Goal: Transaction & Acquisition: Book appointment/travel/reservation

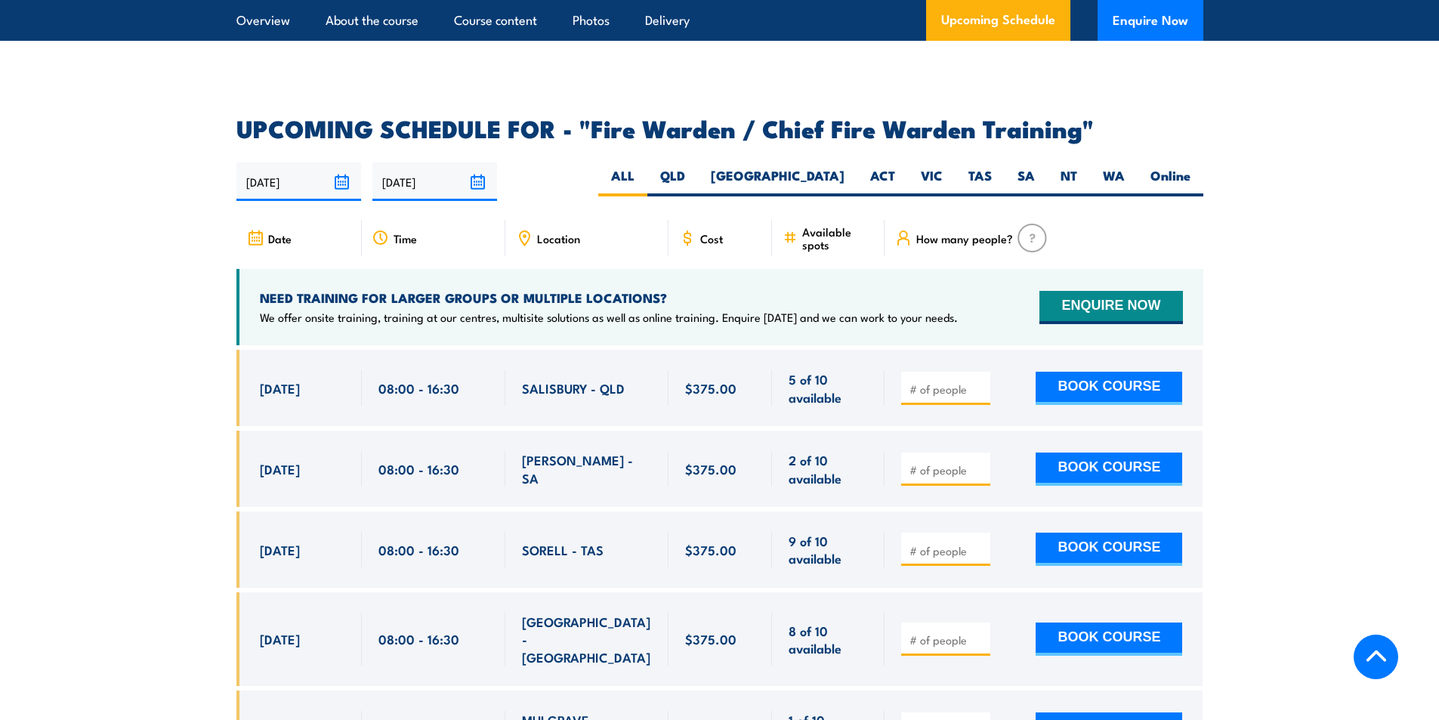
scroll to position [2492, 0]
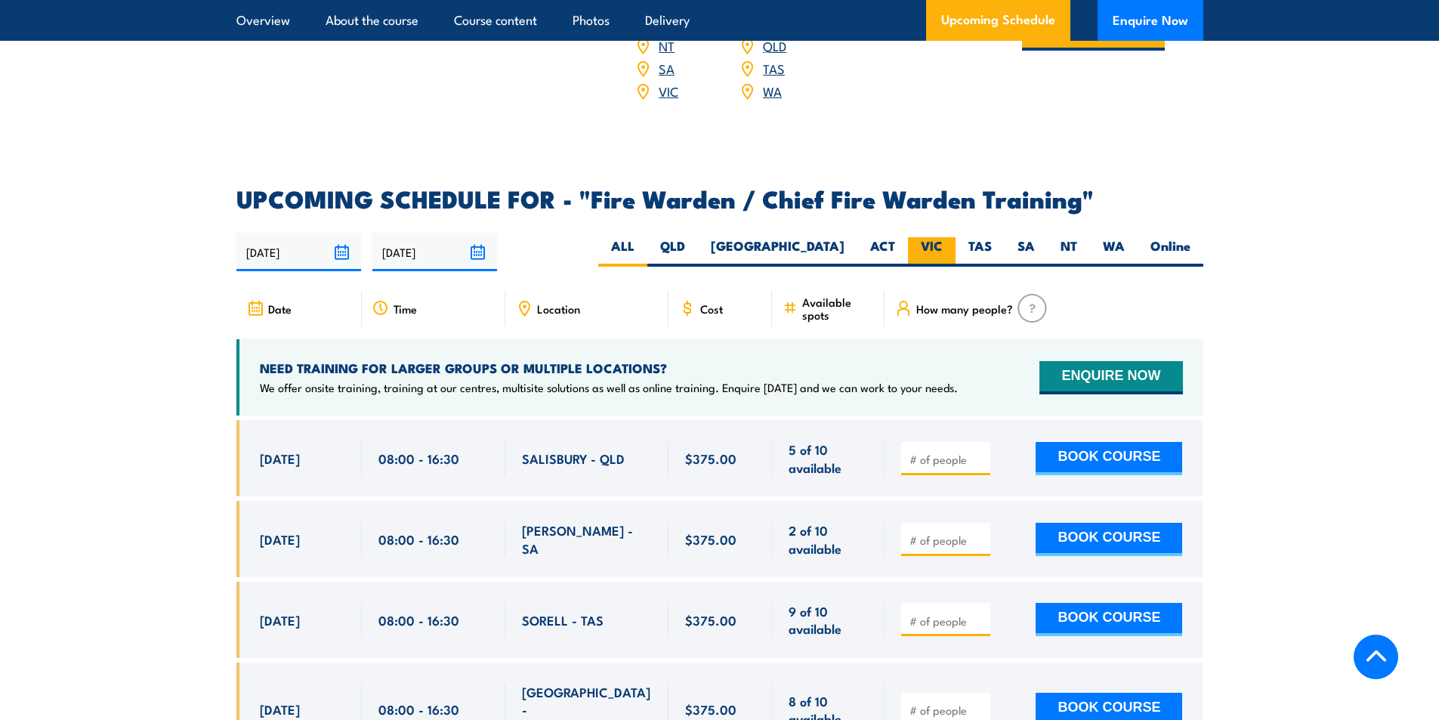
click at [924, 245] on label "VIC" at bounding box center [932, 251] width 48 height 29
click at [942, 245] on input "VIC" at bounding box center [947, 242] width 10 height 10
radio input "true"
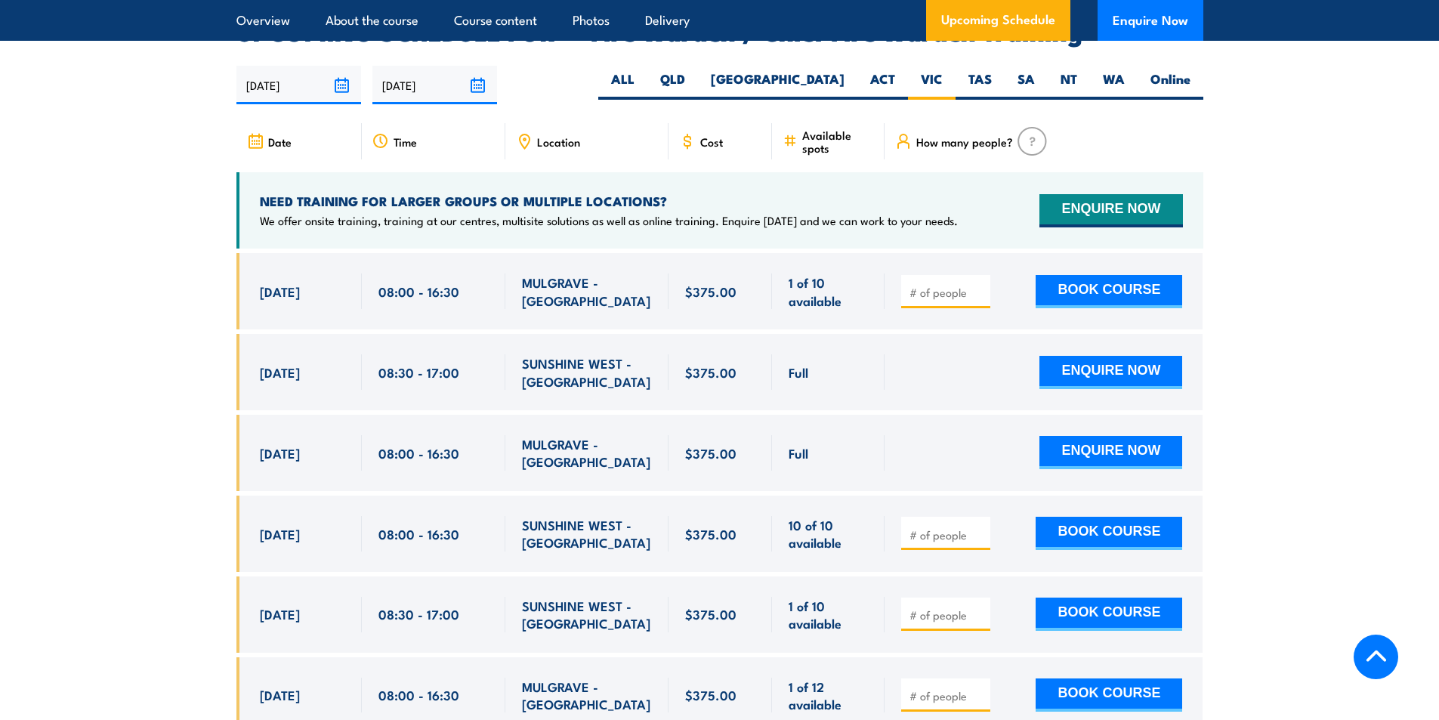
scroll to position [2675, 0]
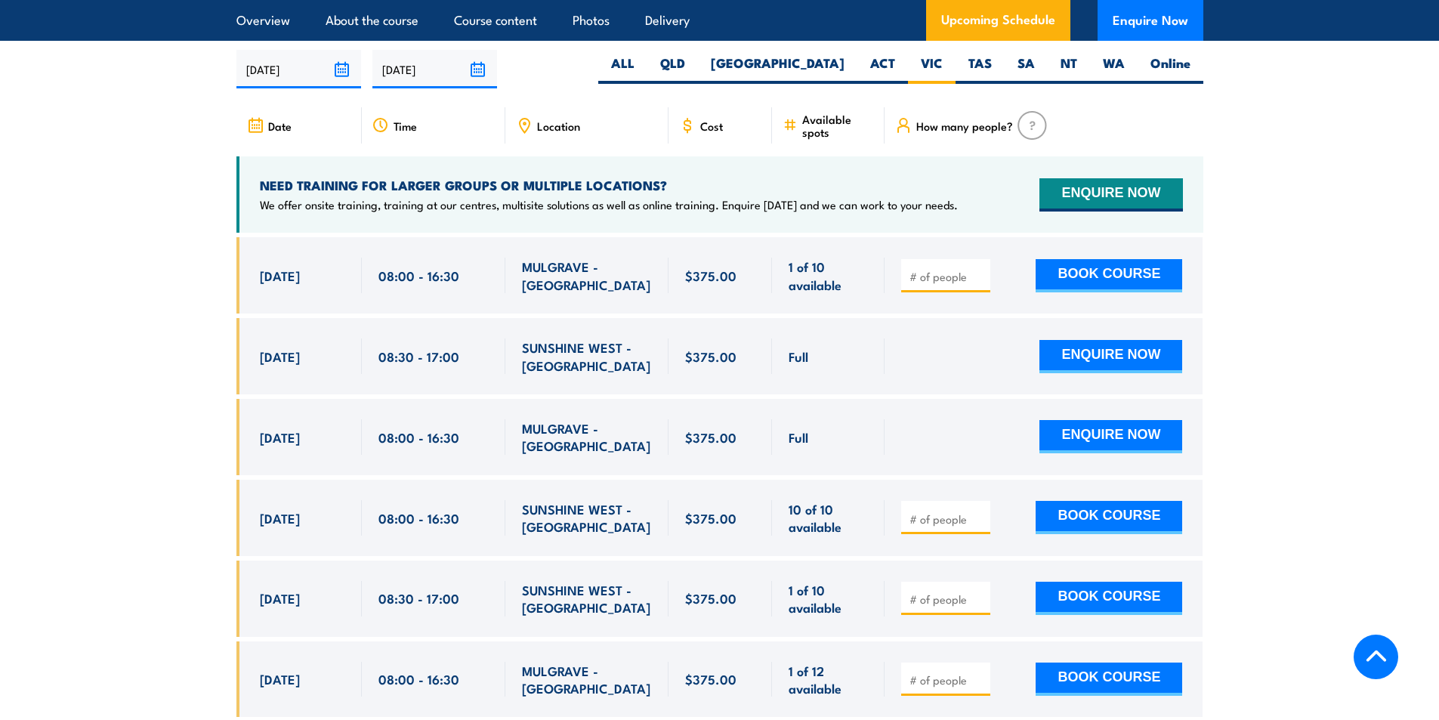
click at [190, 335] on section "UPCOMING SCHEDULE FOR - "Fire Warden / Chief Fire Warden Training" 26/08/2025 2…" at bounding box center [719, 574] width 1439 height 1138
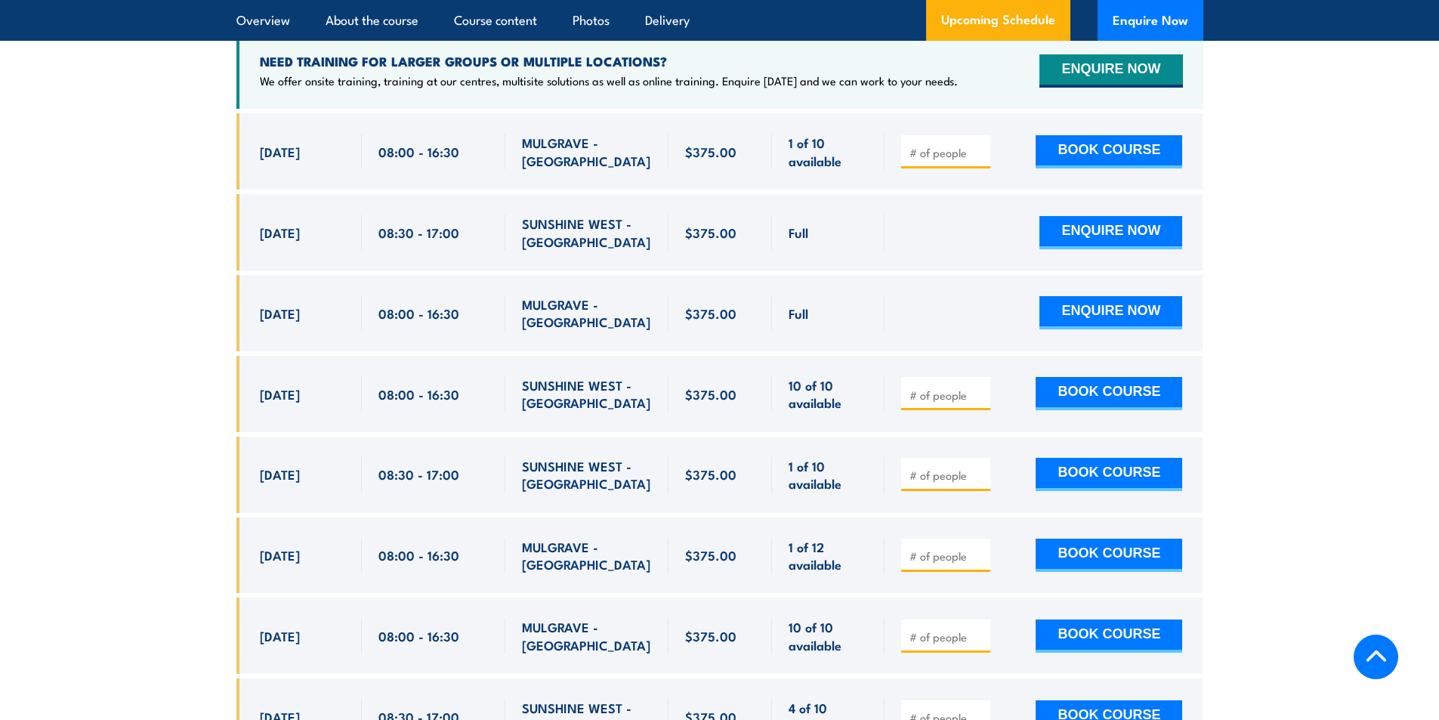
scroll to position [2826, 0]
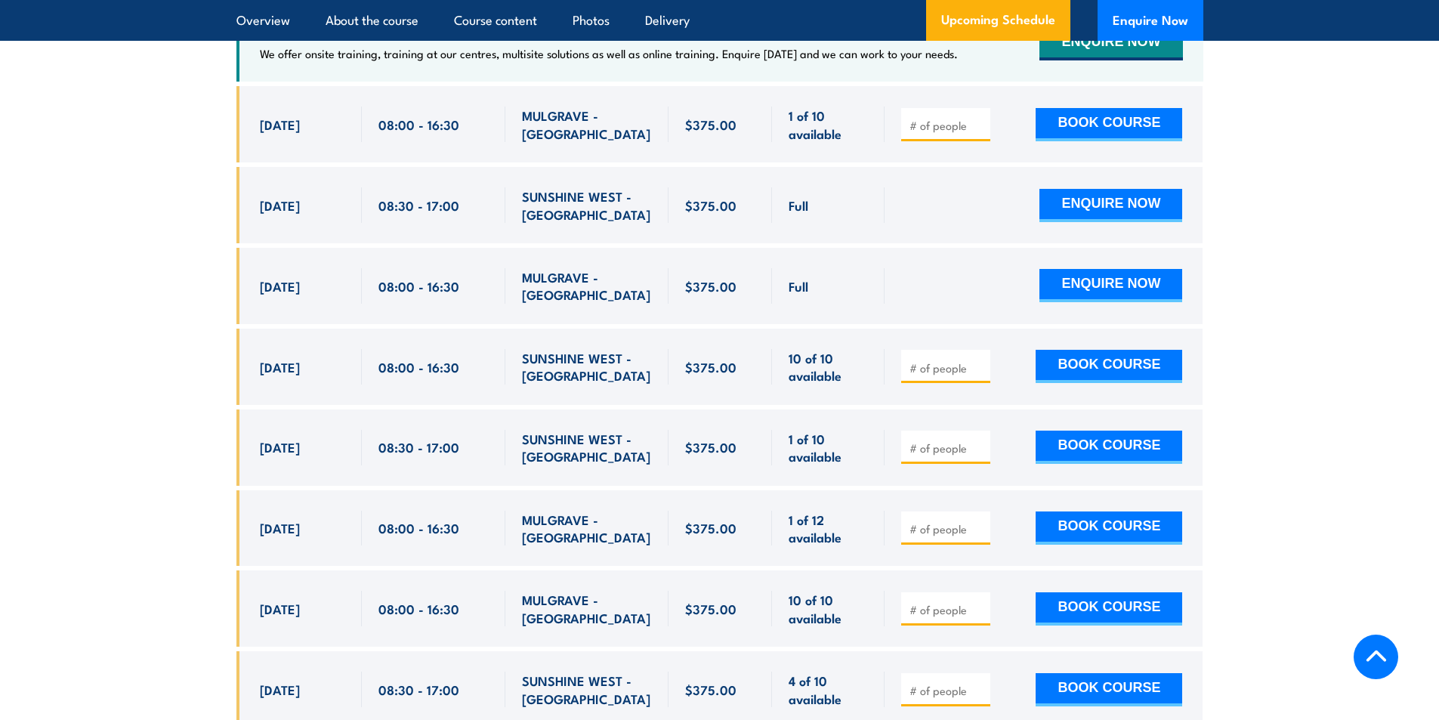
drag, startPoint x: 251, startPoint y: 532, endPoint x: 858, endPoint y: 523, distance: 606.4
click at [858, 523] on div "[DATE] 08:00 - 08:00" at bounding box center [719, 528] width 967 height 76
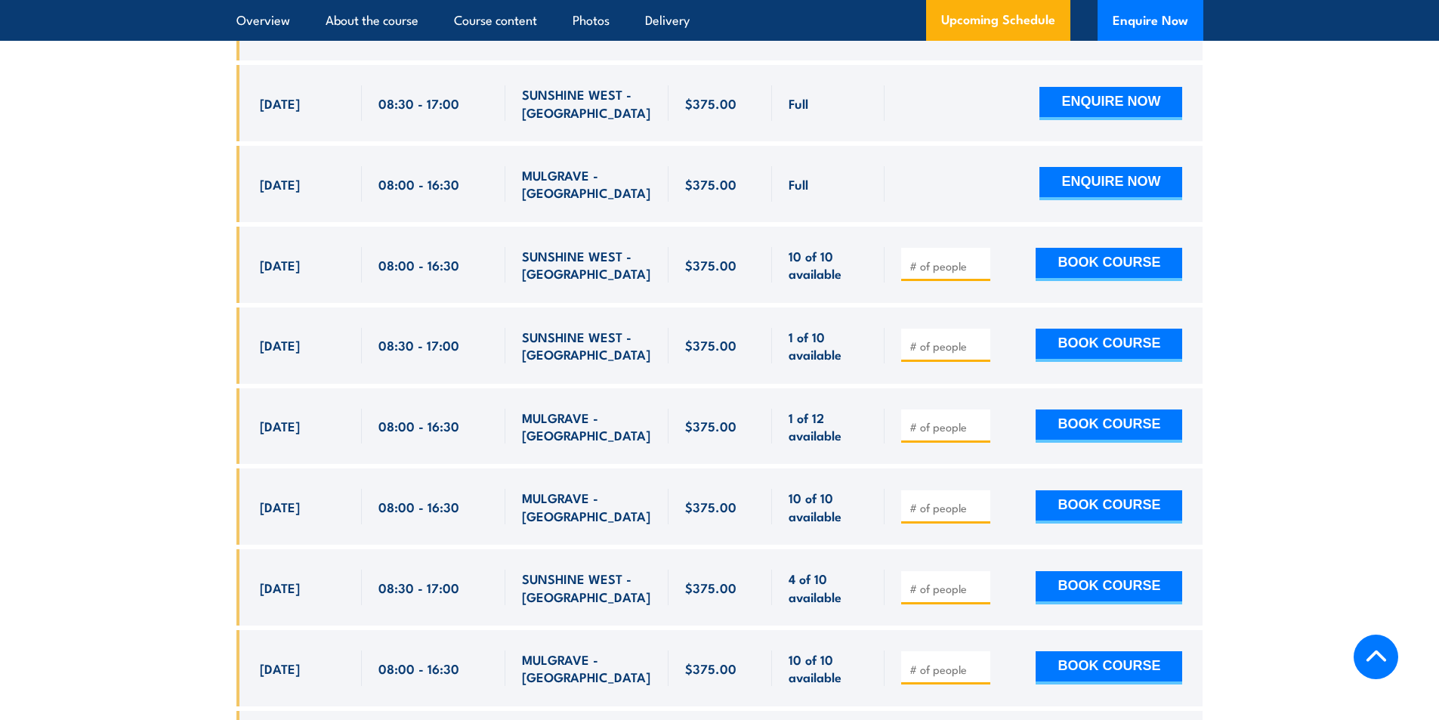
scroll to position [2977, 0]
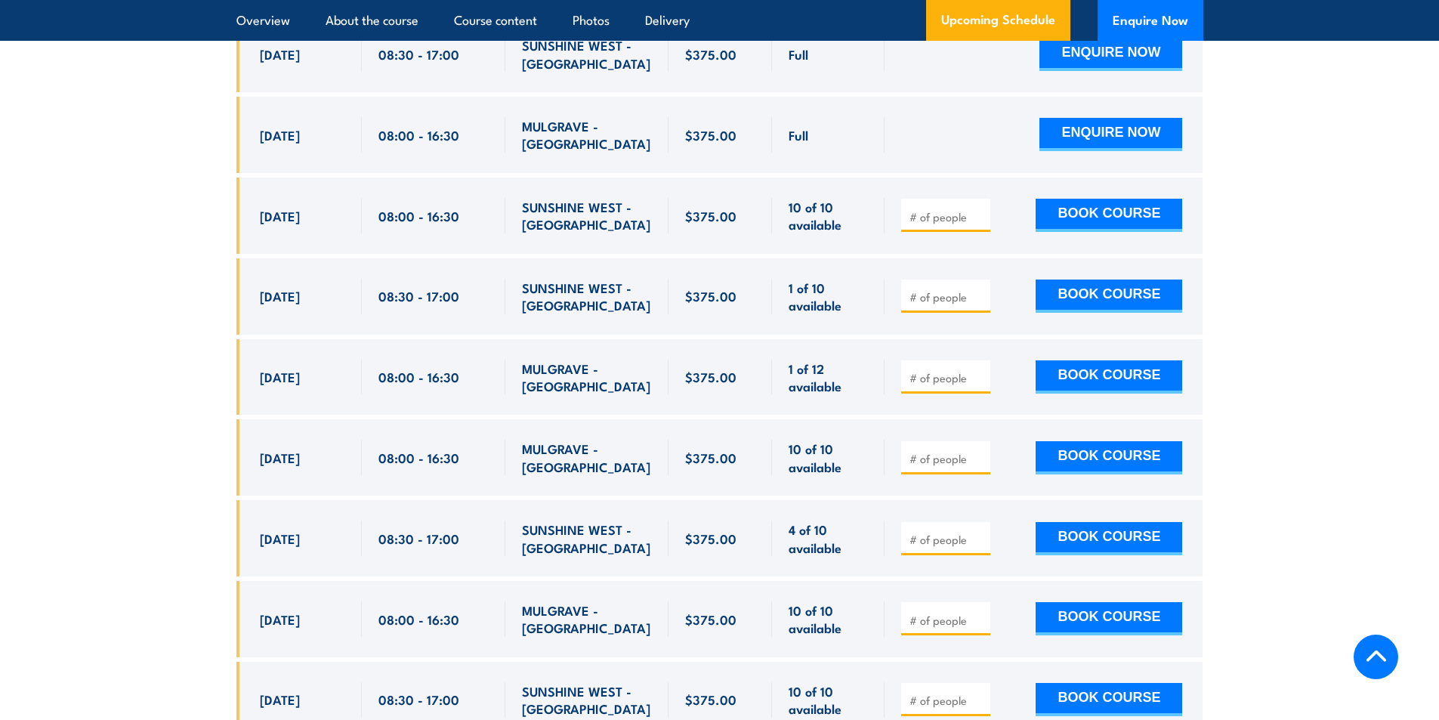
click at [929, 370] on input "number" at bounding box center [947, 377] width 76 height 15
type input "1"
click at [1059, 367] on button "BOOK COURSE" at bounding box center [1108, 376] width 146 height 33
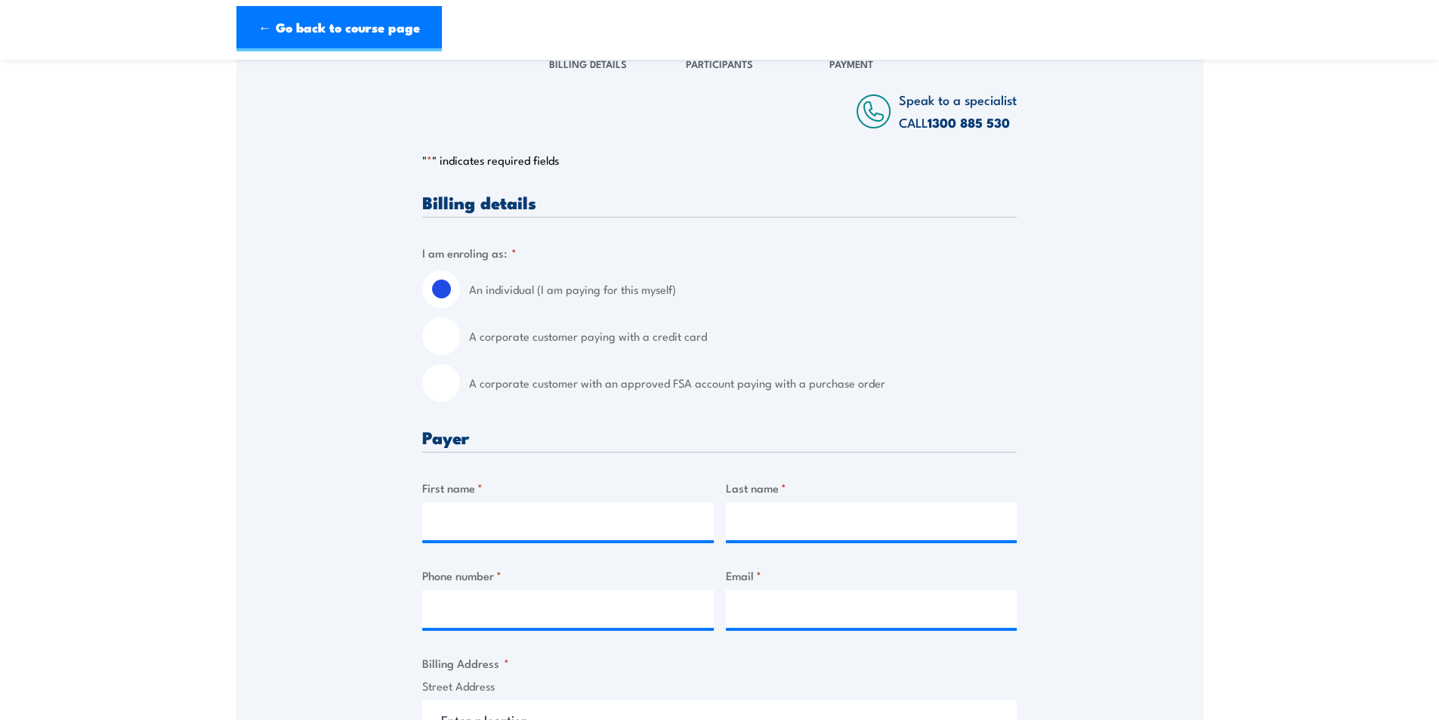
click at [438, 371] on input "A corporate customer with an approved FSA account paying with a purchase order" at bounding box center [441, 383] width 38 height 38
radio input "true"
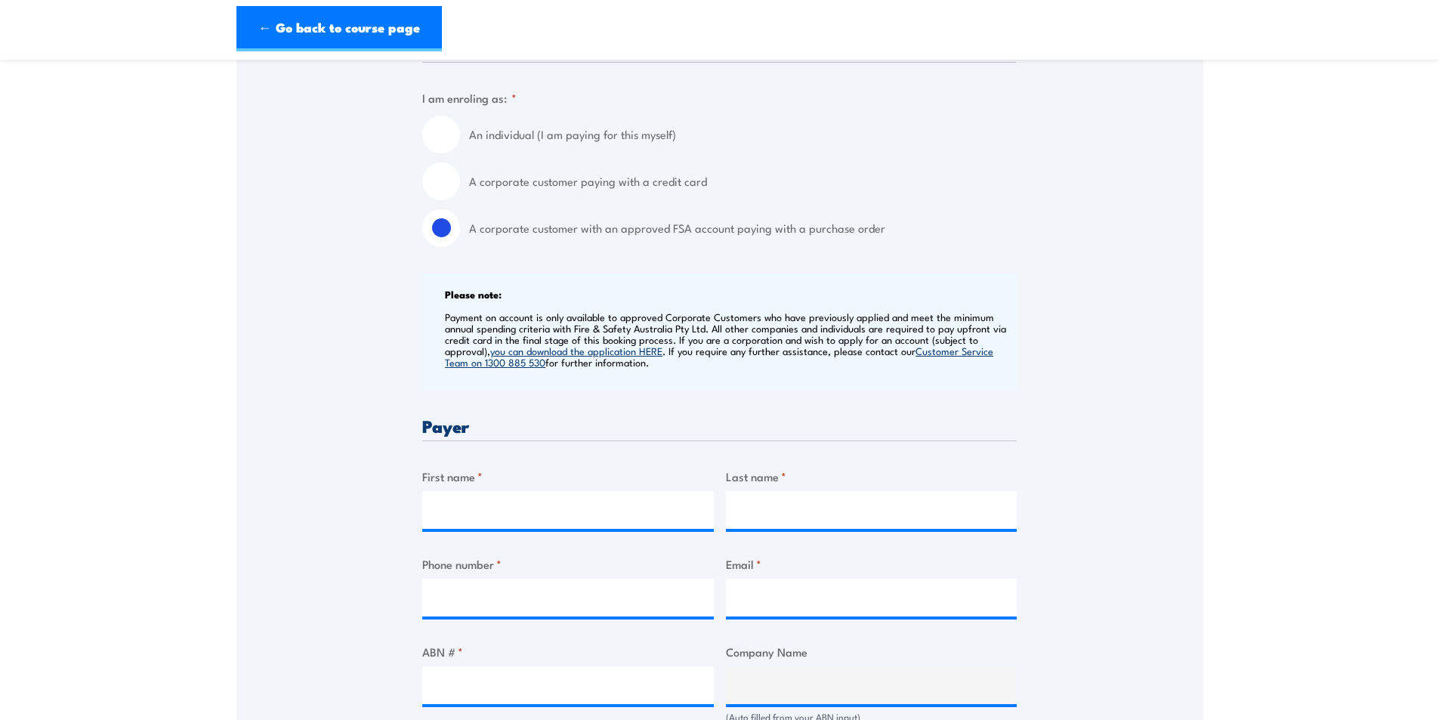
scroll to position [604, 0]
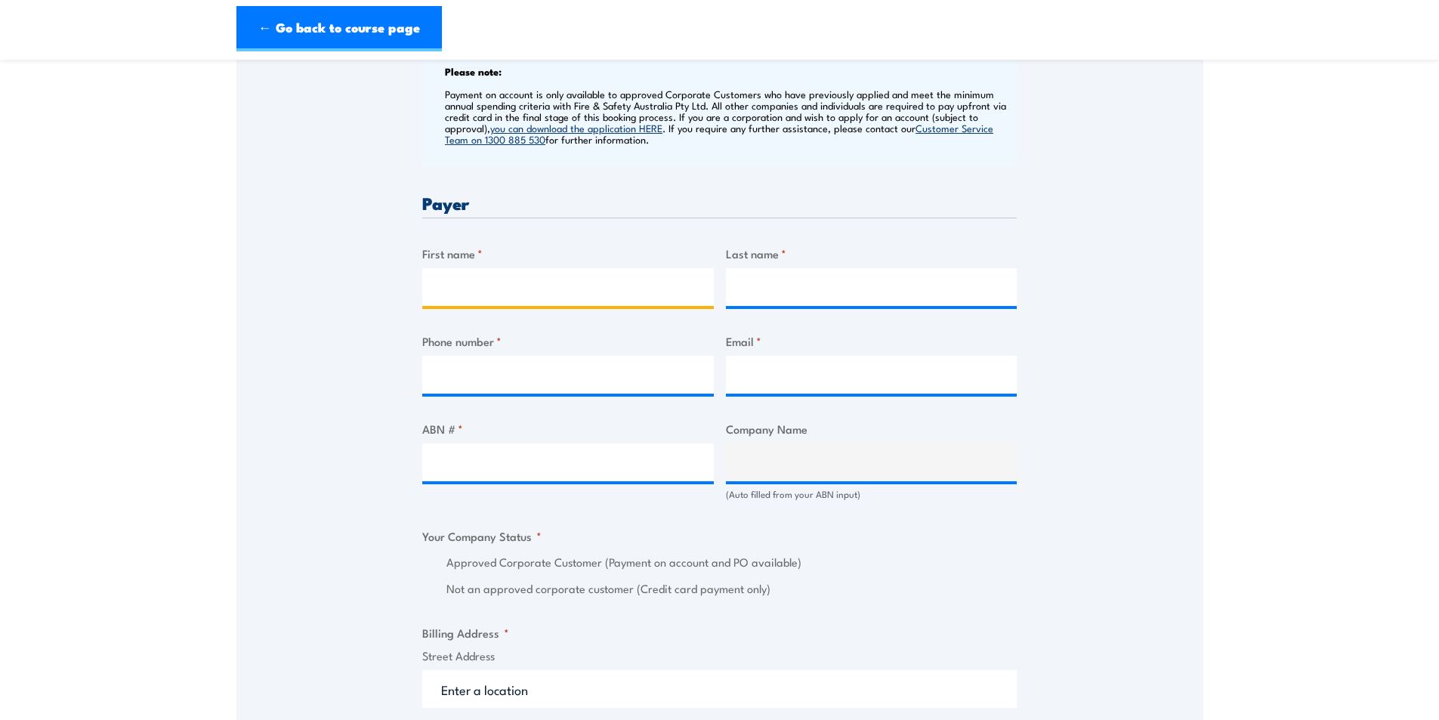
click at [496, 295] on input "First name *" at bounding box center [567, 287] width 291 height 38
type input "Asmita"
type input "Clark"
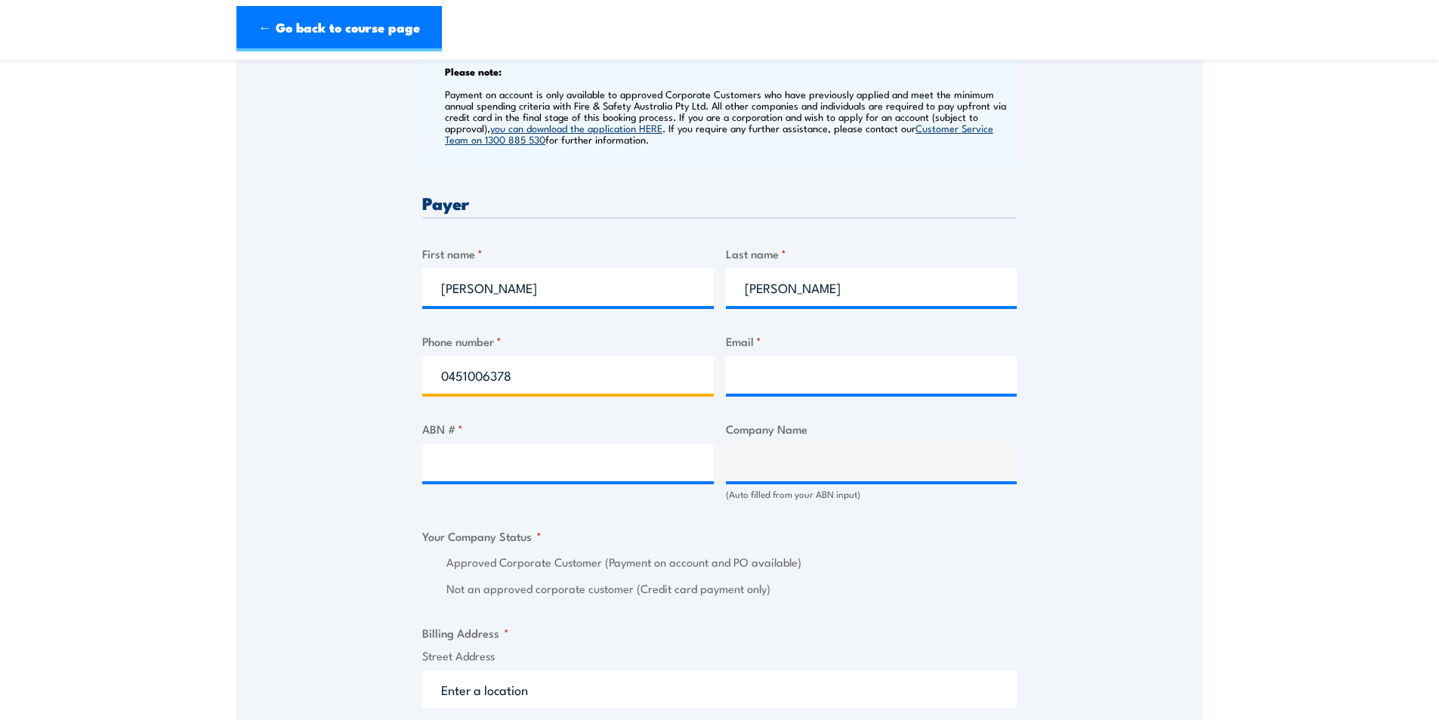
type input "0451006378"
type input "a"
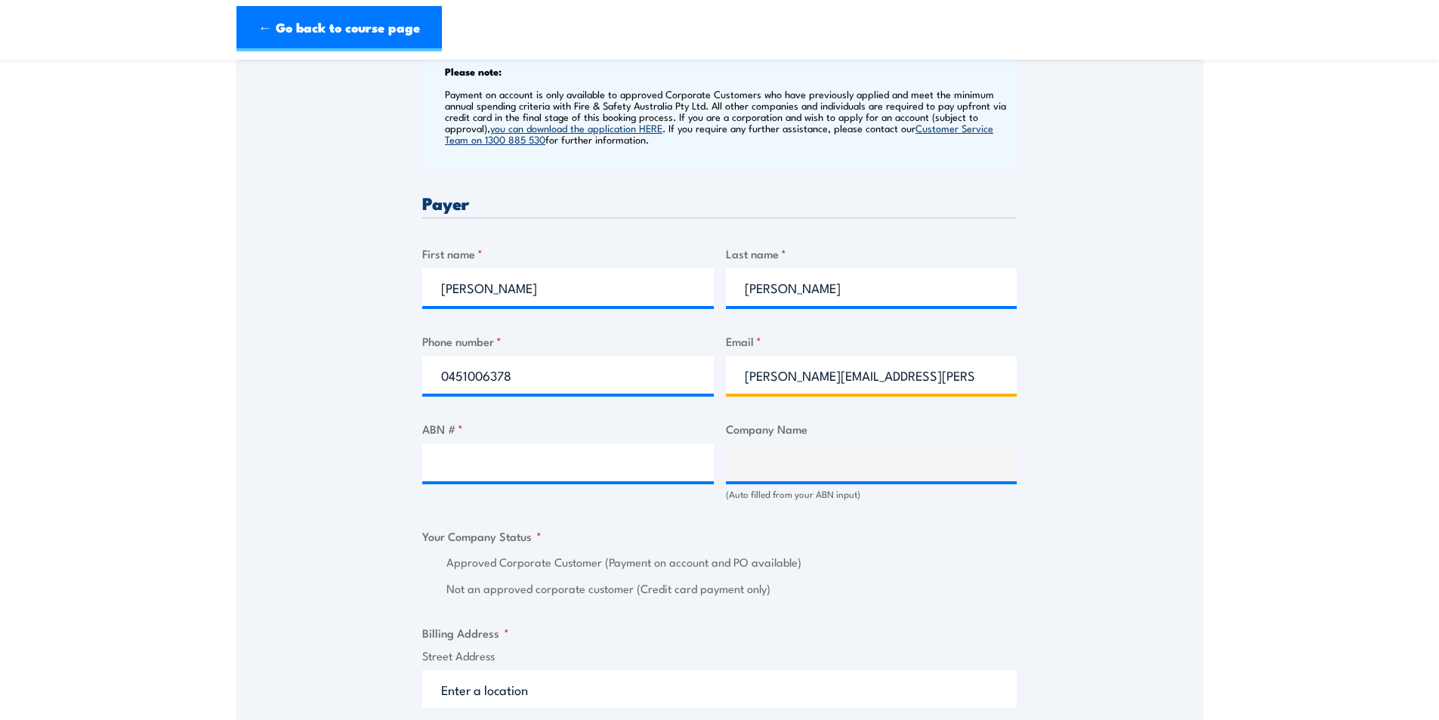
type input "asmita.clark@careauto.com.au"
click at [469, 464] on input "ABN # *" at bounding box center [567, 462] width 291 height 38
paste input "94 633 108 700"
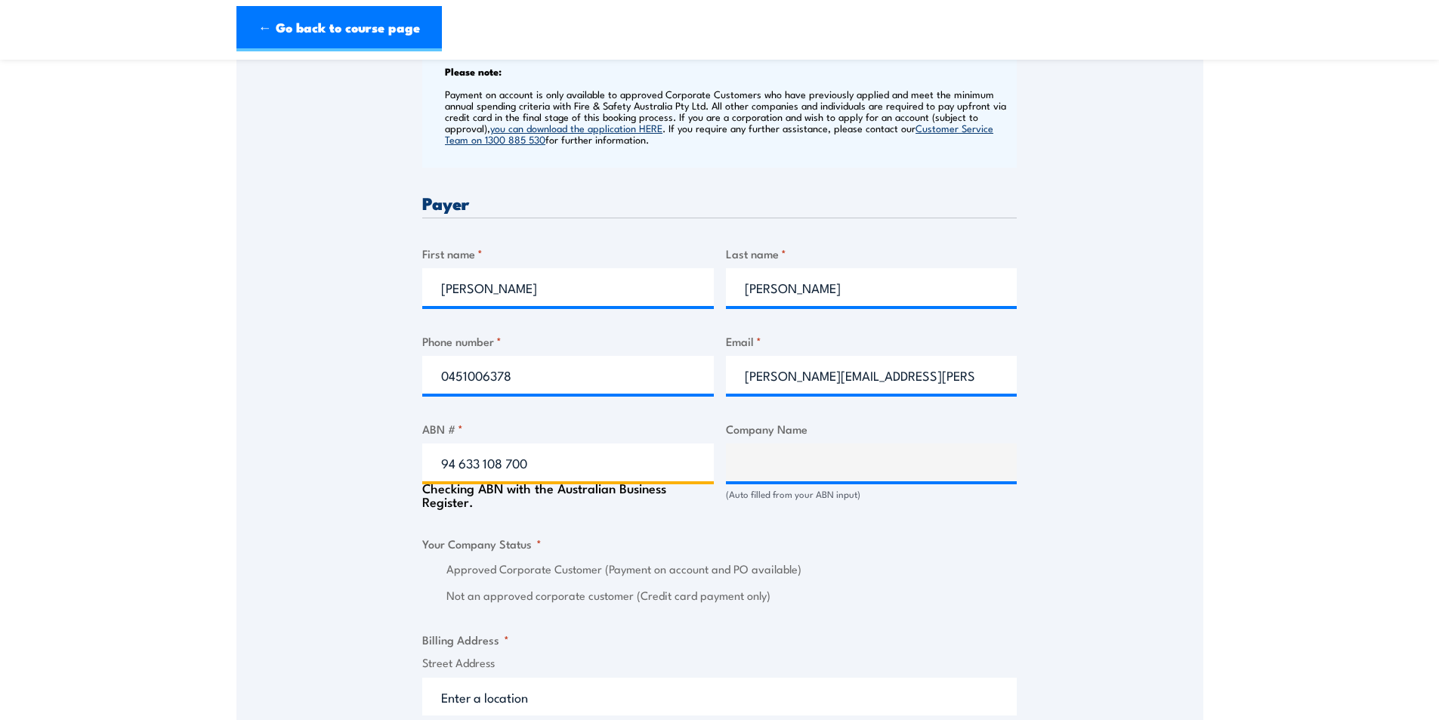
type input "94 633 108 700"
click at [352, 492] on div "Speak to a specialist CALL 1300 885 530 CALL 1300 885 530 " * " indicates requi…" at bounding box center [719, 529] width 967 height 1742
type input "THE CARE AUTOMOTIVE GROUP PTY LTD"
radio input "true"
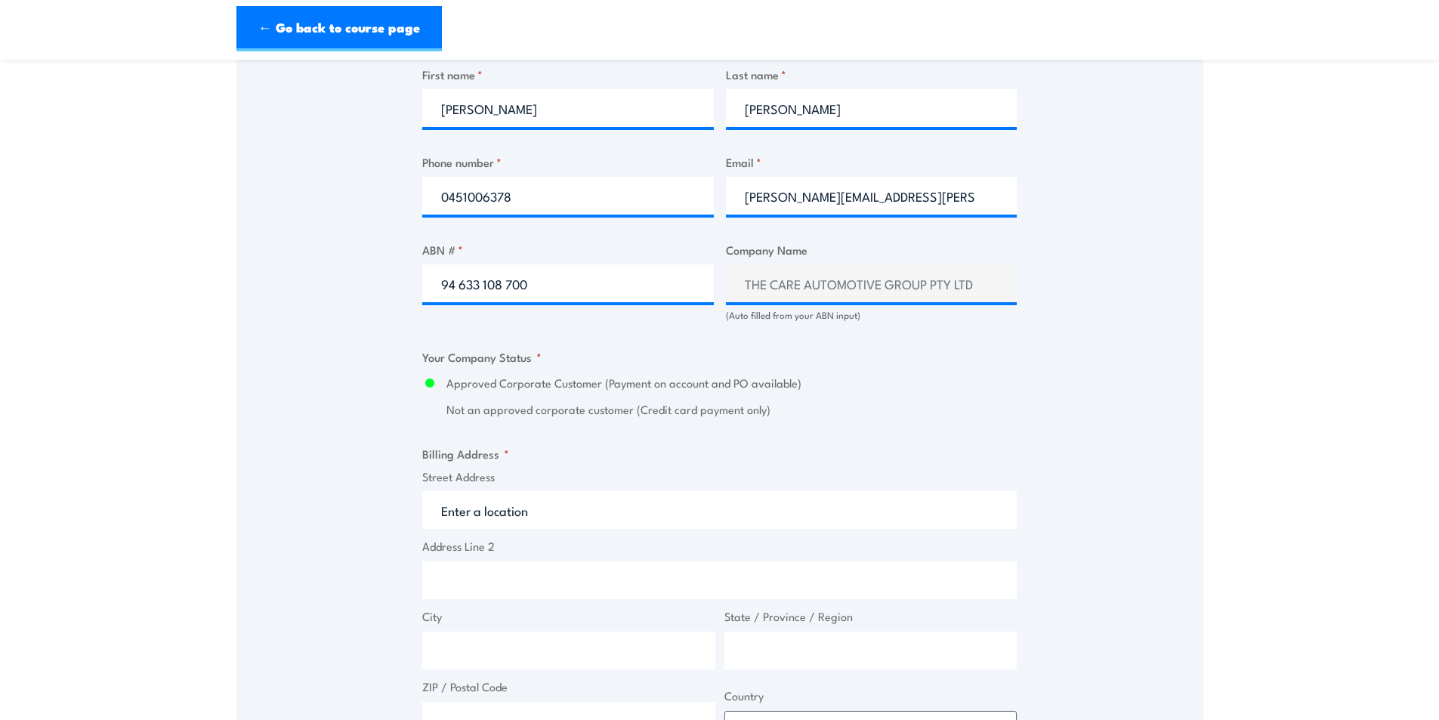
scroll to position [1057, 0]
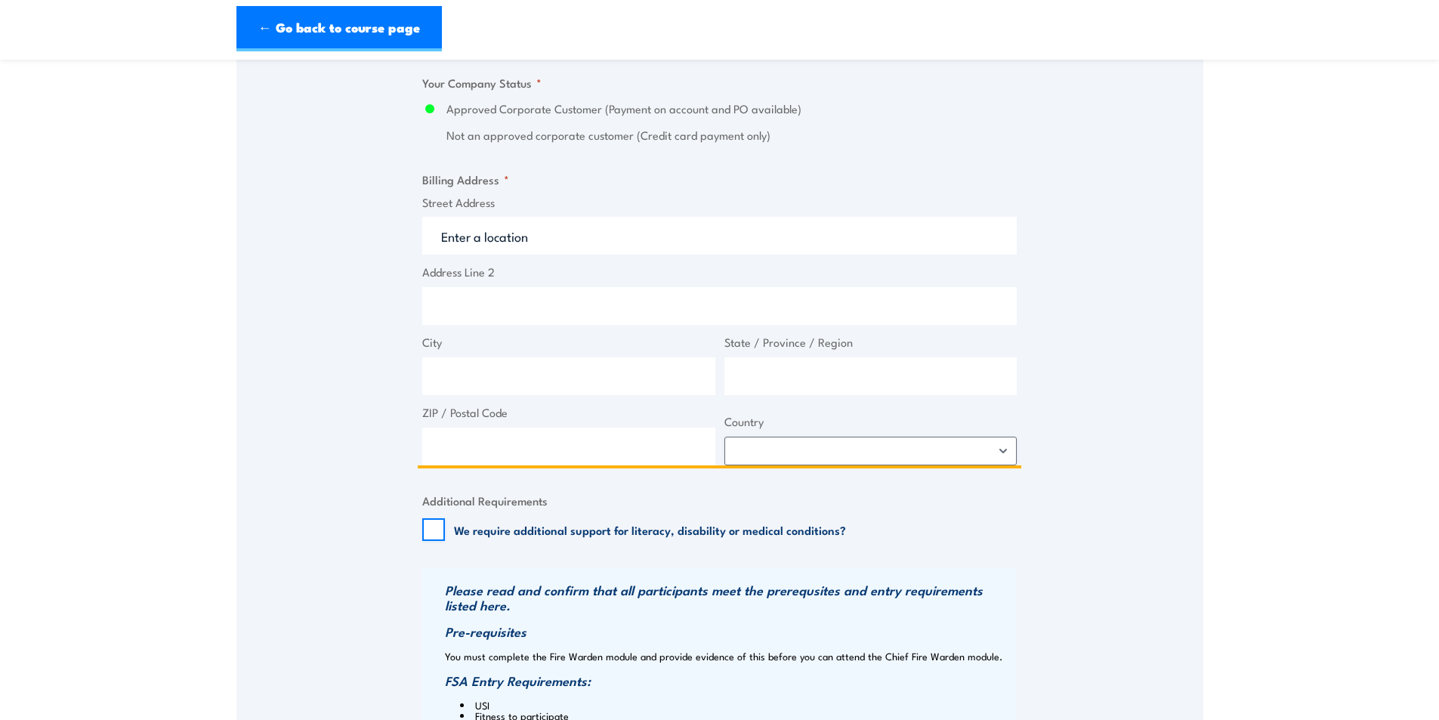
click at [486, 221] on input "Street Address" at bounding box center [719, 236] width 594 height 38
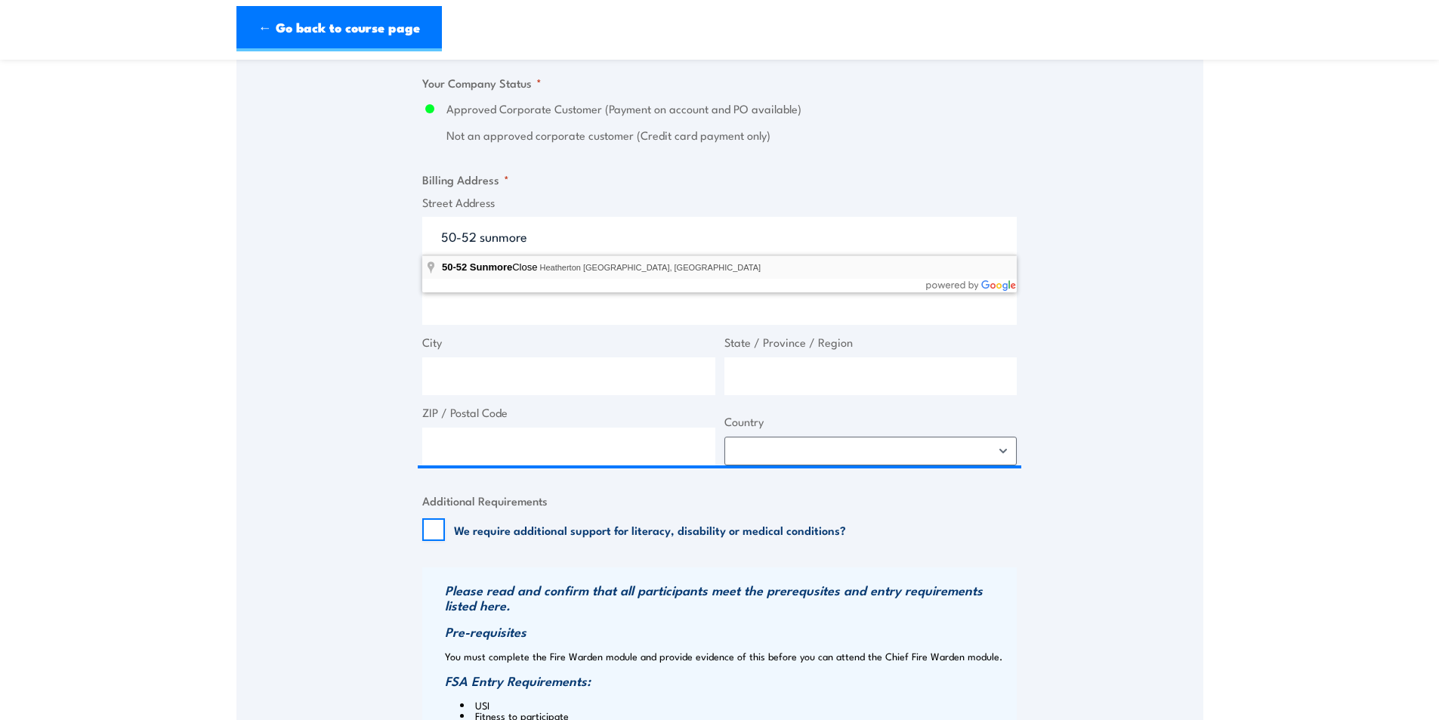
type input "50-52 Sunmore Close, Heatherton VIC, Australia"
type input "50 Sunmore Cl"
type input "Heatherton"
type input "Victoria"
type input "3202"
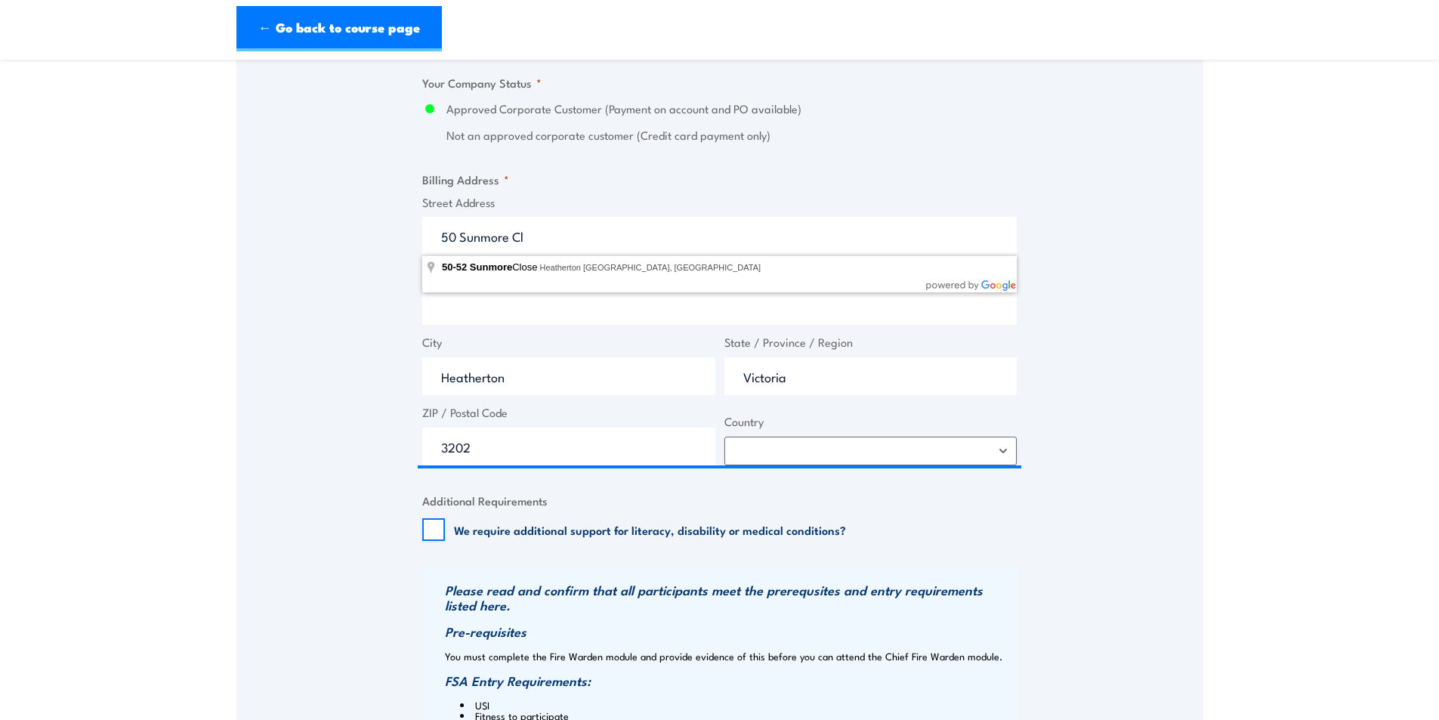
select select "Australia"
click at [325, 304] on div "Speak to a specialist CALL 1300 885 530 CALL 1300 885 530 " * " indicates requi…" at bounding box center [719, 72] width 967 height 1735
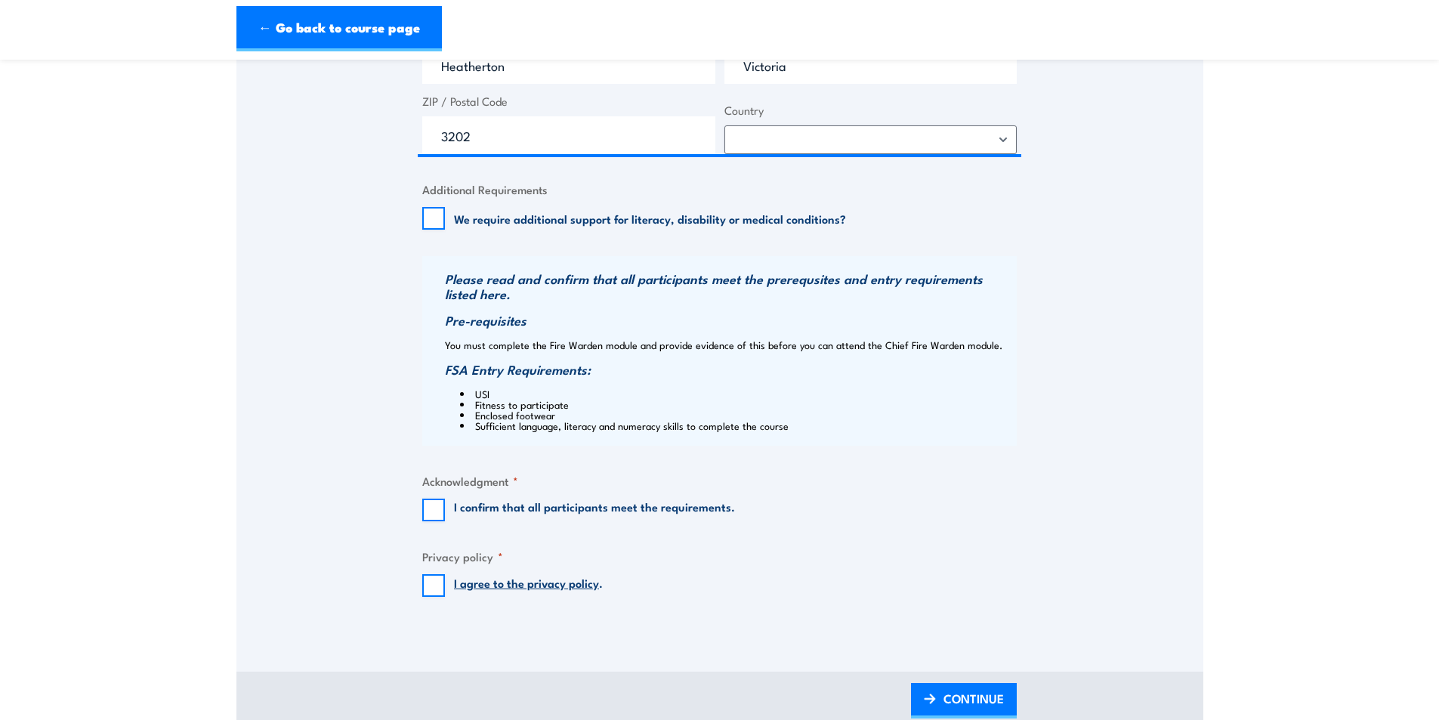
scroll to position [1510, 0]
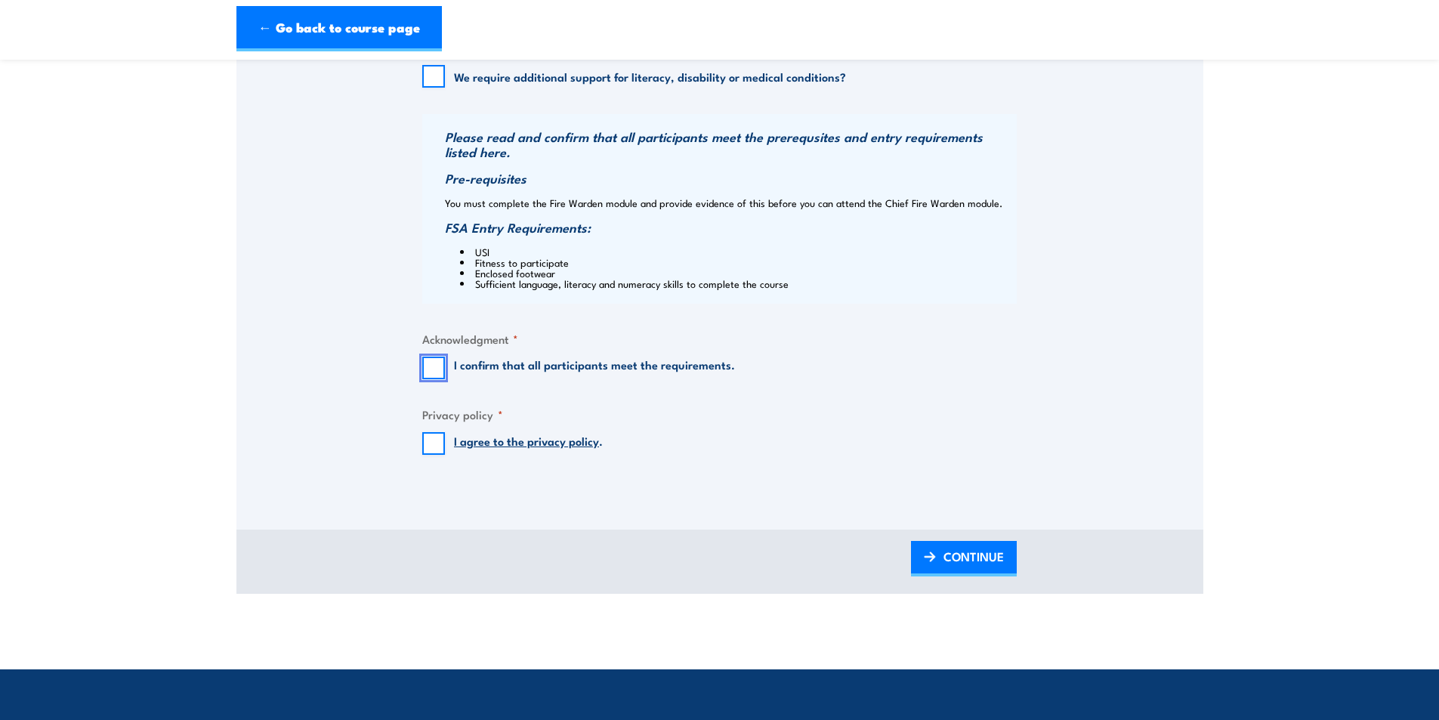
click at [432, 367] on input "I confirm that all participants meet the requirements." at bounding box center [433, 367] width 23 height 23
checkbox input "true"
click at [434, 446] on input "I agree to the privacy policy ." at bounding box center [433, 443] width 23 height 23
checkbox input "true"
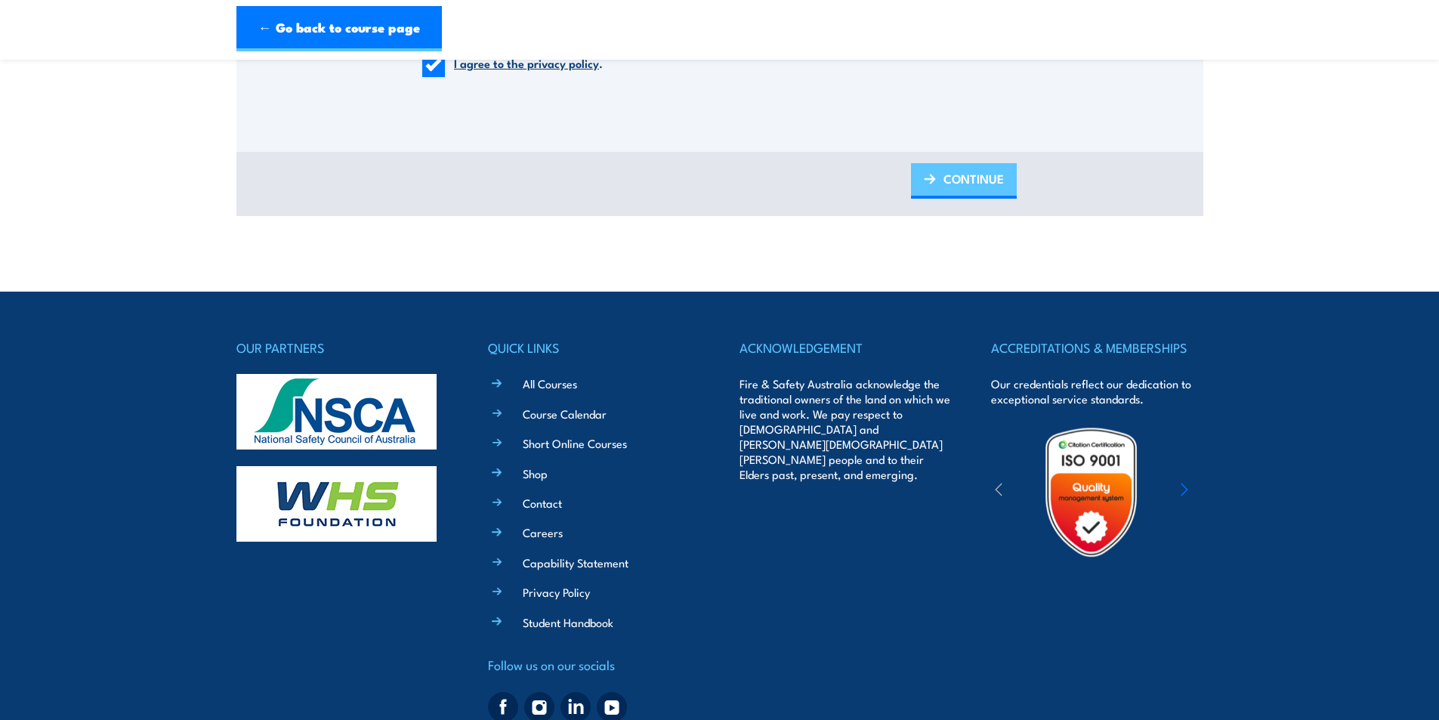
click at [970, 184] on span "CONTINUE" at bounding box center [973, 179] width 60 height 40
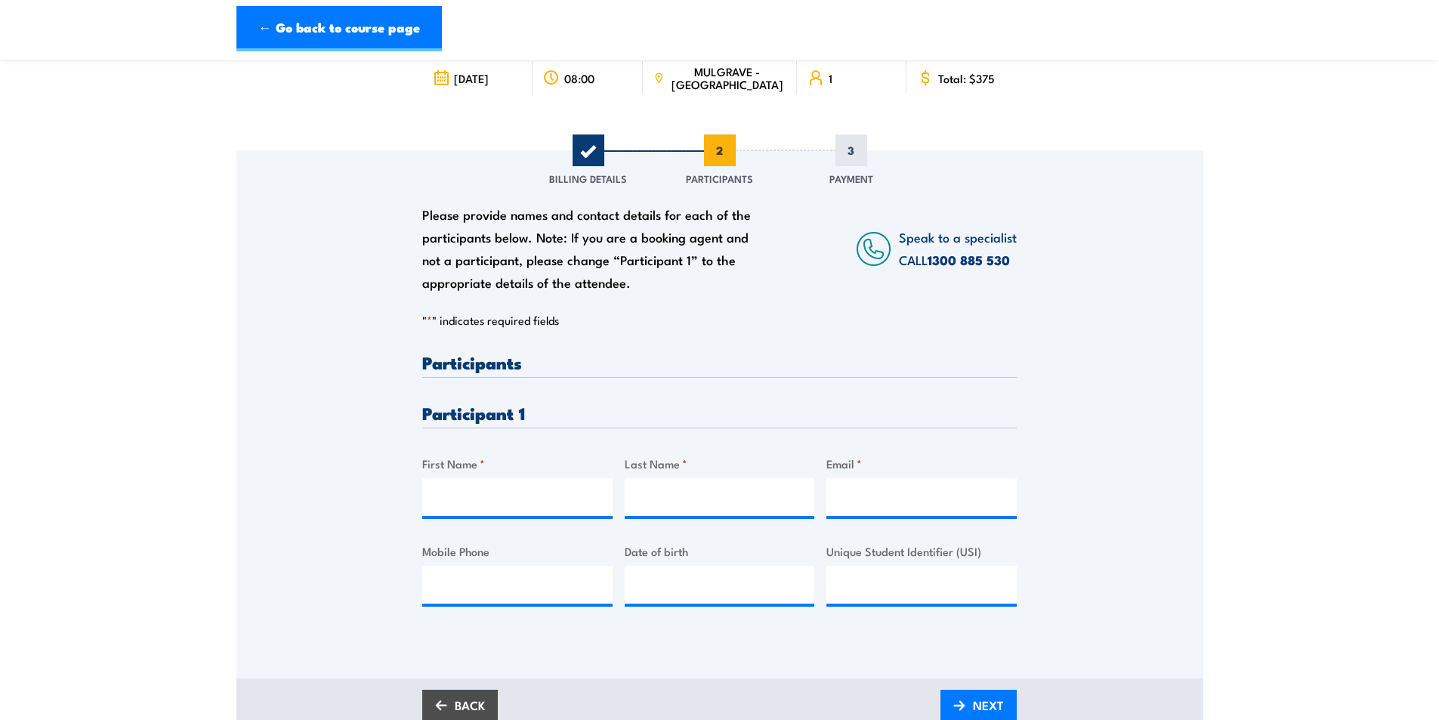
scroll to position [227, 0]
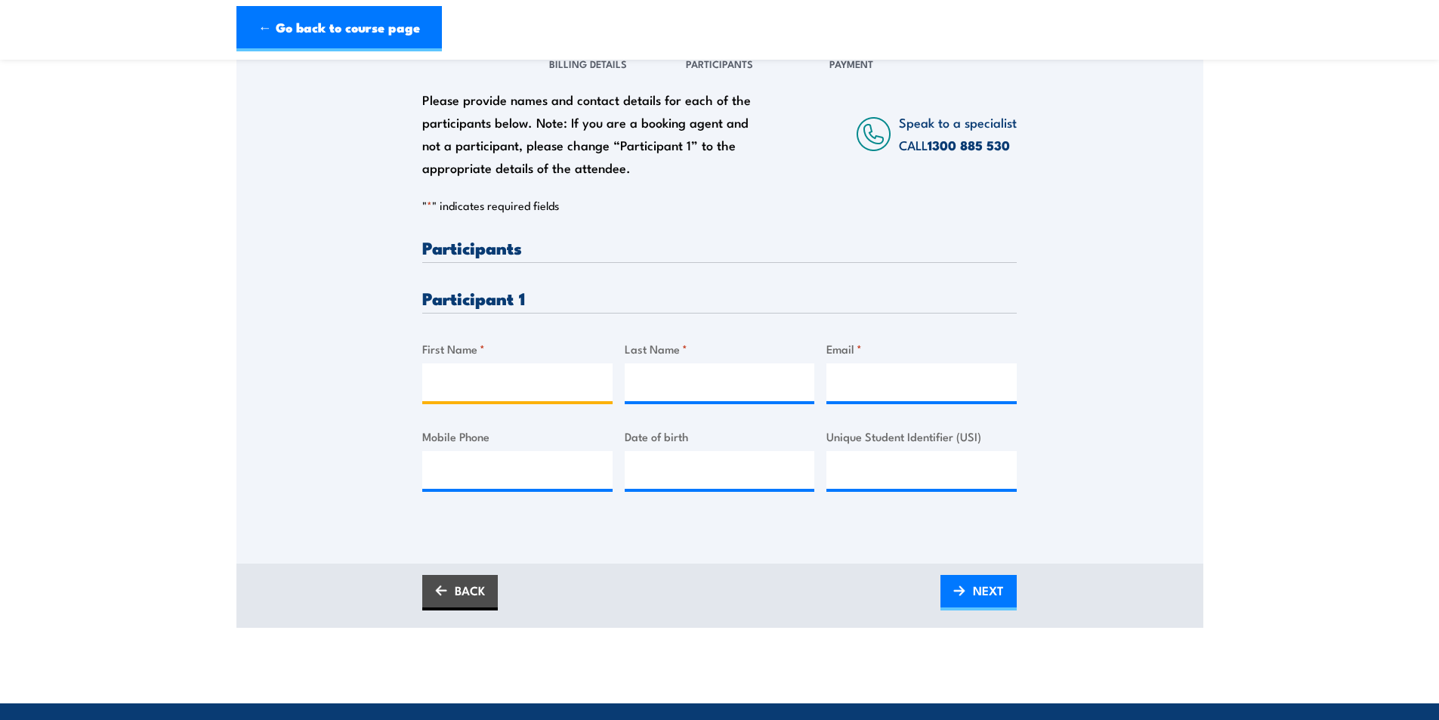
click at [542, 379] on input "First Name *" at bounding box center [517, 382] width 190 height 38
click at [474, 381] on input "First Name *" at bounding box center [517, 382] width 190 height 38
type input "Georgia"
click at [646, 372] on input "Last Name *" at bounding box center [720, 382] width 190 height 38
paste input "Apostolopoulos"
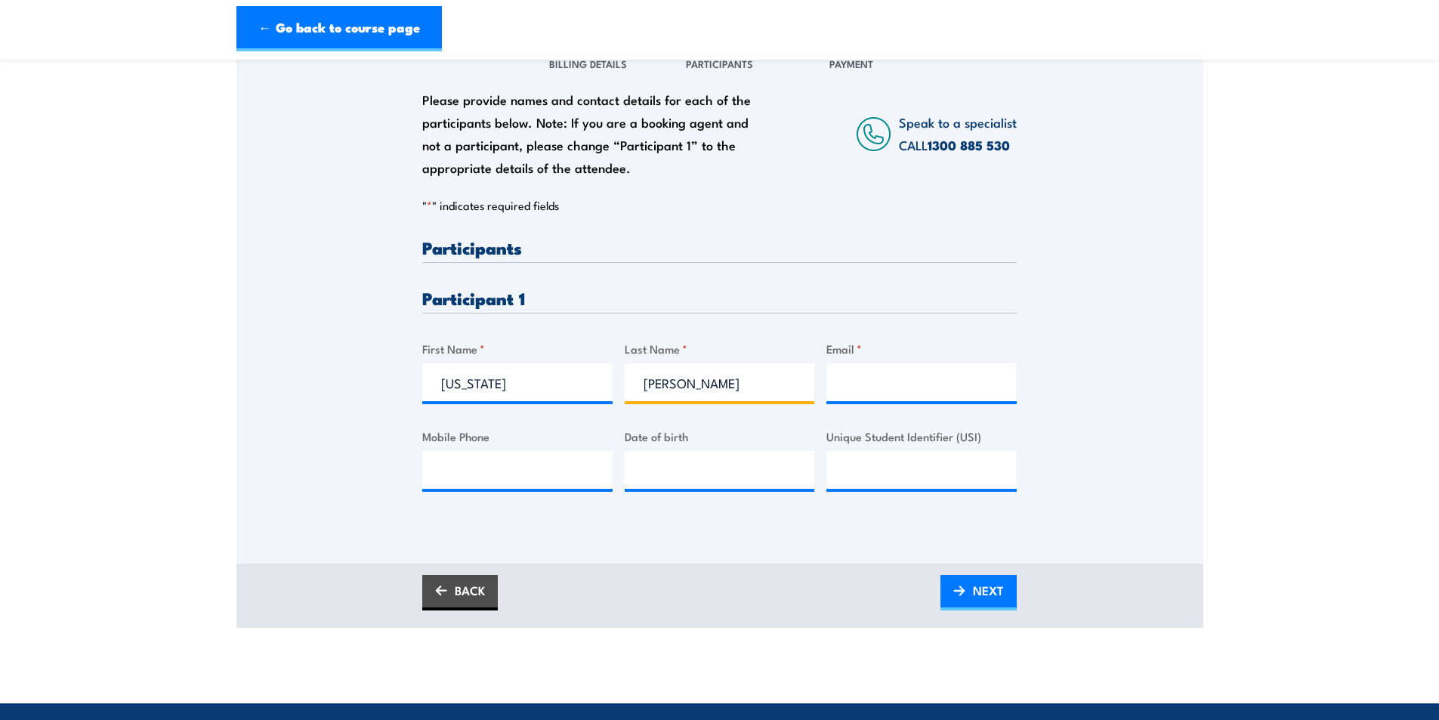
type input "Apostolopoulos"
click at [841, 392] on input "Email *" at bounding box center [921, 382] width 190 height 38
click at [884, 375] on input "Email *" at bounding box center [921, 382] width 190 height 38
paste input "georgia.apostolopoulos@careauto.com.au"
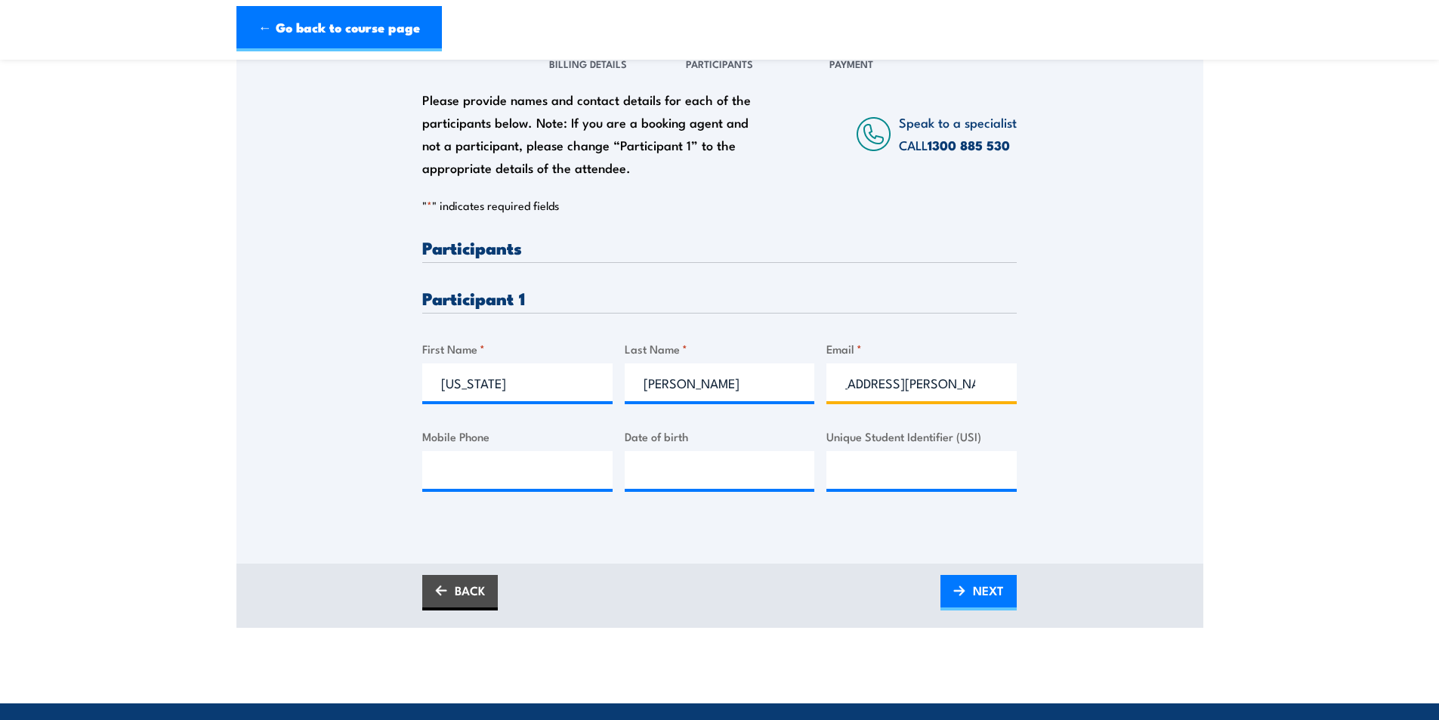
type input "georgia.apostolopoulos@careauto.com.au"
click at [572, 486] on input "Mobile Phone" at bounding box center [517, 470] width 190 height 38
click at [441, 466] on input "Mobile Phone" at bounding box center [517, 470] width 190 height 38
click at [487, 463] on input "Mobile Phone" at bounding box center [517, 470] width 190 height 38
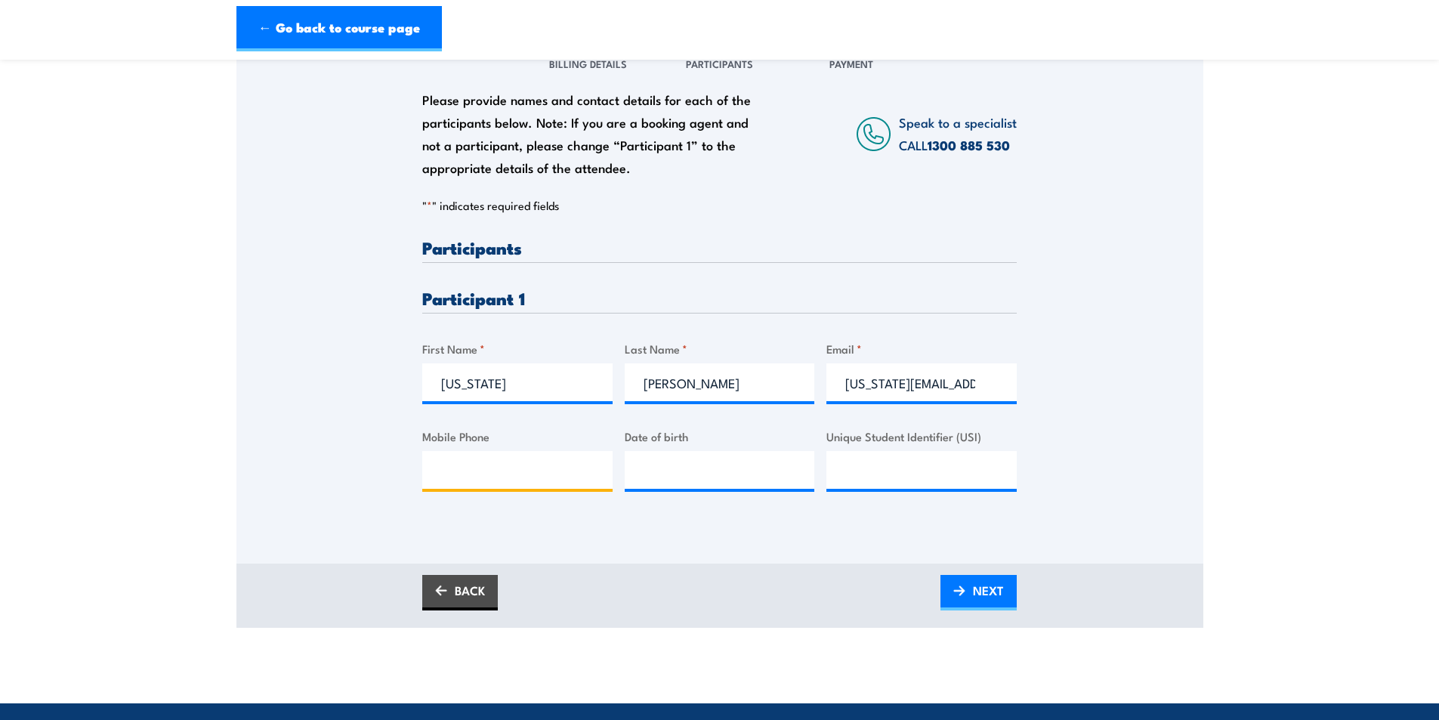
paste input "0407 252 146"
type input "0407 252 146"
click at [318, 455] on div "Please provide names and contact details for each of the participants below. No…" at bounding box center [719, 278] width 967 height 486
type input "__/__/____"
click at [714, 457] on input "__/__/____" at bounding box center [720, 470] width 190 height 38
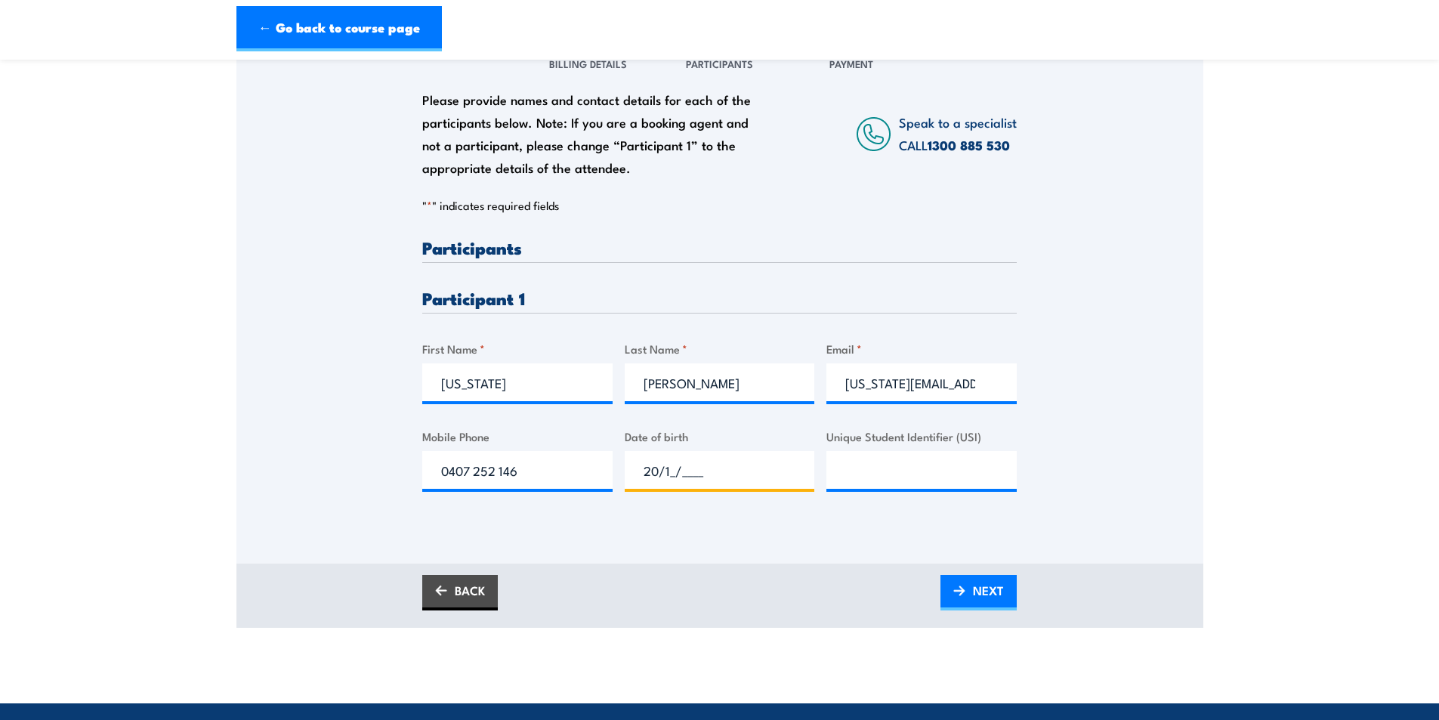
type input "20/11/____"
type input "1_/__/____"
type input "20/11/____"
type input "20/11/1975"
click at [344, 430] on div "Please provide names and contact details for each of the participants below. No…" at bounding box center [719, 278] width 967 height 486
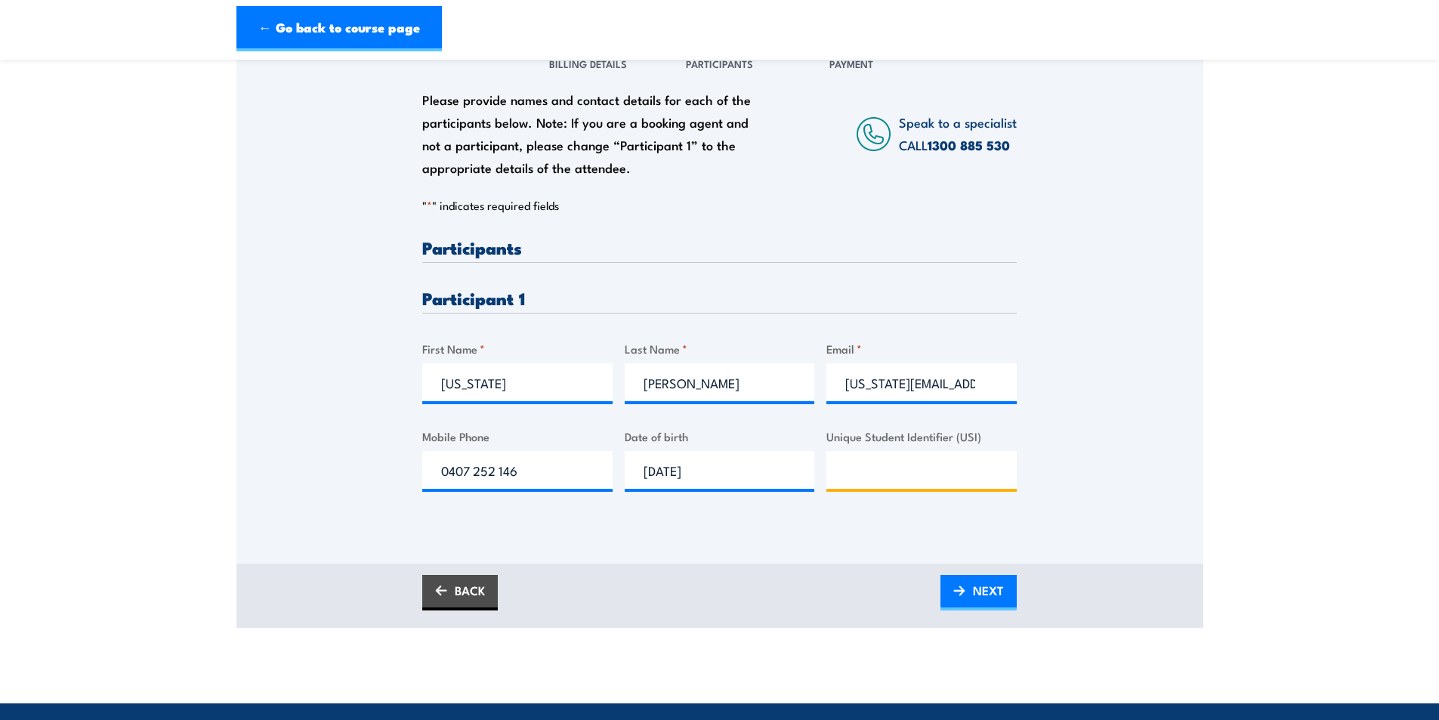
click at [859, 464] on input "Unique Student Identifier (USI)" at bounding box center [921, 470] width 190 height 38
click at [944, 480] on input "Unique Student Identifier (USI)" at bounding box center [921, 470] width 190 height 38
click at [928, 469] on input "Unique Student Identifier (USI)" at bounding box center [921, 470] width 190 height 38
paste input "XCE2UVWPDH"
type input "XCE2UVWPDH"
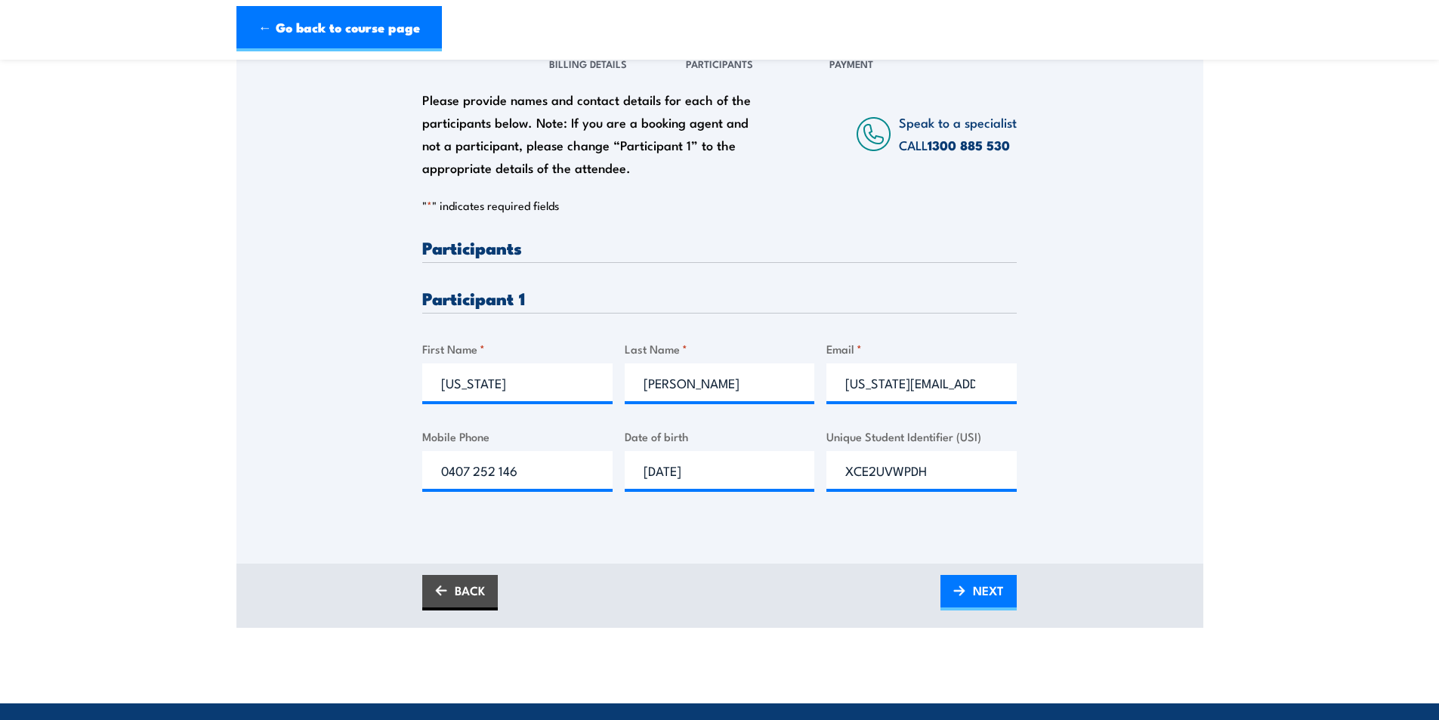
click at [1129, 424] on div "Please provide names and contact details for each of the participants below. No…" at bounding box center [719, 278] width 967 height 486
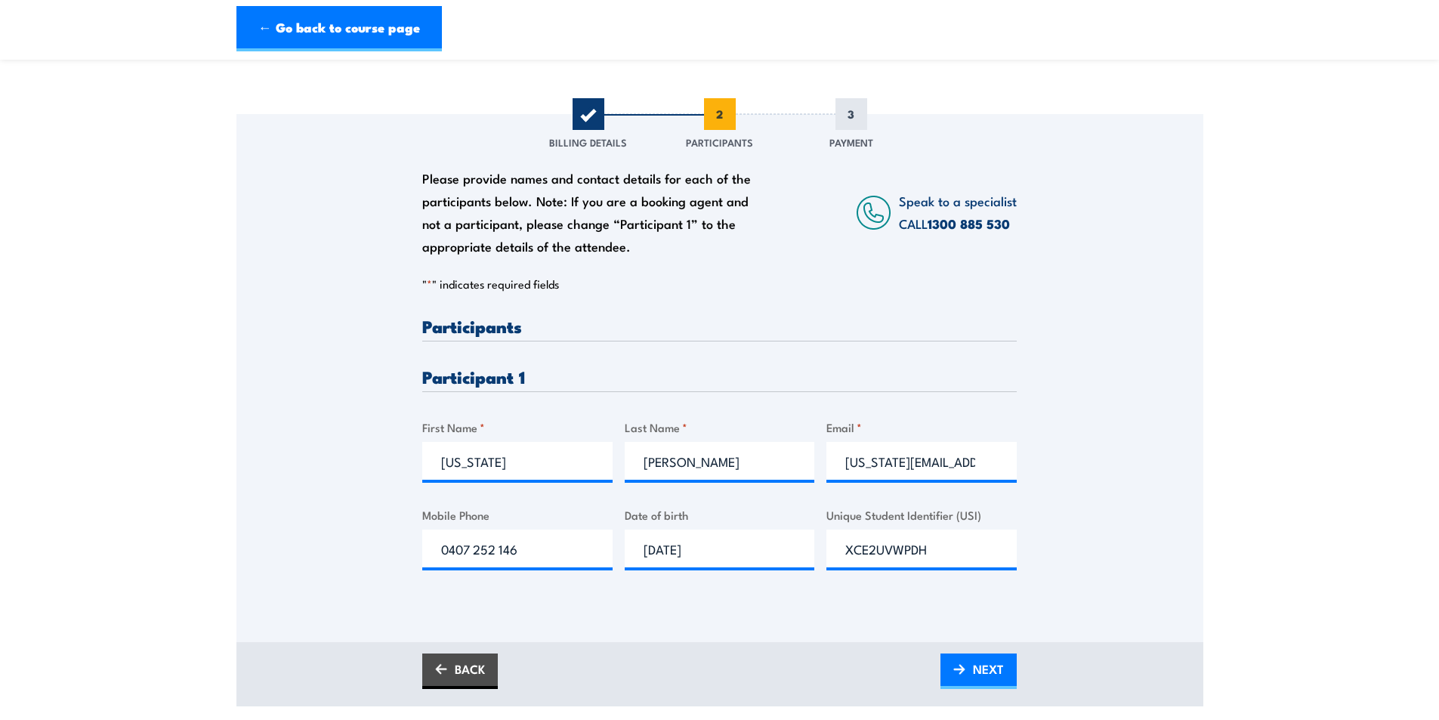
scroll to position [227, 0]
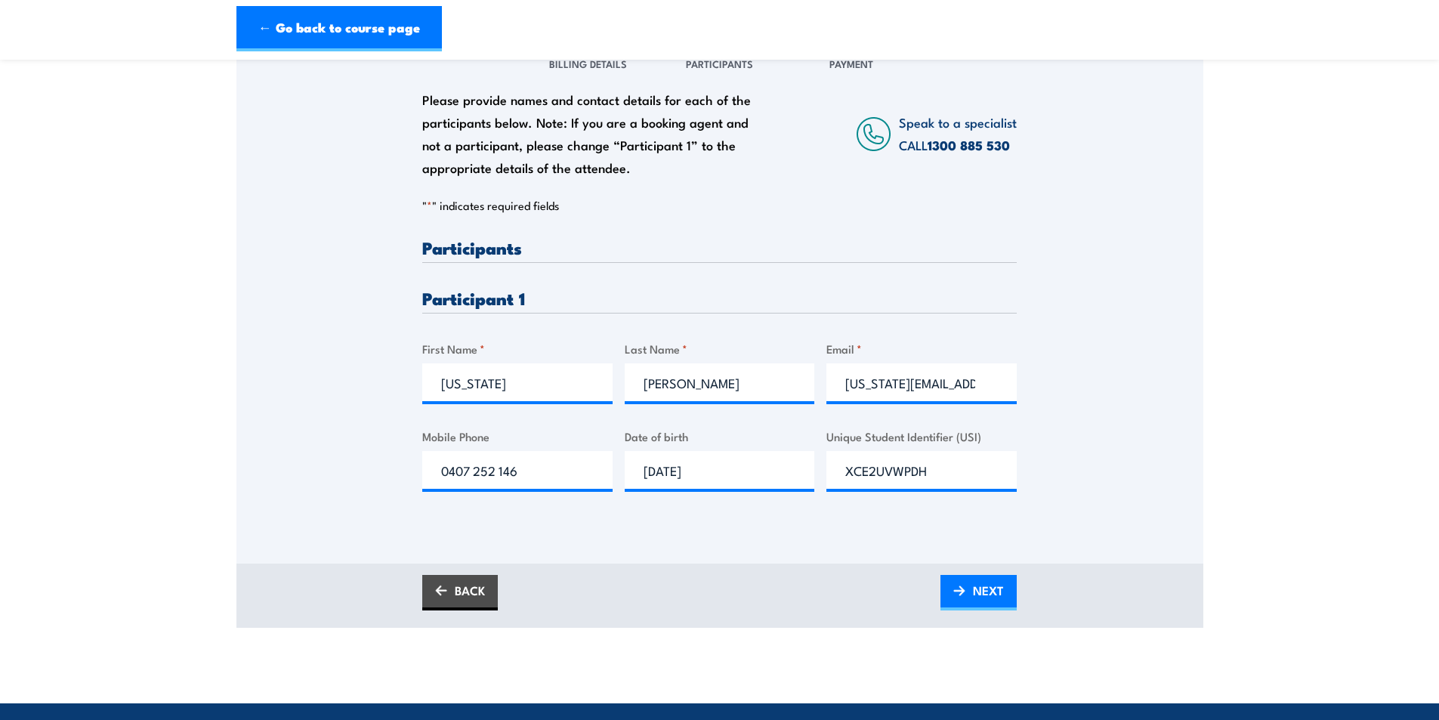
click at [840, 526] on div "Please provide names and contact details for each of the participants below. No…" at bounding box center [719, 299] width 967 height 528
click at [958, 596] on link "NEXT" at bounding box center [978, 592] width 76 height 35
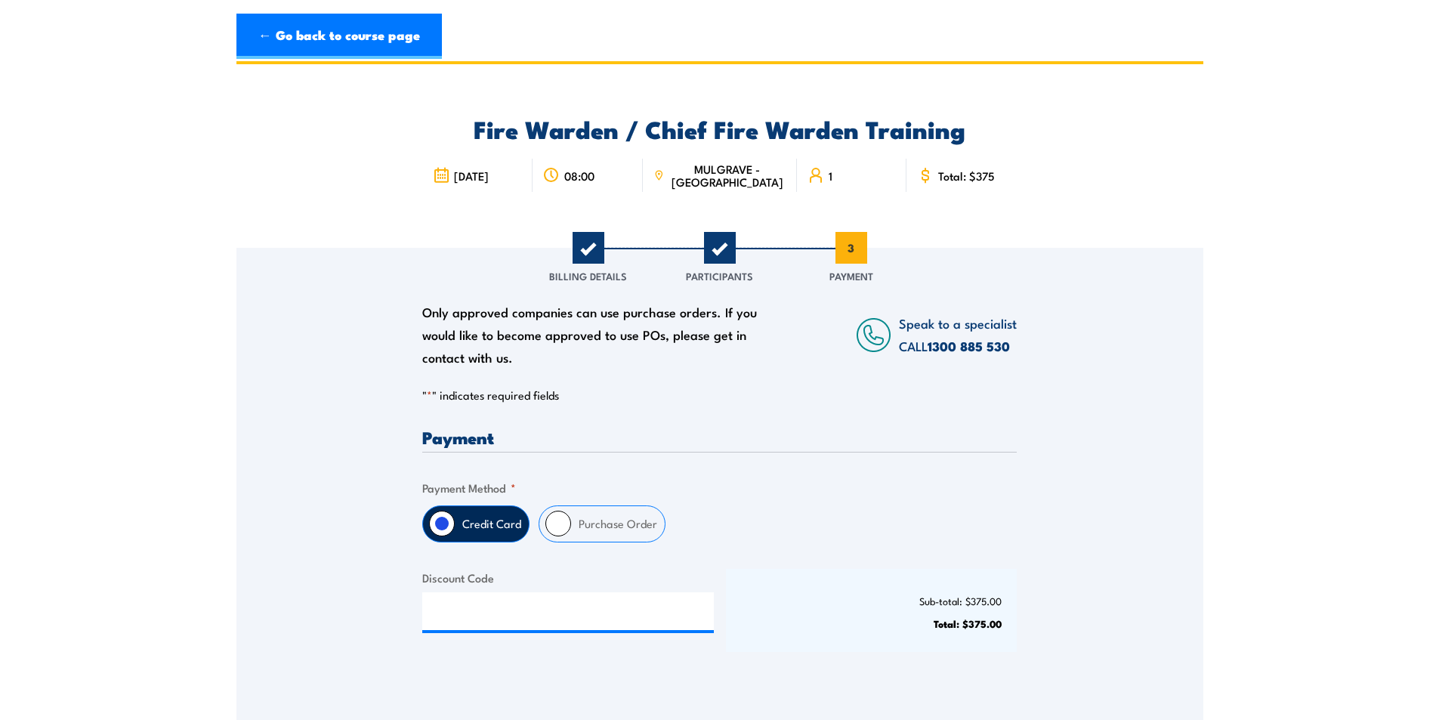
scroll to position [0, 0]
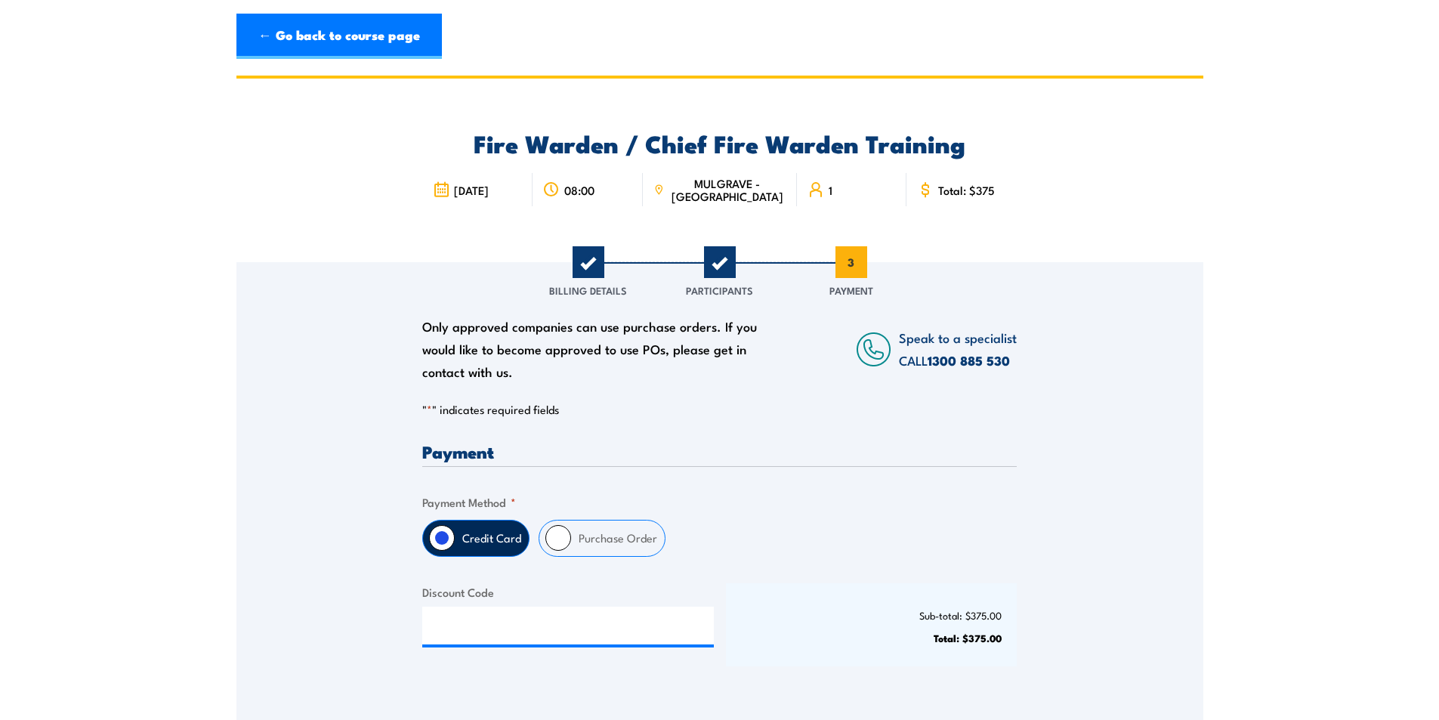
click at [603, 535] on label "Purchase Order" at bounding box center [618, 537] width 94 height 35
click at [571, 535] on input "Purchase Order" at bounding box center [558, 538] width 26 height 26
radio input "true"
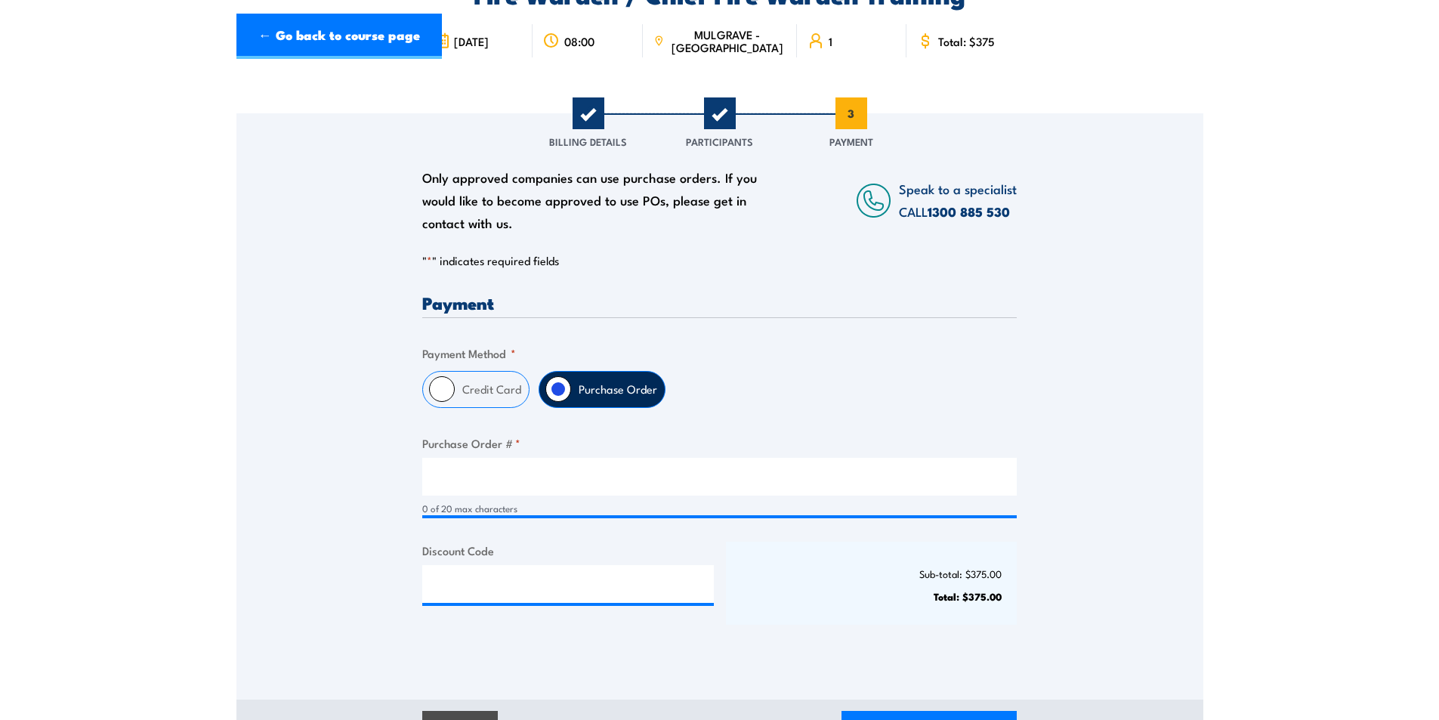
scroll to position [302, 0]
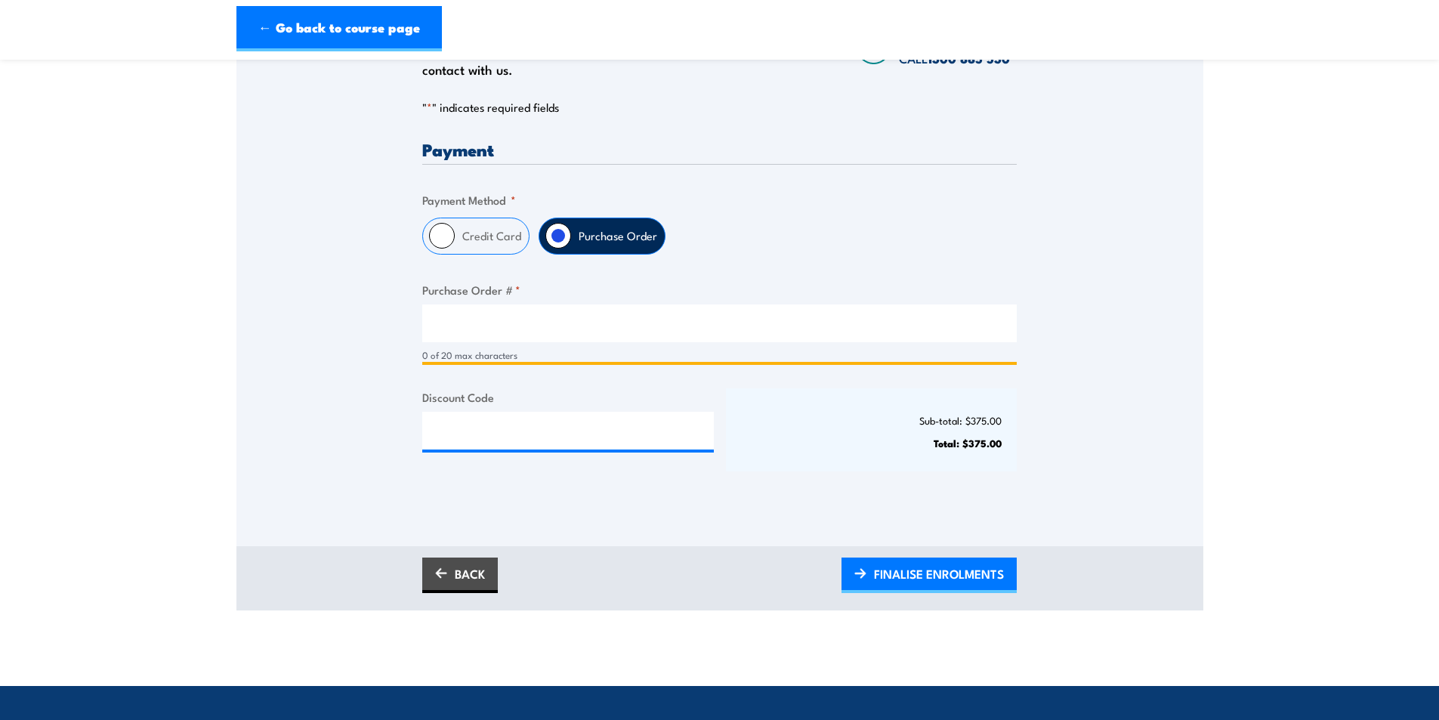
click at [520, 318] on input "Purchase Order # *" at bounding box center [719, 323] width 594 height 38
type input "PO-0004"
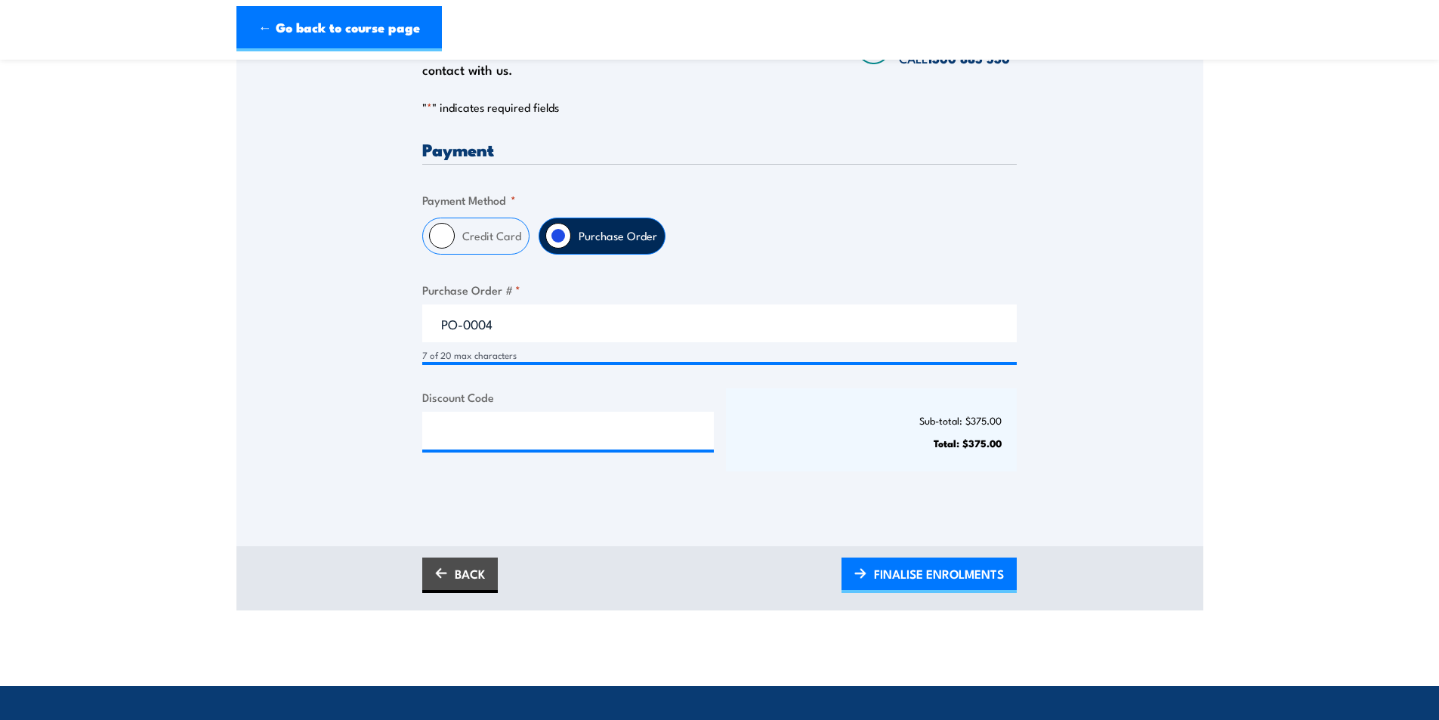
click at [287, 326] on div "Only approved companies can use purchase orders. If you would like to become ap…" at bounding box center [719, 232] width 967 height 544
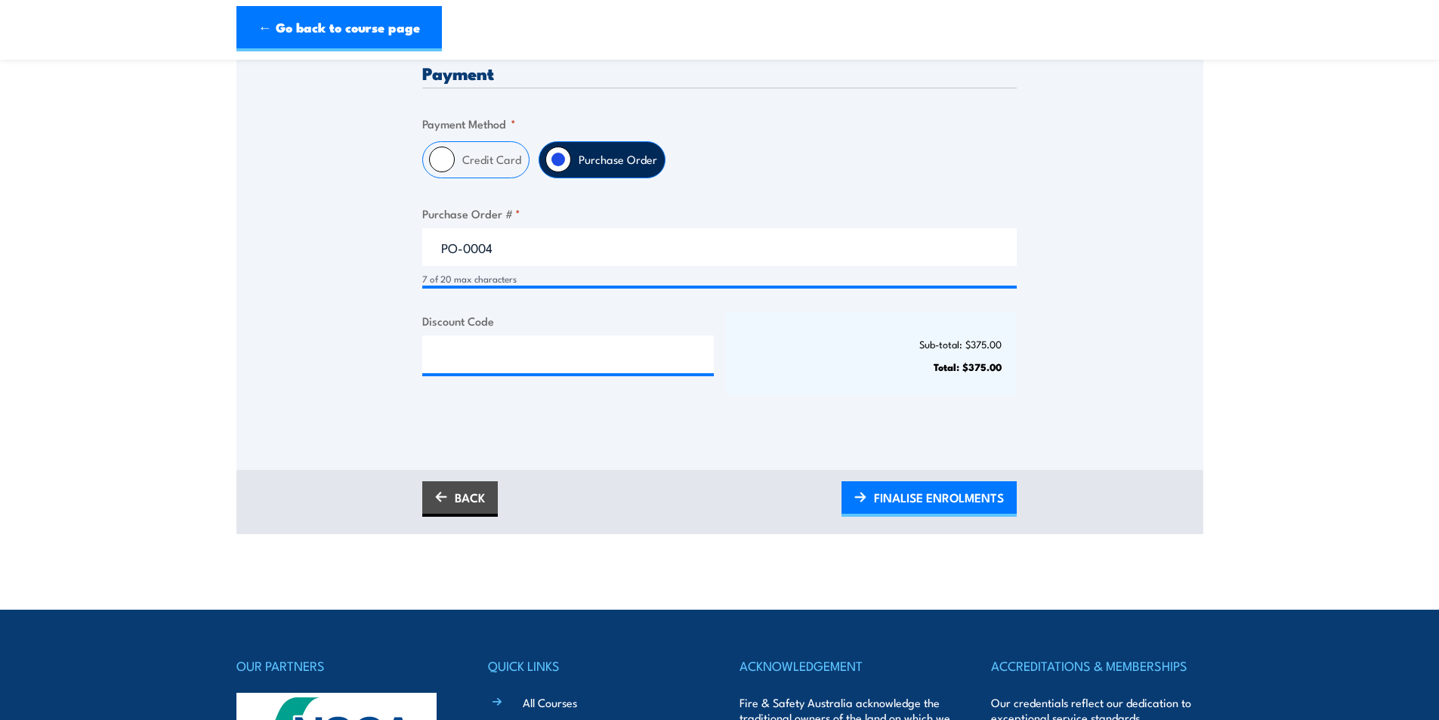
scroll to position [453, 0]
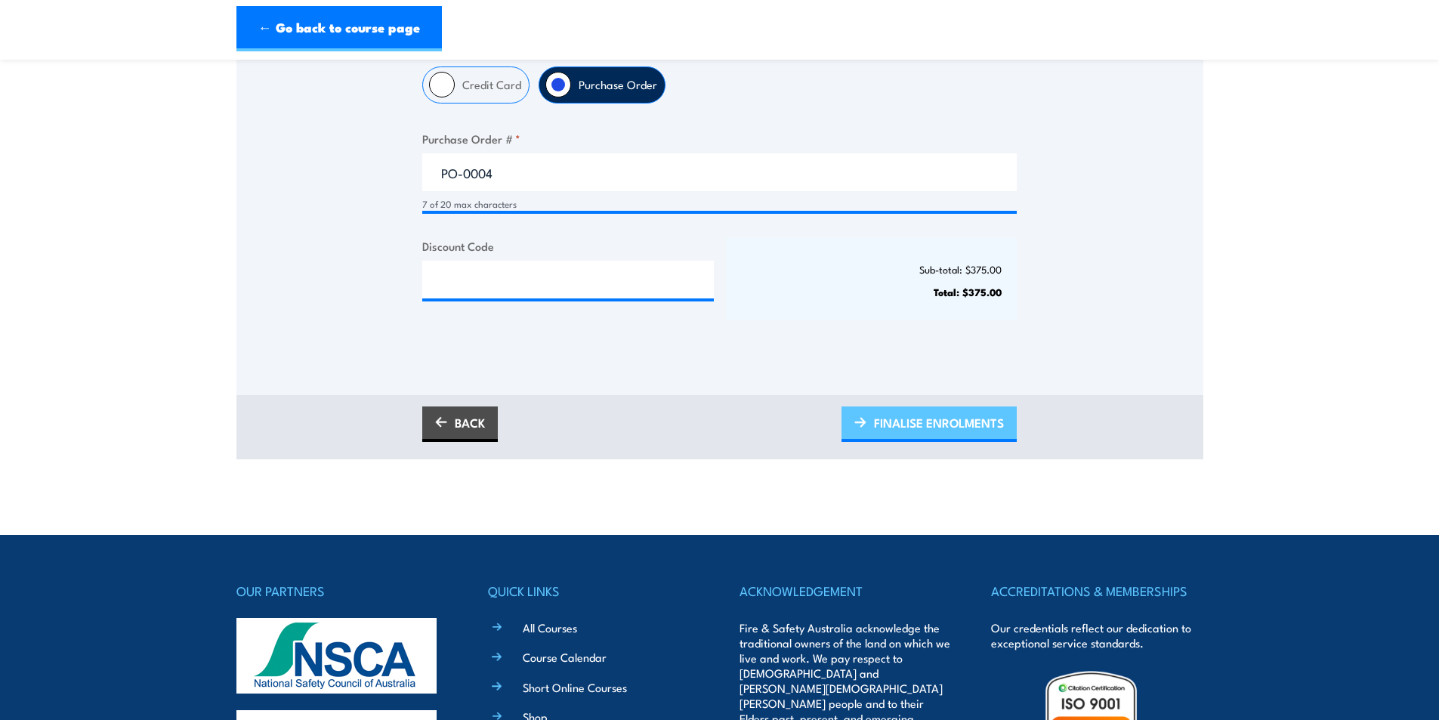
click at [948, 426] on span "FINALISE ENROLMENTS" at bounding box center [939, 422] width 130 height 40
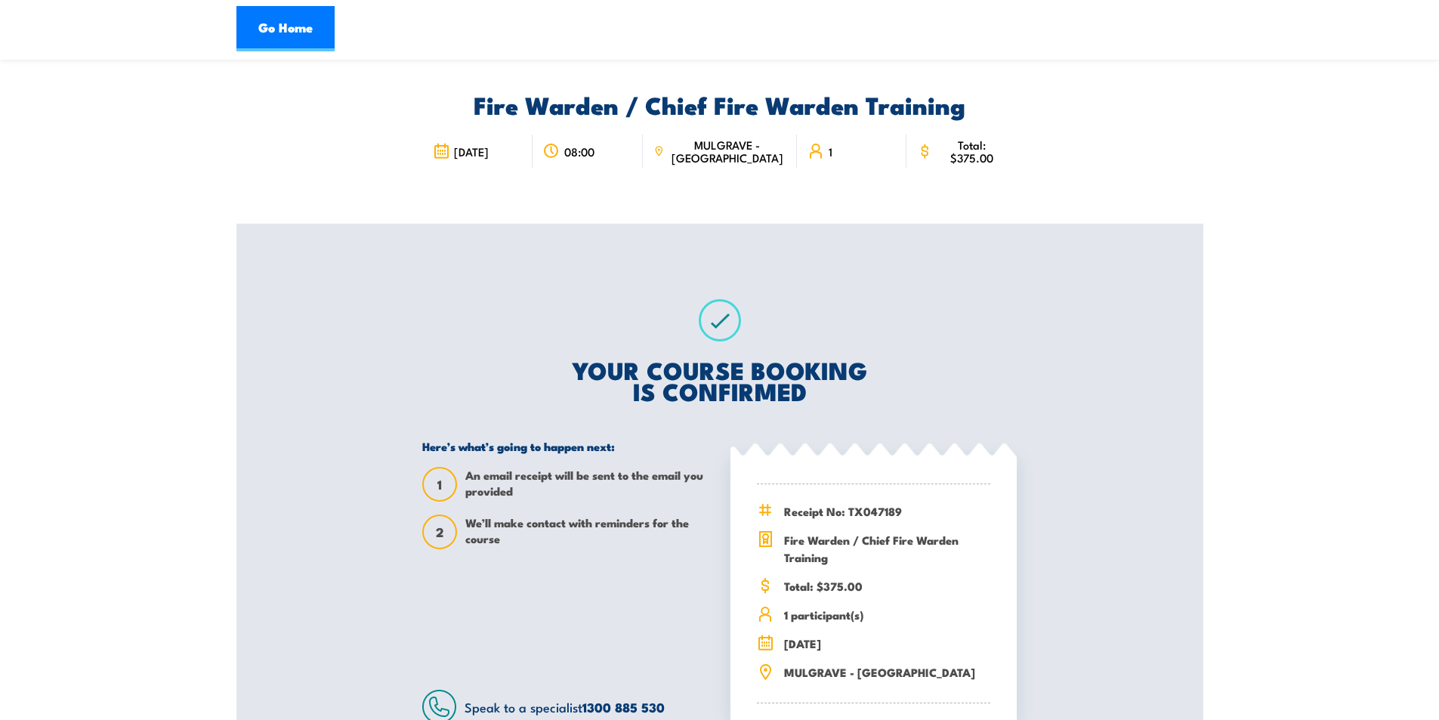
scroll to position [76, 0]
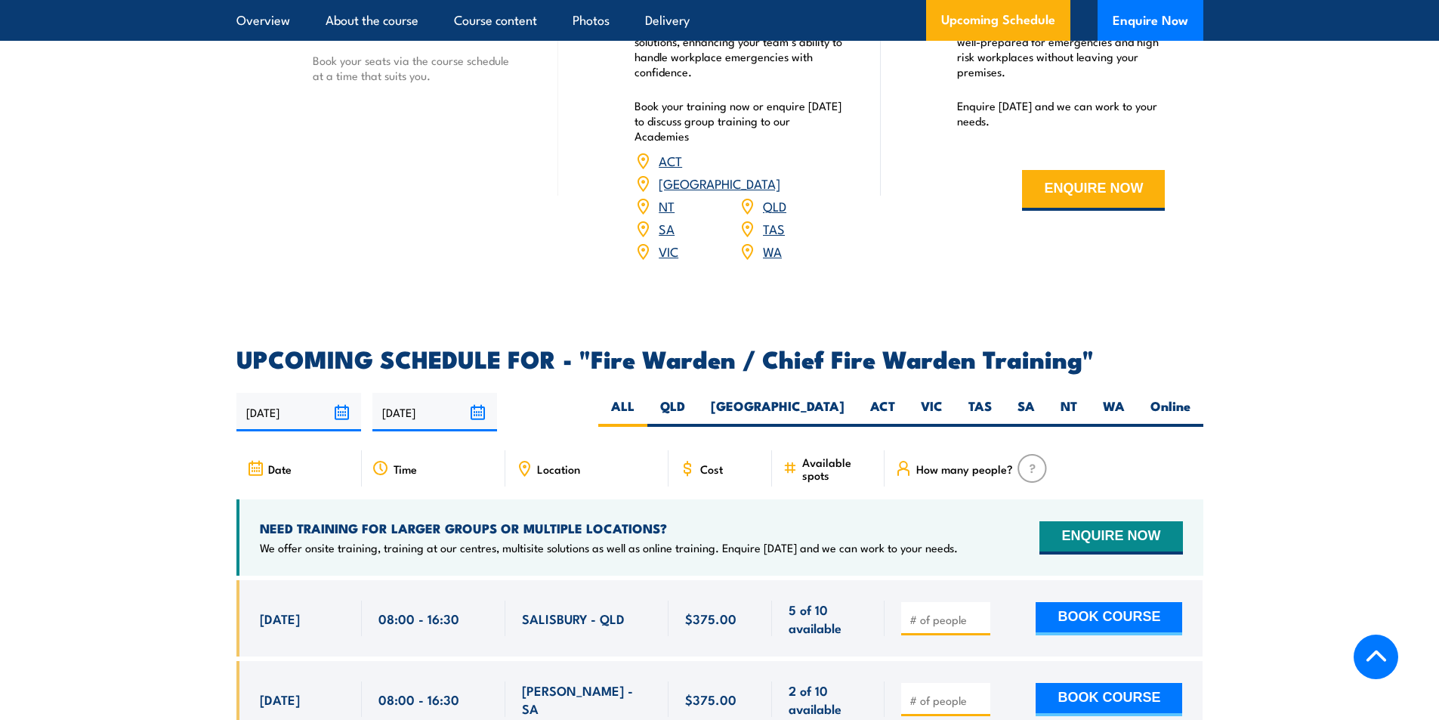
scroll to position [2492, 0]
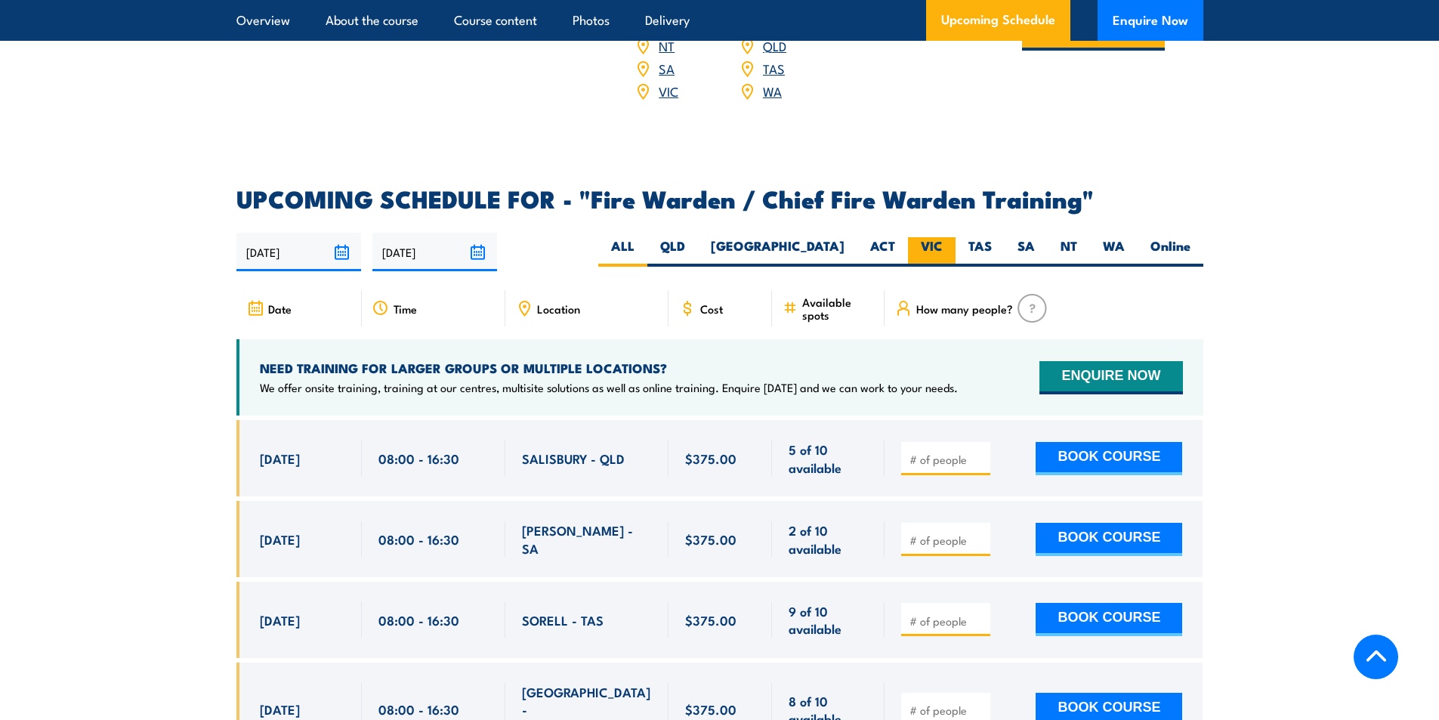
click at [940, 248] on label "VIC" at bounding box center [932, 251] width 48 height 29
click at [942, 247] on input "VIC" at bounding box center [947, 242] width 10 height 10
radio input "true"
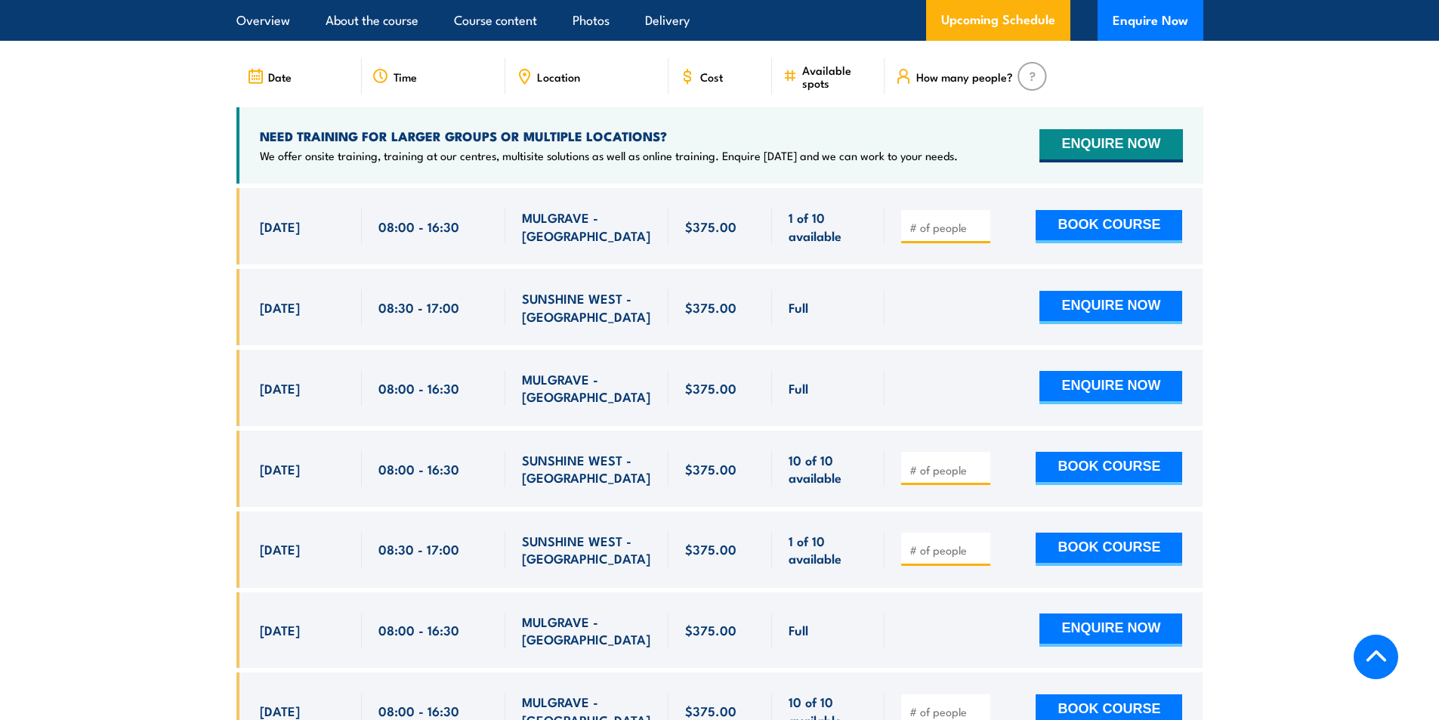
scroll to position [2750, 0]
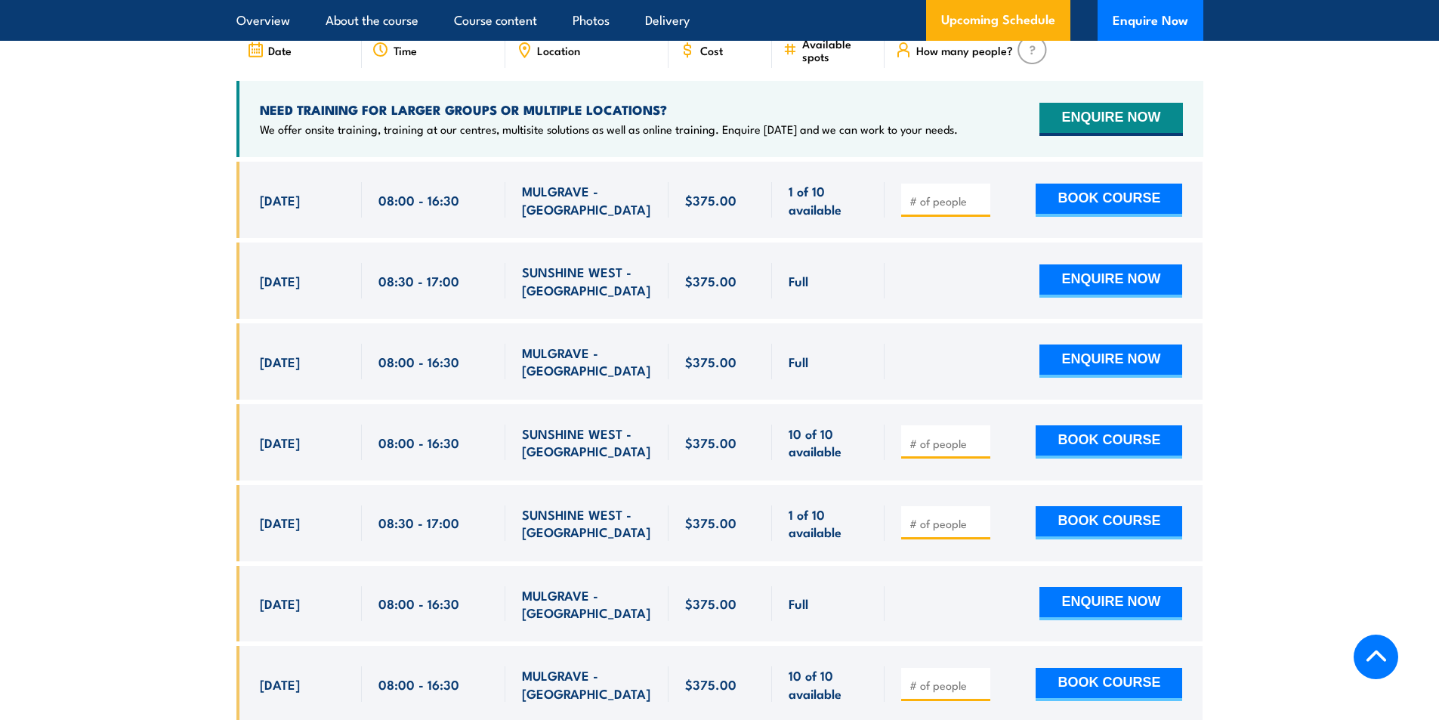
click at [213, 254] on section "UPCOMING SCHEDULE FOR - "Fire Warden / Chief Fire Warden Training" 26/08/2025 2…" at bounding box center [719, 498] width 1439 height 1138
drag, startPoint x: 252, startPoint y: 430, endPoint x: 859, endPoint y: 446, distance: 606.6
click at [859, 446] on div "24 Sep, 2025, 08:00 - 08:00" at bounding box center [719, 442] width 967 height 76
click at [287, 436] on span "24 Sep, 2025" at bounding box center [280, 441] width 40 height 17
drag, startPoint x: 255, startPoint y: 439, endPoint x: 842, endPoint y: 443, distance: 586.8
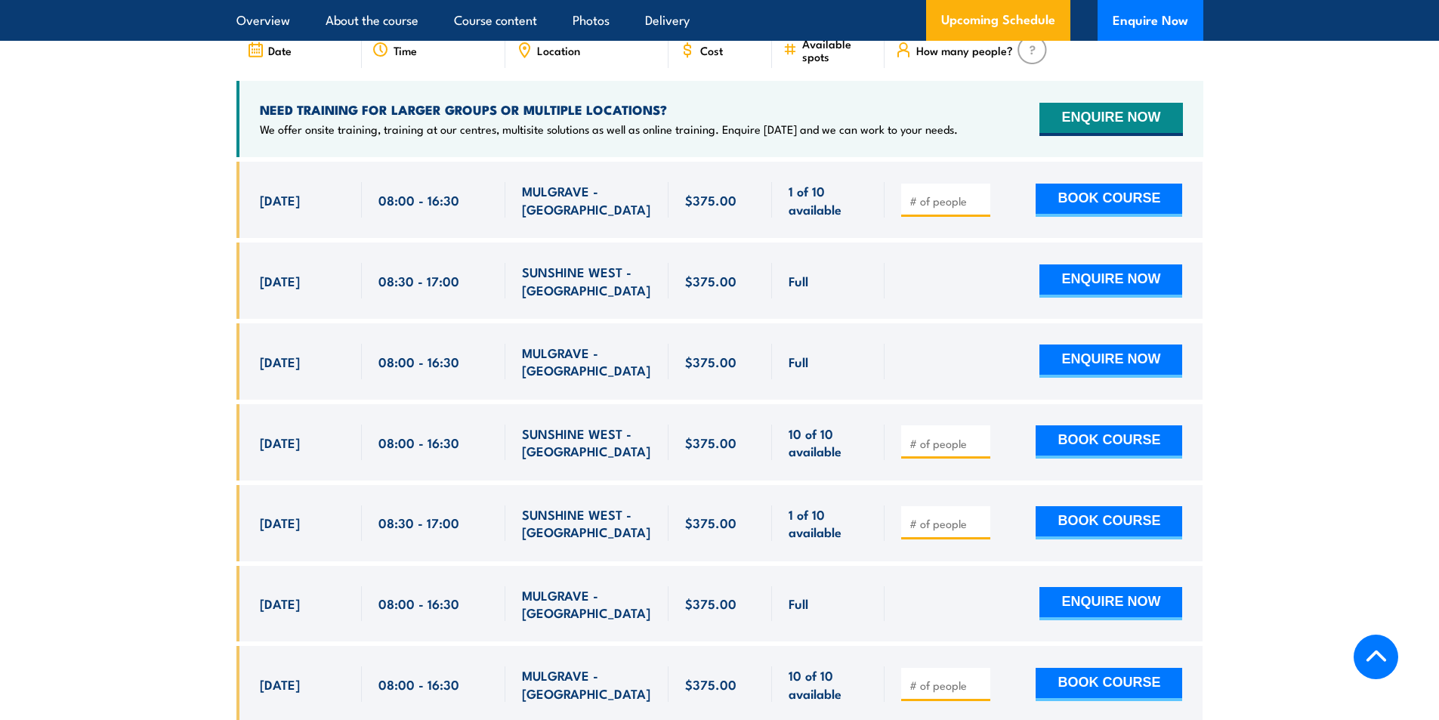
click at [842, 443] on div "24 Sep, 2025, 08:00 - 08:00" at bounding box center [719, 442] width 967 height 76
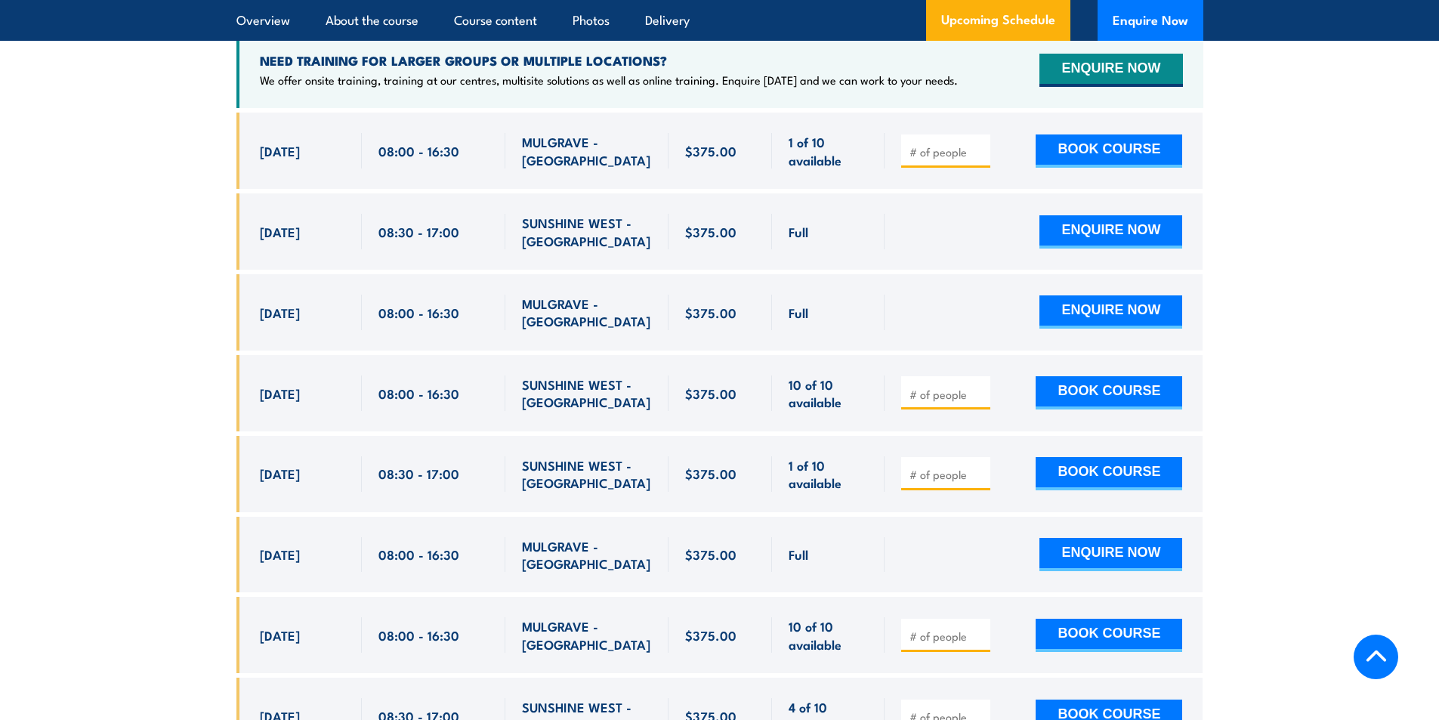
scroll to position [2826, 0]
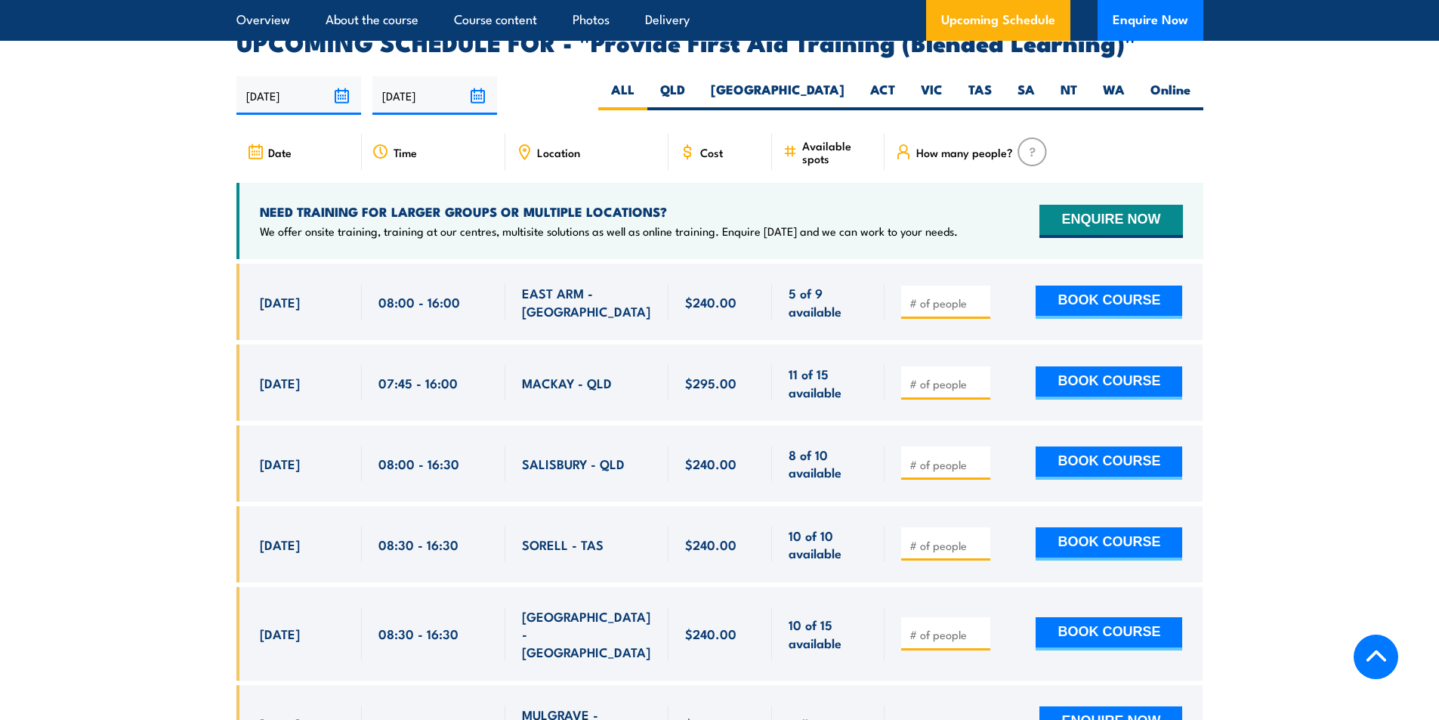
scroll to position [2945, 0]
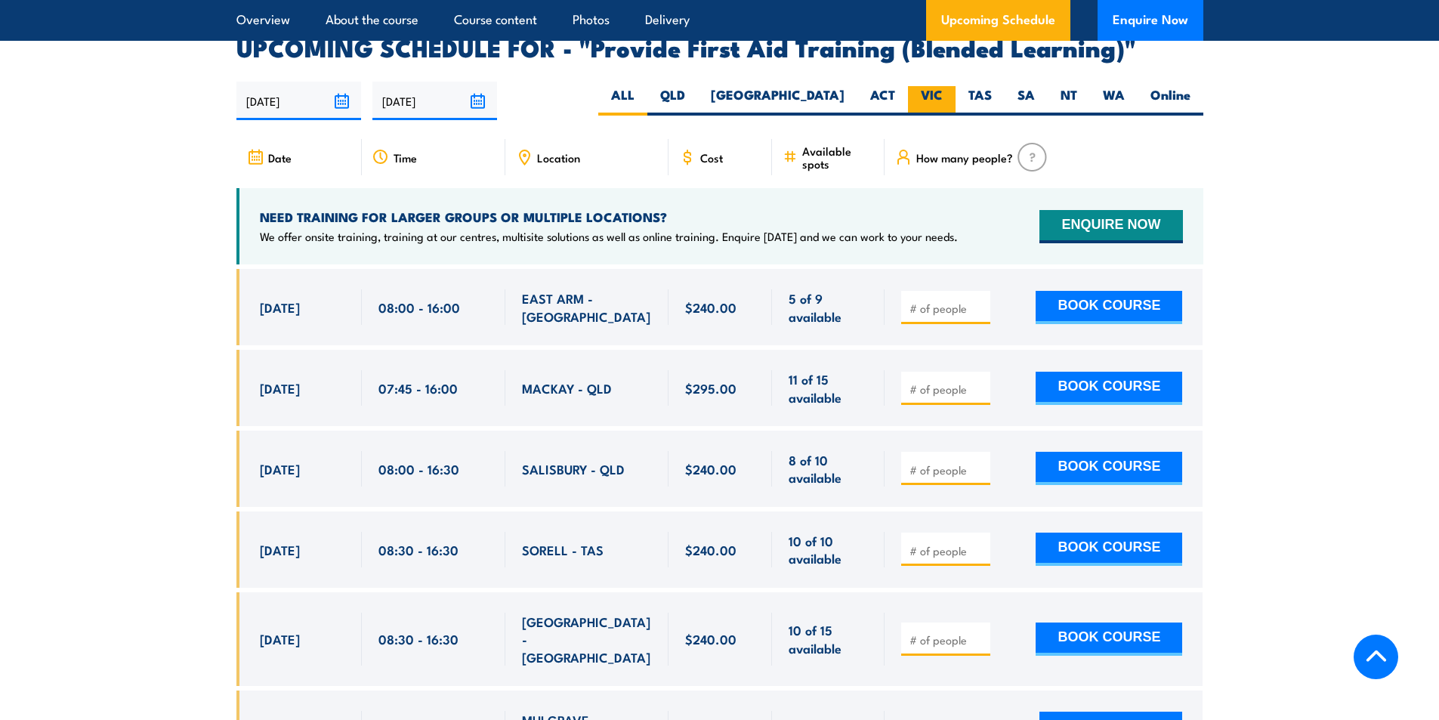
click at [927, 116] on label "VIC" at bounding box center [932, 100] width 48 height 29
click at [942, 96] on input "VIC" at bounding box center [947, 91] width 10 height 10
radio input "true"
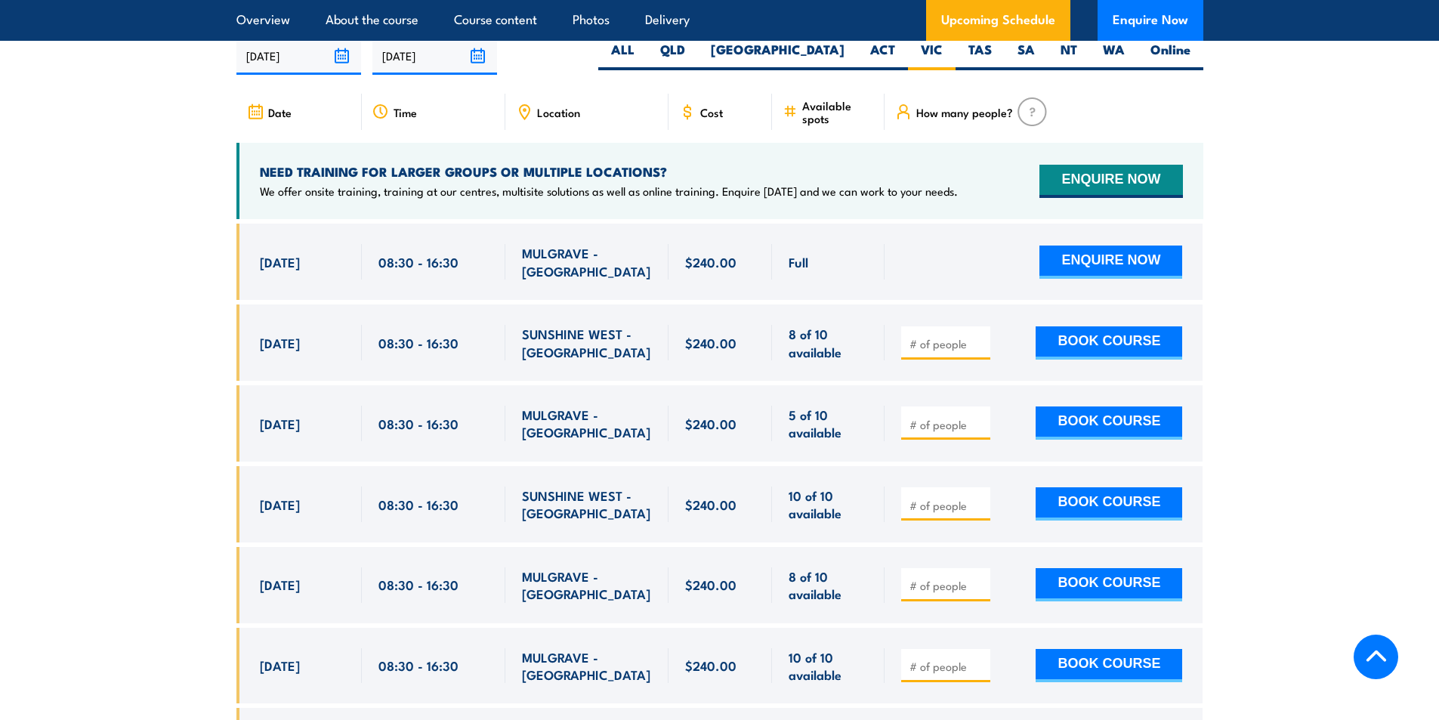
scroll to position [2993, 0]
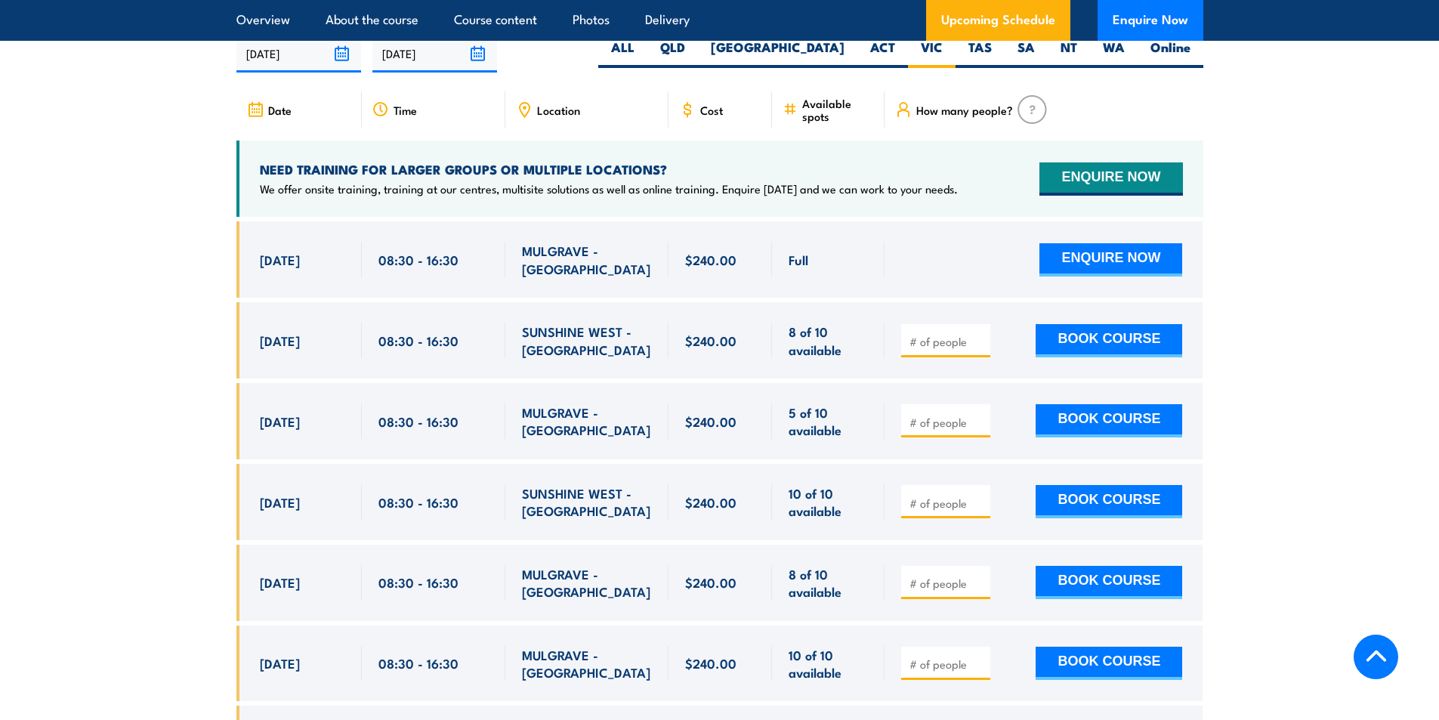
drag, startPoint x: 191, startPoint y: 339, endPoint x: 177, endPoint y: 335, distance: 14.1
click at [191, 339] on section "UPCOMING SCHEDULE FOR - "Provide First Aid Training (Blended Learning)" [DATE] …" at bounding box center [719, 517] width 1439 height 1057
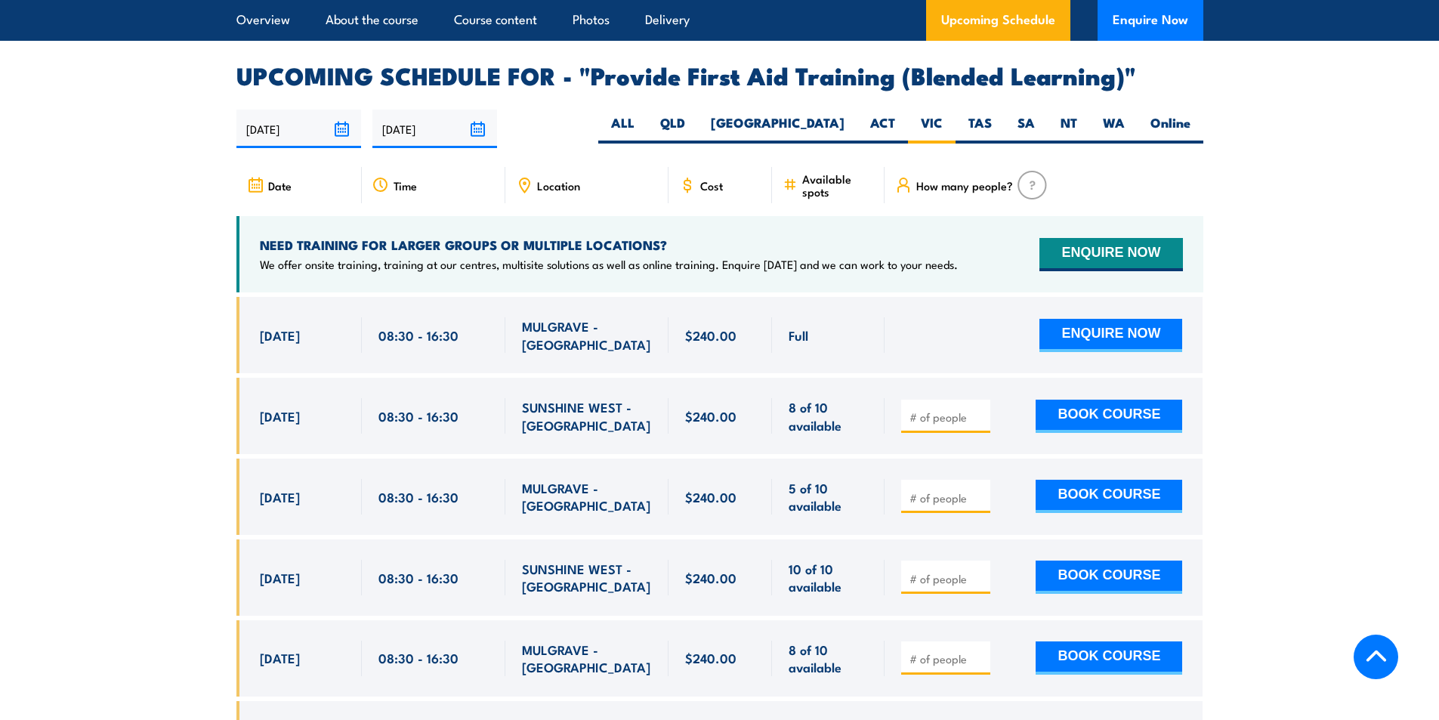
click at [167, 337] on section "UPCOMING SCHEDULE FOR - "Provide First Aid Training (Blended Learning)" 26/08/2…" at bounding box center [719, 592] width 1439 height 1057
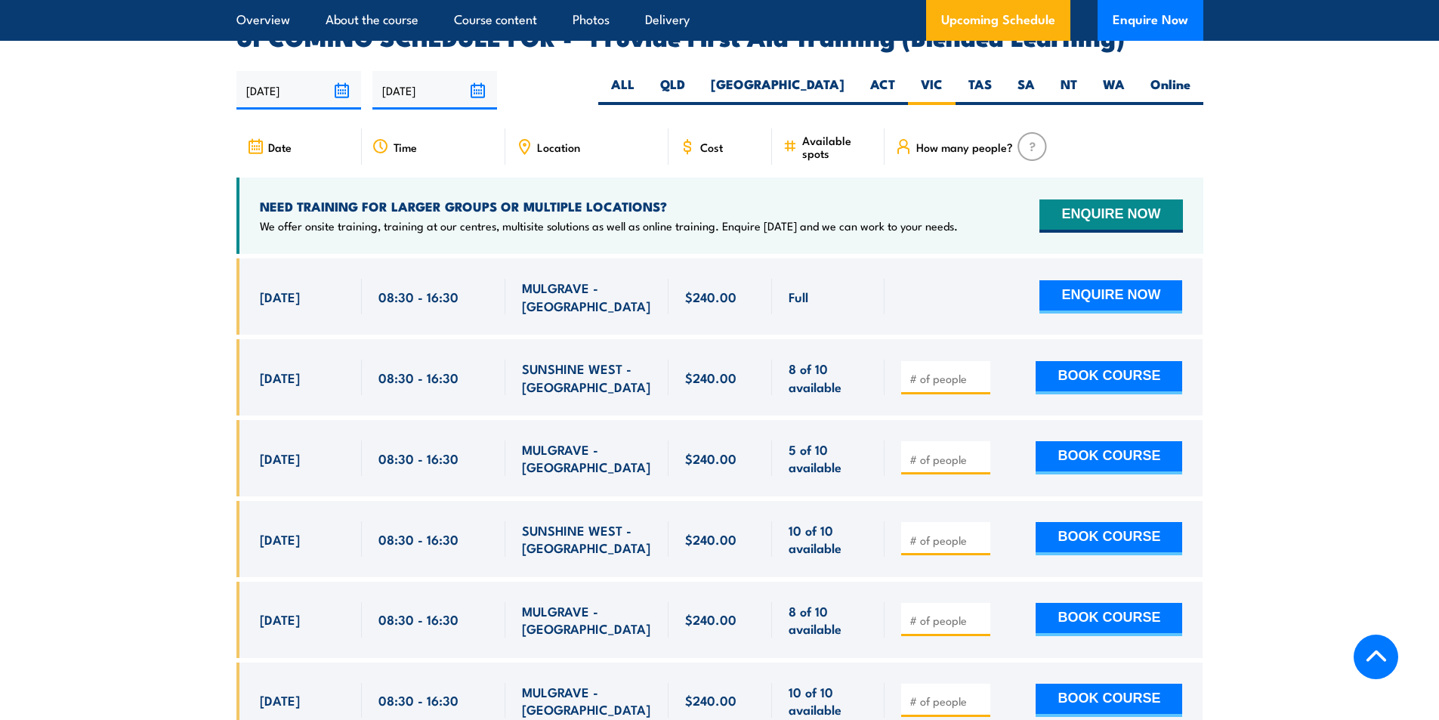
scroll to position [2993, 0]
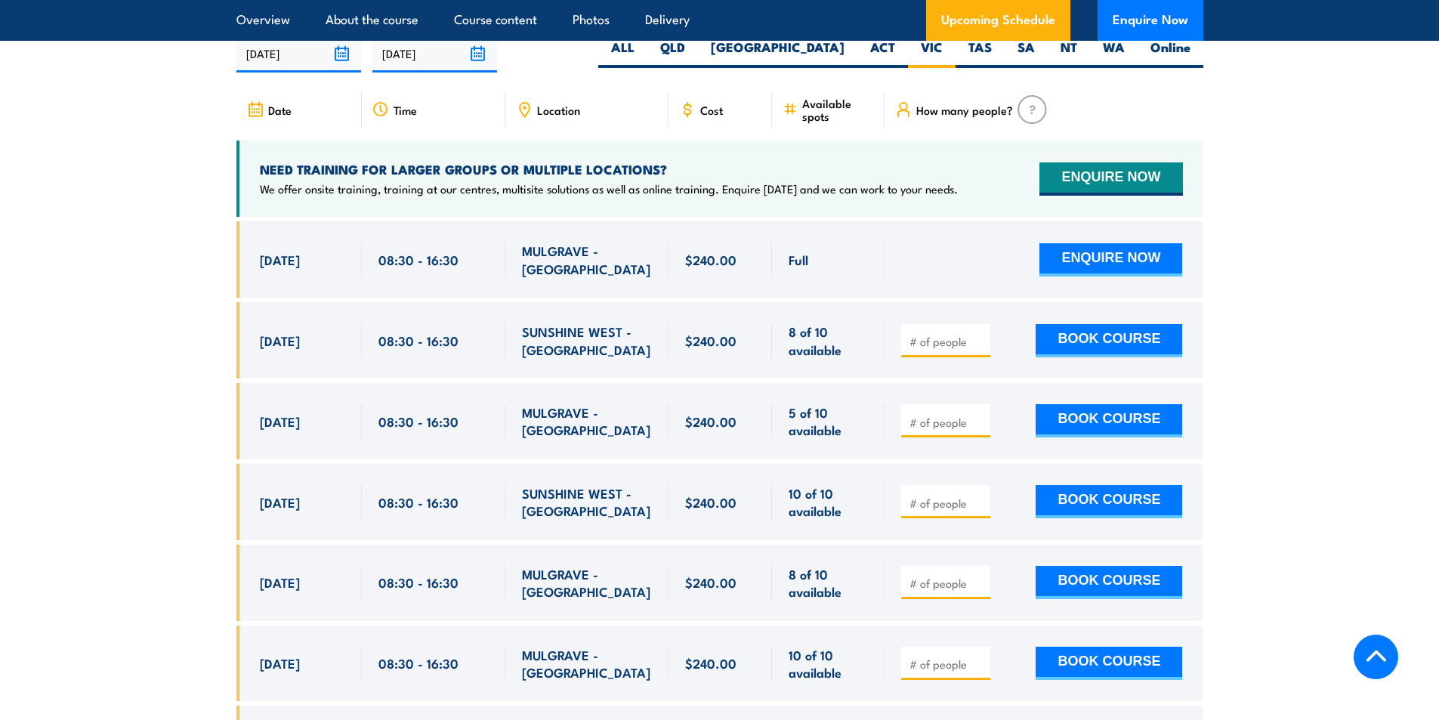
click at [186, 425] on section "UPCOMING SCHEDULE FOR - "Provide First Aid Training (Blended Learning)" 26/08/2…" at bounding box center [719, 517] width 1439 height 1057
click at [151, 391] on section "UPCOMING SCHEDULE FOR - "Provide First Aid Training (Blended Learning)" 26/08/2…" at bounding box center [719, 517] width 1439 height 1057
click at [125, 399] on section "UPCOMING SCHEDULE FOR - "Provide First Aid Training (Blended Learning)" 26/08/2…" at bounding box center [719, 517] width 1439 height 1057
click at [113, 421] on section "UPCOMING SCHEDULE FOR - "Provide First Aid Training (Blended Learning)" 26/08/2…" at bounding box center [719, 517] width 1439 height 1057
click at [177, 446] on section "UPCOMING SCHEDULE FOR - "Provide First Aid Training (Blended Learning)" 26/08/2…" at bounding box center [719, 517] width 1439 height 1057
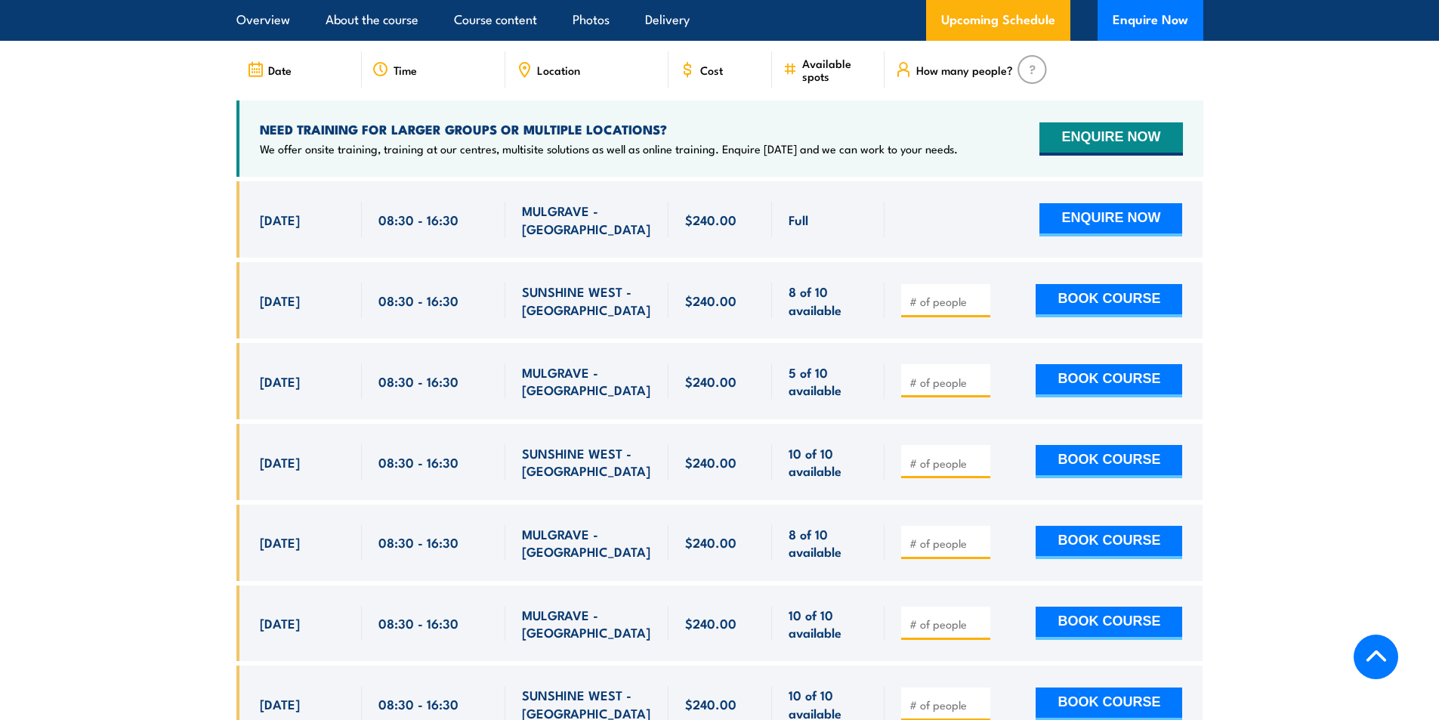
scroll to position [3068, 0]
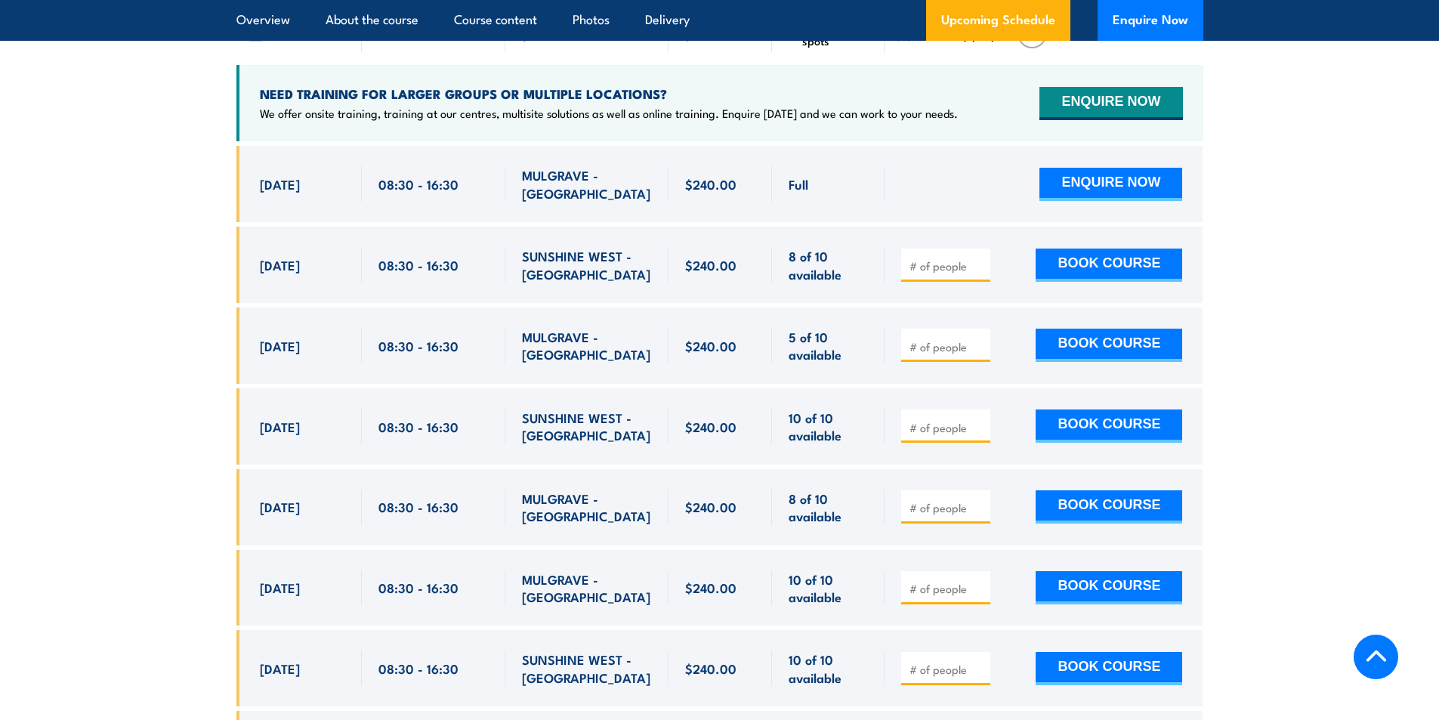
click at [168, 291] on section "UPCOMING SCHEDULE FOR - "Provide First Aid Training (Blended Learning)" 26/08/2…" at bounding box center [719, 441] width 1439 height 1057
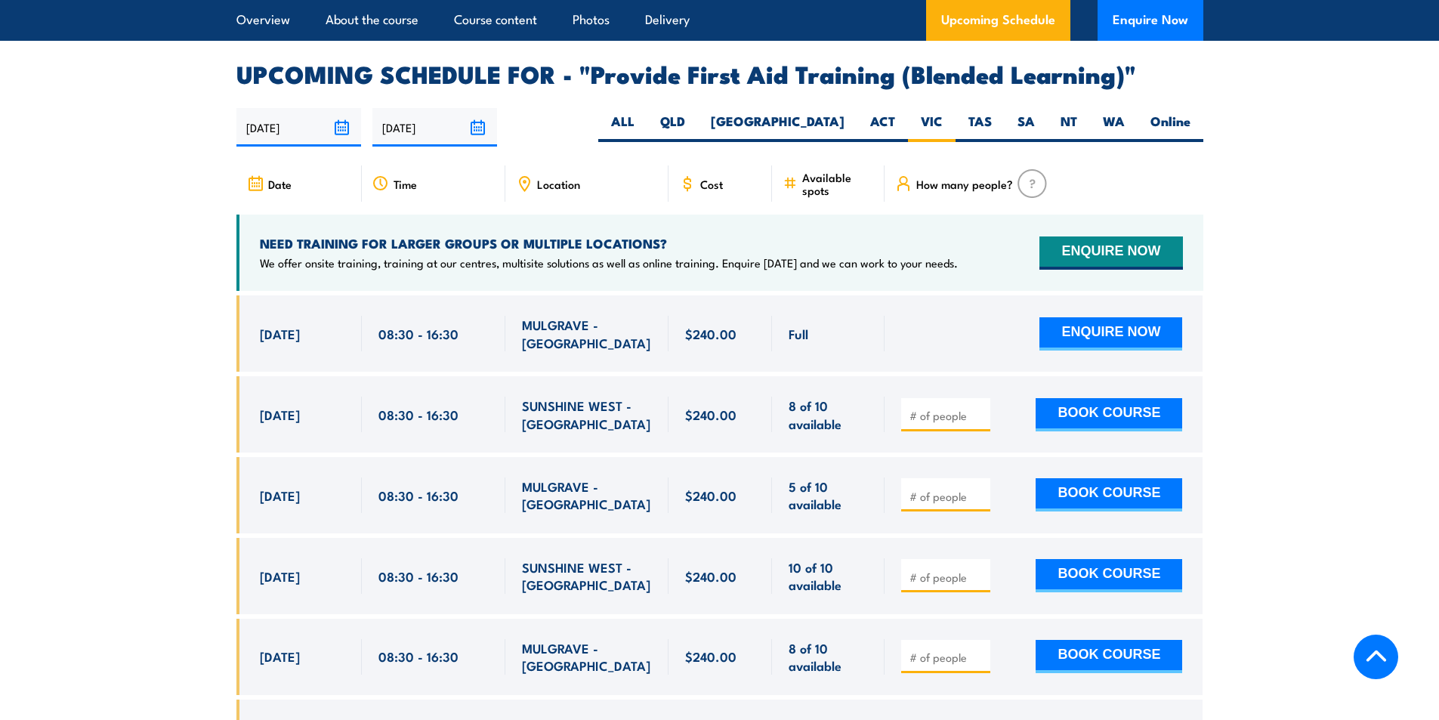
scroll to position [2917, 0]
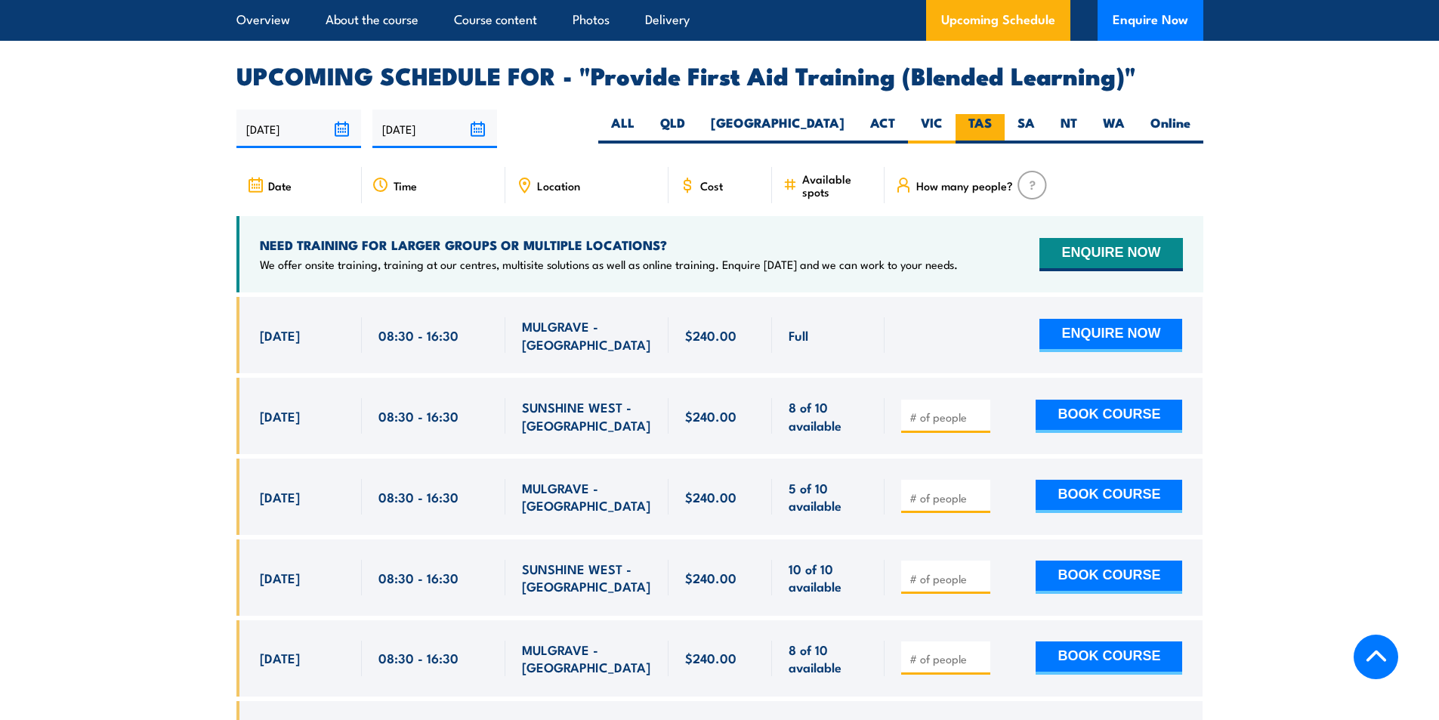
click at [984, 143] on label "TAS" at bounding box center [979, 128] width 49 height 29
click at [992, 124] on input "TAS" at bounding box center [997, 119] width 10 height 10
radio input "true"
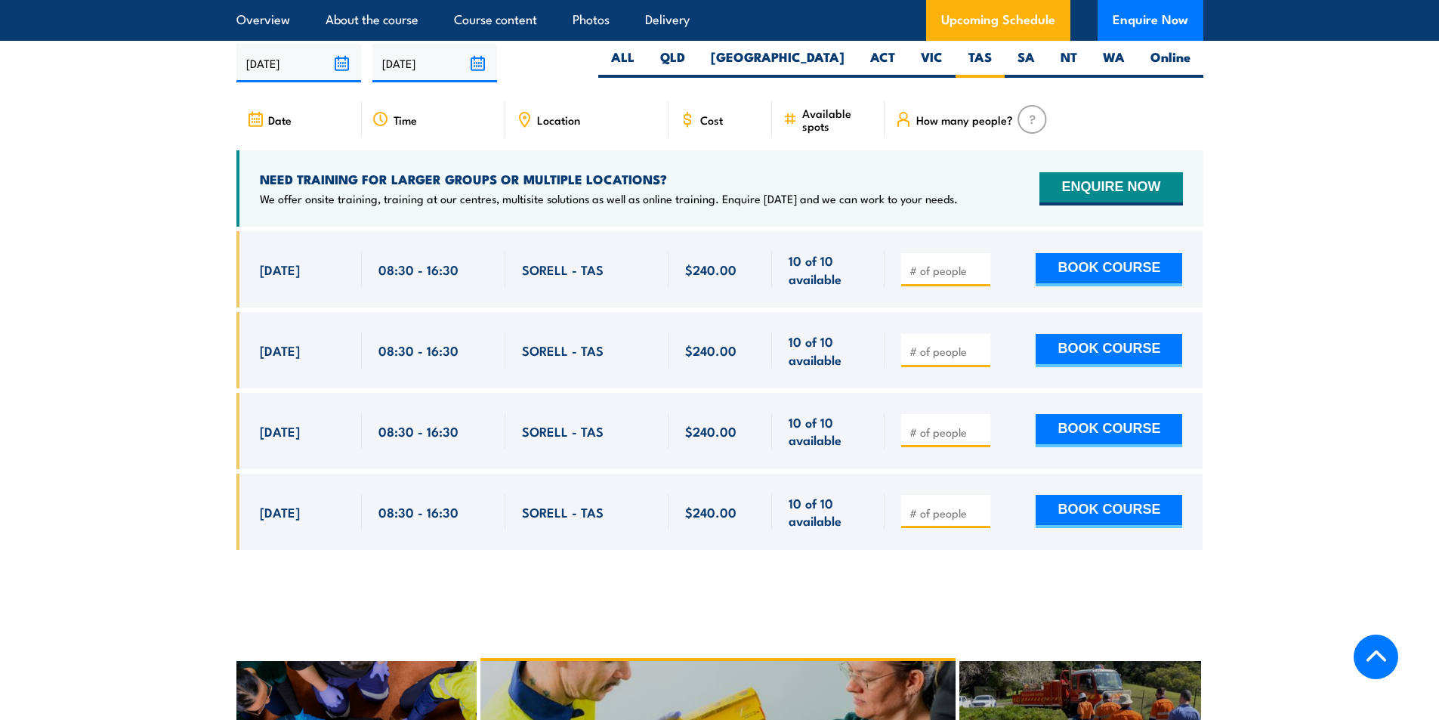
scroll to position [2993, 0]
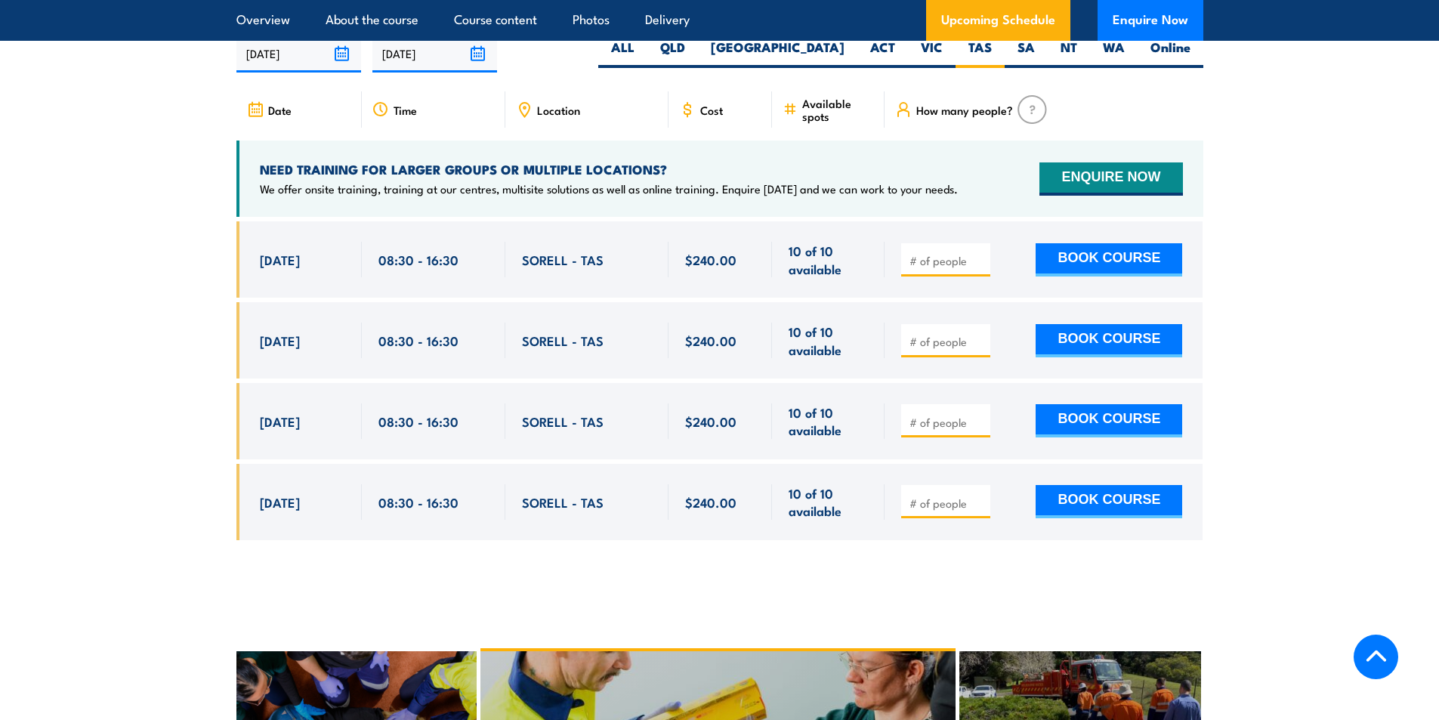
click at [205, 335] on section "UPCOMING SCHEDULE FOR - "Provide First Aid Training (Blended Learning)" [DATE] …" at bounding box center [719, 275] width 1439 height 573
click at [90, 366] on section "UPCOMING SCHEDULE FOR - "Provide First Aid Training (Blended Learning)" [DATE] …" at bounding box center [719, 275] width 1439 height 573
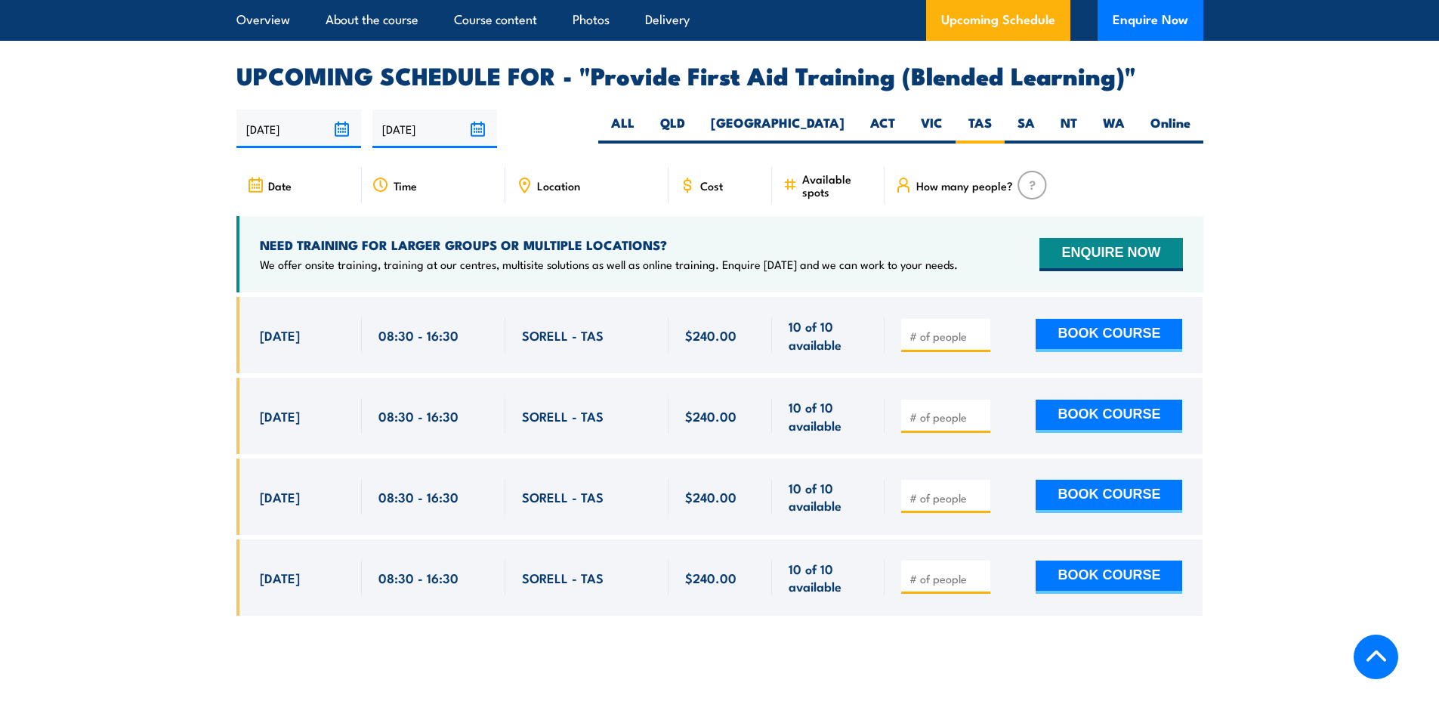
click at [180, 307] on section "UPCOMING SCHEDULE FOR - "Provide First Aid Training (Blended Learning)" 26/08/2…" at bounding box center [719, 350] width 1439 height 573
click at [198, 504] on section "UPCOMING SCHEDULE FOR - "Provide First Aid Training (Blended Learning)" 26/08/2…" at bounding box center [719, 350] width 1439 height 573
click at [163, 380] on section "UPCOMING SCHEDULE FOR - "Provide First Aid Training (Blended Learning)" 26/08/2…" at bounding box center [719, 350] width 1439 height 573
click at [957, 424] on input "number" at bounding box center [947, 416] width 76 height 15
type input "1"
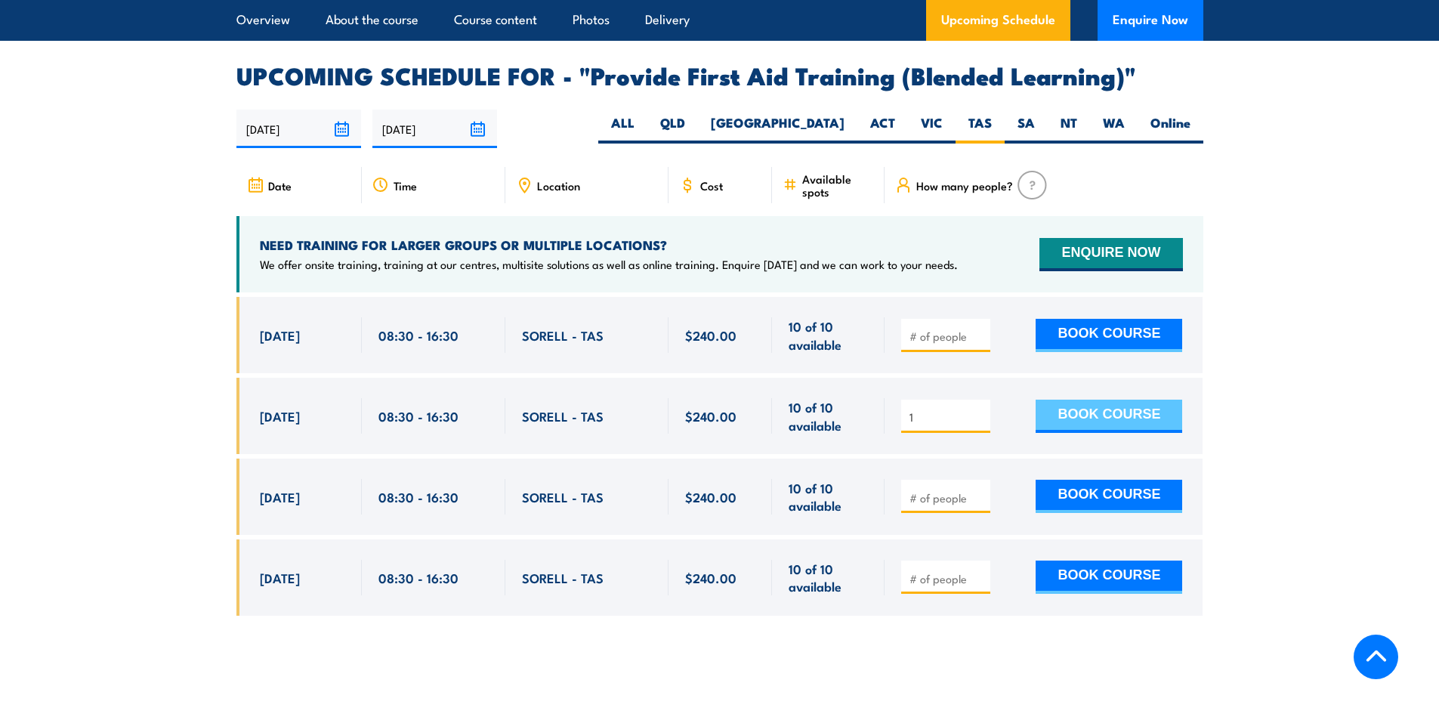
click at [1121, 428] on button "BOOK COURSE" at bounding box center [1108, 415] width 146 height 33
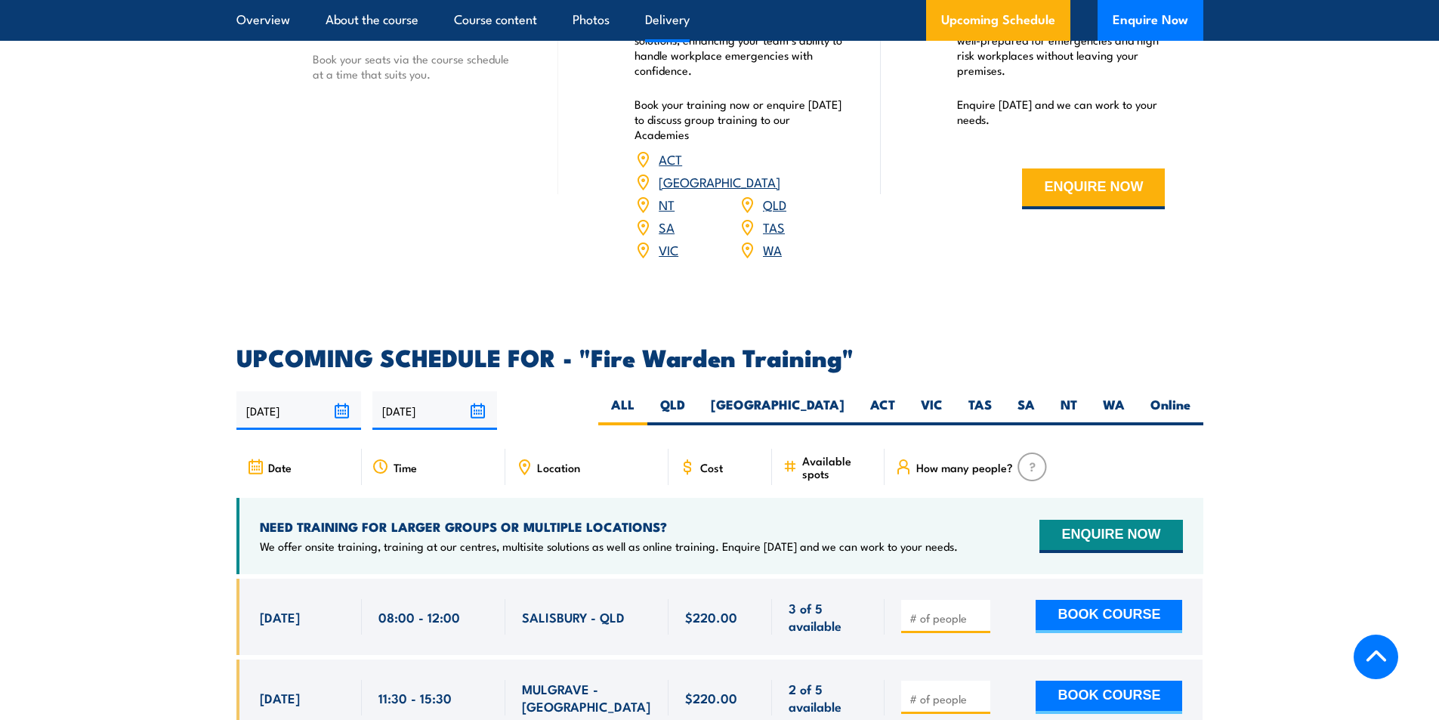
scroll to position [2492, 0]
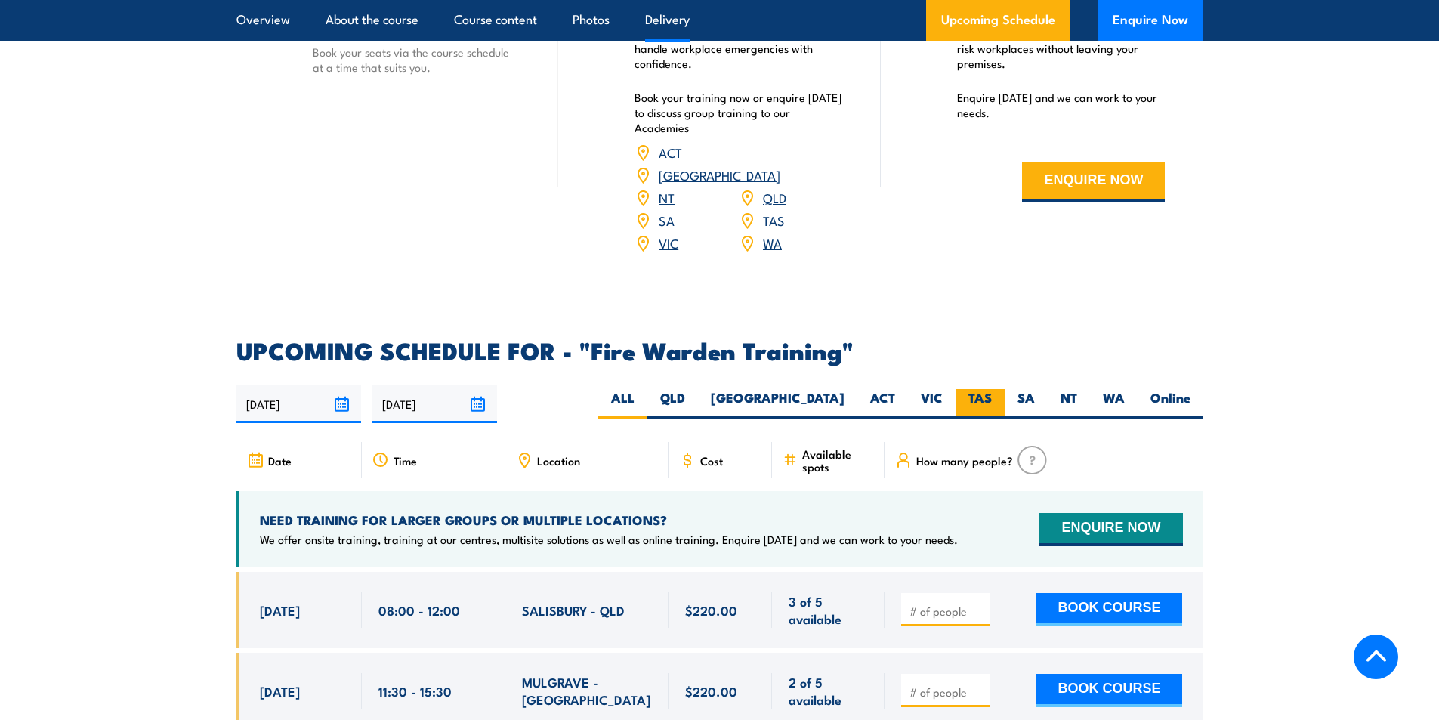
click at [962, 389] on label "TAS" at bounding box center [979, 403] width 49 height 29
click at [992, 389] on input "TAS" at bounding box center [997, 394] width 10 height 10
radio input "true"
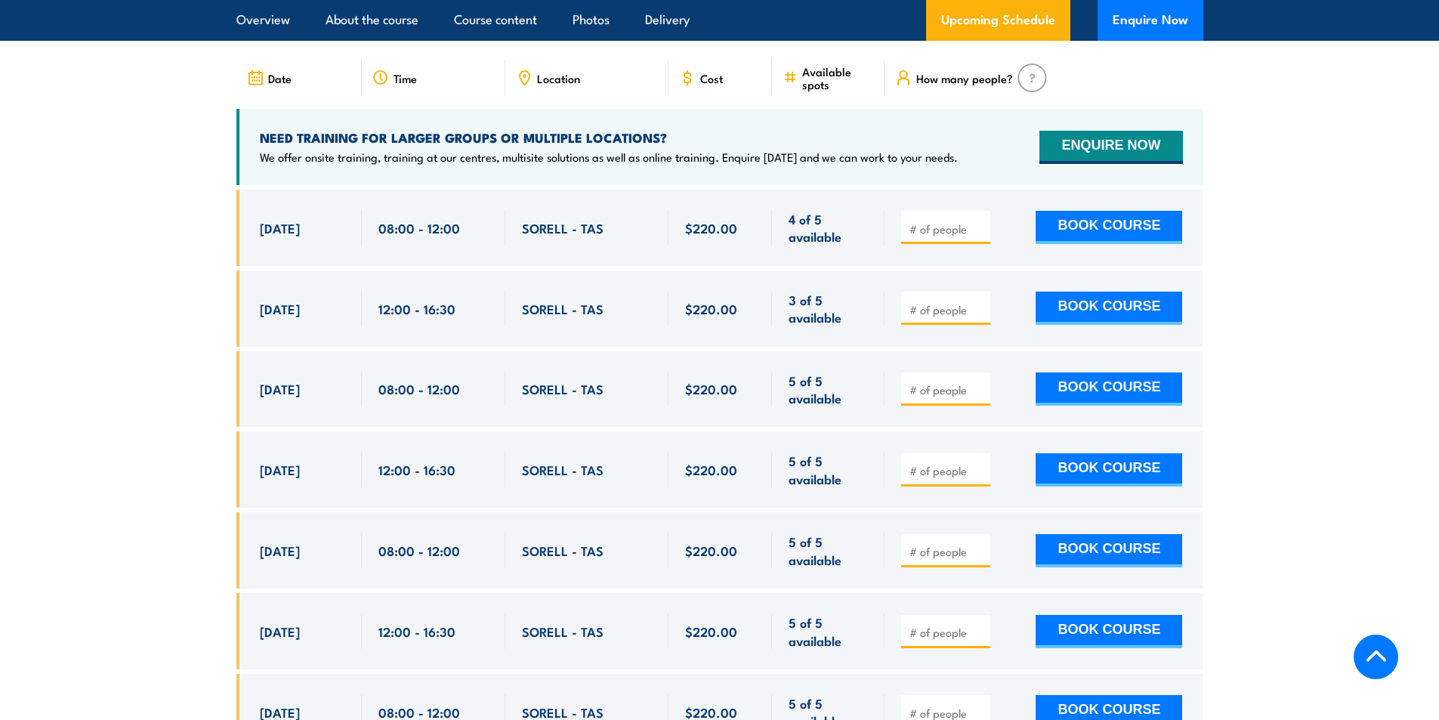
scroll to position [2884, 0]
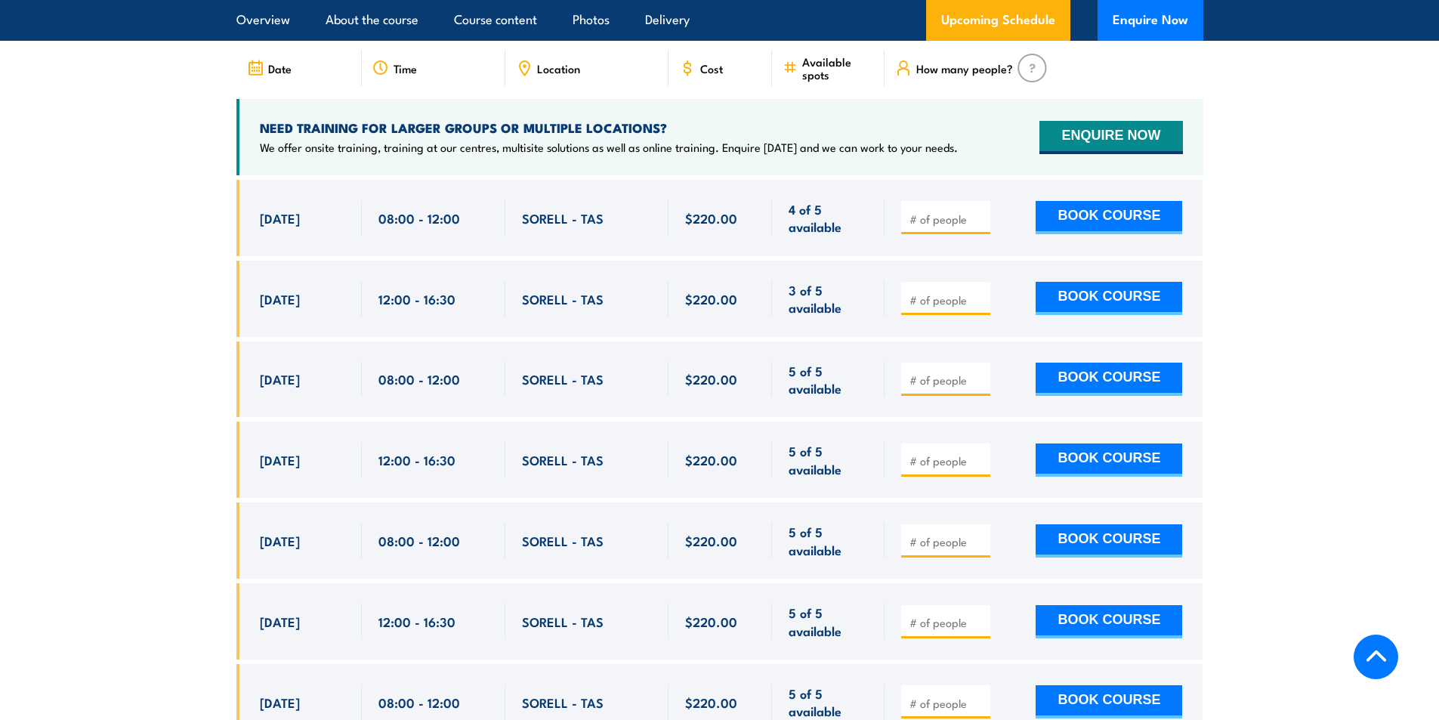
click at [144, 376] on section "UPCOMING SCHEDULE FOR - "Fire Warden Training" [DATE] [DATE]" at bounding box center [719, 435] width 1439 height 976
click at [141, 385] on section "UPCOMING SCHEDULE FOR - "Fire Warden Training" [DATE] [DATE]" at bounding box center [719, 435] width 1439 height 976
click at [109, 363] on section "UPCOMING SCHEDULE FOR - "Fire Warden Training" [DATE] [DATE]" at bounding box center [719, 435] width 1439 height 976
click at [225, 236] on section "UPCOMING SCHEDULE FOR - "Fire Warden Training" [DATE] [DATE]" at bounding box center [719, 435] width 1439 height 976
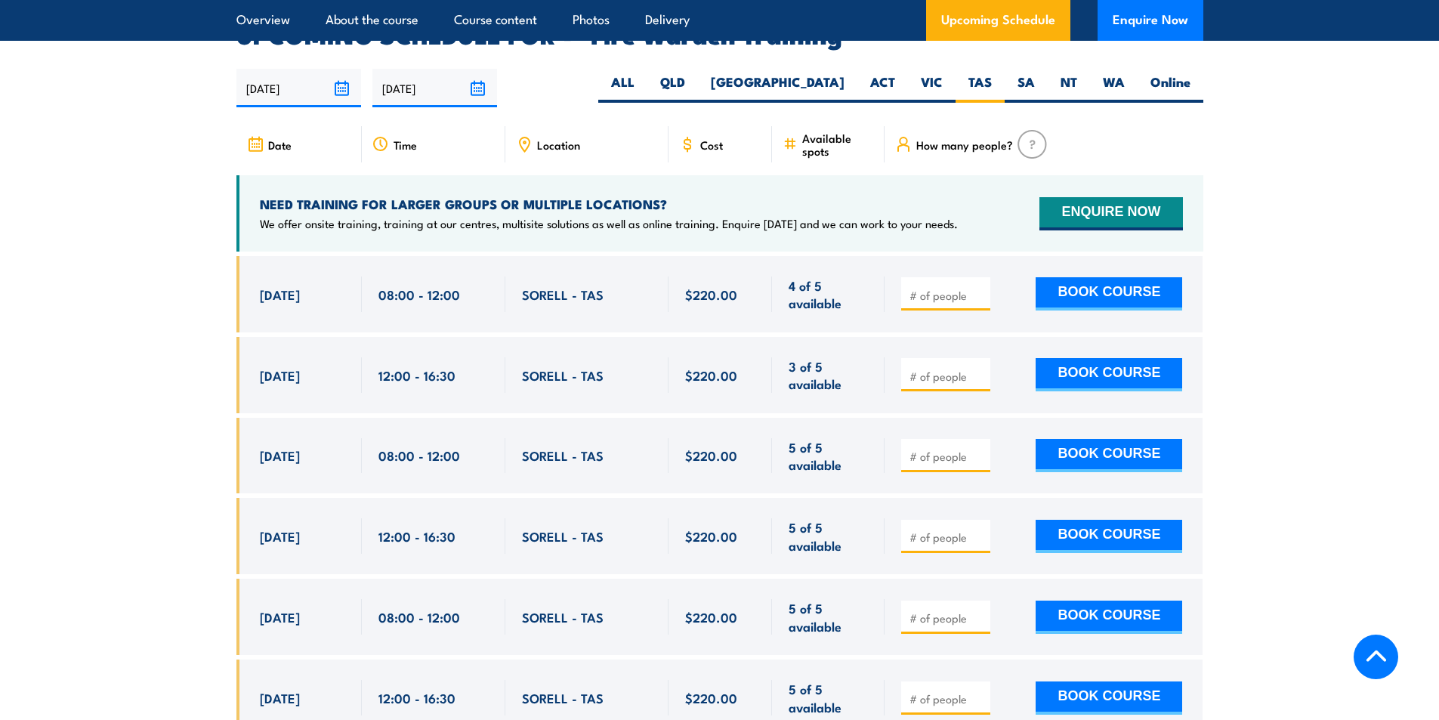
scroll to position [2808, 0]
click at [970, 448] on input "number" at bounding box center [947, 455] width 76 height 15
type input "1"
click at [1264, 429] on section "UPCOMING SCHEDULE FOR - "Fire Warden Training" 26/08/2025 22/02/2026 1" at bounding box center [719, 511] width 1439 height 976
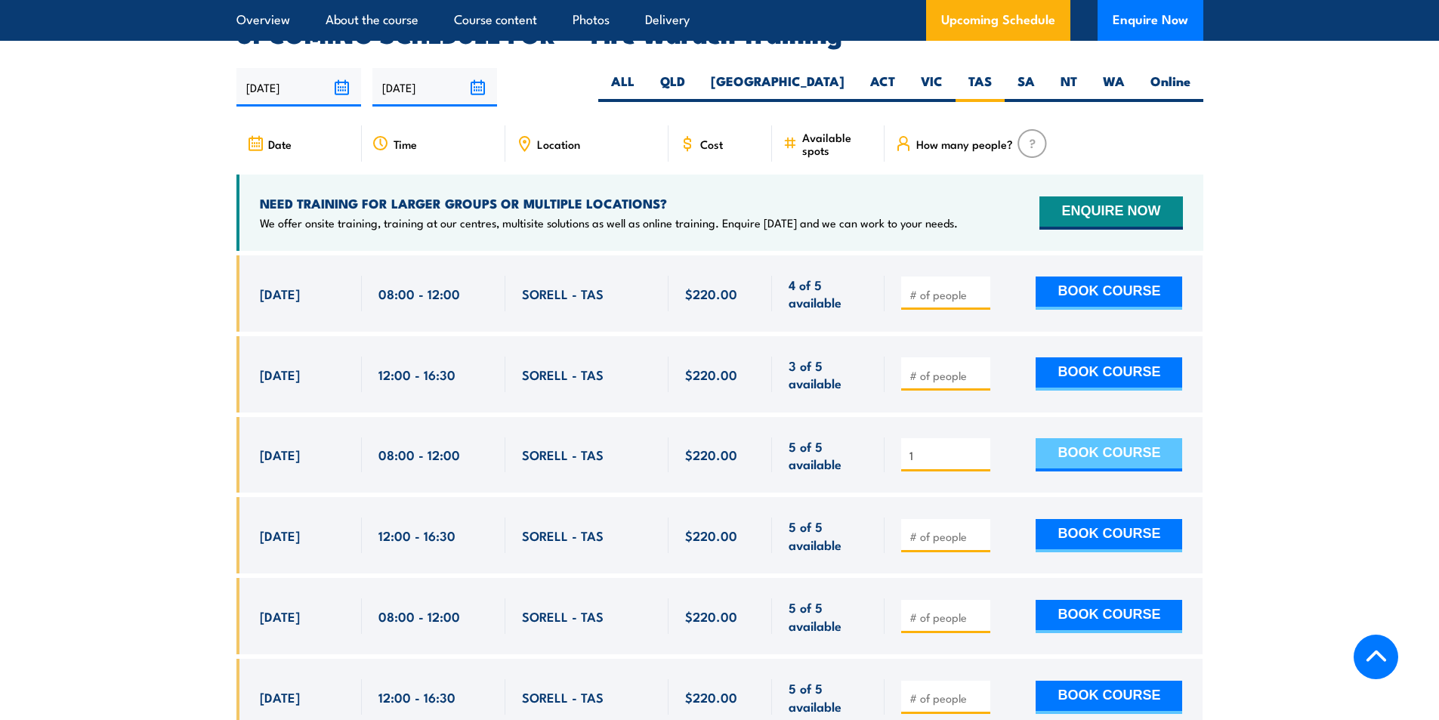
click at [1127, 438] on button "BOOK COURSE" at bounding box center [1108, 454] width 146 height 33
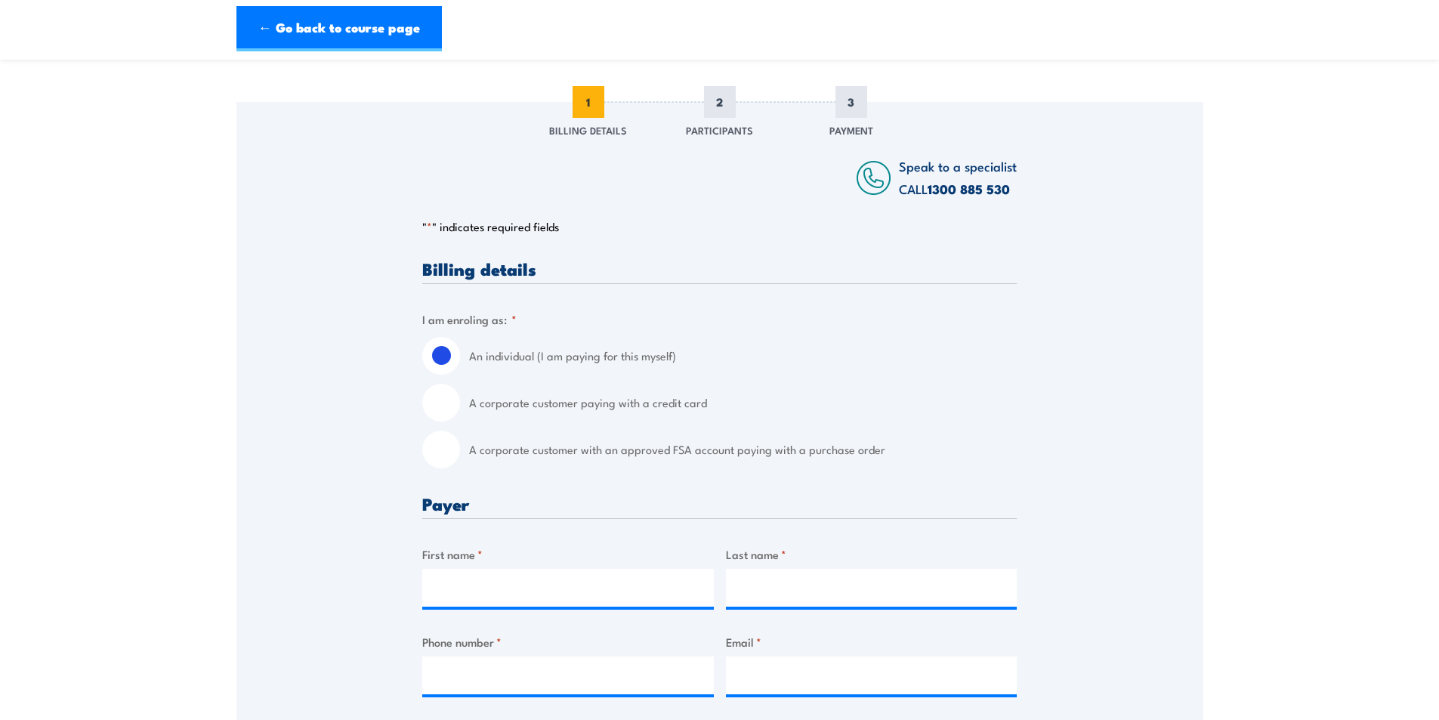
click at [444, 462] on input "A corporate customer with an approved FSA account paying with a purchase order" at bounding box center [441, 449] width 38 height 38
radio input "true"
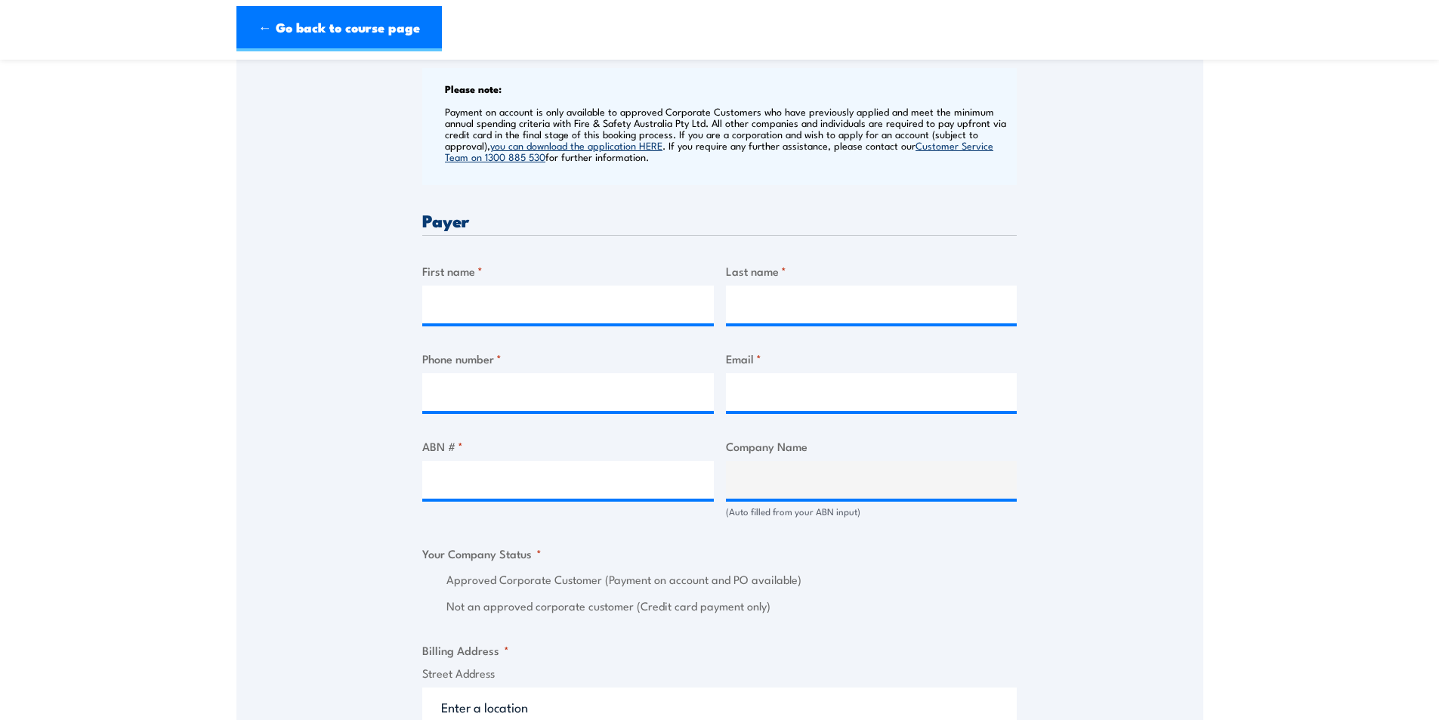
scroll to position [604, 0]
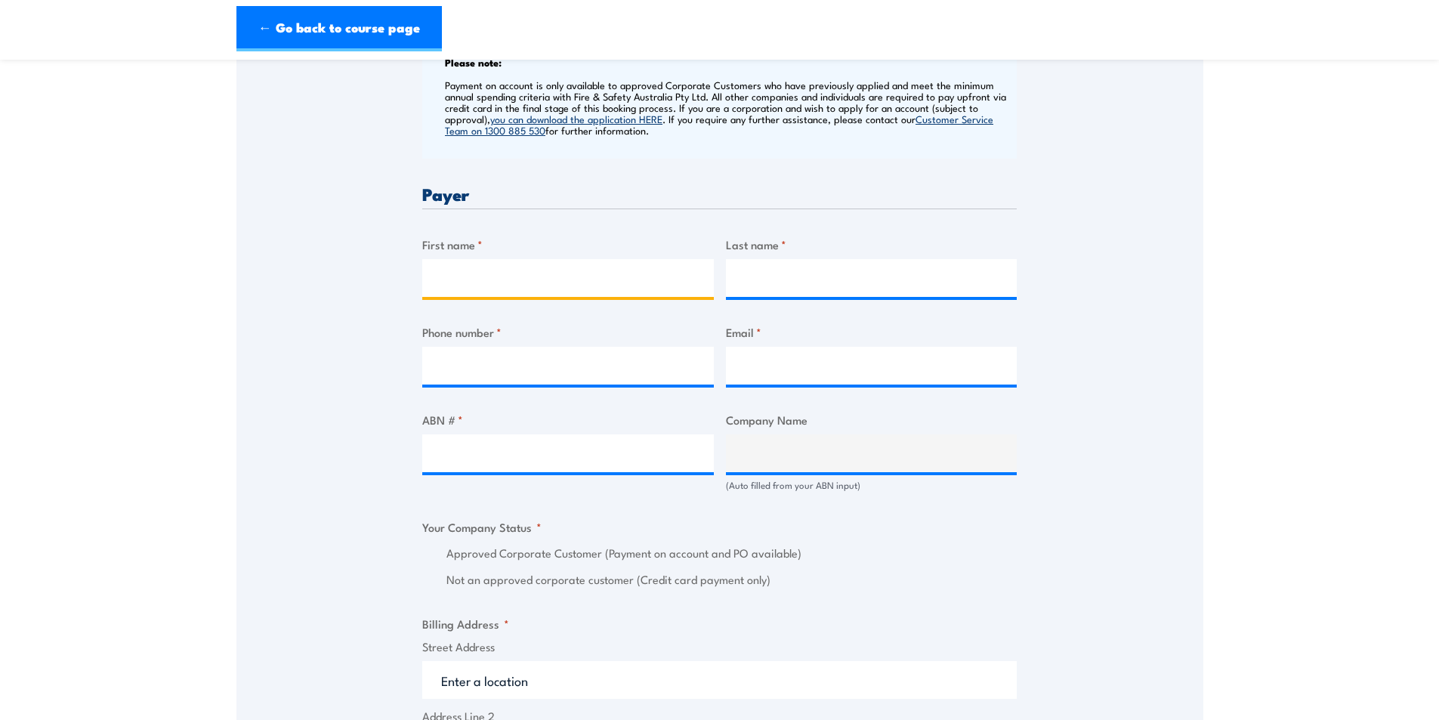
click at [509, 294] on input "First name *" at bounding box center [567, 278] width 291 height 38
type input "Asmita"
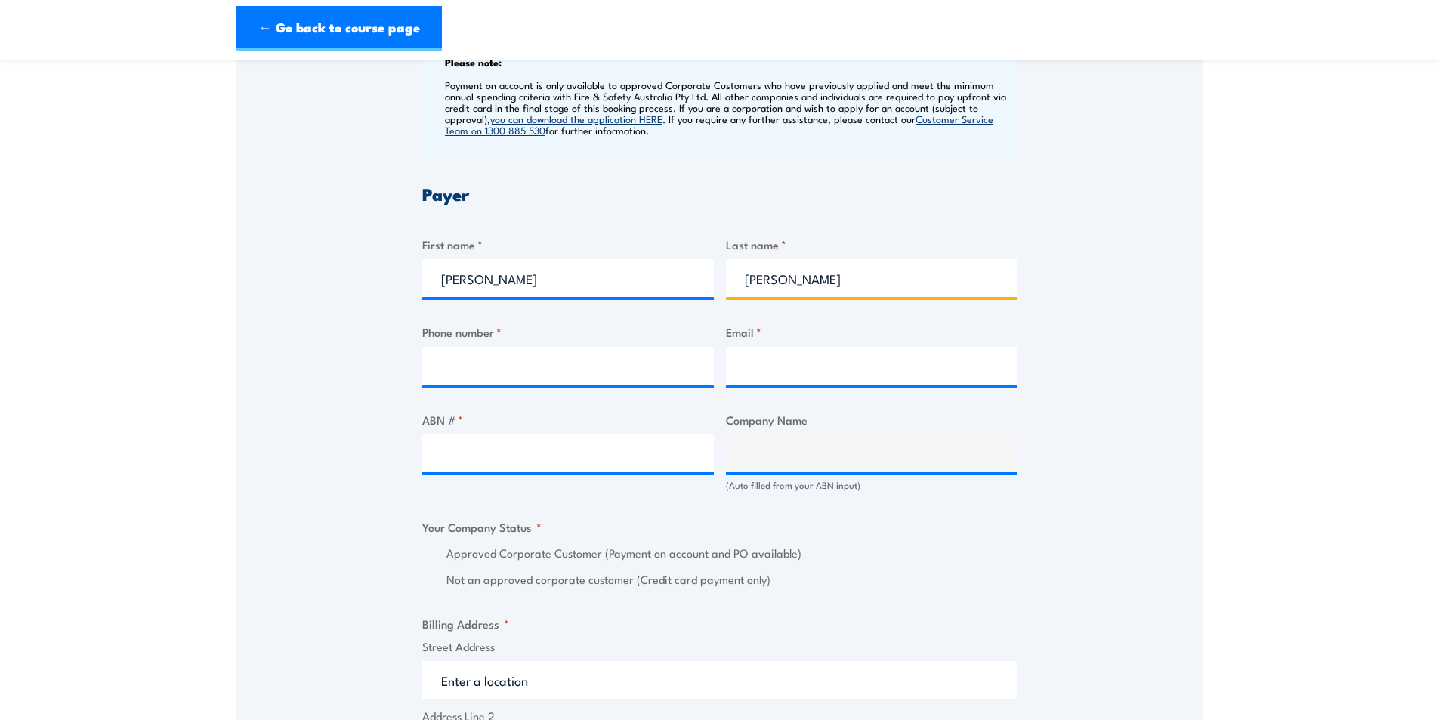
type input "Clark"
type input "0451006378"
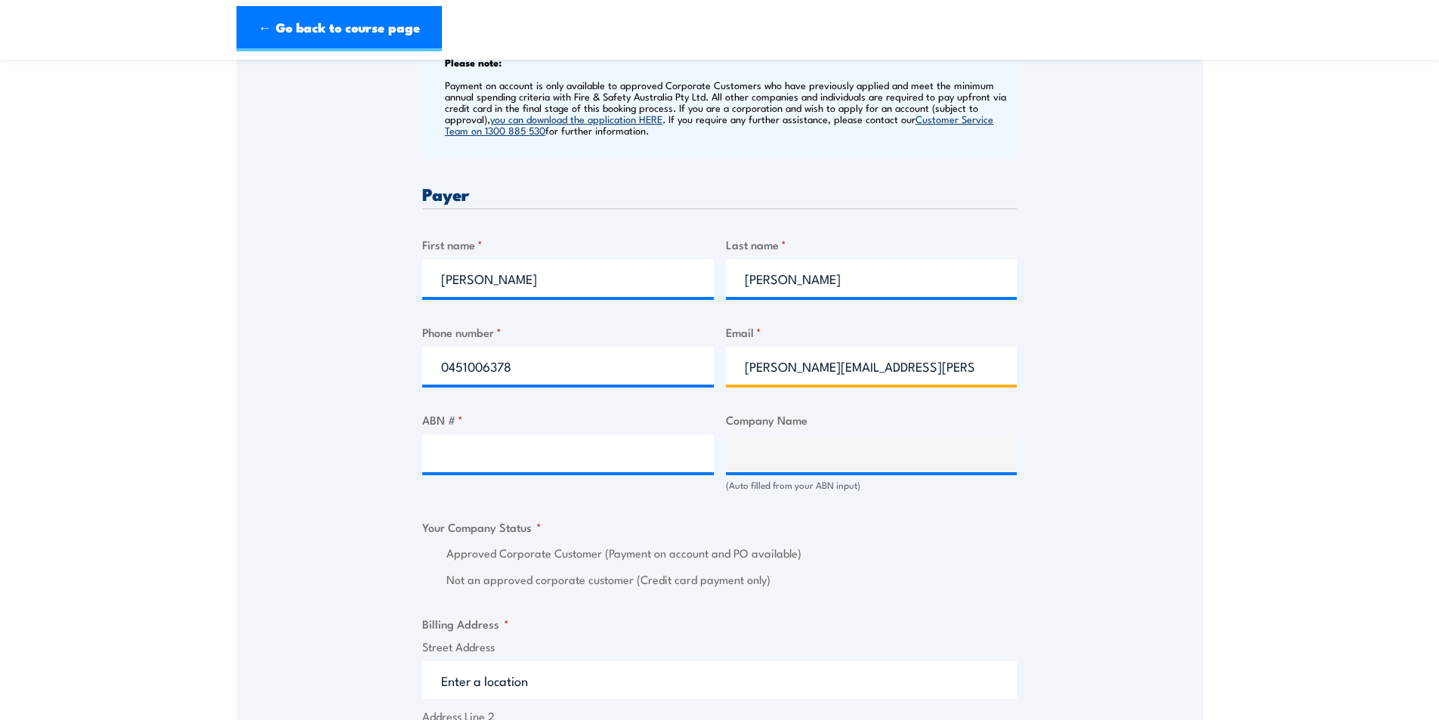
type input "asmita.clark@careauto.com.au"
click at [547, 467] on input "ABN # *" at bounding box center [567, 453] width 291 height 38
paste input "94 633 108 700"
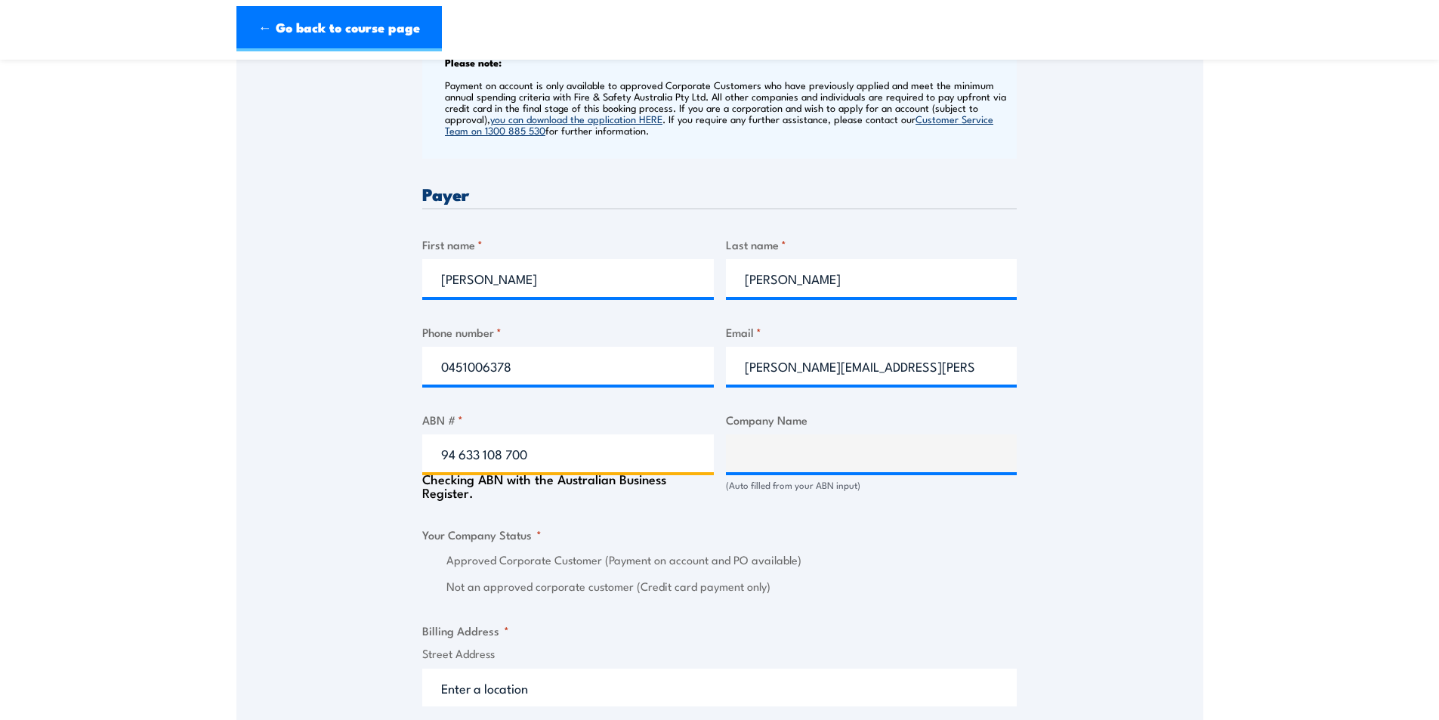
type input "94 633 108 700"
click at [361, 453] on div "Speak to a specialist CALL 1300 885 530 CALL 1300 885 530 " * " indicates requi…" at bounding box center [719, 485] width 967 height 1673
type input "THE CARE AUTOMOTIVE GROUP PTY LTD"
radio input "true"
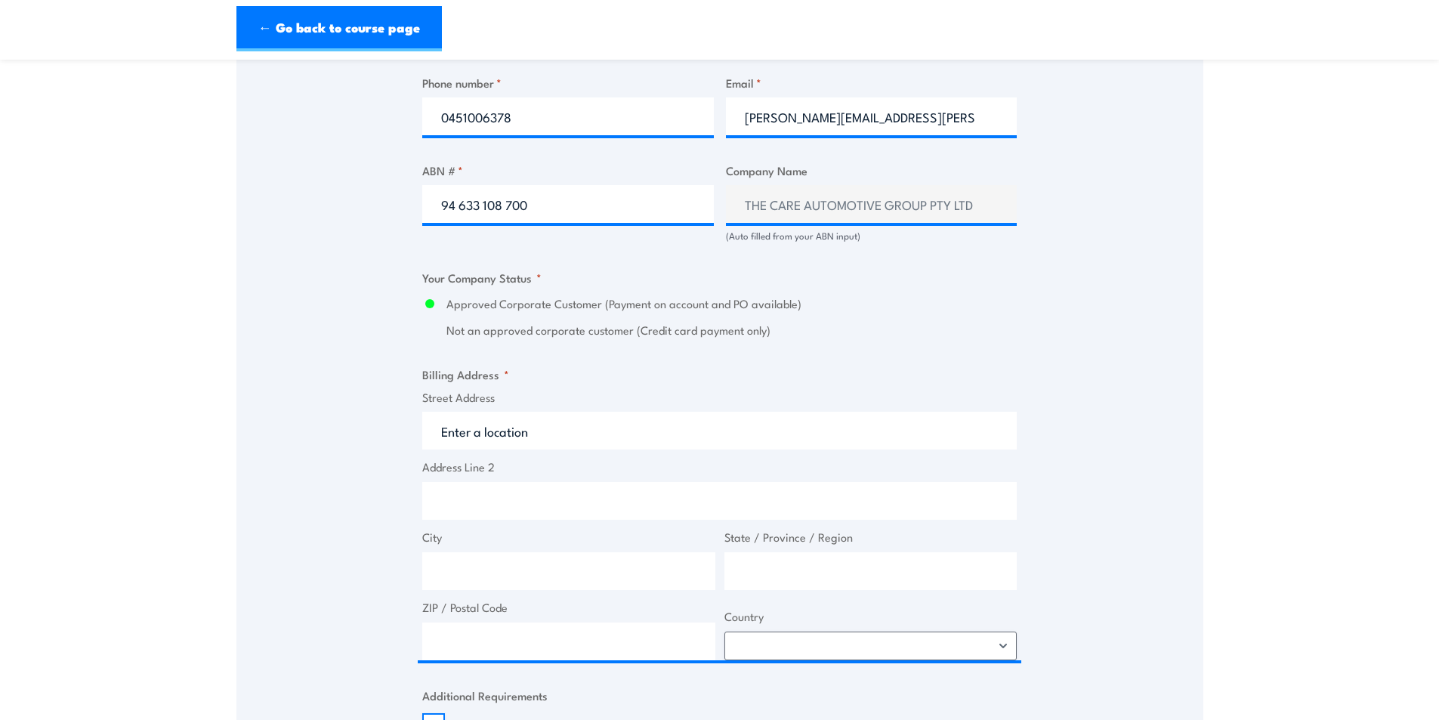
scroll to position [906, 0]
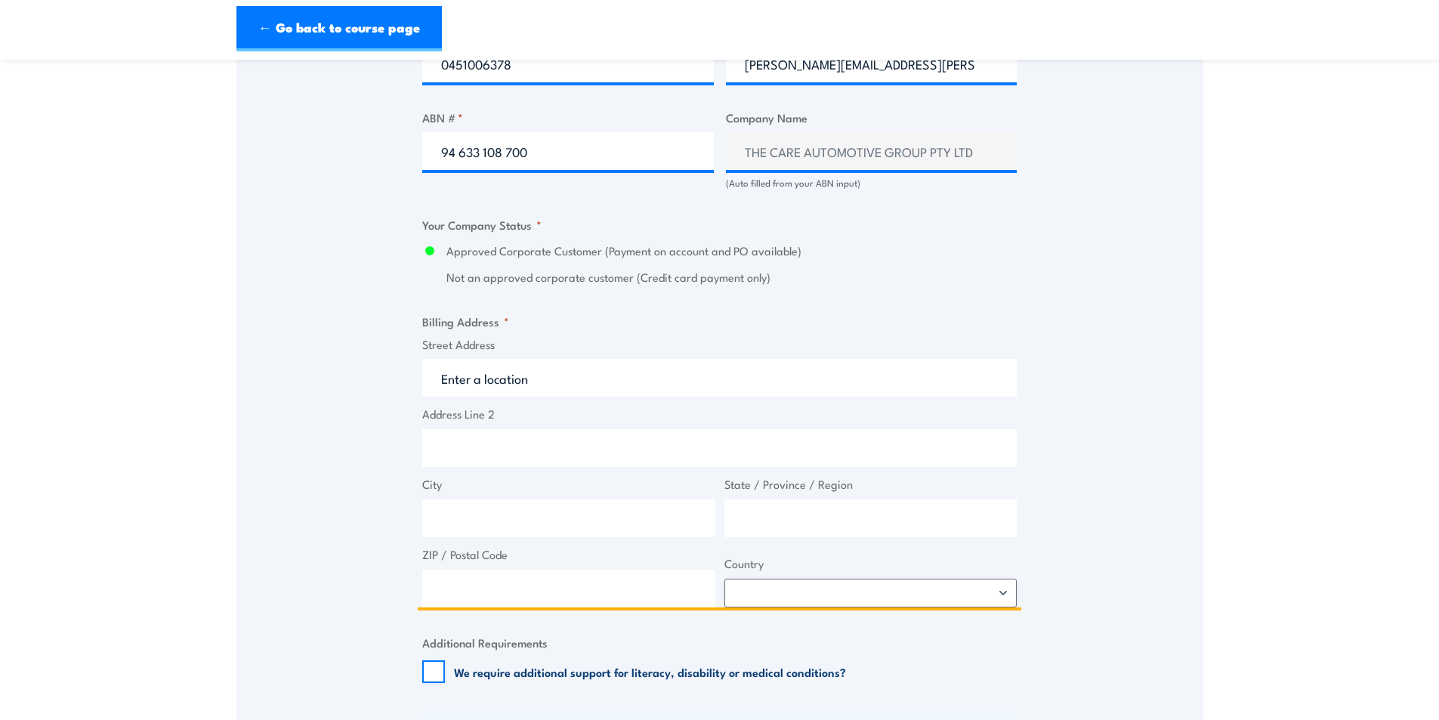
click at [492, 446] on input "Address Line 2" at bounding box center [719, 448] width 594 height 38
type input "50-52 sunmore close"
drag, startPoint x: 558, startPoint y: 460, endPoint x: 436, endPoint y: 453, distance: 121.8
click at [436, 453] on input "50-52 sunmore close" at bounding box center [719, 448] width 594 height 38
click at [509, 379] on input "Street Address" at bounding box center [719, 378] width 594 height 38
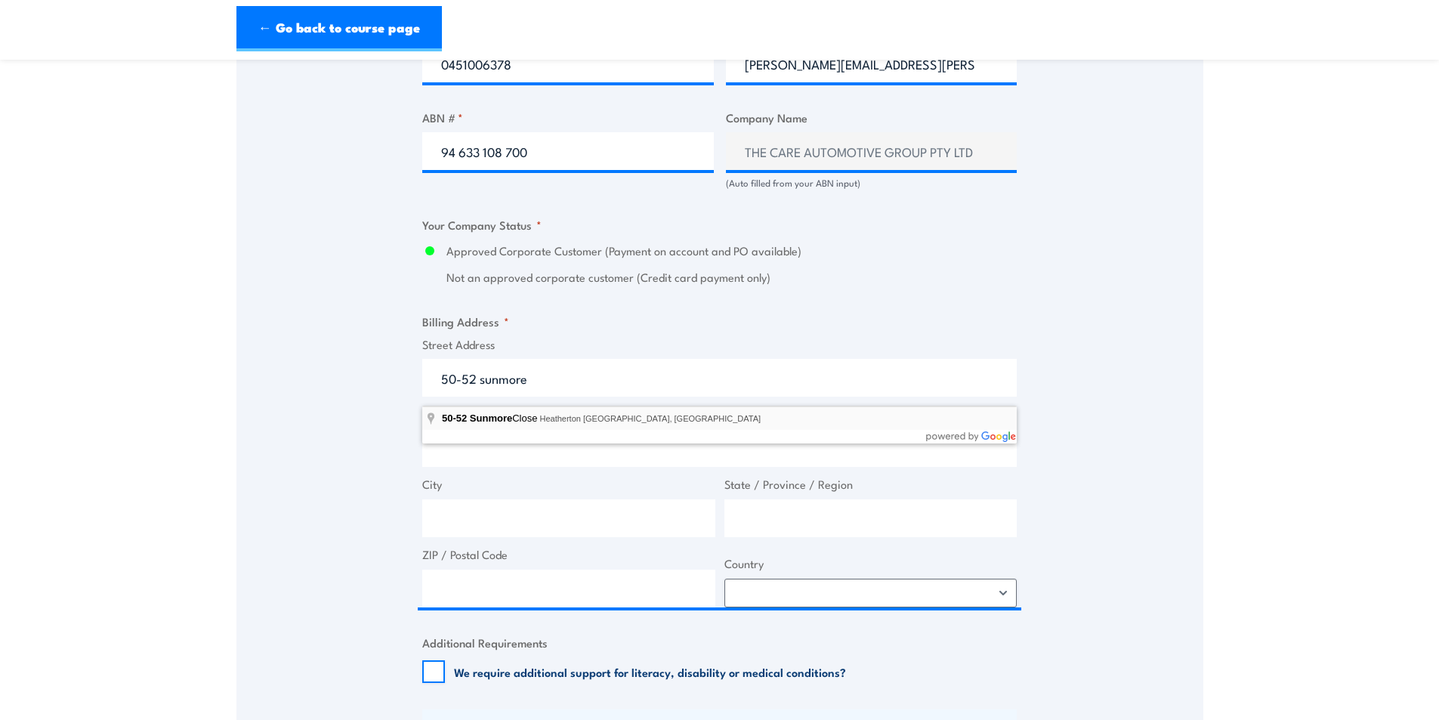
type input "50-52 Sunmore Close, Heatherton VIC, Australia"
type input "50 Sunmore Cl"
type input "Heatherton"
type input "Victoria"
type input "3202"
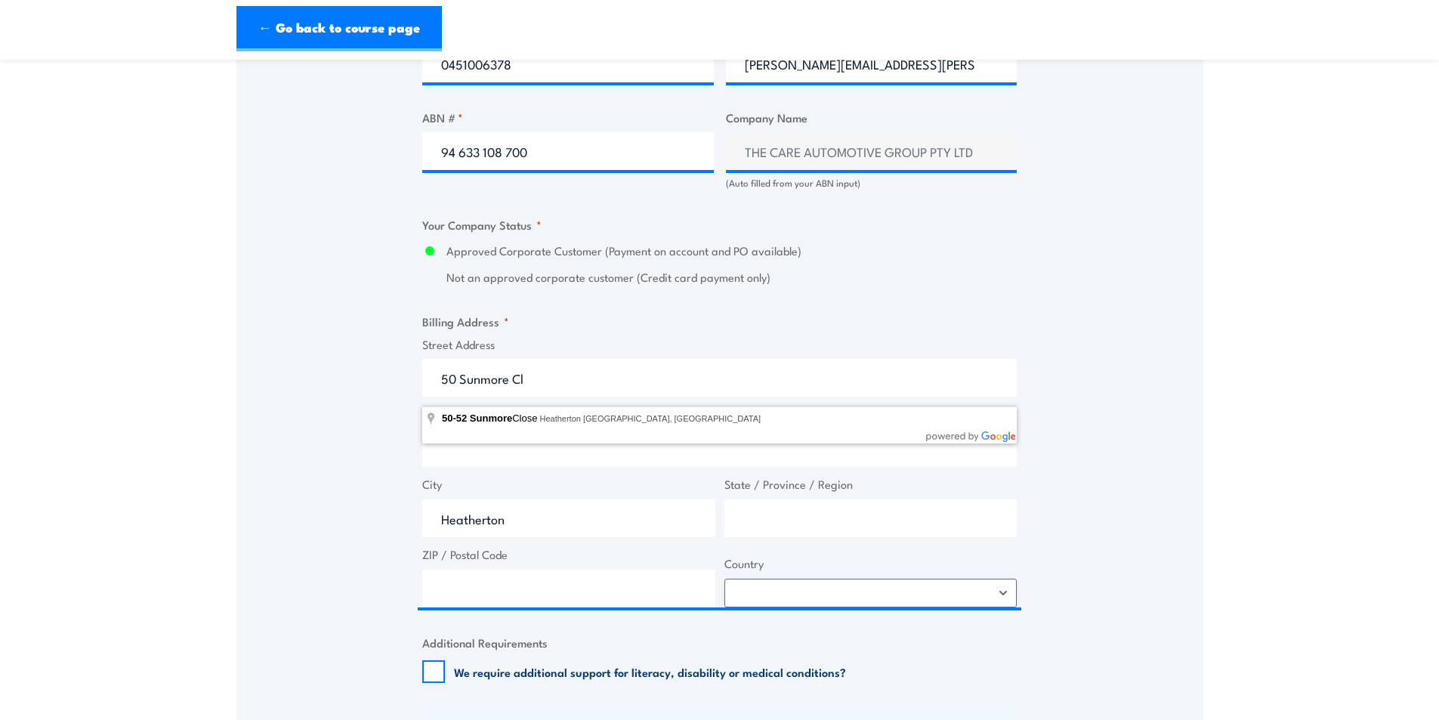
select select "Australia"
click at [273, 465] on div "Speak to a specialist CALL 1300 885 530 CALL 1300 885 530 " * " indicates requi…" at bounding box center [719, 180] width 967 height 1667
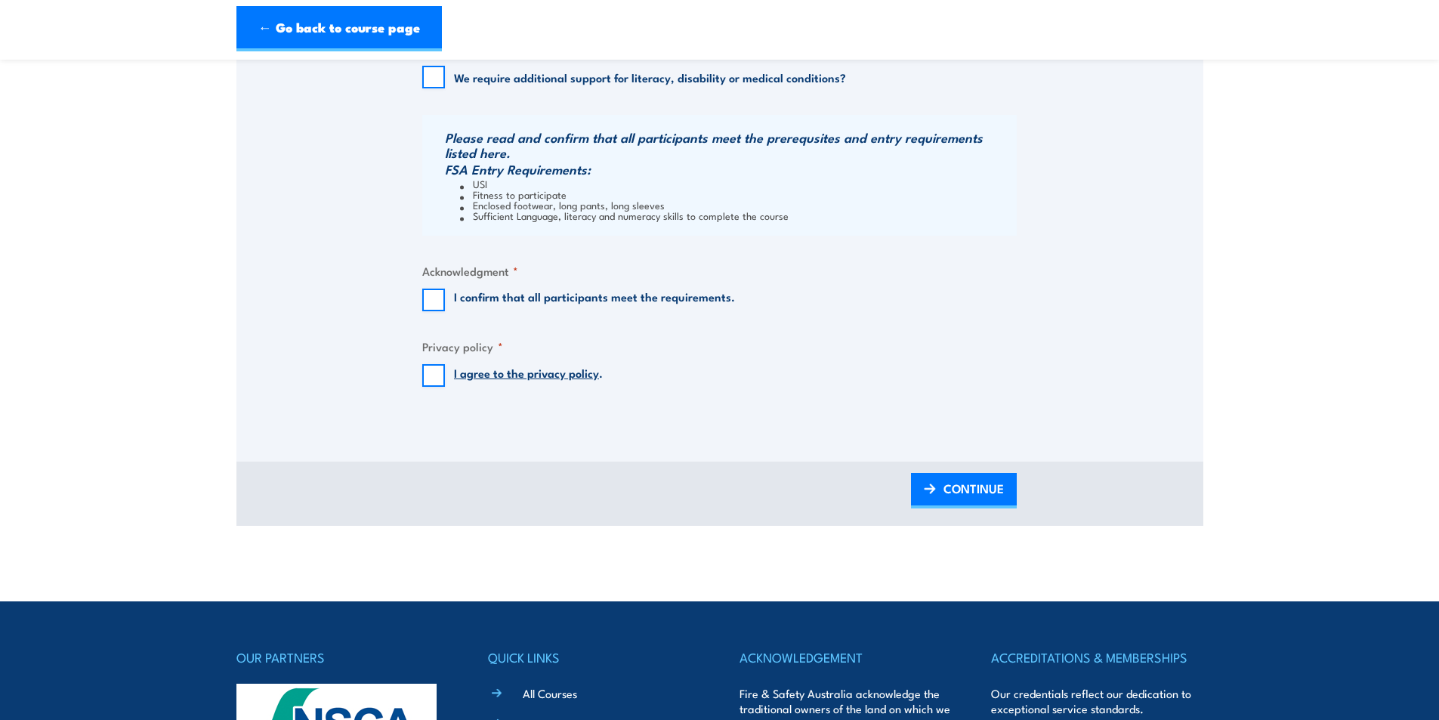
scroll to position [1510, 0]
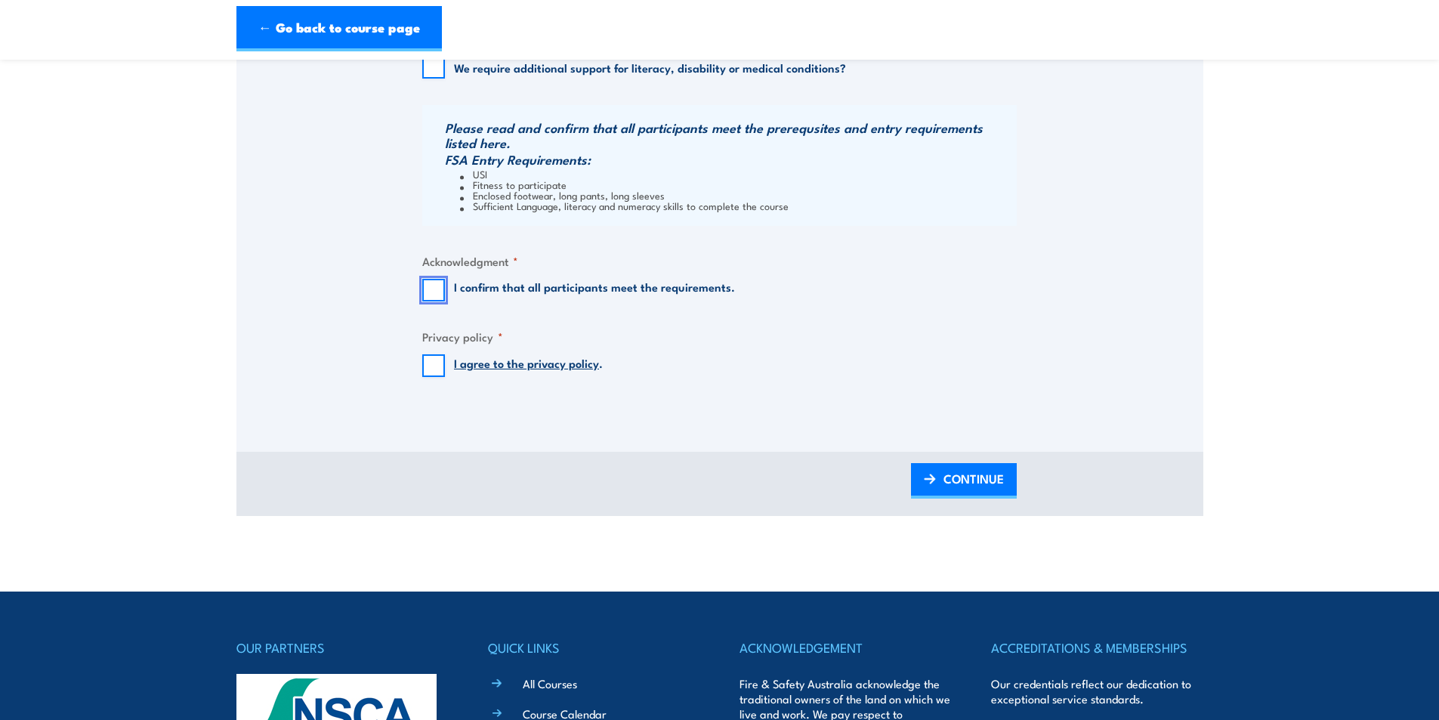
click at [433, 301] on input "I confirm that all participants meet the requirements." at bounding box center [433, 290] width 23 height 23
checkbox input "true"
click at [435, 377] on input "I agree to the privacy policy ." at bounding box center [433, 365] width 23 height 23
checkbox input "true"
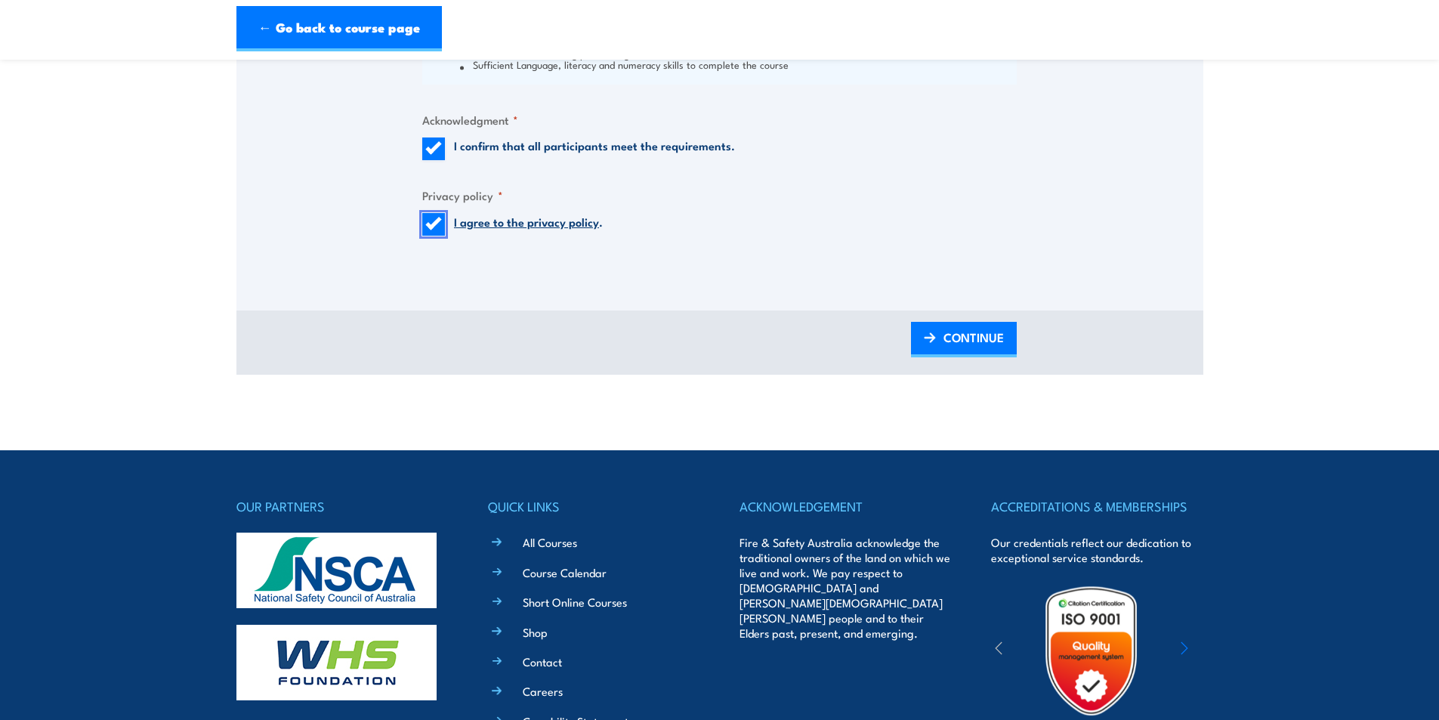
scroll to position [1661, 0]
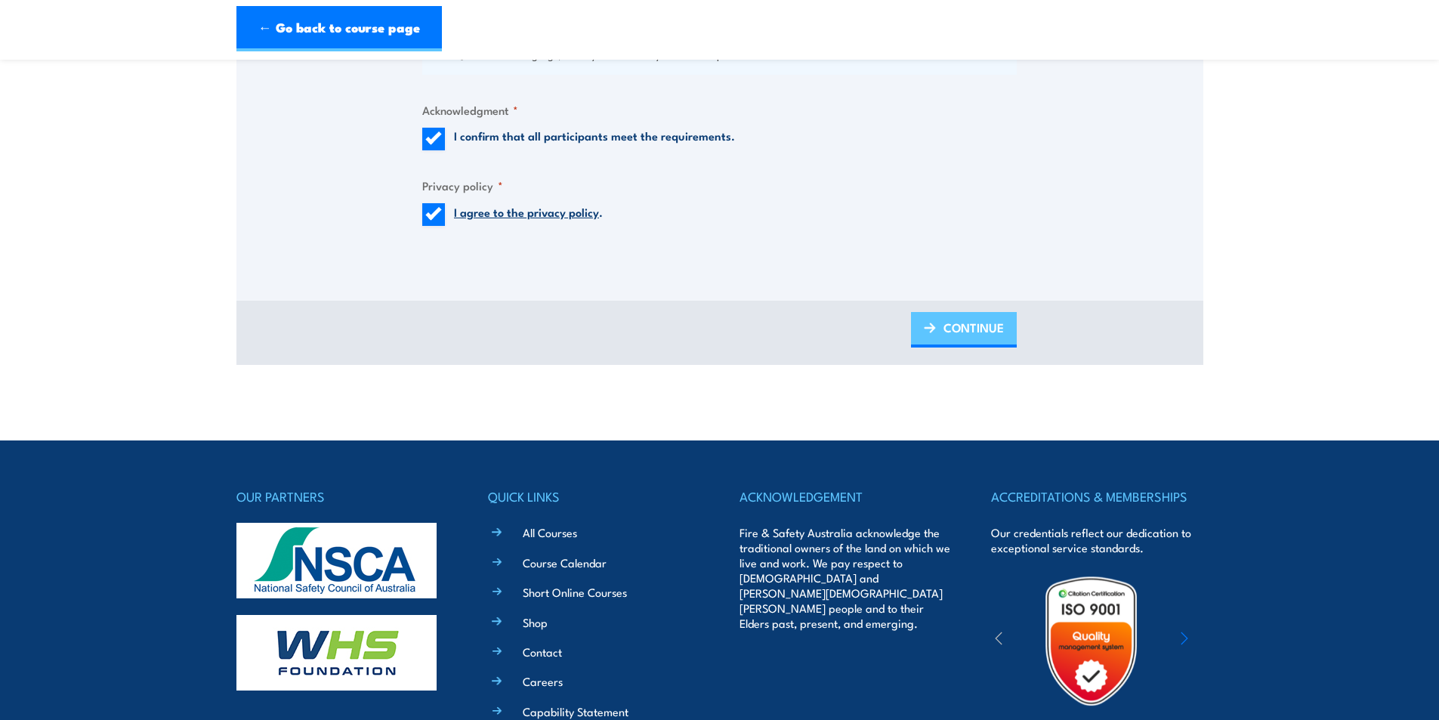
click at [985, 341] on span "CONTINUE" at bounding box center [973, 327] width 60 height 40
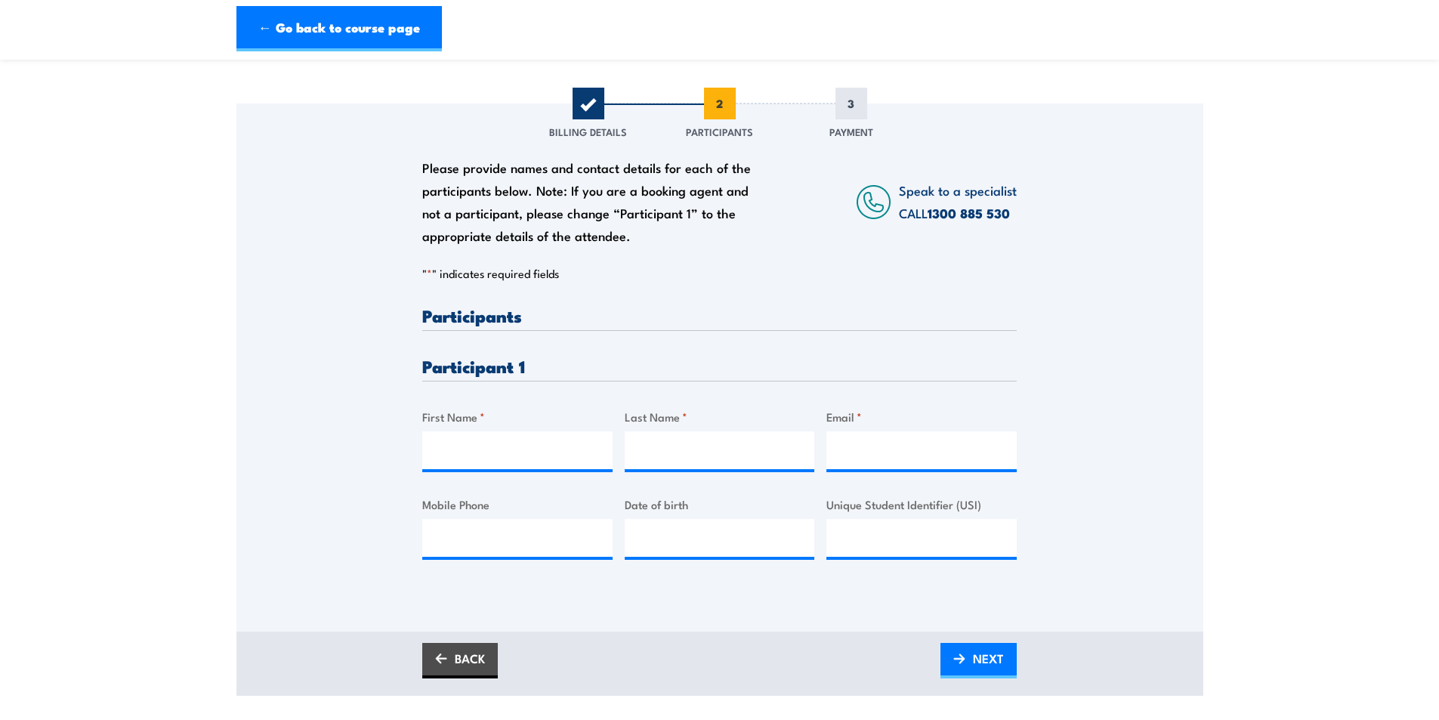
scroll to position [151, 0]
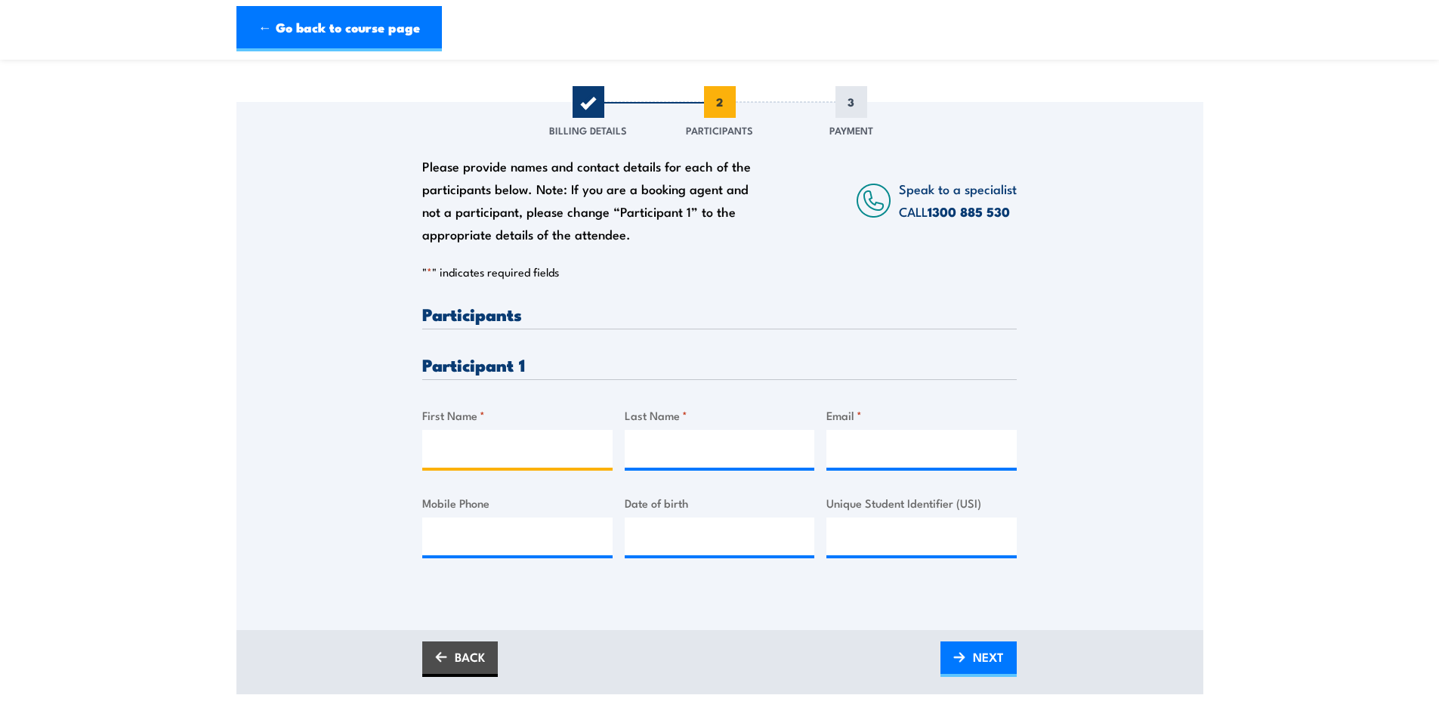
click at [465, 448] on input "First Name *" at bounding box center [517, 449] width 190 height 38
click at [451, 458] on input "First Name *" at bounding box center [517, 449] width 190 height 38
paste input "Lionel"
type input "Lionel"
click at [707, 454] on input "Last Name *" at bounding box center [720, 449] width 190 height 38
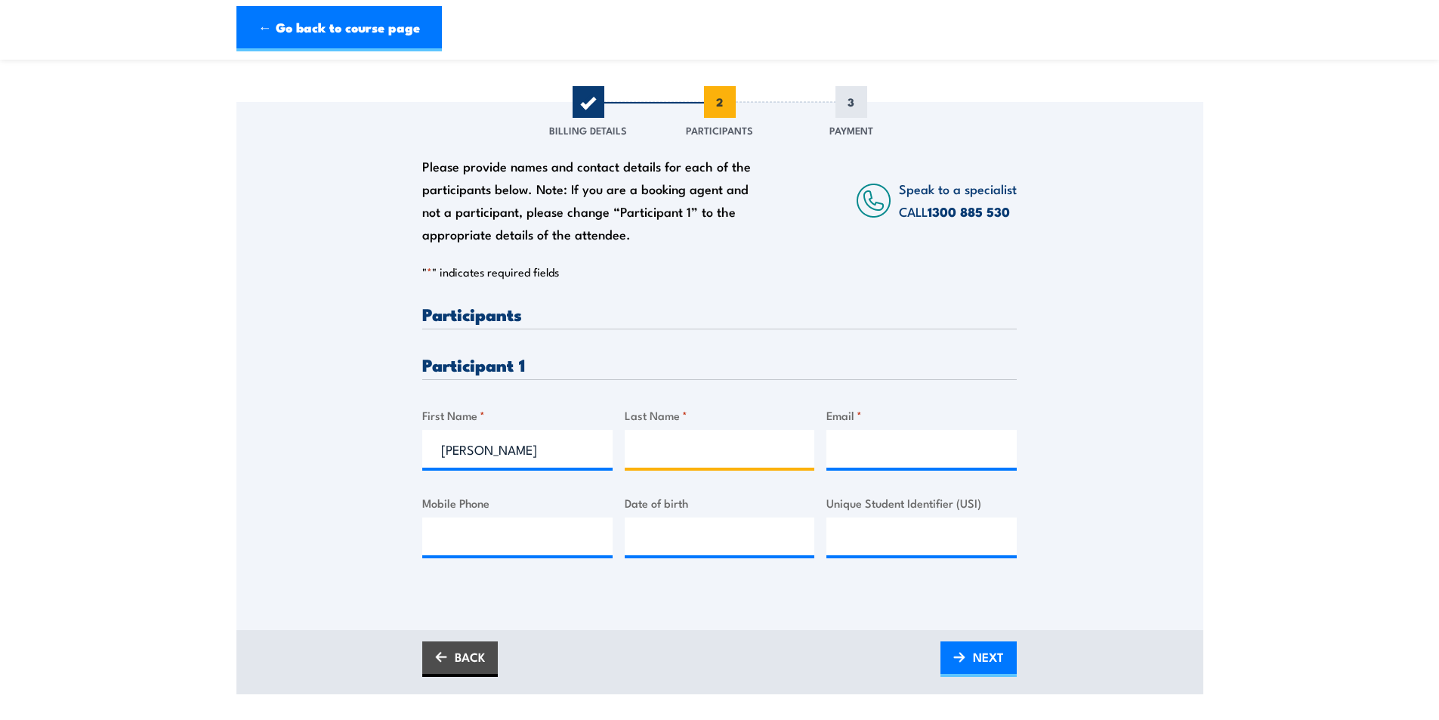
click at [726, 466] on input "Last Name *" at bounding box center [720, 449] width 190 height 38
paste input "Hohua"
type input "Hohua"
click at [846, 449] on input "Email *" at bounding box center [921, 449] width 190 height 38
click at [895, 462] on input "Email *" at bounding box center [921, 449] width 190 height 38
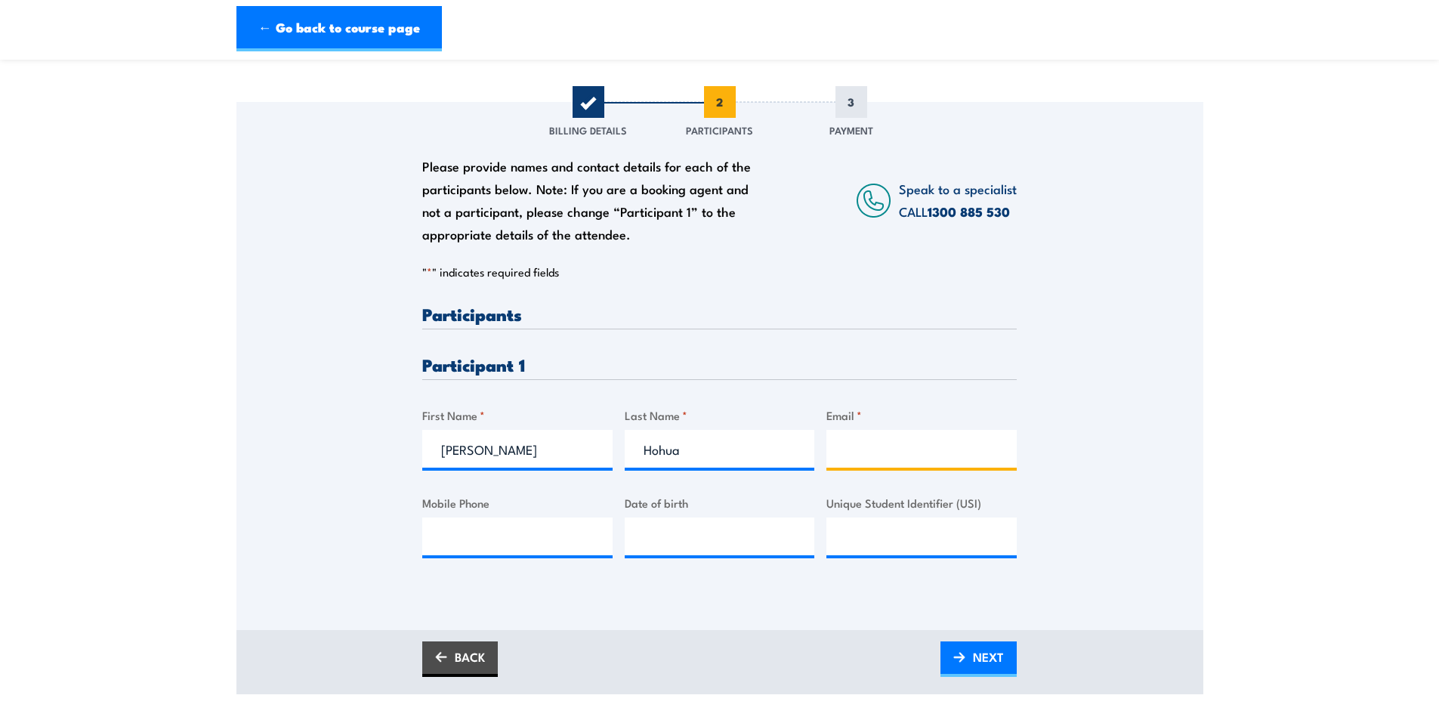
paste input "lionel.hohua@careauto.com.au"
type input "lionel.hohua@careauto.com.au"
click at [485, 555] on input "Mobile Phone" at bounding box center [517, 536] width 190 height 38
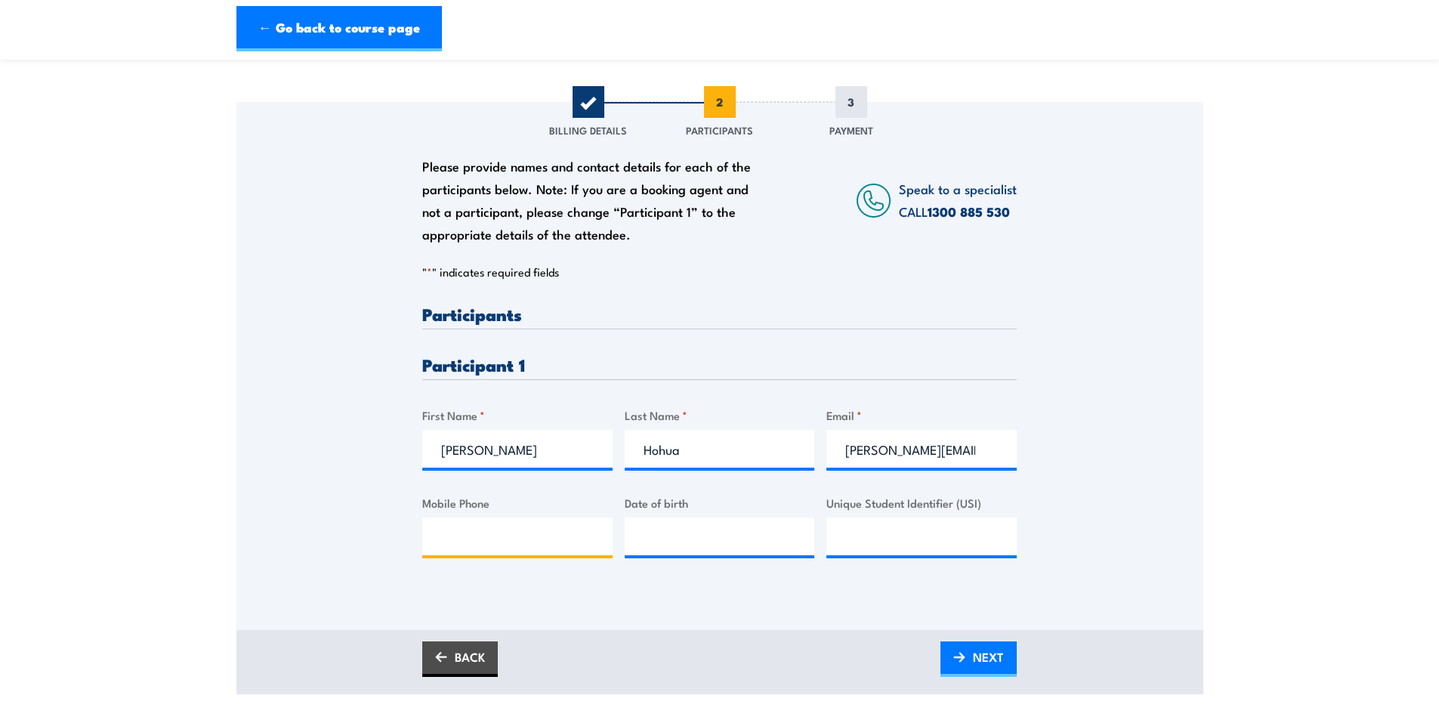
click at [460, 537] on input "Mobile Phone" at bounding box center [517, 536] width 190 height 38
paste input "610481248202"
click at [462, 547] on input "610481248202" at bounding box center [517, 536] width 190 height 38
type input "0481248202"
click at [333, 563] on div "Please provide names and contact details for each of the participants below. No…" at bounding box center [719, 345] width 967 height 486
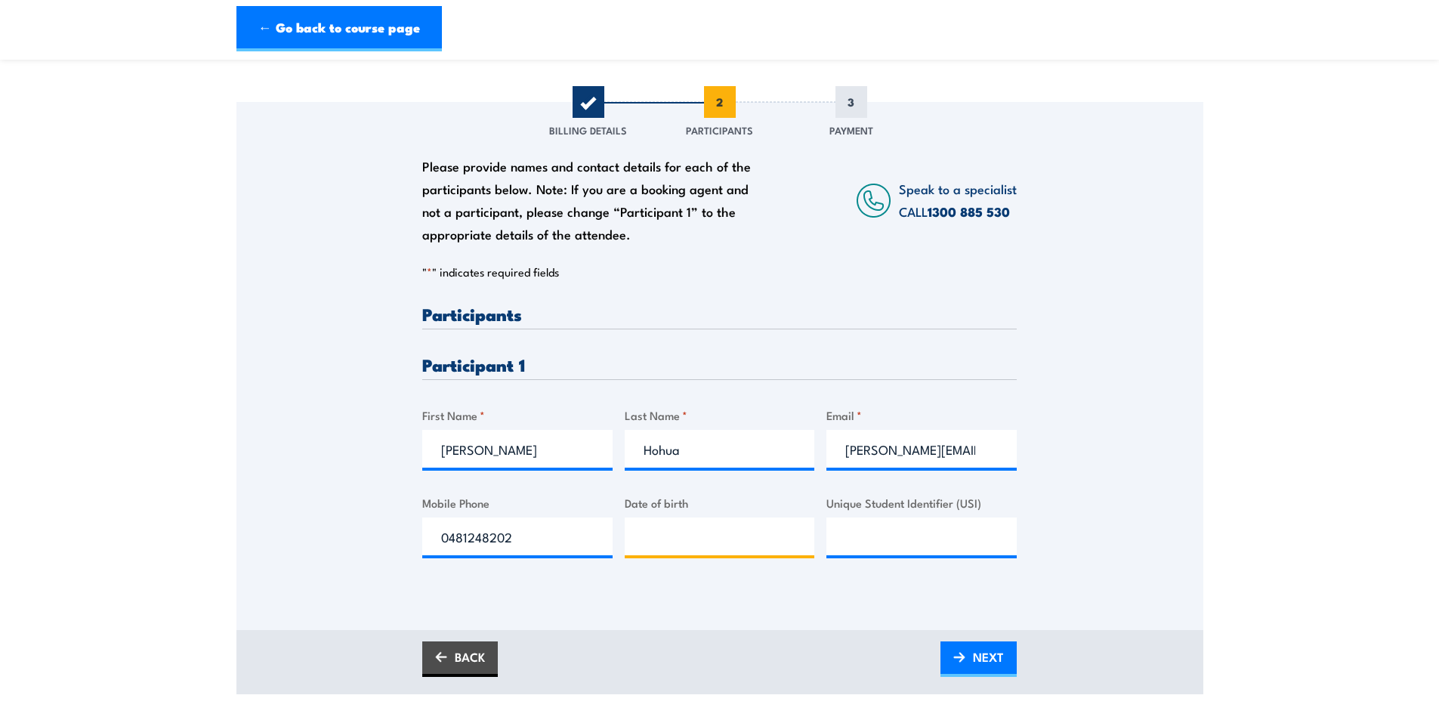
type input "__/__/____"
click at [666, 543] on input "__/__/____" at bounding box center [720, 536] width 190 height 38
type input "__/__/____"
type input "03/06/1986"
click at [888, 547] on input "Unique Student Identifier (USI)" at bounding box center [921, 536] width 190 height 38
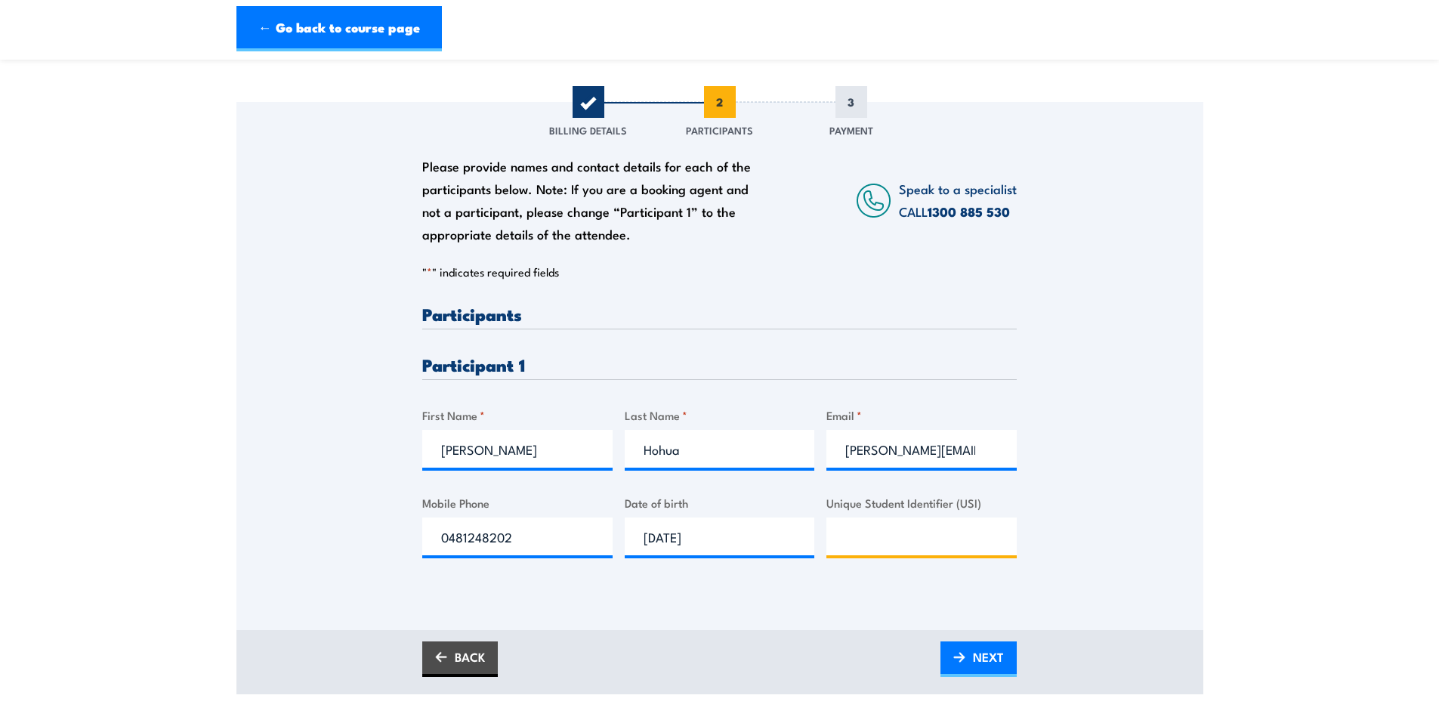
click at [924, 539] on input "Unique Student Identifier (USI)" at bounding box center [921, 536] width 190 height 38
paste input "9KC93YAVTA"
type input "9KC93YAVTA"
click at [1099, 520] on div "Please provide names and contact details for each of the participants below. No…" at bounding box center [719, 345] width 967 height 486
click at [976, 674] on span "NEXT" at bounding box center [988, 657] width 31 height 40
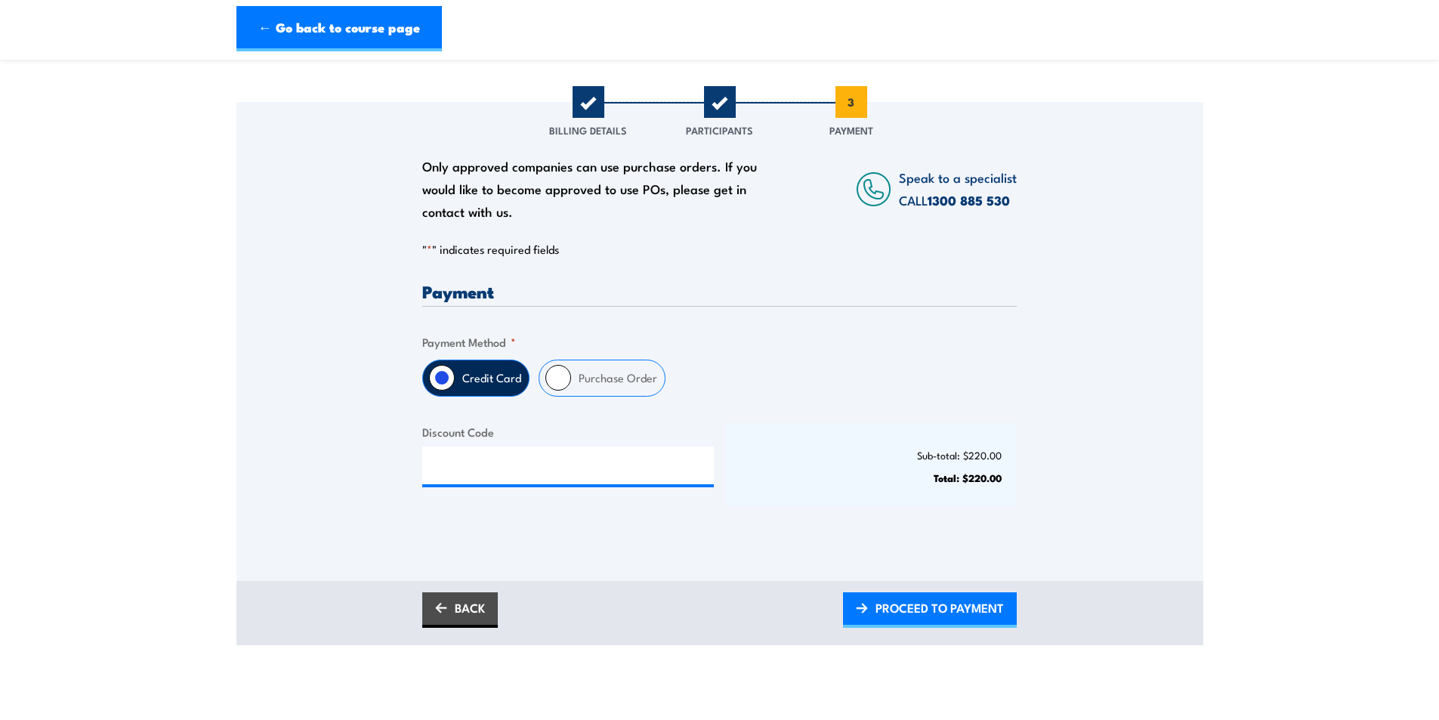
click at [591, 374] on label "Purchase Order" at bounding box center [618, 377] width 94 height 35
click at [571, 374] on input "Purchase Order" at bounding box center [558, 378] width 26 height 26
radio input "true"
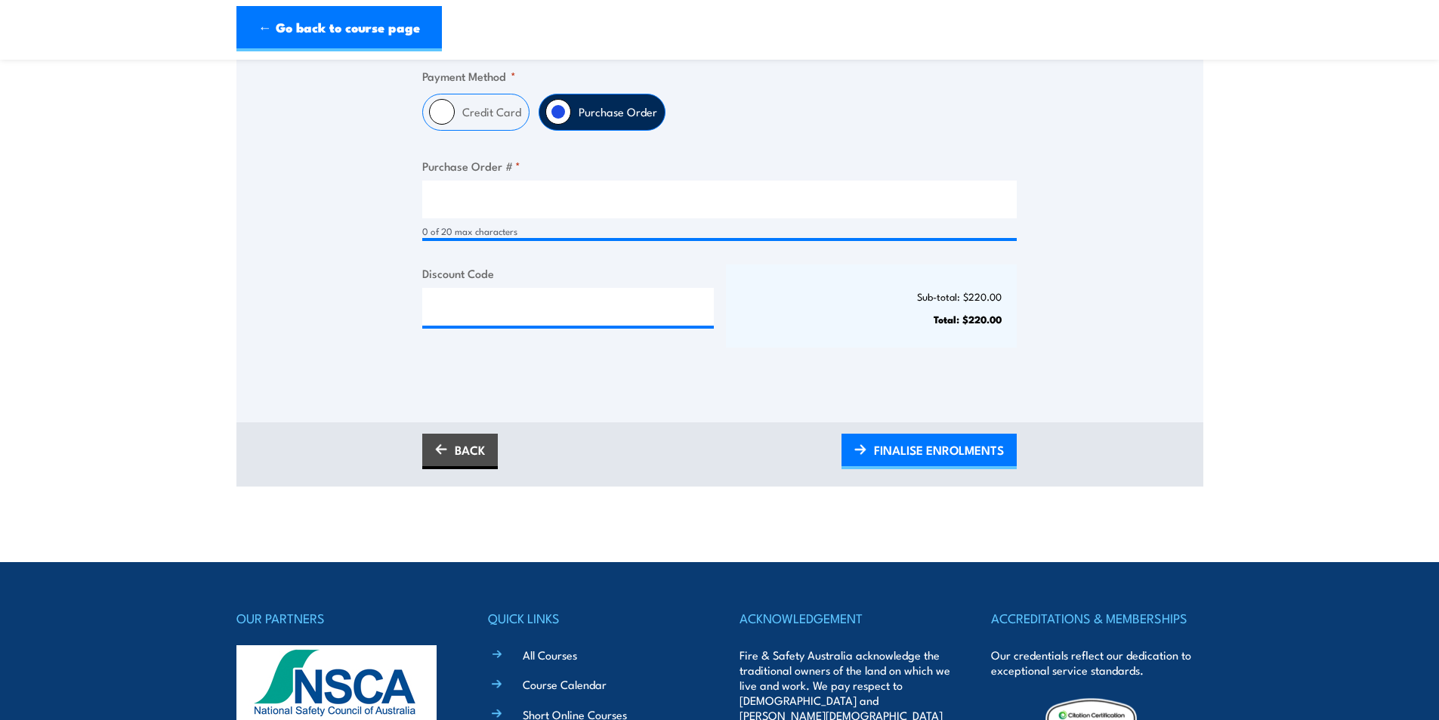
scroll to position [453, 0]
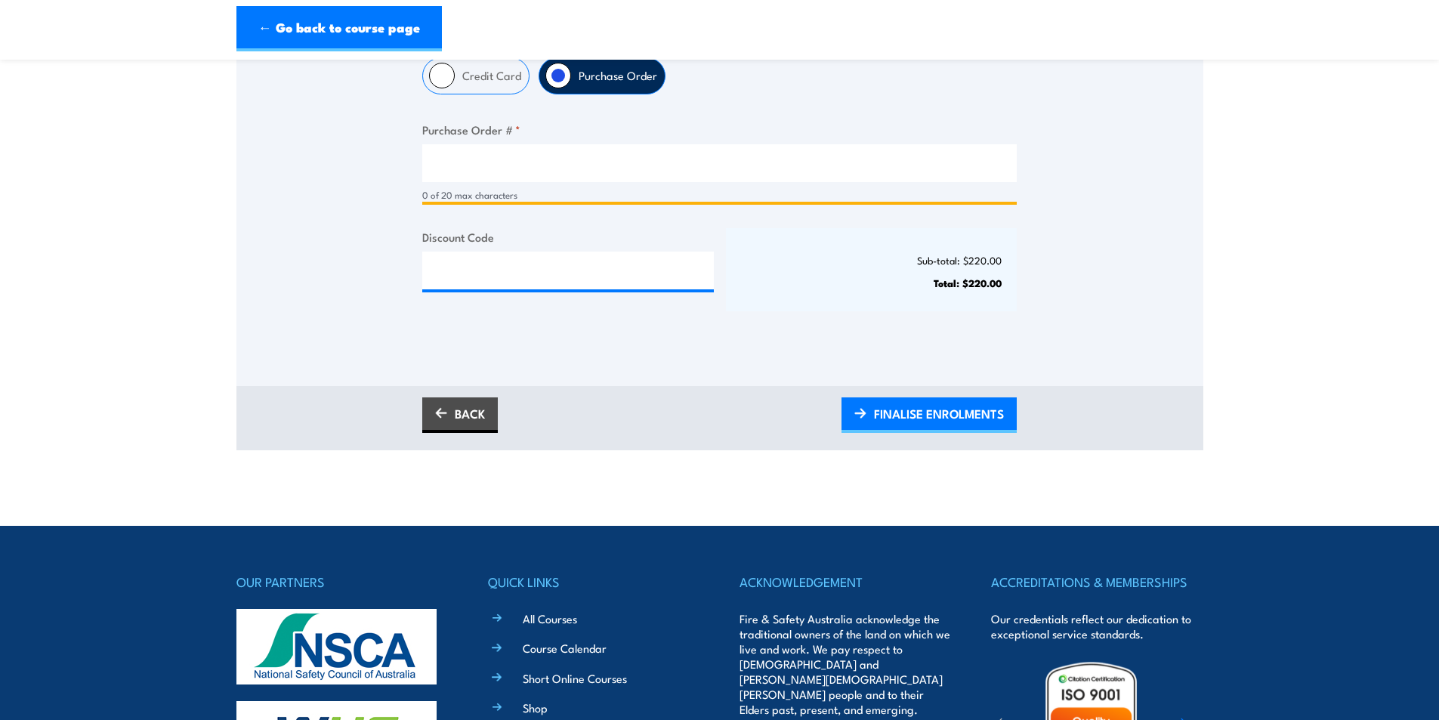
click at [546, 182] on input "Purchase Order # *" at bounding box center [719, 163] width 594 height 38
click at [501, 165] on input "Purchase Order # *" at bounding box center [719, 163] width 594 height 38
type input "PO-0004"
click at [288, 268] on div "Only approved companies can use purchase orders. If you would like to become ap…" at bounding box center [719, 72] width 967 height 544
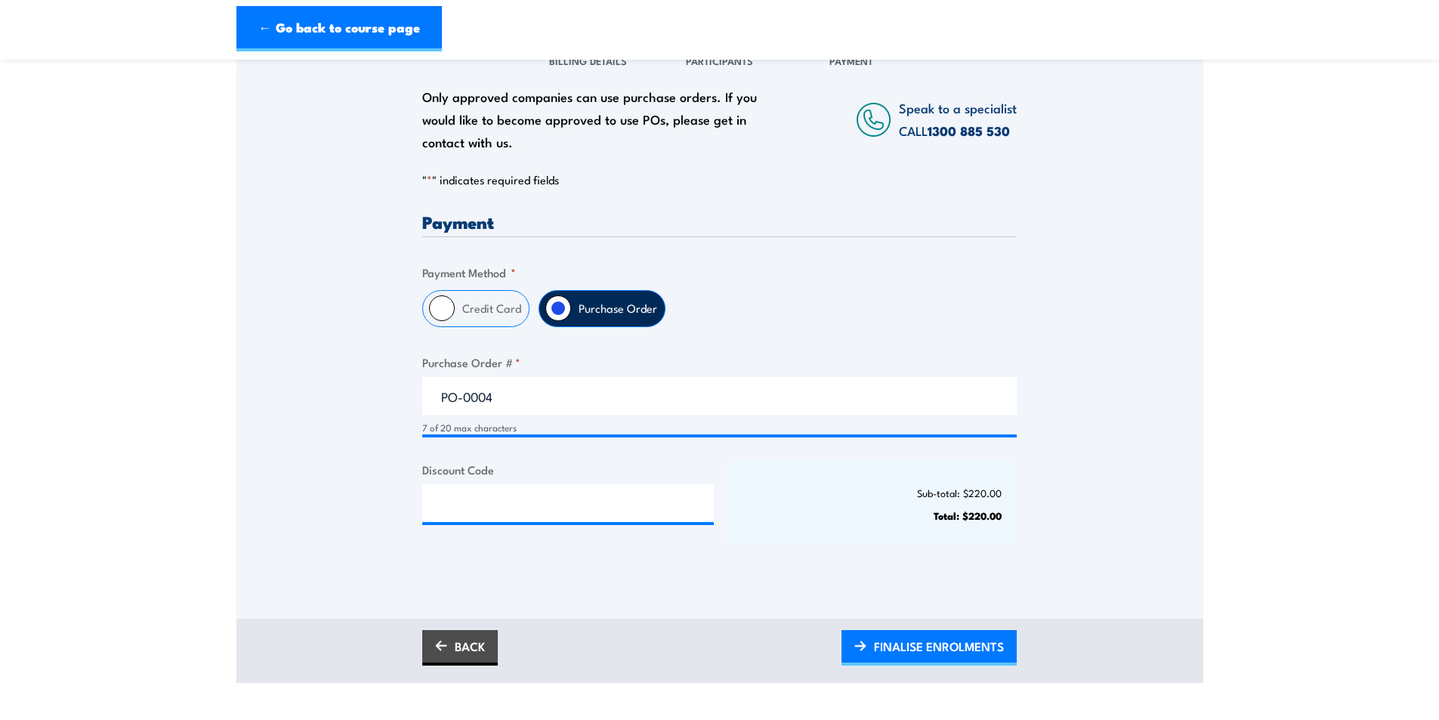
scroll to position [227, 0]
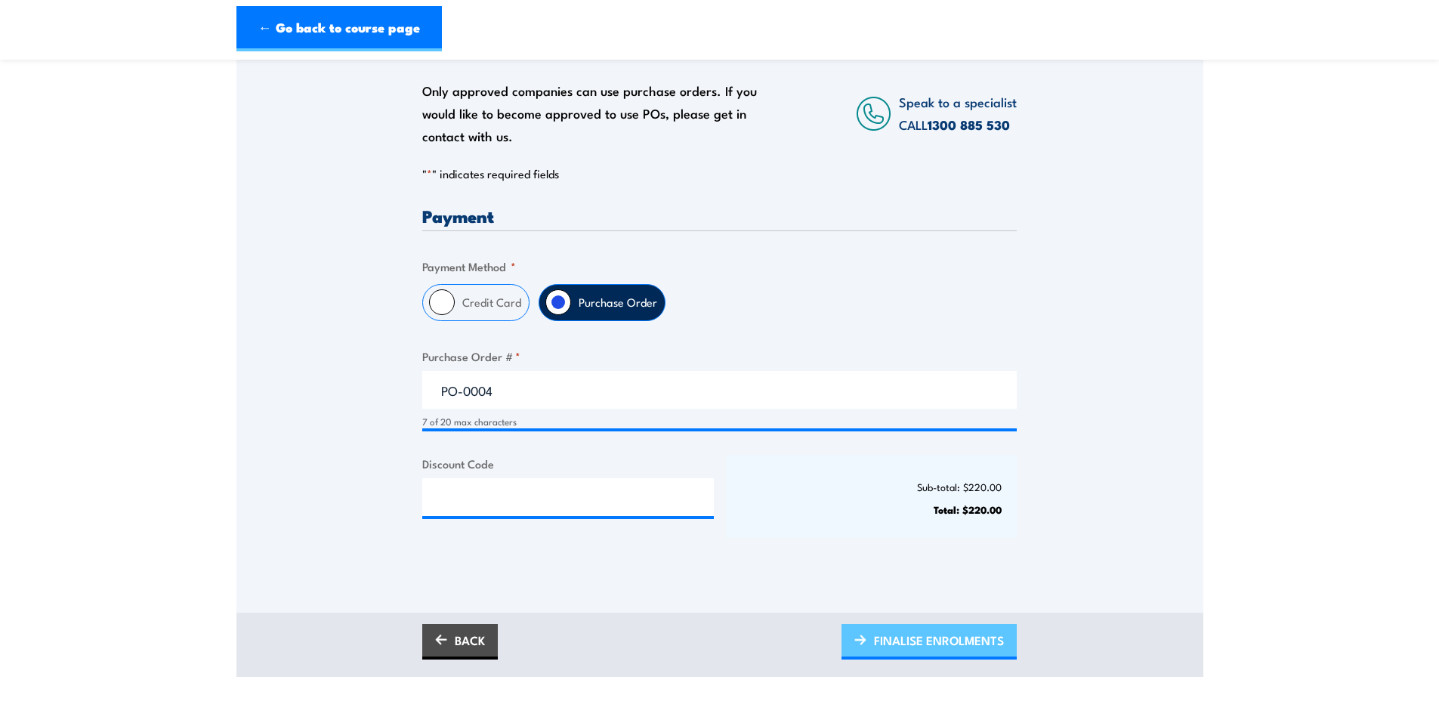
click at [953, 649] on span "FINALISE ENROLMENTS" at bounding box center [939, 640] width 130 height 40
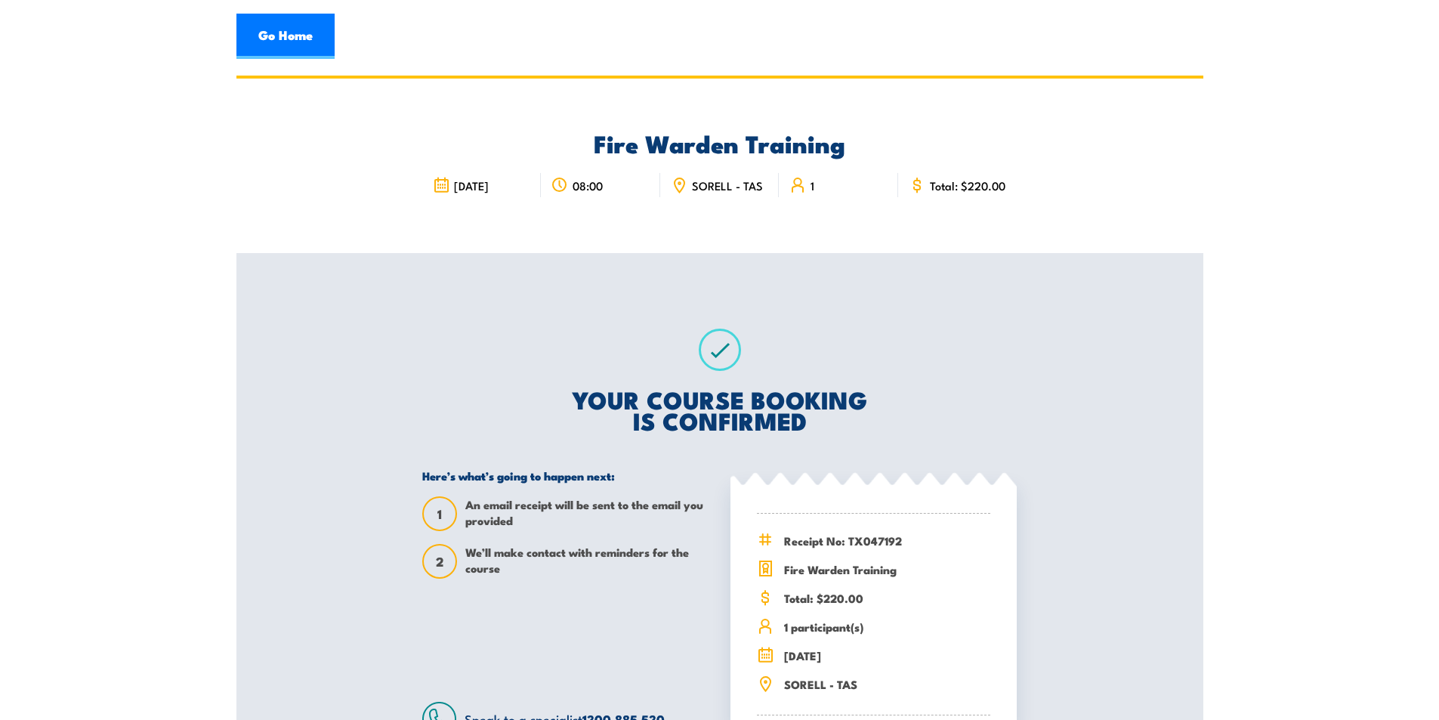
click at [165, 305] on section "Fire Warden Training [DATE] 08:00 1 1 2" at bounding box center [719, 444] width 1439 height 736
click at [1072, 399] on div "Fire Warden Training [DATE] 08:00 1 1 2" at bounding box center [719, 444] width 967 height 736
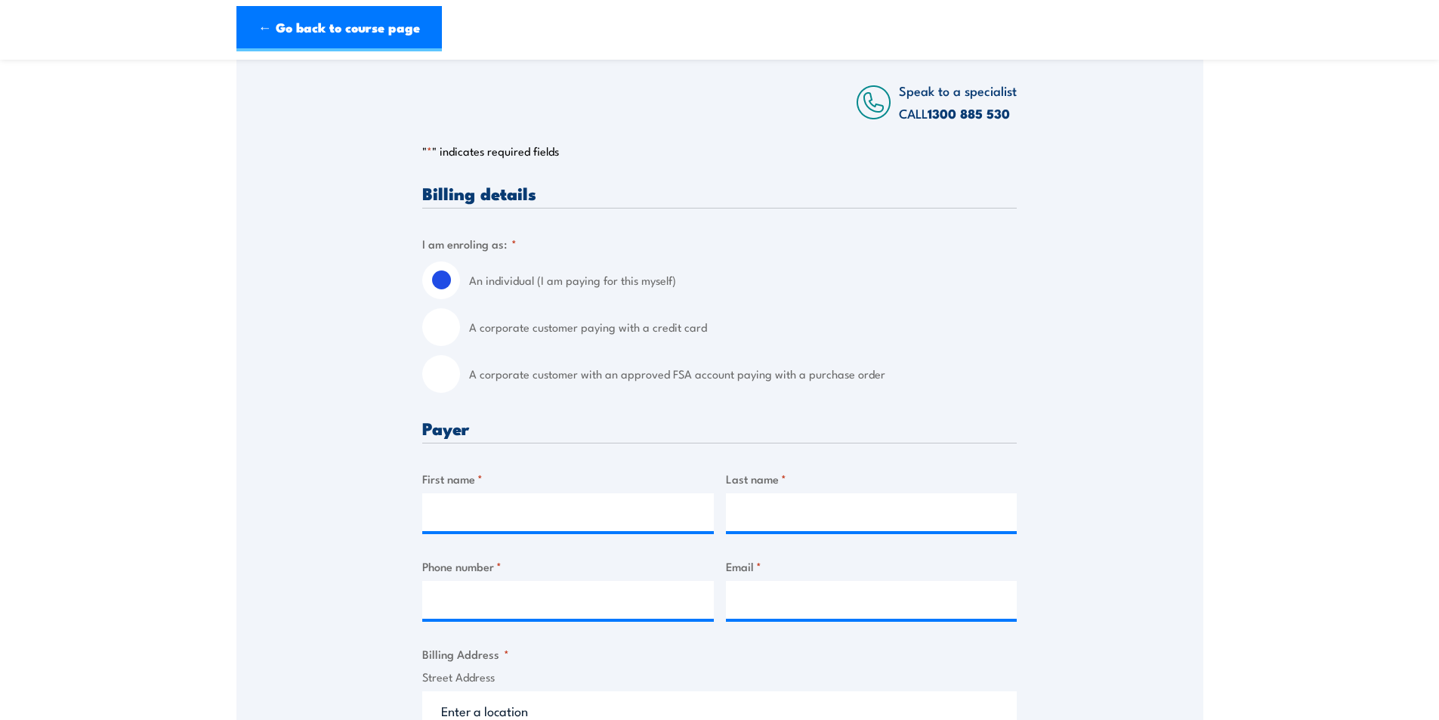
click at [443, 378] on input "A corporate customer with an approved FSA account paying with a purchase order" at bounding box center [441, 374] width 38 height 38
radio input "true"
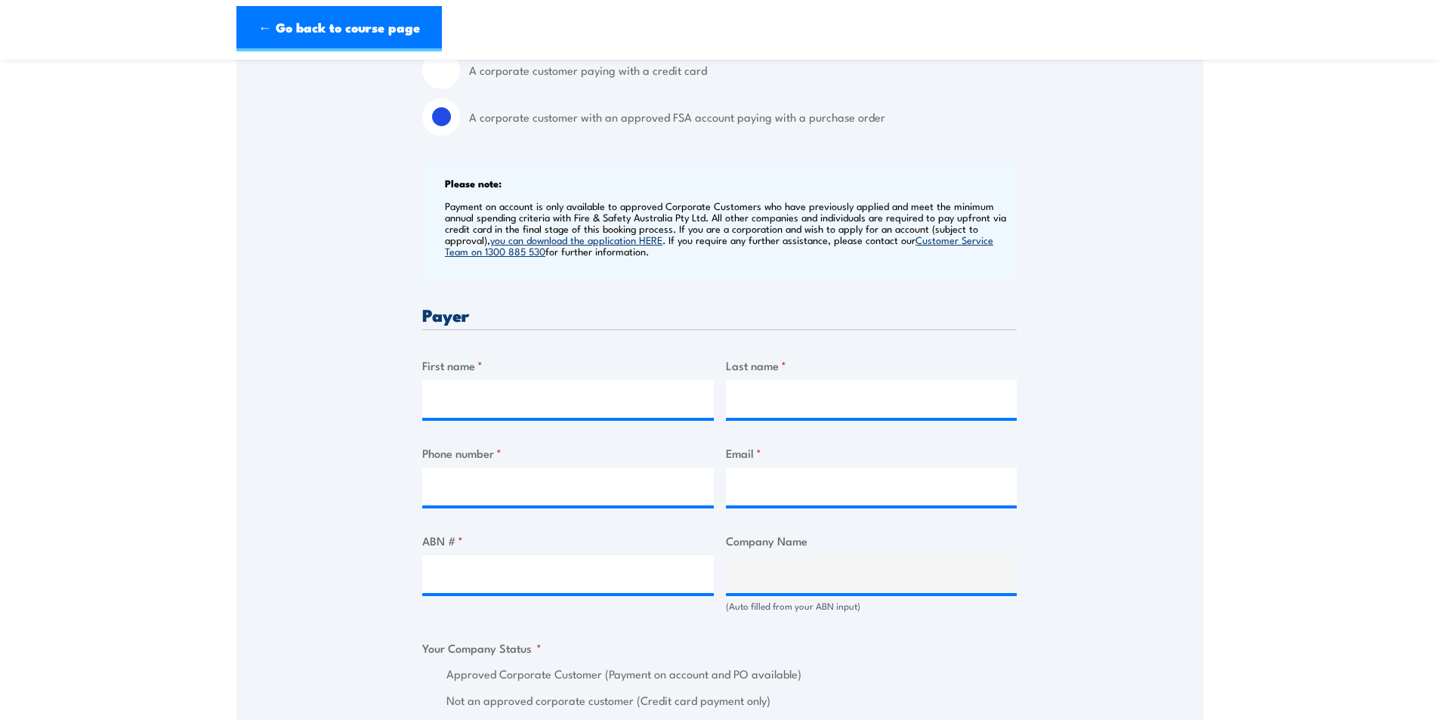
scroll to position [529, 0]
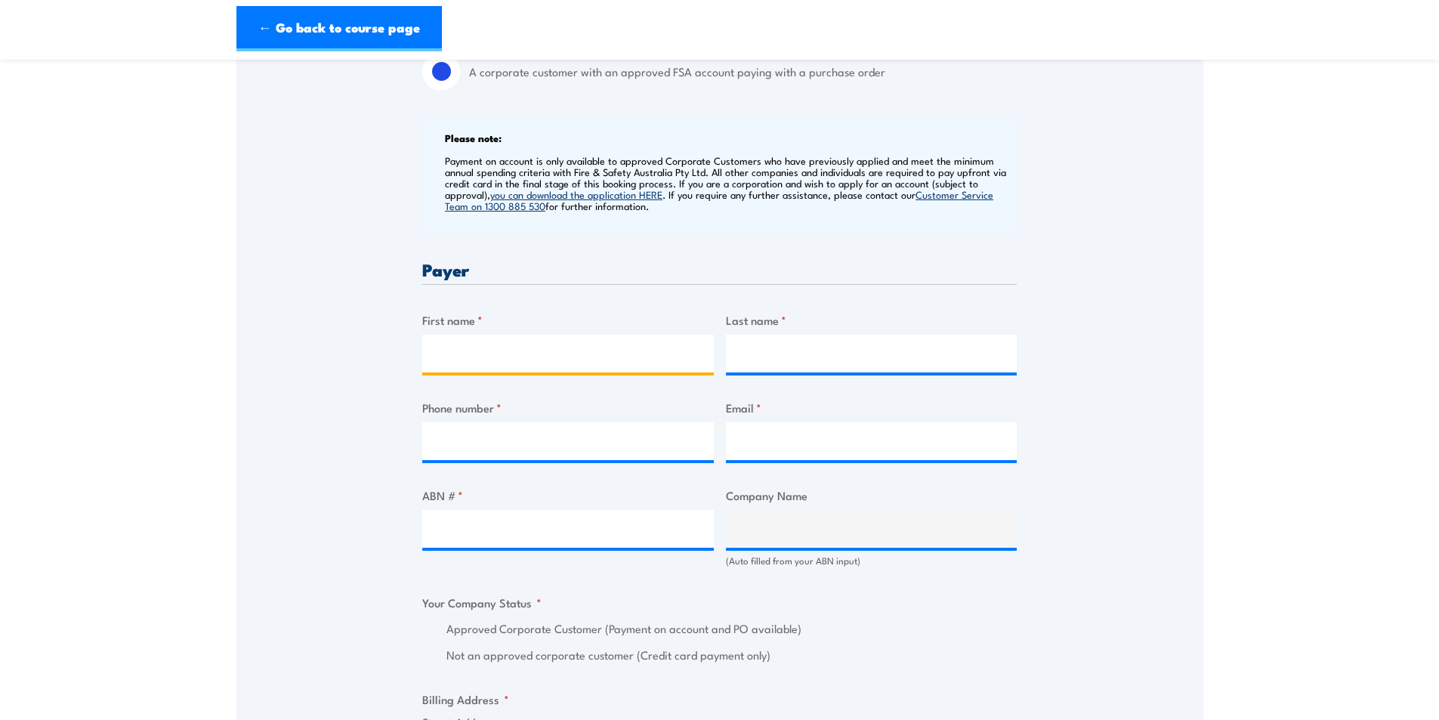
click at [498, 363] on input "First name *" at bounding box center [567, 354] width 291 height 38
type input "Asmita"
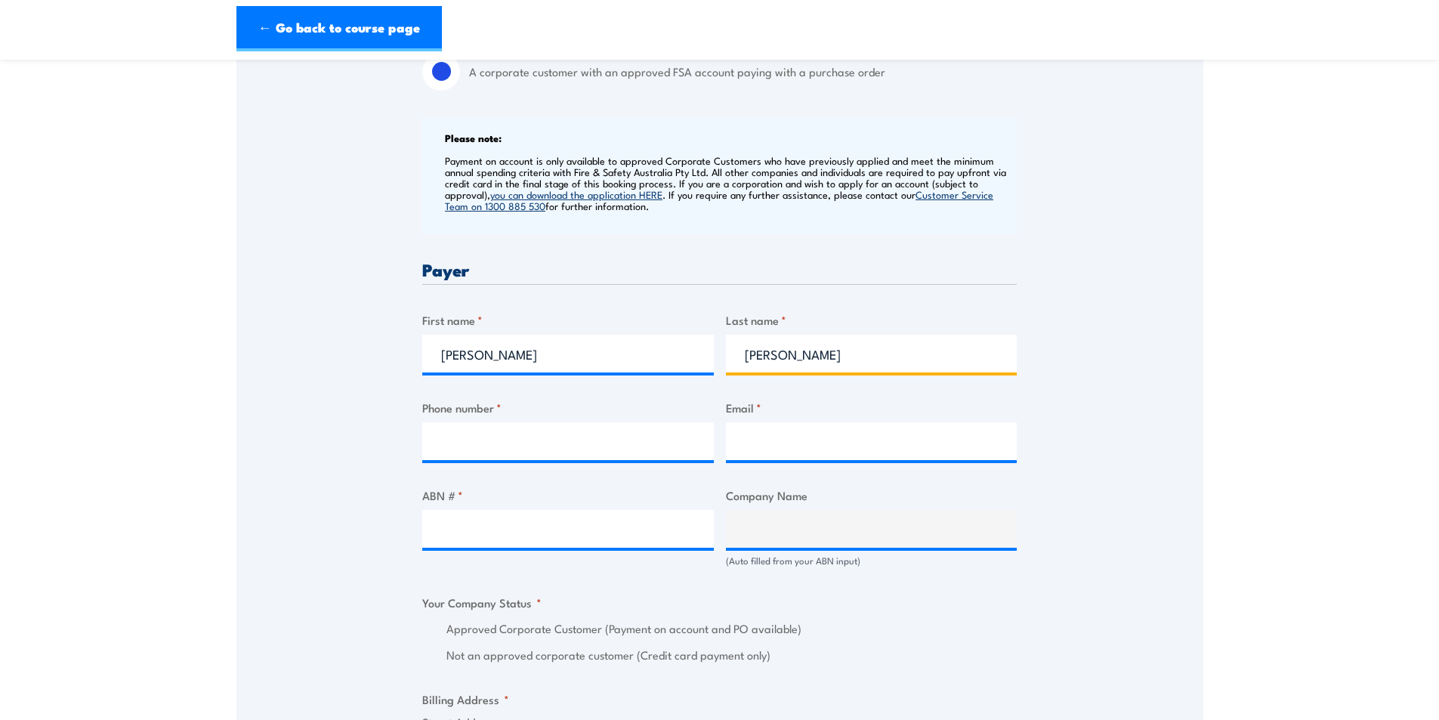
type input "Clark"
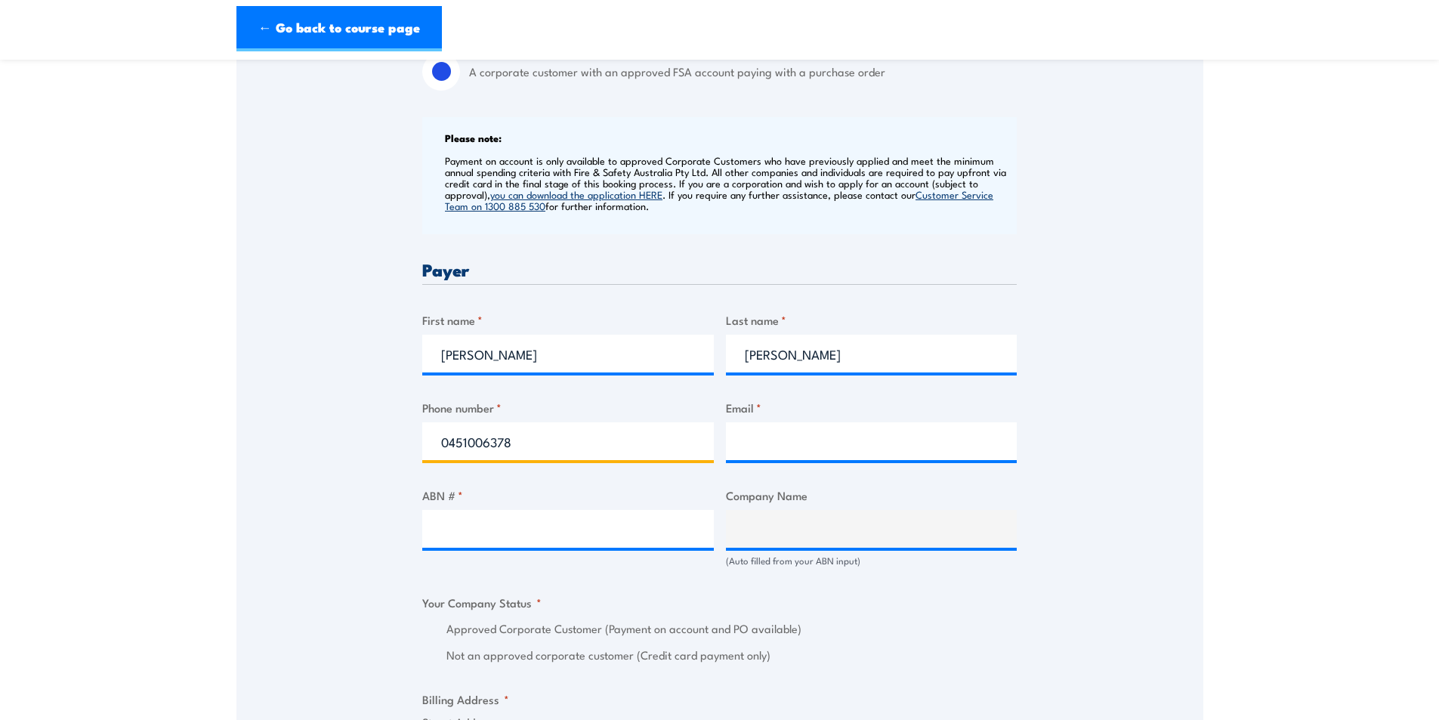
type input "0451006378"
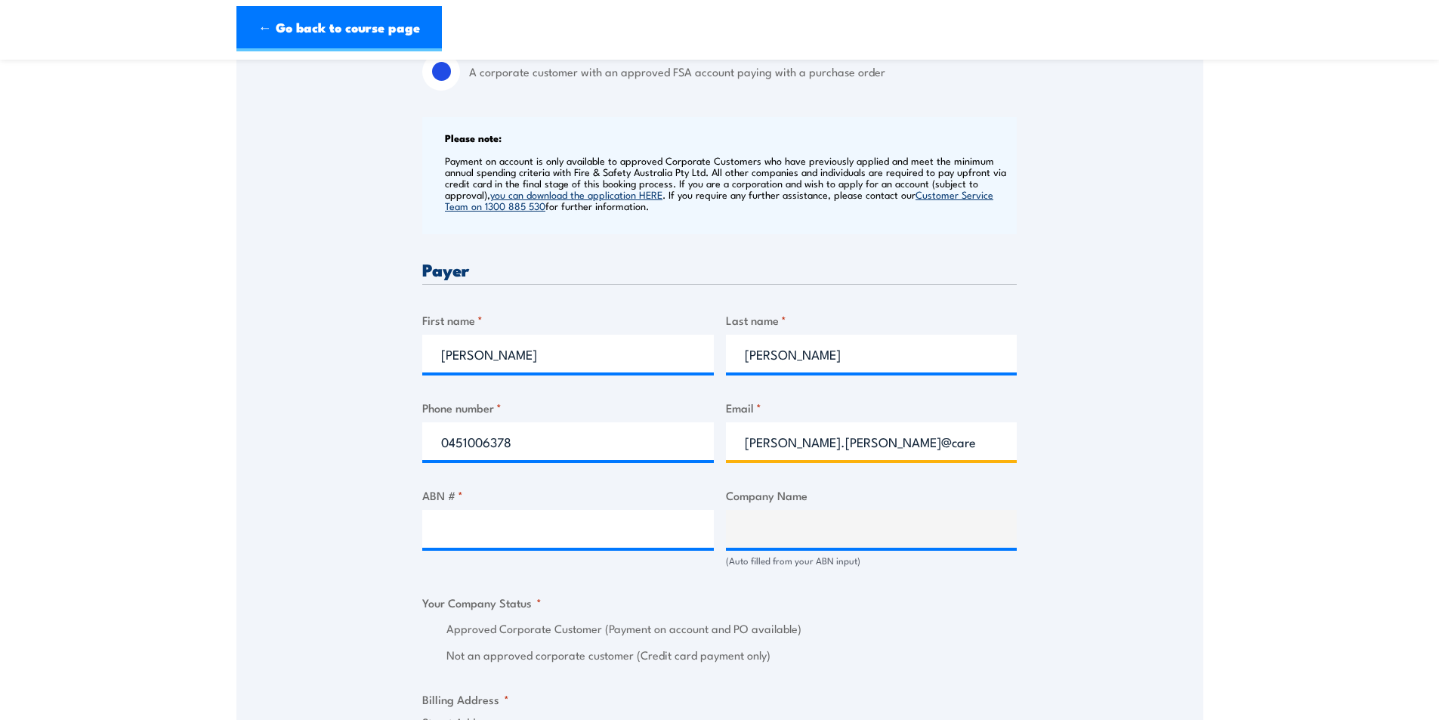
click at [914, 460] on input "asmita.clark@careauto.com.a" at bounding box center [871, 441] width 291 height 38
type input "asmita.clark@careauto.com.au"
click at [602, 547] on input "ABN # *" at bounding box center [567, 529] width 291 height 38
paste input "94 633 108 700"
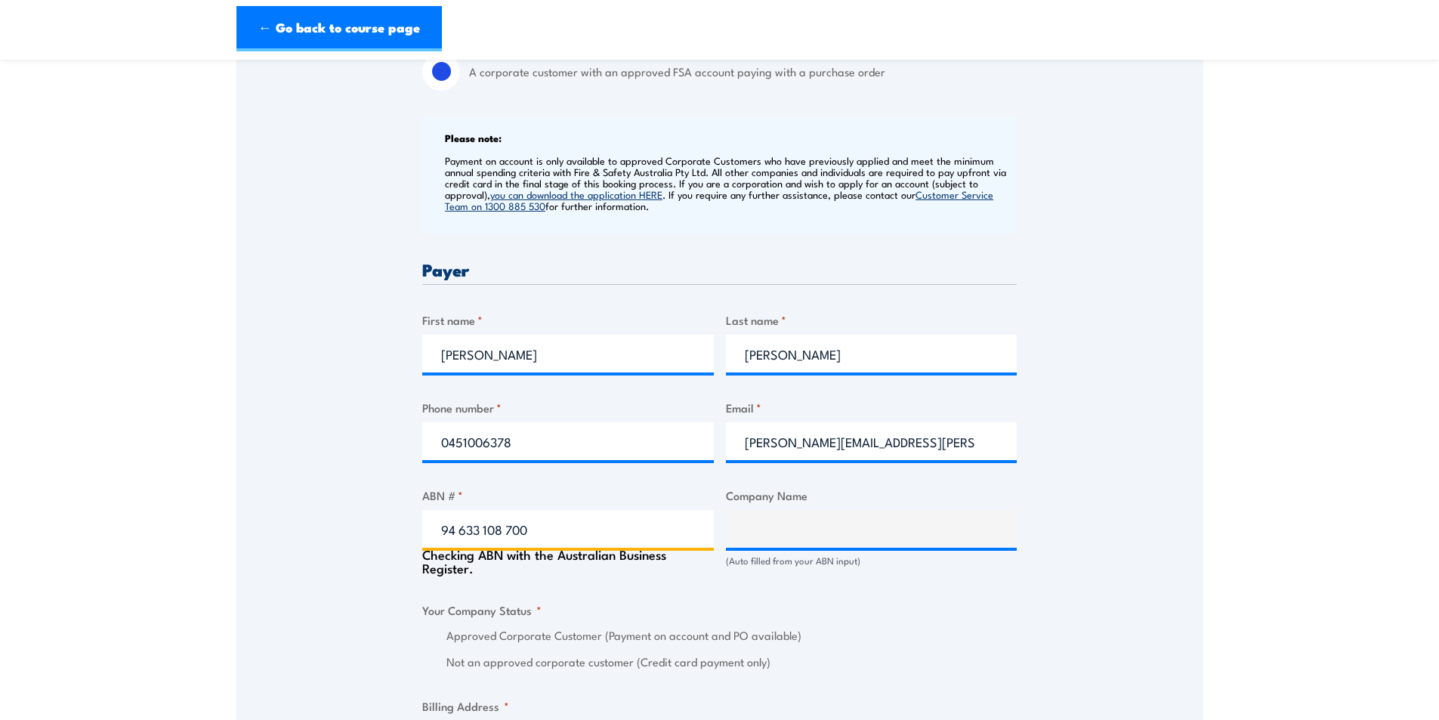
type input "94 633 108 700"
click at [298, 487] on div "Speak to a specialist CALL 1300 885 530 CALL 1300 885 530 " * " indicates requi…" at bounding box center [719, 594] width 967 height 1740
type input "THE CARE AUTOMOTIVE GROUP PTY LTD"
radio input "true"
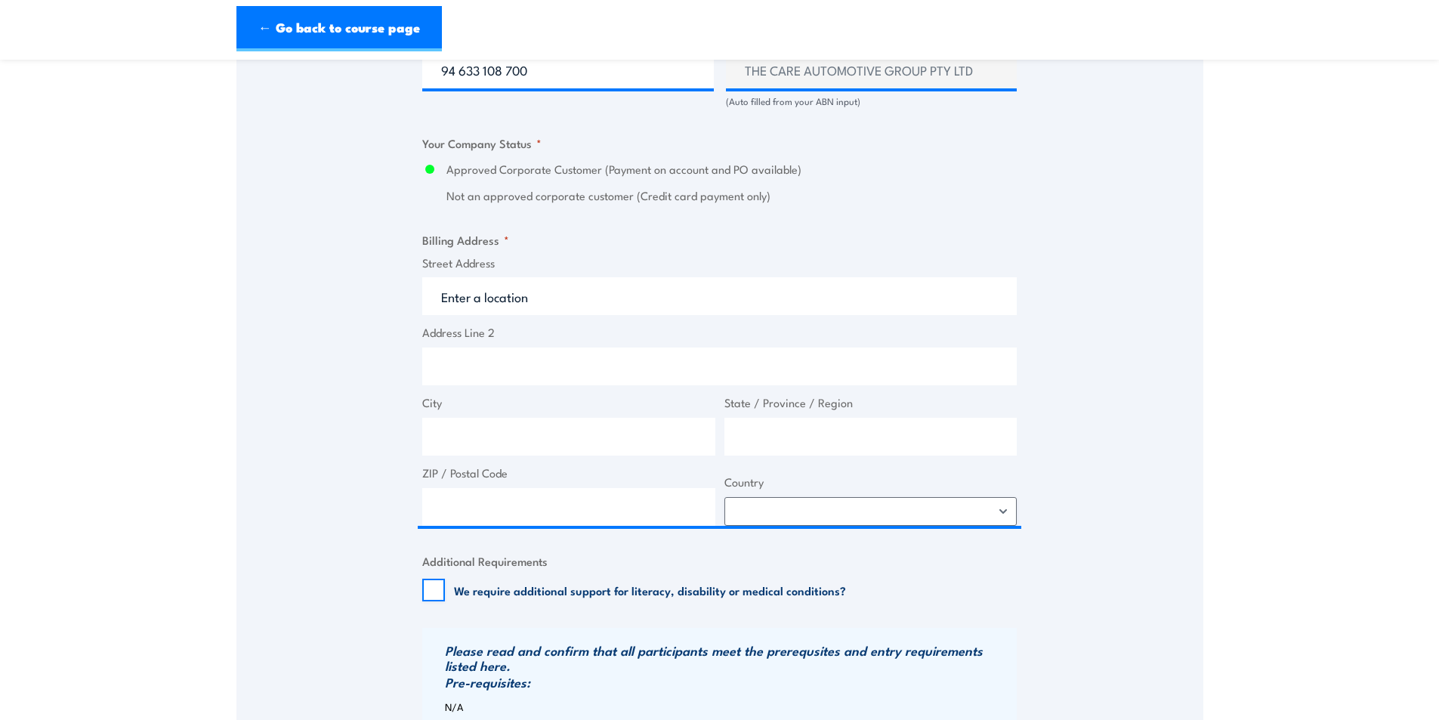
scroll to position [982, 0]
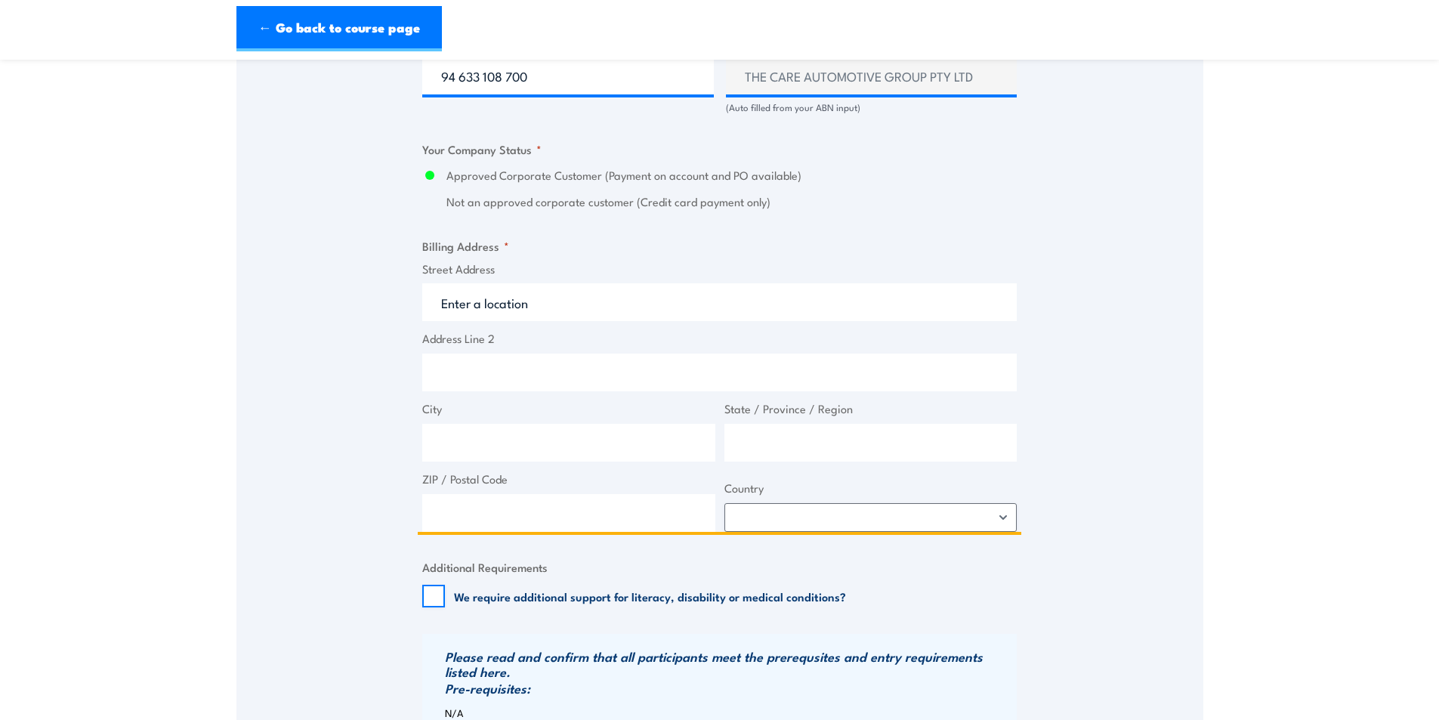
click at [532, 319] on input "Street Address" at bounding box center [719, 302] width 594 height 38
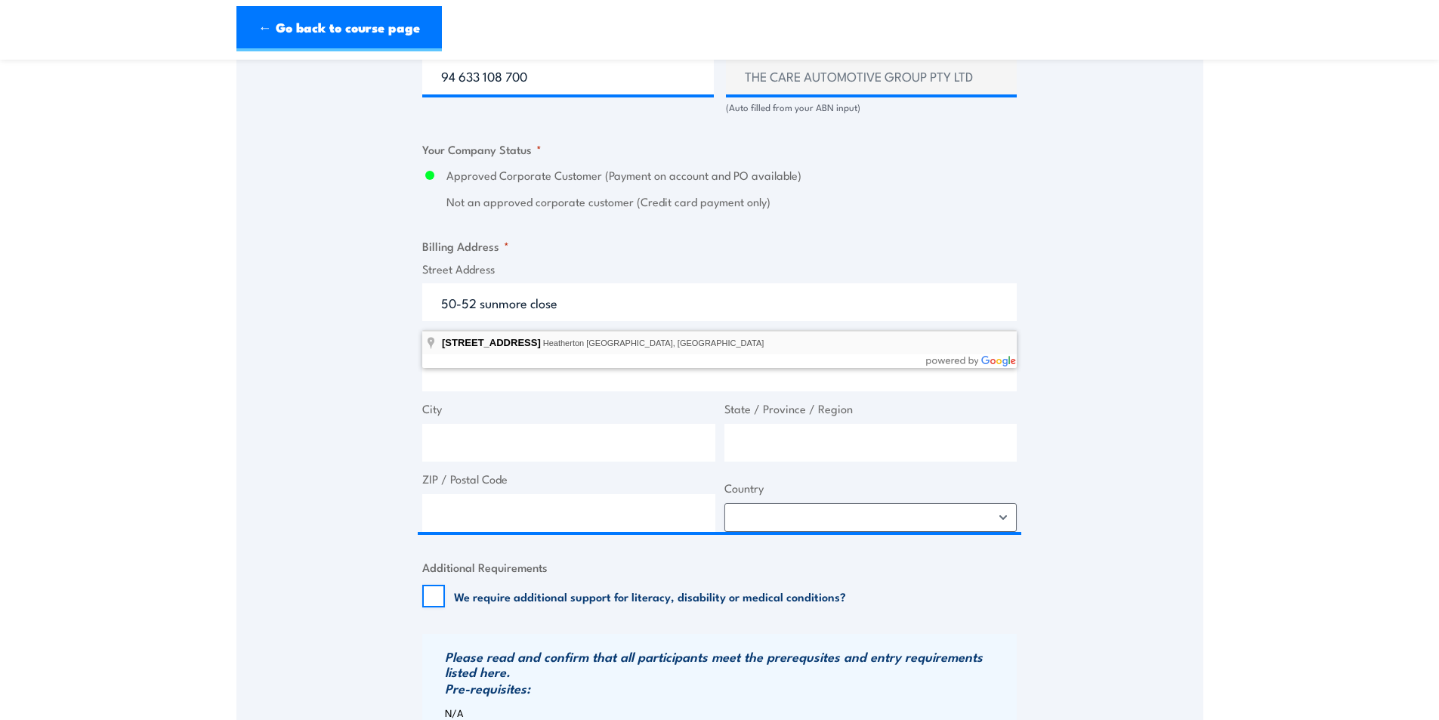
type input "50-52 Sunmore Close, Heatherton VIC, Australia"
type input "50 Sunmore Cl"
type input "Heatherton"
type input "Victoria"
type input "3202"
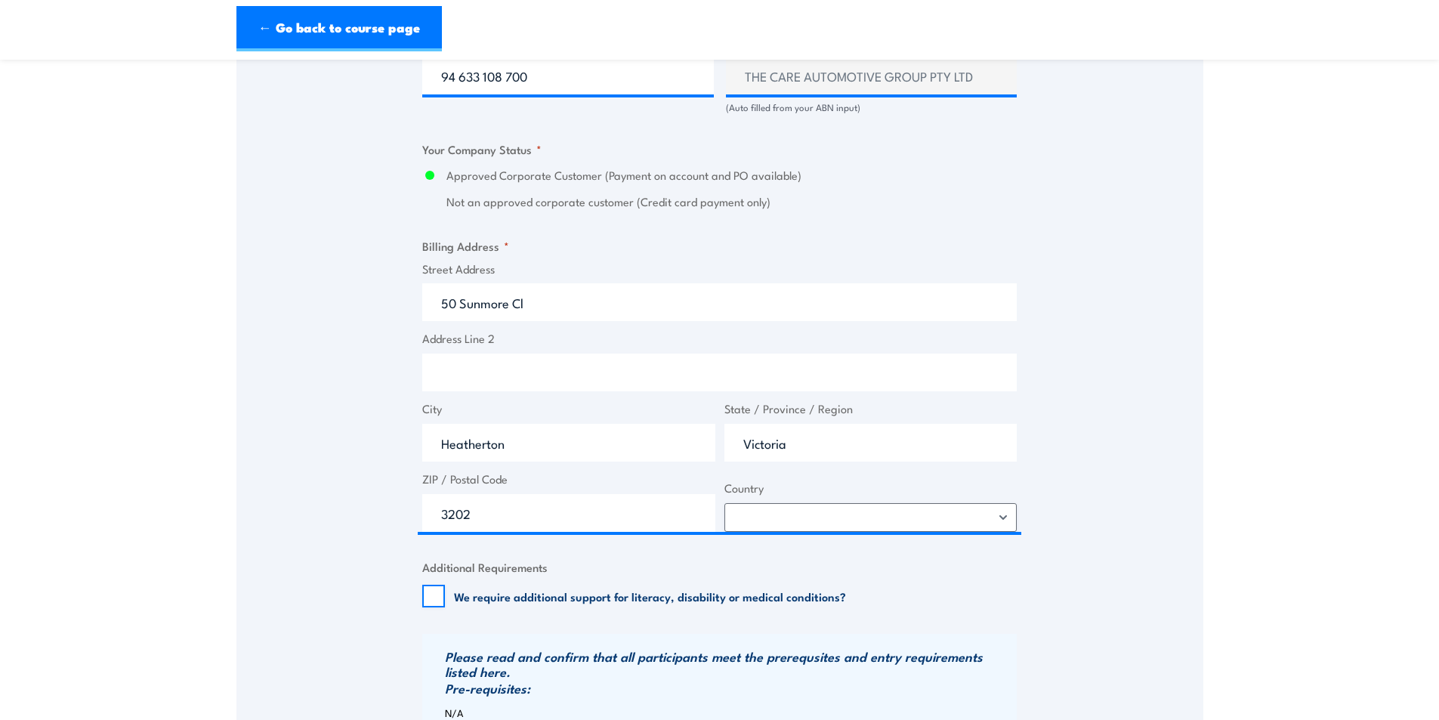
select select "Australia"
click at [359, 369] on div "Speak to a specialist CALL 1300 885 530 CALL 1300 885 530 " * " indicates requi…" at bounding box center [719, 137] width 967 height 1733
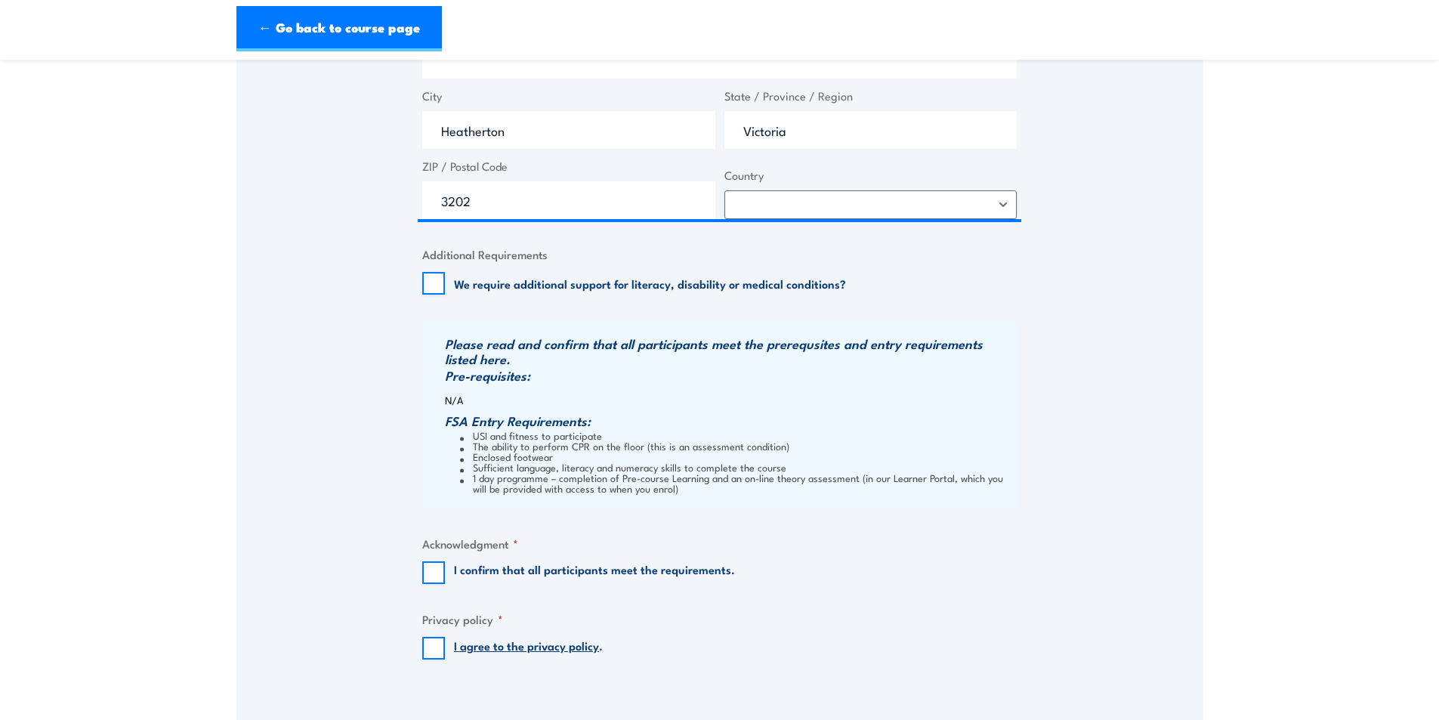
scroll to position [1435, 0]
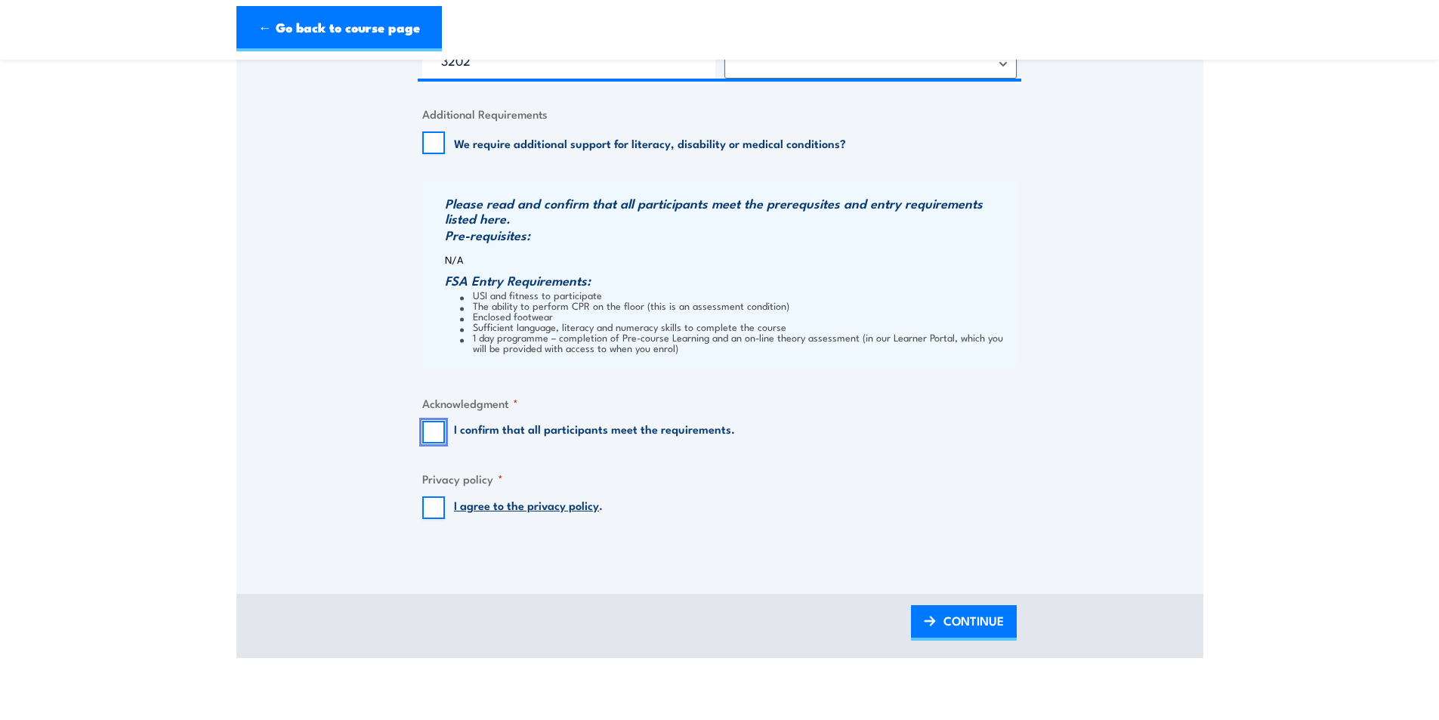
click at [427, 443] on input "I confirm that all participants meet the requirements." at bounding box center [433, 432] width 23 height 23
checkbox input "true"
click at [426, 516] on input "I agree to the privacy policy ." at bounding box center [433, 507] width 23 height 23
checkbox input "true"
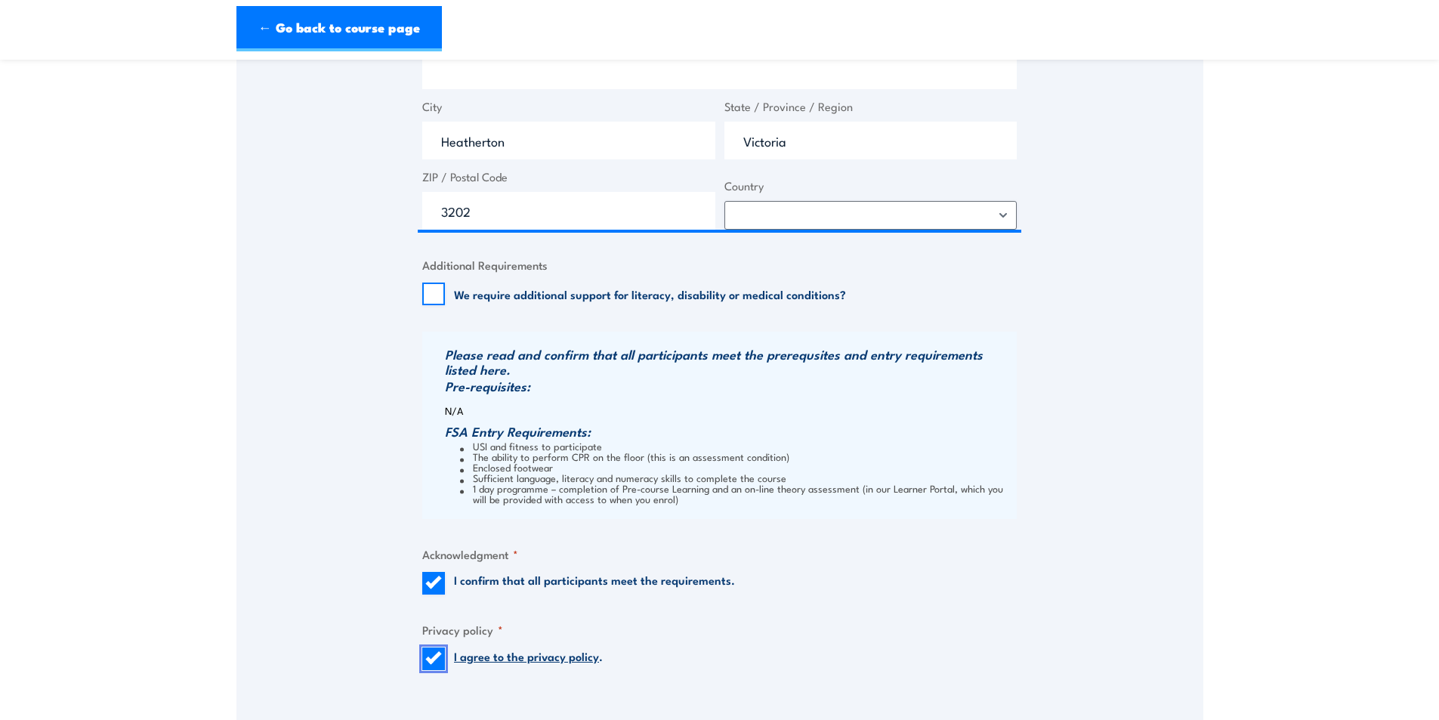
scroll to position [1359, 0]
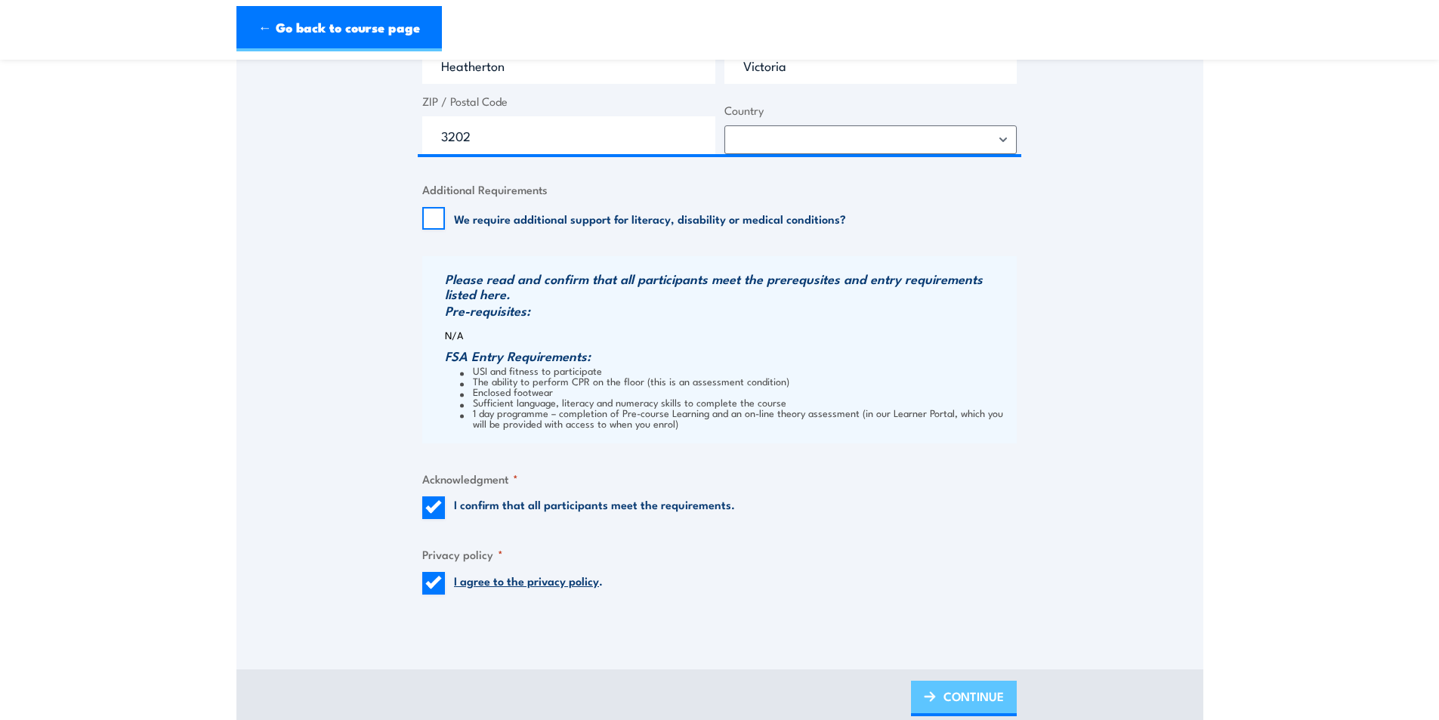
click at [958, 703] on span "CONTINUE" at bounding box center [973, 696] width 60 height 40
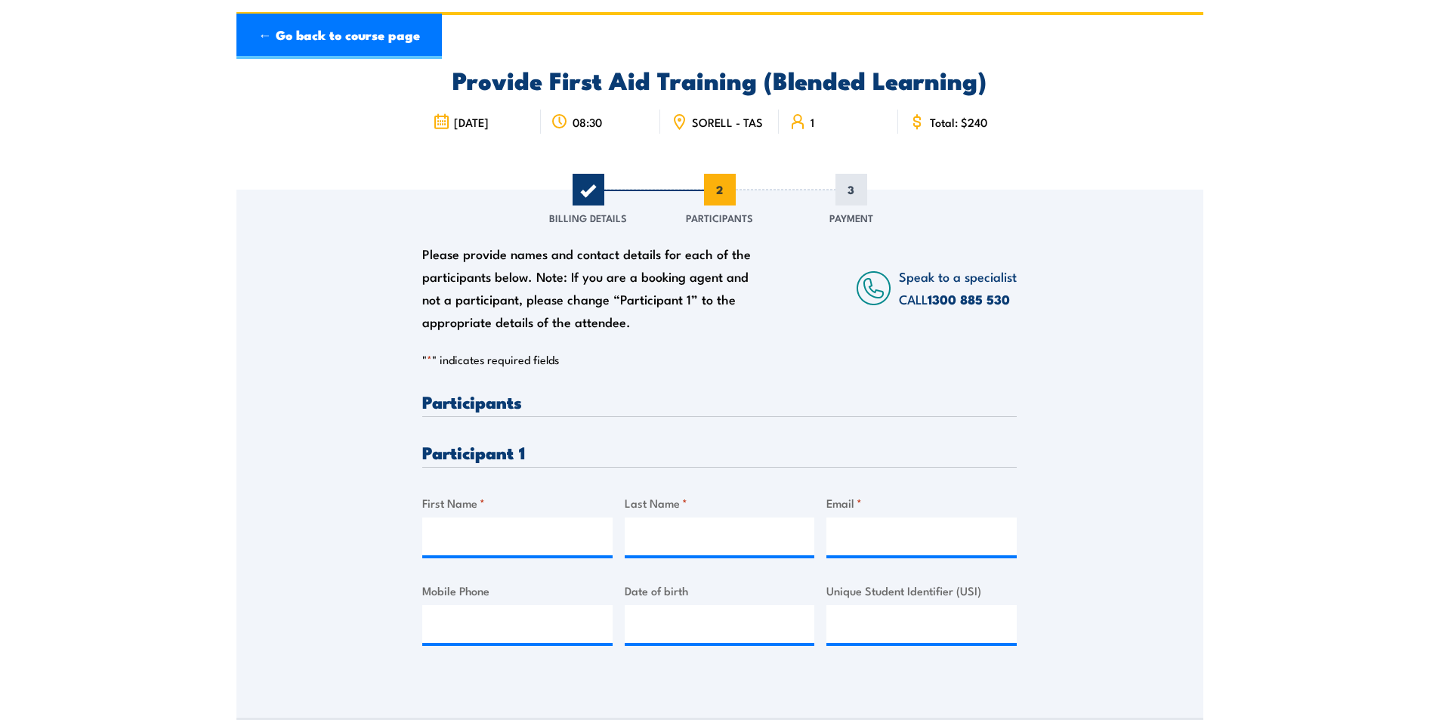
scroll to position [151, 0]
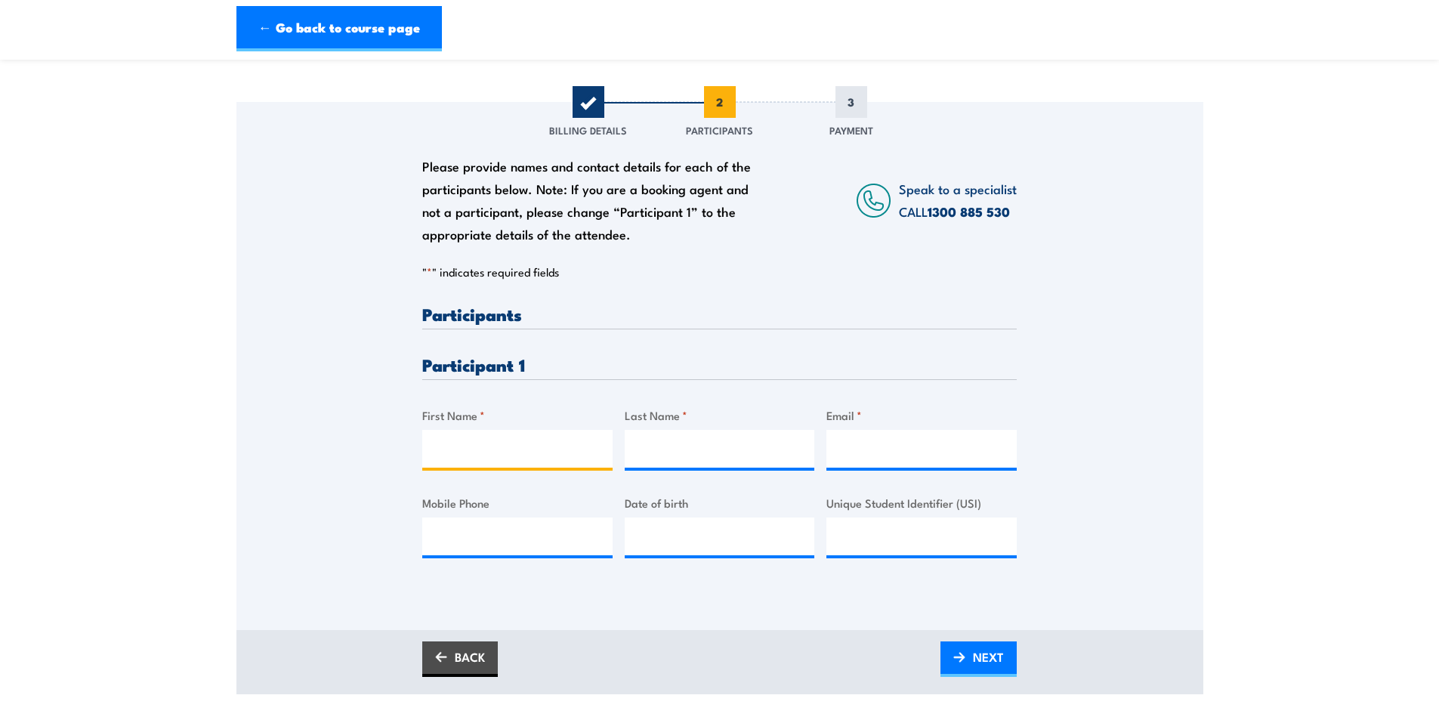
click at [486, 461] on input "First Name *" at bounding box center [517, 449] width 190 height 38
type input "Lionel"
type input "Hohua"
click at [890, 455] on input "Email *" at bounding box center [921, 449] width 190 height 38
paste input "lionel.hohua@careauto.com.au"
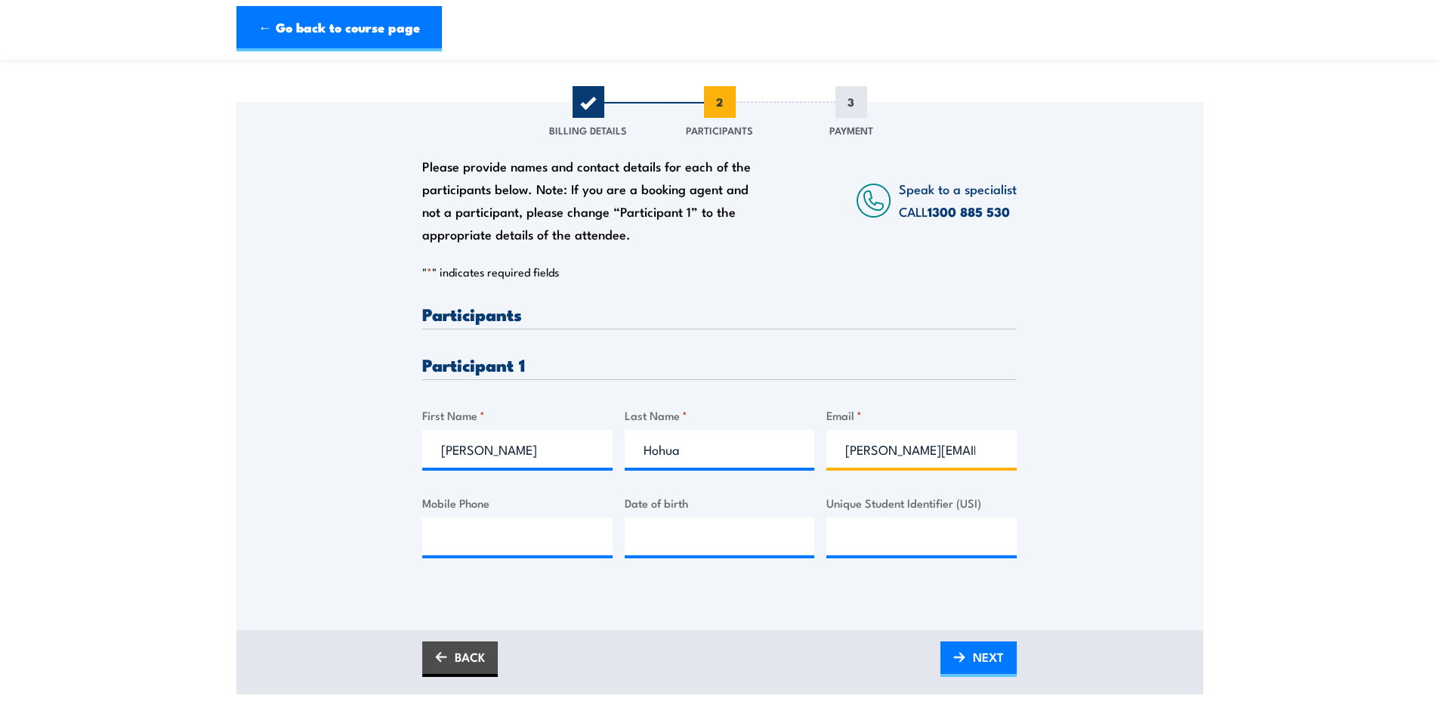
scroll to position [0, 44]
type input "lionel.hohua@careauto.com.au"
click at [551, 544] on input "Mobile Phone" at bounding box center [517, 536] width 190 height 38
click at [498, 536] on input "Mobile Phone" at bounding box center [517, 536] width 190 height 38
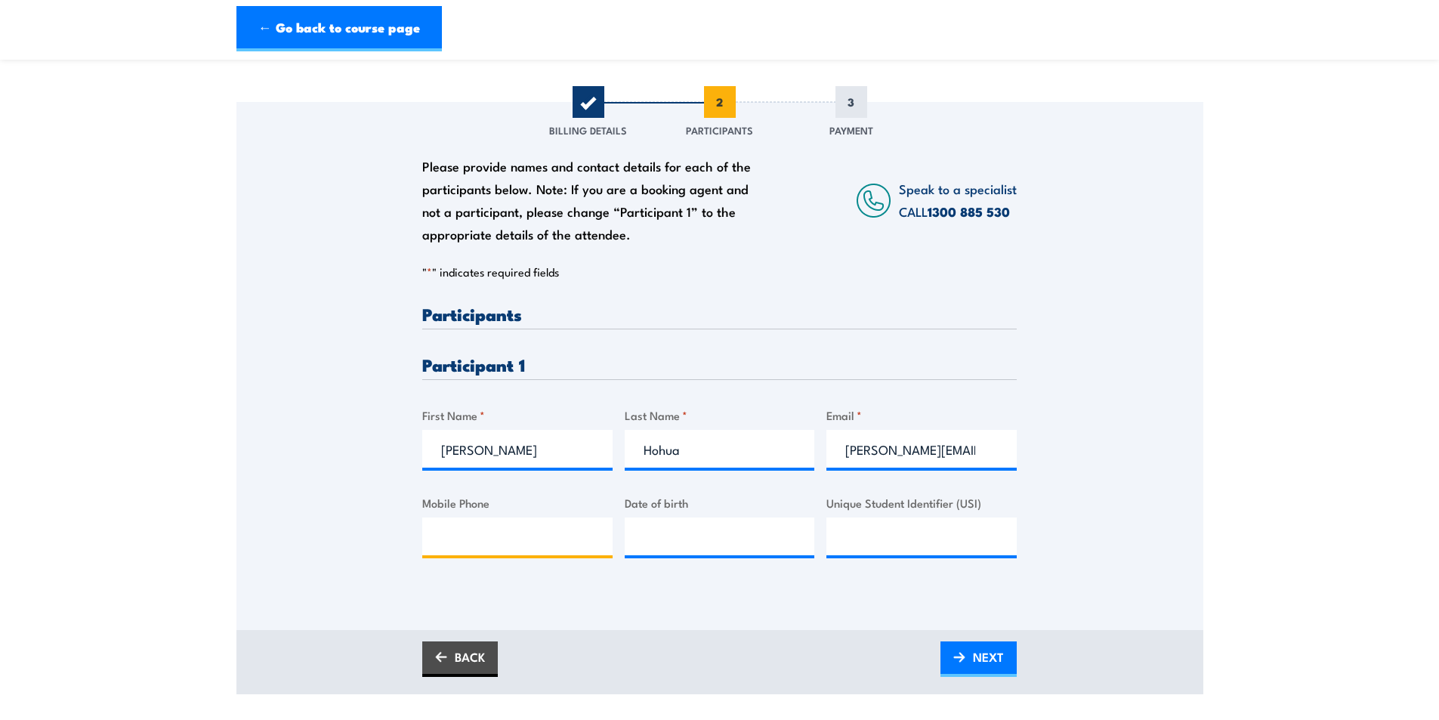
paste input "610481248202"
click at [462, 551] on input "610481248202" at bounding box center [517, 536] width 190 height 38
type input "0481248202"
type input "__/__/____"
click at [702, 541] on input "__/__/____" at bounding box center [720, 536] width 190 height 38
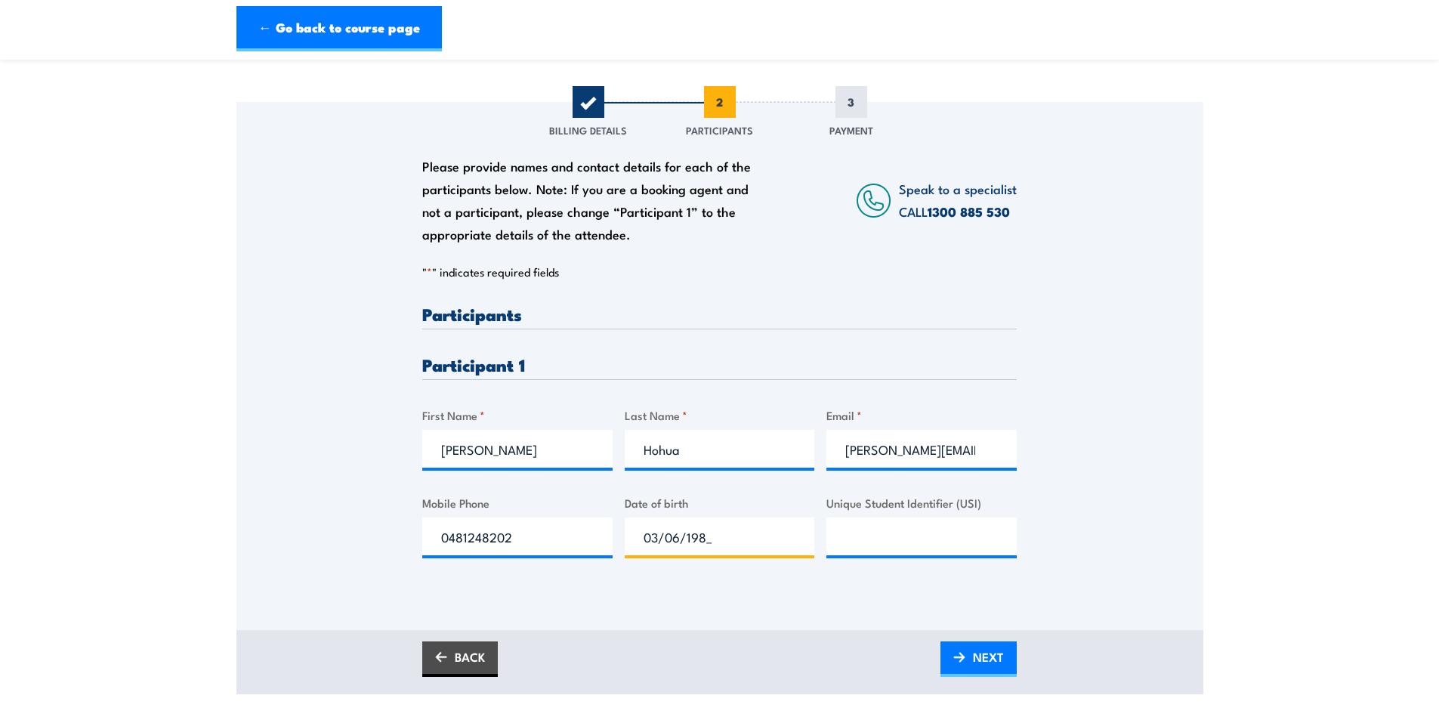
type input "03/06/1986"
click at [335, 412] on div "Please provide names and contact details for each of the participants below. No…" at bounding box center [719, 345] width 967 height 486
click at [944, 527] on input "Unique Student Identifier (USI)" at bounding box center [921, 536] width 190 height 38
click at [908, 551] on input "Unique Student Identifier (USI)" at bounding box center [921, 536] width 190 height 38
paste input "9KC93YAVTA"
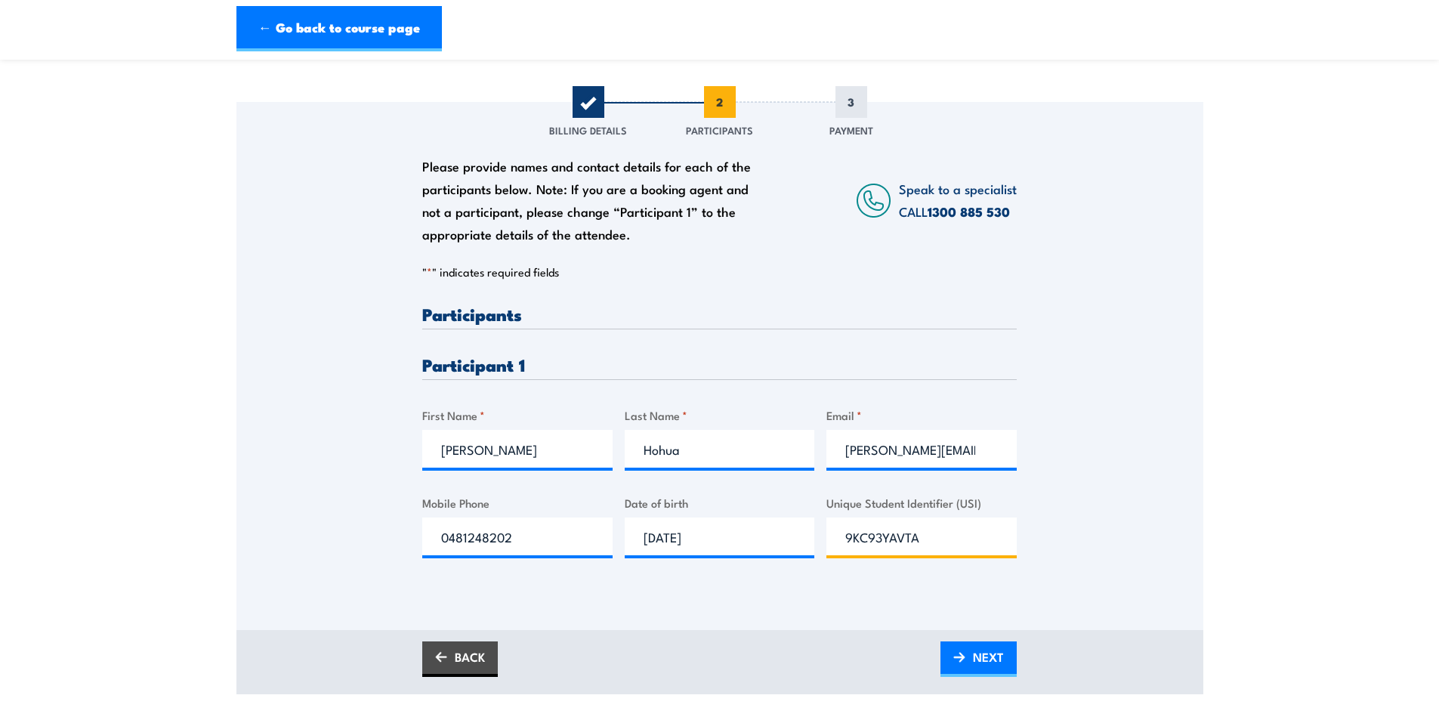
type input "9KC93YAVTA"
click at [365, 510] on div "Please provide names and contact details for each of the participants below. No…" at bounding box center [719, 345] width 967 height 486
click at [960, 659] on link "NEXT" at bounding box center [978, 658] width 76 height 35
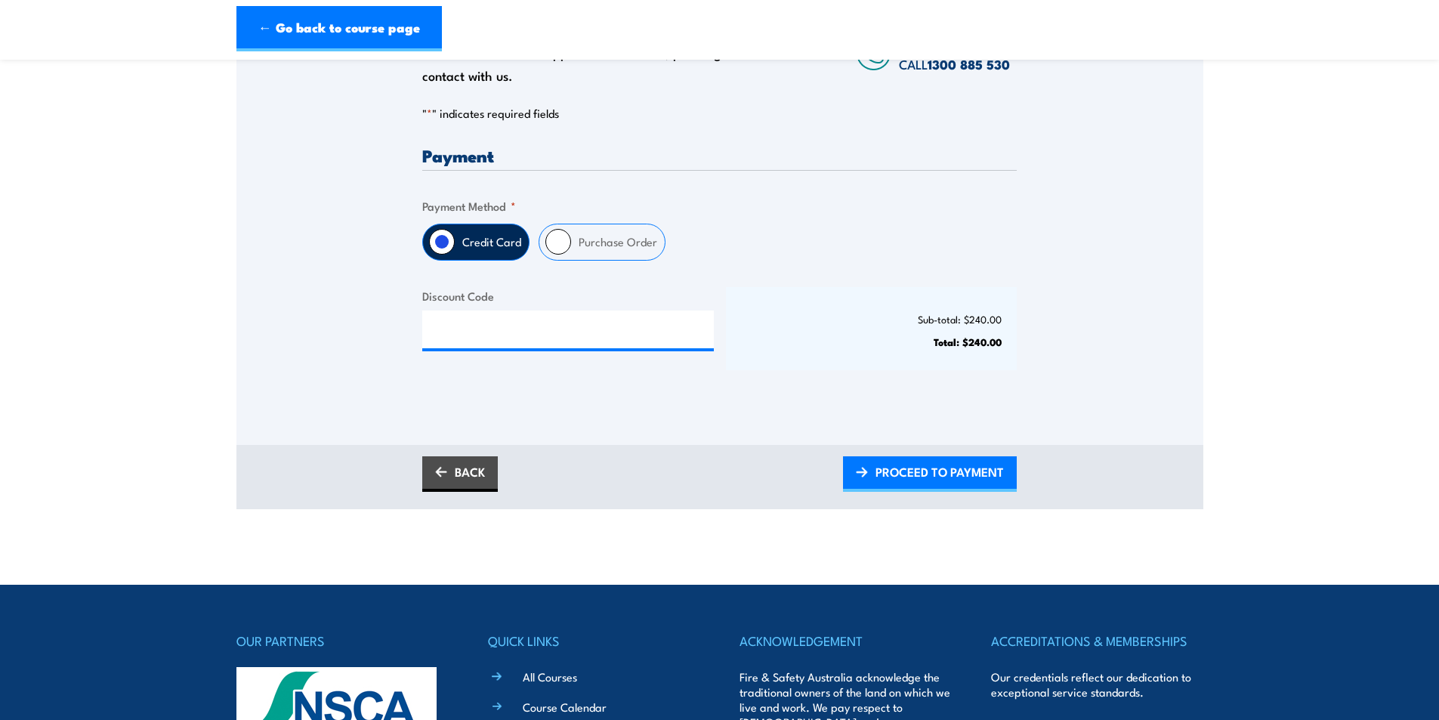
scroll to position [302, 0]
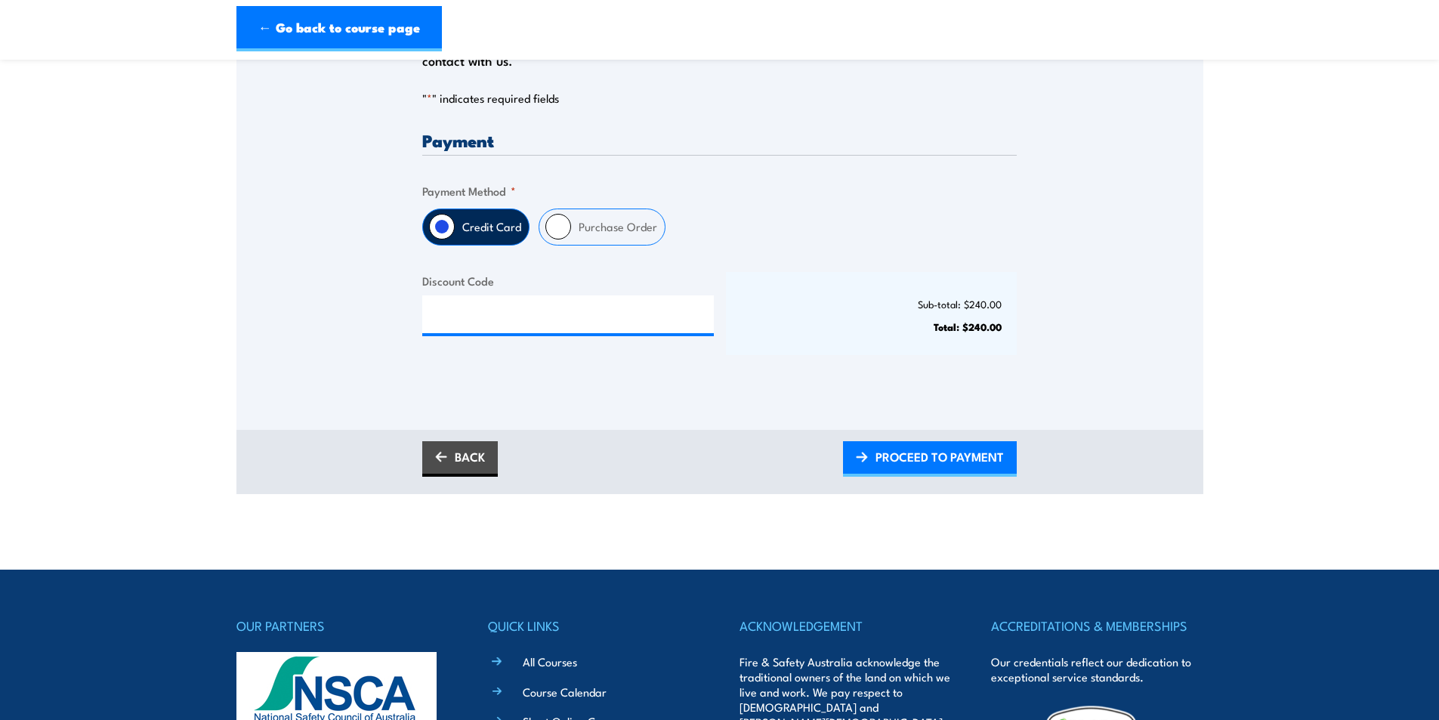
click at [588, 243] on label "Purchase Order" at bounding box center [618, 226] width 94 height 35
click at [571, 239] on input "Purchase Order" at bounding box center [558, 227] width 26 height 26
radio input "true"
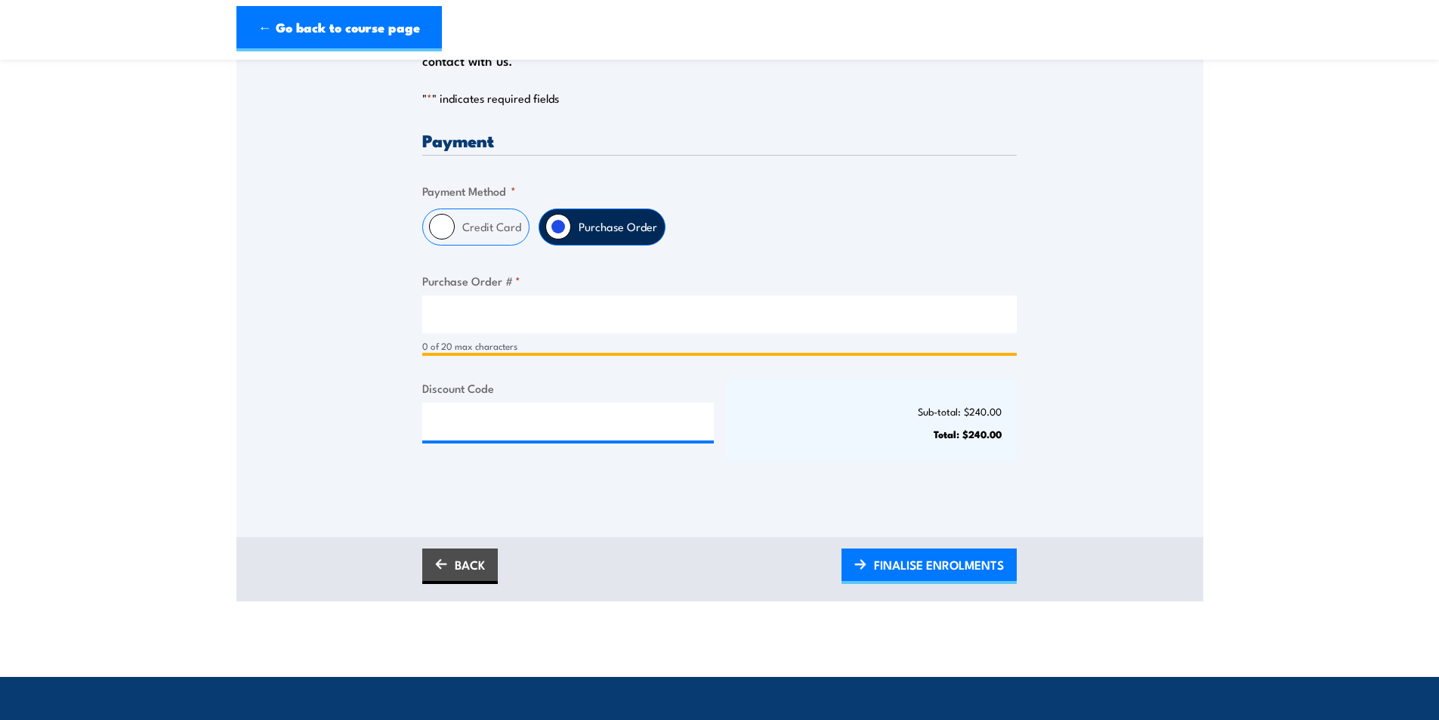
click at [588, 327] on input "Purchase Order # *" at bounding box center [719, 314] width 594 height 38
type input "PO0004"
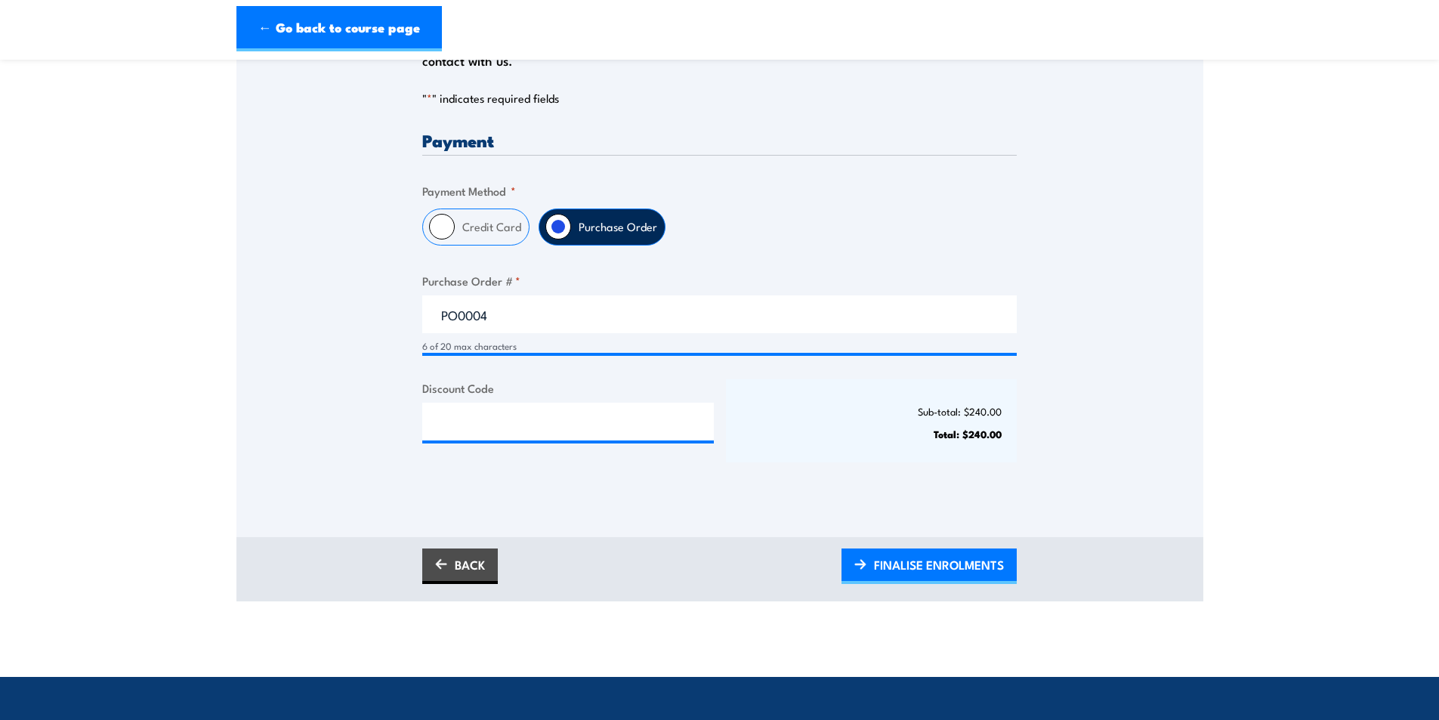
click at [330, 384] on div "Only approved companies can use purchase orders. If you would like to become ap…" at bounding box center [719, 223] width 967 height 544
click at [495, 485] on div "Payment Only approved companies can use purchase orders. If you would like to b…" at bounding box center [719, 309] width 594 height 357
click at [925, 579] on span "FINALISE ENROLMENTS" at bounding box center [939, 564] width 130 height 40
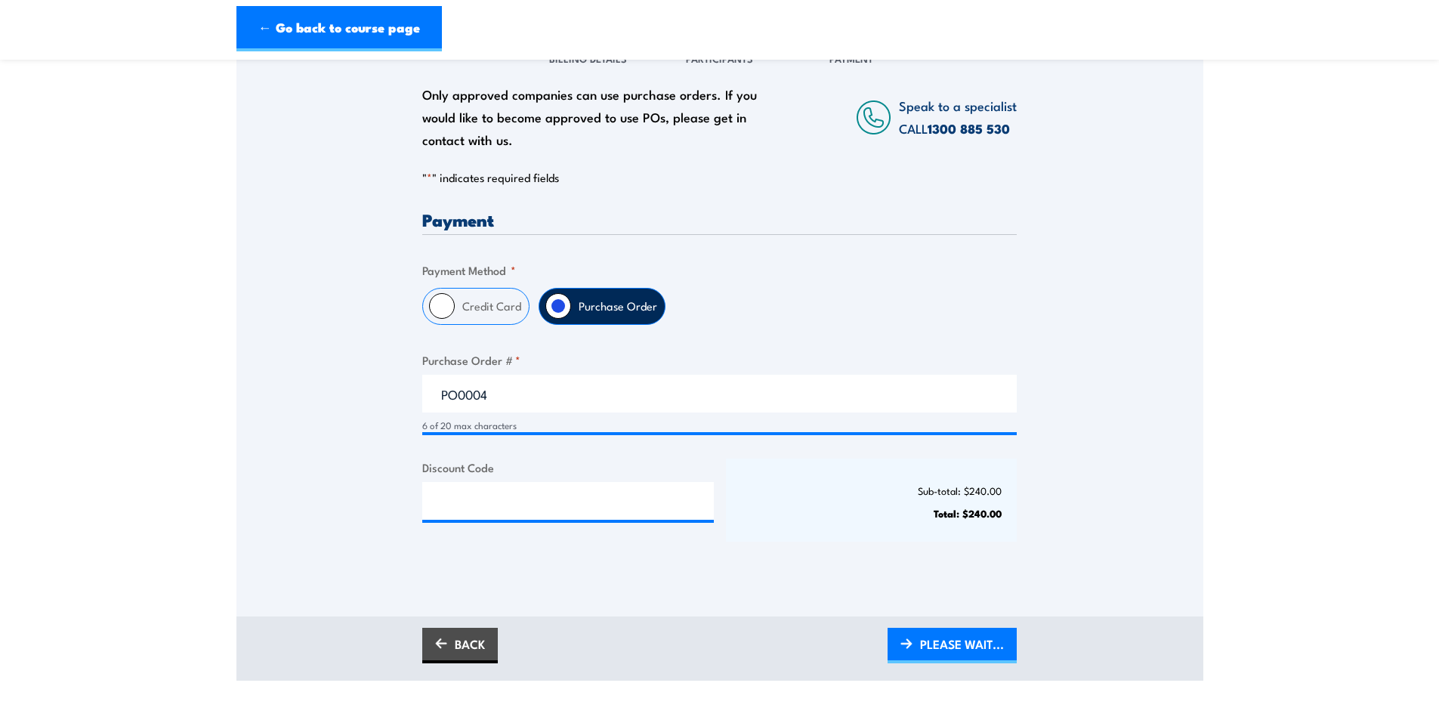
scroll to position [227, 0]
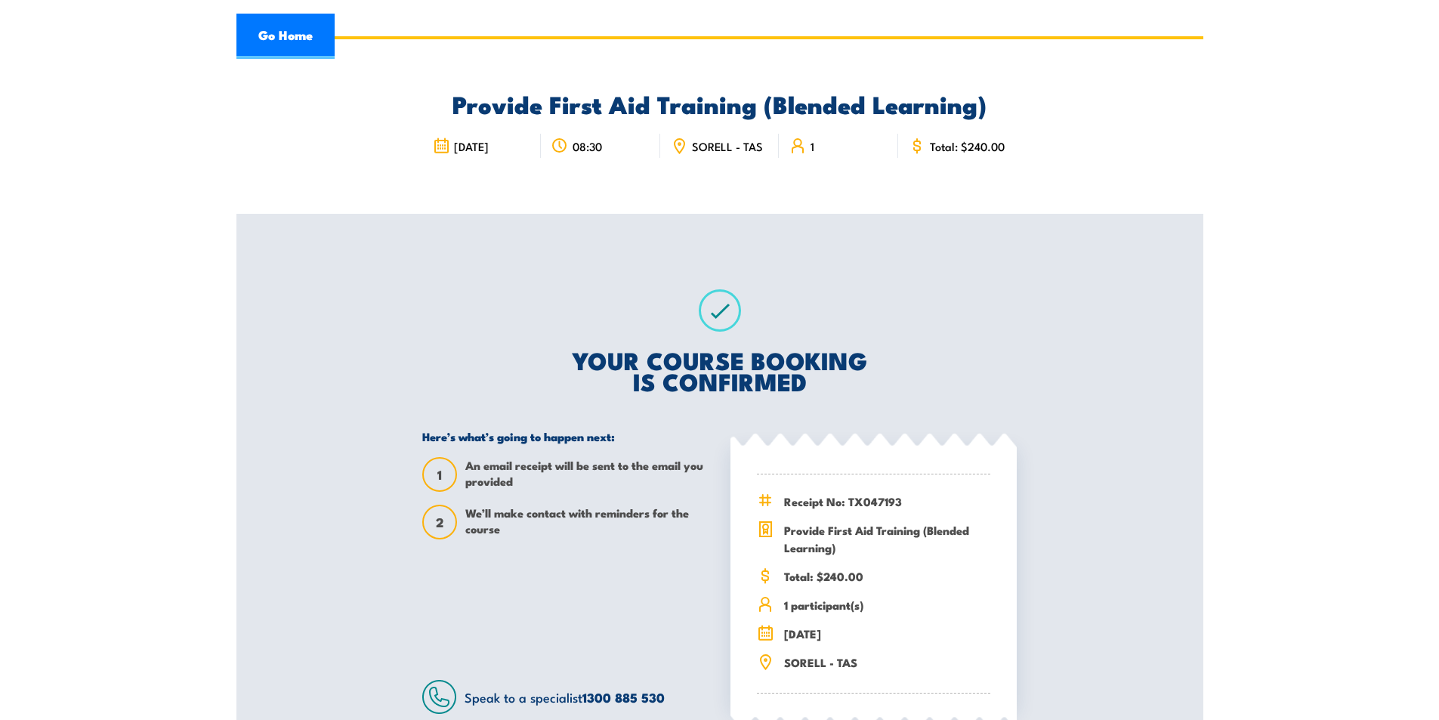
scroll to position [76, 0]
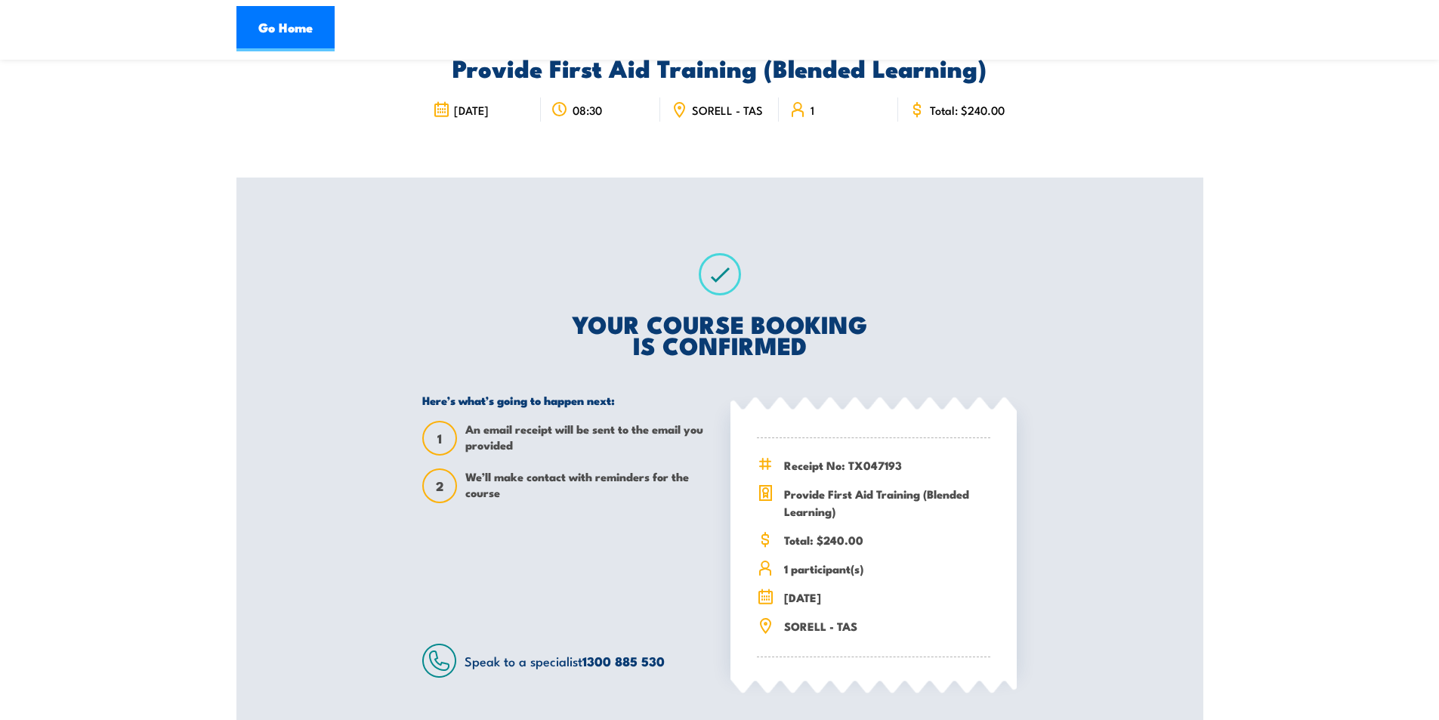
drag, startPoint x: 806, startPoint y: 233, endPoint x: 806, endPoint y: 220, distance: 13.6
click at [806, 233] on div "YOUR COURSE BOOKING IS CONFIRMED Here’s what’s going to happen next: 1 An email…" at bounding box center [719, 464] width 631 height 575
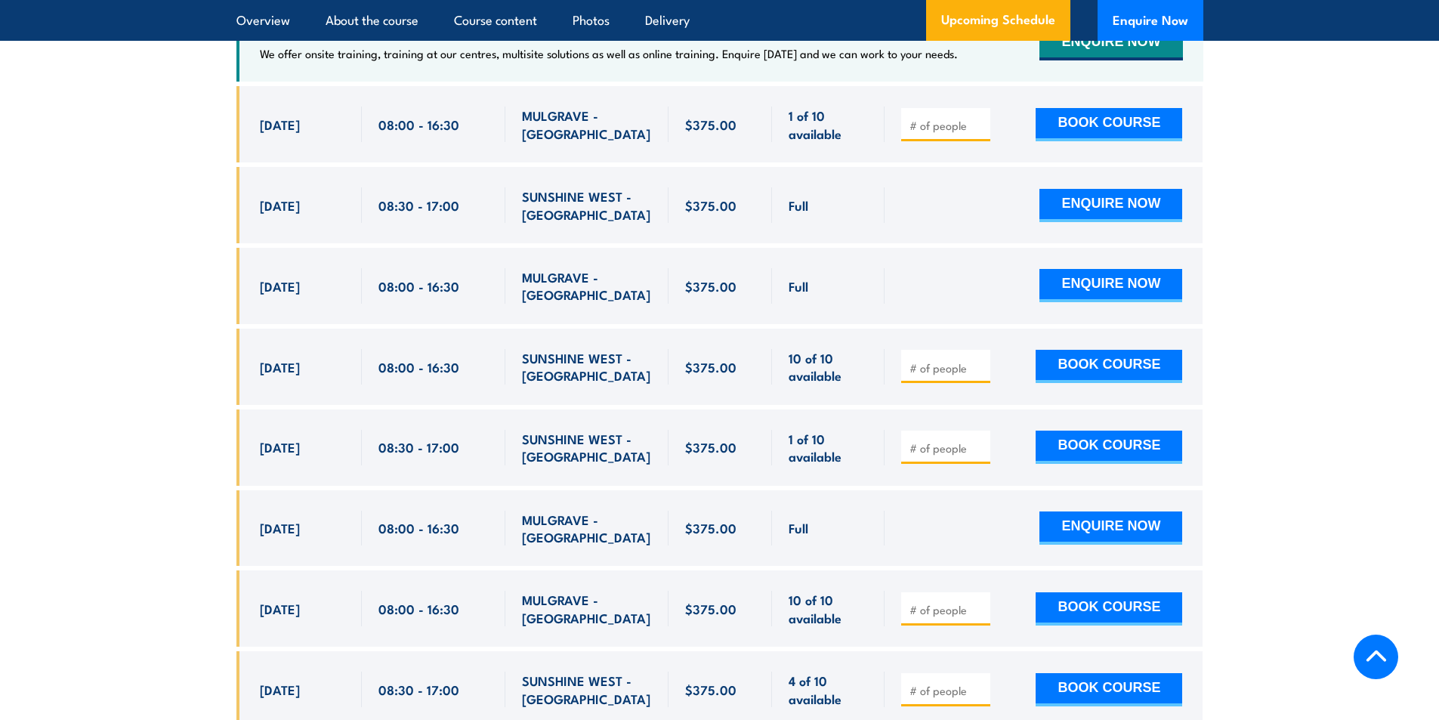
click at [178, 190] on section "UPCOMING SCHEDULE FOR - "Fire Warden / Chief Fire Warden Training" [DATE] [DATE]" at bounding box center [719, 423] width 1439 height 1138
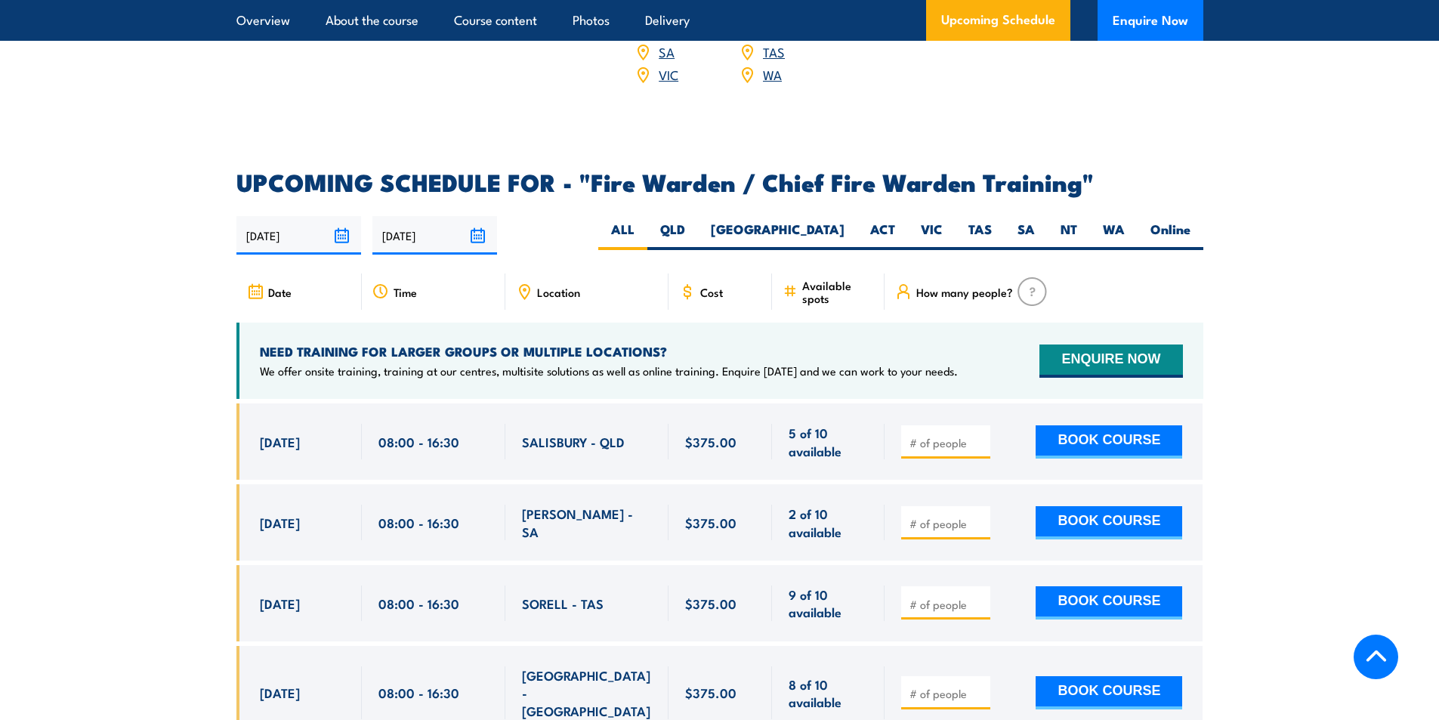
scroll to position [2492, 0]
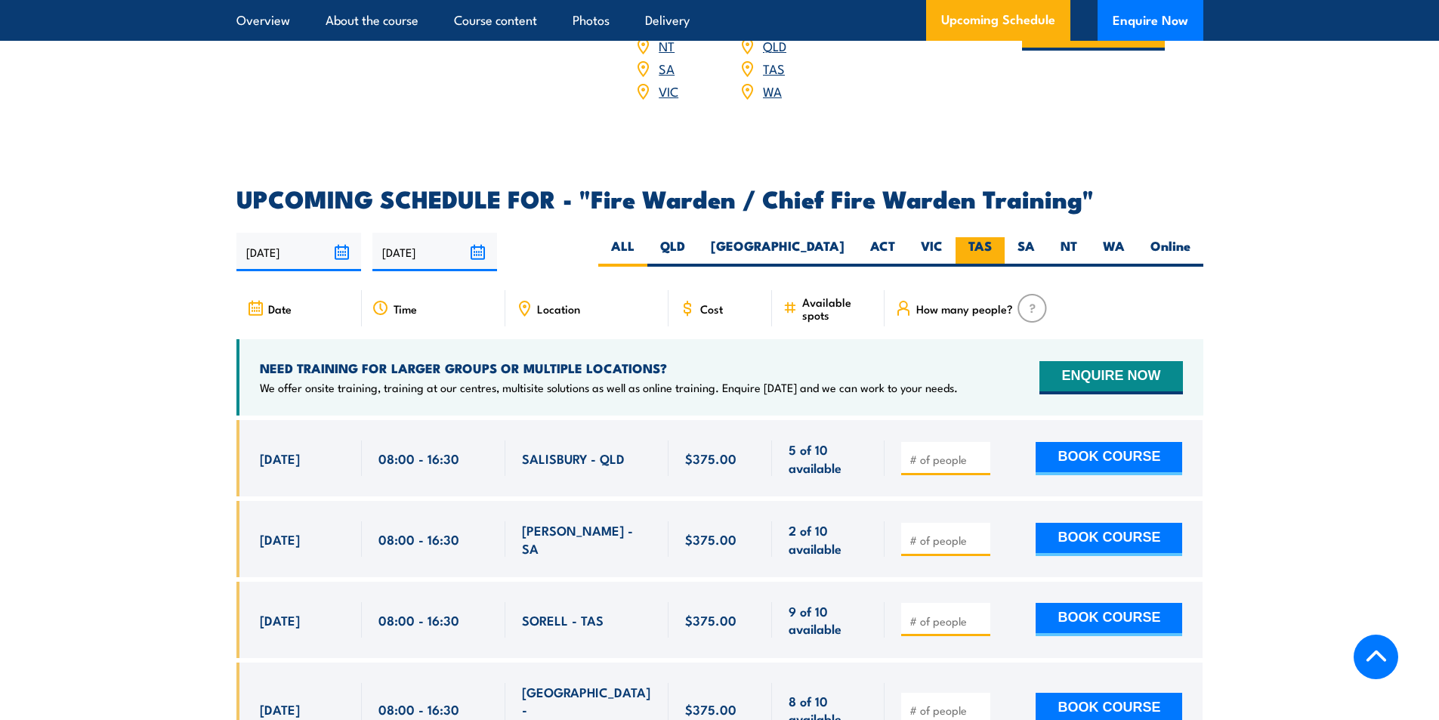
click at [982, 245] on label "TAS" at bounding box center [979, 251] width 49 height 29
click at [992, 245] on input "TAS" at bounding box center [997, 242] width 10 height 10
radio input "true"
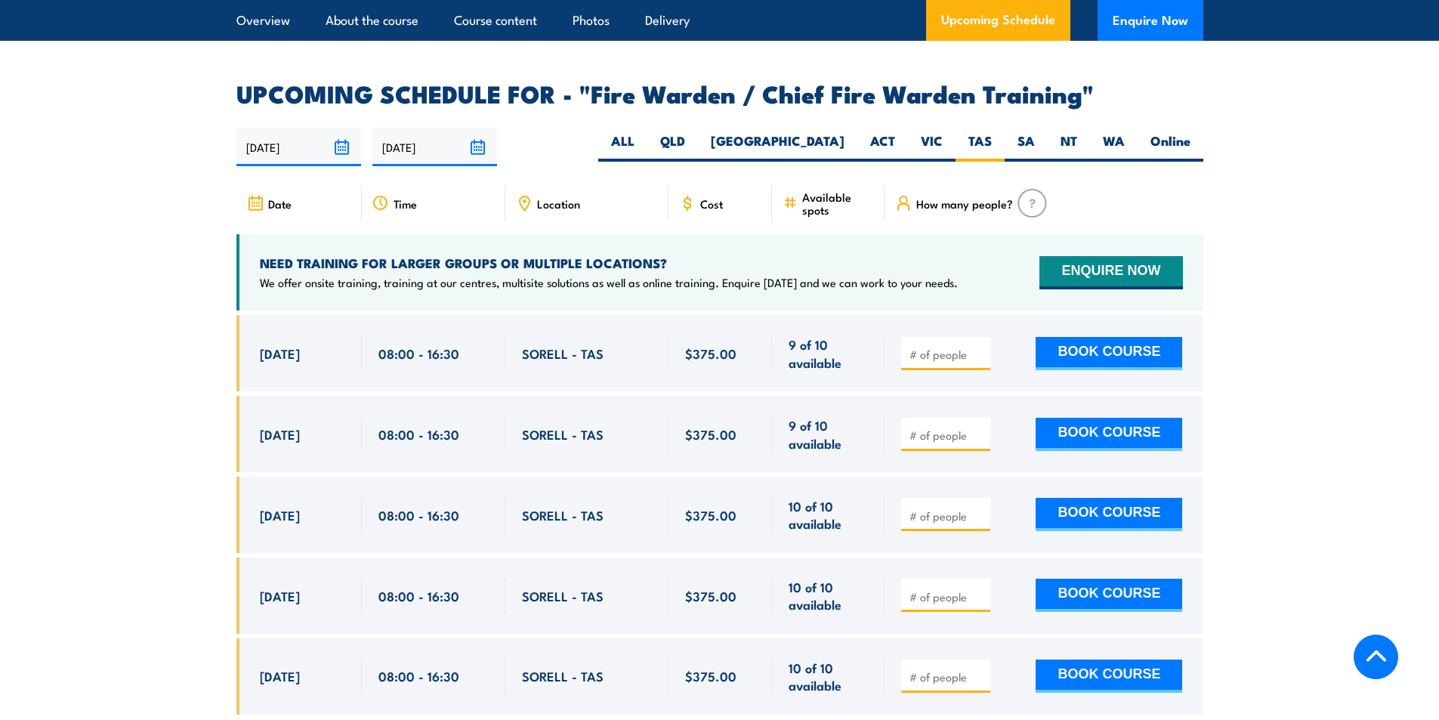
scroll to position [2675, 0]
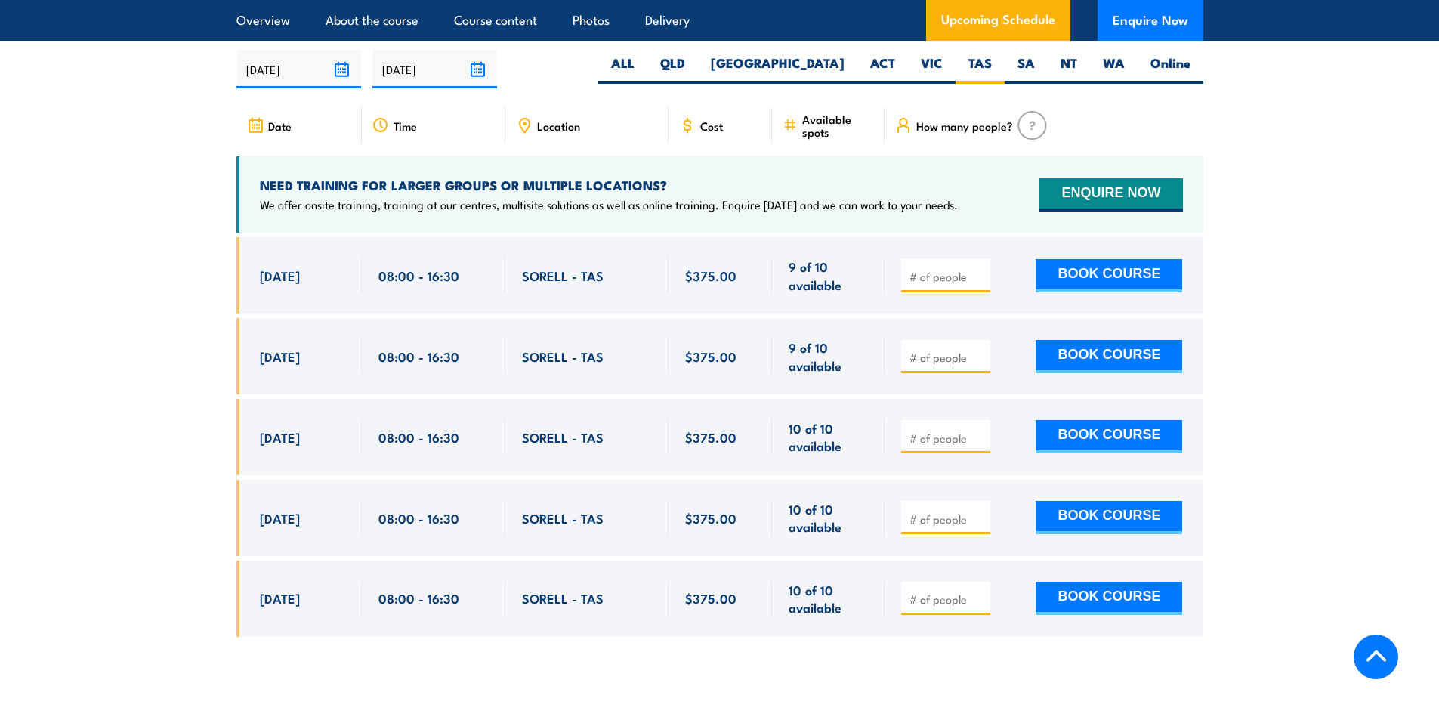
click at [166, 304] on section "UPCOMING SCHEDULE FOR - "Fire Warden / Chief Fire Warden Training" [DATE] [DATE]" at bounding box center [719, 332] width 1439 height 654
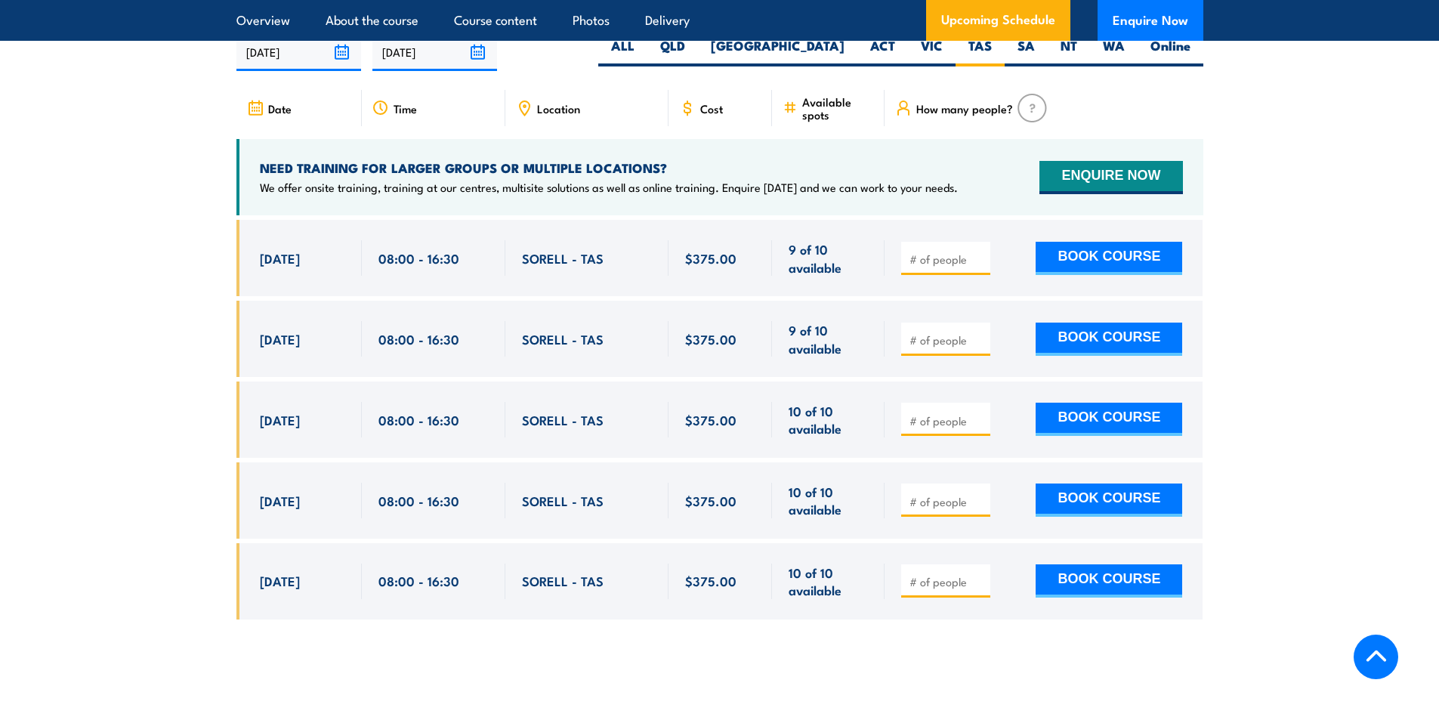
scroll to position [2696, 0]
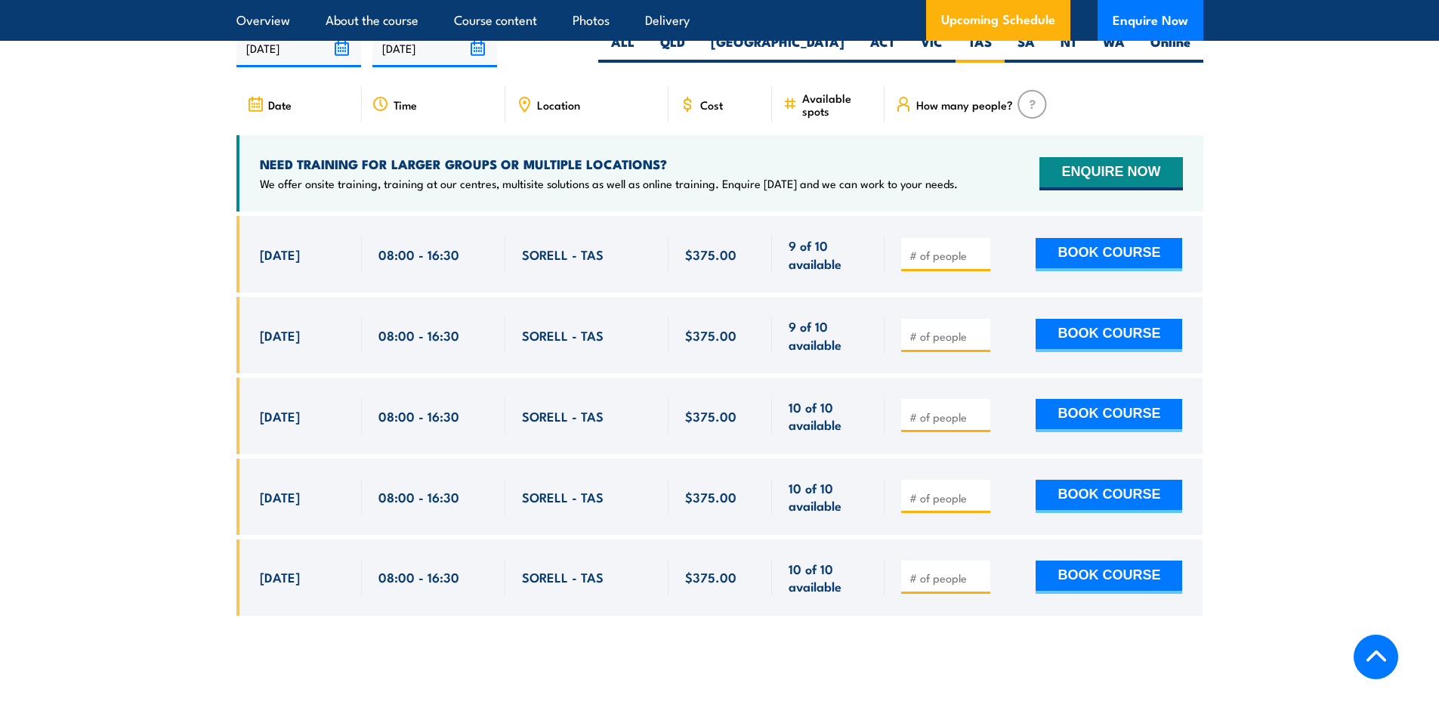
click at [97, 239] on section "UPCOMING SCHEDULE FOR - "Fire Warden / Chief Fire Warden Training" [DATE] [DATE]" at bounding box center [719, 310] width 1439 height 654
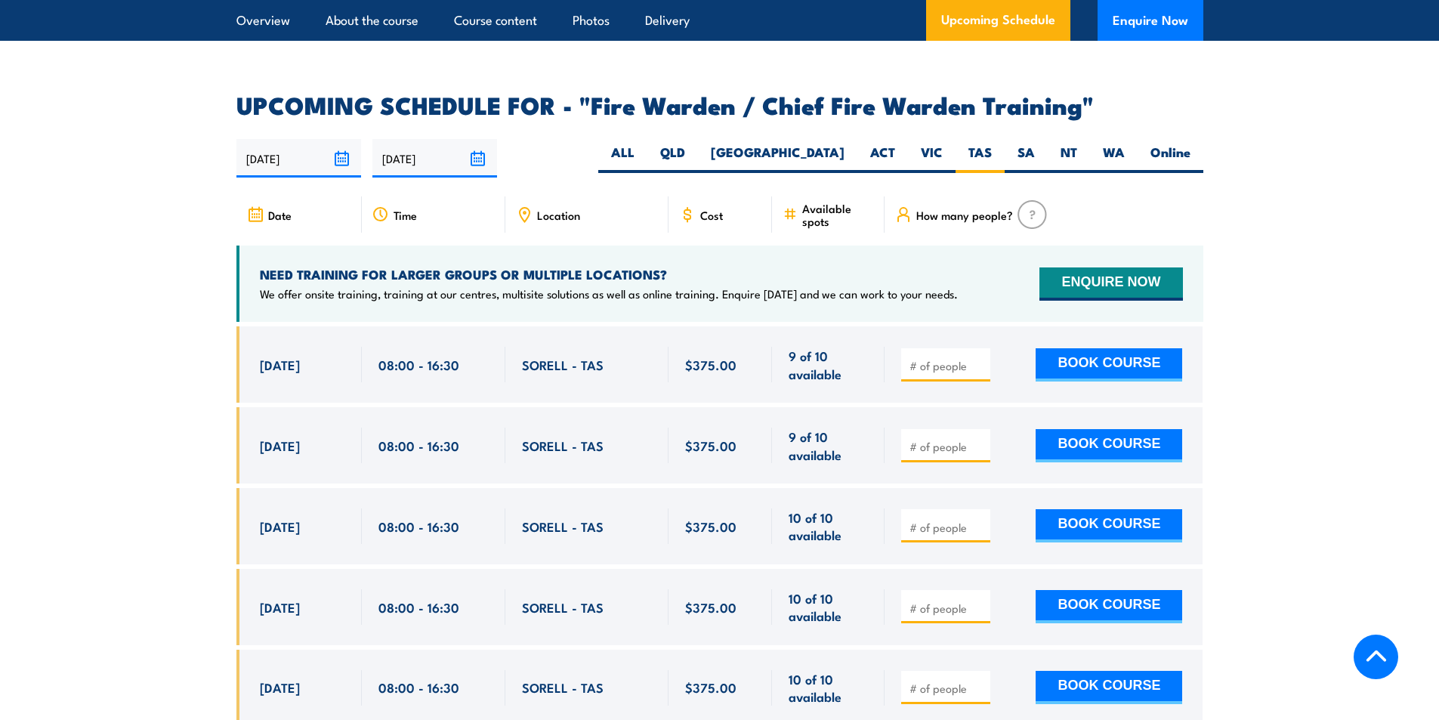
scroll to position [2620, 0]
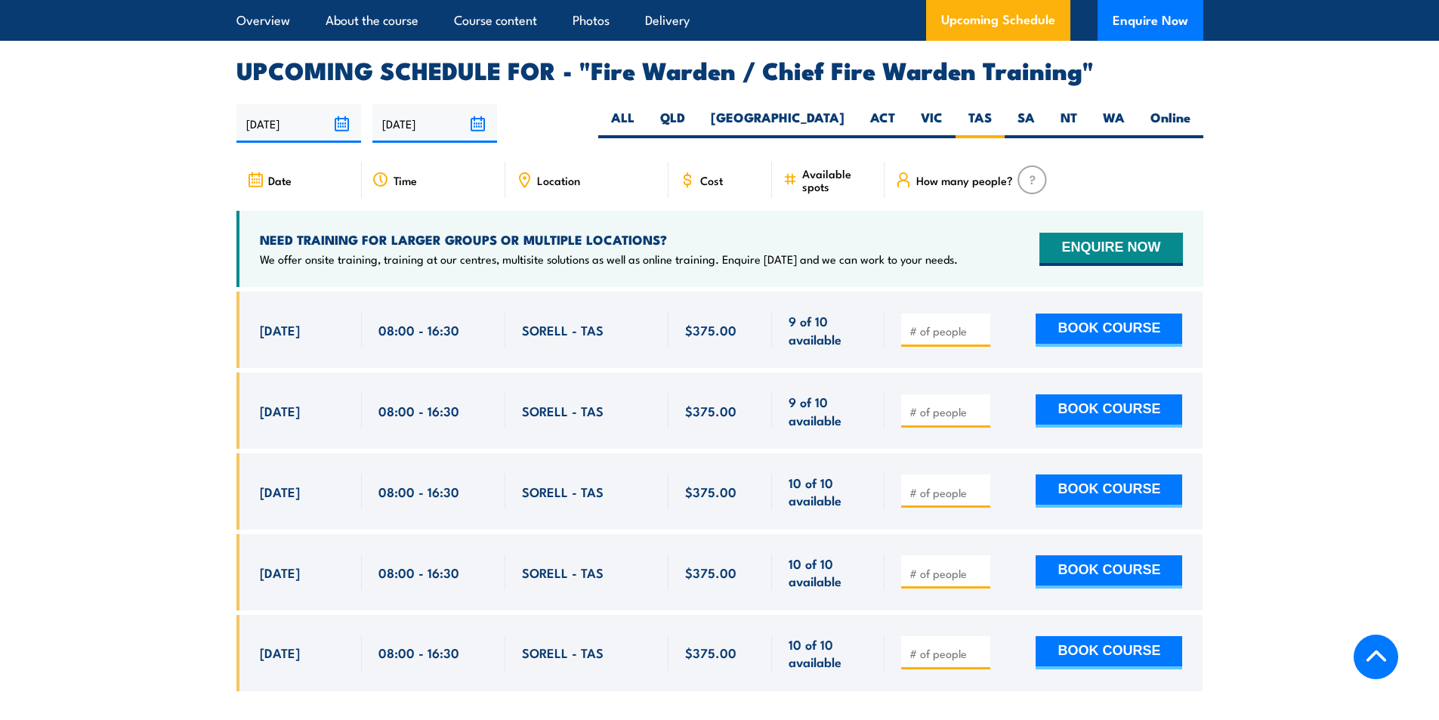
click at [919, 491] on input "number" at bounding box center [947, 492] width 76 height 15
type input "1"
click at [998, 510] on div "1 BOOK COURSE" at bounding box center [1043, 491] width 318 height 76
click at [1073, 489] on button "BOOK COURSE" at bounding box center [1108, 490] width 146 height 33
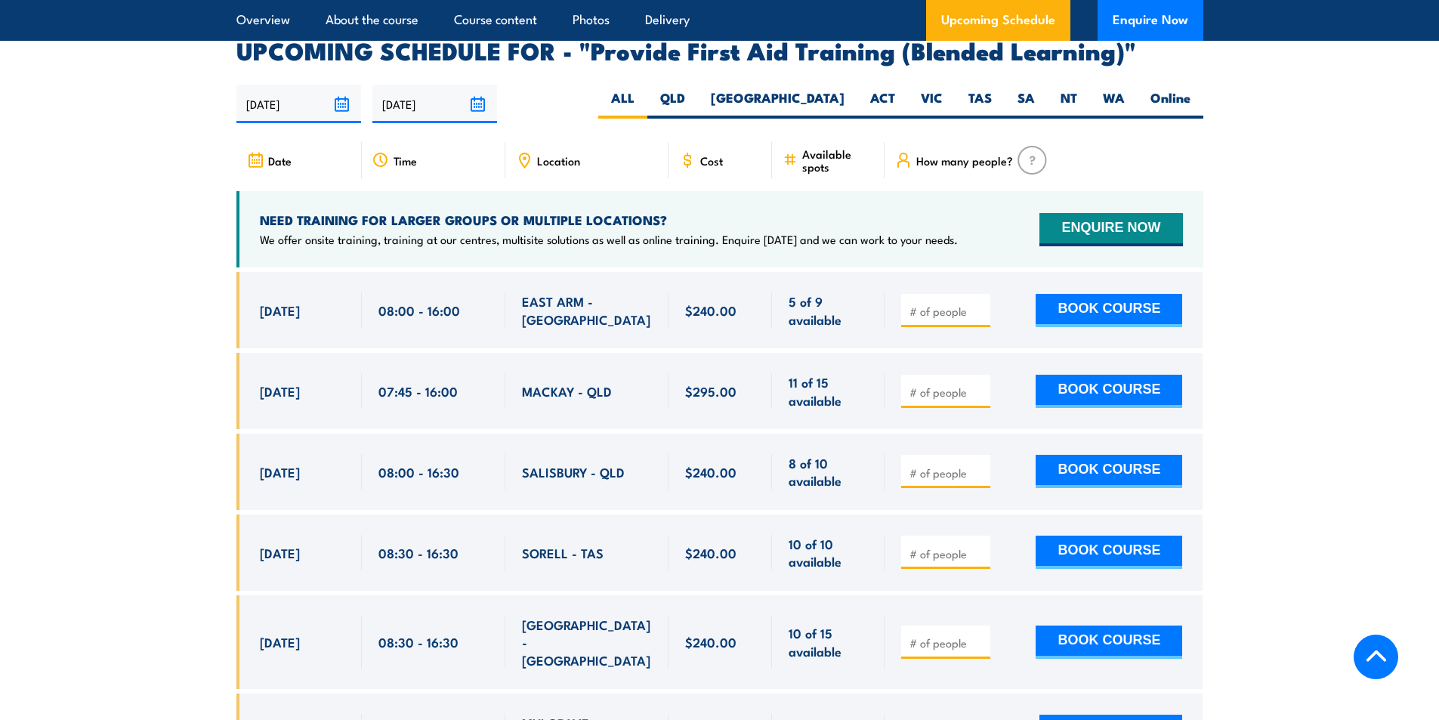
scroll to position [2945, 0]
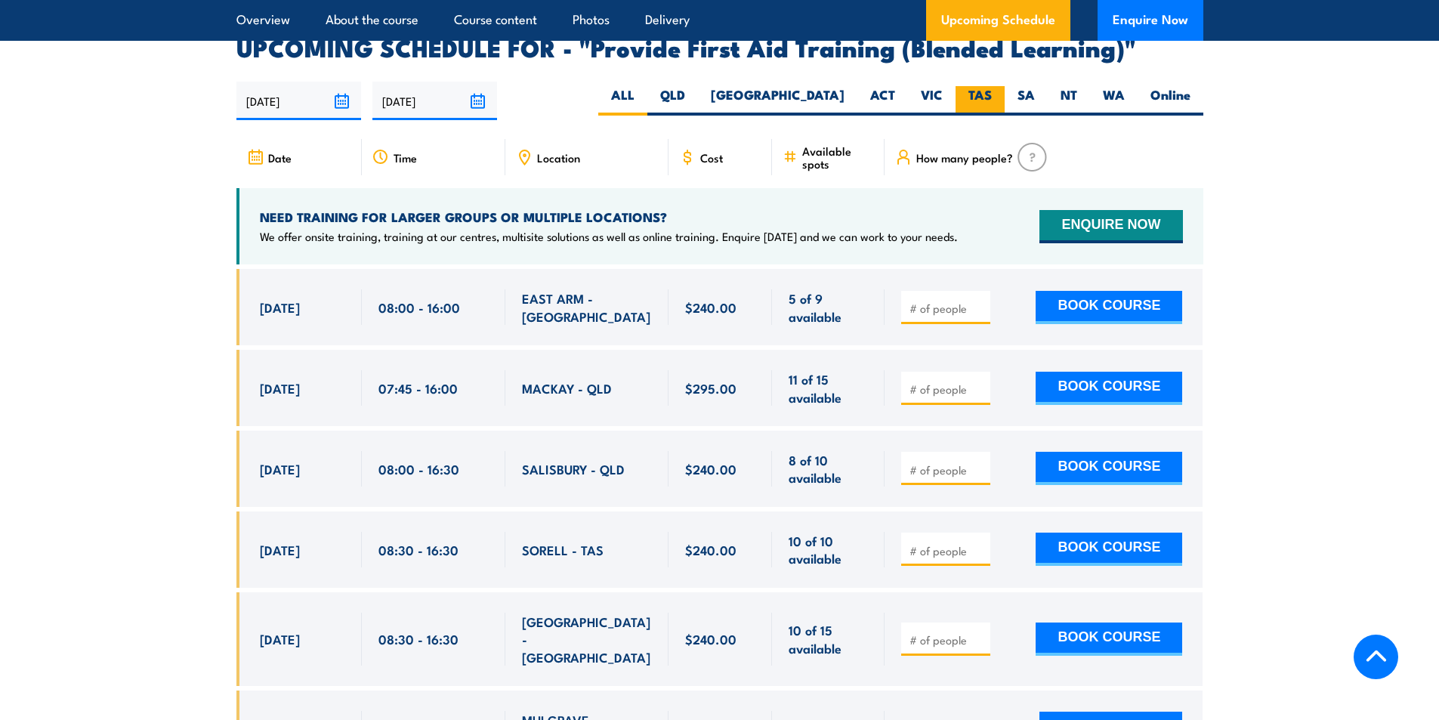
click at [982, 107] on label "TAS" at bounding box center [979, 100] width 49 height 29
click at [992, 96] on input "TAS" at bounding box center [997, 91] width 10 height 10
radio input "true"
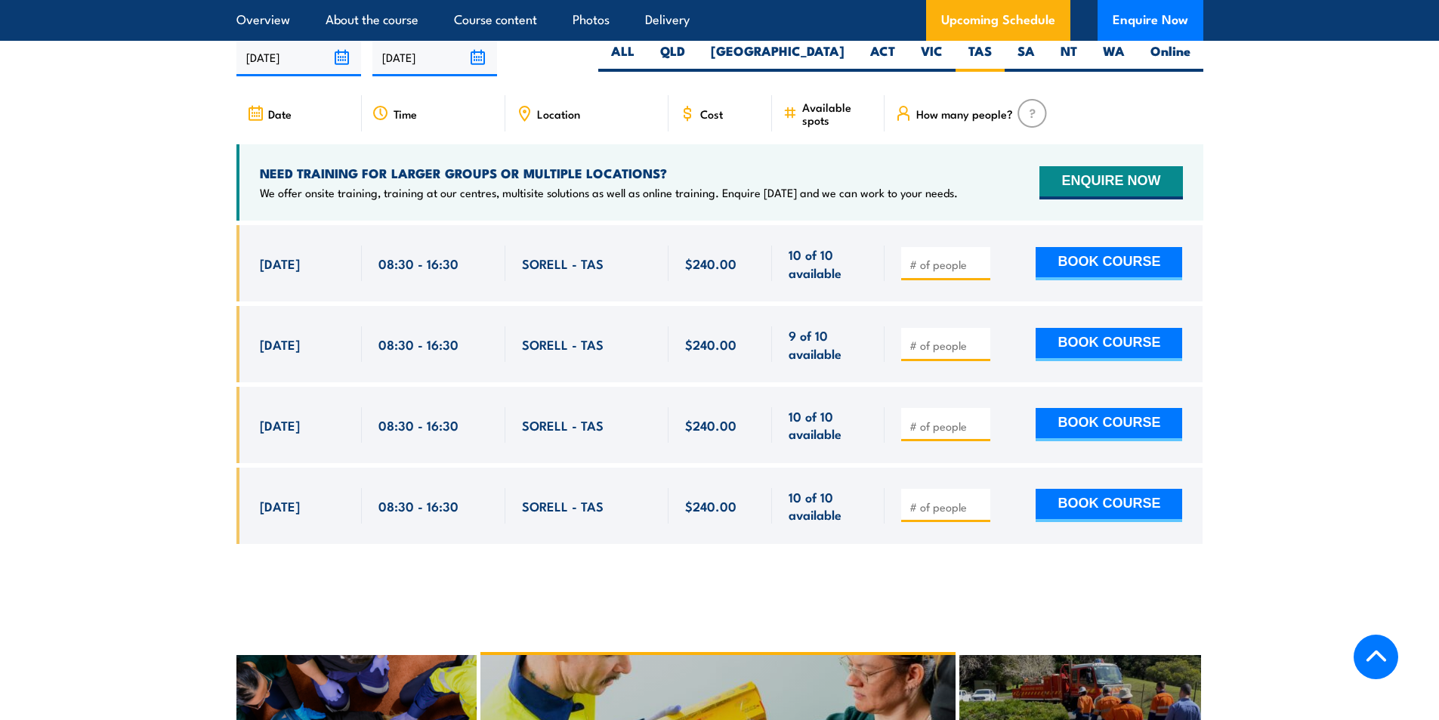
scroll to position [2993, 0]
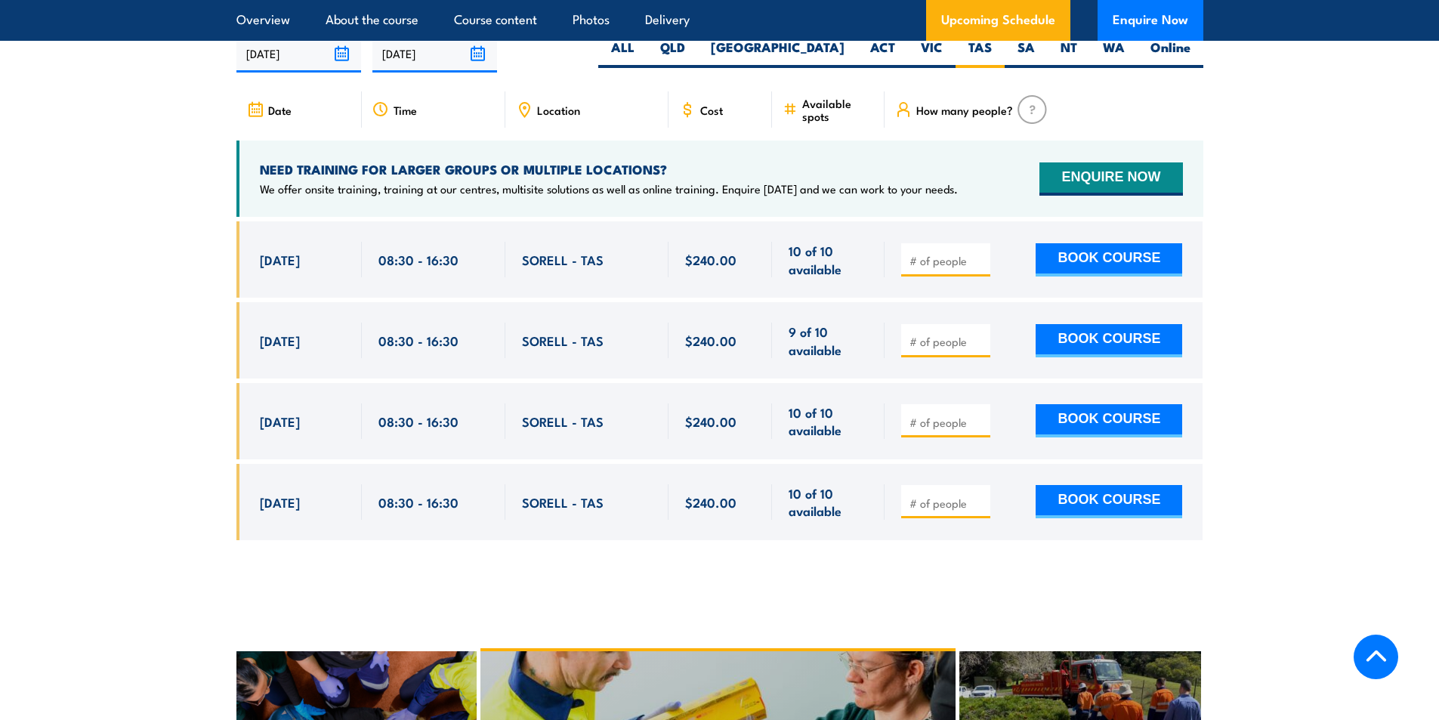
click at [113, 365] on section "UPCOMING SCHEDULE FOR - "Provide First Aid Training (Blended Learning)" [DATE] …" at bounding box center [719, 275] width 1439 height 573
click at [178, 307] on section "UPCOMING SCHEDULE FOR - "Provide First Aid Training (Blended Learning)" [DATE] …" at bounding box center [719, 275] width 1439 height 573
click at [935, 430] on input "number" at bounding box center [947, 422] width 76 height 15
type input "1"
click at [1090, 431] on button "BOOK COURSE" at bounding box center [1108, 420] width 146 height 33
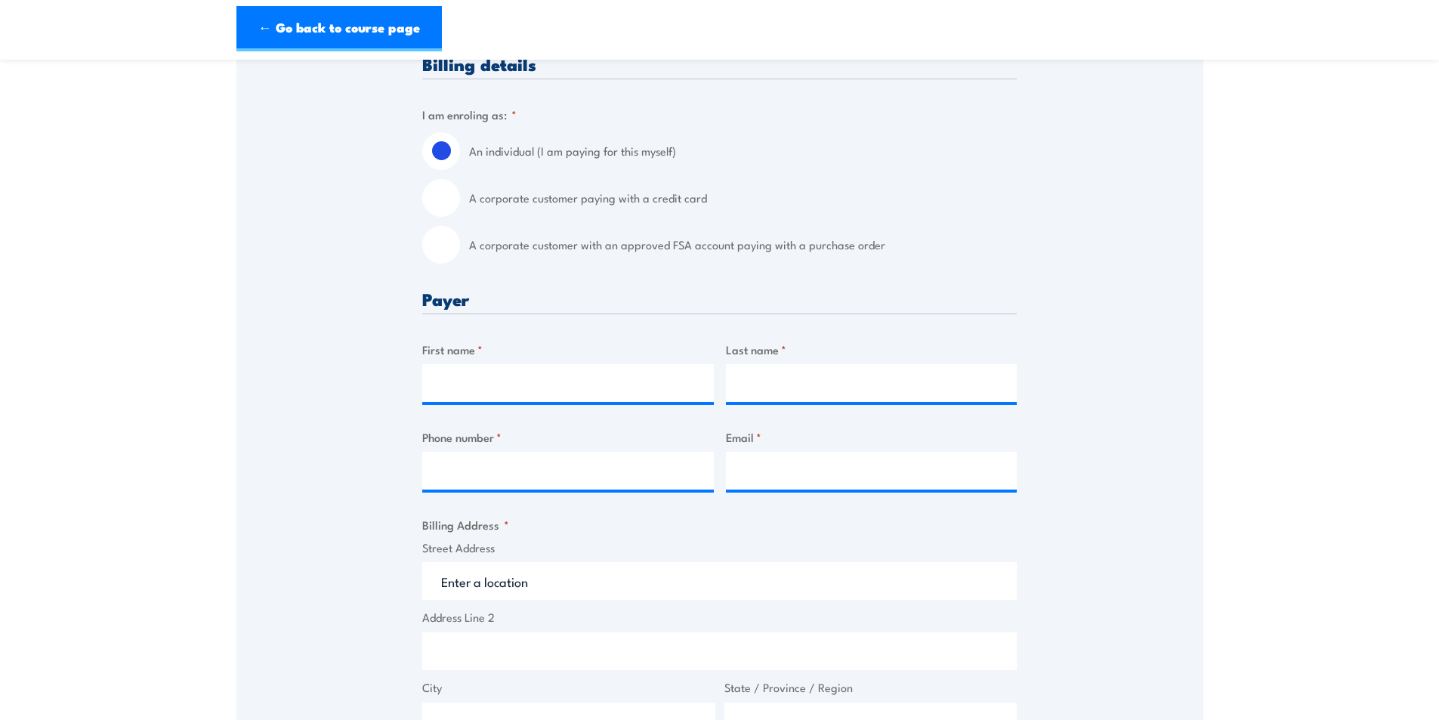
scroll to position [227, 0]
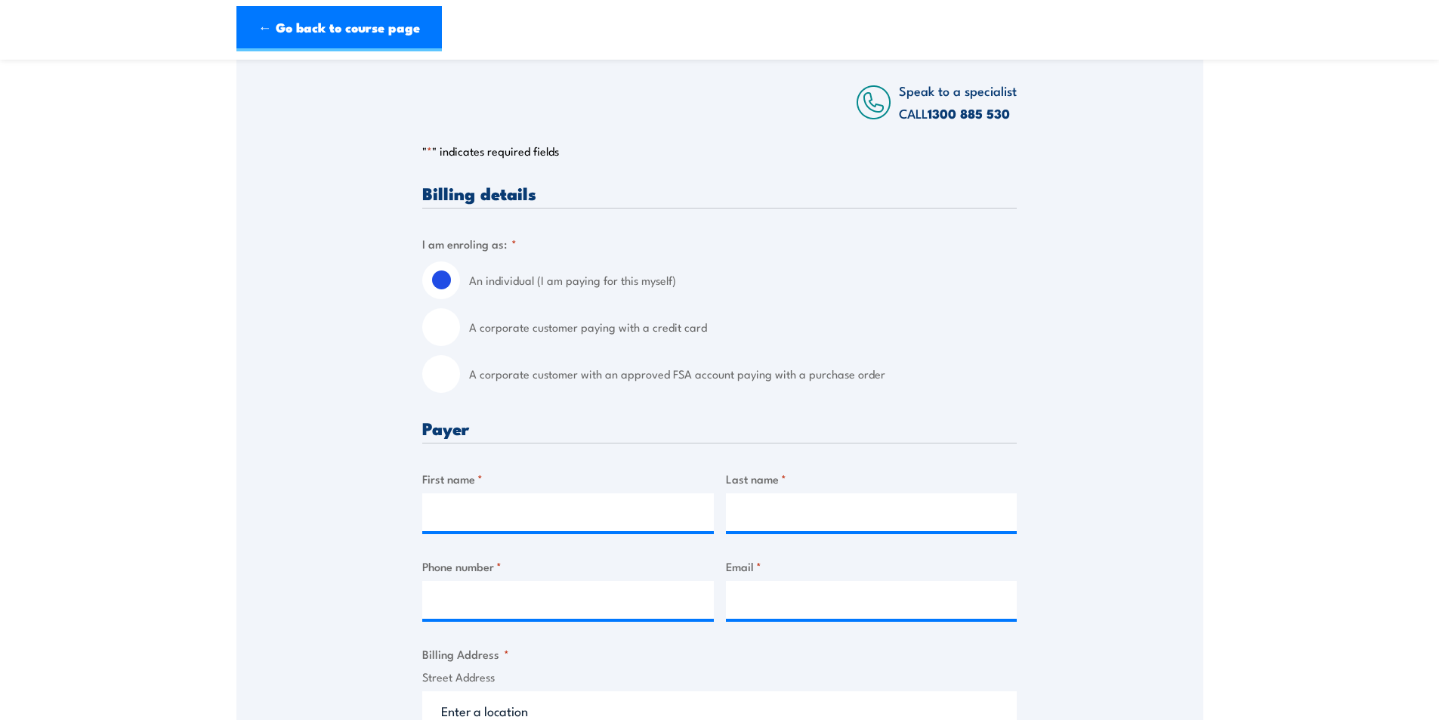
click at [457, 392] on div "A corporate customer with an approved FSA account paying with a purchase order" at bounding box center [719, 374] width 594 height 38
click at [450, 385] on input "A corporate customer with an approved FSA account paying with a purchase order" at bounding box center [441, 374] width 38 height 38
radio input "true"
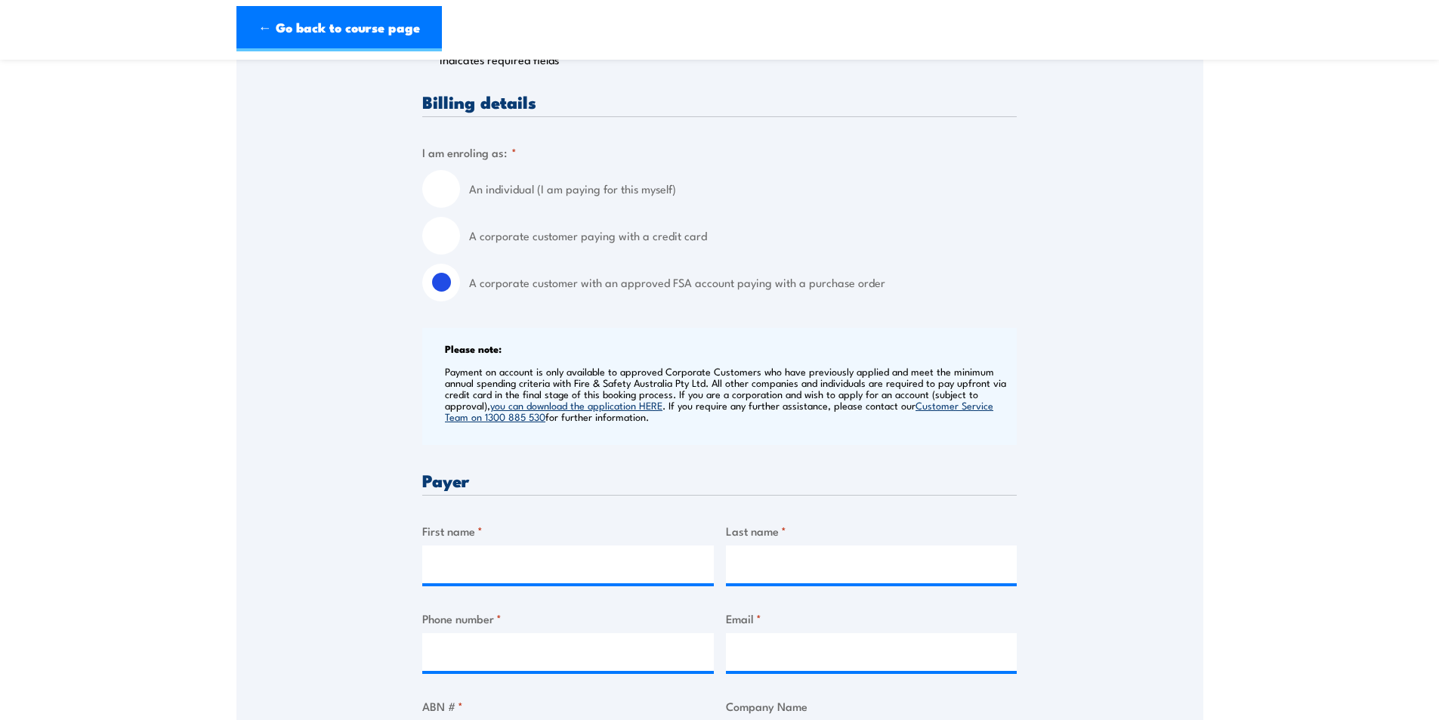
scroll to position [453, 0]
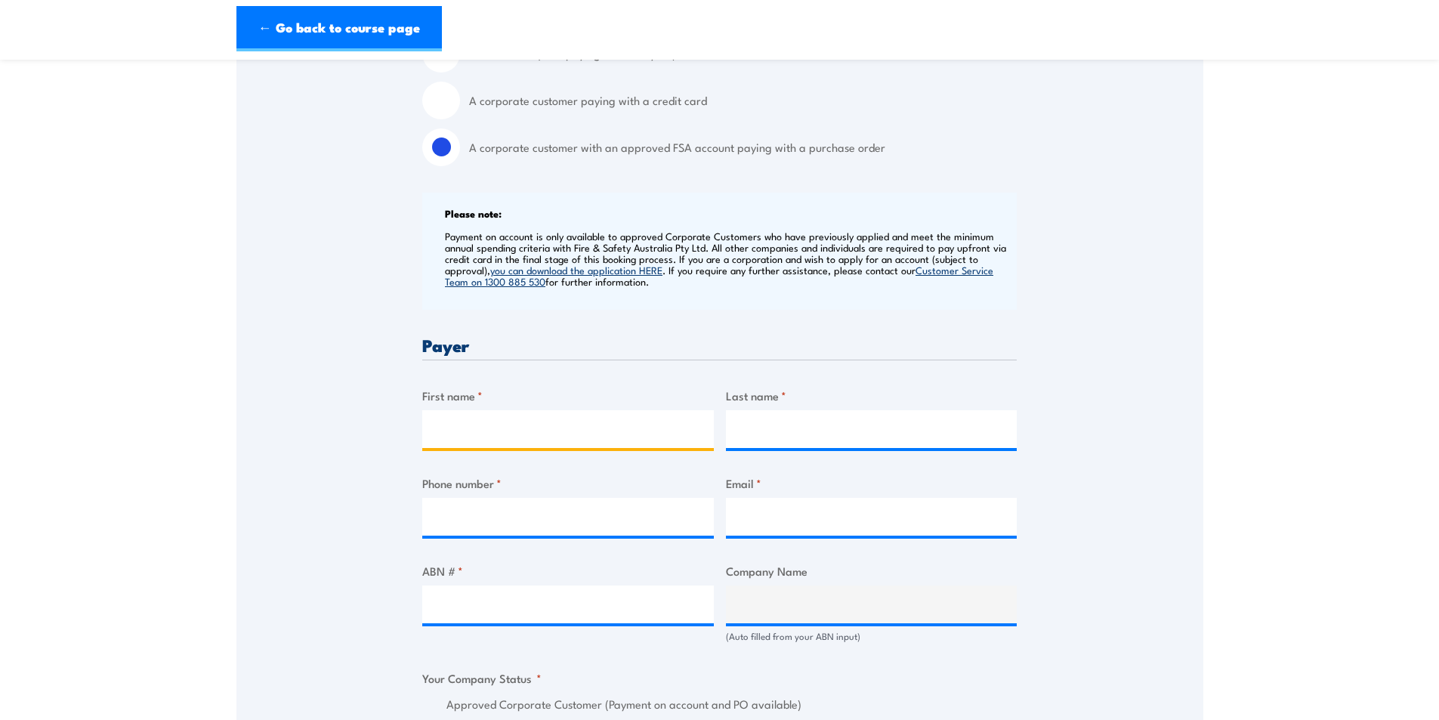
click at [503, 441] on input "First name *" at bounding box center [567, 429] width 291 height 38
type input "[PERSON_NAME]"
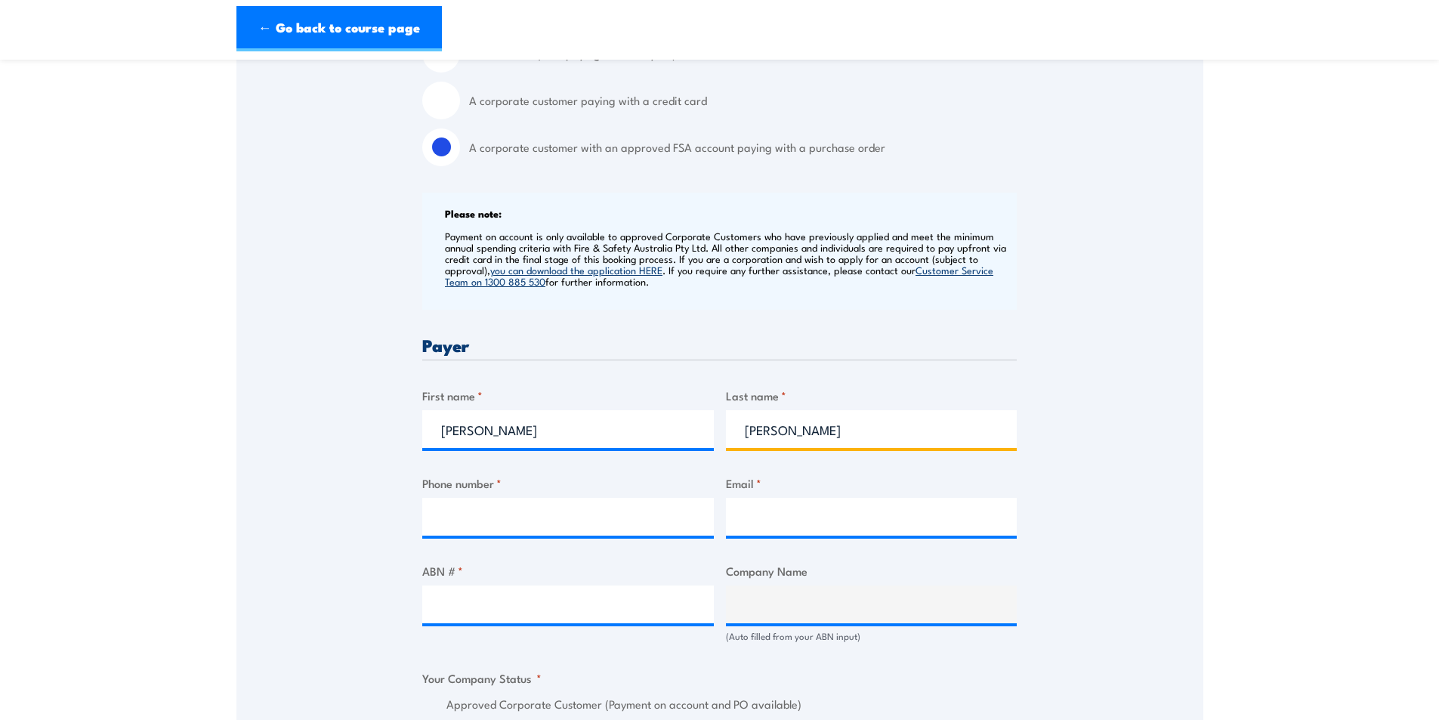
type input "[PERSON_NAME]"
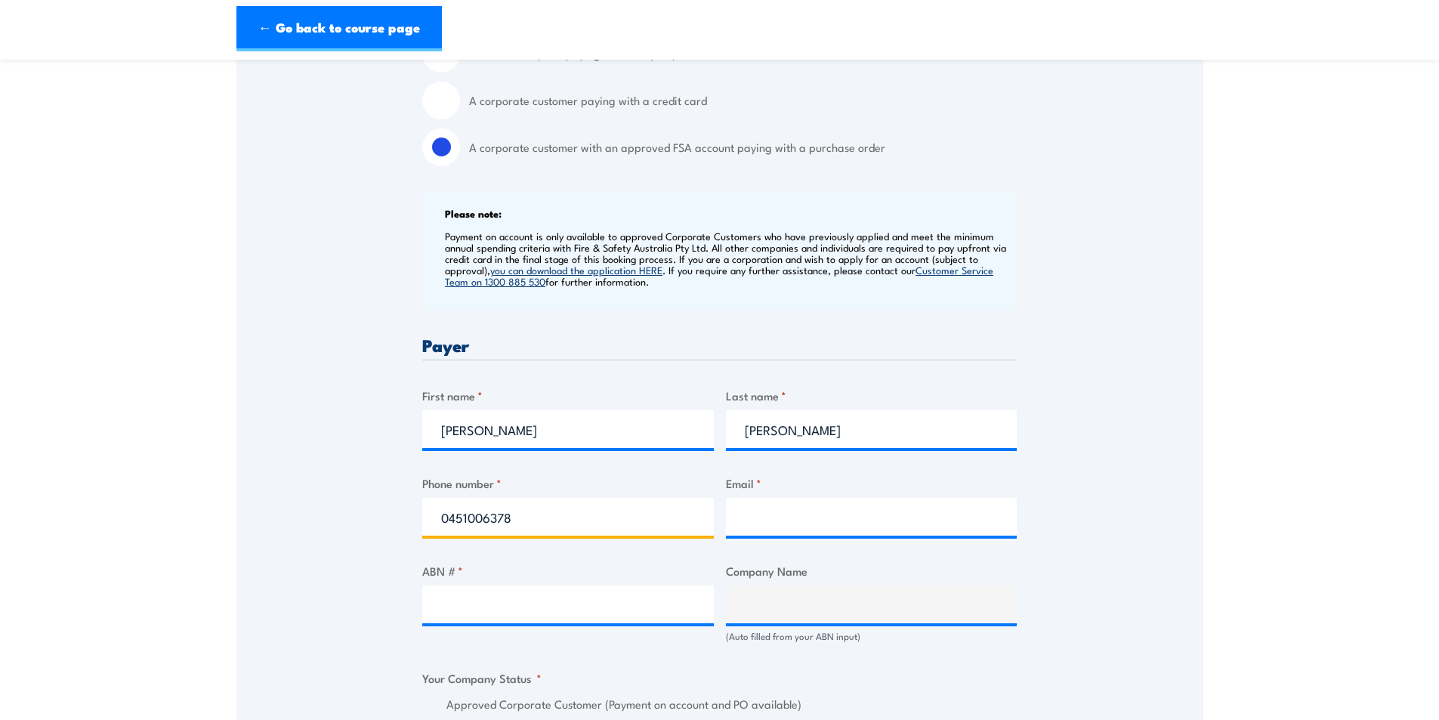
type input "0451006378"
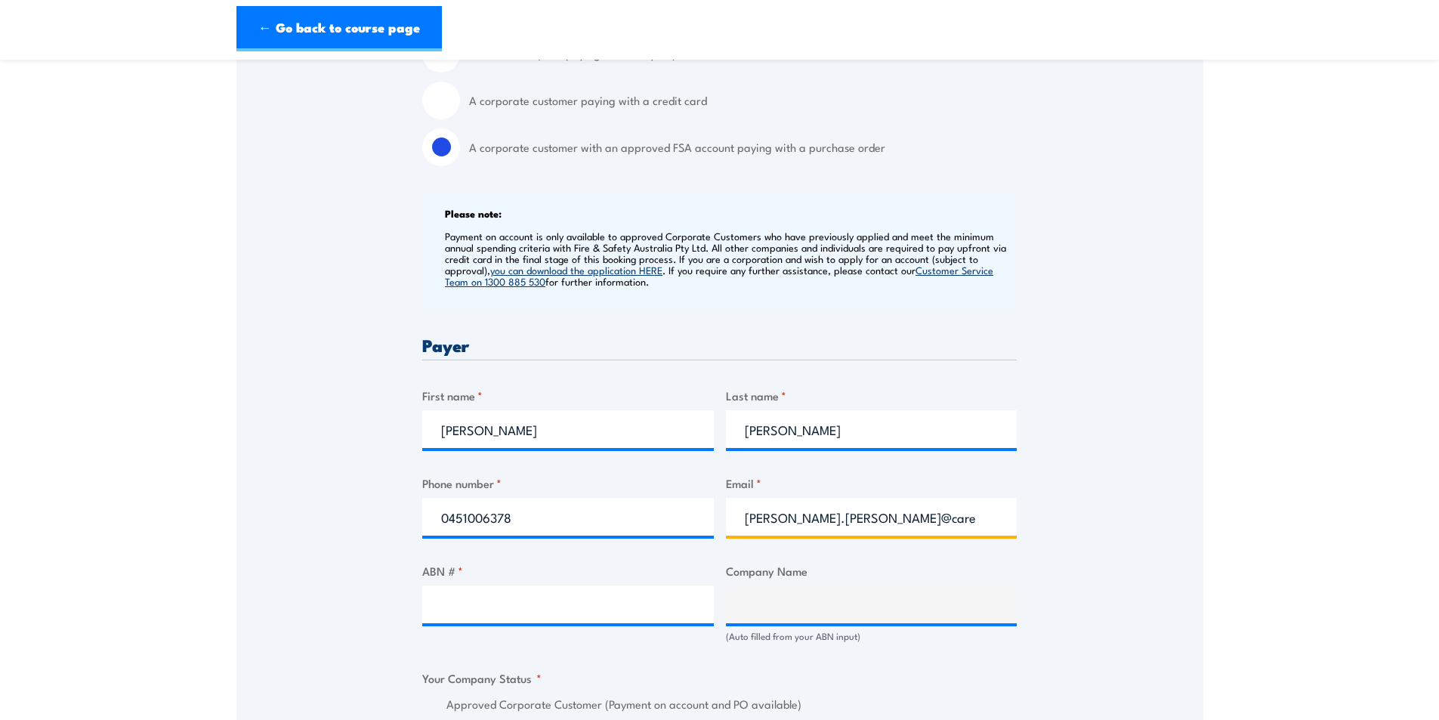
click at [936, 526] on input "asmita.clark@careauto.com.a" at bounding box center [871, 517] width 291 height 38
type input "asmita.clark@careauto.com.au"
click at [458, 606] on input "ABN # *" at bounding box center [567, 604] width 291 height 38
paste input "94 633 108 700"
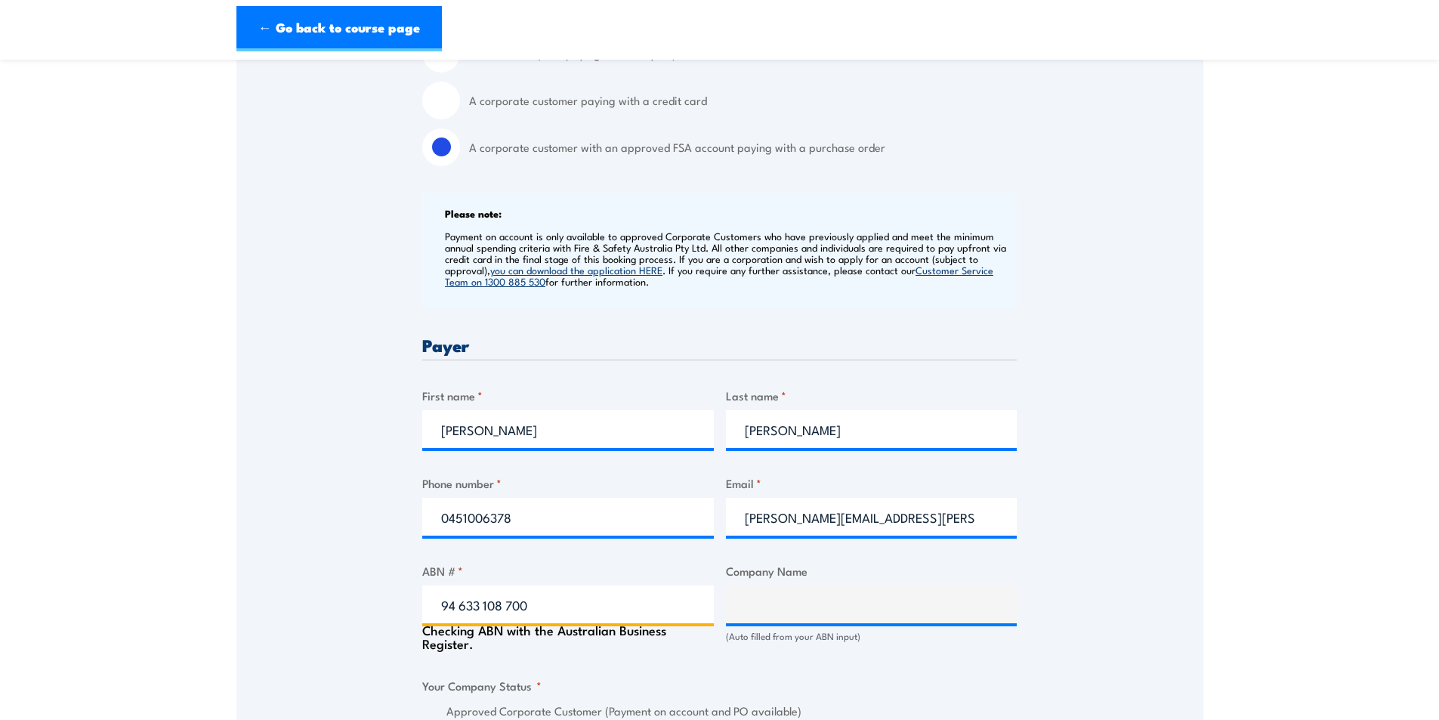
type input "94 633 108 700"
click at [362, 596] on div "Speak to a specialist CALL 1300 885 530 CALL 1300 885 530 " * " indicates requi…" at bounding box center [719, 671] width 967 height 1742
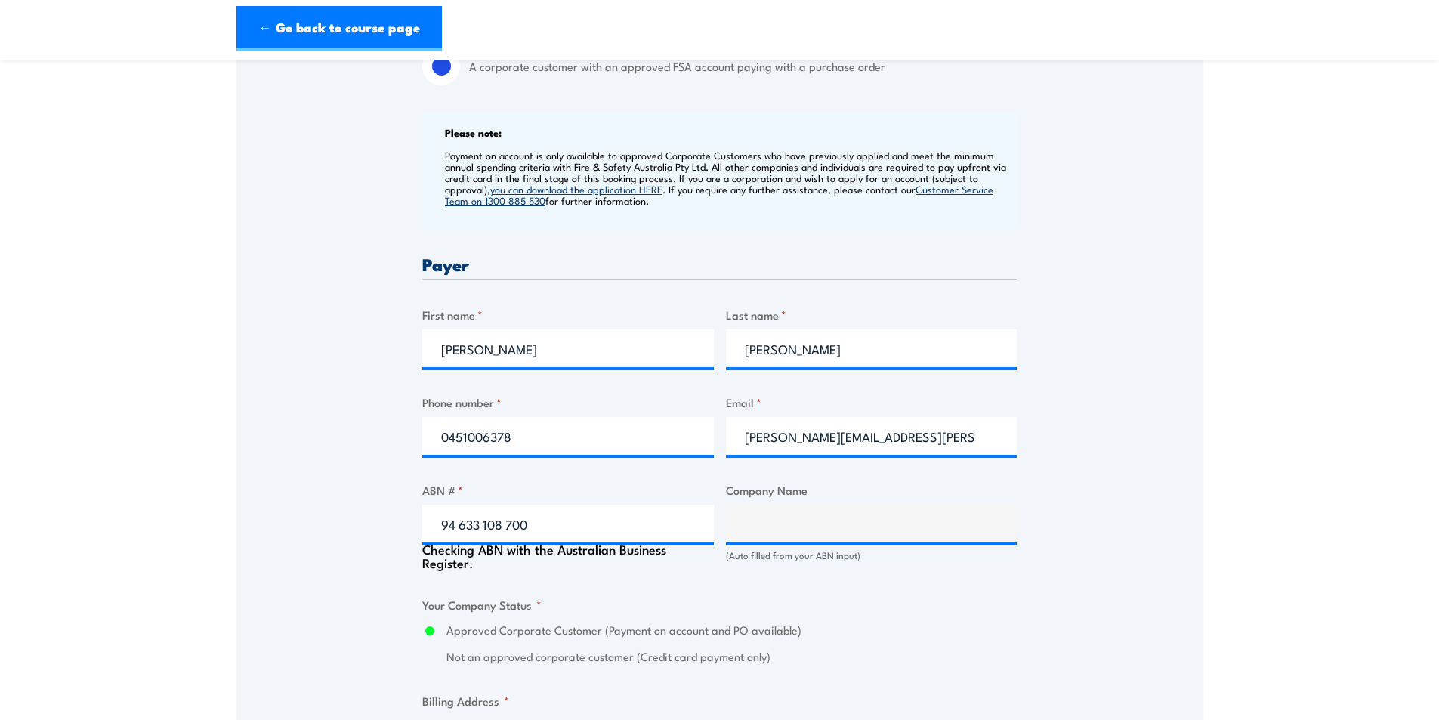
type input "THE CARE AUTOMOTIVE GROUP PTY LTD"
radio input "true"
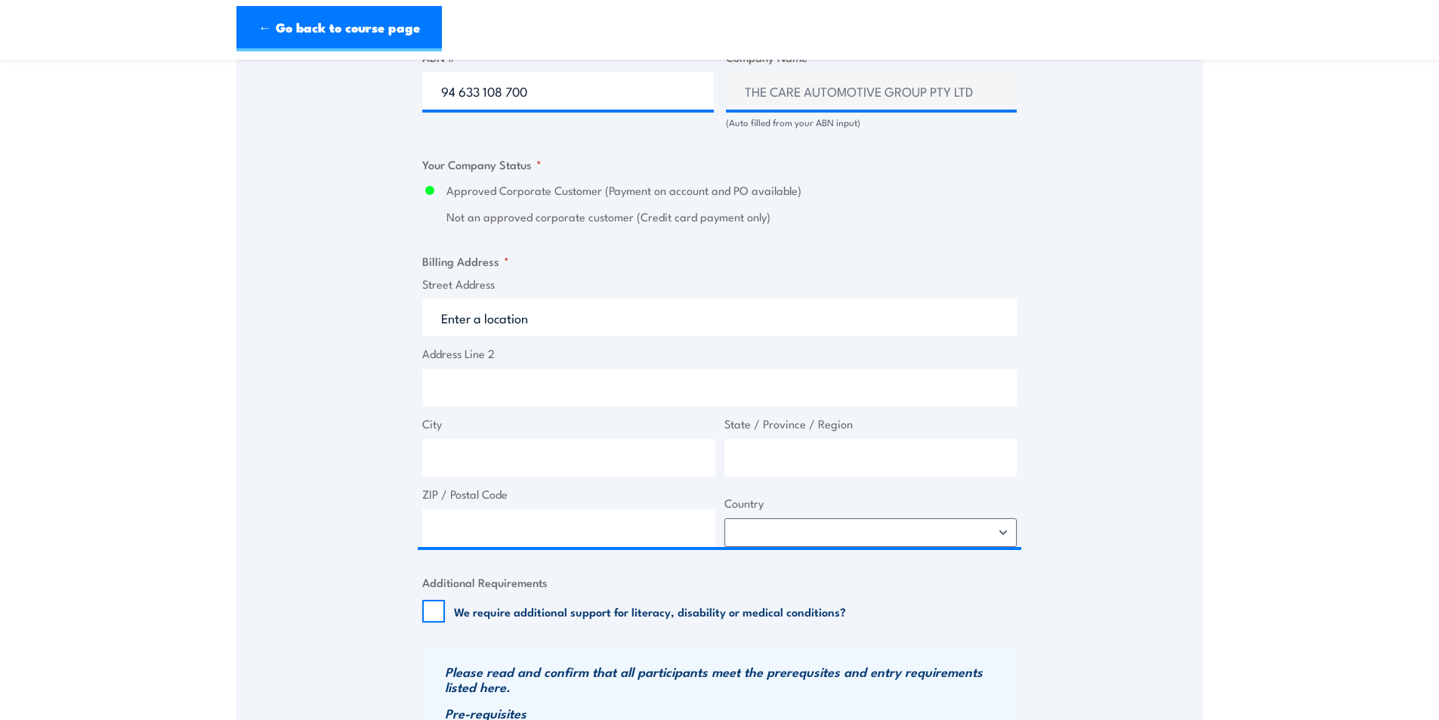
scroll to position [982, 0]
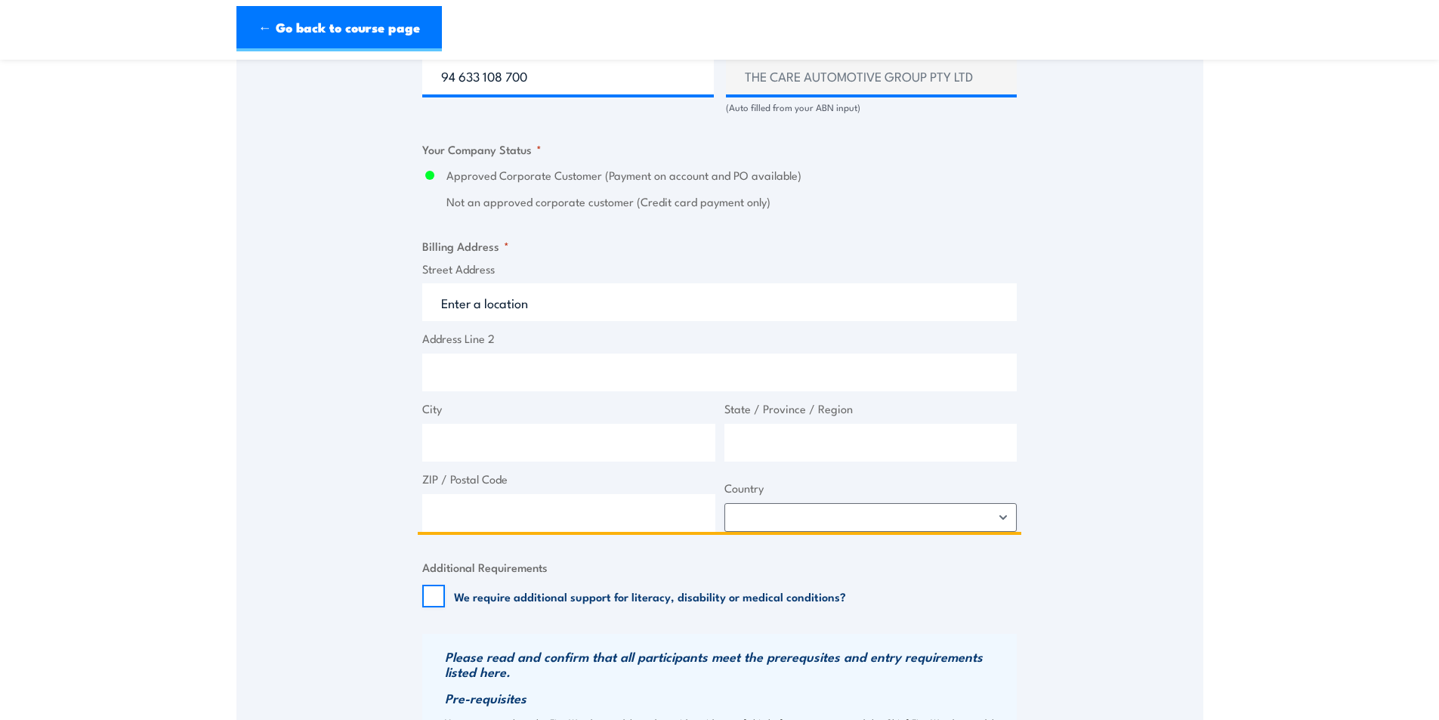
click at [491, 306] on input "Street Address" at bounding box center [719, 302] width 594 height 38
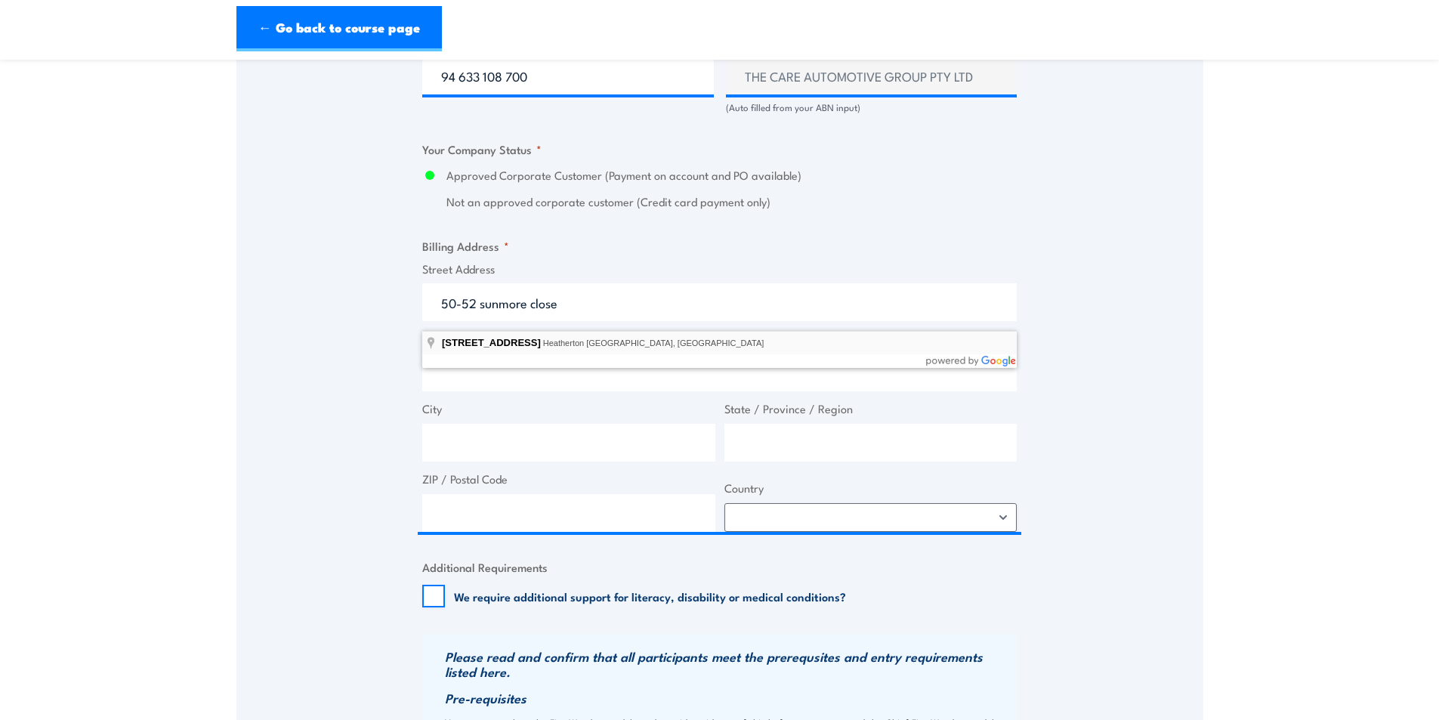
type input "50-52 Sunmore Close, Heatherton VIC, Australia"
type input "50 Sunmore Cl"
type input "Heatherton"
type input "Victoria"
type input "3202"
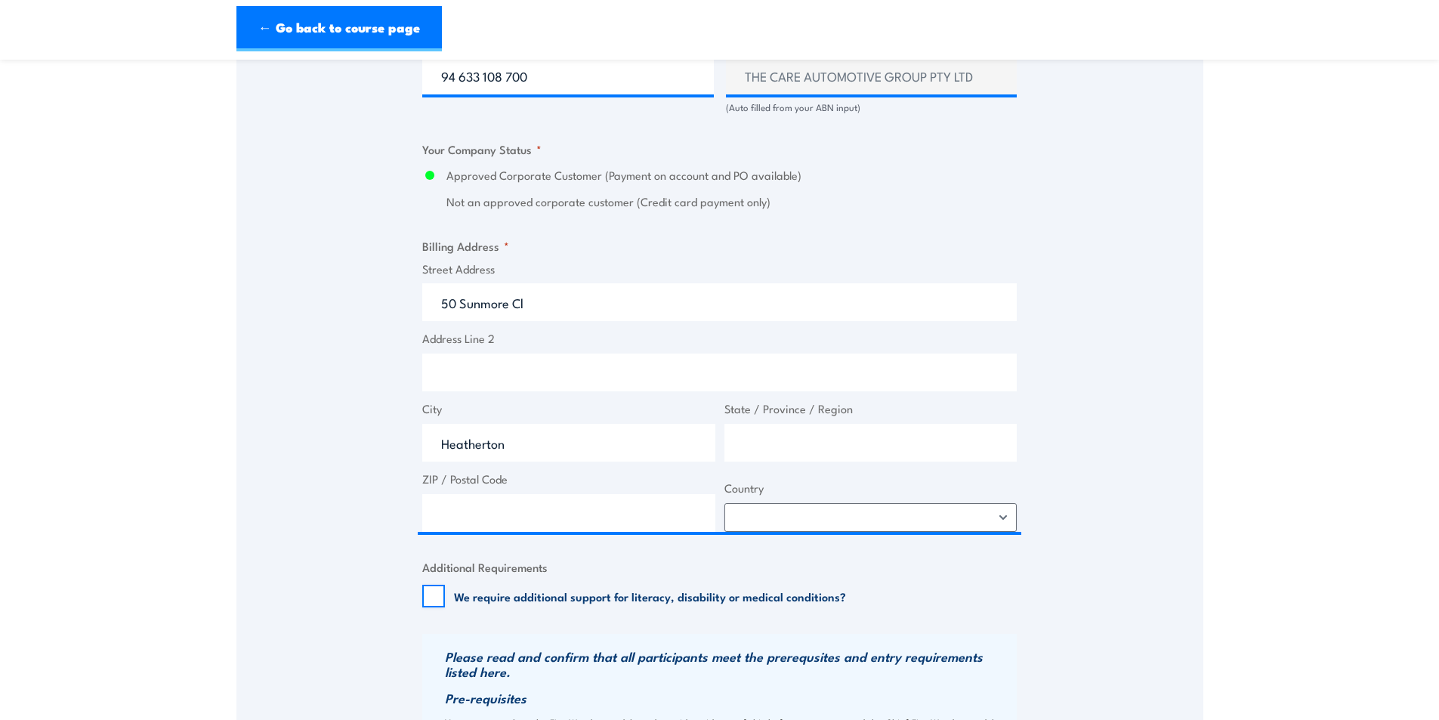
select select "Australia"
click at [341, 402] on div "Speak to a specialist CALL [PHONE_NUMBER] CALL [PHONE_NUMBER] " * " indicates r…" at bounding box center [719, 138] width 967 height 1735
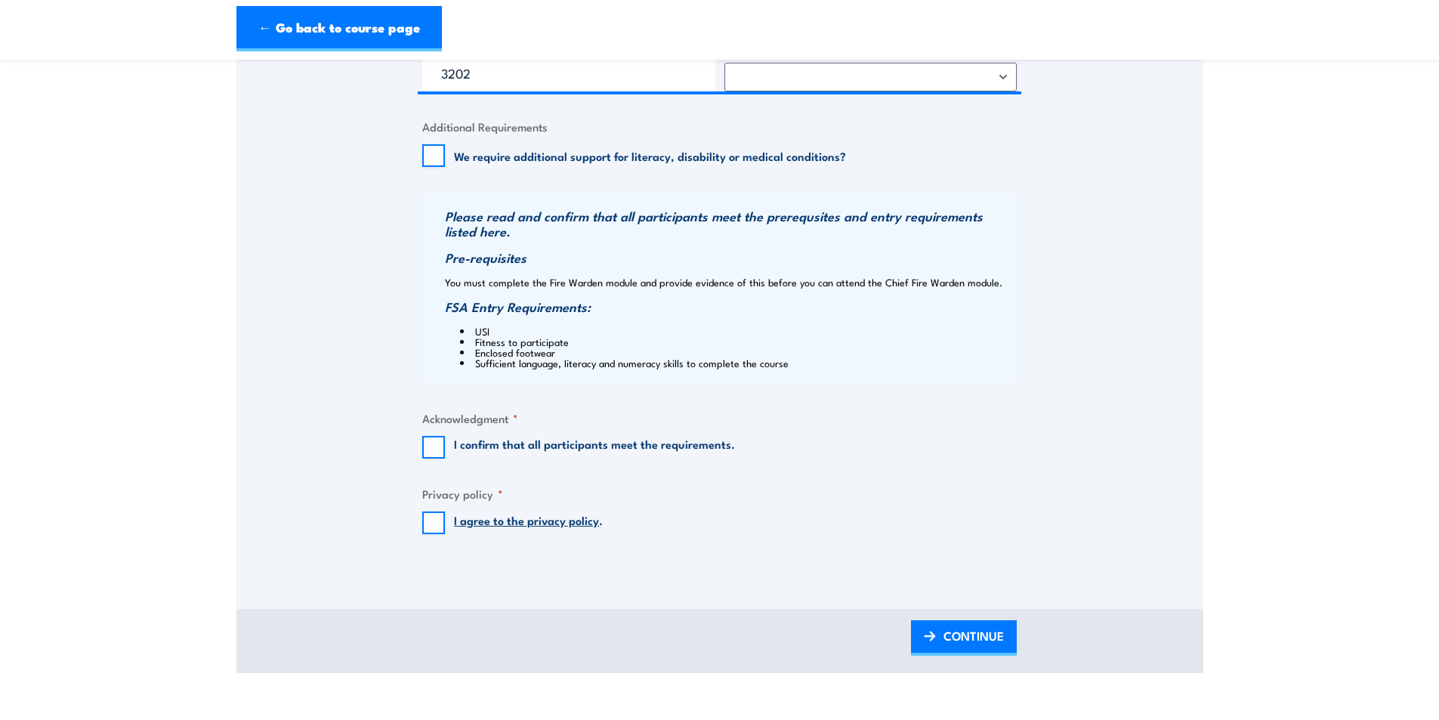
scroll to position [1435, 0]
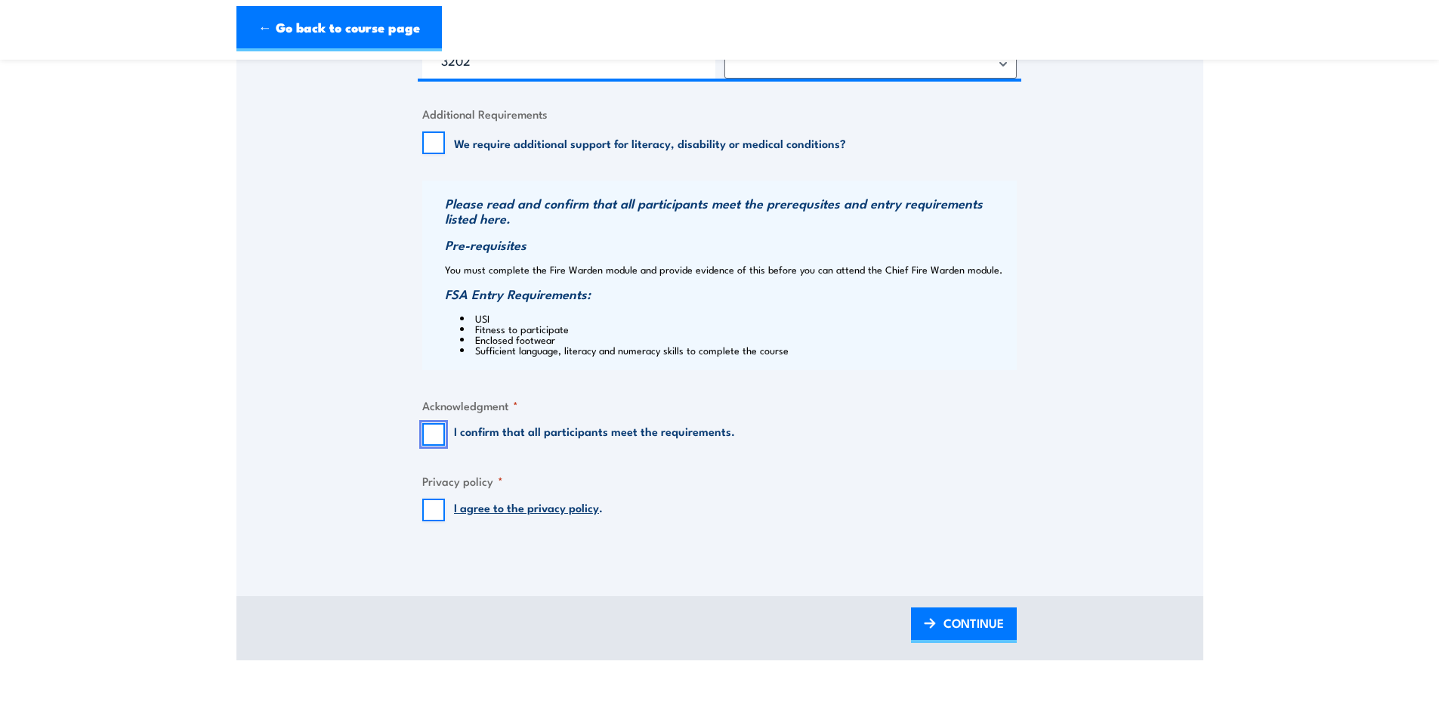
click at [427, 443] on input "I confirm that all participants meet the requirements." at bounding box center [433, 434] width 23 height 23
checkbox input "true"
click at [427, 521] on input "I agree to the privacy policy ." at bounding box center [433, 509] width 23 height 23
checkbox input "true"
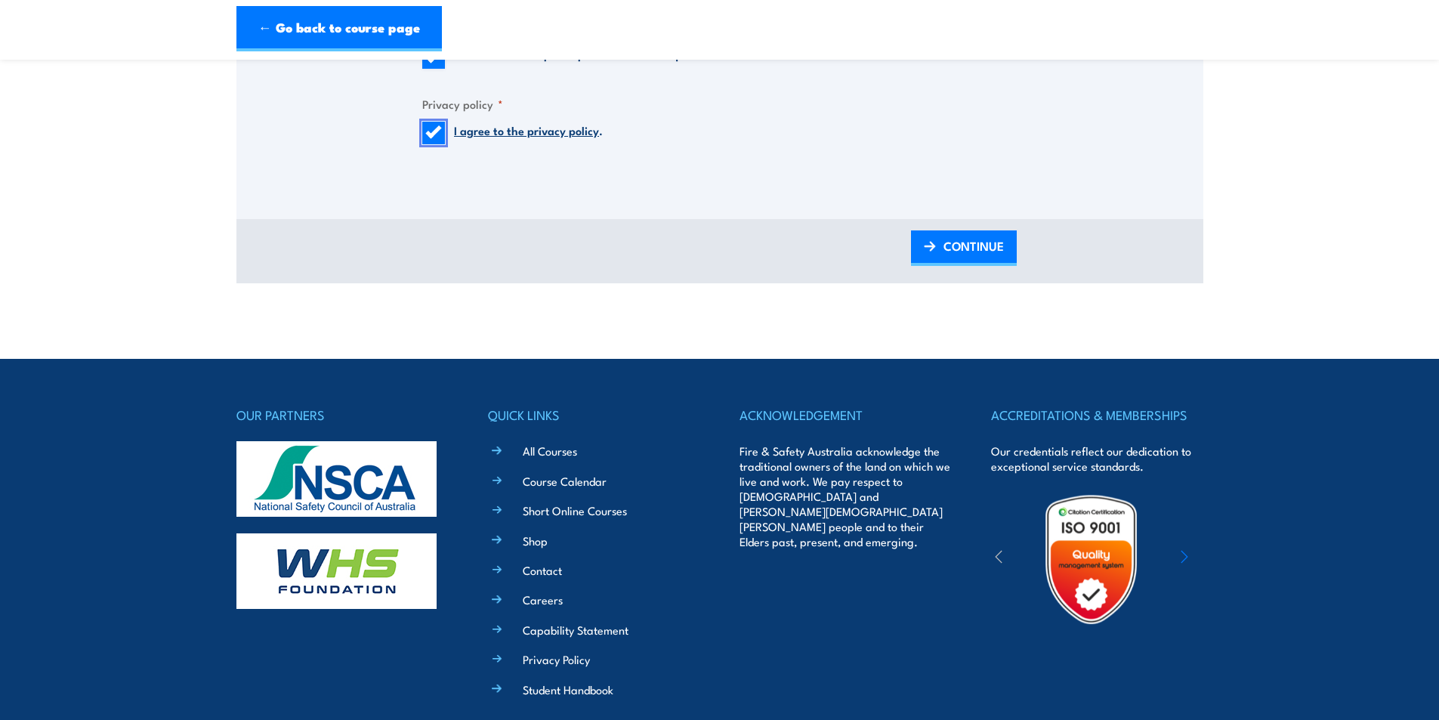
scroll to position [1812, 0]
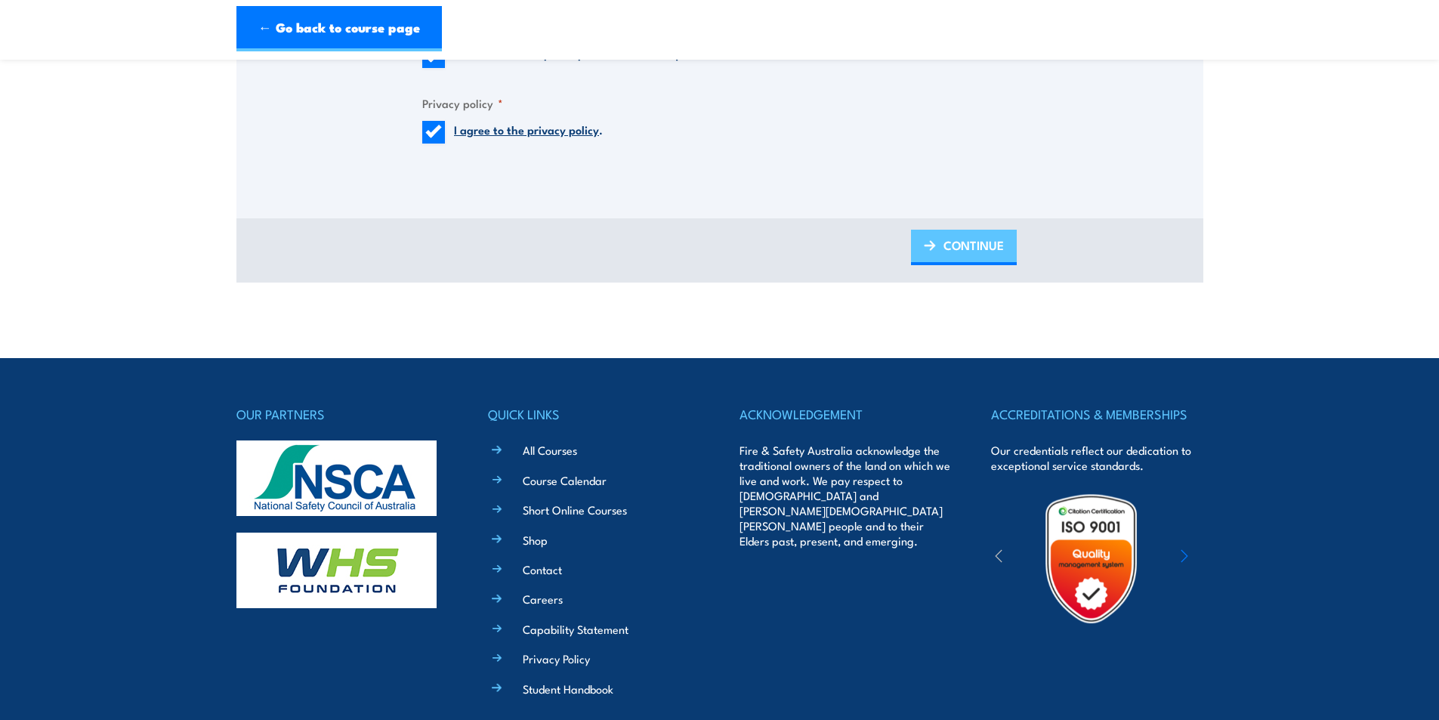
click at [963, 260] on span "CONTINUE" at bounding box center [973, 245] width 60 height 40
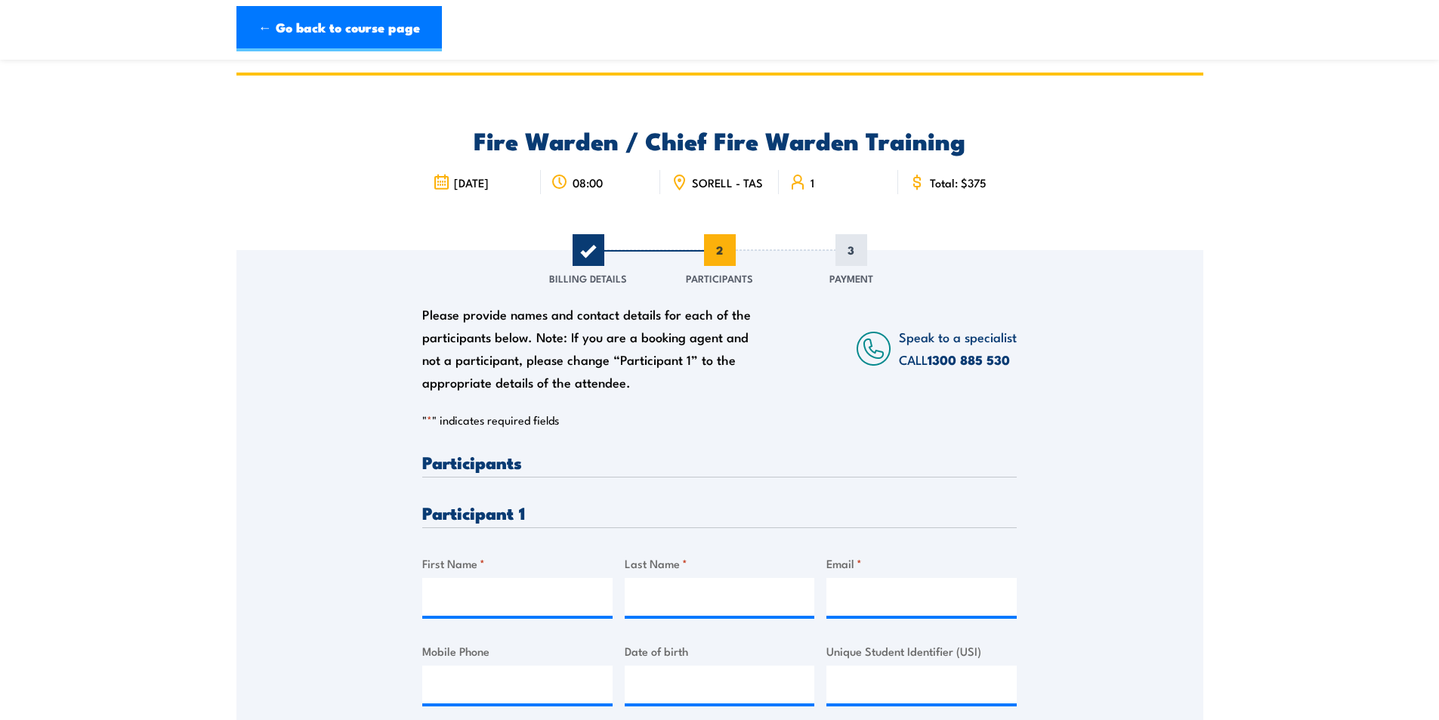
scroll to position [0, 0]
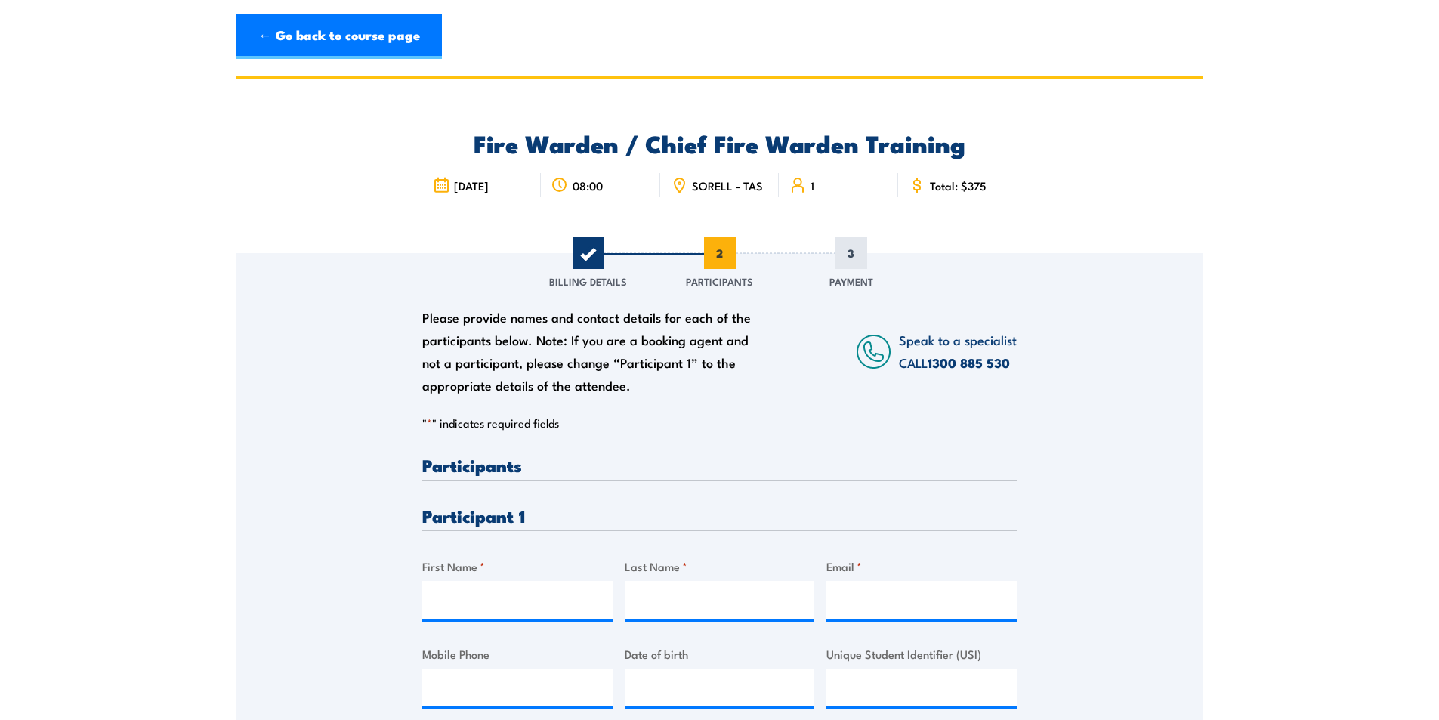
click at [328, 457] on div "Please provide names and contact details for each of the participants below. No…" at bounding box center [719, 496] width 967 height 486
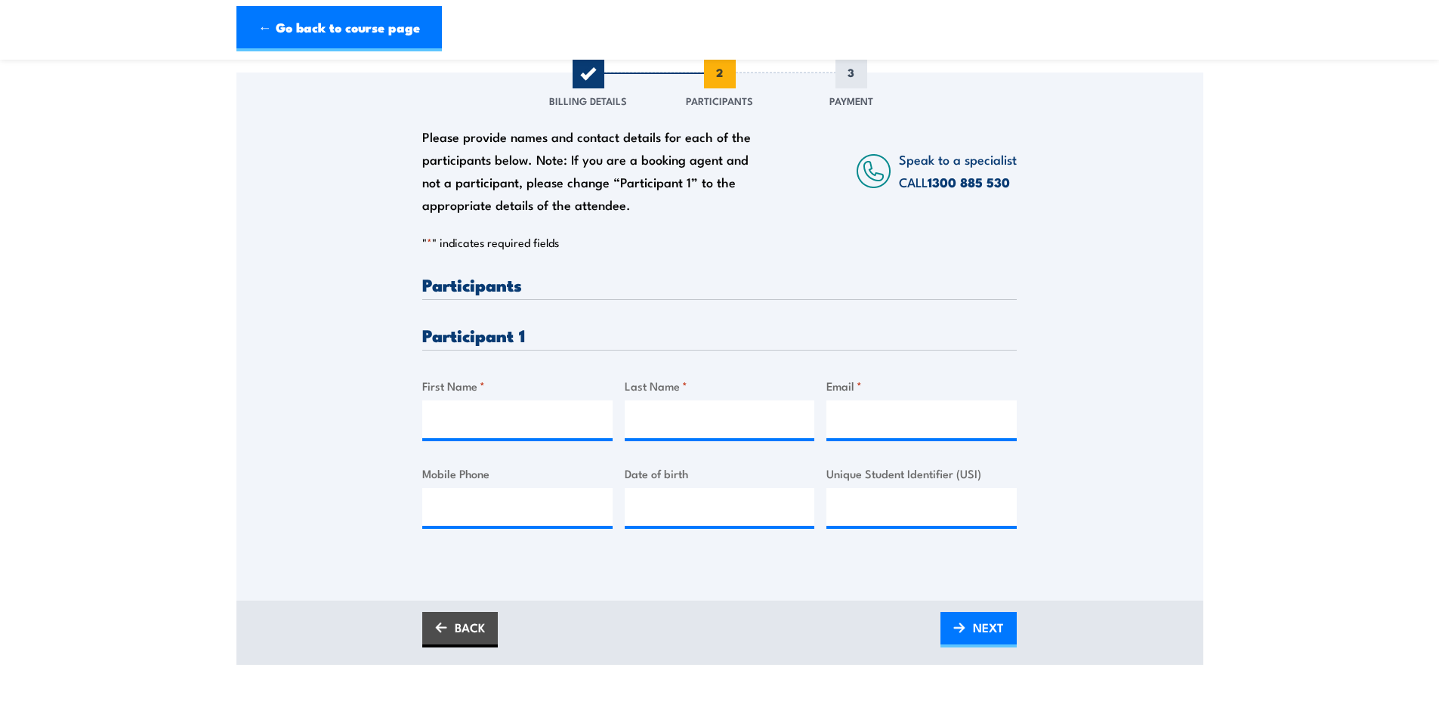
scroll to position [227, 0]
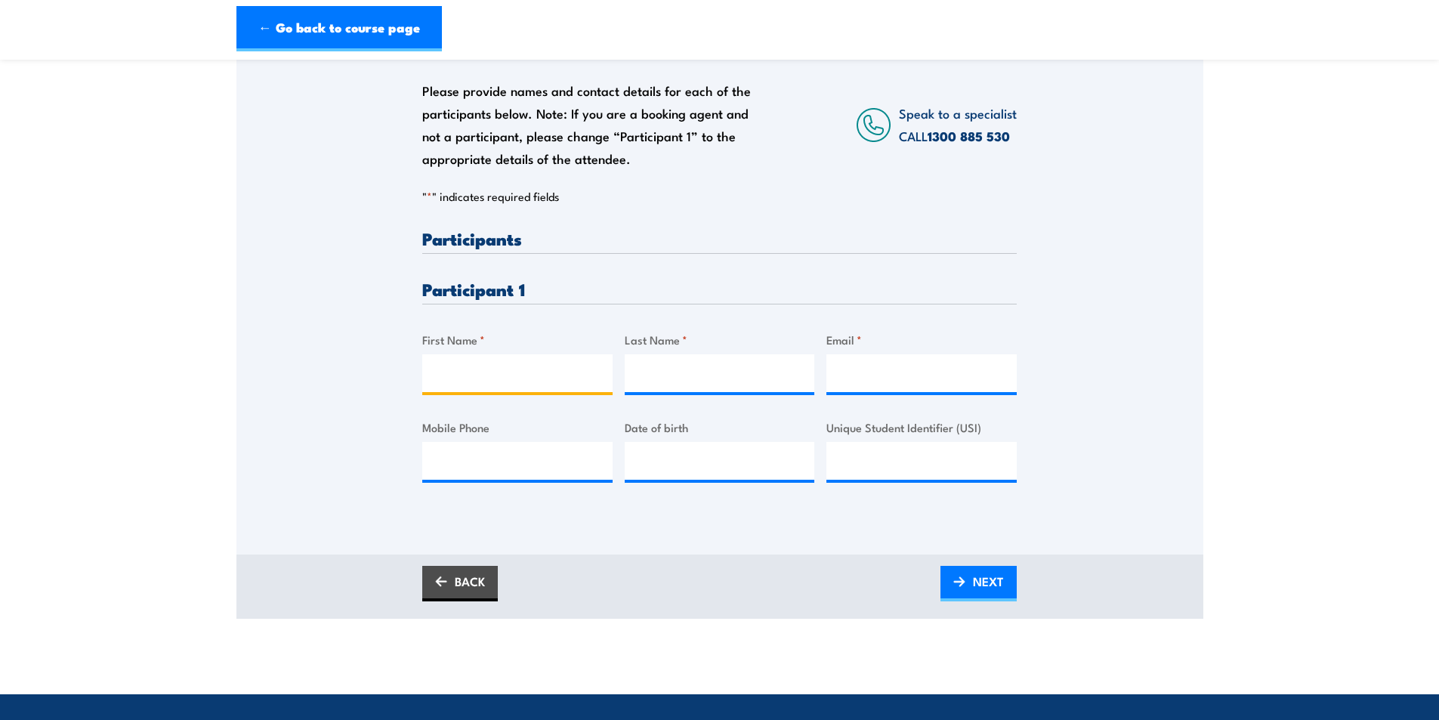
click at [484, 382] on input "First Name *" at bounding box center [517, 373] width 190 height 38
click at [461, 362] on div "First Name *" at bounding box center [517, 361] width 190 height 61
click at [461, 375] on input "First Name *" at bounding box center [517, 373] width 190 height 38
type input "Andrew"
click at [661, 377] on input "Last Name *" at bounding box center [720, 373] width 190 height 38
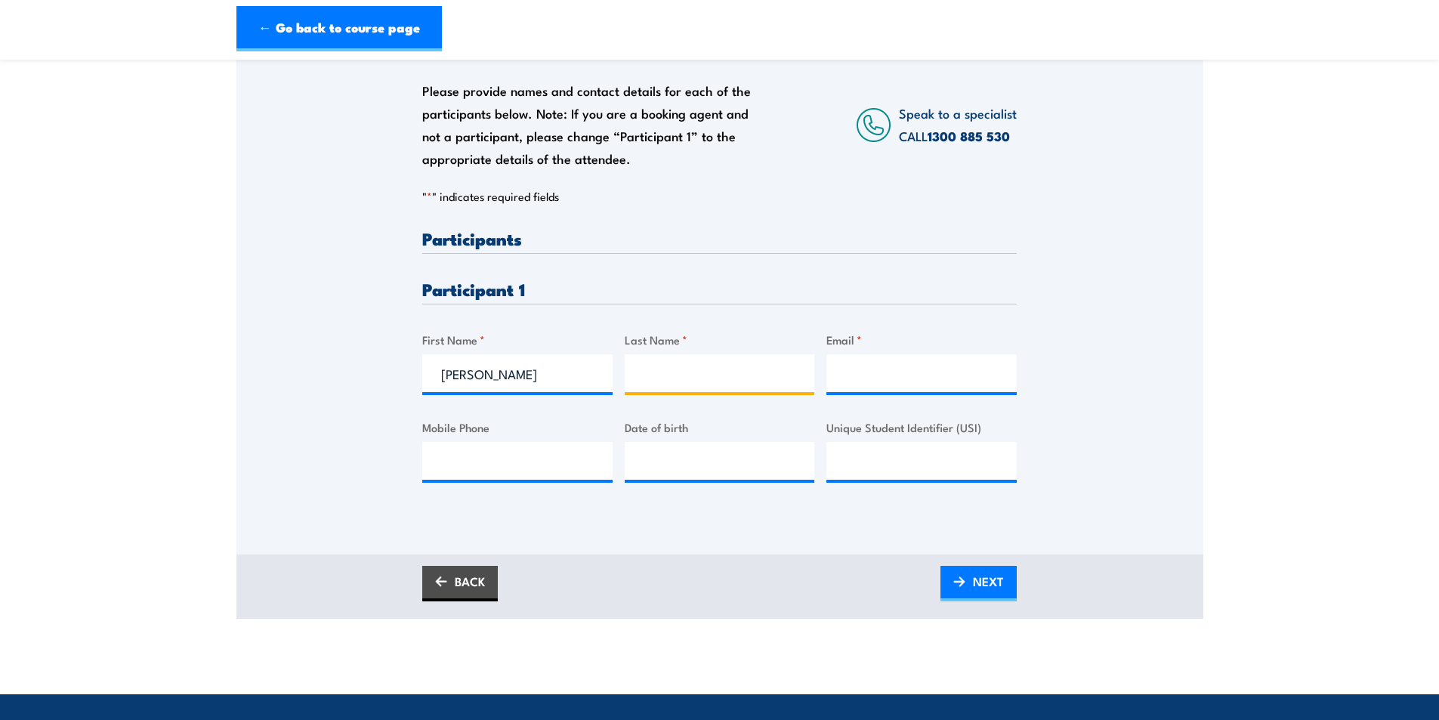
paste input "Northcott"
type input "Northcott"
click at [864, 388] on input "Email *" at bounding box center [921, 373] width 190 height 38
click at [858, 381] on input "Email *" at bounding box center [921, 373] width 190 height 38
paste input "andyj.7701@gmail.com"
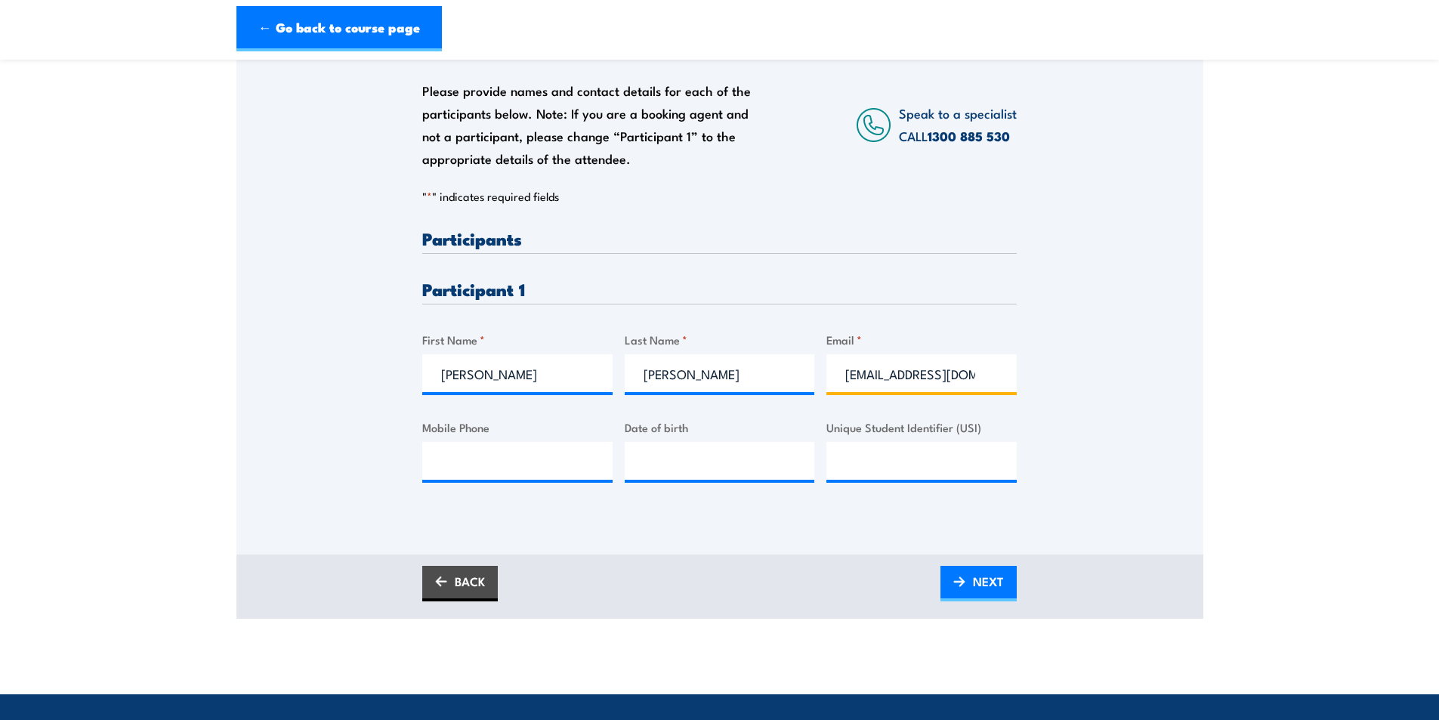
type input "andyj.7701@gmail.com"
click at [520, 468] on input "Mobile Phone" at bounding box center [517, 461] width 190 height 38
click at [506, 470] on input "Mobile Phone" at bounding box center [517, 461] width 190 height 38
paste input "610434161713"
click at [461, 469] on input "610434161713" at bounding box center [517, 461] width 190 height 38
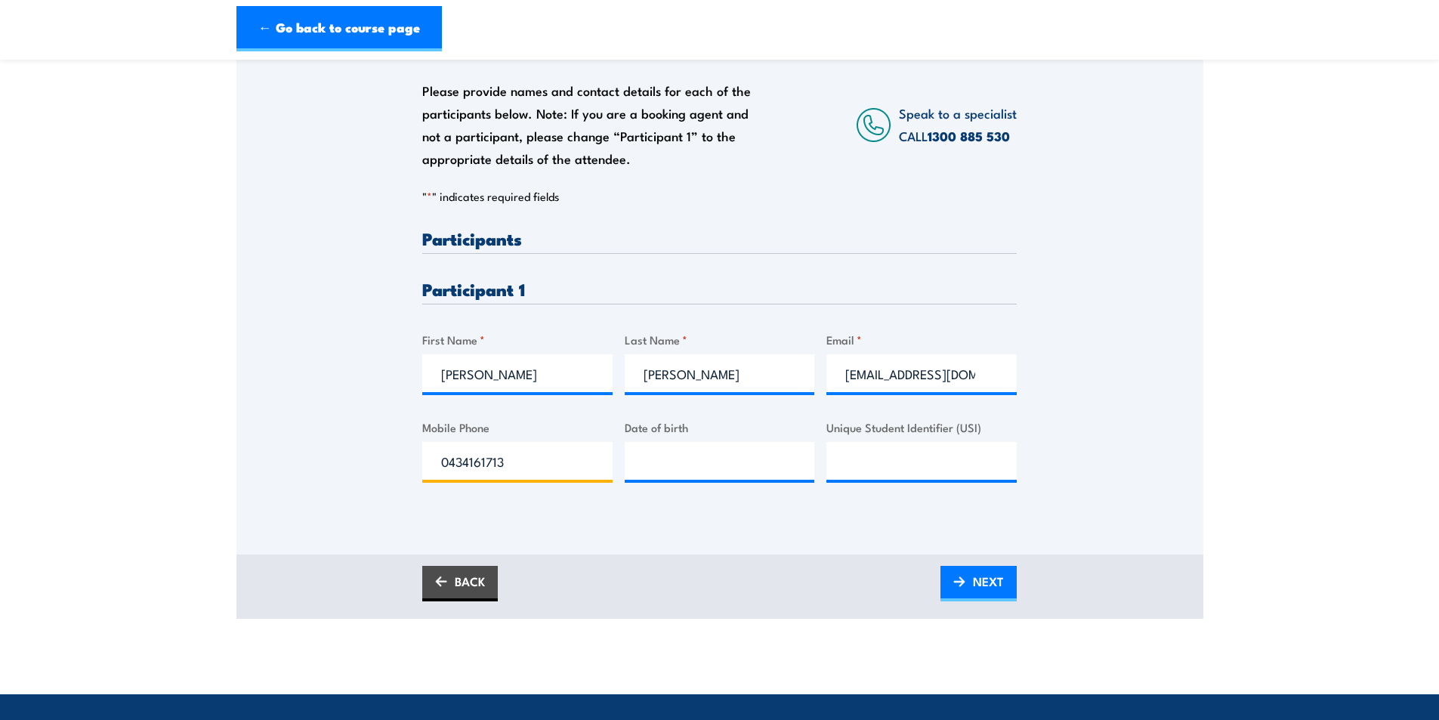
type input "0434161713"
type input "__/__/____"
click at [680, 464] on input "__/__/____" at bounding box center [720, 461] width 190 height 38
type input "27/02/1993"
click at [719, 532] on div "Please provide names and contact details for each of the participants below. No…" at bounding box center [719, 290] width 967 height 528
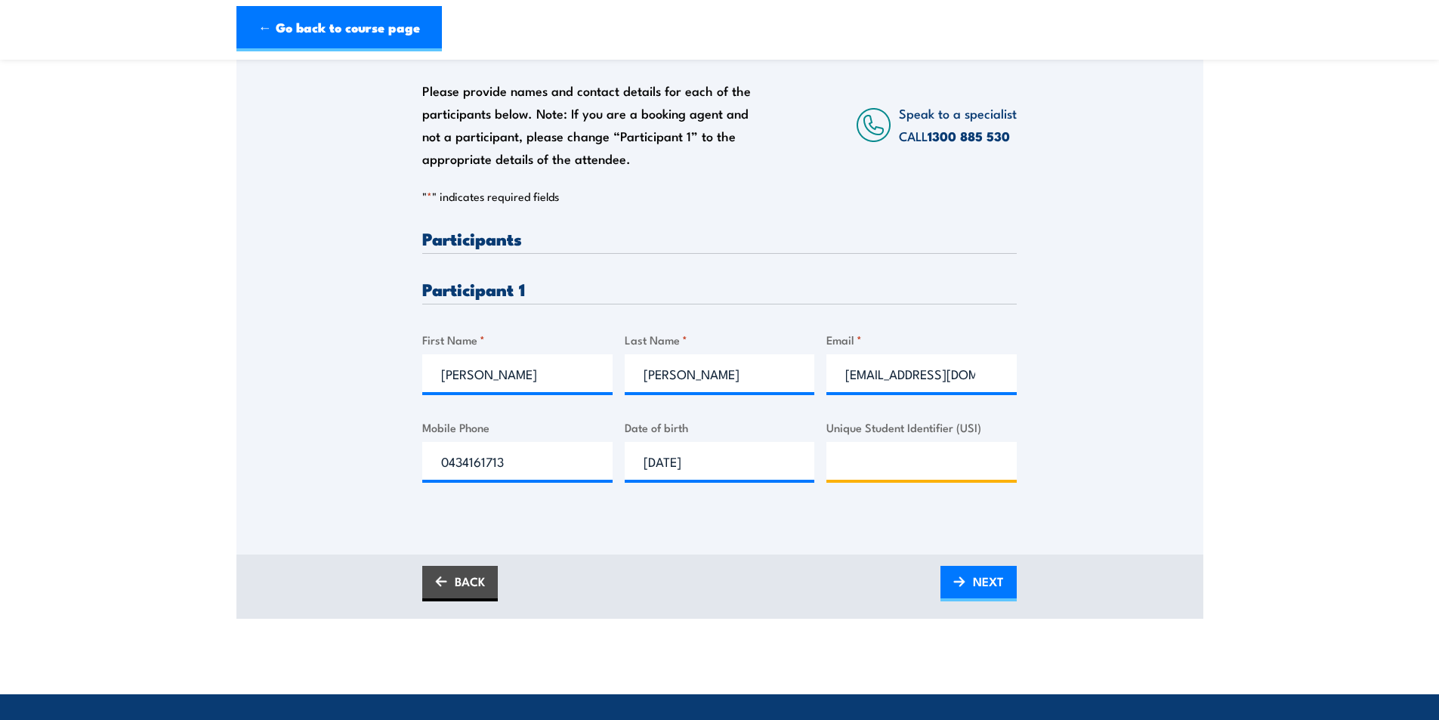
click at [874, 480] on input "Unique Student Identifier (USI)" at bounding box center [921, 461] width 190 height 38
click at [926, 480] on input "Unique Student Identifier (USI)" at bounding box center [921, 461] width 190 height 38
paste input "S422AVSLMS"
type input "S422AVSLMS"
click at [792, 506] on div "Please provide names and contact details for each of the participants below. No…" at bounding box center [719, 368] width 594 height 276
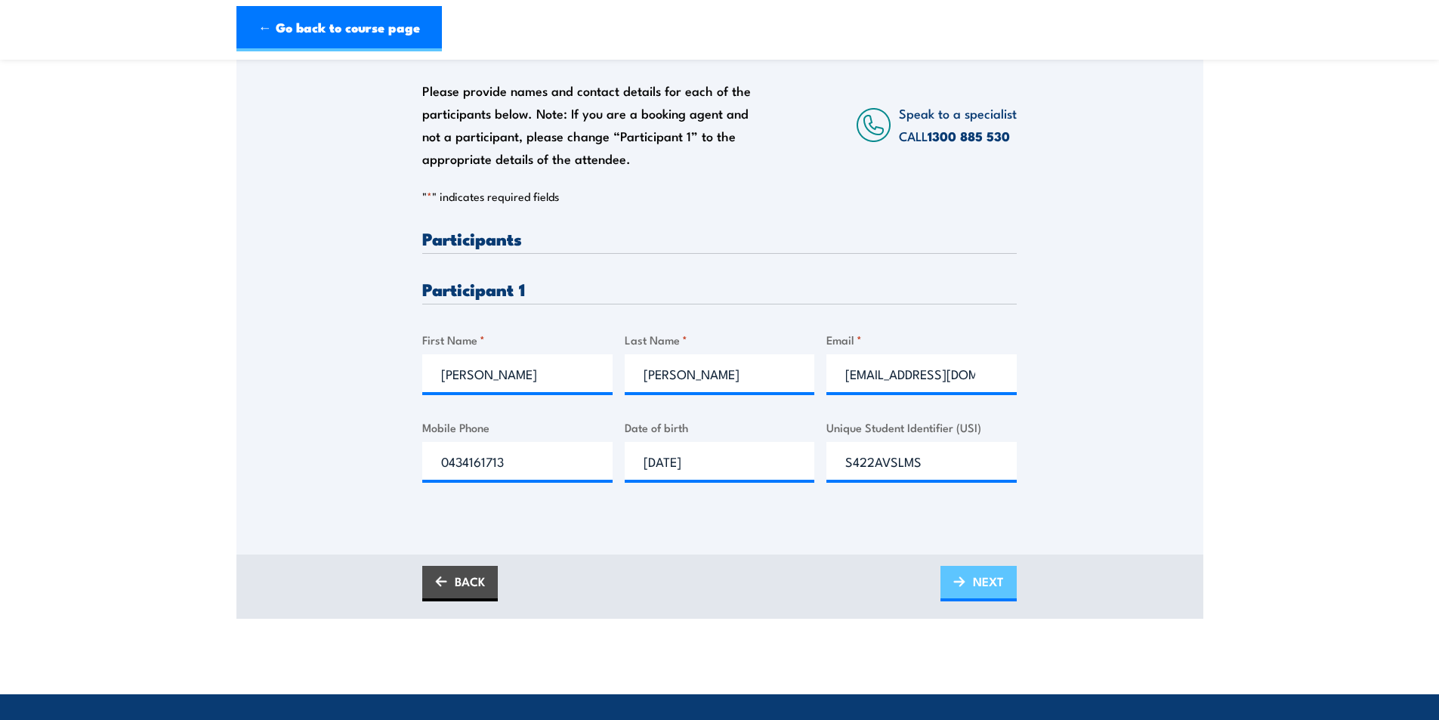
click at [955, 587] on img at bounding box center [959, 581] width 12 height 11
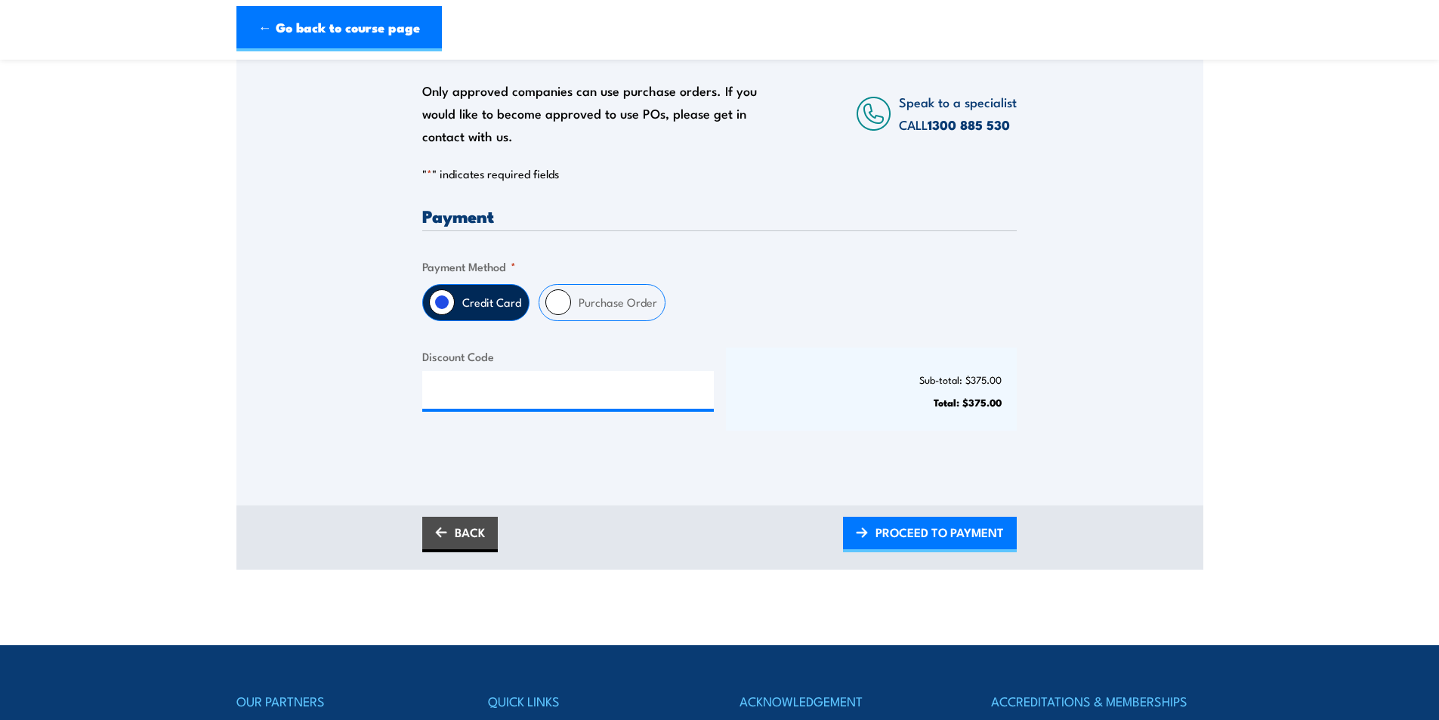
click at [592, 294] on label "Purchase Order" at bounding box center [618, 302] width 94 height 35
click at [571, 294] on input "Purchase Order" at bounding box center [558, 302] width 26 height 26
radio input "true"
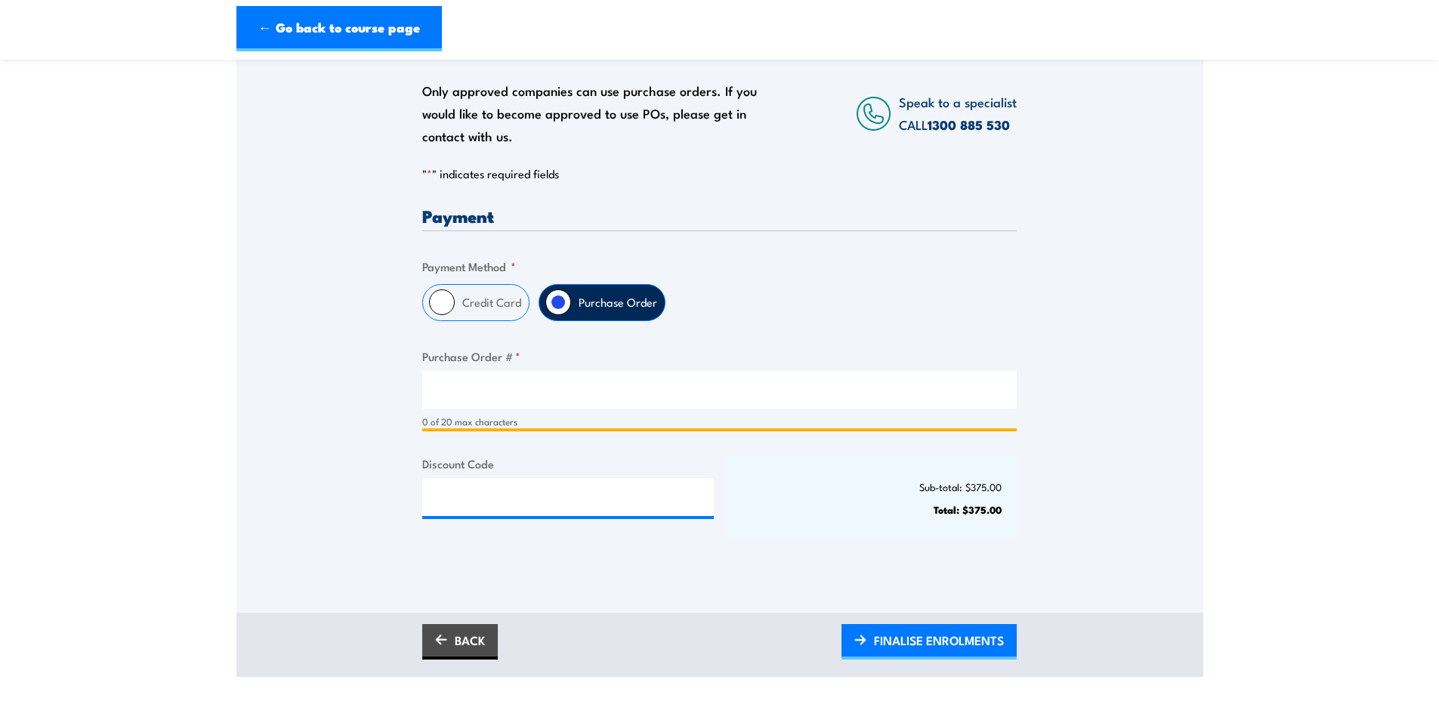
click at [510, 398] on input "Purchase Order # *" at bounding box center [719, 390] width 594 height 38
type input "PO0004"
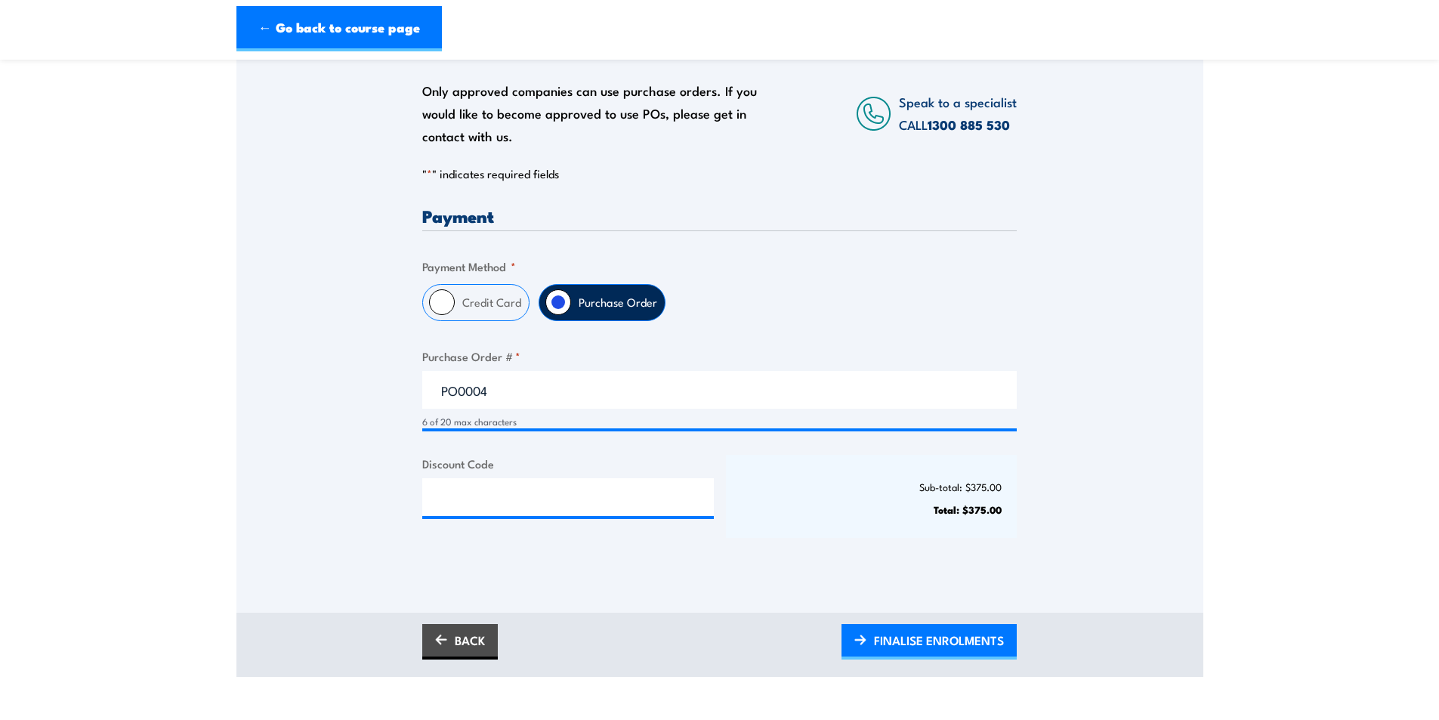
click at [270, 393] on div "Only approved companies can use purchase orders. If you would like to become ap…" at bounding box center [719, 298] width 967 height 544
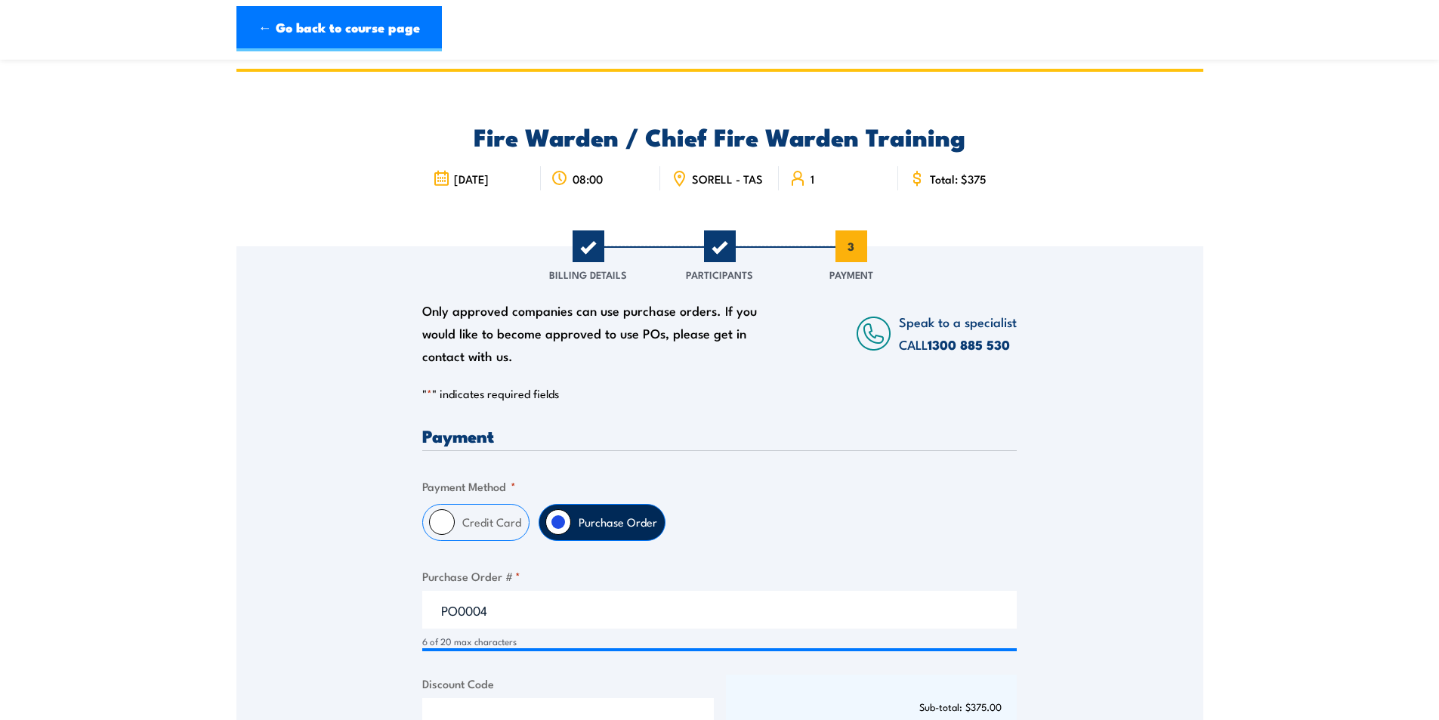
scroll to position [0, 0]
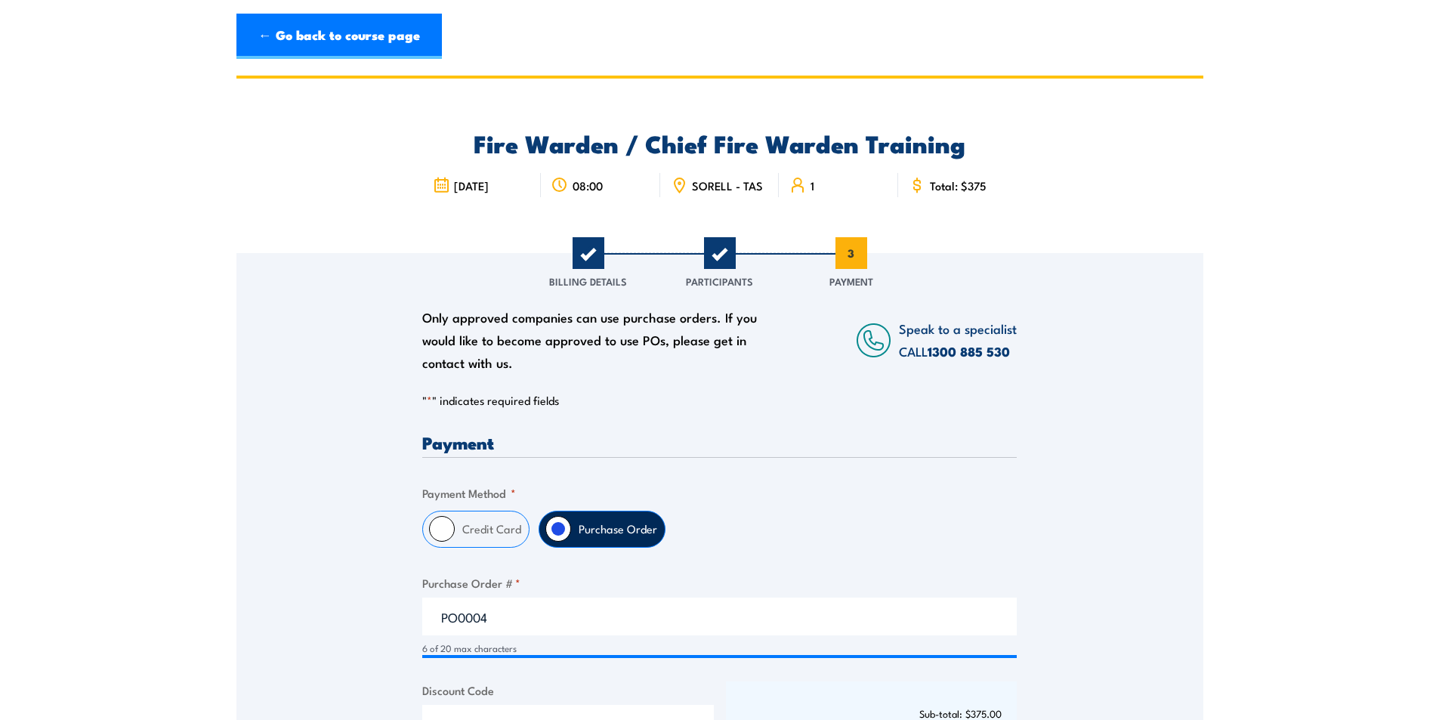
click at [332, 375] on div "Only approved companies can use purchase orders. If you would like to become ap…" at bounding box center [719, 525] width 967 height 544
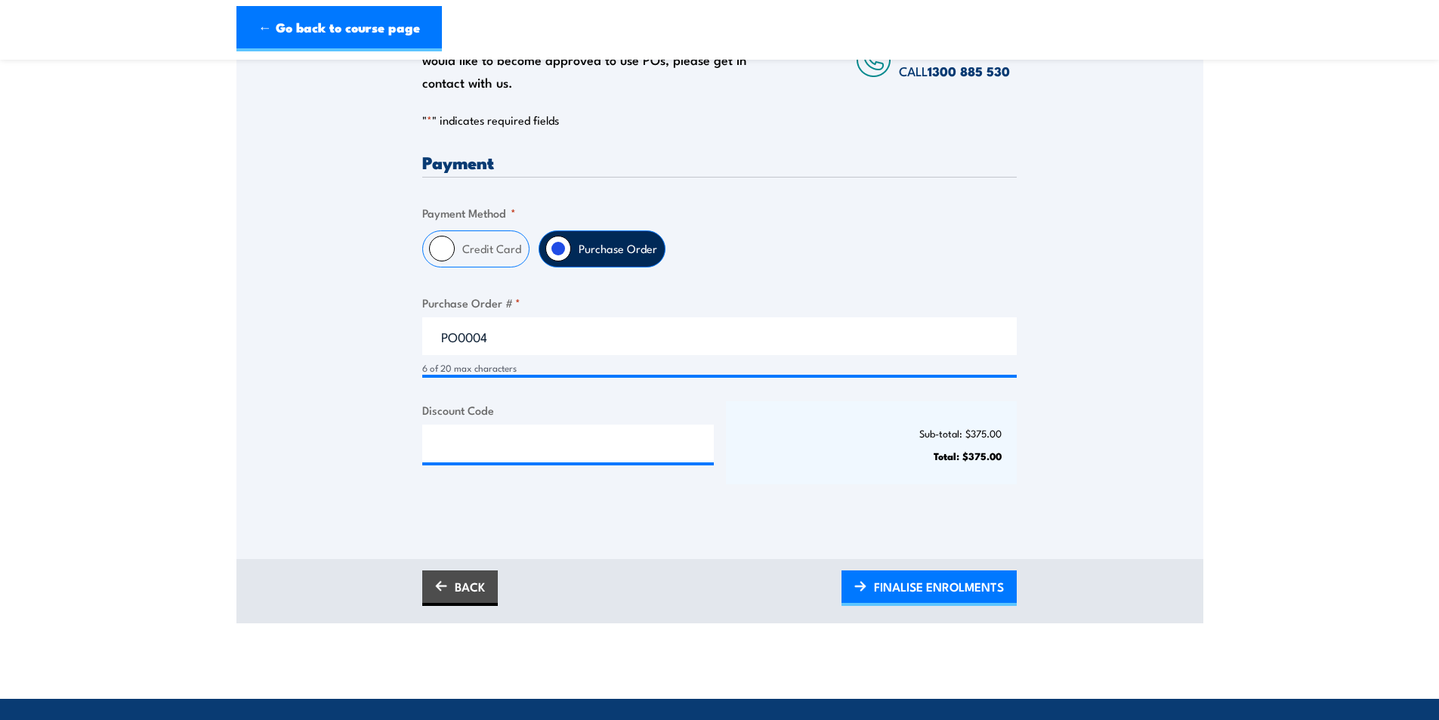
scroll to position [378, 0]
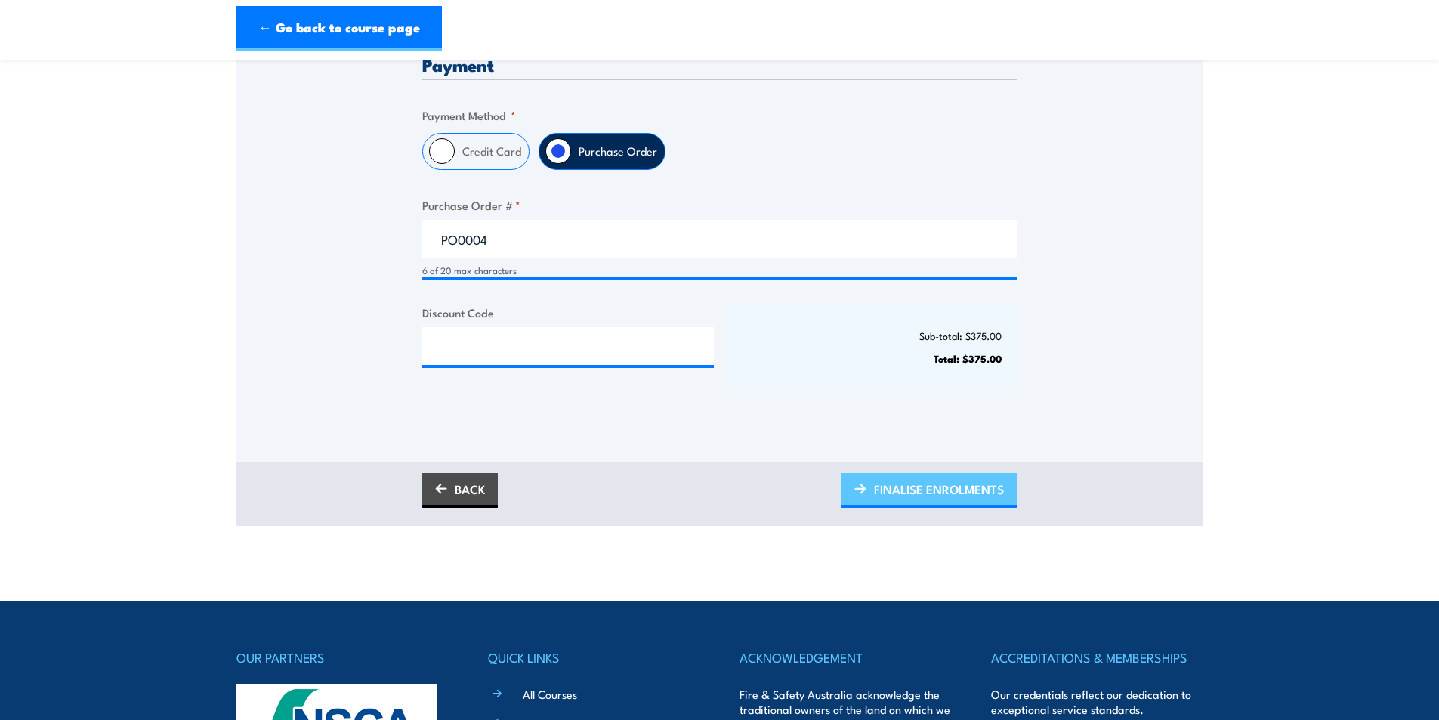
click at [923, 501] on span "FINALISE ENROLMENTS" at bounding box center [939, 489] width 130 height 40
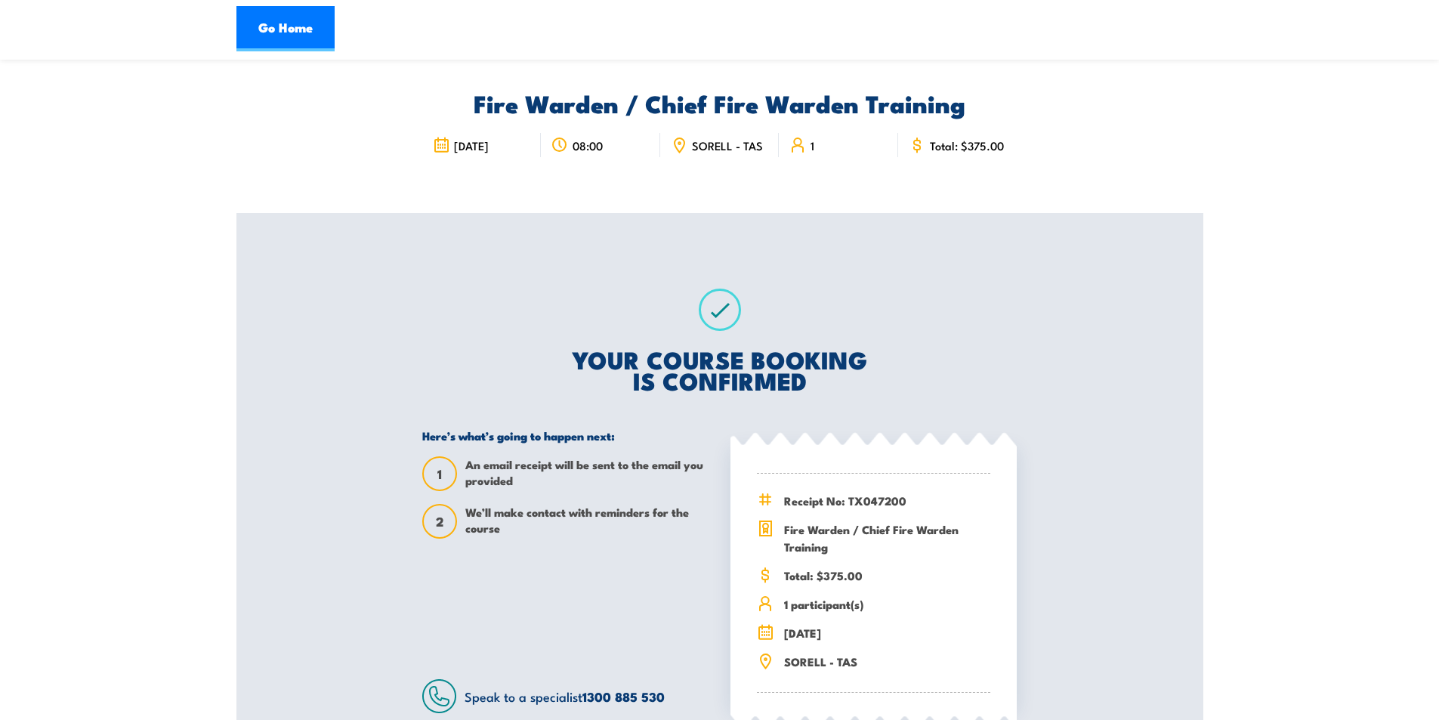
scroll to position [76, 0]
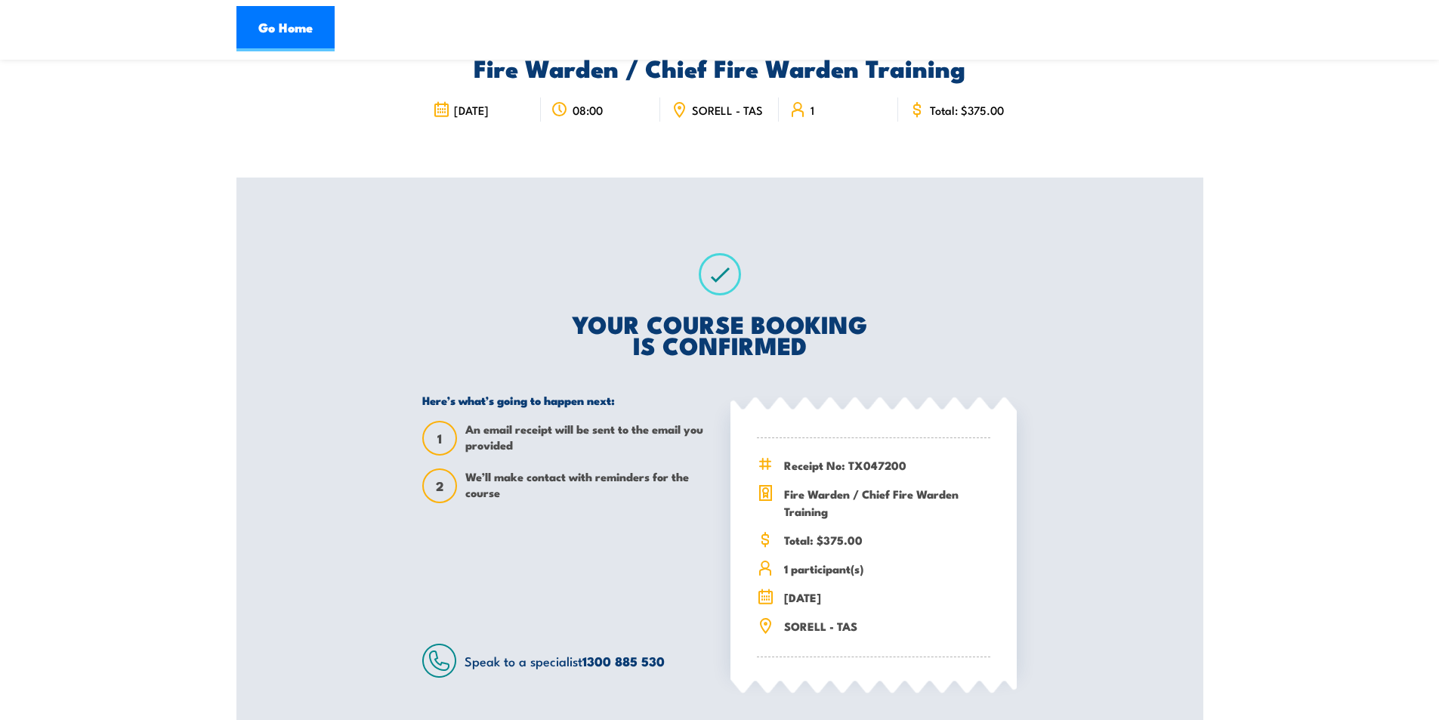
click at [380, 338] on div "Fire Warden / Chief Fire Warden Training [DATE] 08:00 SORELL - TAS 1 1 2" at bounding box center [719, 376] width 967 height 753
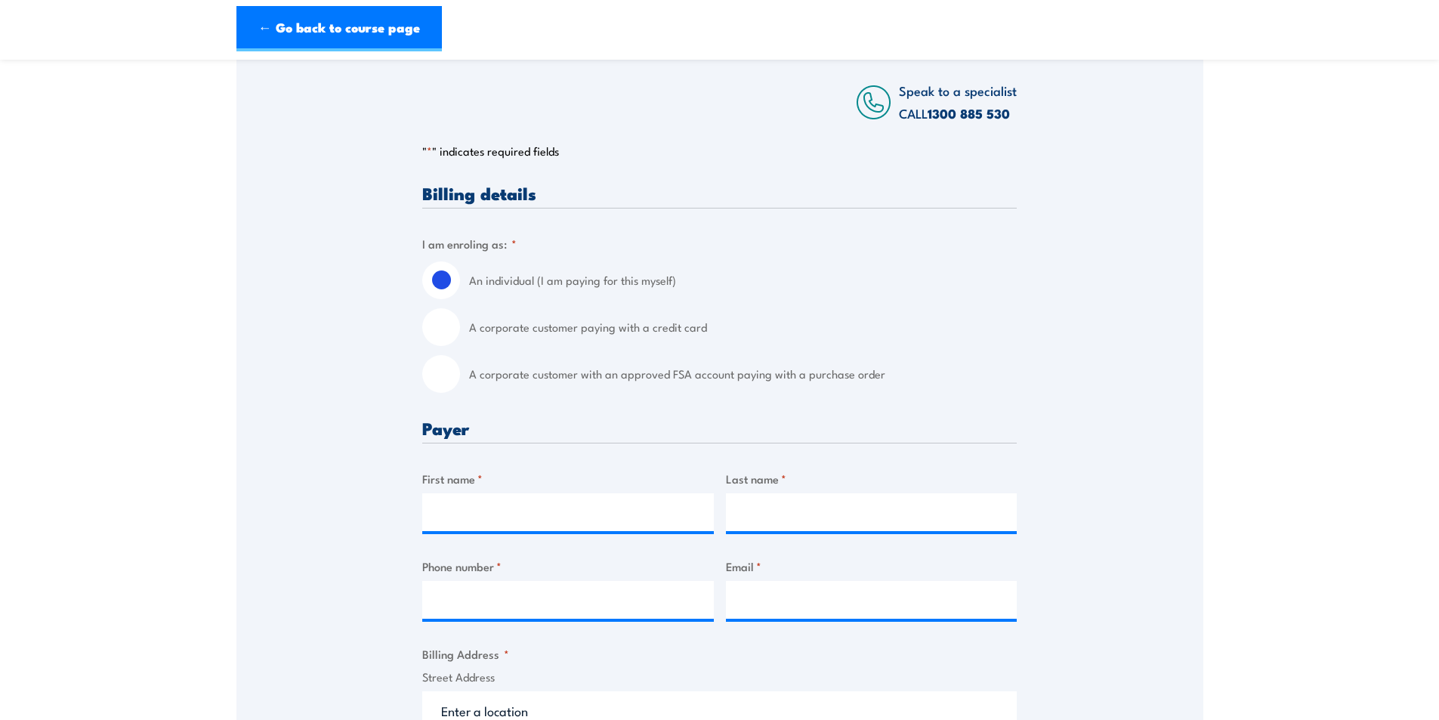
click at [449, 385] on input "A corporate customer with an approved FSA account paying with a purchase order" at bounding box center [441, 374] width 38 height 38
radio input "true"
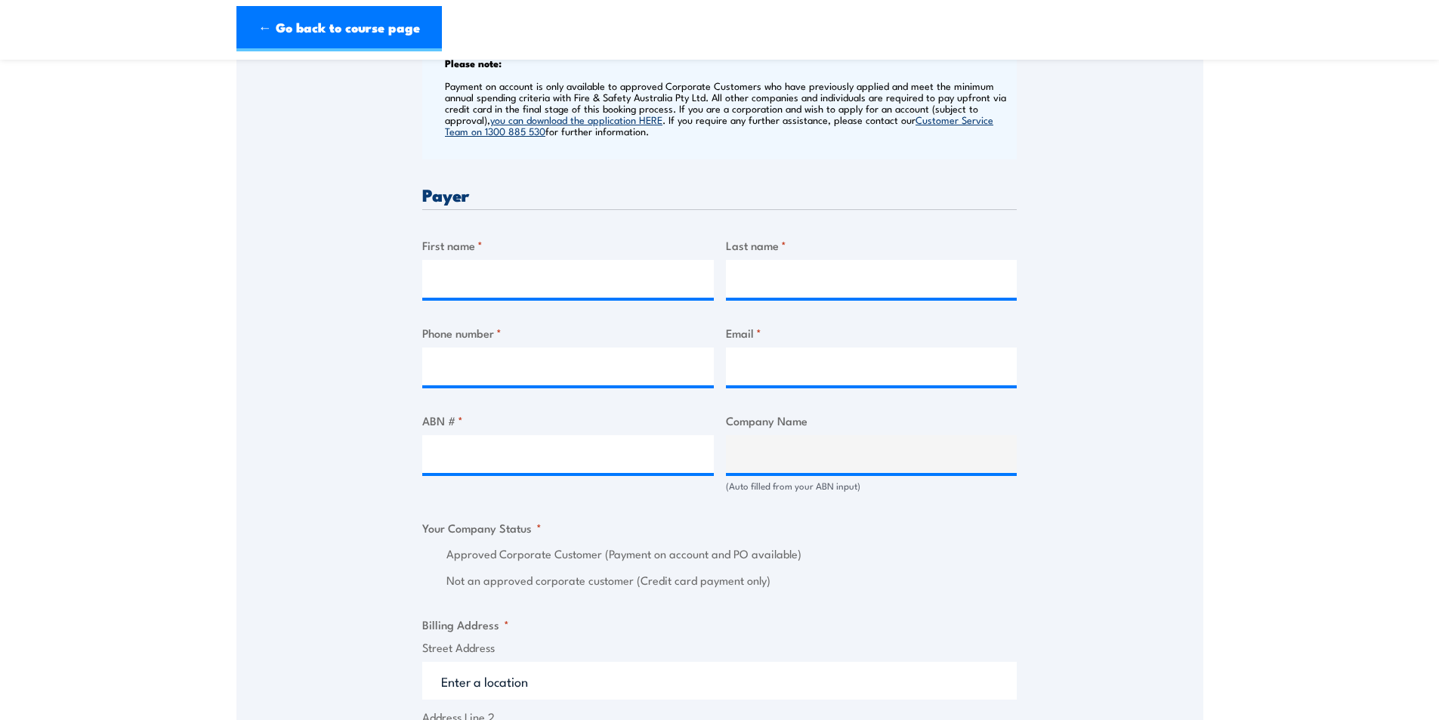
scroll to position [604, 0]
click at [496, 290] on input "First name *" at bounding box center [567, 278] width 291 height 38
type input "Asmita"
type input "Clark"
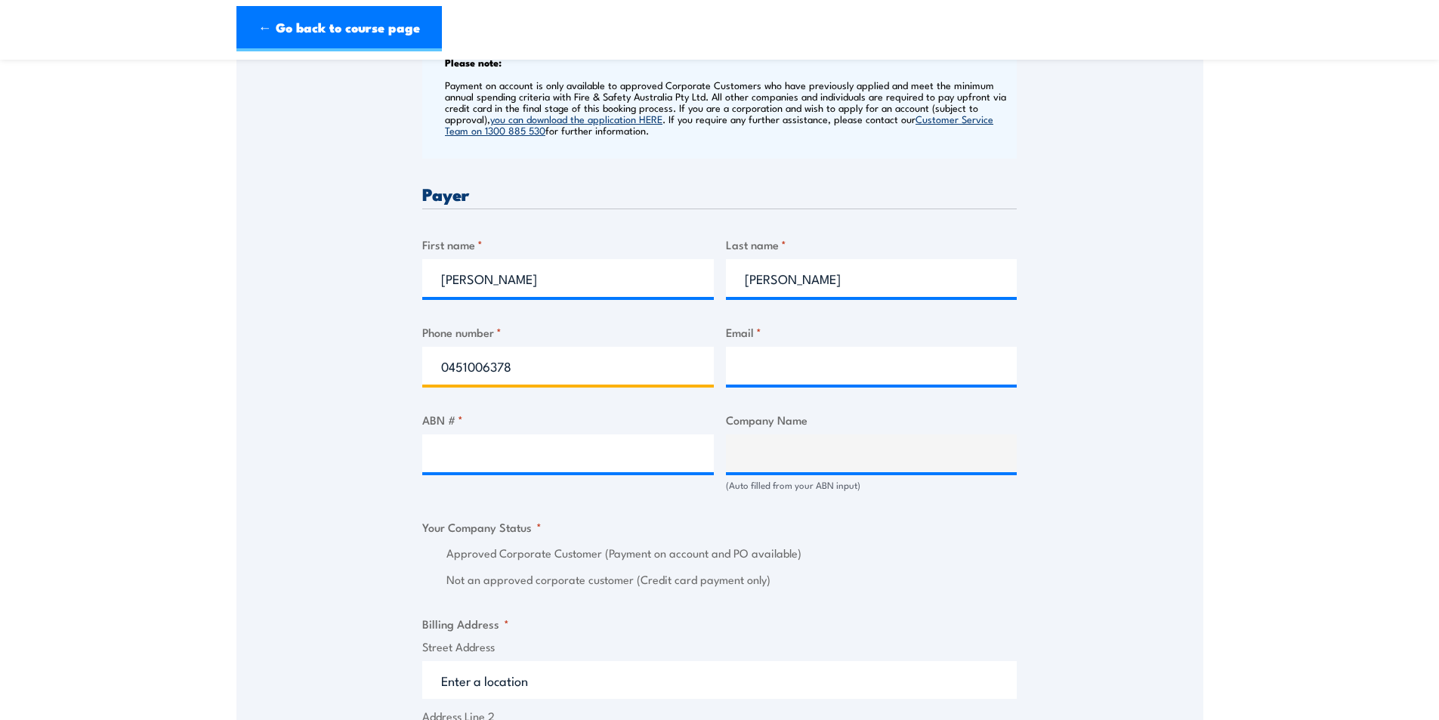
type input "0451006378"
type input "asmita.clark@careauto.com.au"
click at [528, 456] on input "ABN # *" at bounding box center [567, 453] width 291 height 38
paste input "94 633 108 700"
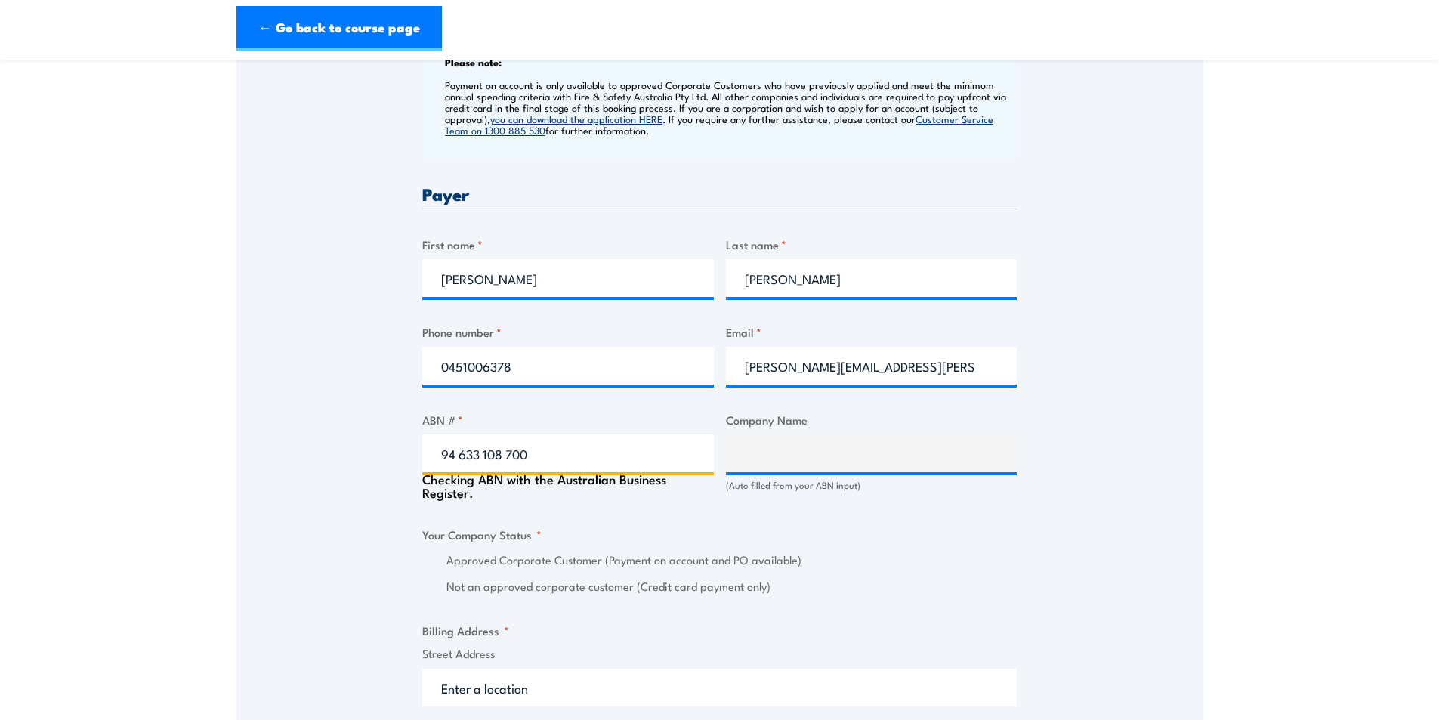
type input "94 633 108 700"
click at [360, 467] on div "Speak to a specialist CALL 1300 885 530 CALL 1300 885 530 " * " indicates requi…" at bounding box center [719, 519] width 967 height 1740
type input "THE CARE AUTOMOTIVE GROUP PTY LTD"
radio input "true"
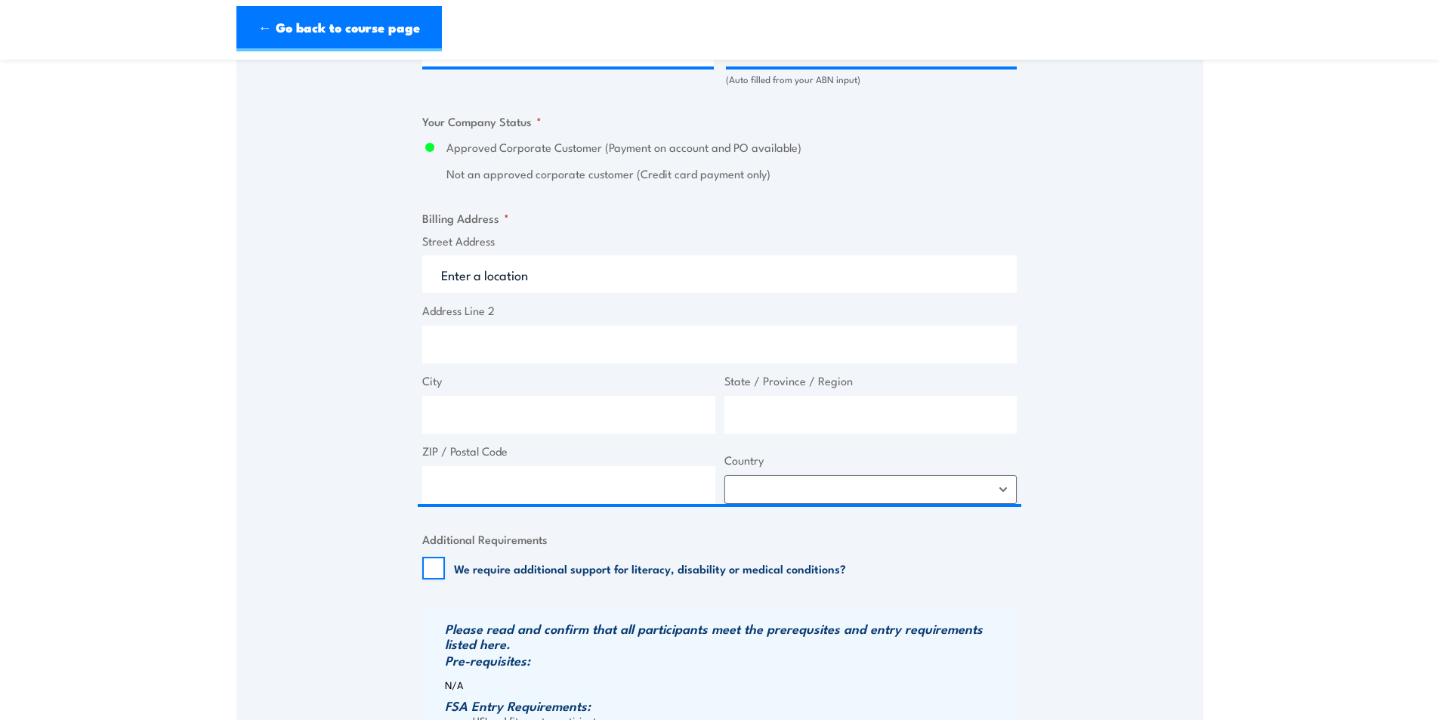
scroll to position [1057, 0]
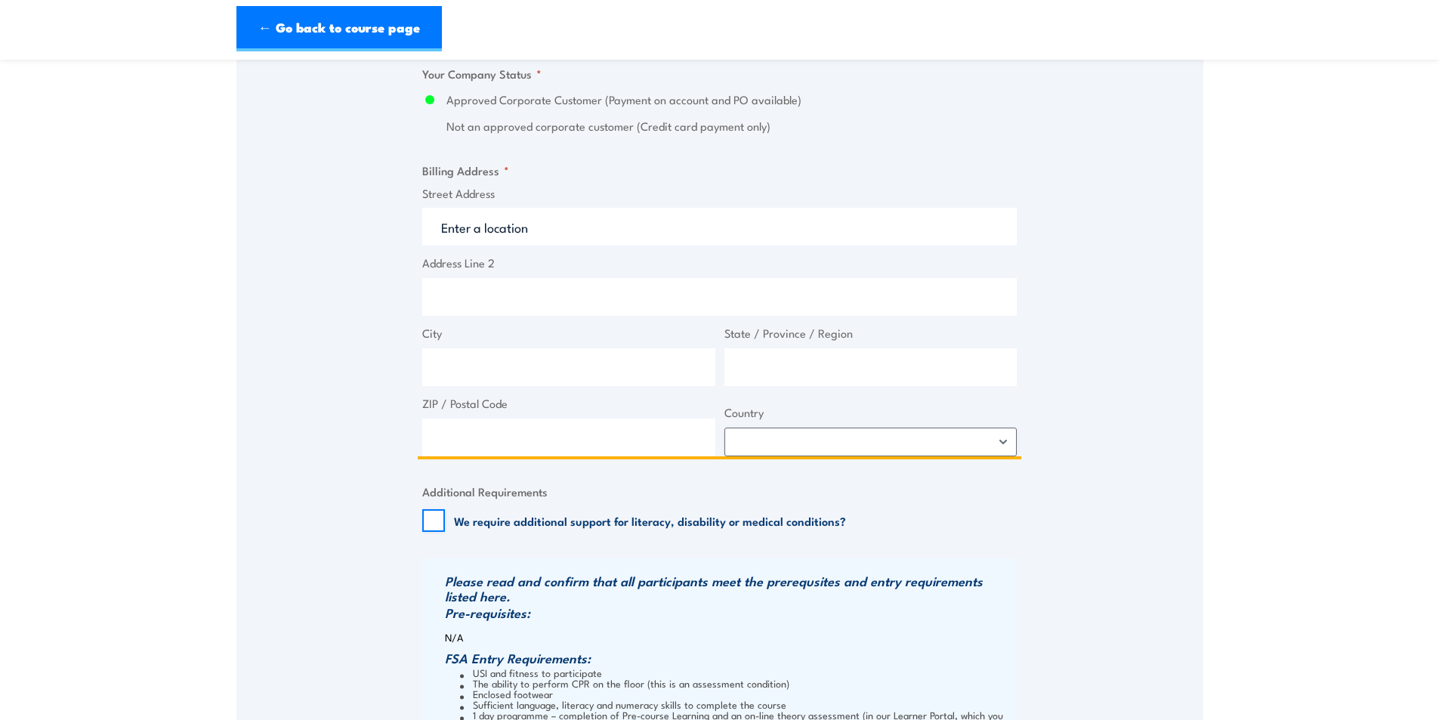
click at [515, 235] on input "Street Address" at bounding box center [719, 227] width 594 height 38
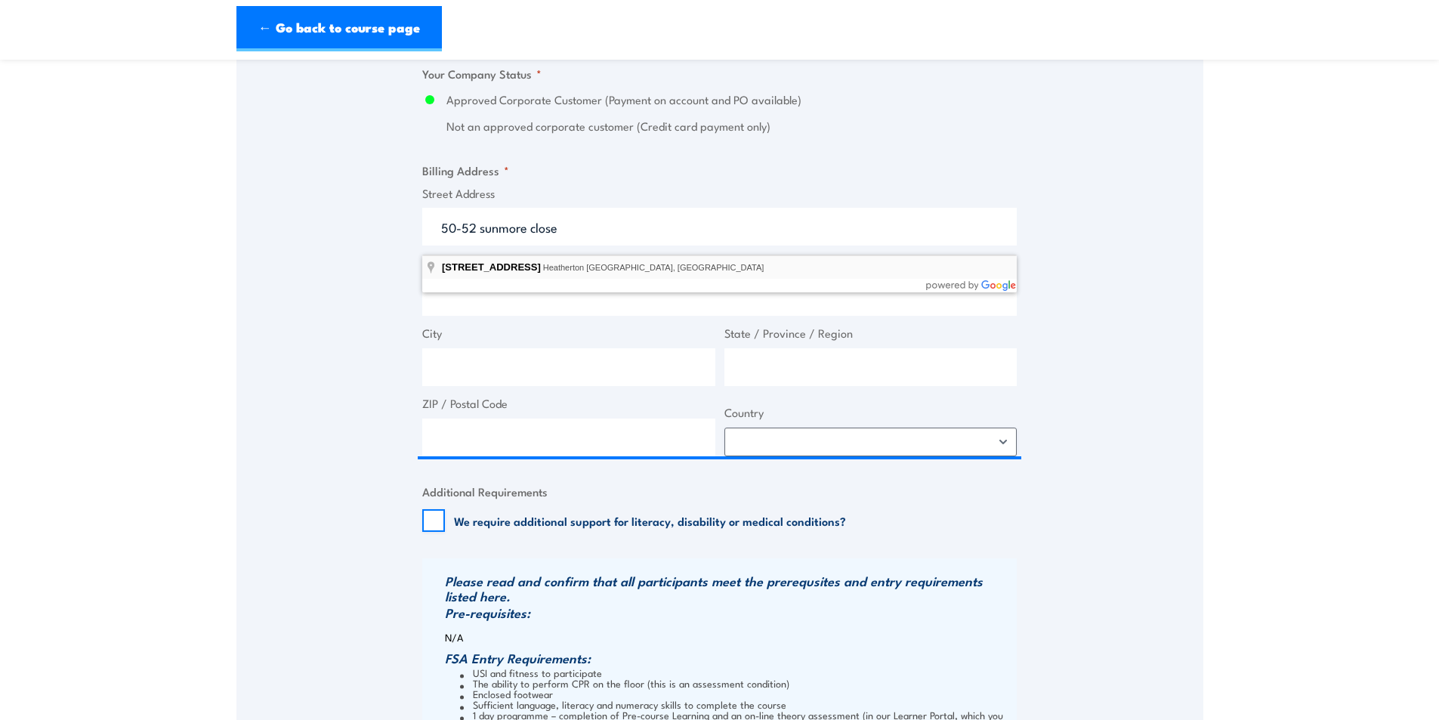
type input "50-52 Sunmore Close, Heatherton VIC, Australia"
type input "50 Sunmore Cl"
type input "Heatherton"
type input "Victoria"
type input "3202"
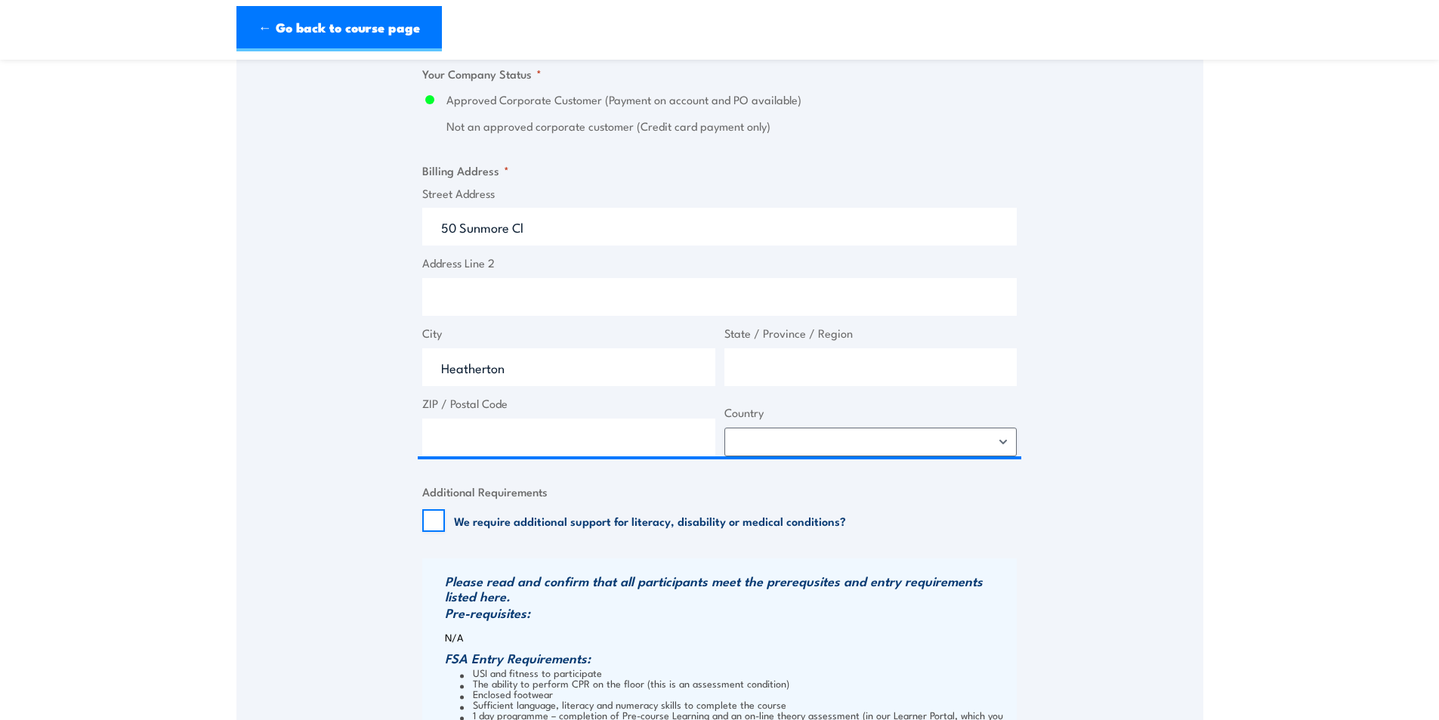
select select "Australia"
click at [282, 407] on div "Speak to a specialist CALL 1300 885 530 CALL 1300 885 530 " * " indicates requi…" at bounding box center [719, 62] width 967 height 1733
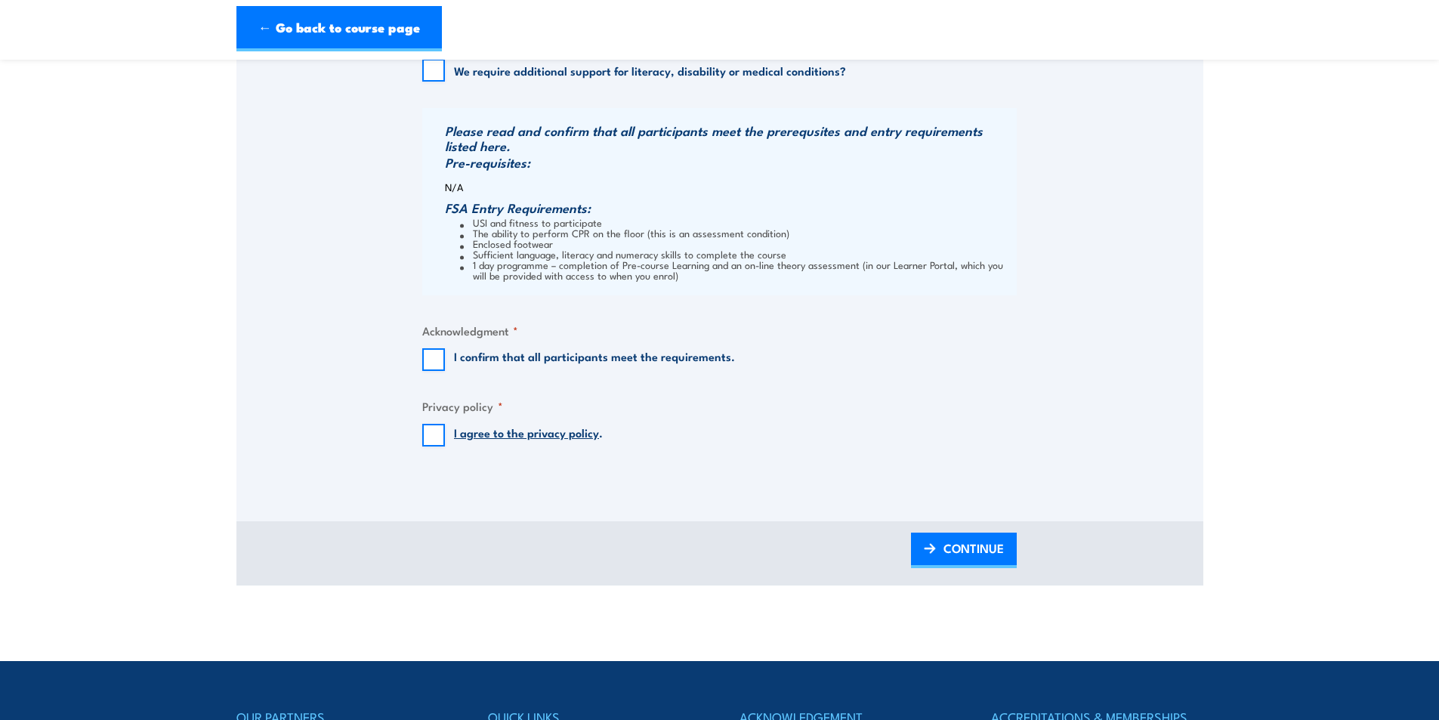
scroll to position [1510, 0]
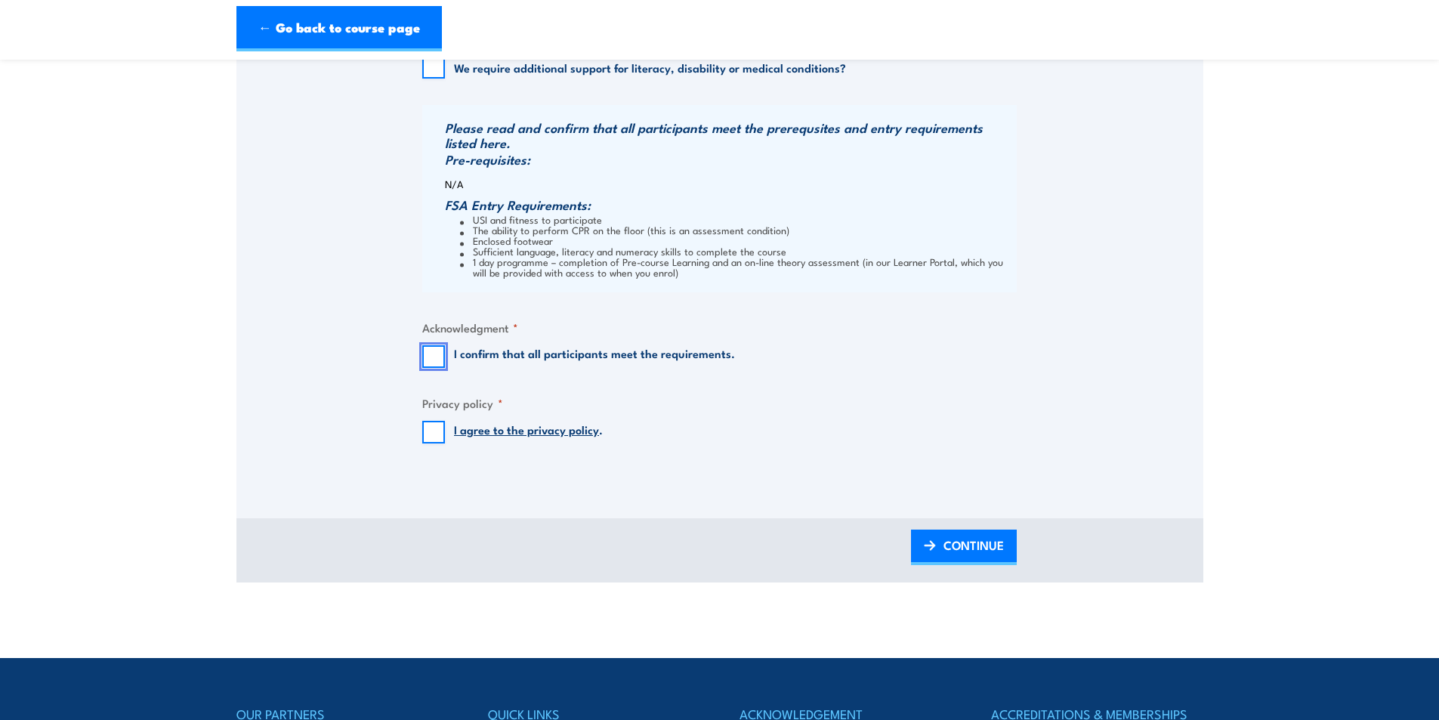
click at [437, 368] on input "I confirm that all participants meet the requirements." at bounding box center [433, 356] width 23 height 23
checkbox input "true"
click at [428, 443] on input "I agree to the privacy policy ." at bounding box center [433, 432] width 23 height 23
checkbox input "true"
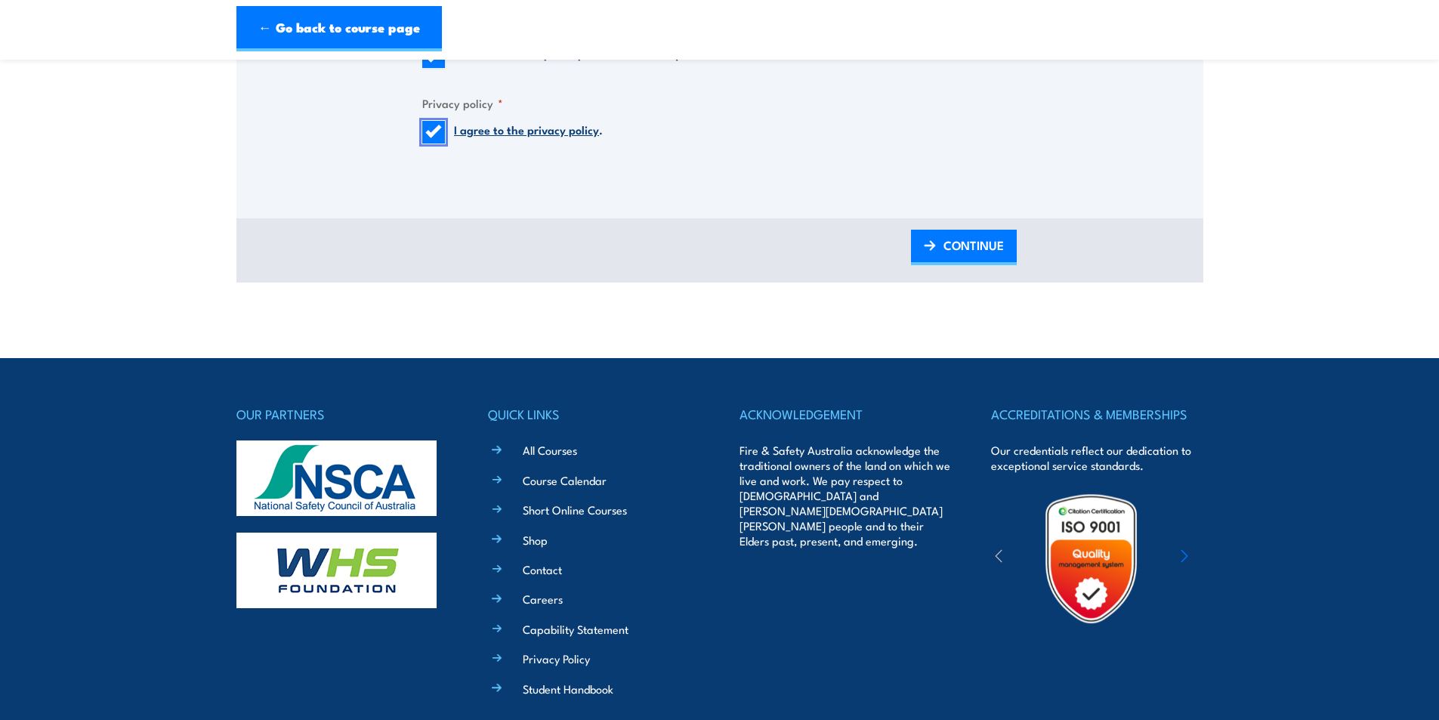
scroll to position [1812, 0]
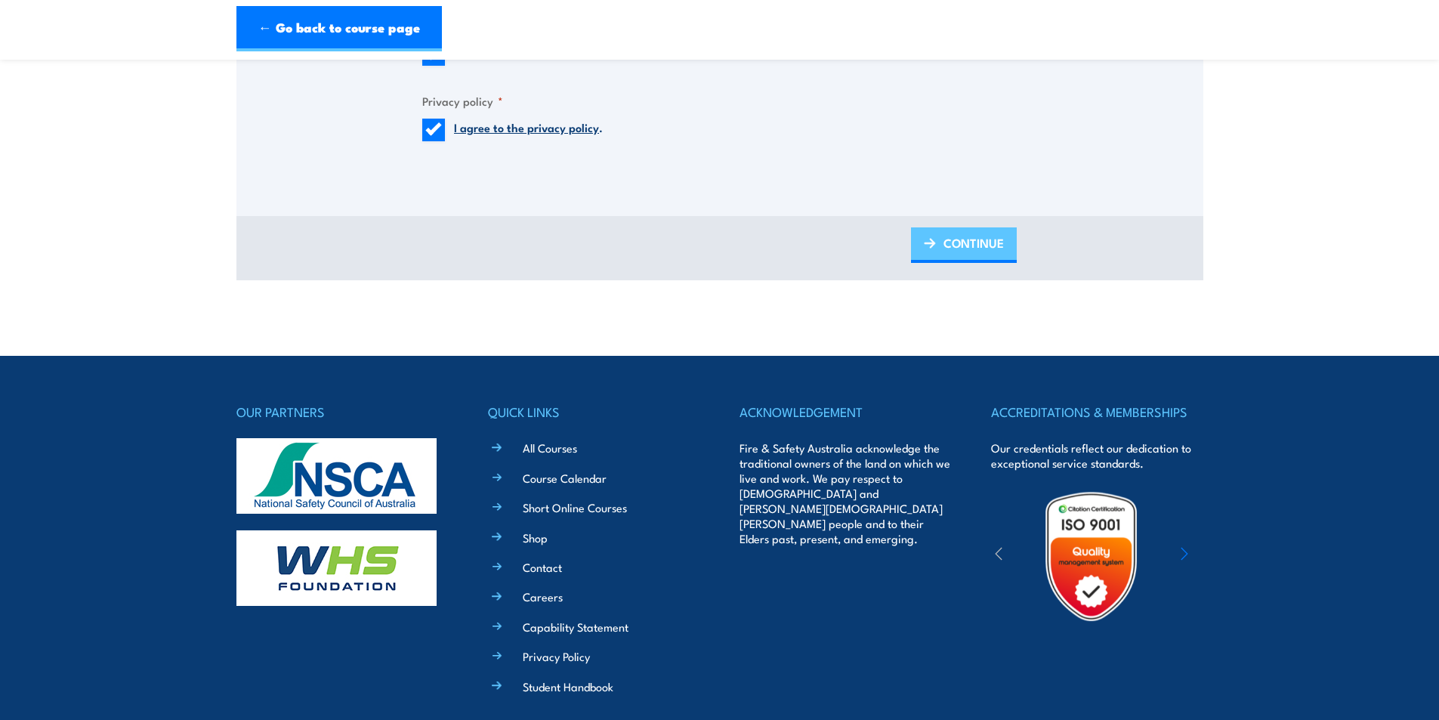
click at [940, 258] on link "CONTINUE" at bounding box center [964, 244] width 106 height 35
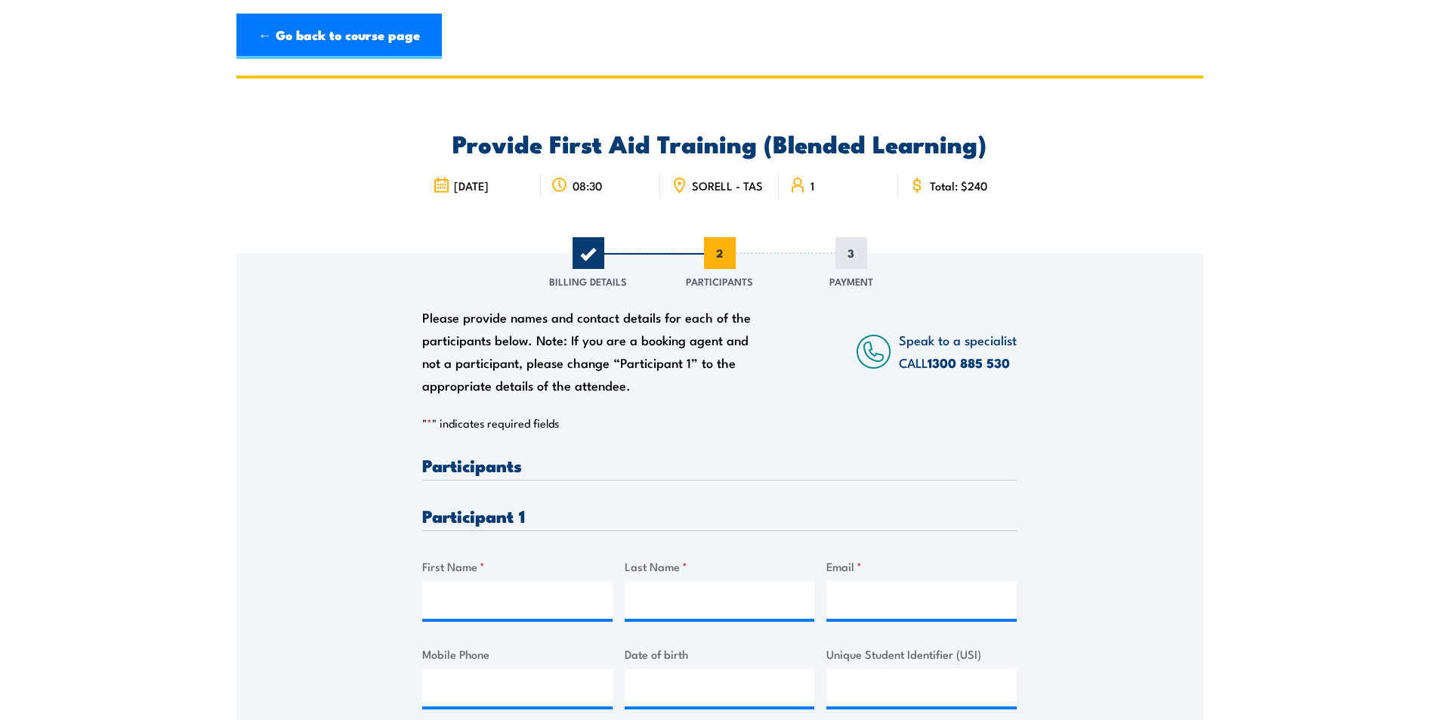
scroll to position [378, 0]
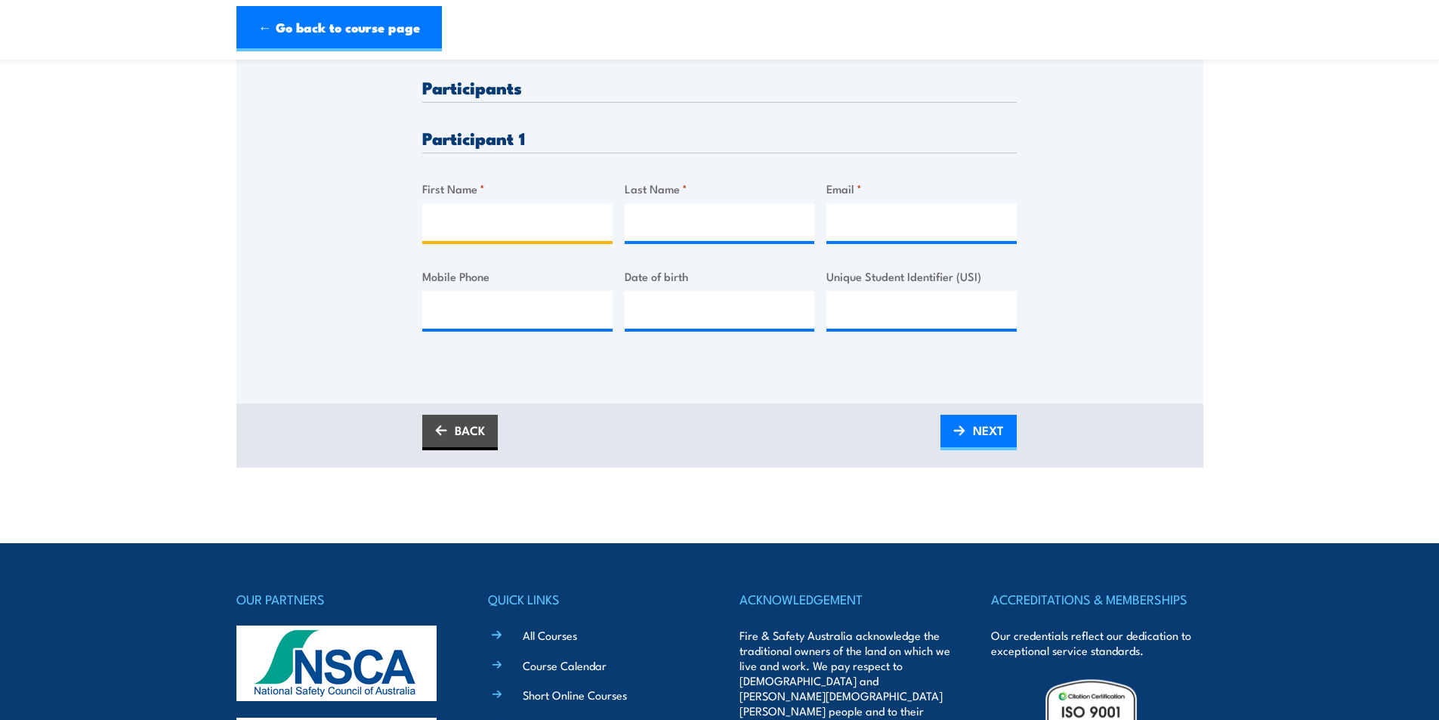
click at [533, 231] on input "First Name *" at bounding box center [517, 222] width 190 height 38
click at [476, 241] on div at bounding box center [517, 222] width 190 height 38
click at [487, 232] on input "First Name *" at bounding box center [517, 222] width 190 height 38
paste input "Andrew"
type input "Andrew"
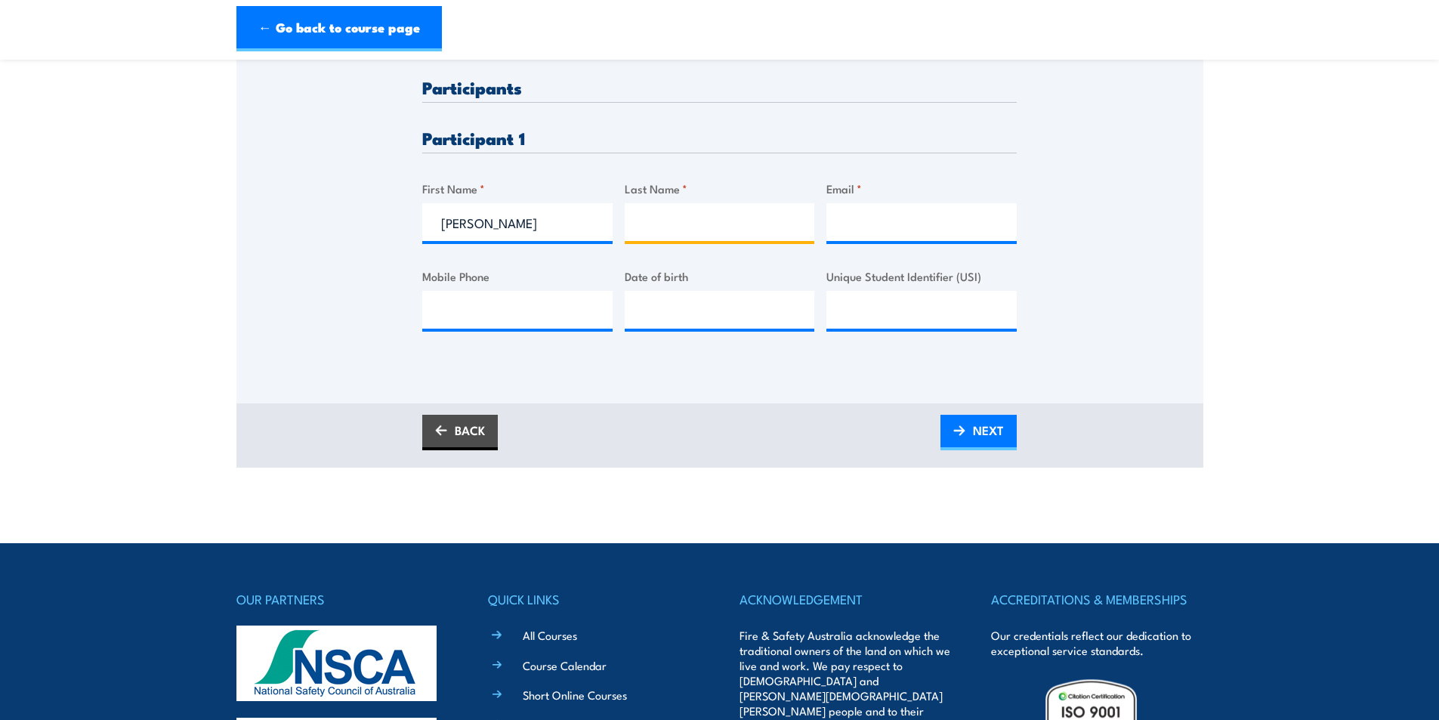
click at [686, 233] on input "Last Name *" at bounding box center [720, 222] width 190 height 38
click at [692, 233] on input "Last Name *" at bounding box center [720, 222] width 190 height 38
paste input "Northcott"
type input "Northcott"
click at [893, 224] on input "Email *" at bounding box center [921, 222] width 190 height 38
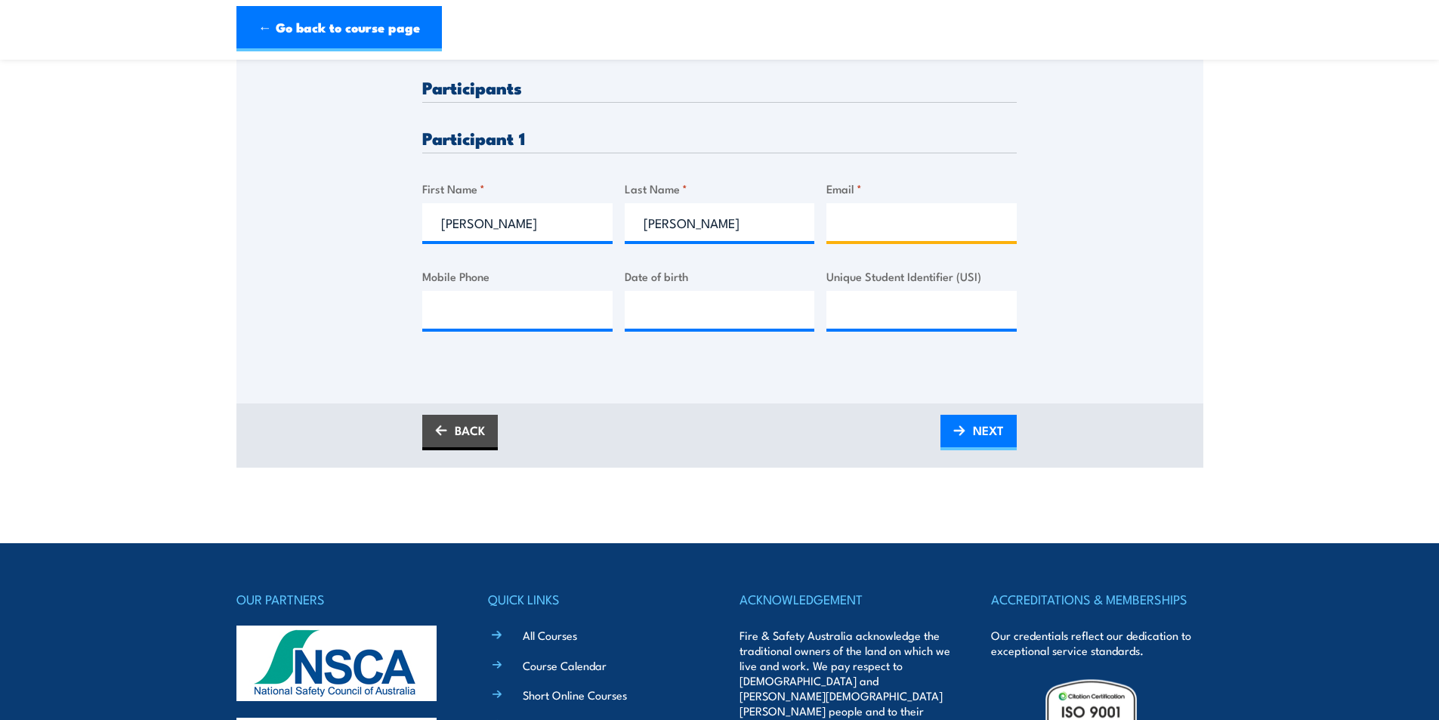
click at [864, 230] on input "Email *" at bounding box center [921, 222] width 190 height 38
paste input "andyj.7701@gmail.com"
type input "andyj.7701@gmail.com"
click at [523, 328] on input "Mobile Phone" at bounding box center [517, 310] width 190 height 38
paste input "610434161713"
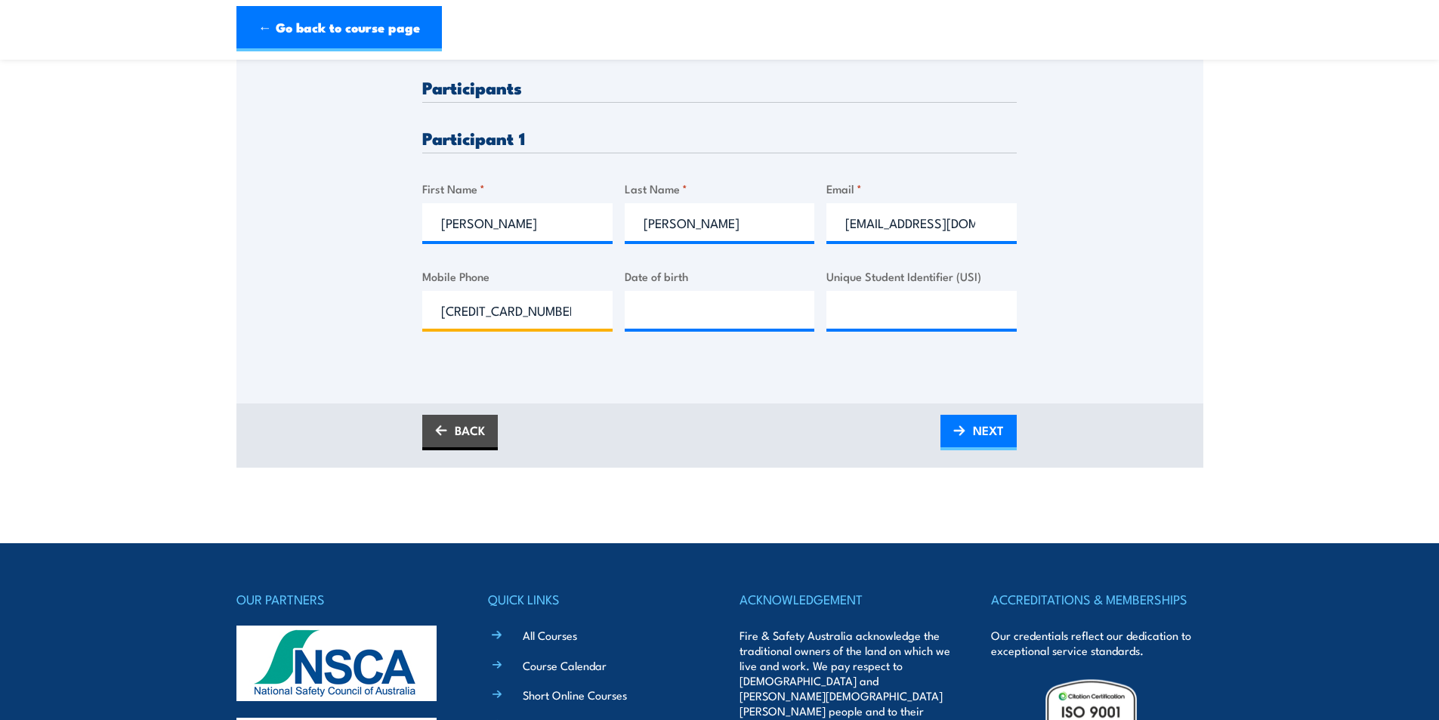
click at [454, 316] on input "610434161713" at bounding box center [517, 310] width 190 height 38
type input "0434161713"
click at [649, 390] on div "Please provide names and contact details for each of the participants below. No…" at bounding box center [719, 139] width 967 height 528
type input "__/__/____"
click at [692, 327] on input "__/__/____" at bounding box center [720, 310] width 190 height 38
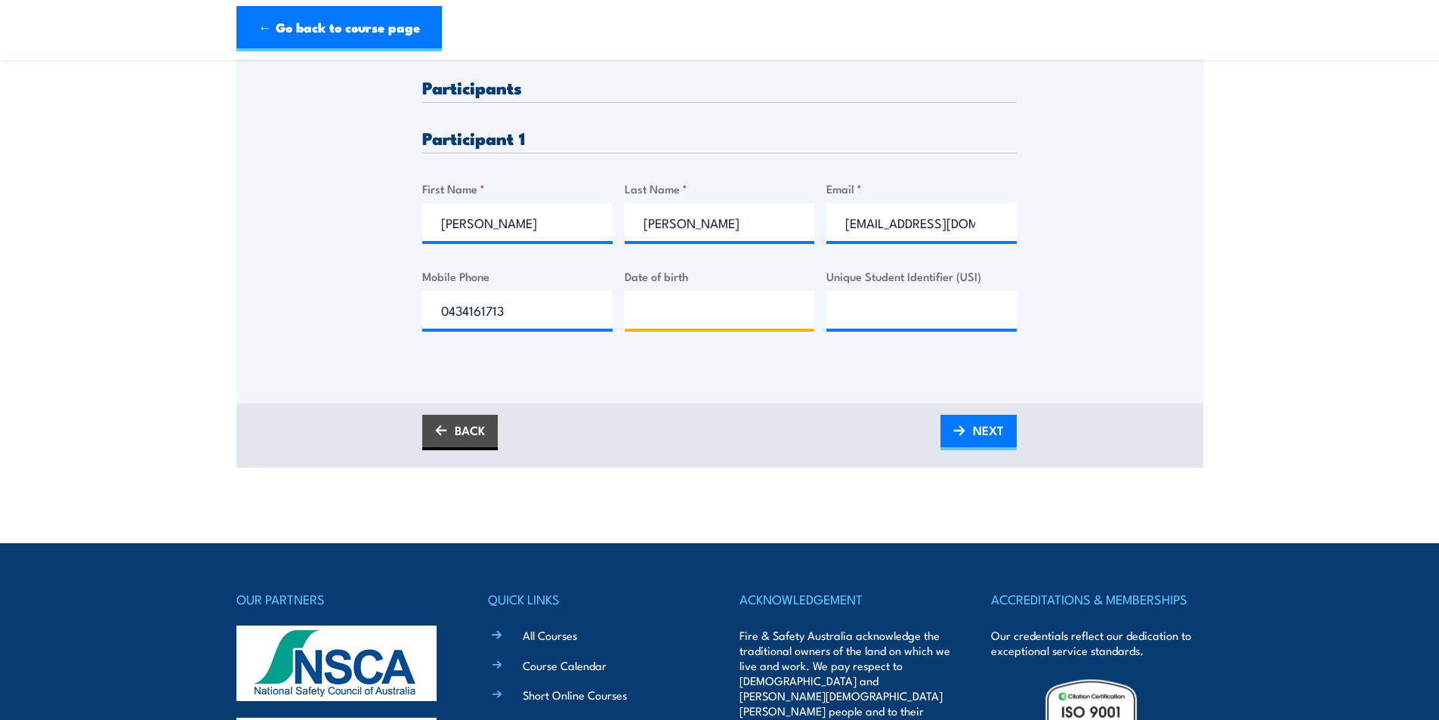
type input "__/__/____"
click at [638, 310] on input "__/__/____" at bounding box center [720, 310] width 190 height 38
type input "27/02/1993"
click at [618, 381] on div "Please provide names and contact details for each of the participants below. No…" at bounding box center [719, 139] width 967 height 528
click at [873, 315] on input "Unique Student Identifier (USI)" at bounding box center [921, 310] width 190 height 38
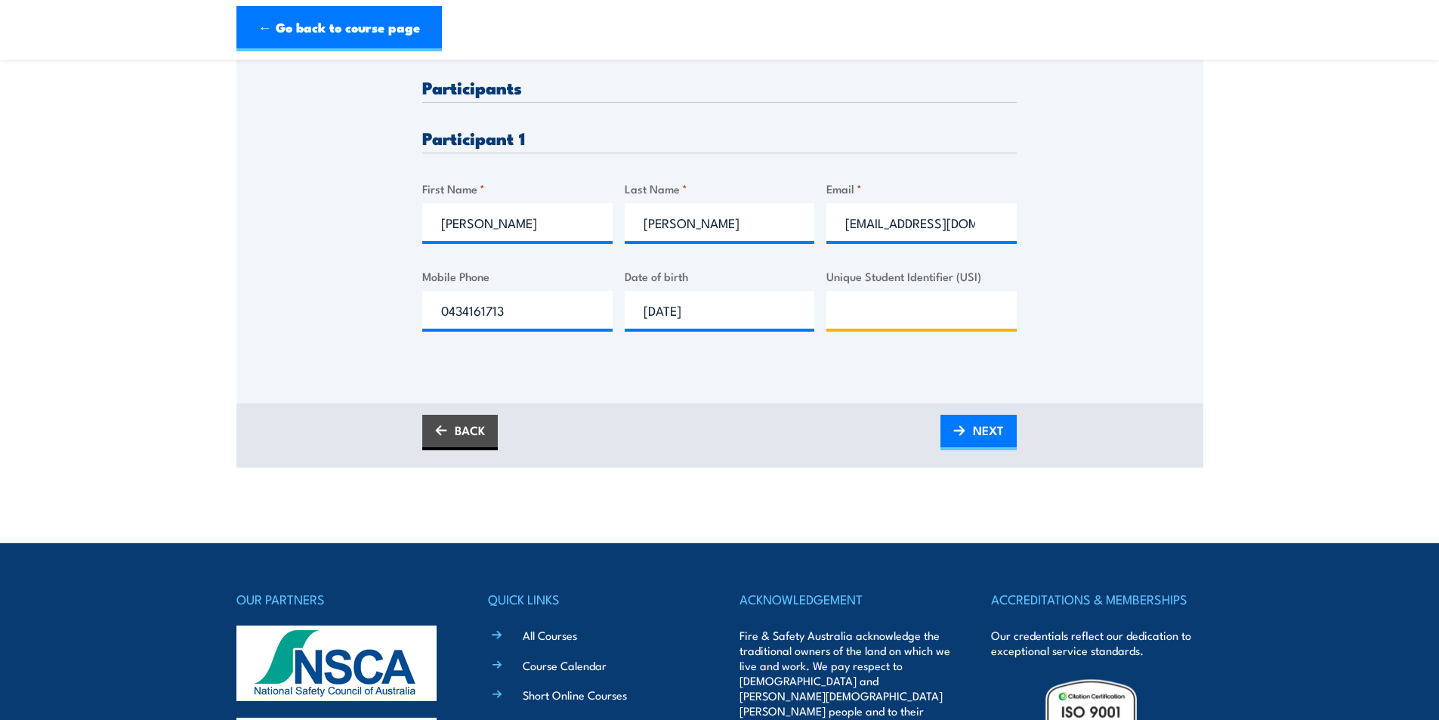
click at [903, 313] on input "Unique Student Identifier (USI)" at bounding box center [921, 310] width 190 height 38
paste input "S422AVSLMS"
type input "S422AVSLMS"
click at [850, 383] on div "Please provide names and contact details for each of the participants below. No…" at bounding box center [719, 139] width 967 height 528
click at [963, 436] on img at bounding box center [959, 430] width 12 height 11
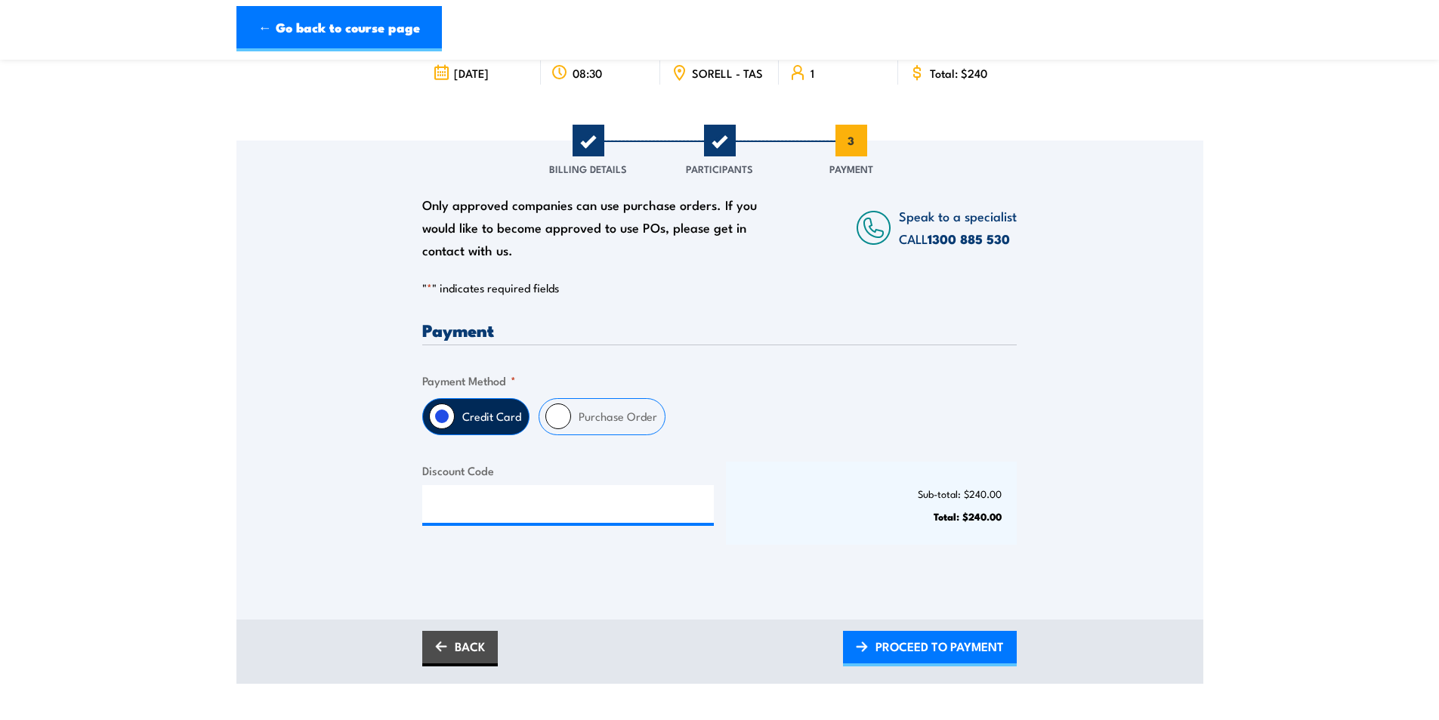
scroll to position [227, 0]
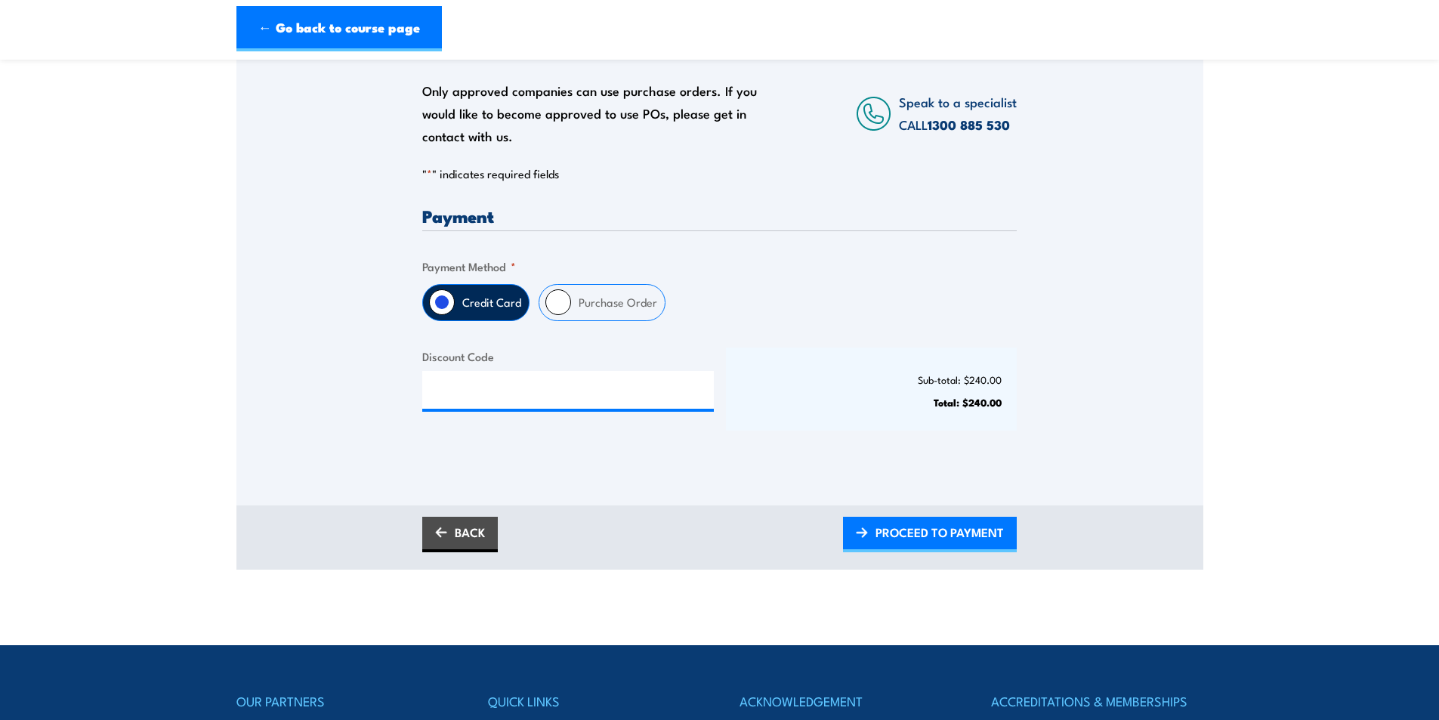
click at [614, 319] on label "Purchase Order" at bounding box center [618, 302] width 94 height 35
click at [571, 315] on input "Purchase Order" at bounding box center [558, 302] width 26 height 26
radio input "true"
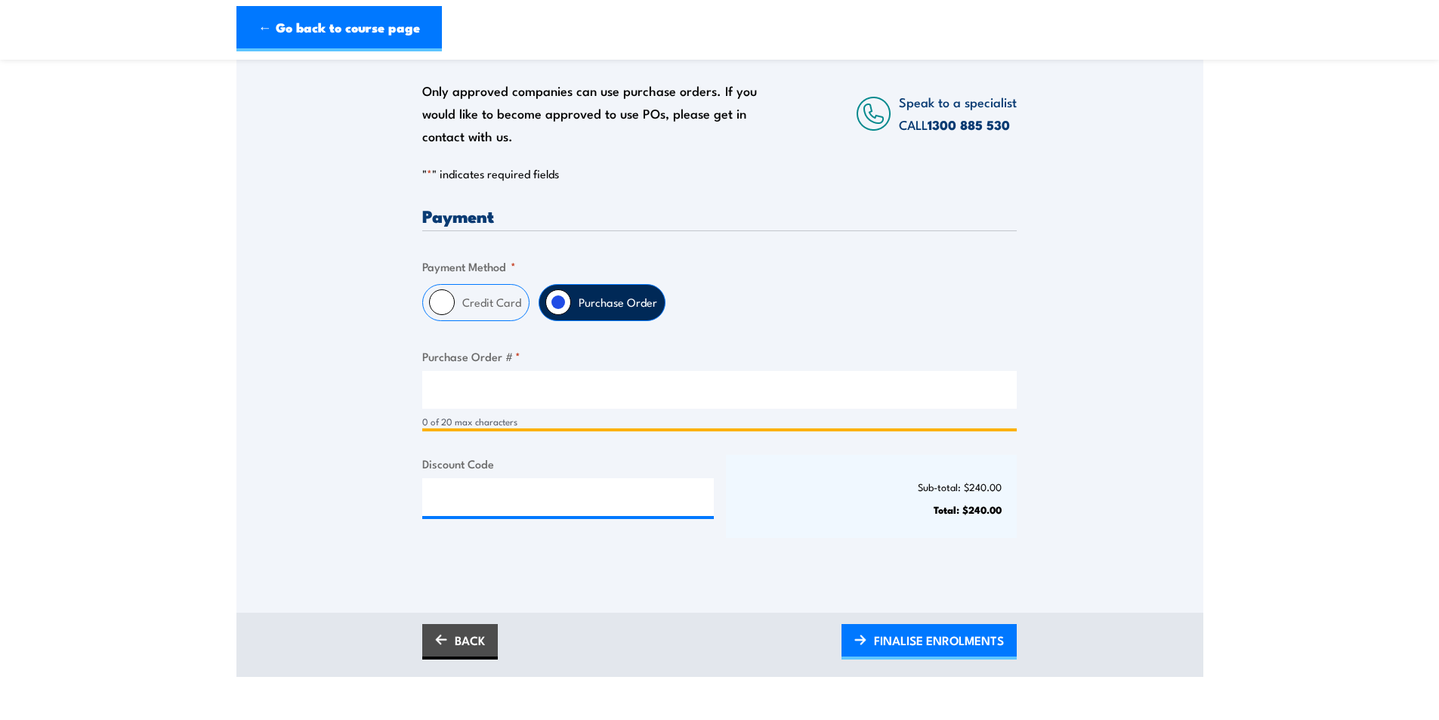
click at [464, 408] on input "Purchase Order # *" at bounding box center [719, 390] width 594 height 38
type input "PO0004"
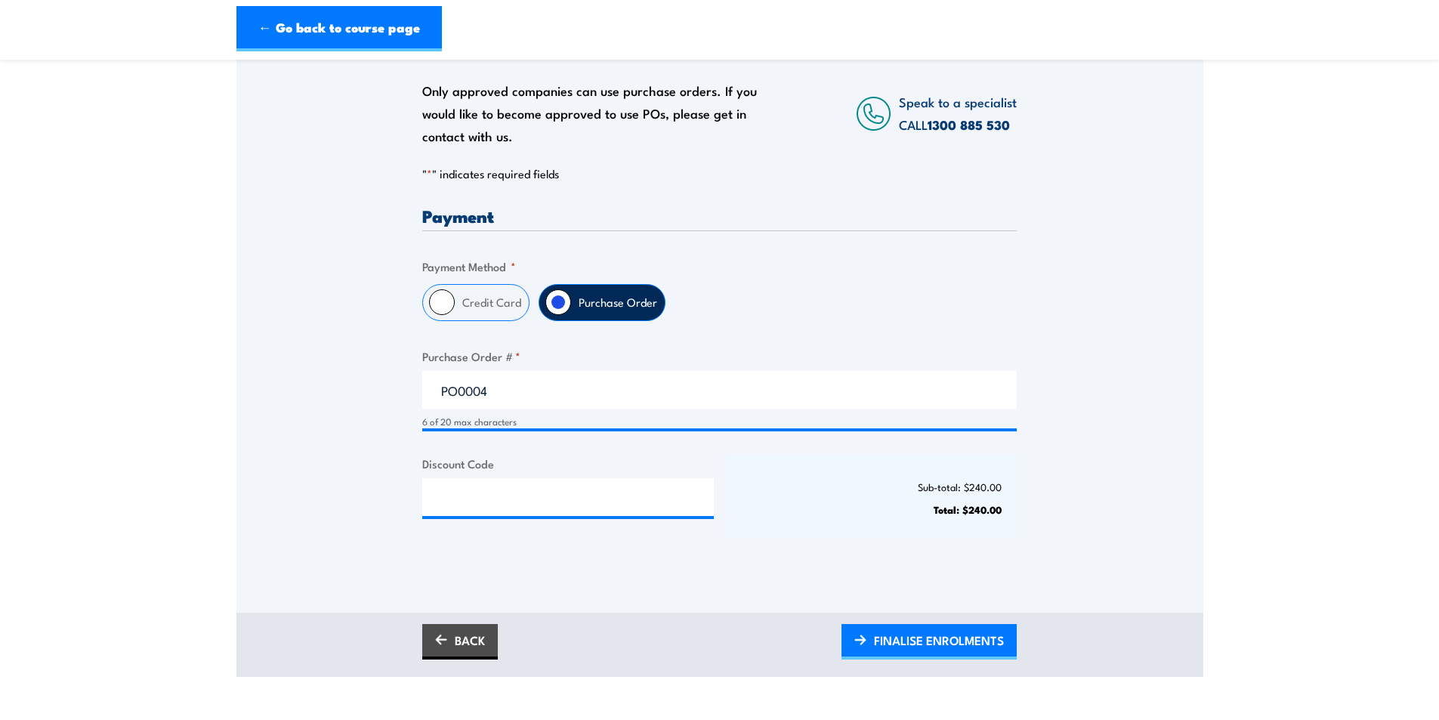
click at [383, 398] on div "Only approved companies can use purchase orders. If you would like to become ap…" at bounding box center [719, 298] width 967 height 544
click at [899, 646] on span "FINALISE ENROLMENTS" at bounding box center [939, 640] width 130 height 40
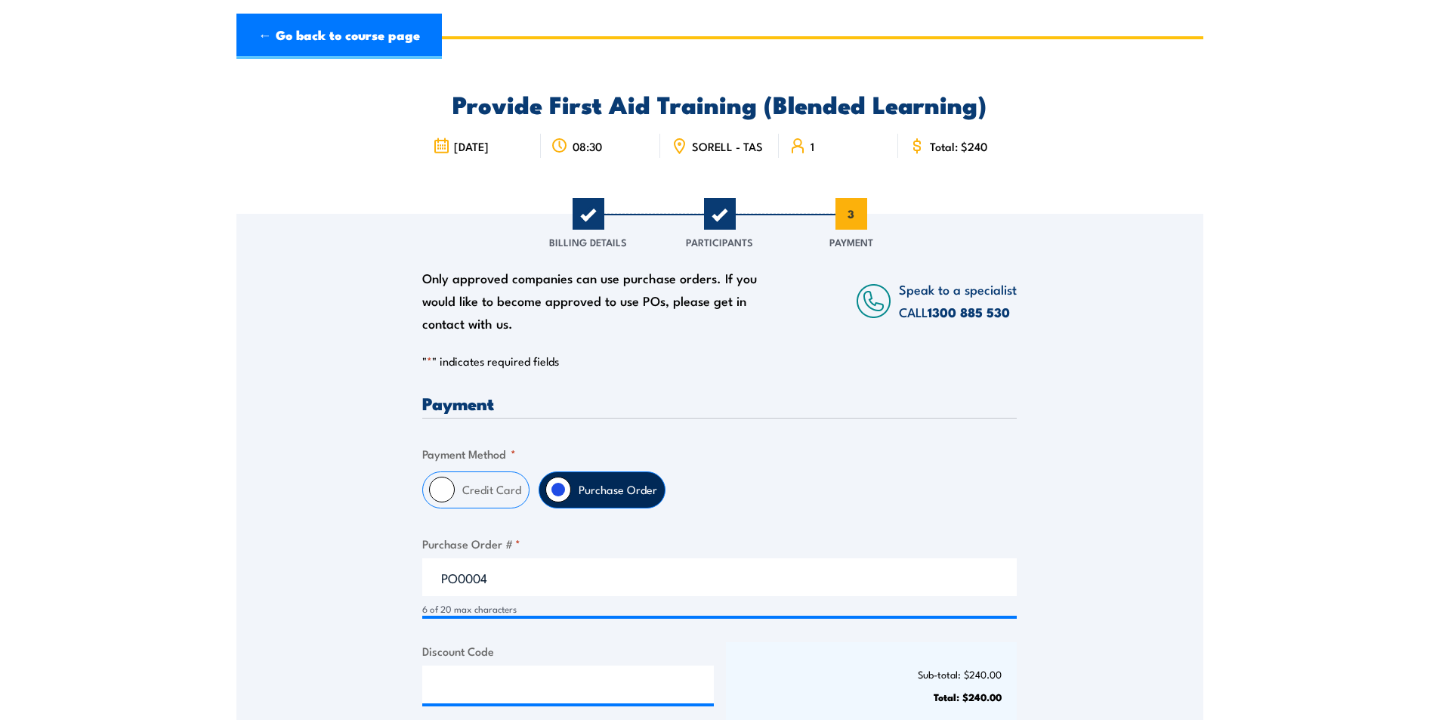
scroll to position [76, 0]
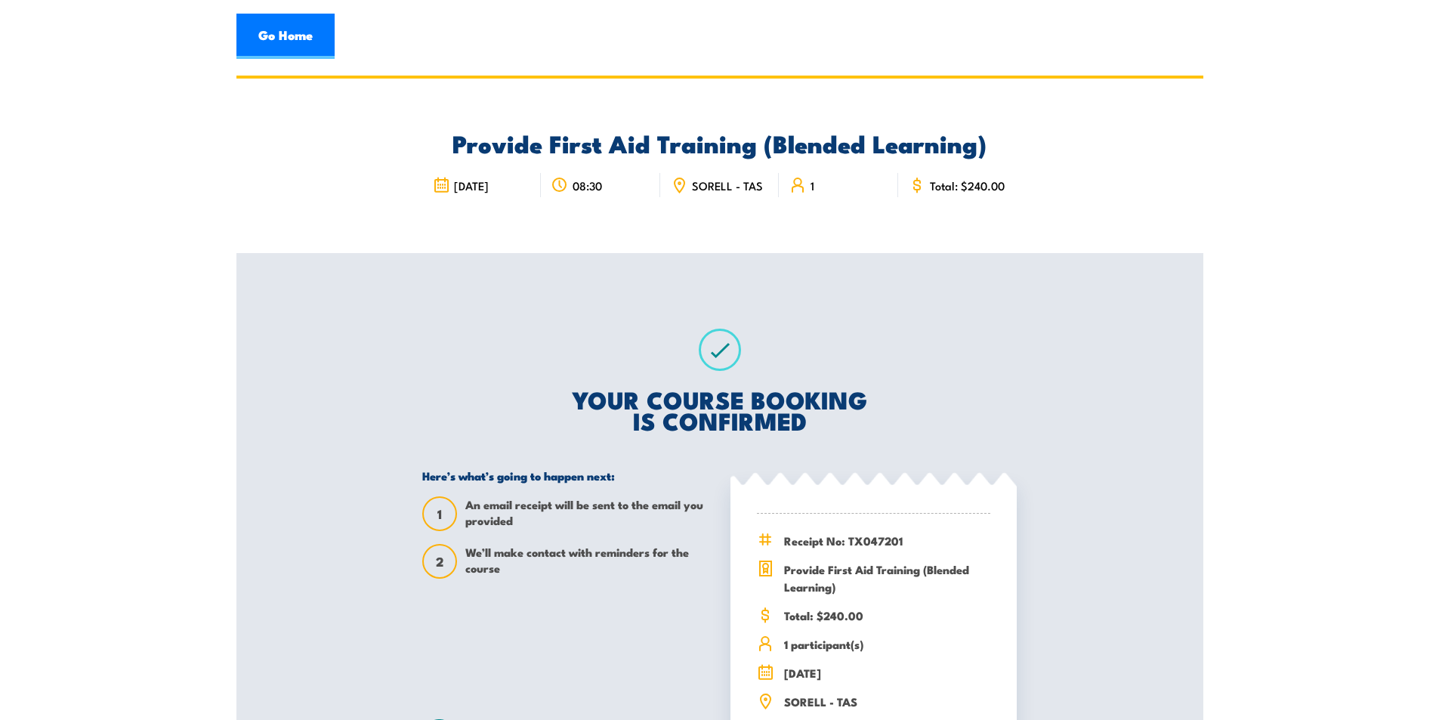
click at [409, 198] on div "Provide First Aid Training (Blended Learning) [DATE] 08:30 SORELL - TAS 1" at bounding box center [719, 166] width 967 height 174
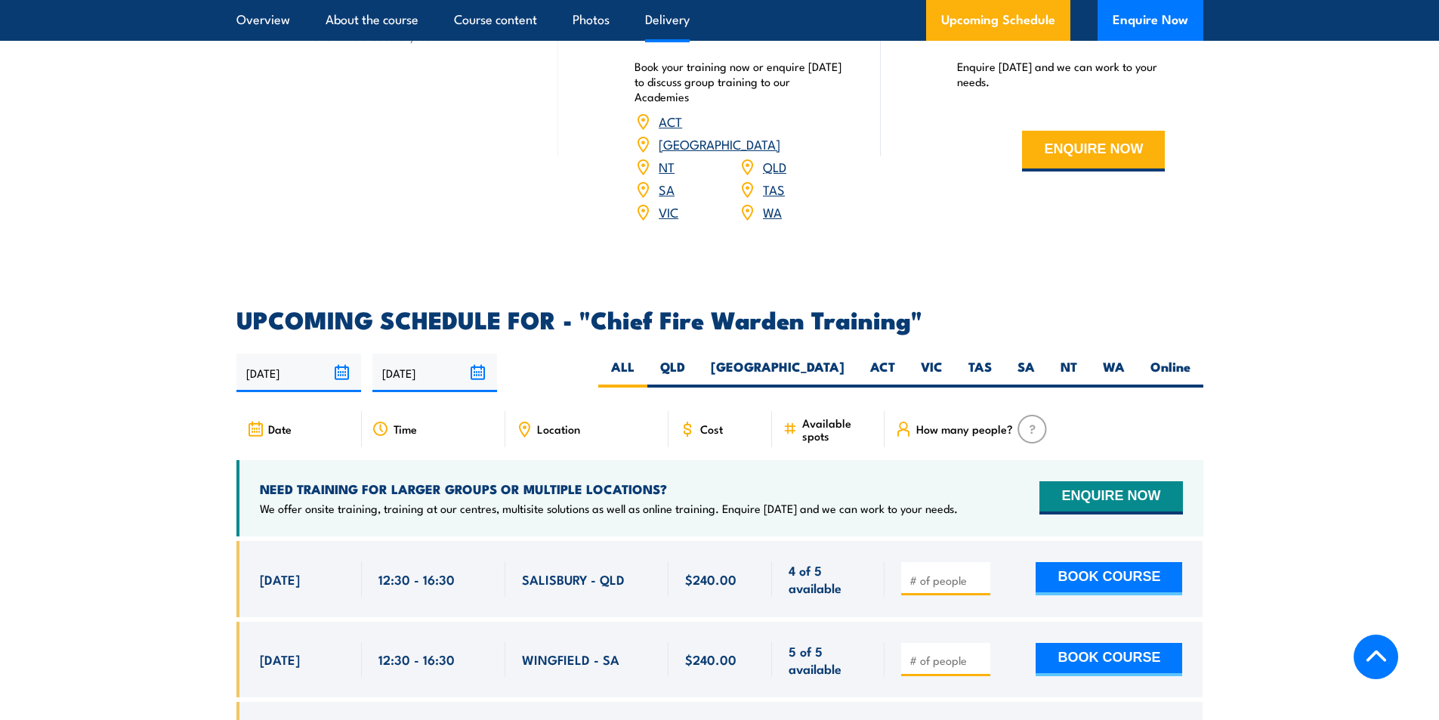
scroll to position [2416, 0]
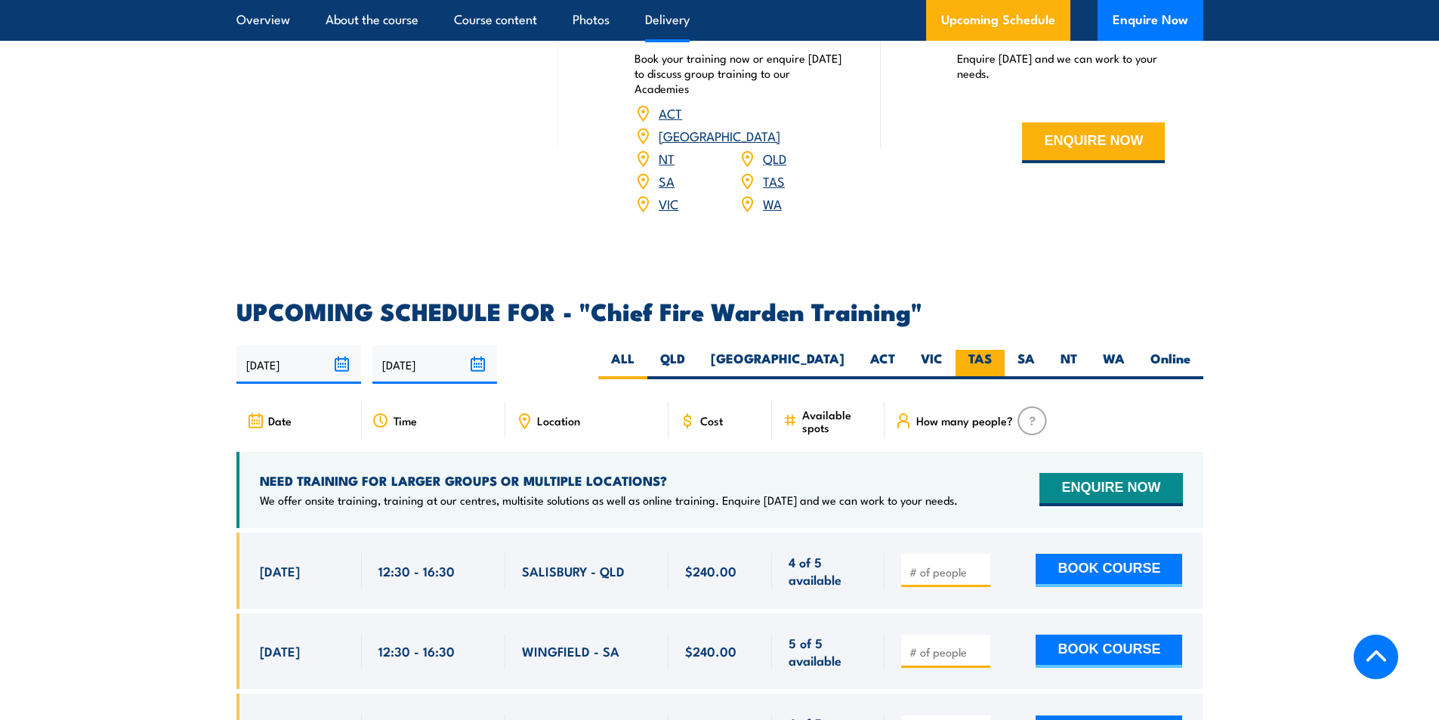
click at [979, 350] on label "TAS" at bounding box center [979, 364] width 49 height 29
click at [992, 350] on input "TAS" at bounding box center [997, 355] width 10 height 10
radio input "true"
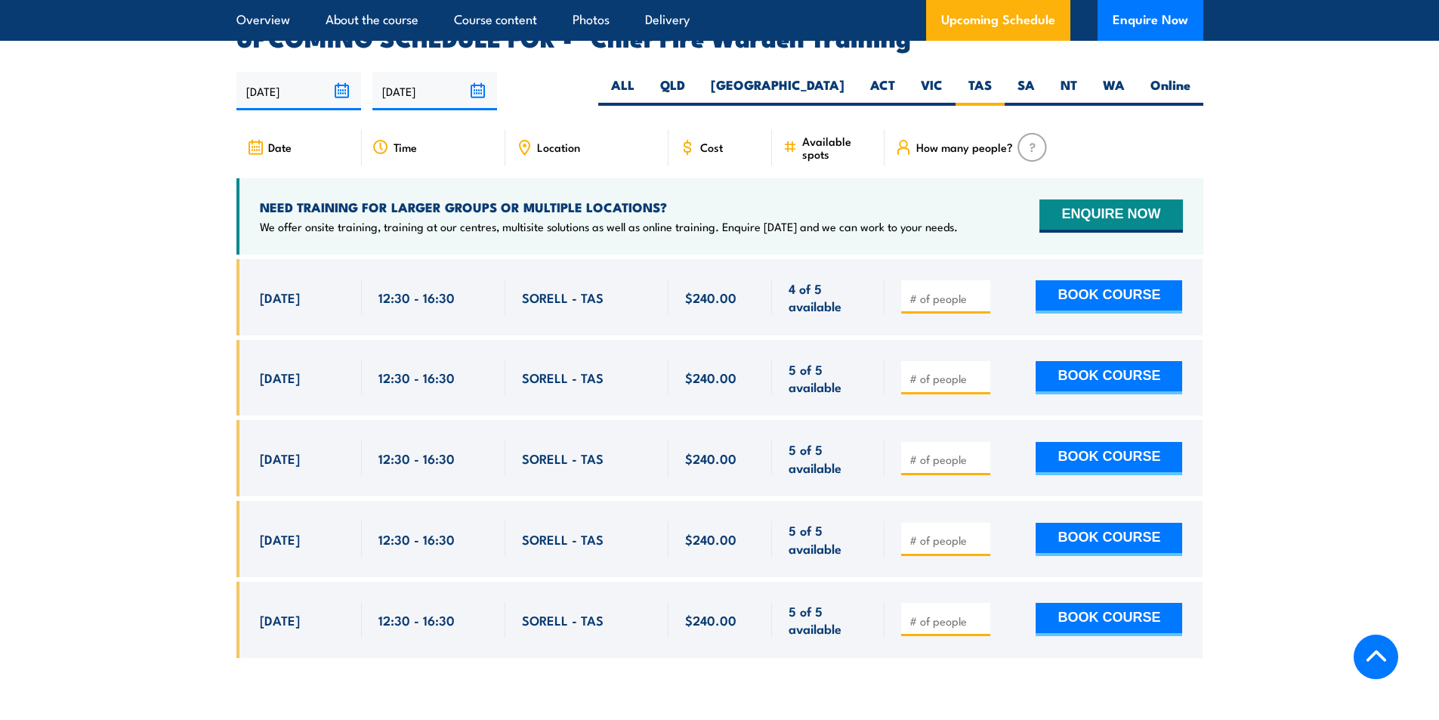
scroll to position [2694, 0]
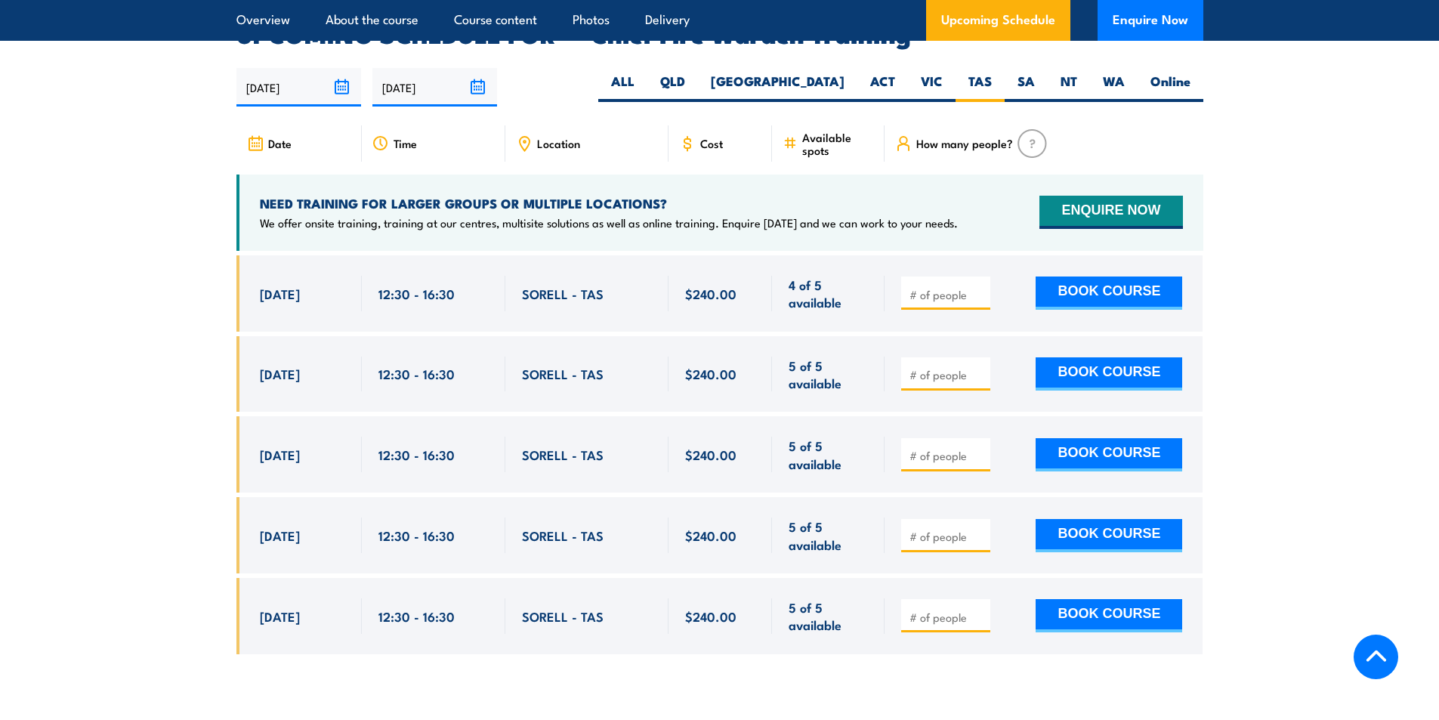
click at [133, 314] on section "UPCOMING SCHEDULE FOR - "Chief Fire Warden Training" [DATE] [DATE]" at bounding box center [719, 350] width 1439 height 654
click at [94, 441] on section "UPCOMING SCHEDULE FOR - "Chief Fire Warden Training" [DATE] [DATE]" at bounding box center [719, 350] width 1439 height 654
click at [174, 193] on section "UPCOMING SCHEDULE FOR - "Chief Fire Warden Training" [DATE] [DATE]" at bounding box center [719, 350] width 1439 height 654
click at [117, 309] on section "UPCOMING SCHEDULE FOR - "Chief Fire Warden Training" [DATE] [DATE]" at bounding box center [719, 350] width 1439 height 654
click at [213, 332] on section "UPCOMING SCHEDULE FOR - "Chief Fire Warden Training" [DATE] [DATE]" at bounding box center [719, 350] width 1439 height 654
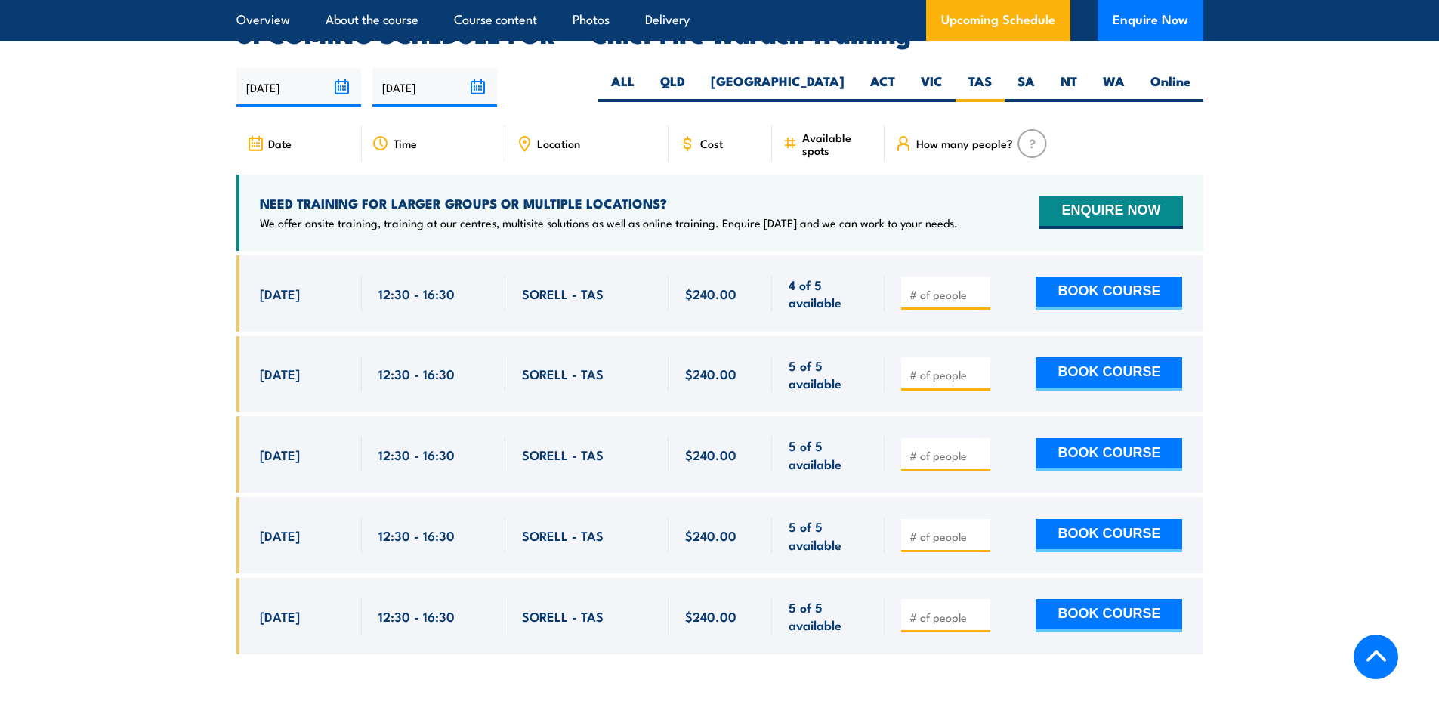
click at [139, 352] on section "UPCOMING SCHEDULE FOR - "Chief Fire Warden Training" [DATE] [DATE]" at bounding box center [719, 350] width 1439 height 654
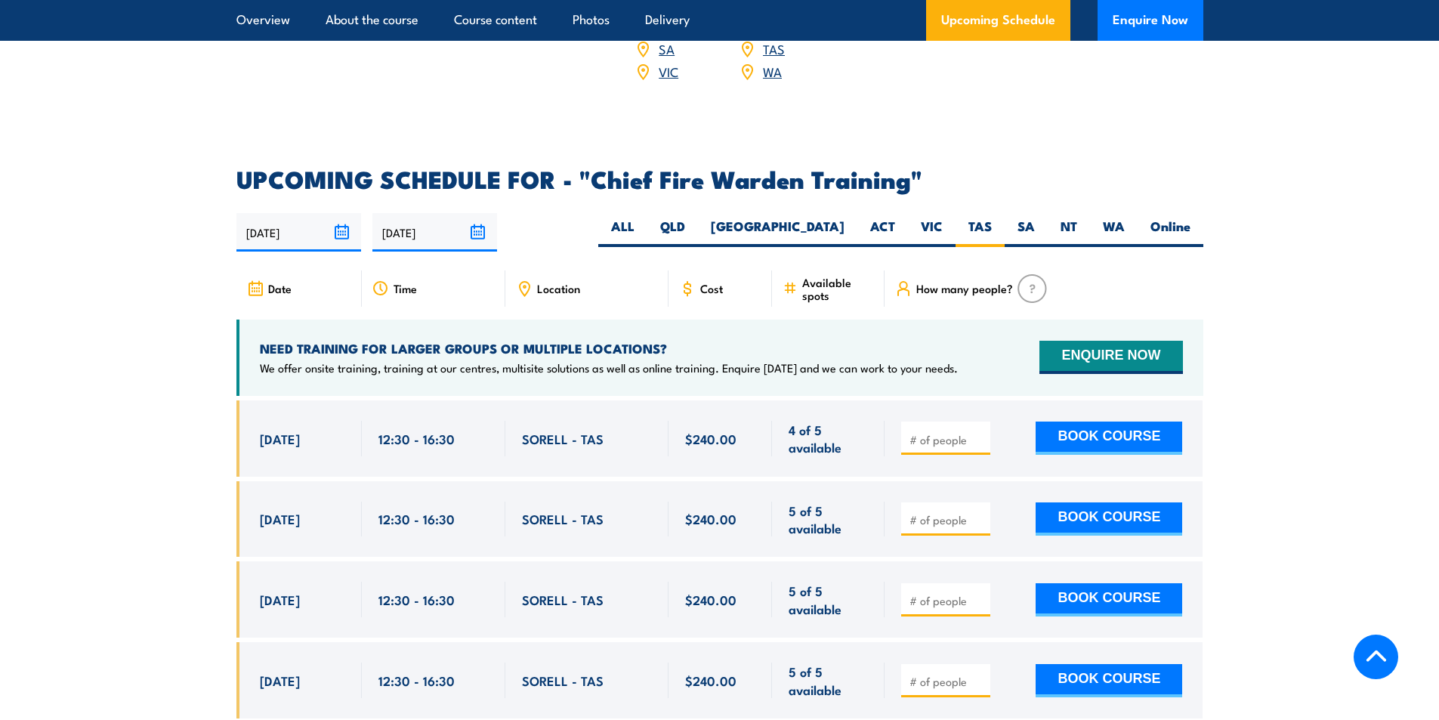
scroll to position [2543, 0]
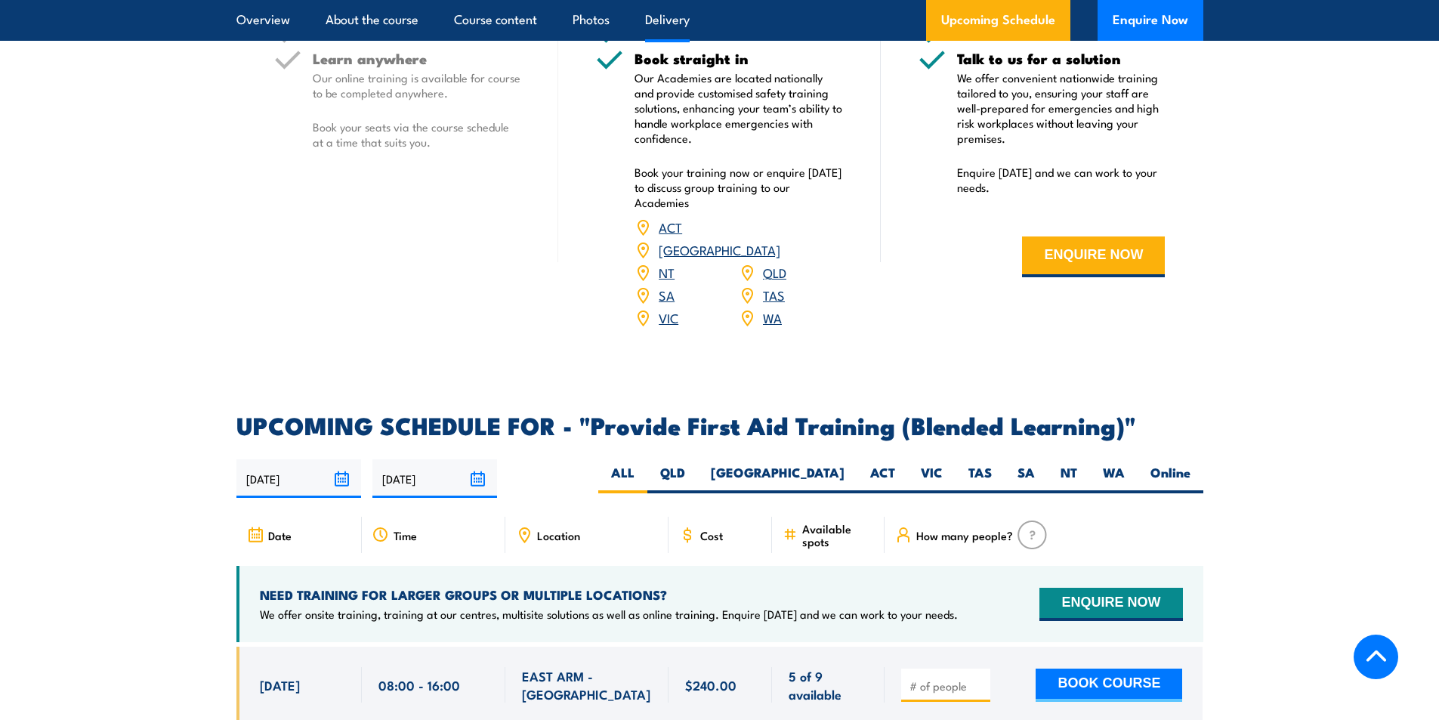
scroll to position [2719, 0]
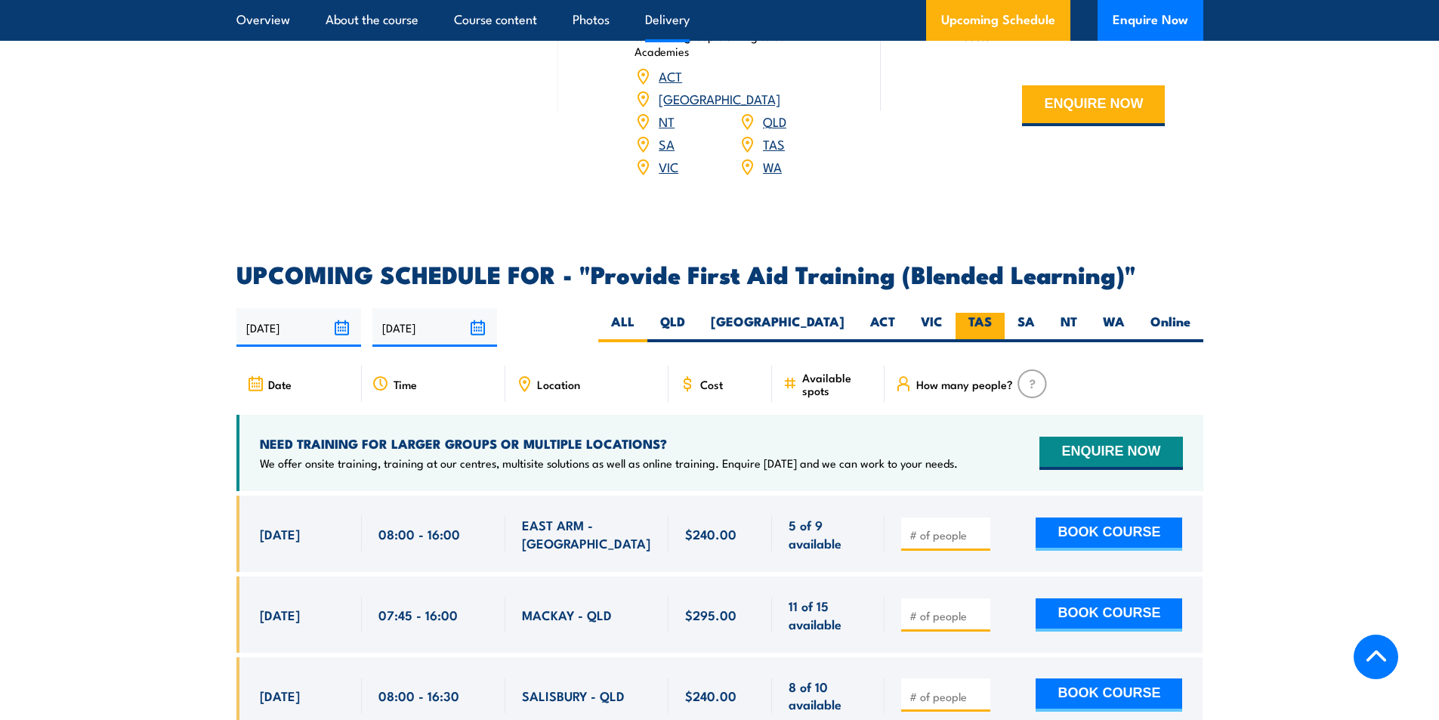
click at [975, 334] on label "TAS" at bounding box center [979, 327] width 49 height 29
click at [992, 322] on input "TAS" at bounding box center [997, 318] width 10 height 10
radio input "true"
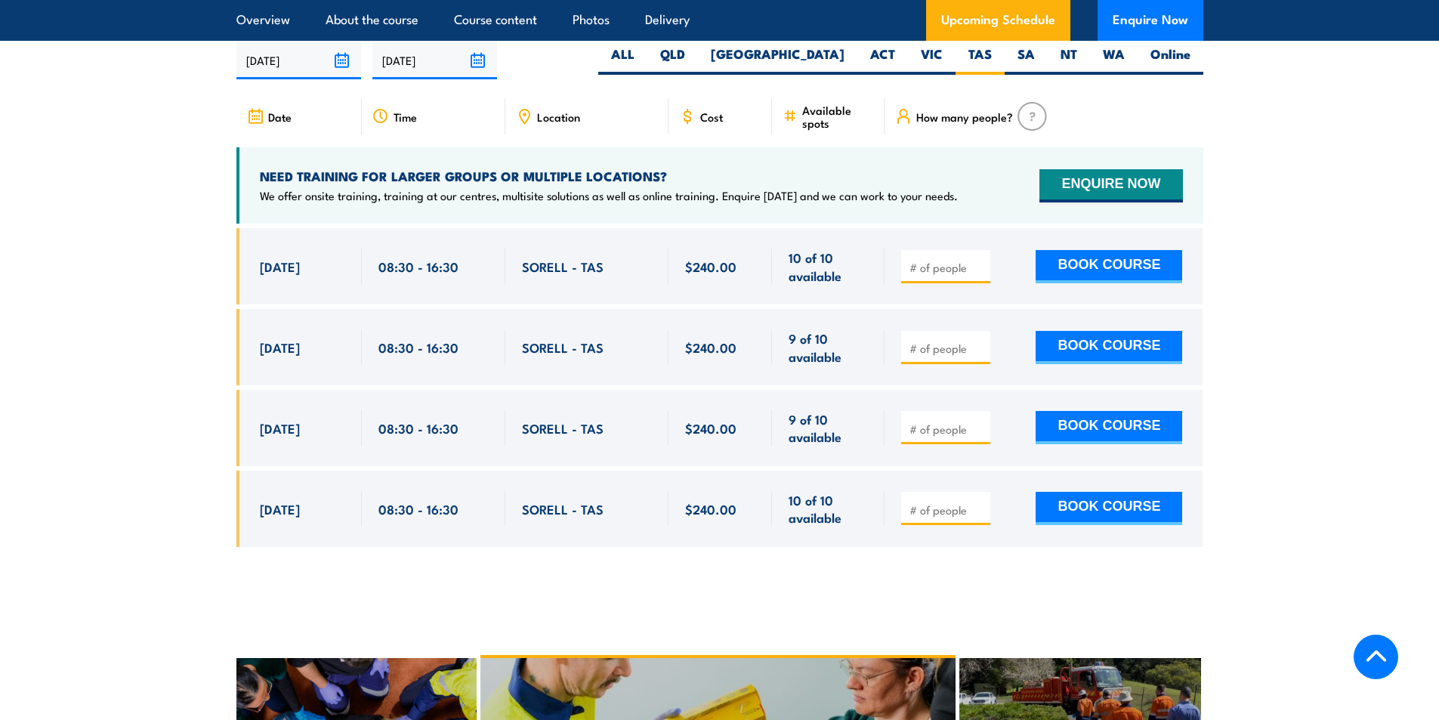
scroll to position [2993, 0]
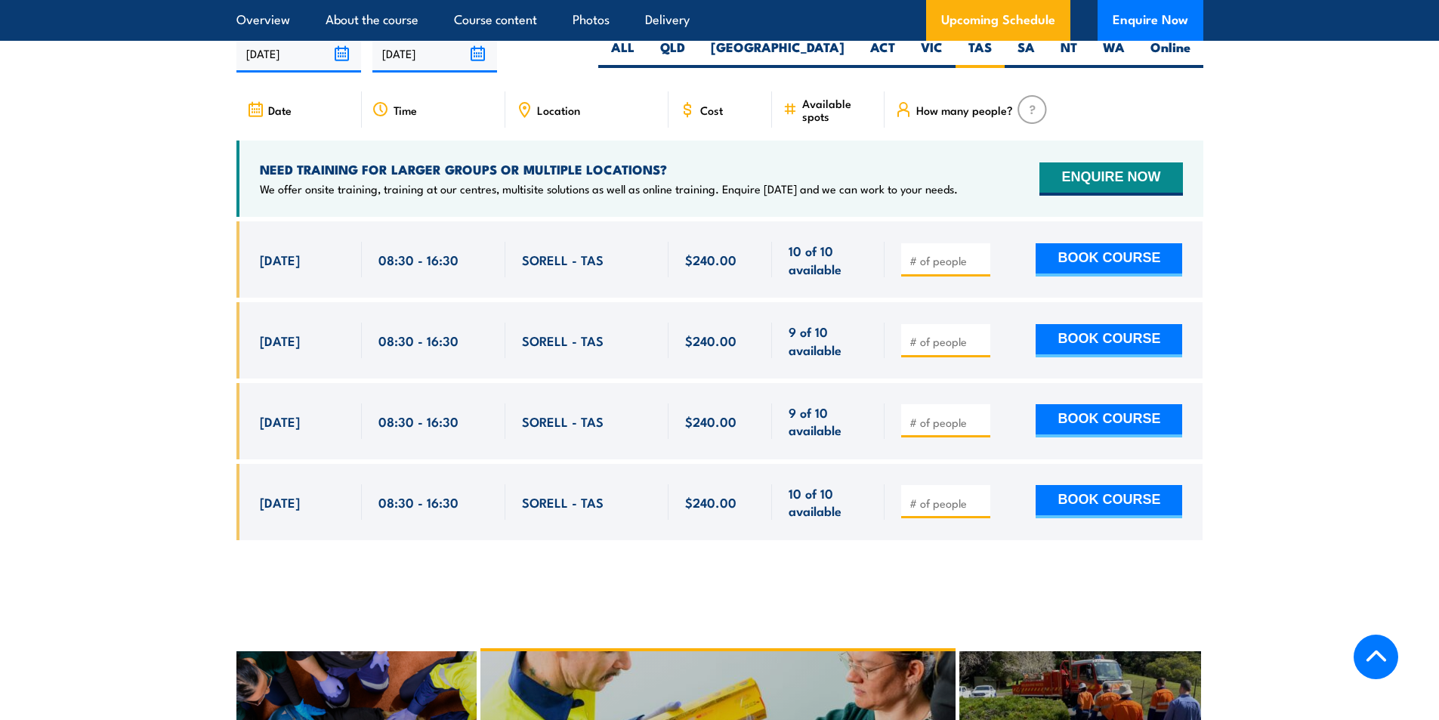
click at [119, 351] on section "UPCOMING SCHEDULE FOR - "Provide First Aid Training (Blended Learning)" 26/08/2…" at bounding box center [719, 275] width 1439 height 573
click at [154, 335] on section "UPCOMING SCHEDULE FOR - "Provide First Aid Training (Blended Learning)" 26/08/2…" at bounding box center [719, 275] width 1439 height 573
click at [143, 434] on section "UPCOMING SCHEDULE FOR - "Provide First Aid Training (Blended Learning)" 26/08/2…" at bounding box center [719, 275] width 1439 height 573
click at [154, 186] on section "UPCOMING SCHEDULE FOR - "Provide First Aid Training (Blended Learning)" 26/08/2…" at bounding box center [719, 275] width 1439 height 573
click at [205, 374] on section "UPCOMING SCHEDULE FOR - "Provide First Aid Training (Blended Learning)" 26/08/2…" at bounding box center [719, 275] width 1439 height 573
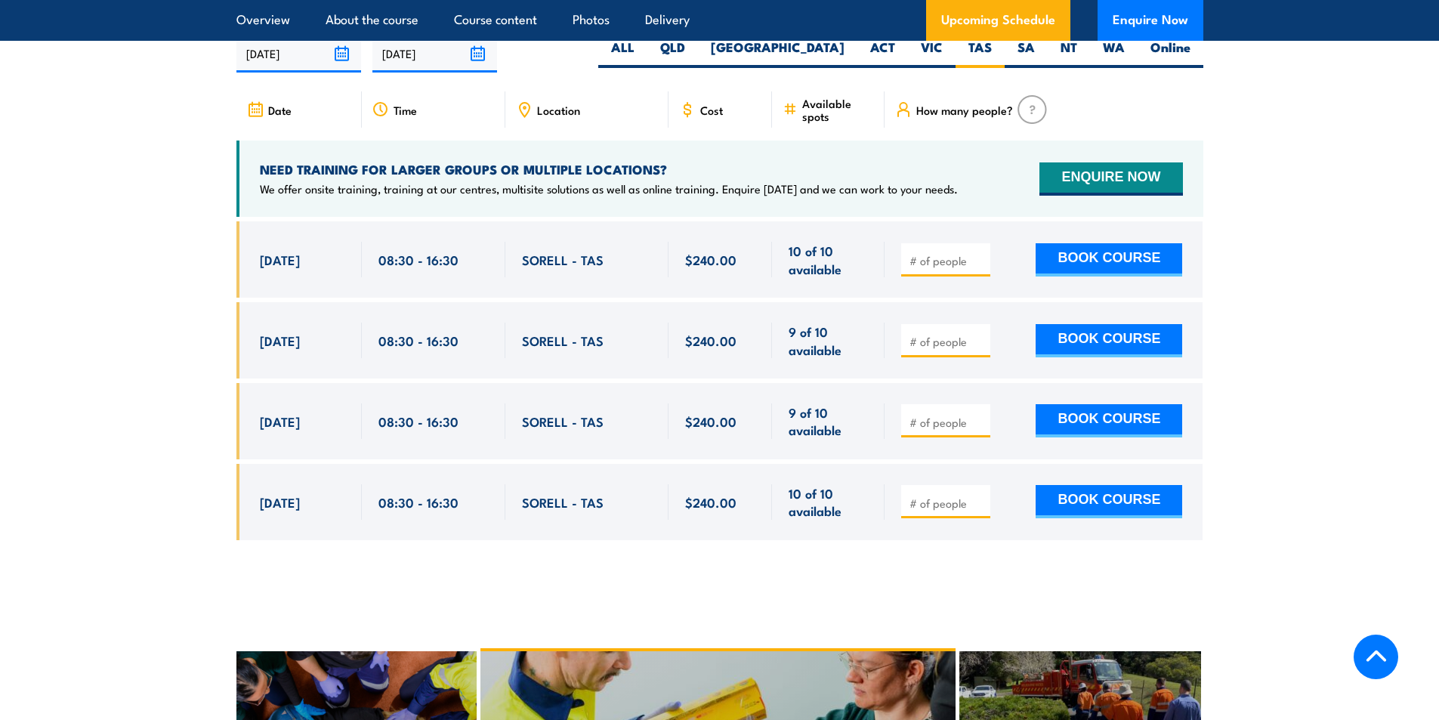
click at [128, 347] on section "UPCOMING SCHEDULE FOR - "Provide First Aid Training (Blended Learning)" 26/08/2…" at bounding box center [719, 275] width 1439 height 573
click at [162, 318] on section "UPCOMING SCHEDULE FOR - "Provide First Aid Training (Blended Learning)" 26/08/2…" at bounding box center [719, 275] width 1439 height 573
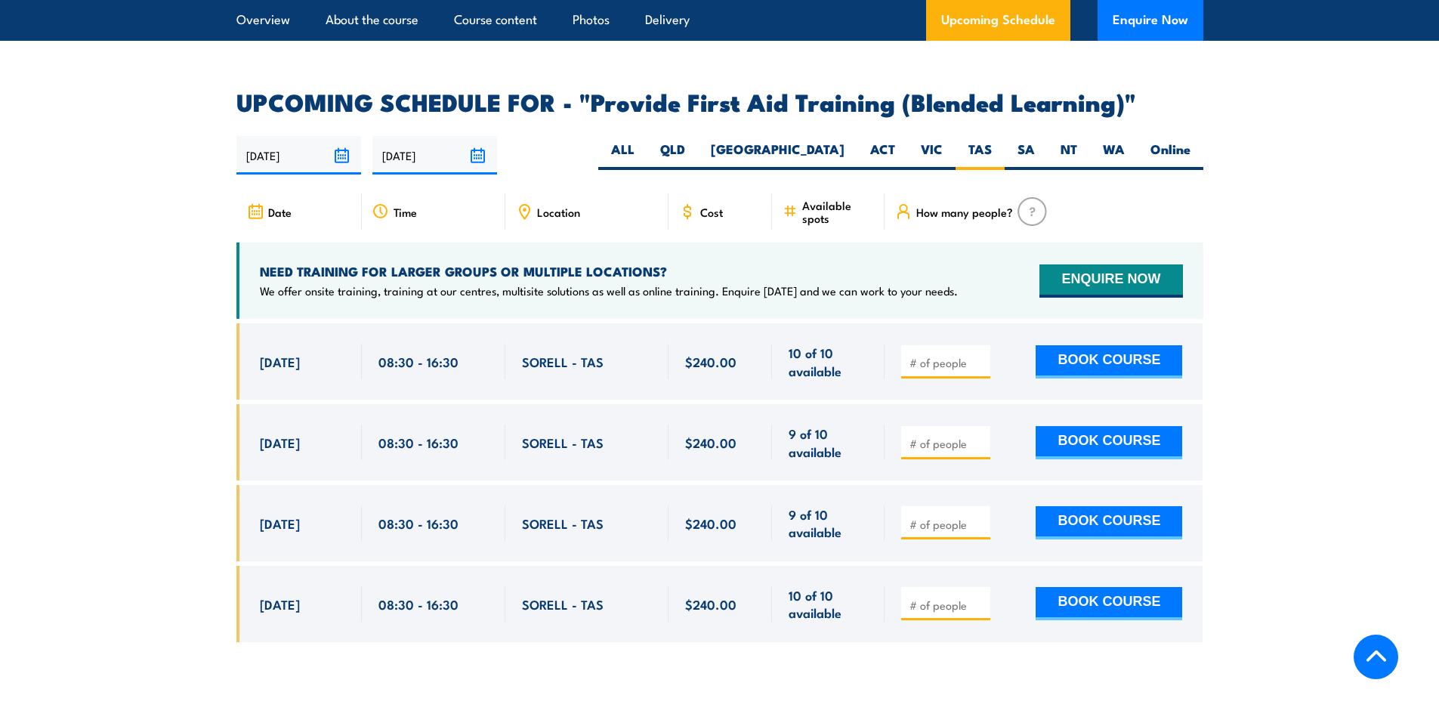
scroll to position [2917, 0]
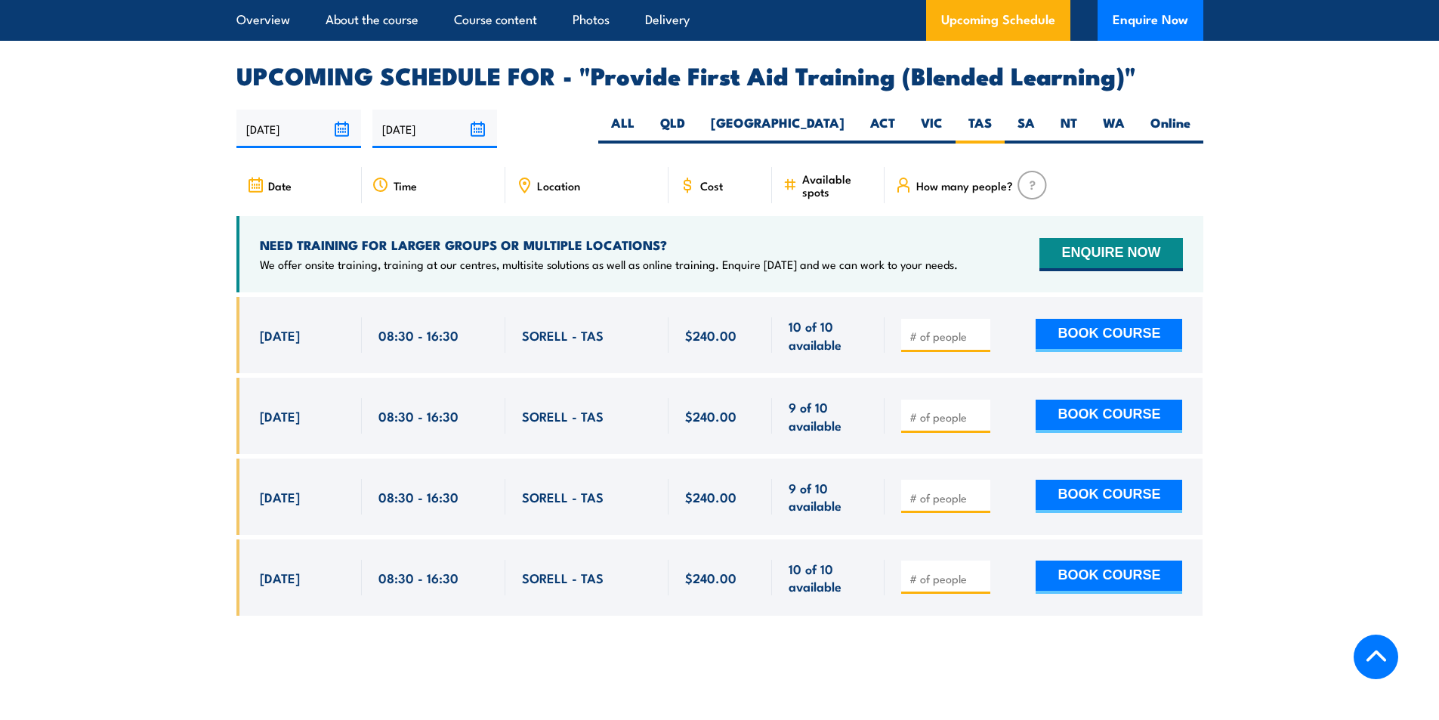
click at [123, 375] on section "UPCOMING SCHEDULE FOR - "Provide First Aid Training (Blended Learning)" 26/08/2…" at bounding box center [719, 350] width 1439 height 573
click at [1069, 431] on button "BOOK COURSE" at bounding box center [1108, 415] width 146 height 33
type input "1"
click at [997, 454] on div "1 BOOK COURSE" at bounding box center [1043, 416] width 318 height 76
click at [1075, 425] on button "BOOK COURSE" at bounding box center [1108, 415] width 146 height 33
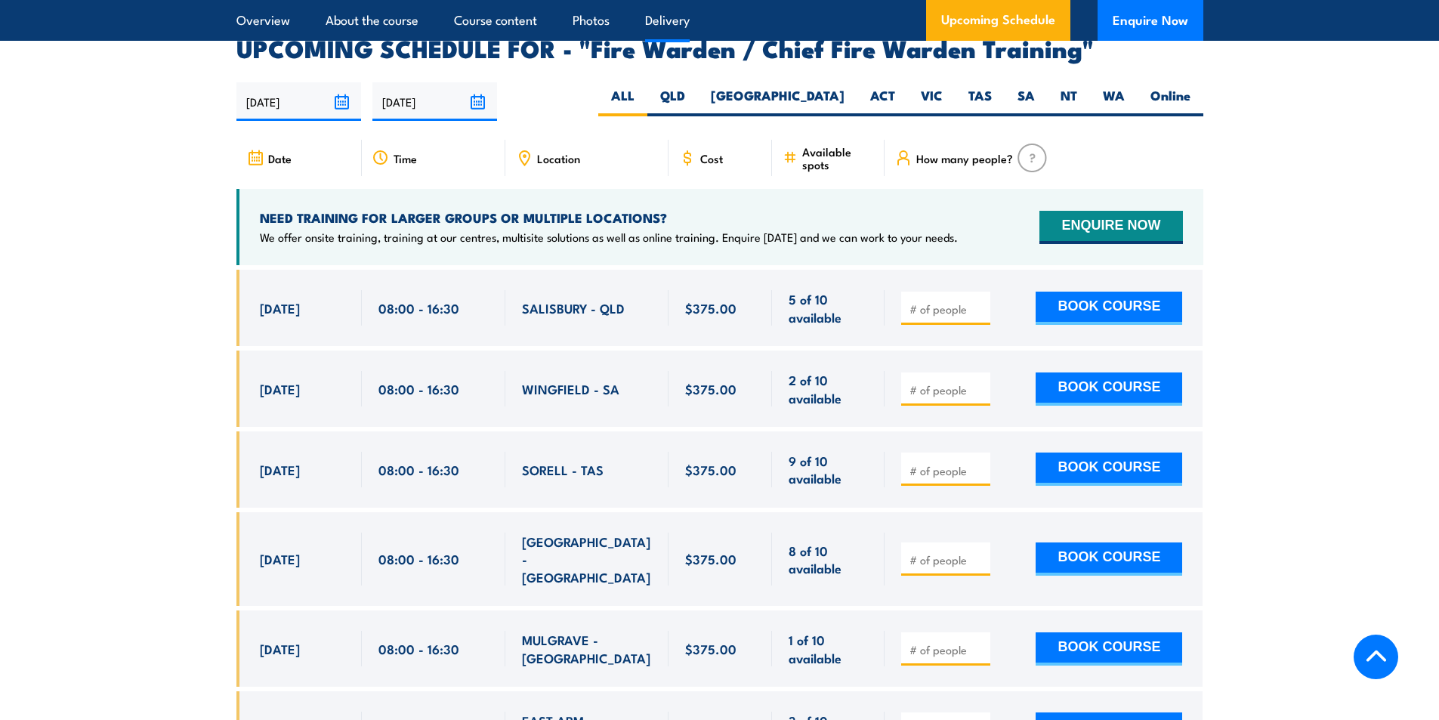
scroll to position [2643, 0]
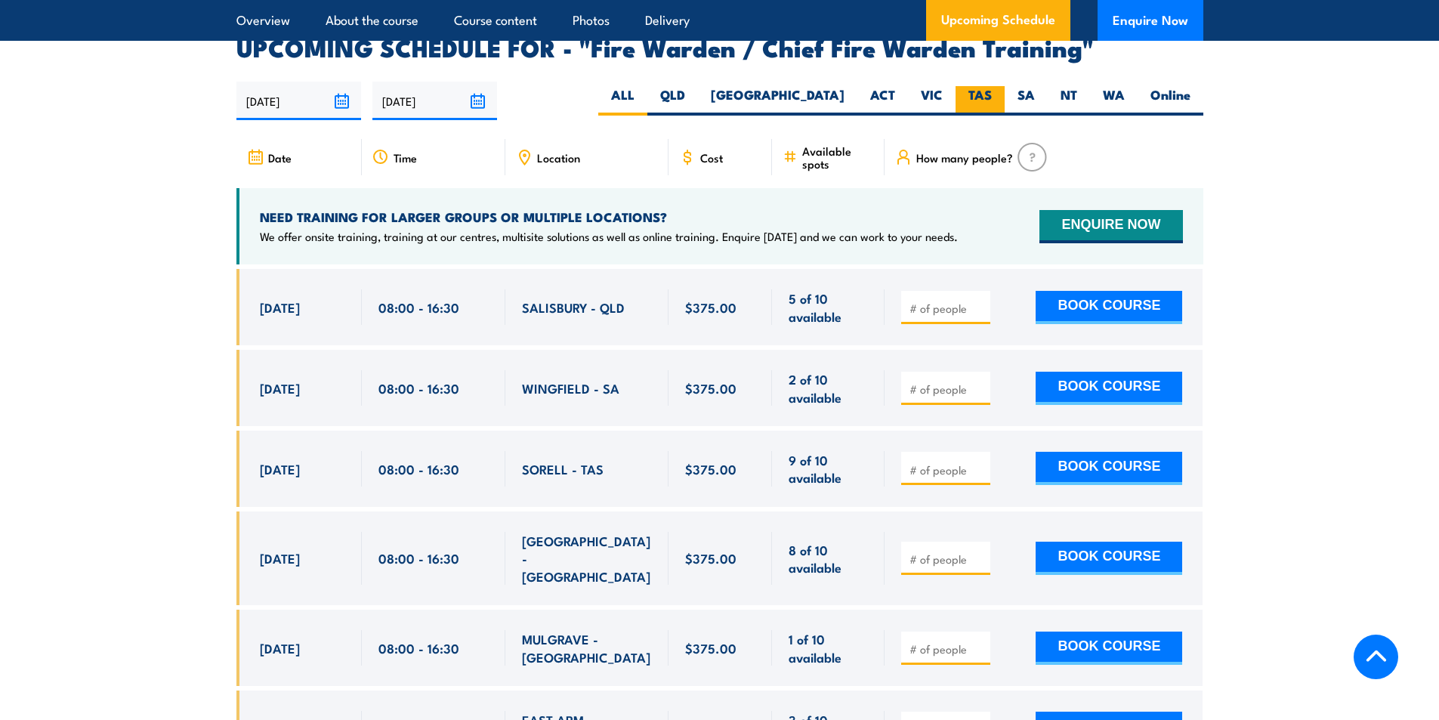
click at [986, 94] on label "TAS" at bounding box center [979, 100] width 49 height 29
click at [992, 94] on input "TAS" at bounding box center [997, 91] width 10 height 10
radio input "true"
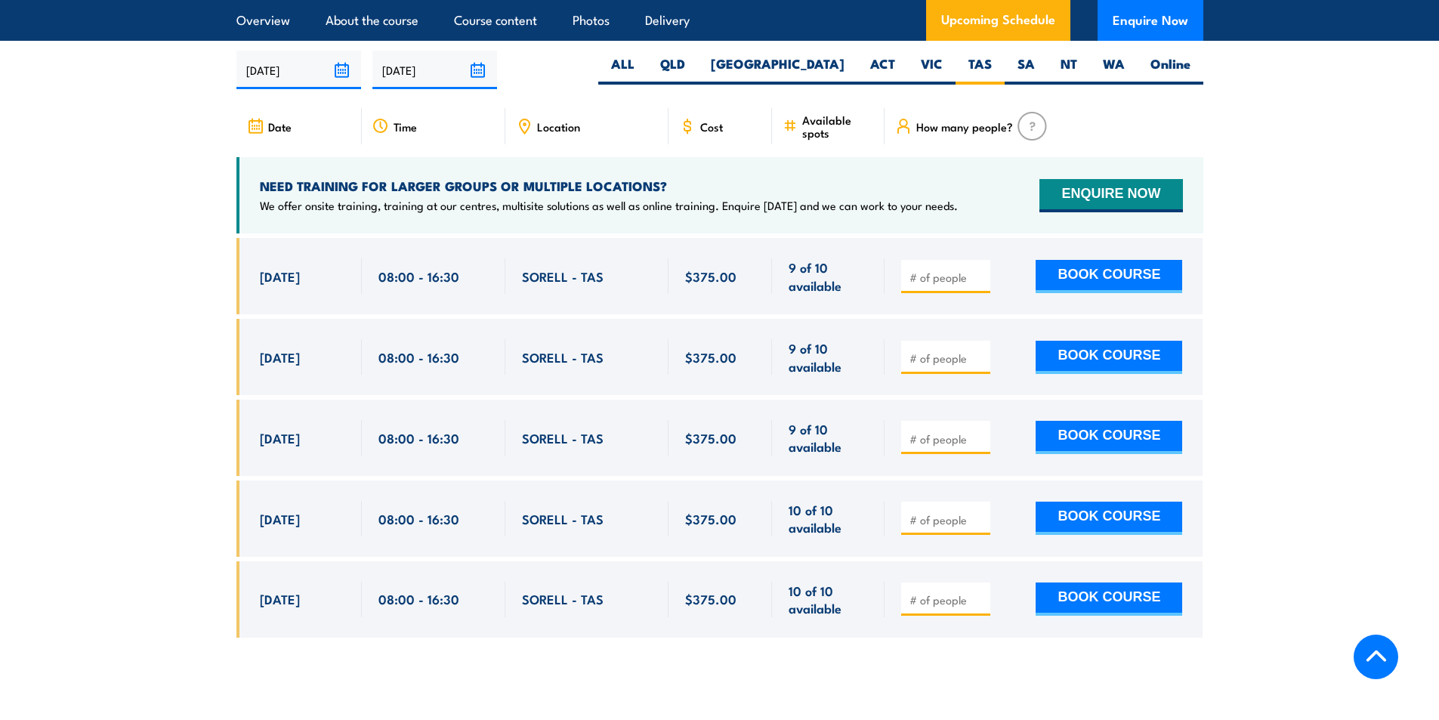
scroll to position [2675, 0]
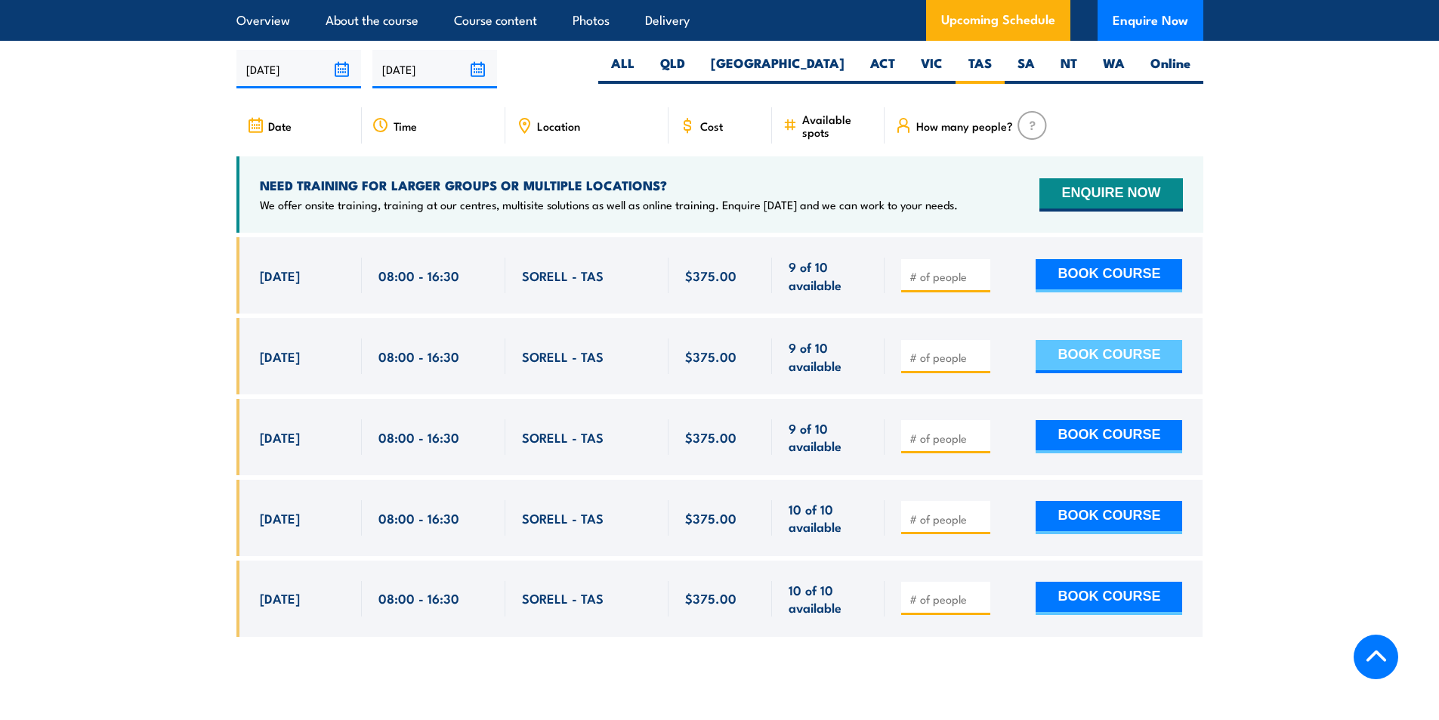
click at [1083, 351] on button "BOOK COURSE" at bounding box center [1108, 356] width 146 height 33
click at [946, 353] on input "number" at bounding box center [947, 357] width 76 height 15
type input "1"
click at [1099, 353] on button "BOOK COURSE" at bounding box center [1108, 356] width 146 height 33
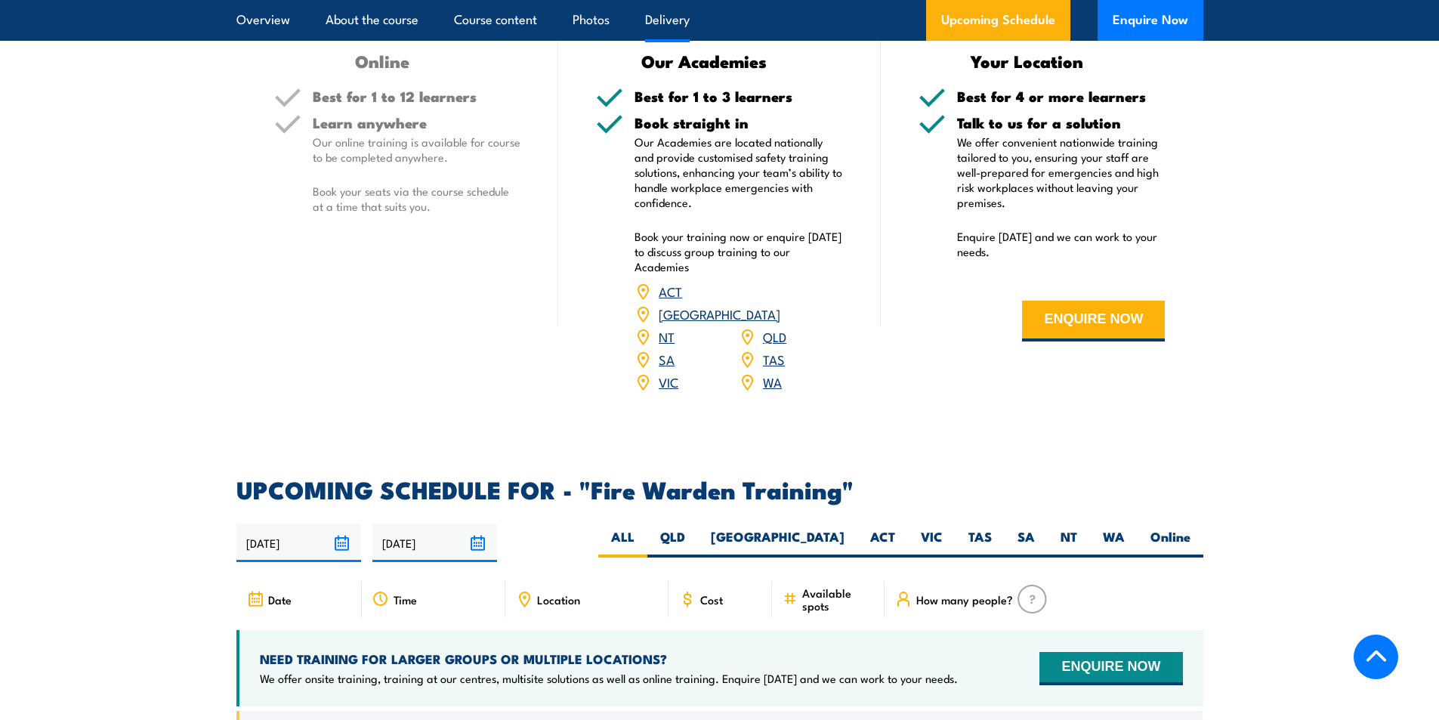
scroll to position [2643, 0]
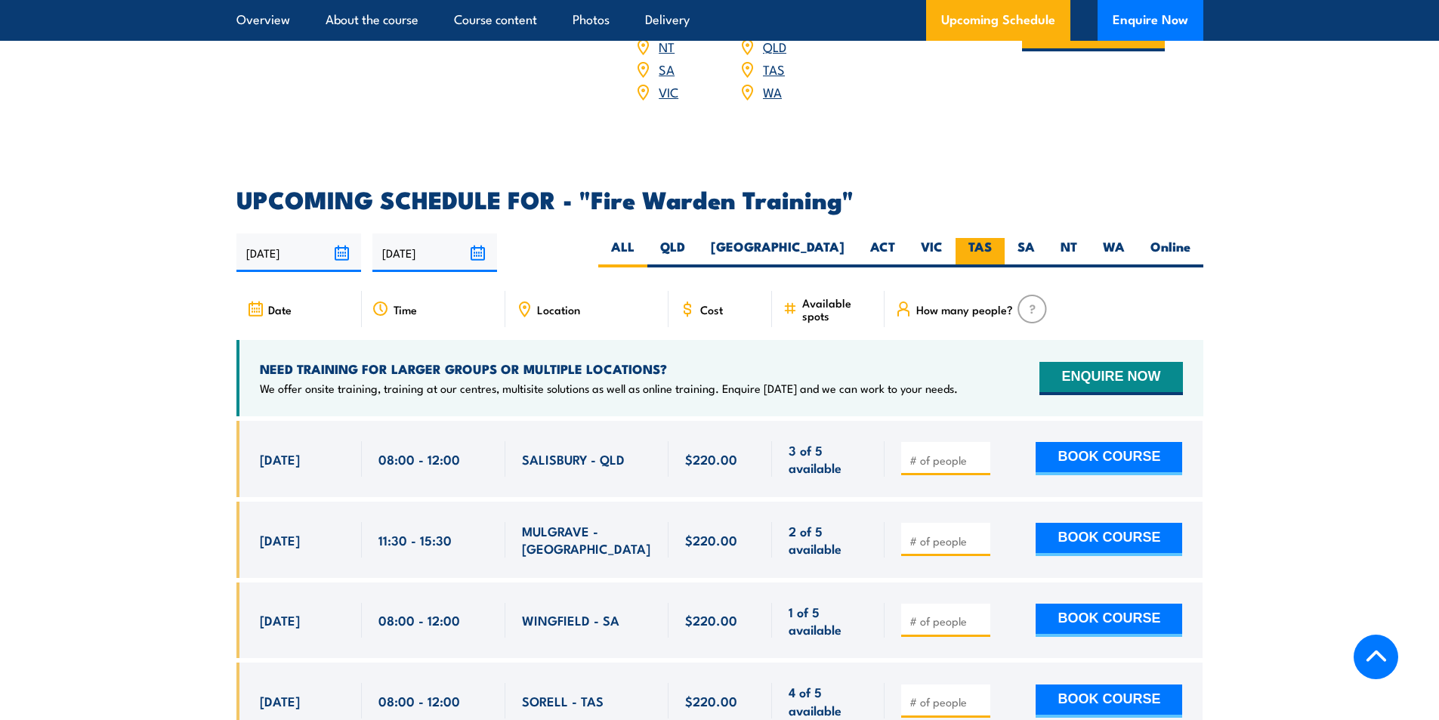
click at [982, 238] on label "TAS" at bounding box center [979, 252] width 49 height 29
click at [992, 238] on input "TAS" at bounding box center [997, 243] width 10 height 10
radio input "true"
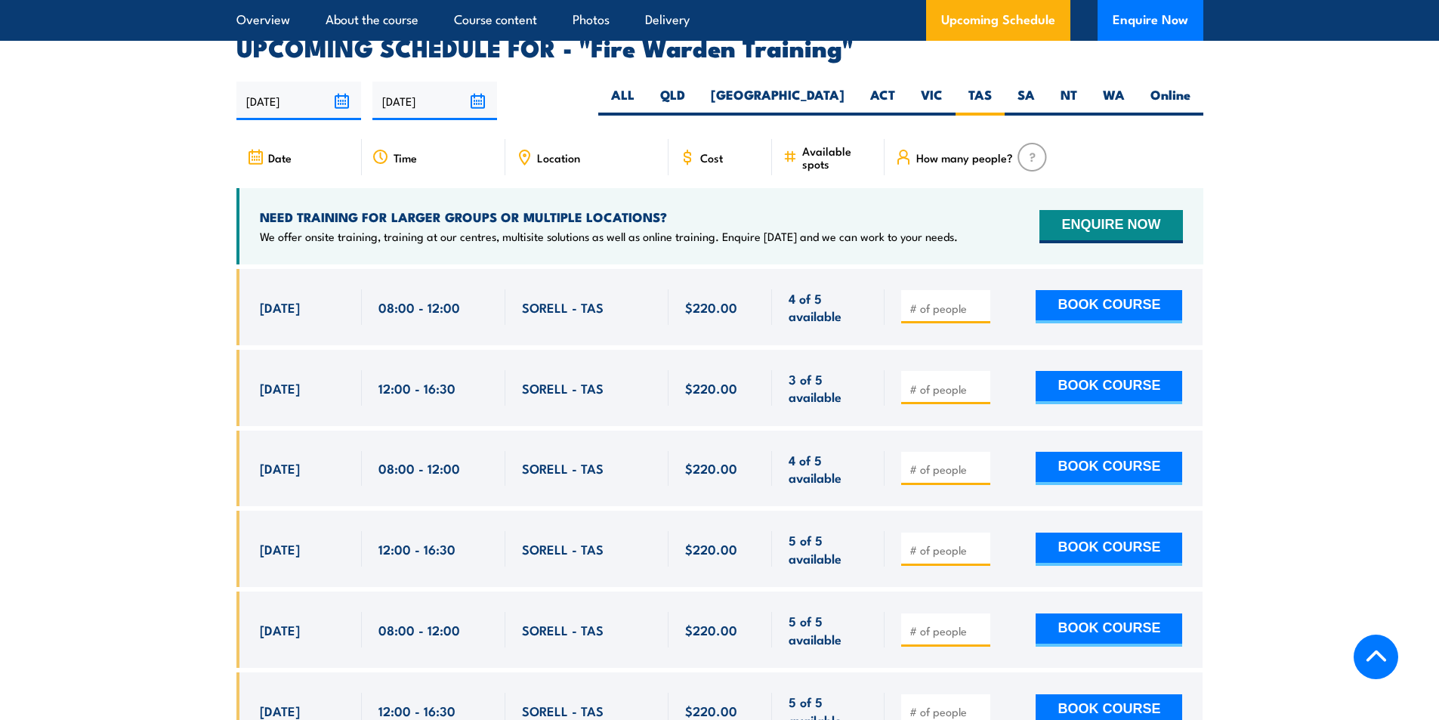
scroll to position [2808, 0]
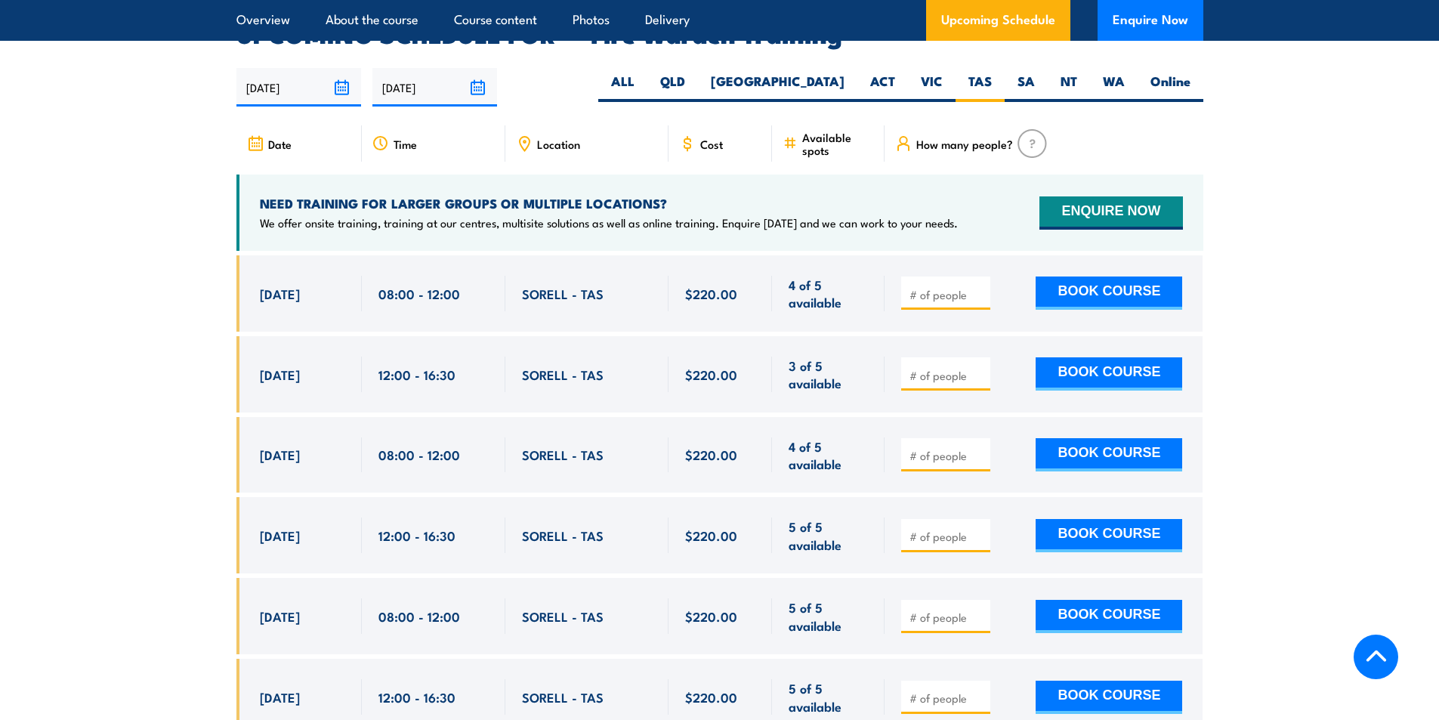
click at [122, 425] on section "UPCOMING SCHEDULE FOR - "Fire Warden Training" 26/08/2025 22/02/2026" at bounding box center [719, 511] width 1439 height 976
click at [159, 404] on section "UPCOMING SCHEDULE FOR - "Fire Warden Training" 26/08/2025 22/02/2026" at bounding box center [719, 511] width 1439 height 976
click at [950, 368] on input "number" at bounding box center [947, 375] width 76 height 15
type input "1"
click at [1290, 384] on section "UPCOMING SCHEDULE FOR - "Fire Warden Training" 26/08/2025 22/02/2026 1" at bounding box center [719, 511] width 1439 height 976
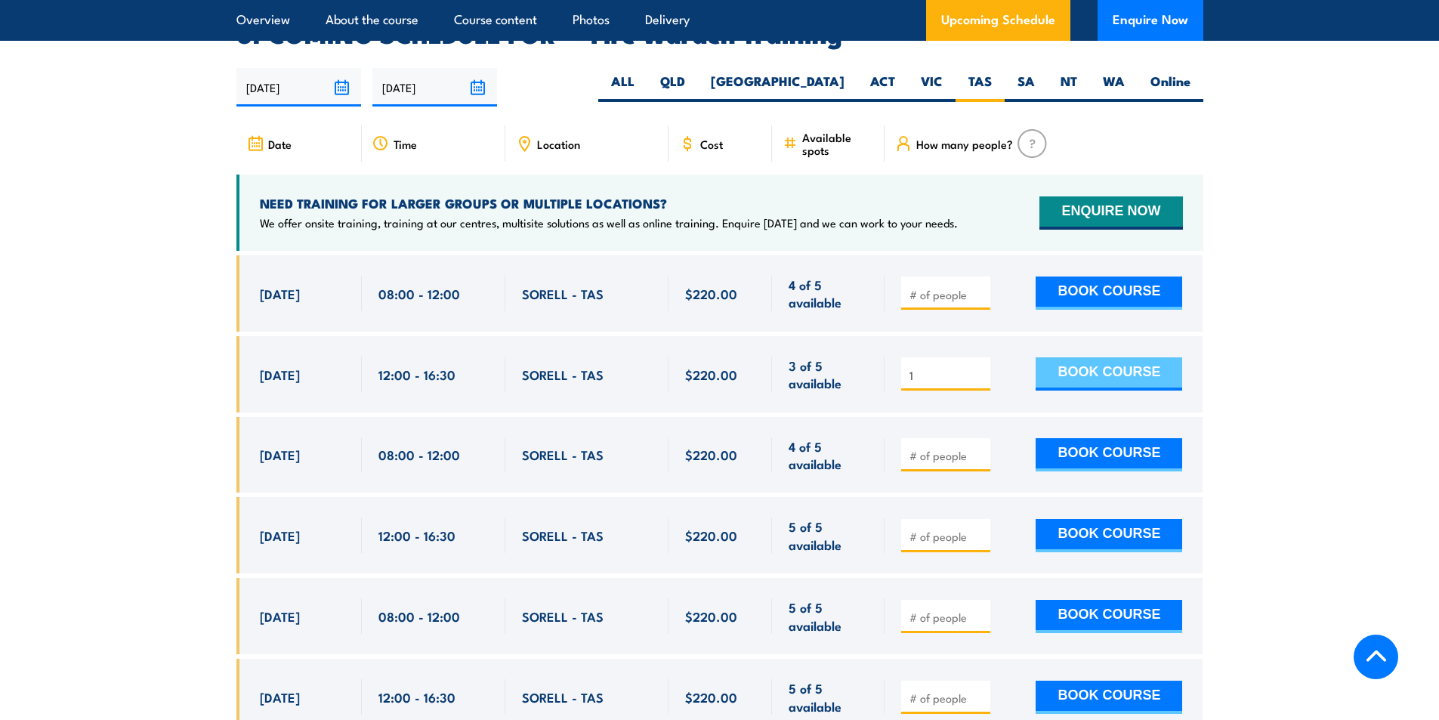
click at [1124, 357] on button "BOOK COURSE" at bounding box center [1108, 373] width 146 height 33
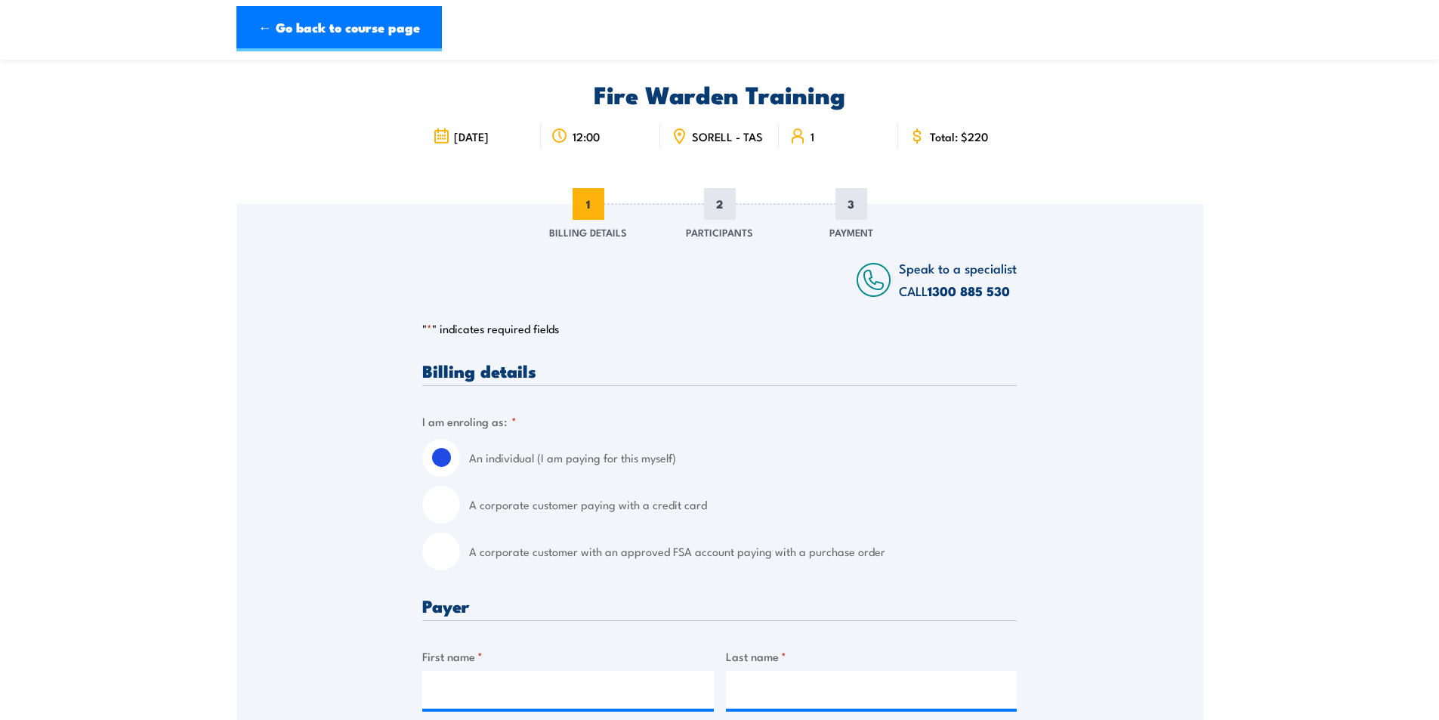
scroll to position [76, 0]
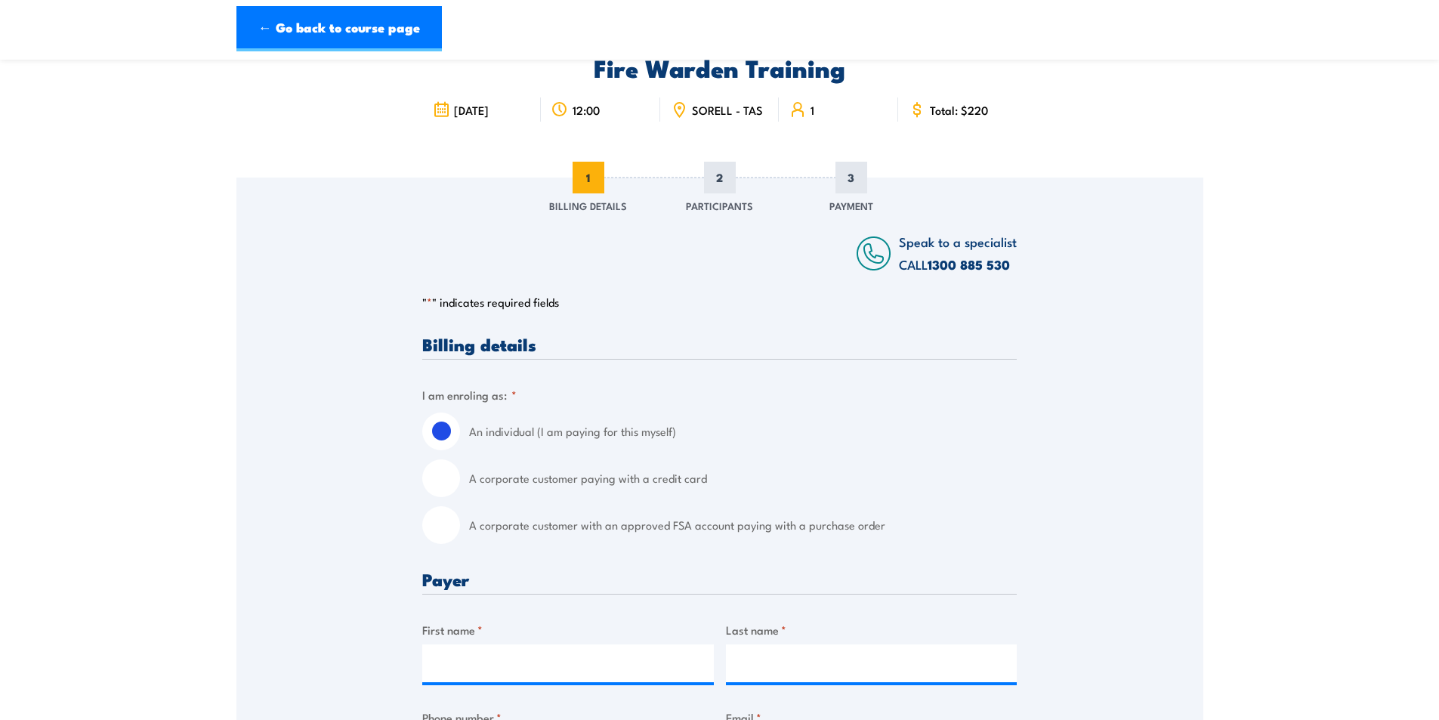
click at [444, 527] on input "A corporate customer with an approved FSA account paying with a purchase order" at bounding box center [441, 525] width 38 height 38
radio input "true"
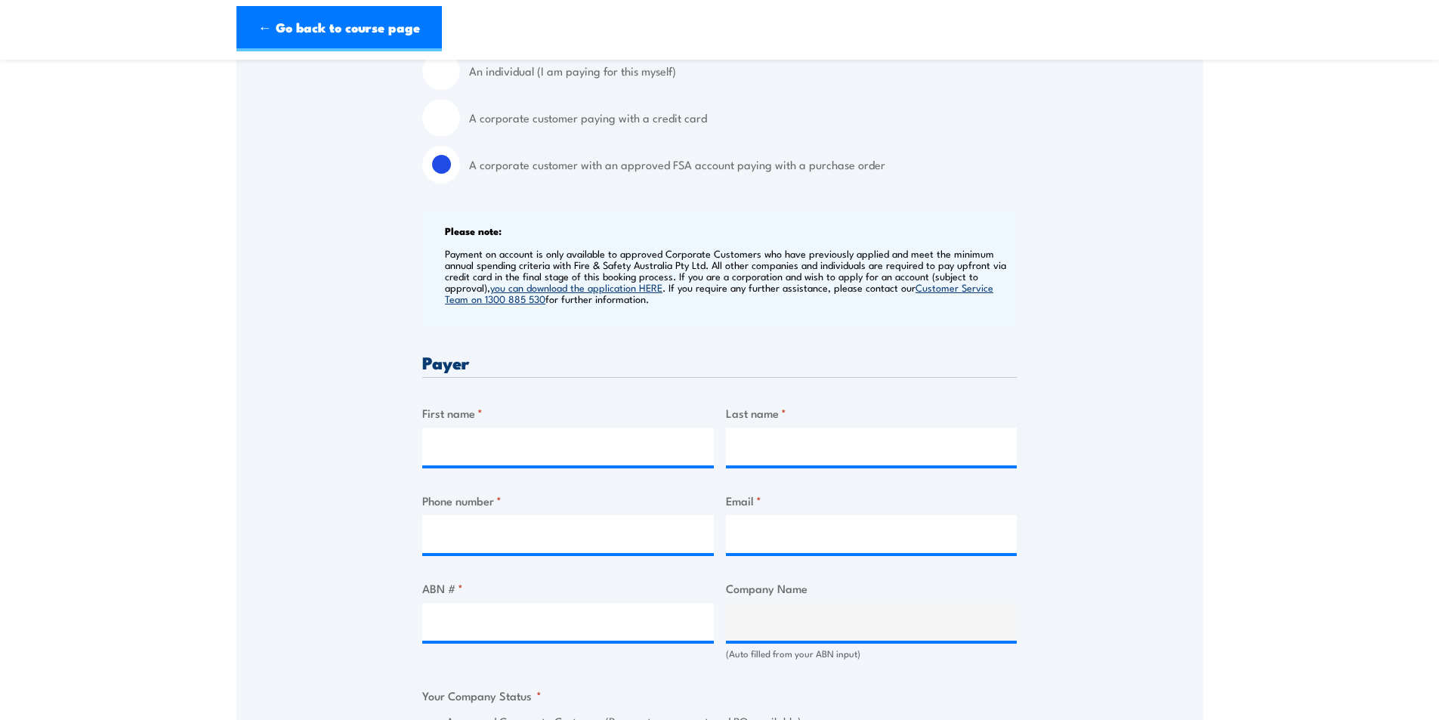
scroll to position [529, 0]
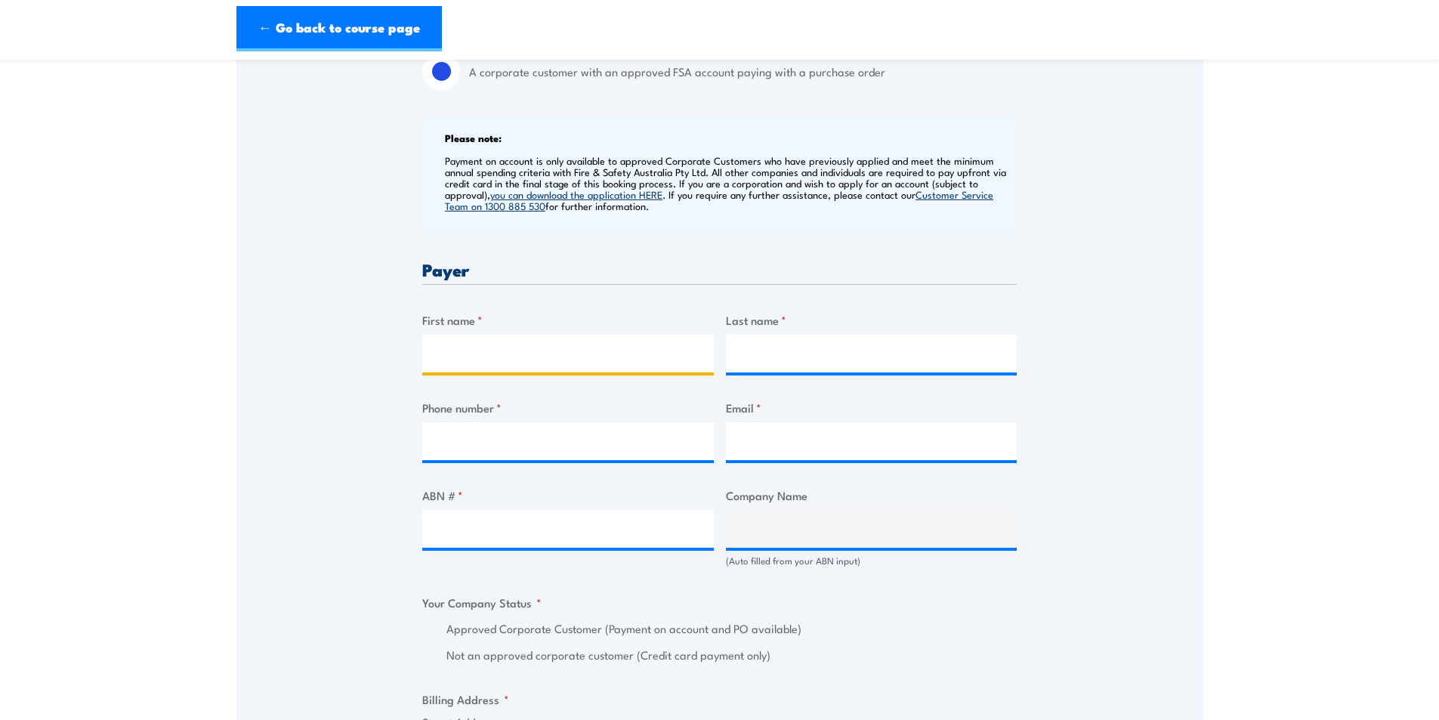
click at [529, 371] on input "First name *" at bounding box center [567, 354] width 291 height 38
type input "Asmita"
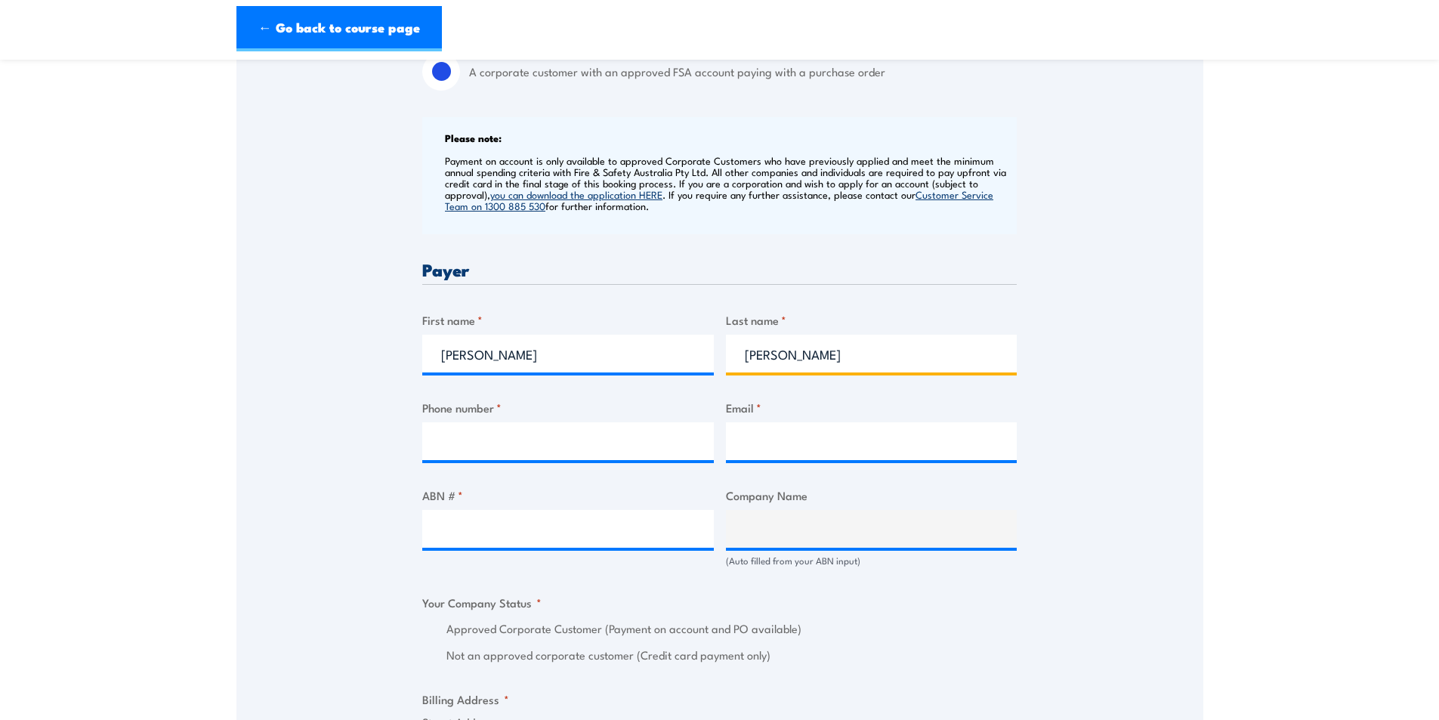
type input "Clark"
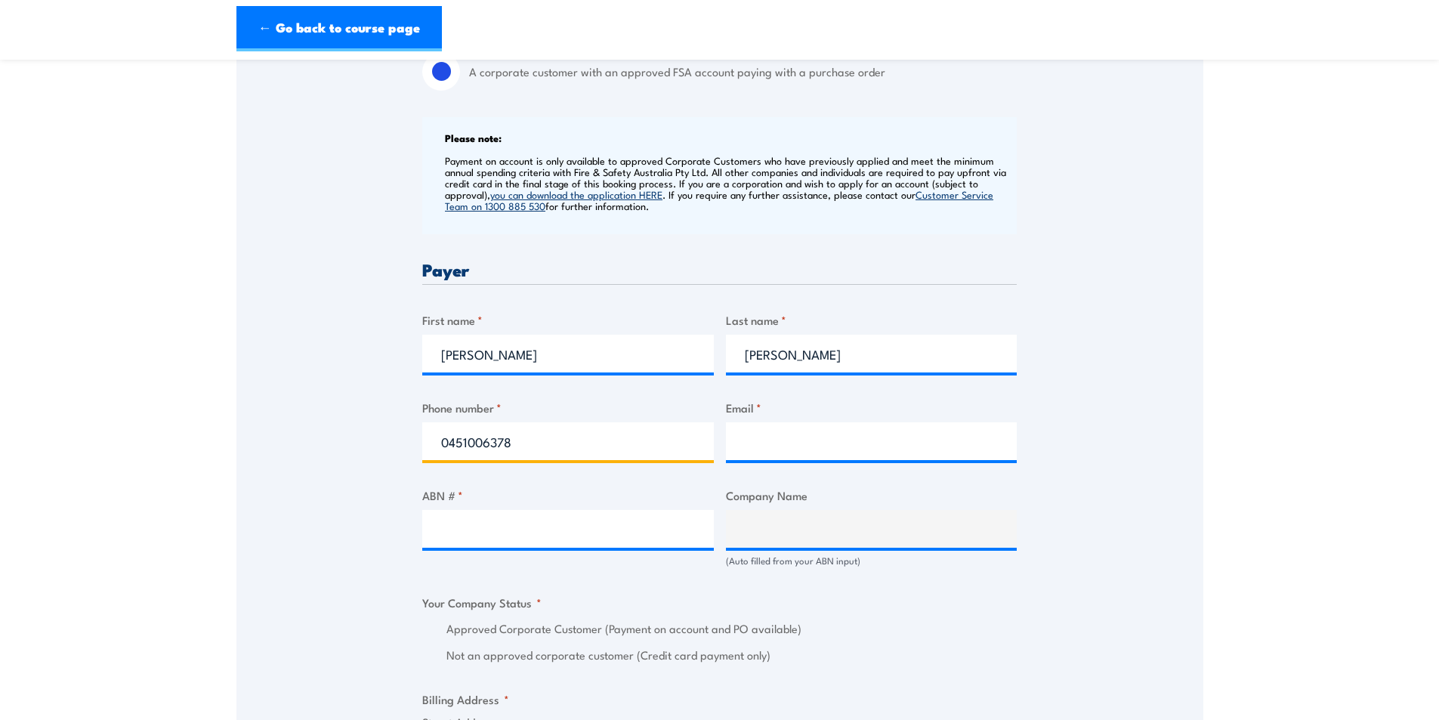
type input "0451006378"
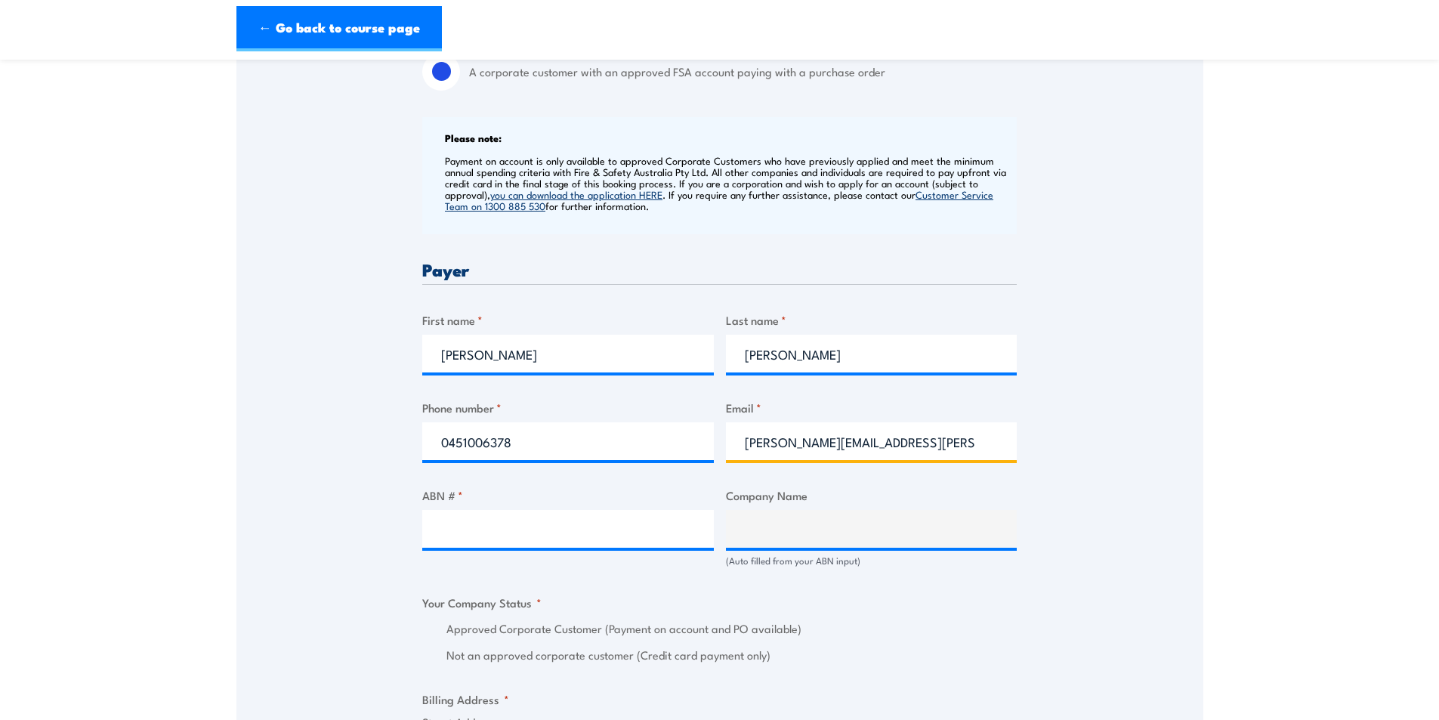
type input "asmita.clark@careauto.com.au"
click at [404, 426] on div "Speak to a specialist CALL 1300 885 530 CALL 1300 885 530 " * " indicates requi…" at bounding box center [719, 557] width 967 height 1667
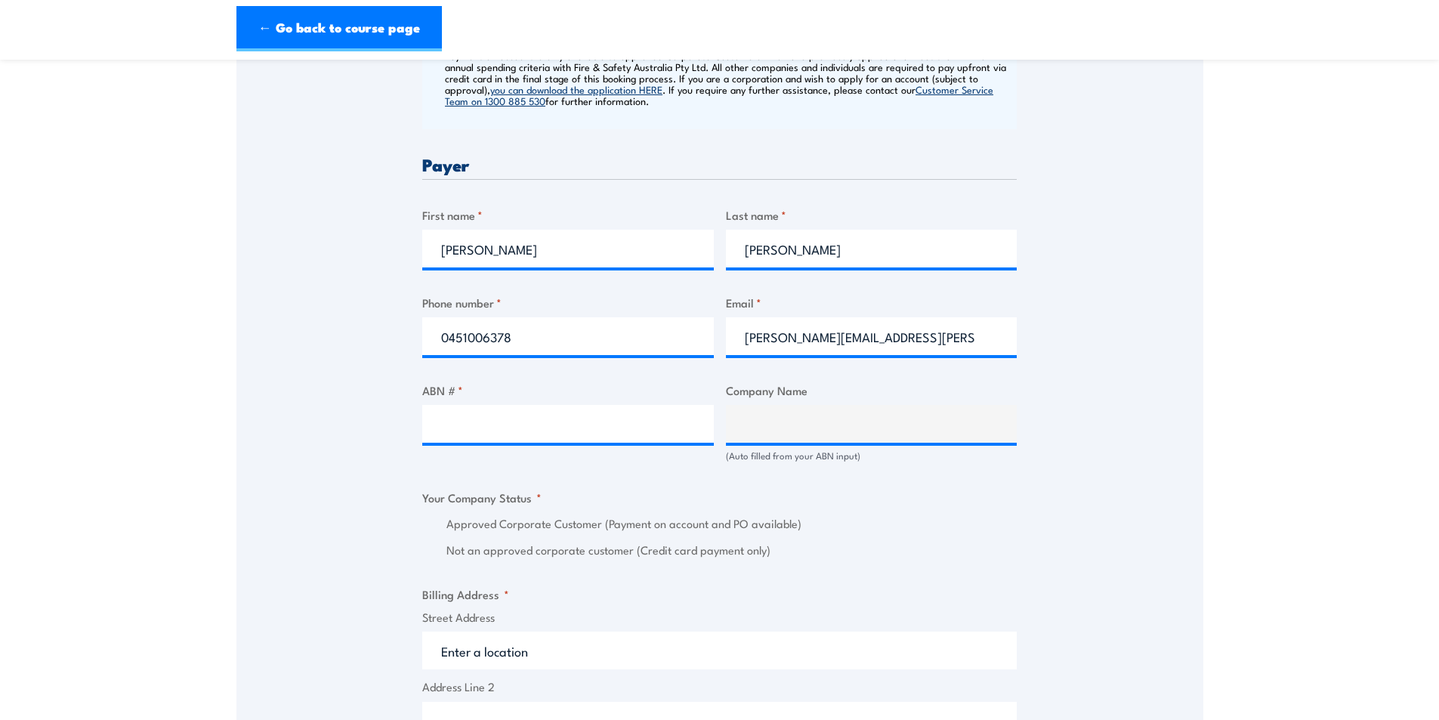
scroll to position [680, 0]
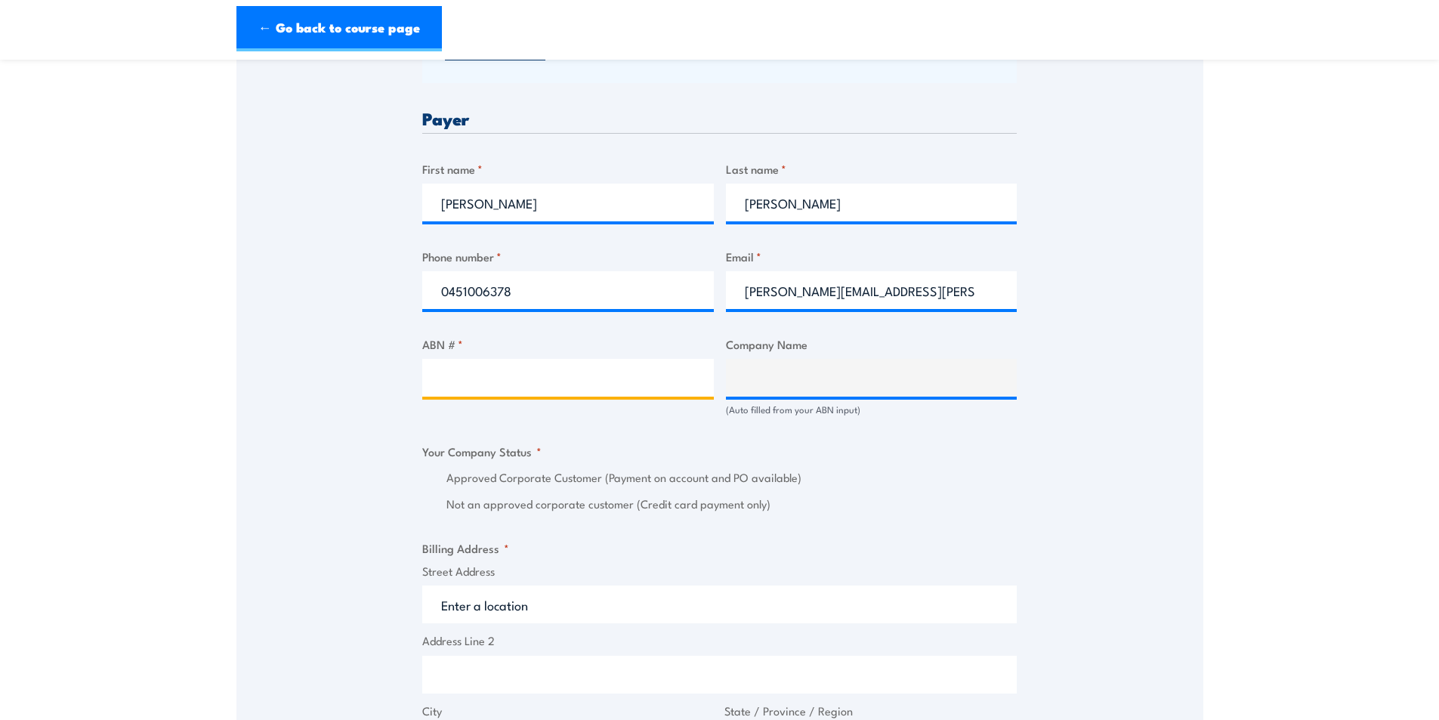
click at [541, 386] on input "ABN # *" at bounding box center [567, 378] width 291 height 38
paste input "94 633 108 700"
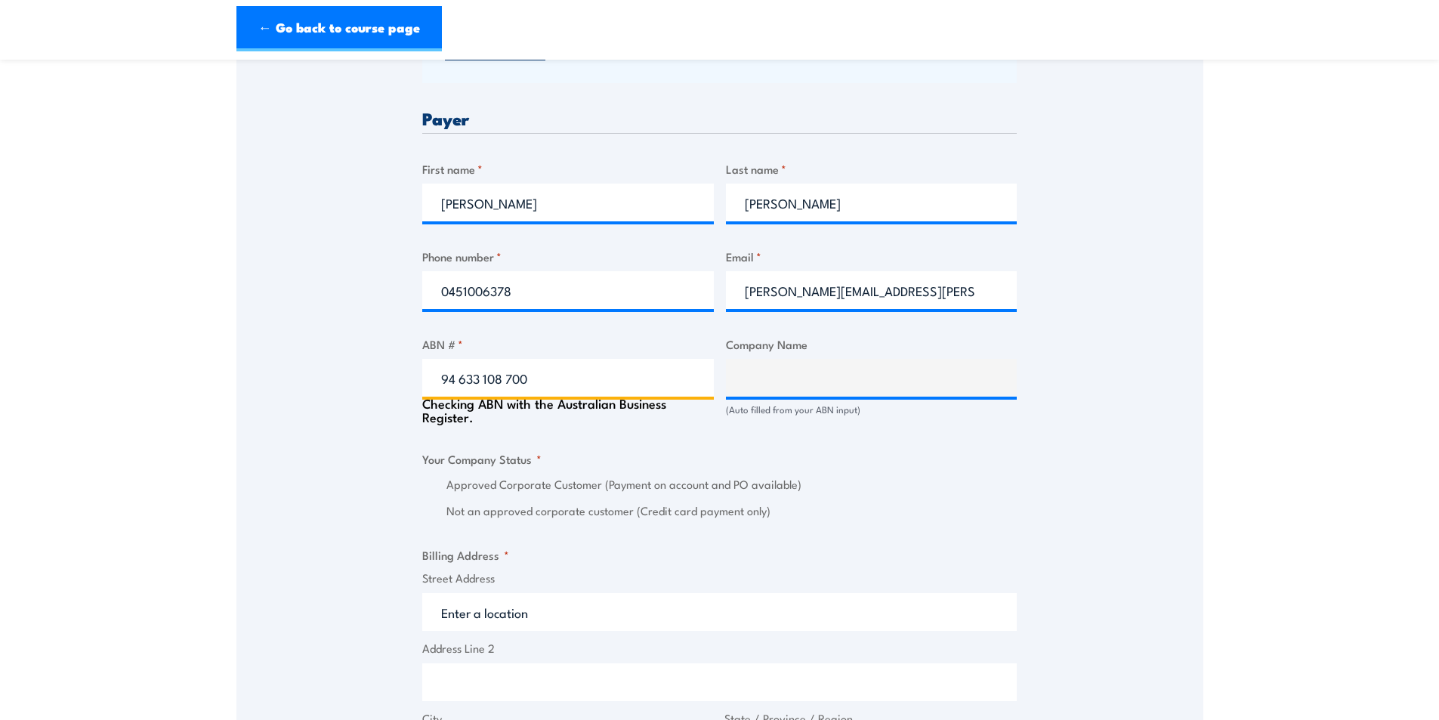
type input "94 633 108 700"
click at [310, 396] on div "Speak to a specialist CALL [PHONE_NUMBER] CALL [PHONE_NUMBER] " * " indicates r…" at bounding box center [719, 409] width 967 height 1673
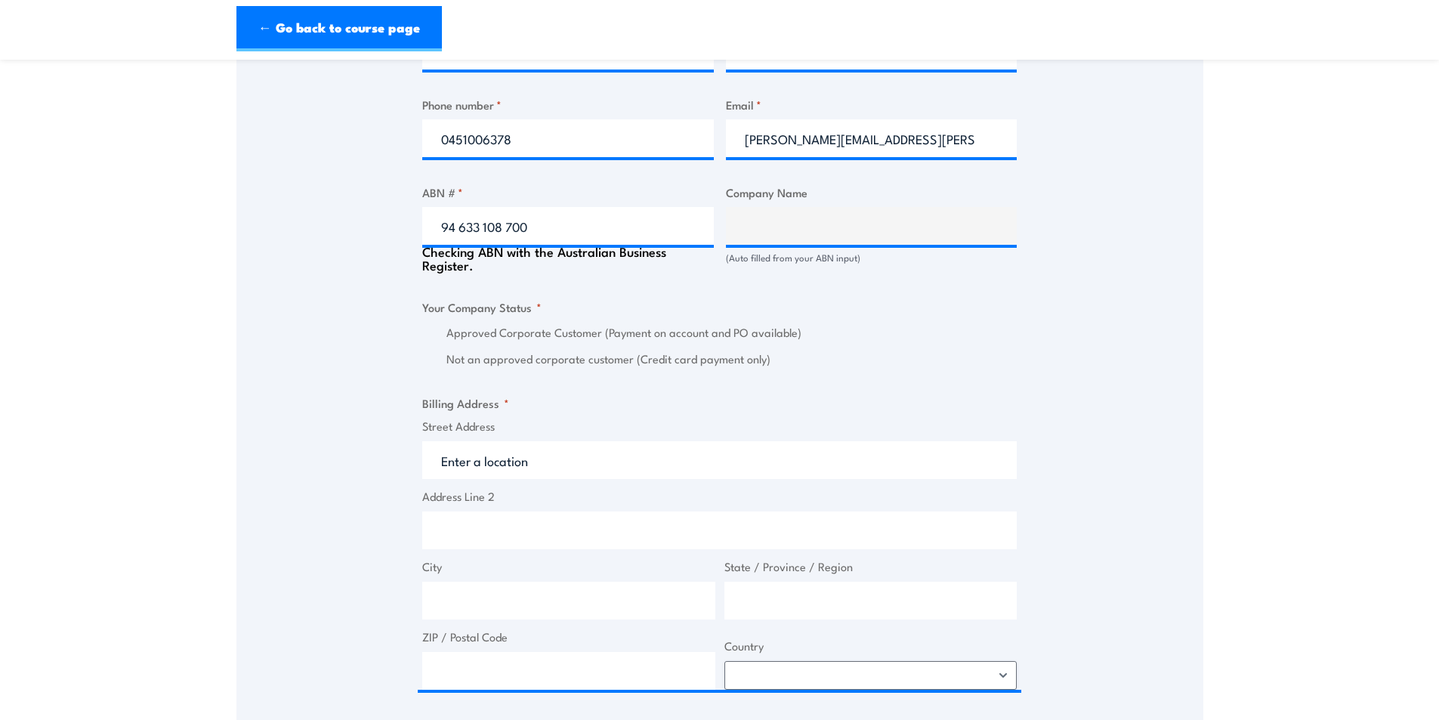
scroll to position [831, 0]
type input "THE CARE AUTOMOTIVE GROUP PTY LTD"
radio input "true"
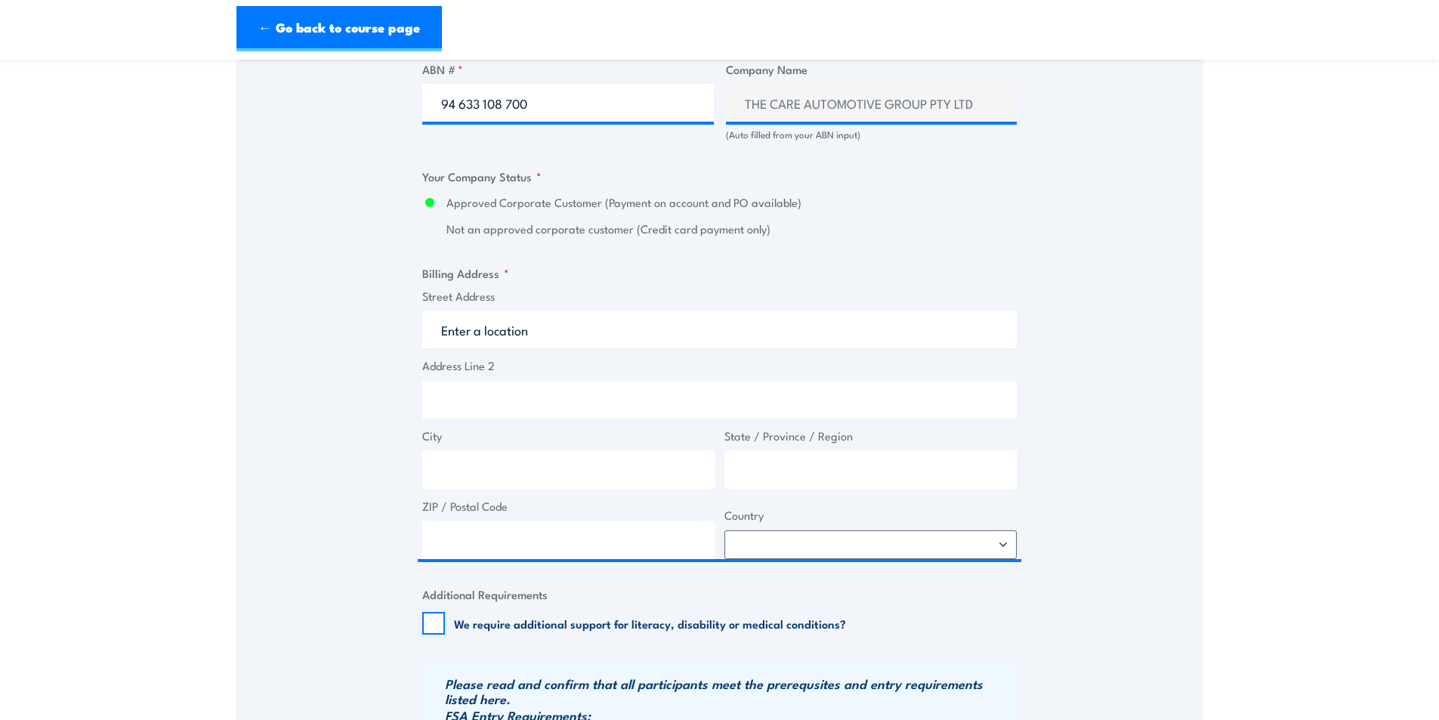
scroll to position [982, 0]
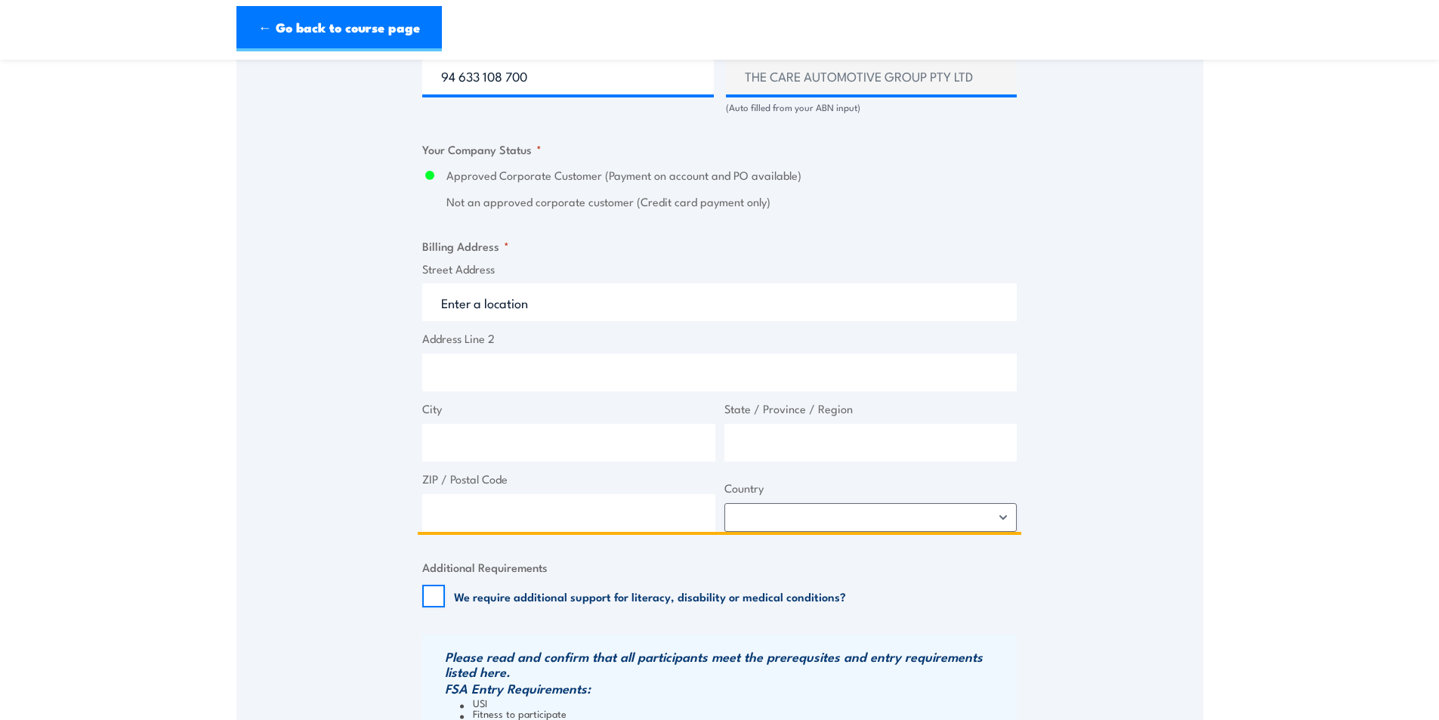
click at [529, 310] on input "Street Address" at bounding box center [719, 302] width 594 height 38
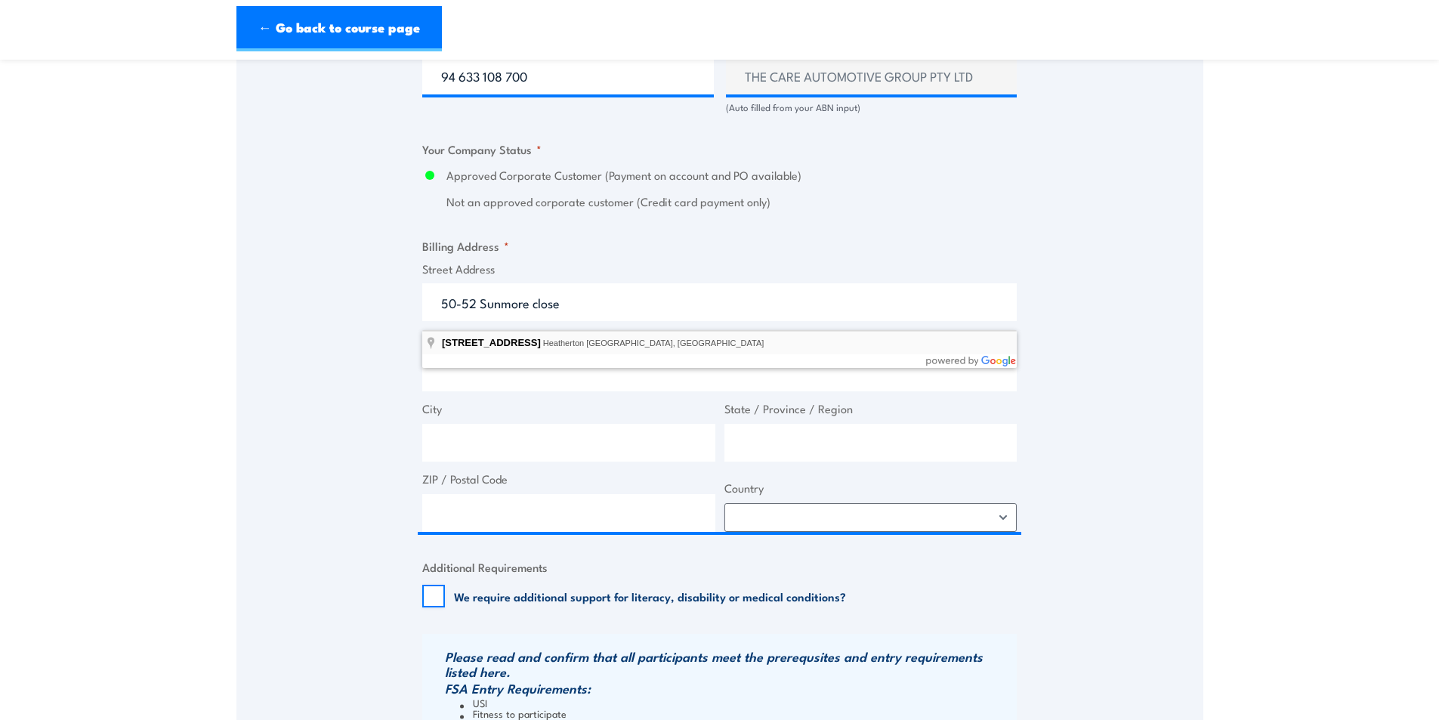
type input "[STREET_ADDRESS]"
drag, startPoint x: 531, startPoint y: 345, endPoint x: 492, endPoint y: 372, distance: 47.3
type input "50 Sunmore Cl"
type input "Heatherton"
type input "Victoria"
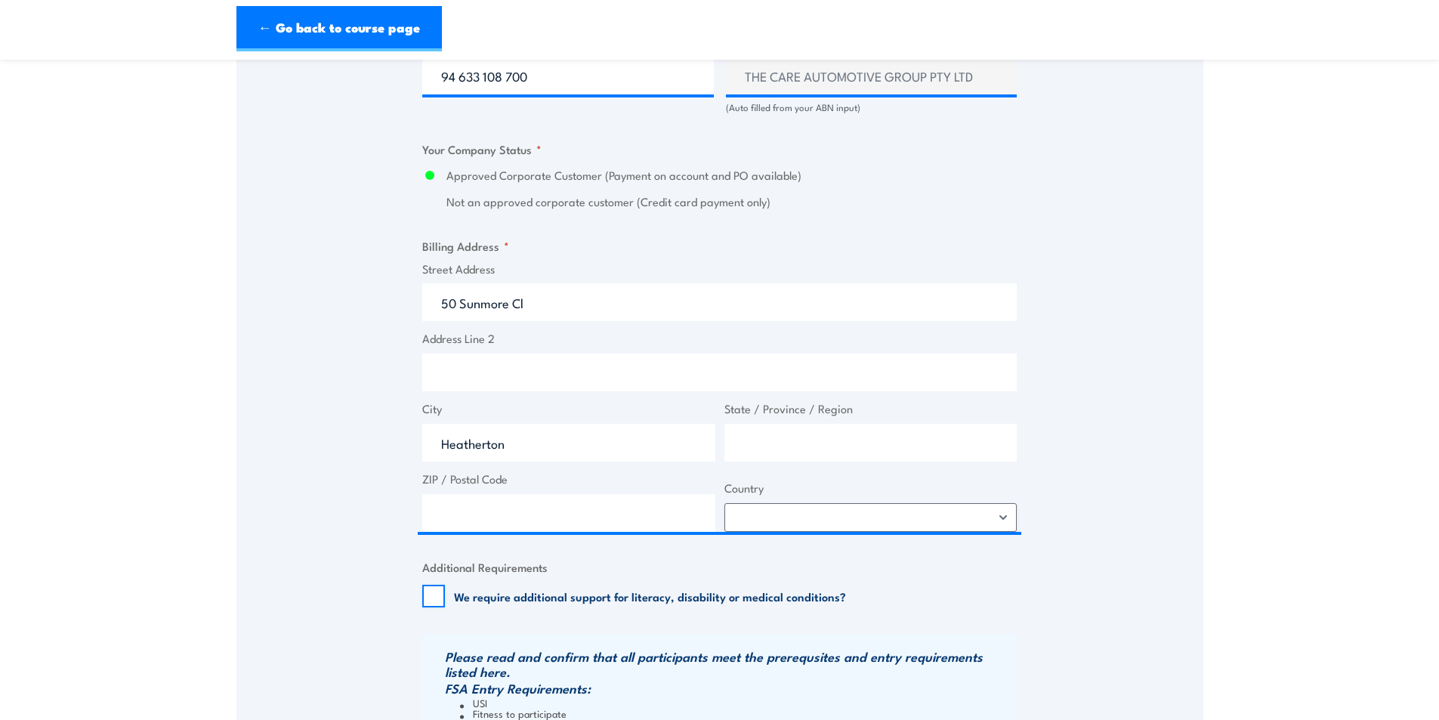
type input "3202"
select select "[GEOGRAPHIC_DATA]"
click at [340, 403] on div "Speak to a specialist CALL [PHONE_NUMBER] CALL [PHONE_NUMBER] " * " indicates r…" at bounding box center [719, 104] width 967 height 1667
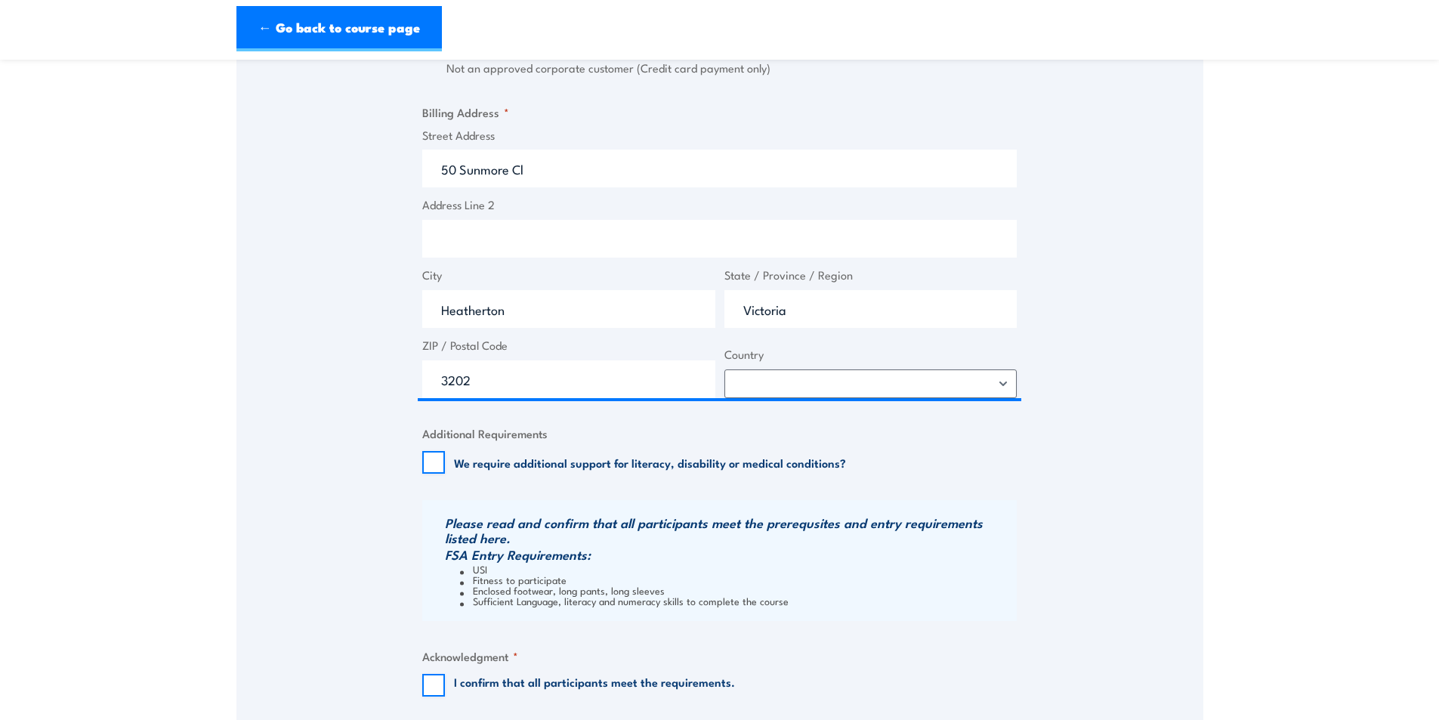
scroll to position [1435, 0]
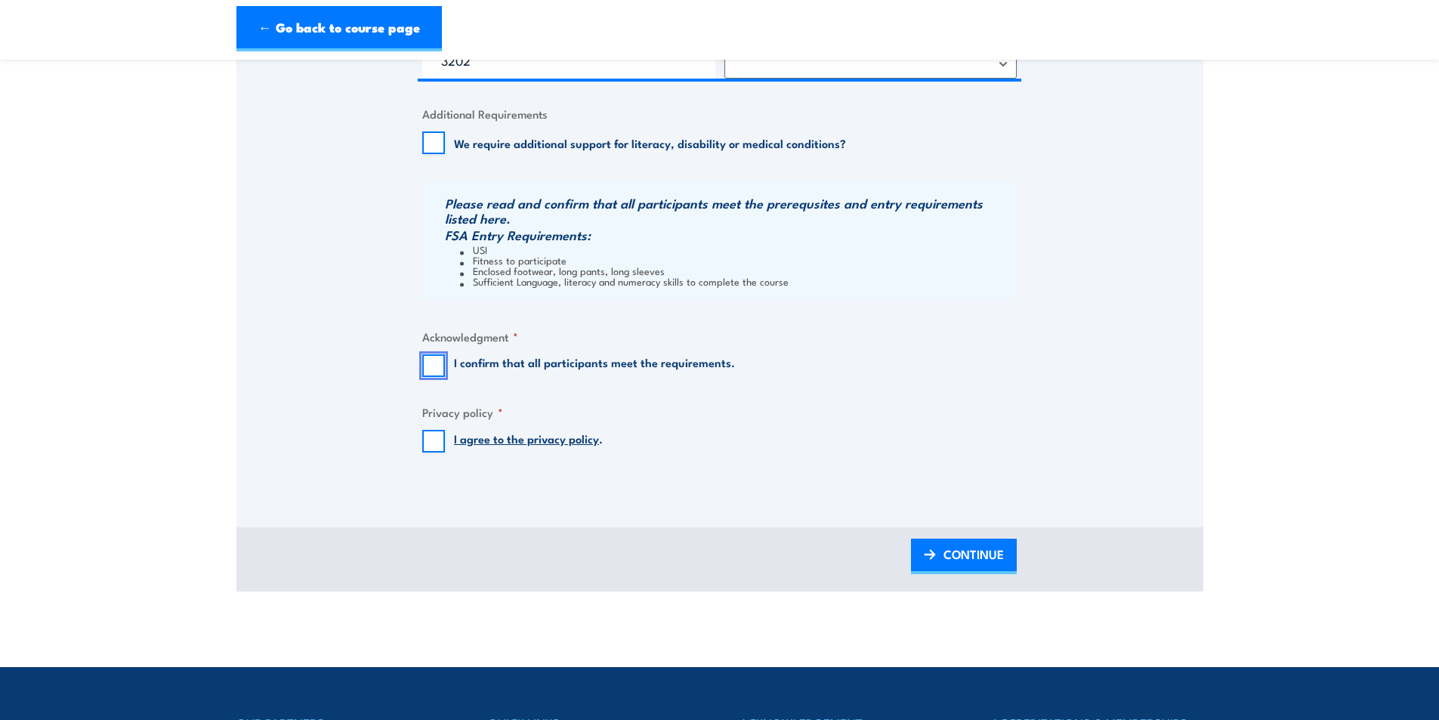
click at [441, 375] on input "I confirm that all participants meet the requirements." at bounding box center [433, 365] width 23 height 23
checkbox input "true"
click at [434, 450] on input "I agree to the privacy policy ." at bounding box center [433, 441] width 23 height 23
checkbox input "true"
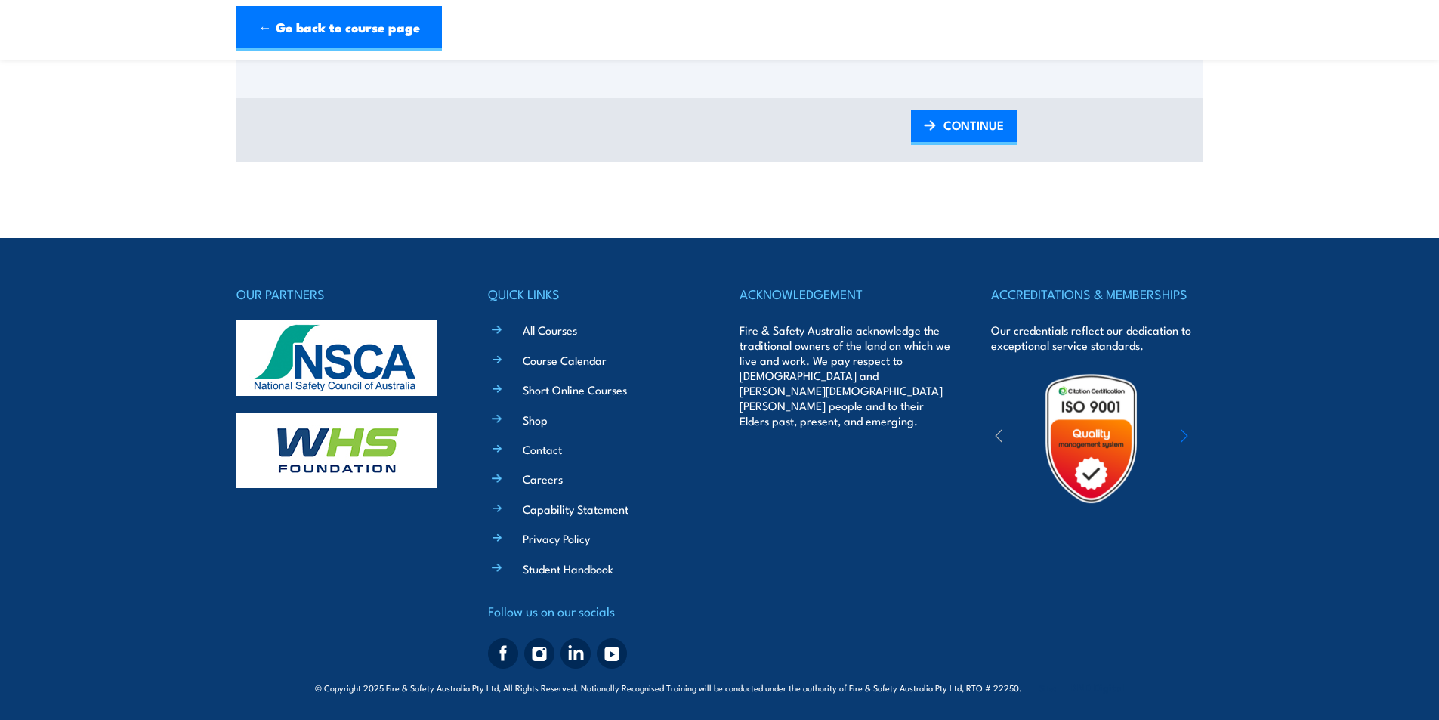
scroll to position [1722, 0]
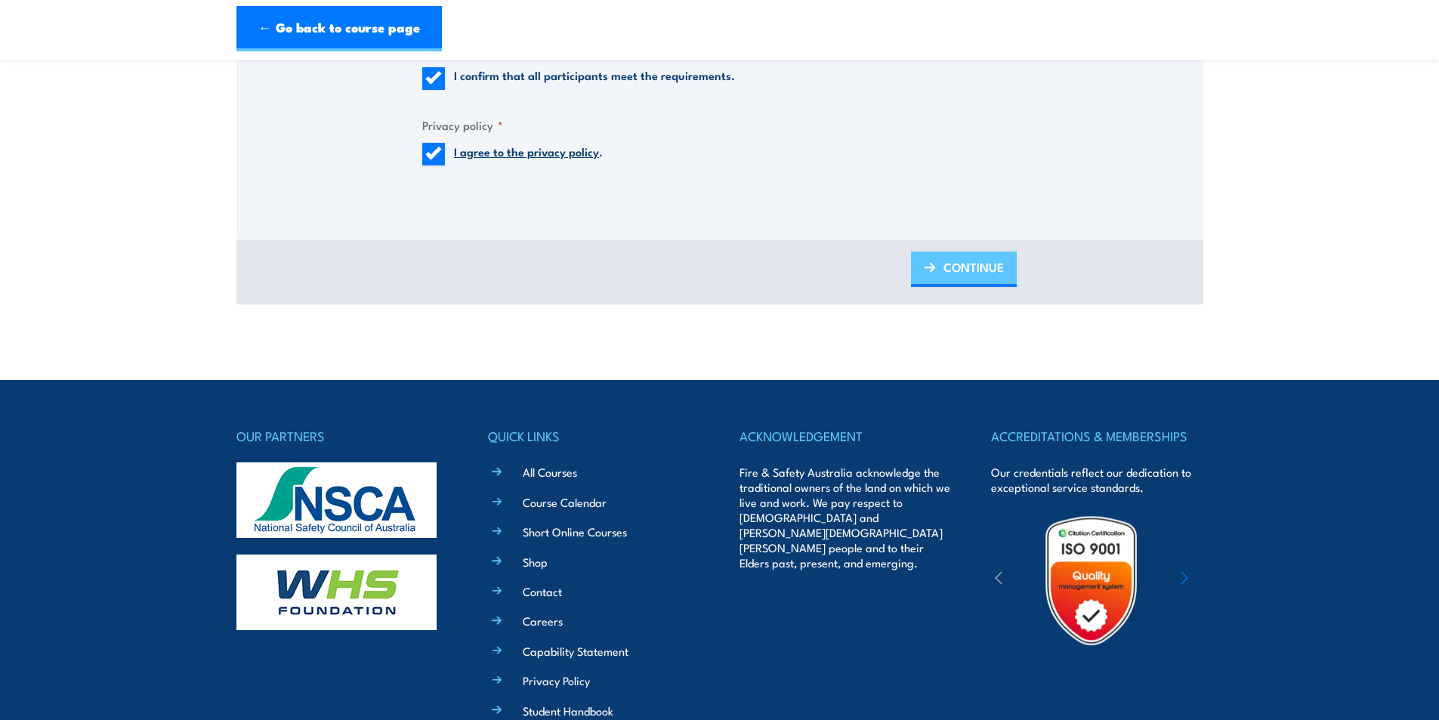
click at [953, 274] on span "CONTINUE" at bounding box center [973, 267] width 60 height 40
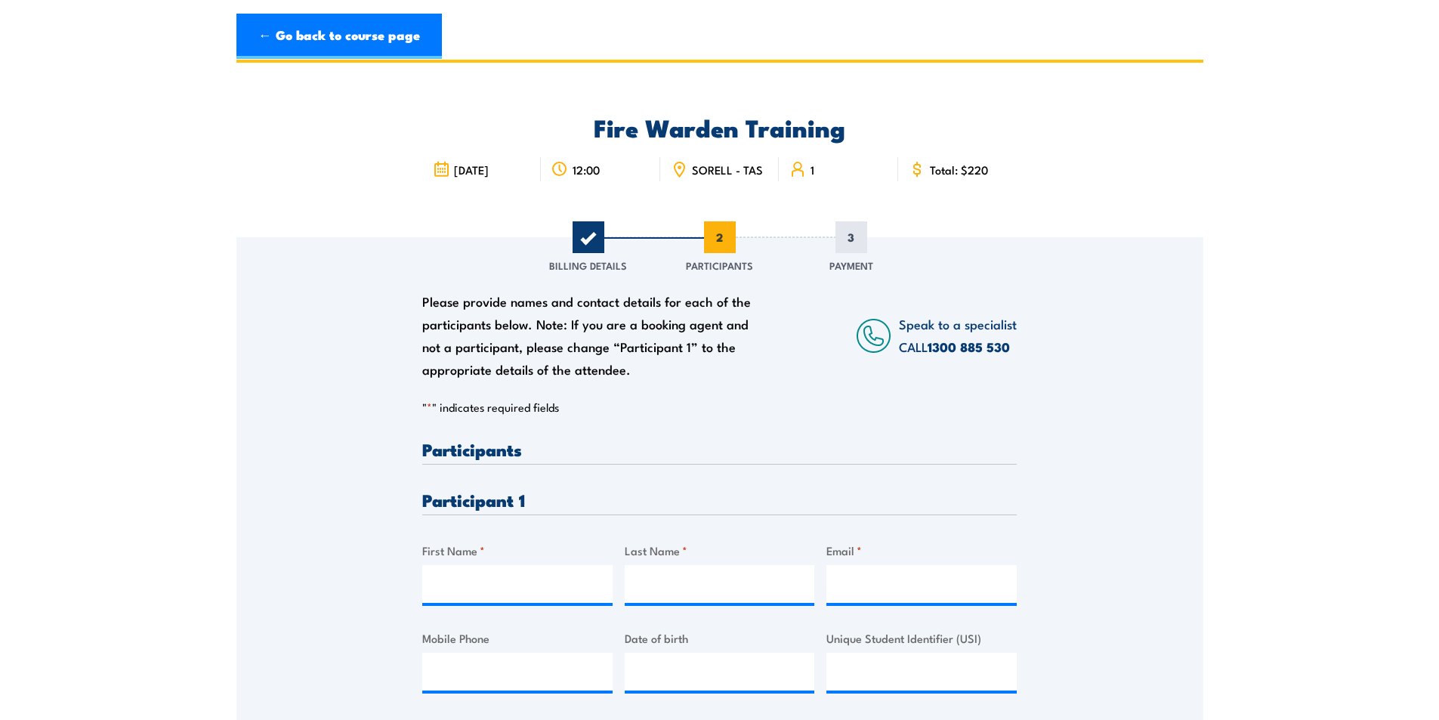
scroll to position [0, 0]
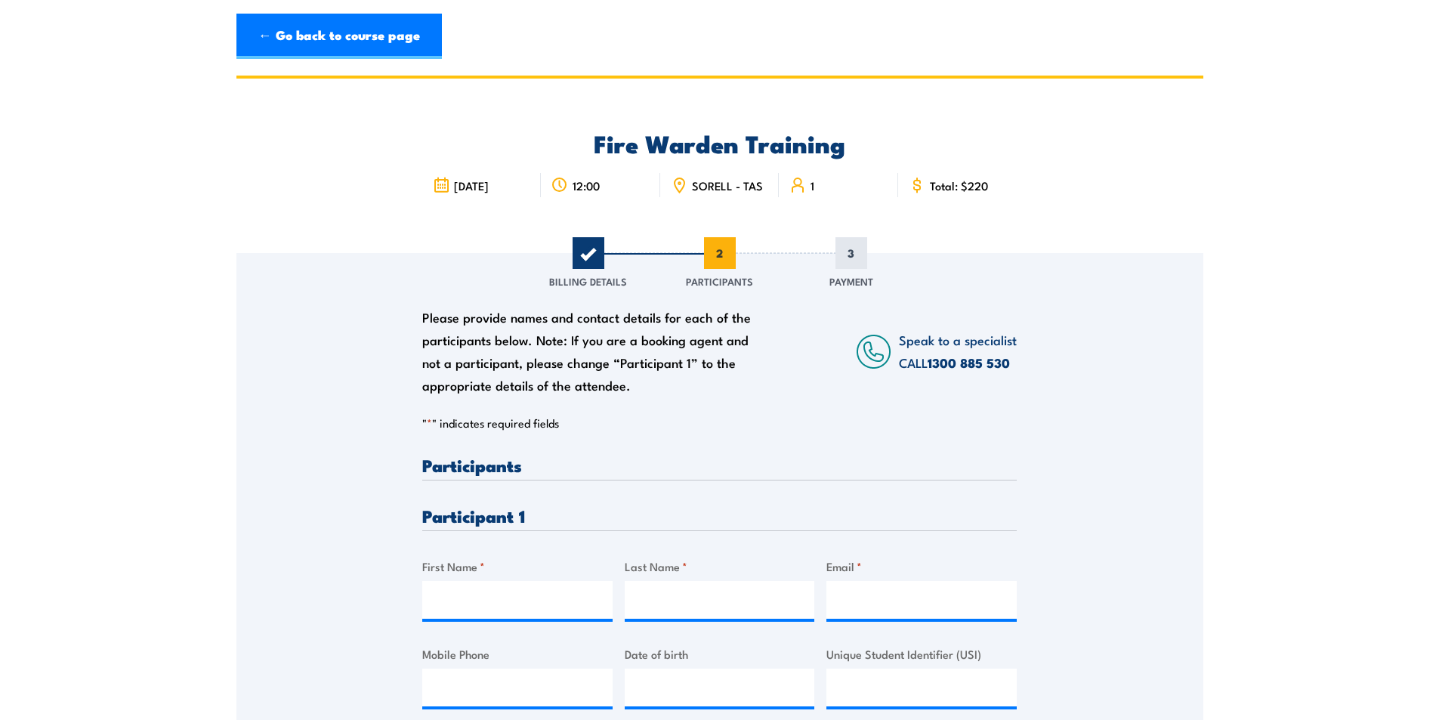
click at [646, 396] on div "Please provide names and contact details for each of the participants below. No…" at bounding box center [593, 351] width 343 height 91
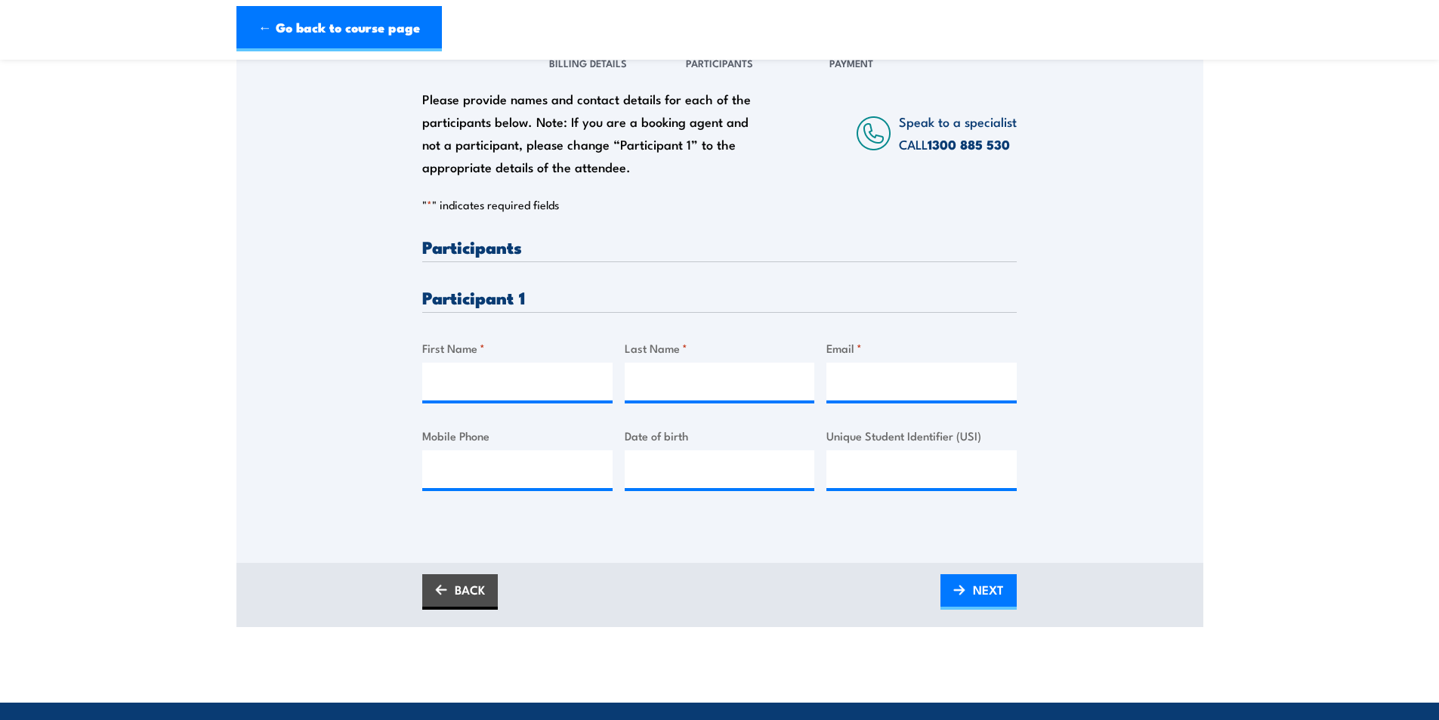
scroll to position [227, 0]
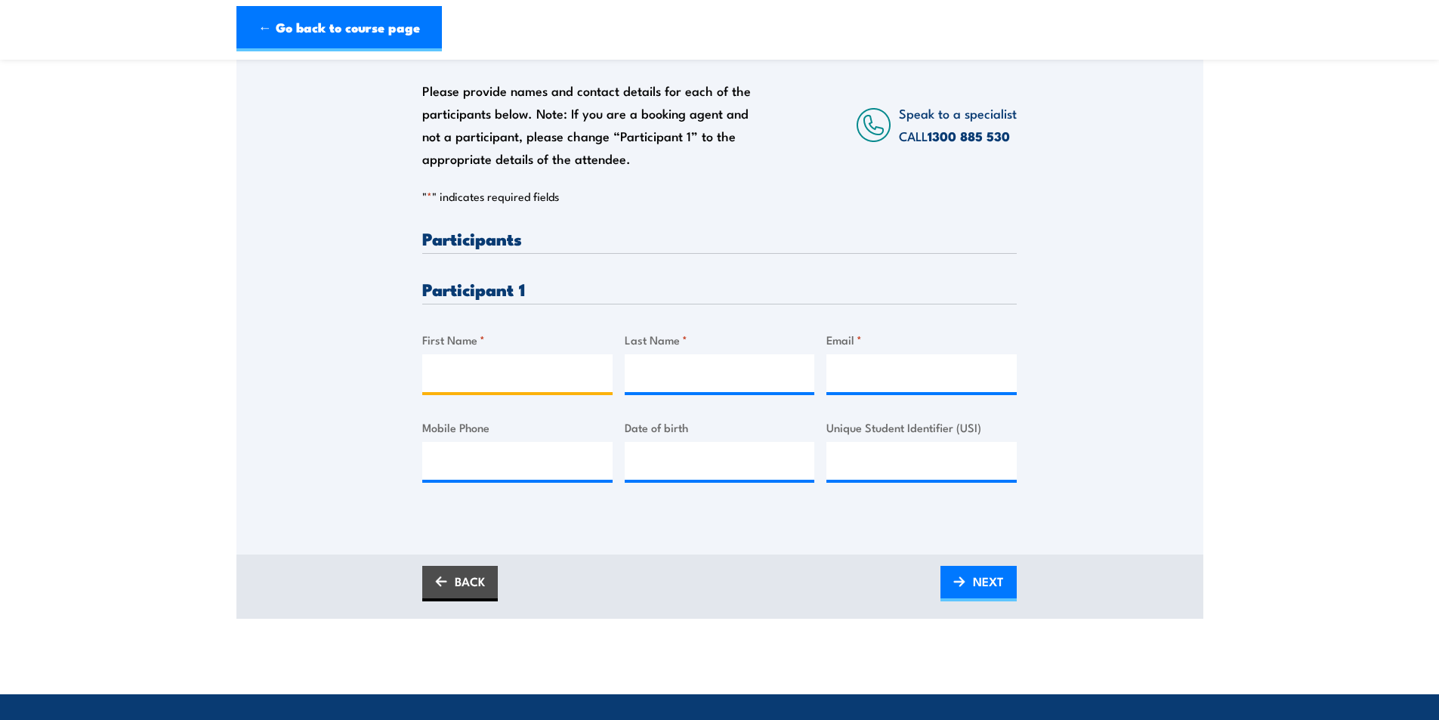
click at [476, 392] on input "First Name *" at bounding box center [517, 373] width 190 height 38
type input "Malcolm"
type input "Main"
paste input "malcolm.main@careauto.com.au"
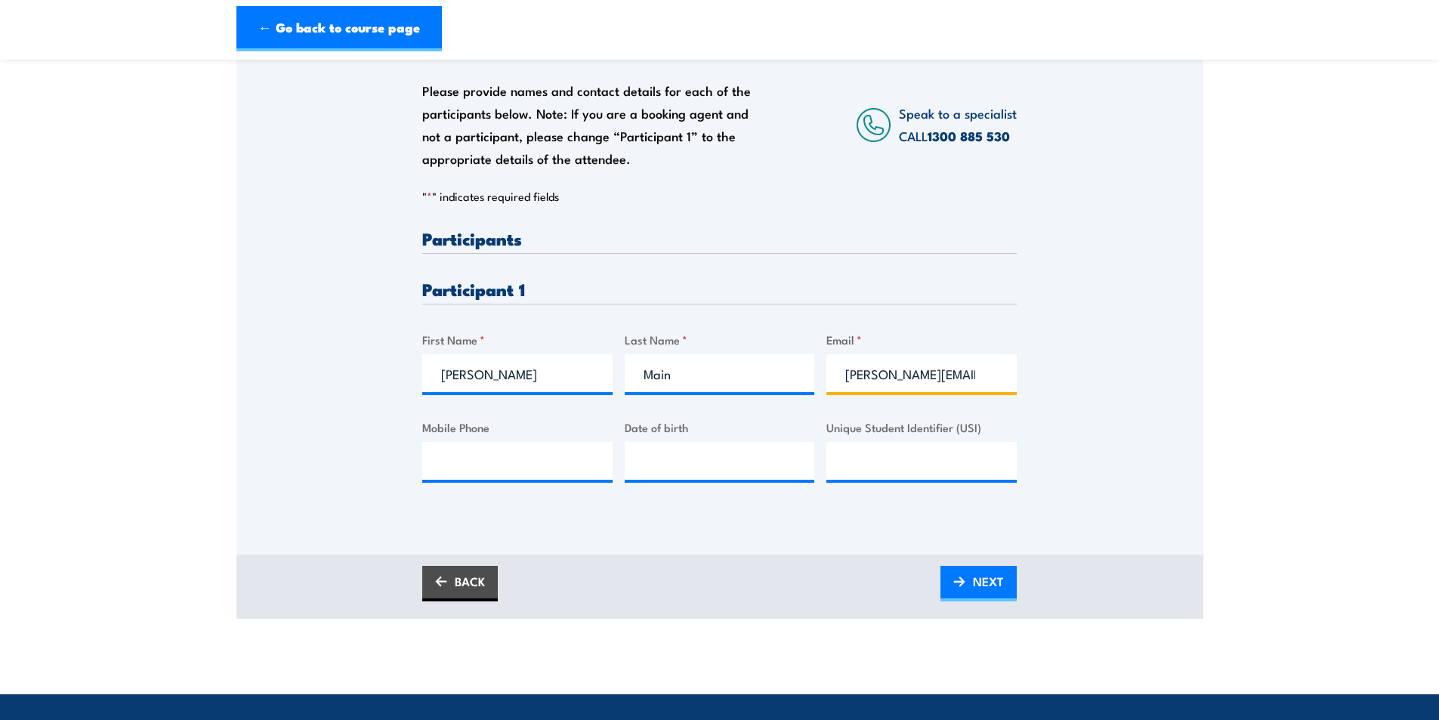
scroll to position [0, 53]
type input "malcolm.main@careauto.com.au"
click at [476, 475] on input "Mobile Phone" at bounding box center [517, 461] width 190 height 38
click at [496, 458] on input "Mobile Phone" at bounding box center [517, 461] width 190 height 38
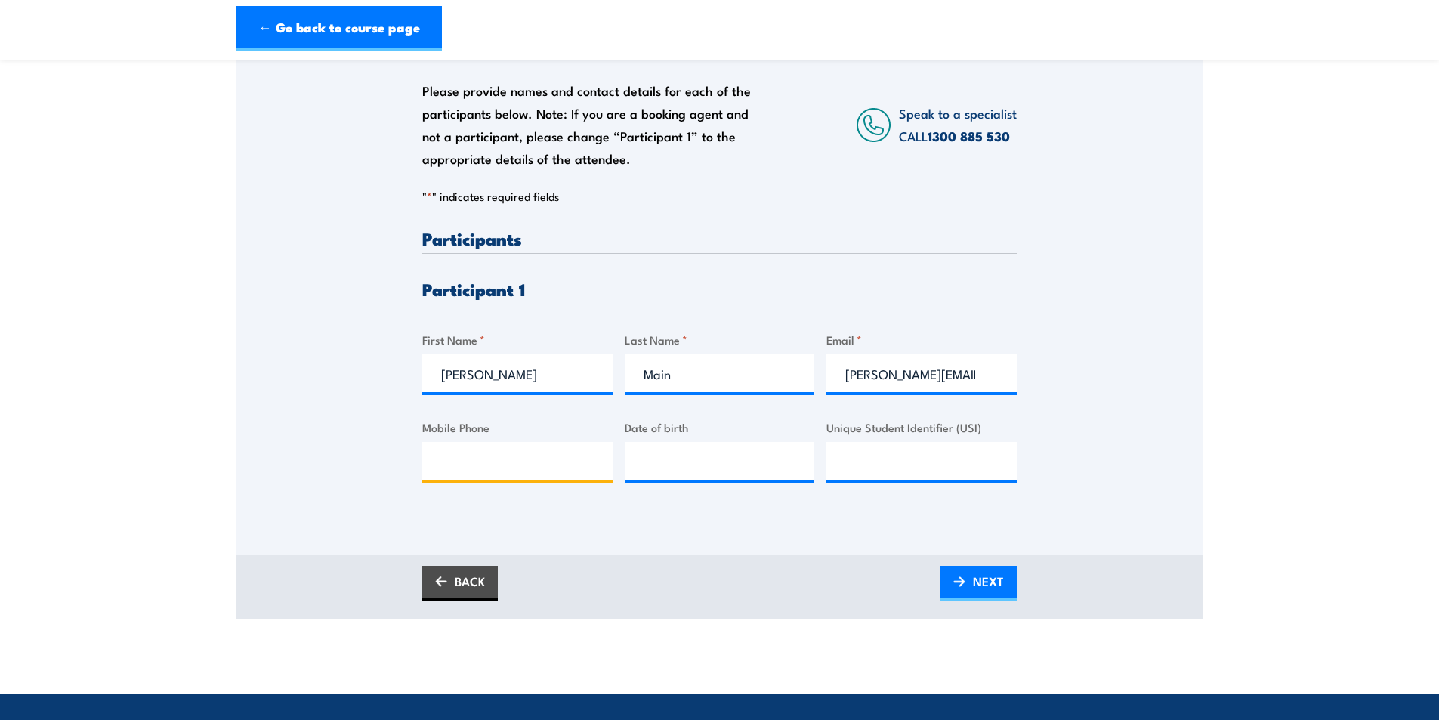
paste input "0473893890"
type input "0473893890"
type input "__/__/____"
click at [705, 473] on input "__/__/____" at bounding box center [720, 461] width 190 height 38
type input "16/02/1960"
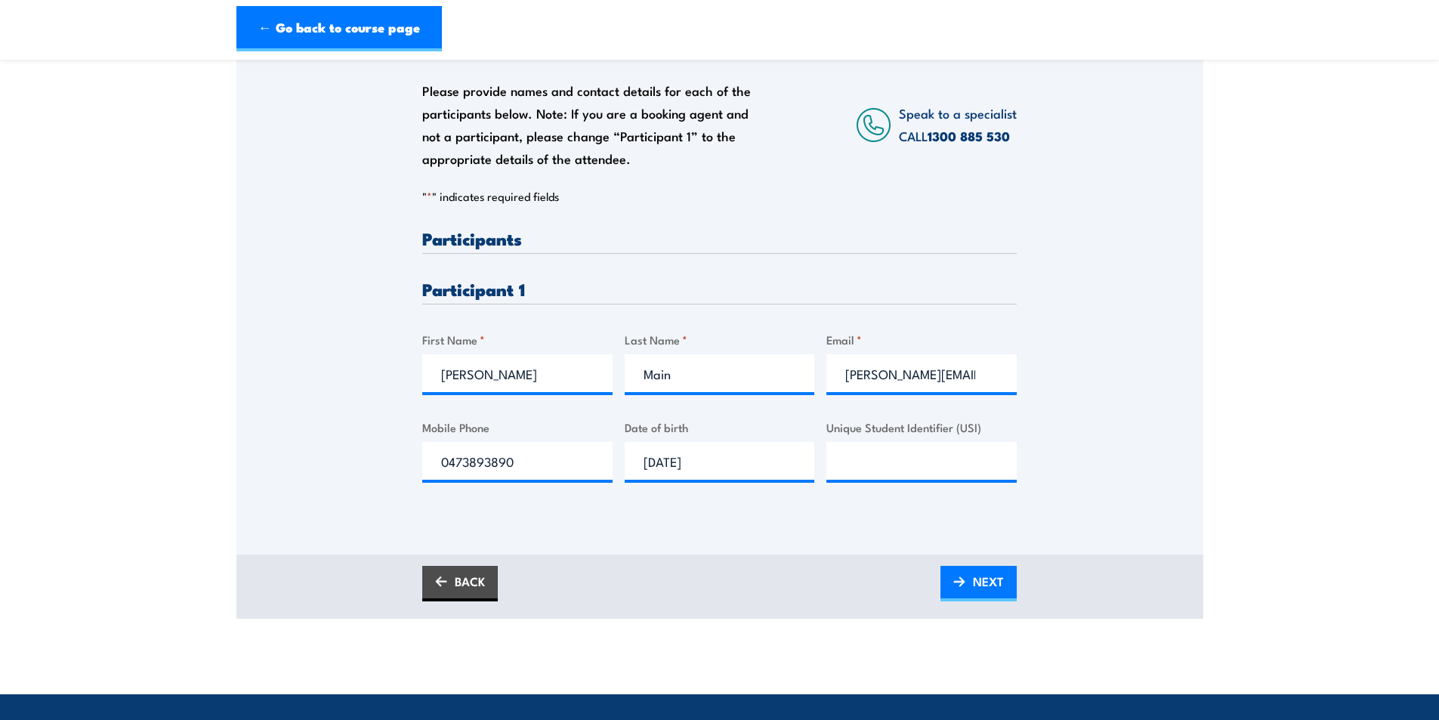
click at [703, 541] on div "Please provide names and contact details for each of the participants below. No…" at bounding box center [719, 290] width 967 height 528
click at [860, 468] on input "Unique Student Identifier (USI)" at bounding box center [921, 461] width 190 height 38
paste input "7R3W7NZCZV"
type input "7R3W7NZCZV"
click at [753, 540] on div "Please provide names and contact details for each of the participants below. No…" at bounding box center [719, 290] width 967 height 528
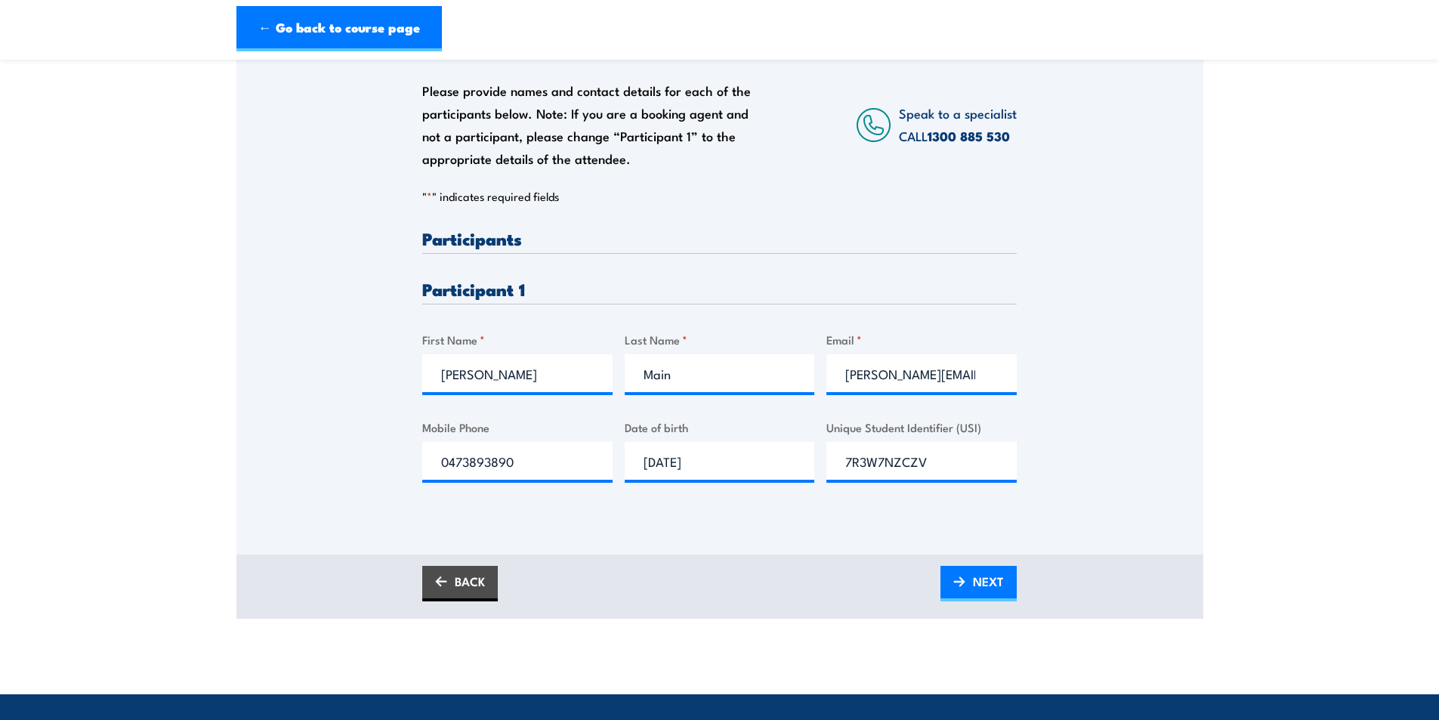
click at [365, 423] on div "Please provide names and contact details for each of the participants below. No…" at bounding box center [719, 269] width 967 height 486
drag, startPoint x: 951, startPoint y: 594, endPoint x: 945, endPoint y: 587, distance: 9.7
click at [951, 594] on link "NEXT" at bounding box center [978, 583] width 76 height 35
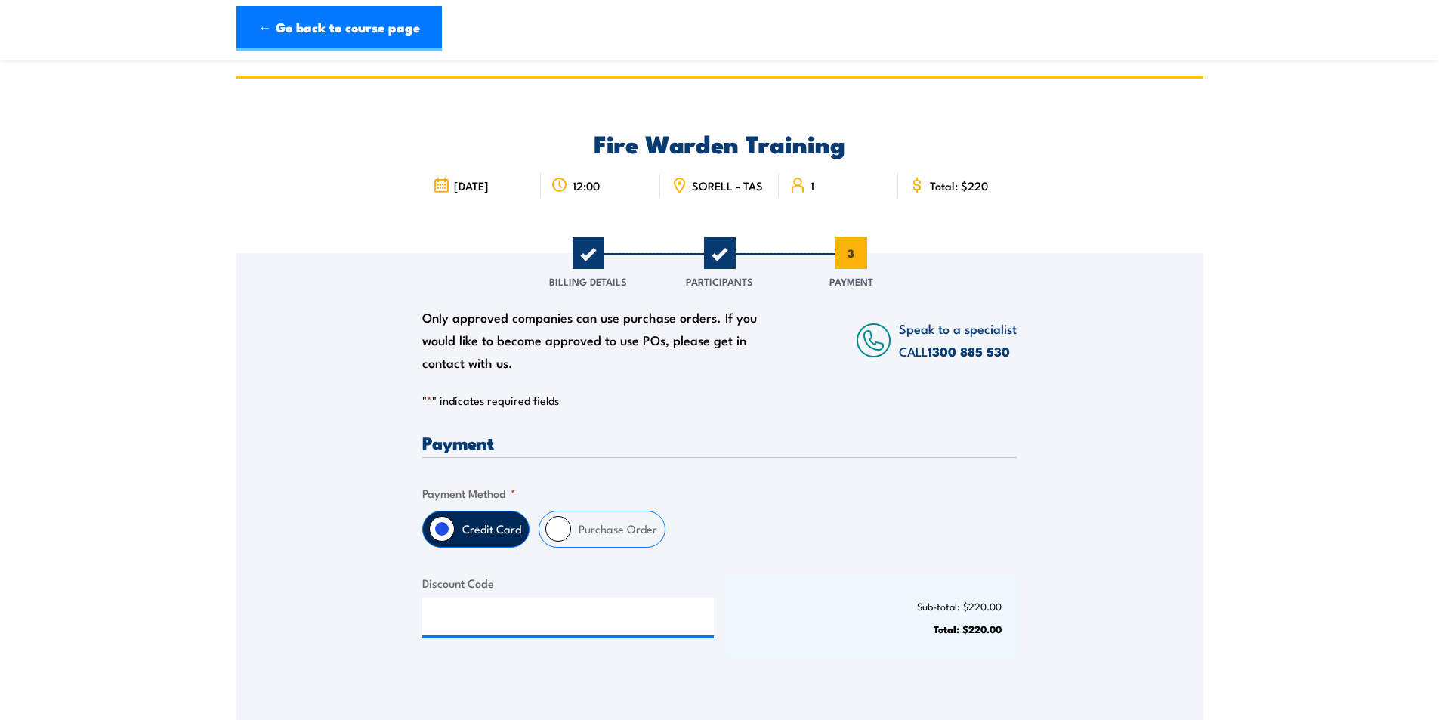
scroll to position [227, 0]
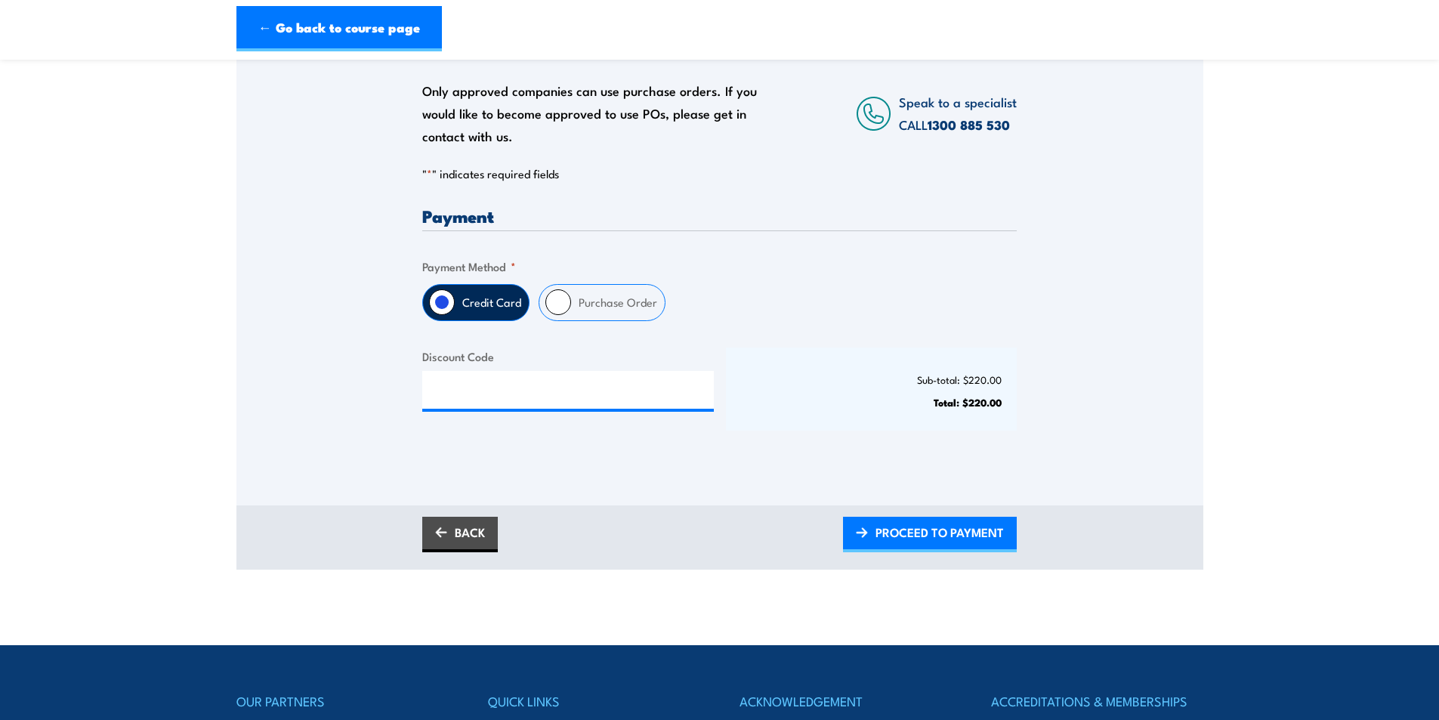
click at [562, 321] on div "Purchase Order" at bounding box center [601, 302] width 127 height 37
click at [563, 307] on input "Purchase Order" at bounding box center [558, 302] width 26 height 26
radio input "true"
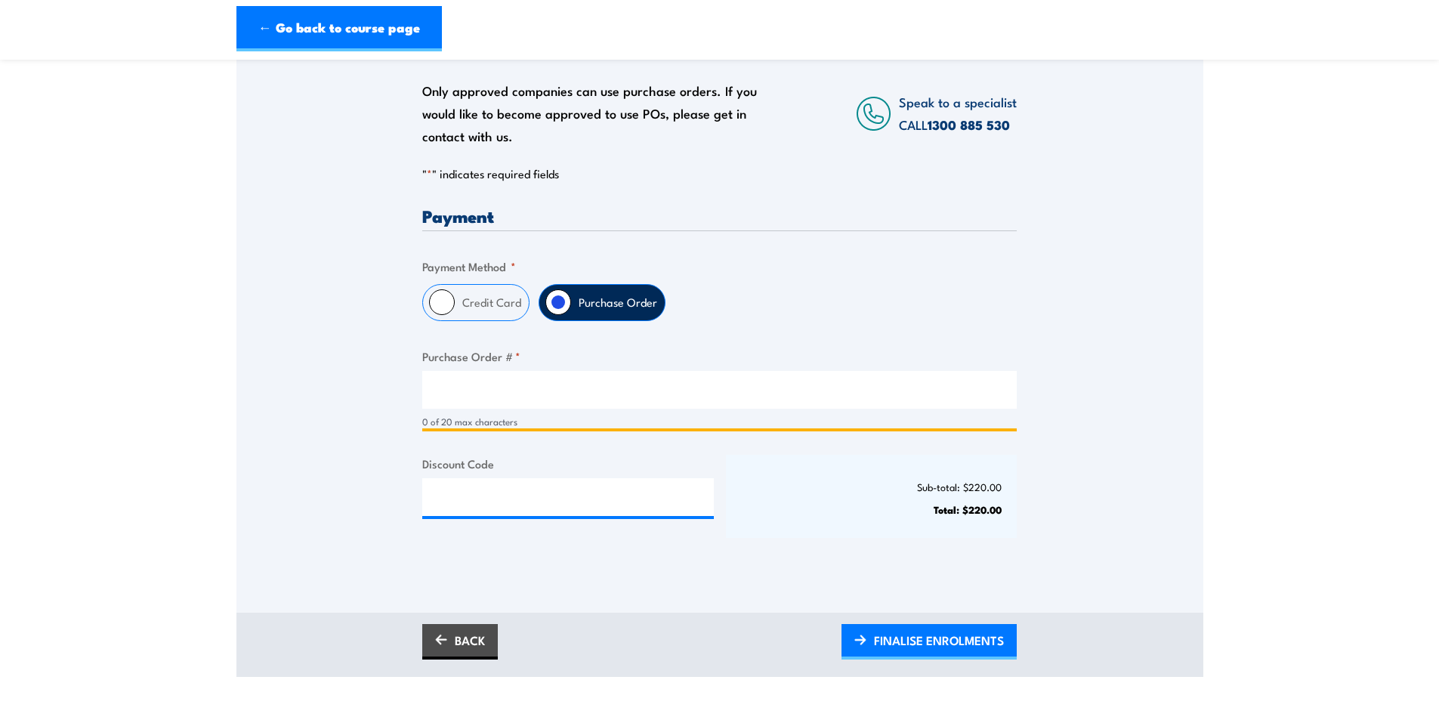
click at [510, 403] on input "Purchase Order # *" at bounding box center [719, 390] width 594 height 38
type input "PO0004"
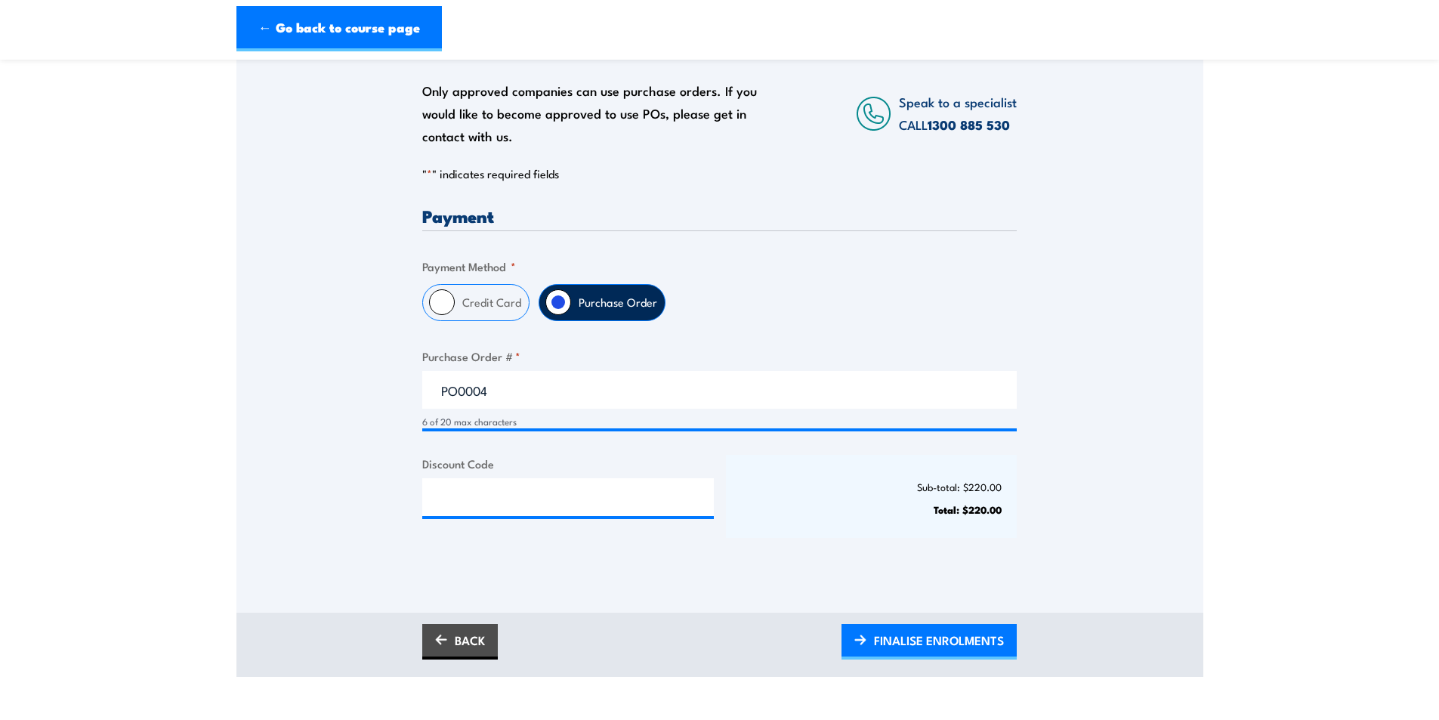
click at [785, 538] on div "Sub-total: $220.00 Total: $220.00" at bounding box center [871, 496] width 291 height 83
click at [878, 640] on span "FINALISE ENROLMENTS" at bounding box center [939, 640] width 130 height 40
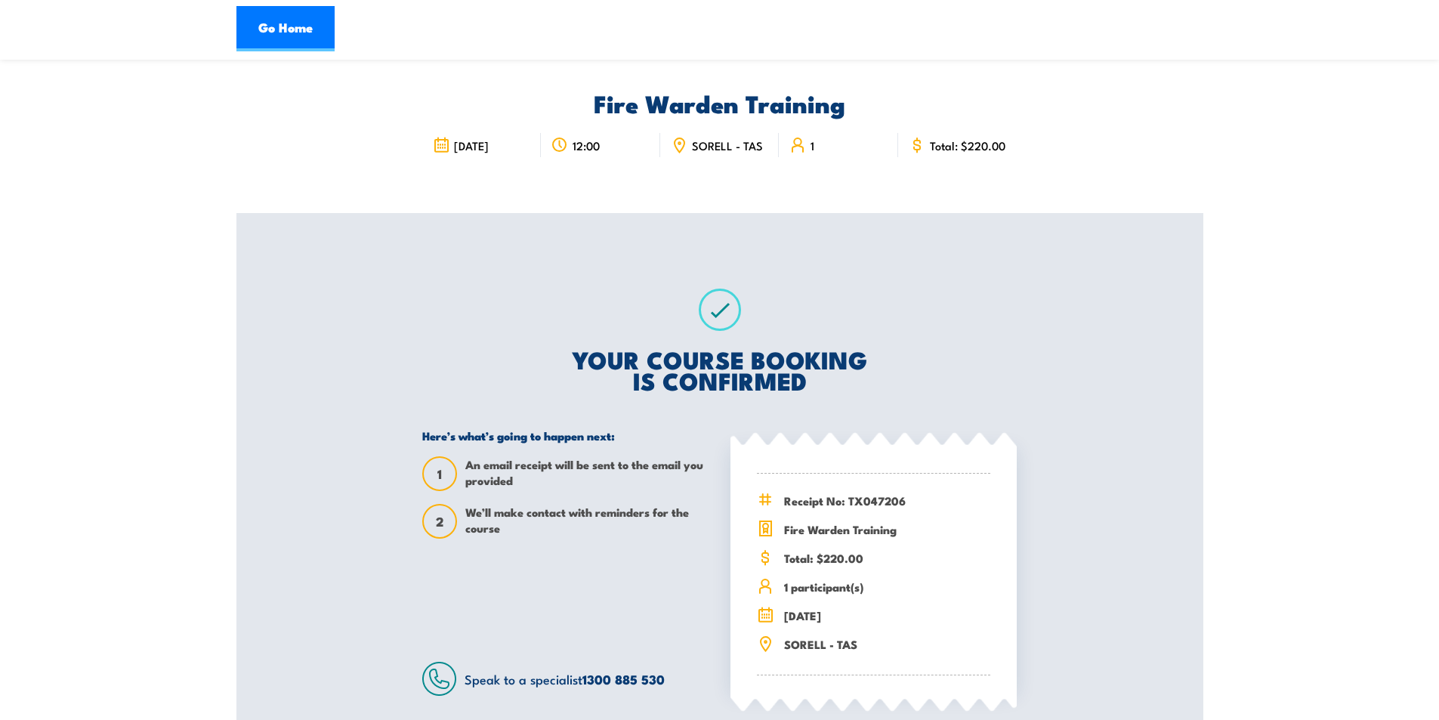
scroll to position [76, 0]
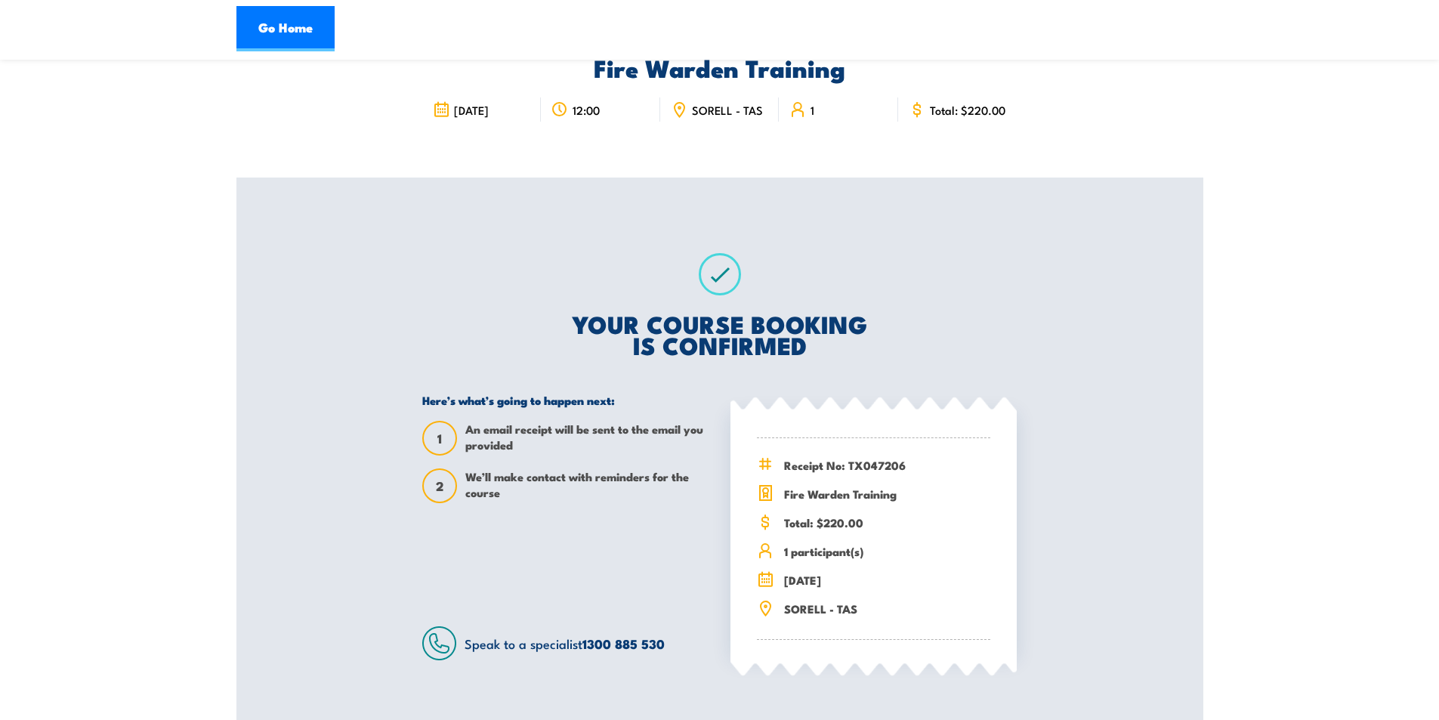
click at [980, 269] on div "YOUR COURSE BOOKING IS CONFIRMED Here’s what’s going to happen next: 1 An email…" at bounding box center [719, 456] width 631 height 558
click at [133, 325] on section "Fire Warden Training [DATE] 12:00 1 1 2" at bounding box center [719, 368] width 1439 height 736
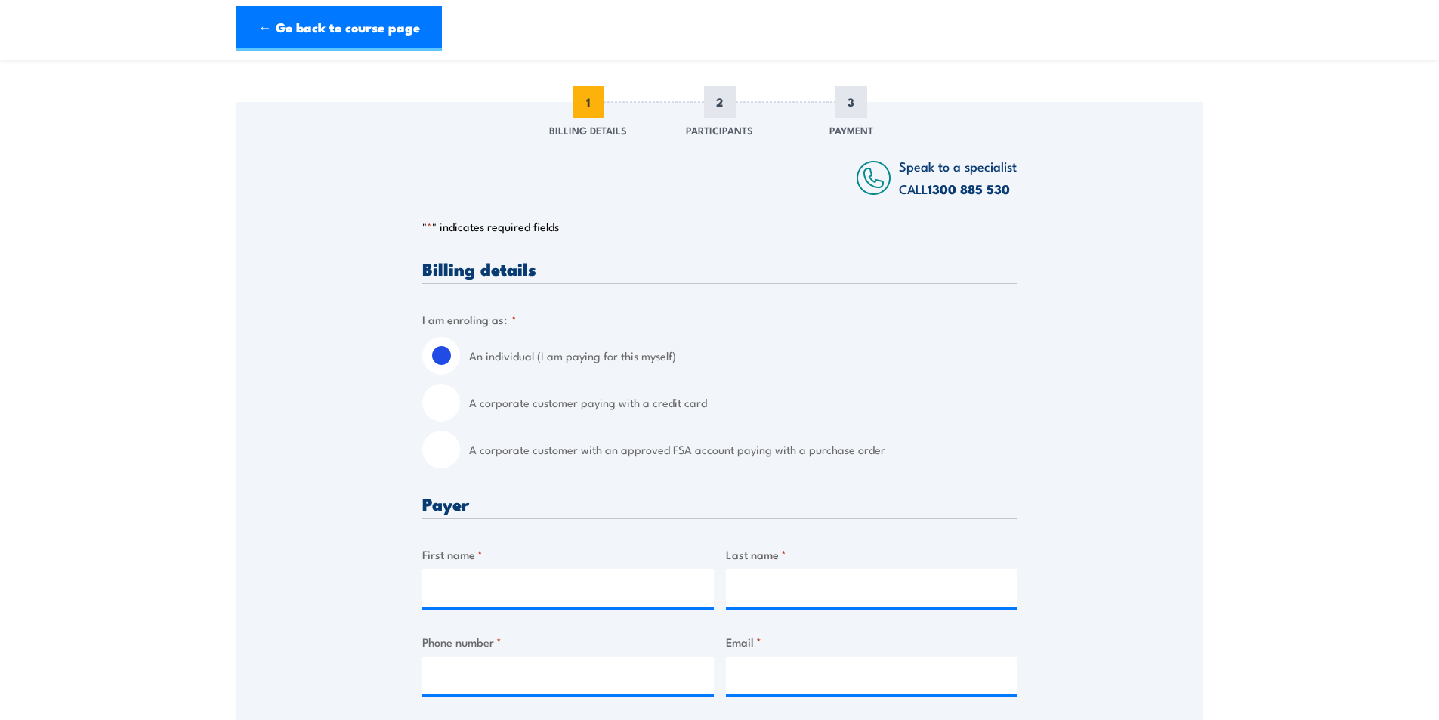
click at [443, 467] on input "A corporate customer with an approved FSA account paying with a purchase order" at bounding box center [441, 449] width 38 height 38
radio input "true"
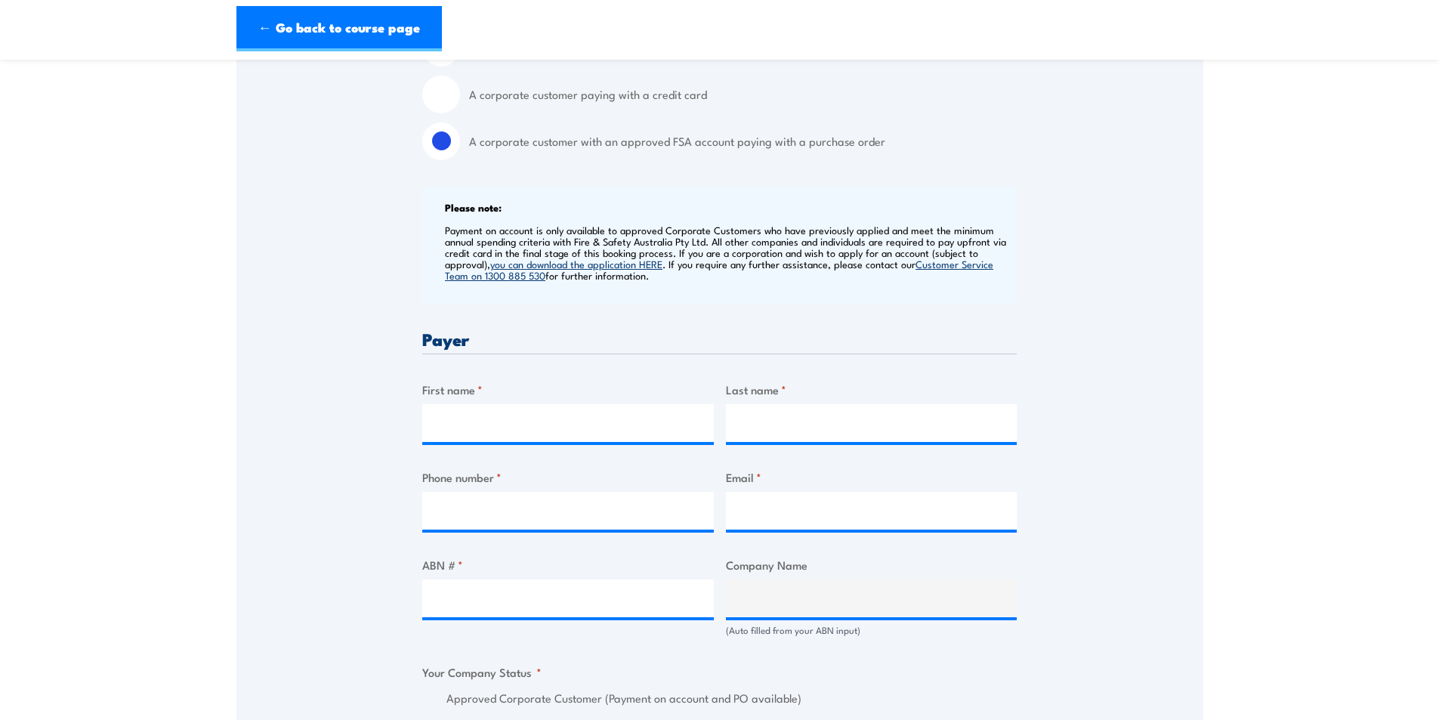
scroll to position [529, 0]
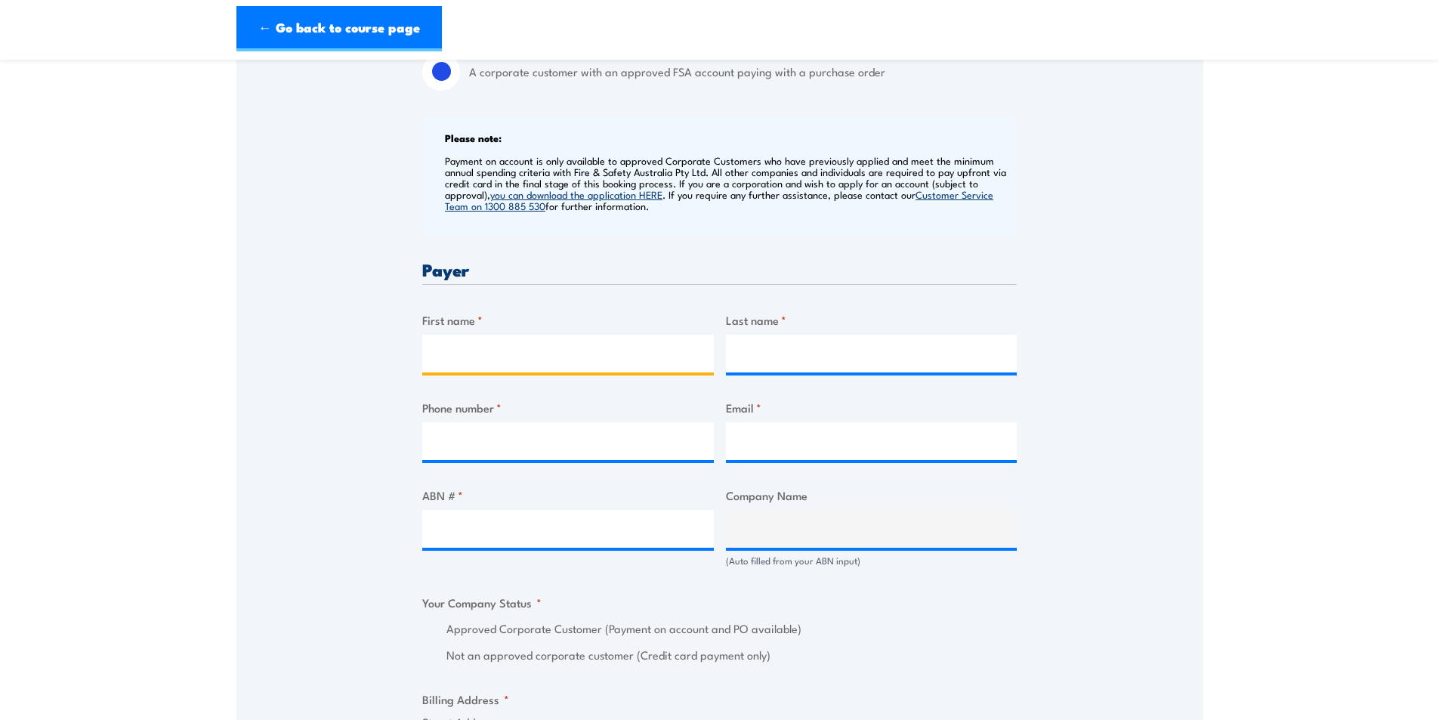
click at [488, 364] on input "First name *" at bounding box center [567, 354] width 291 height 38
type input "[PERSON_NAME]"
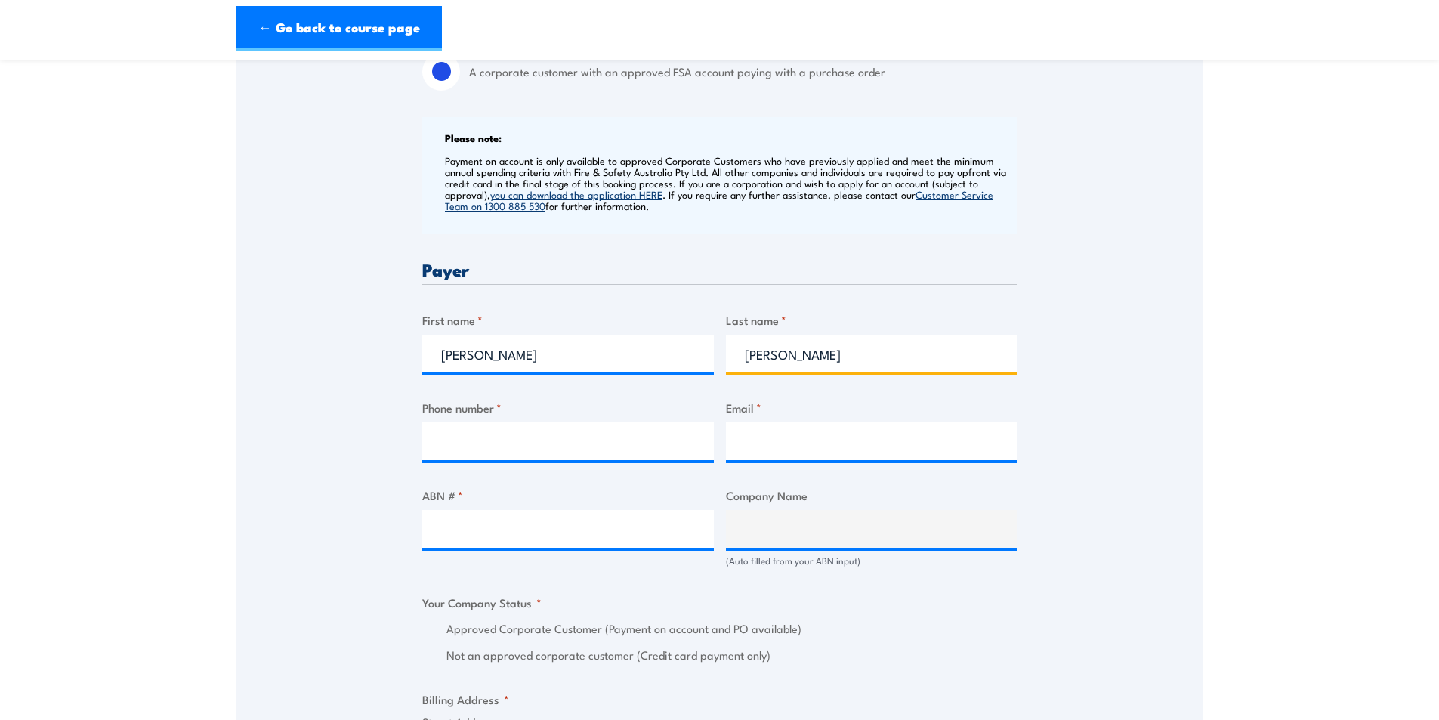
type input "[PERSON_NAME]"
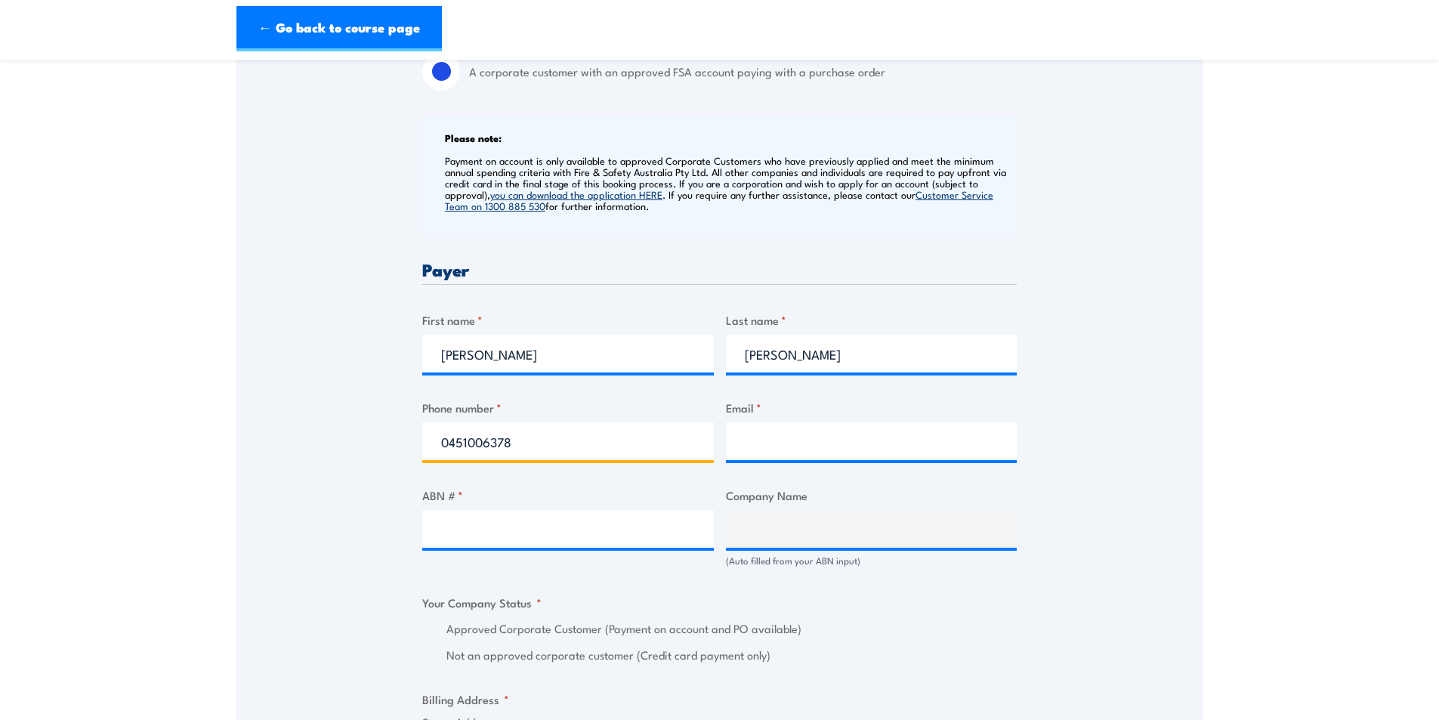
type input "0451006378"
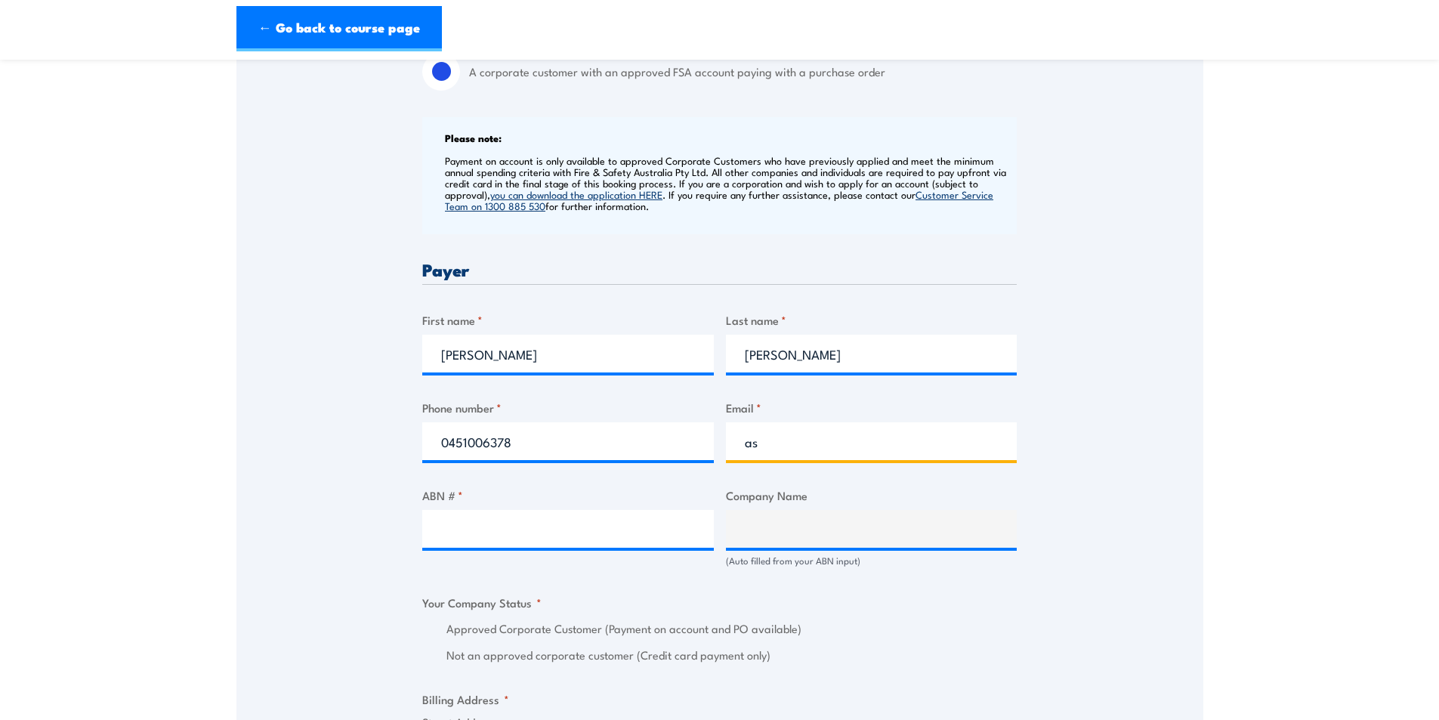
type input "a"
type input "[PERSON_NAME][EMAIL_ADDRESS][PERSON_NAME][DOMAIN_NAME]"
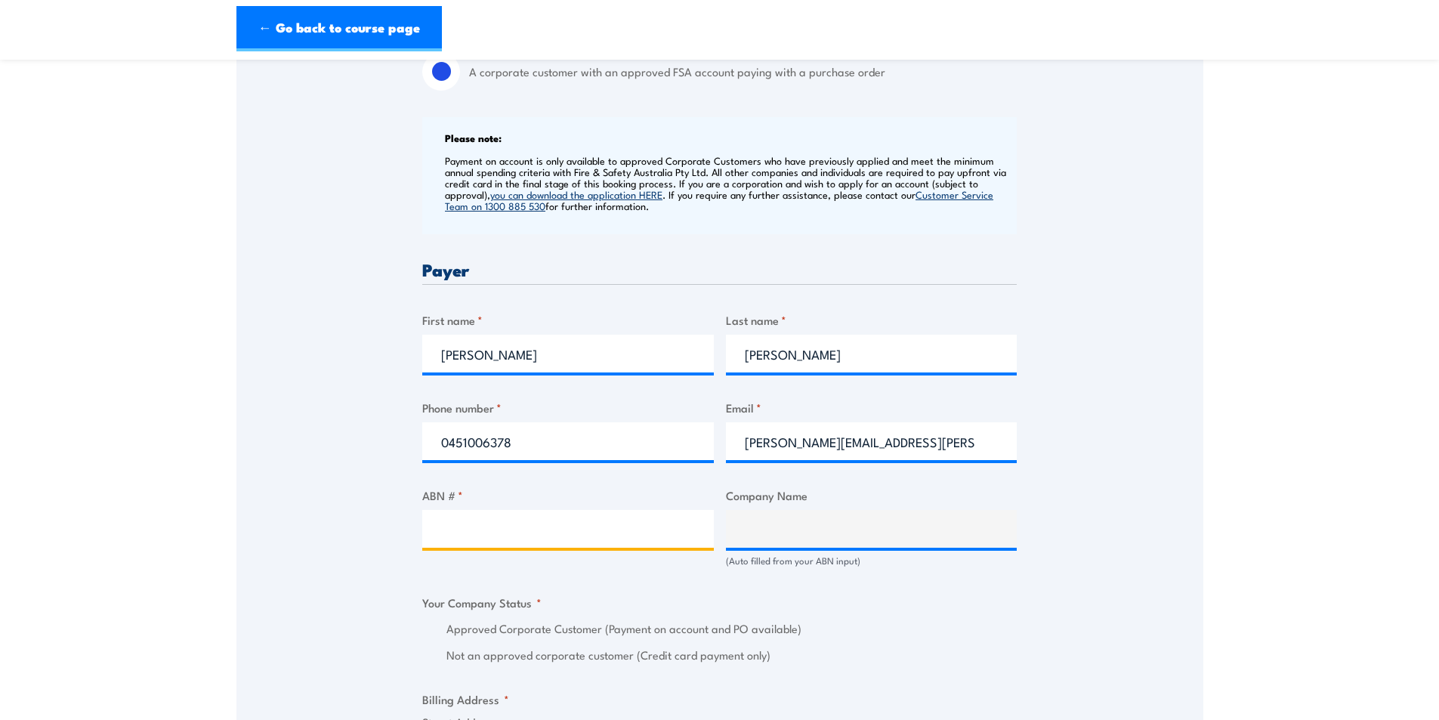
click at [556, 547] on input "ABN # *" at bounding box center [567, 529] width 291 height 38
paste input "94 633 108 700"
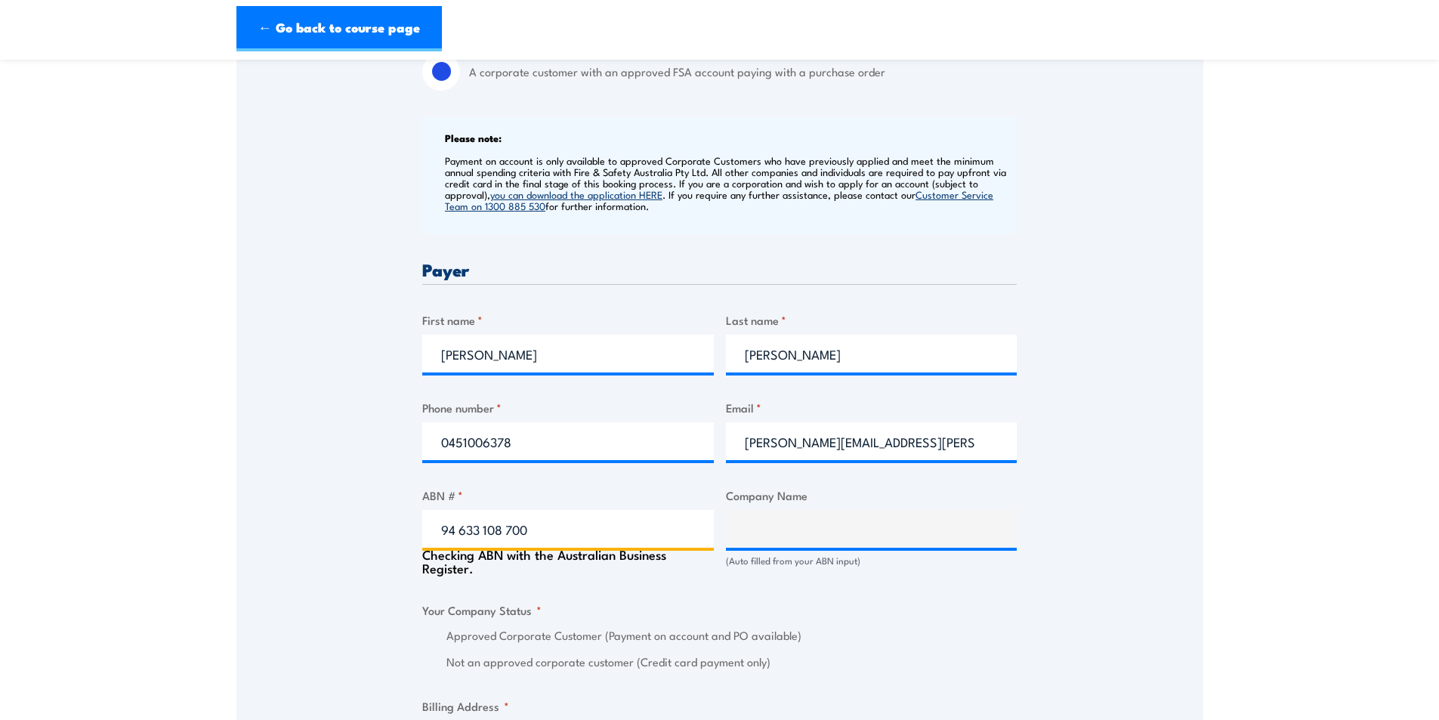
type input "94 633 108 700"
click at [322, 491] on div "Speak to a specialist CALL [PHONE_NUMBER] CALL [PHONE_NUMBER] " * " indicates r…" at bounding box center [719, 595] width 967 height 1742
type input "THE CARE AUTOMOTIVE GROUP PTY LTD"
radio input "true"
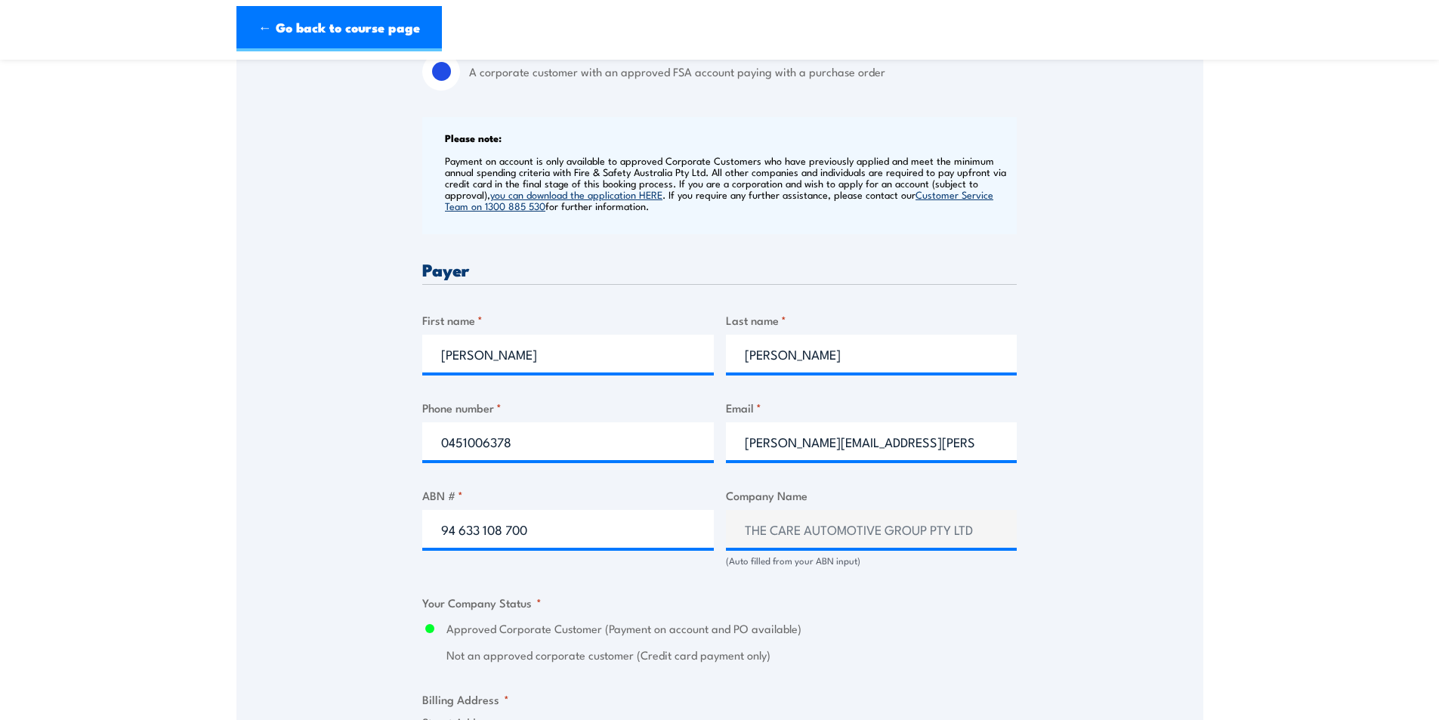
scroll to position [982, 0]
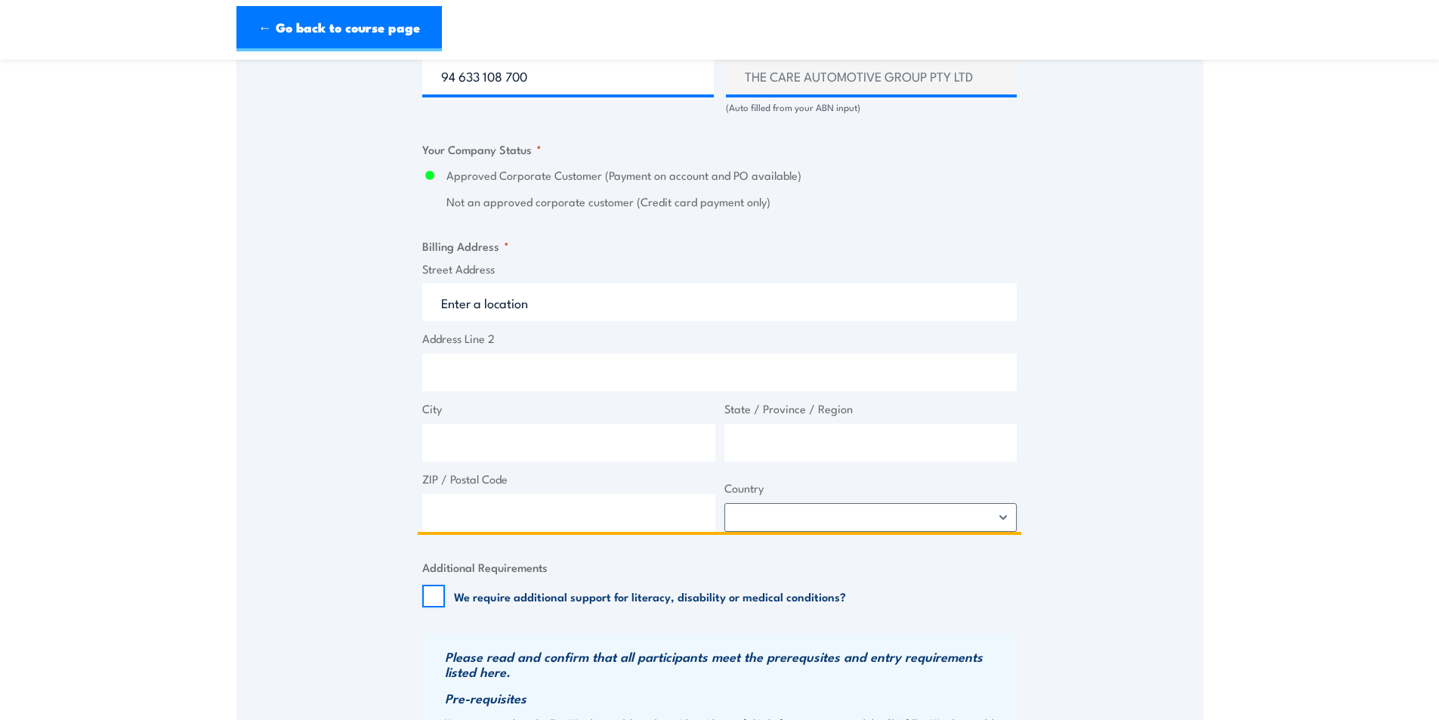
click at [509, 321] on input "Street Address" at bounding box center [719, 302] width 594 height 38
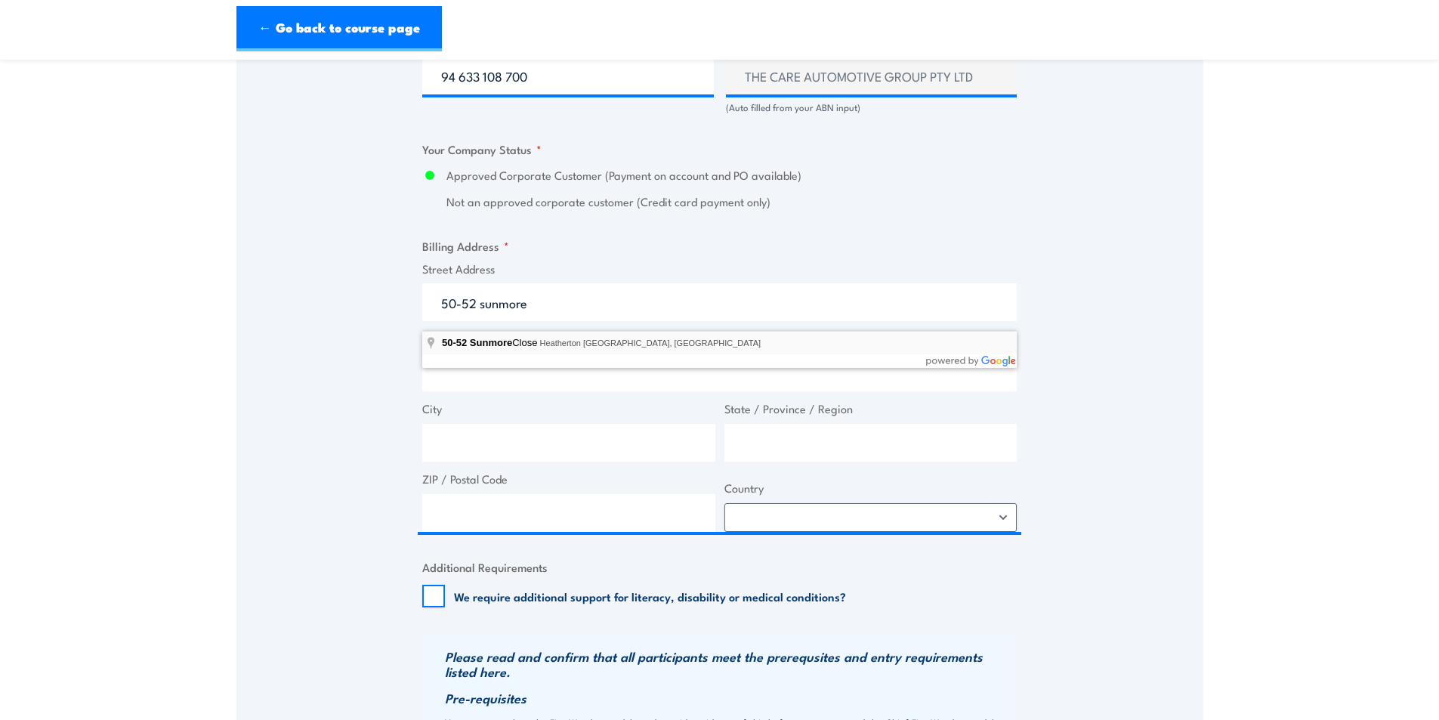
type input "[STREET_ADDRESS]"
type input "50 Sunmore Cl"
type input "Heatherton"
type input "Victoria"
type input "3202"
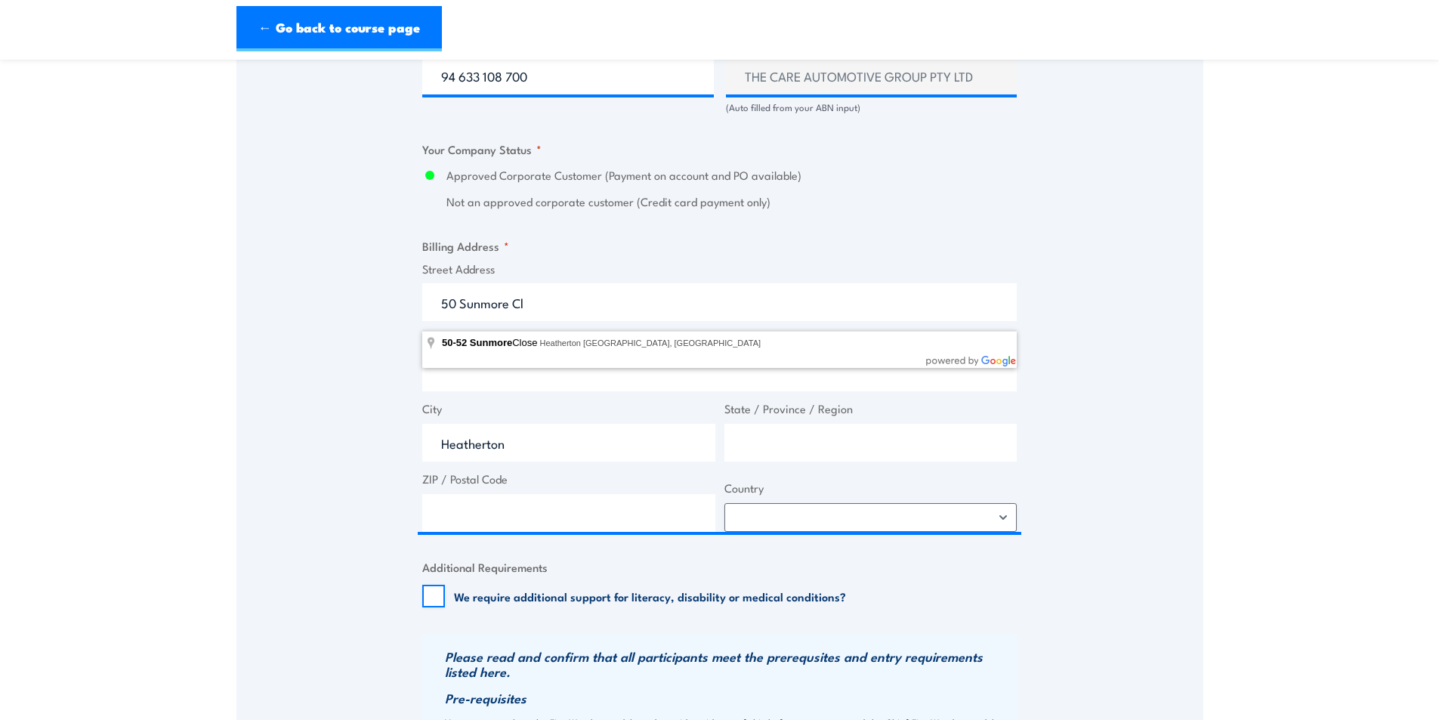
select select "[GEOGRAPHIC_DATA]"
click at [325, 395] on div "Speak to a specialist CALL [PHONE_NUMBER] CALL [PHONE_NUMBER] " * " indicates r…" at bounding box center [719, 138] width 967 height 1735
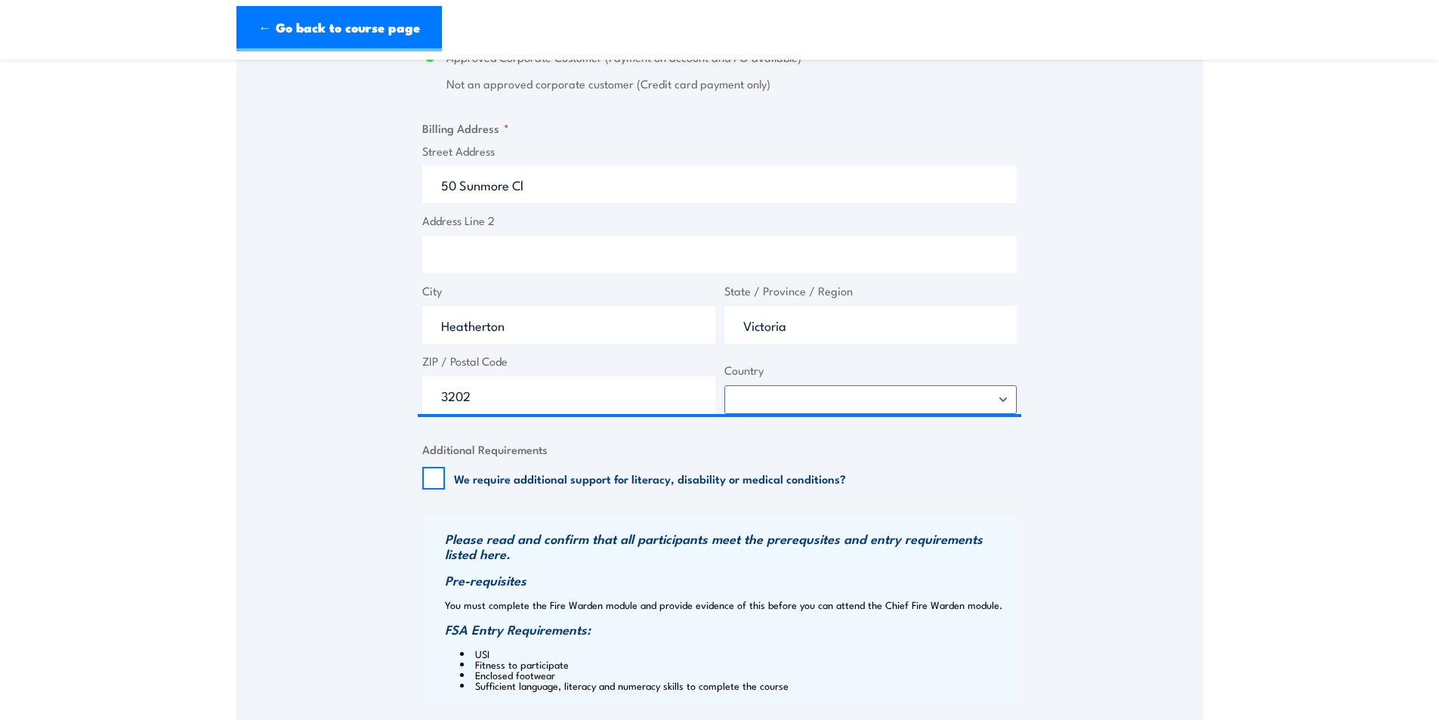
scroll to position [1435, 0]
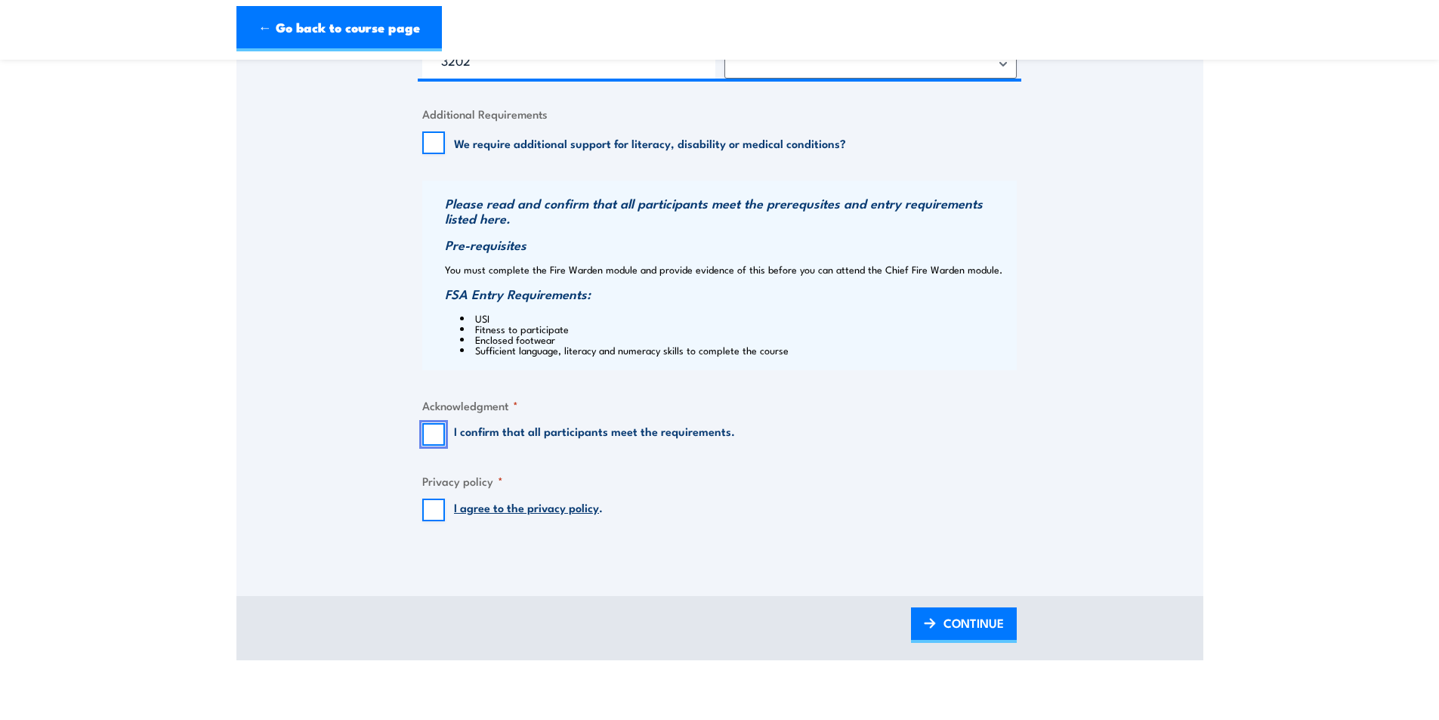
click at [427, 445] on input "I confirm that all participants meet the requirements." at bounding box center [433, 434] width 23 height 23
checkbox input "true"
click at [430, 521] on input "I agree to the privacy policy ." at bounding box center [433, 509] width 23 height 23
checkbox input "true"
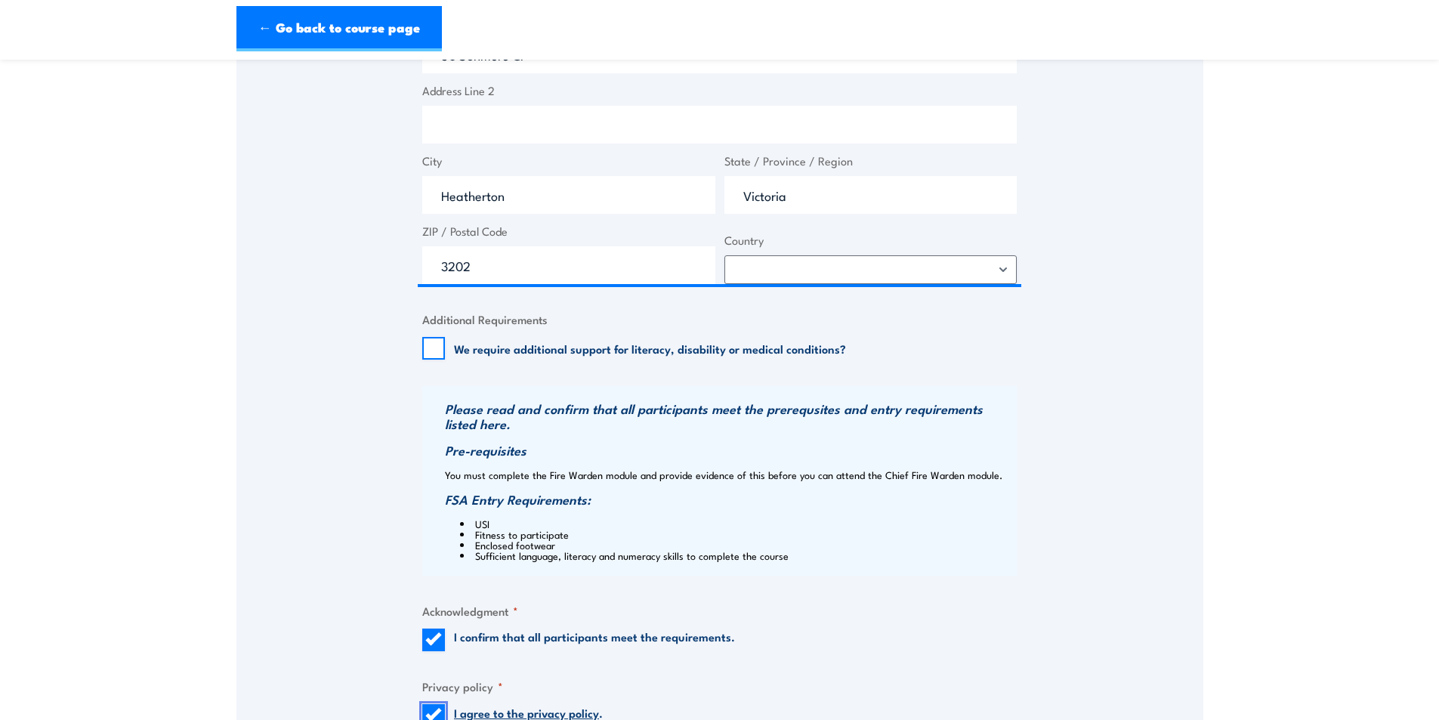
scroll to position [1359, 0]
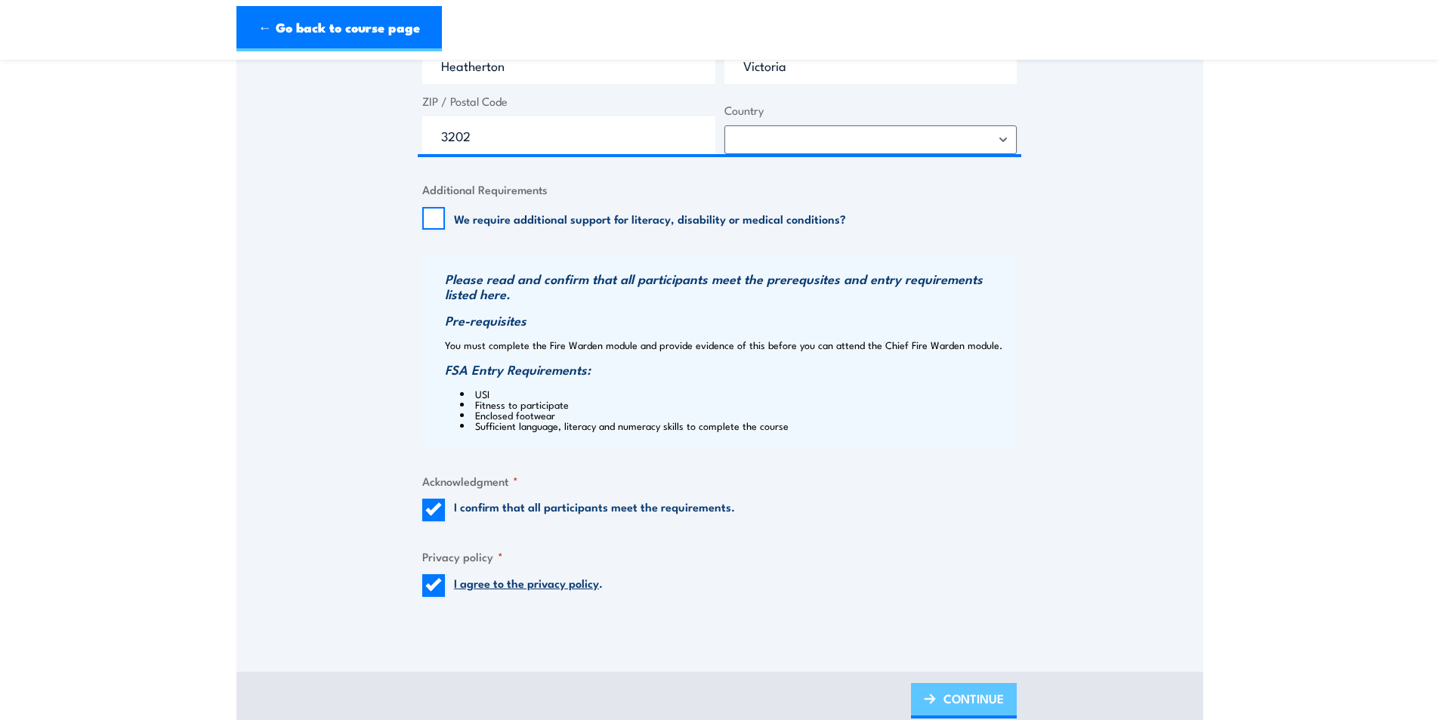
click at [946, 692] on span "CONTINUE" at bounding box center [973, 698] width 60 height 40
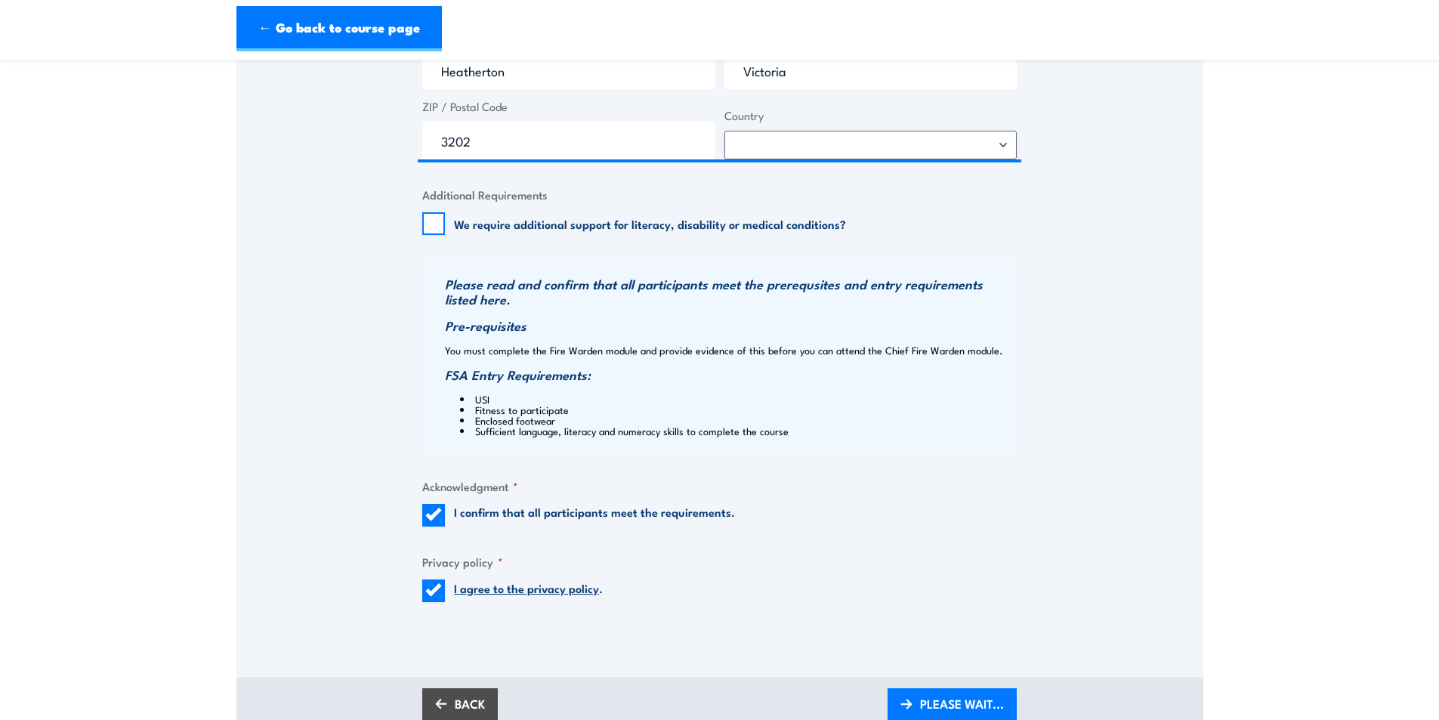
scroll to position [1435, 0]
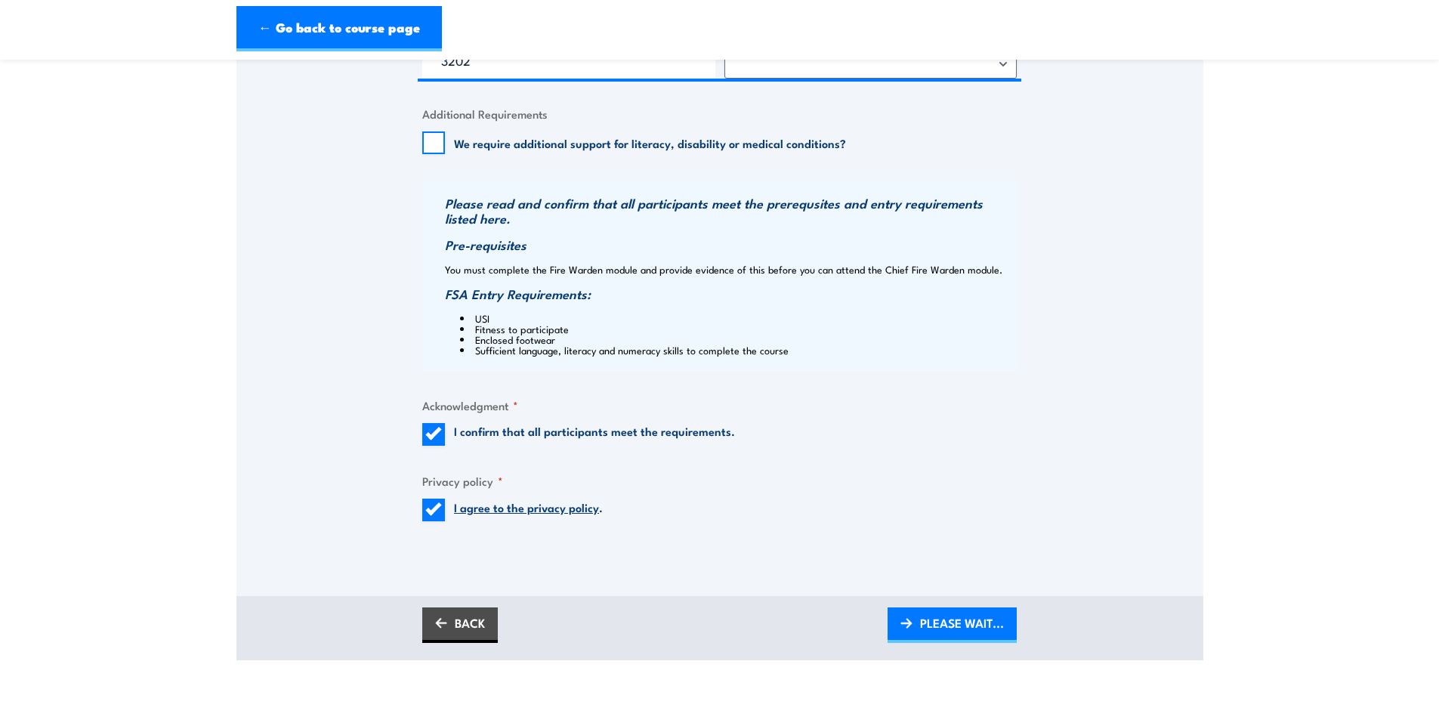
click at [954, 631] on span "PLEASE WAIT..." at bounding box center [962, 623] width 84 height 40
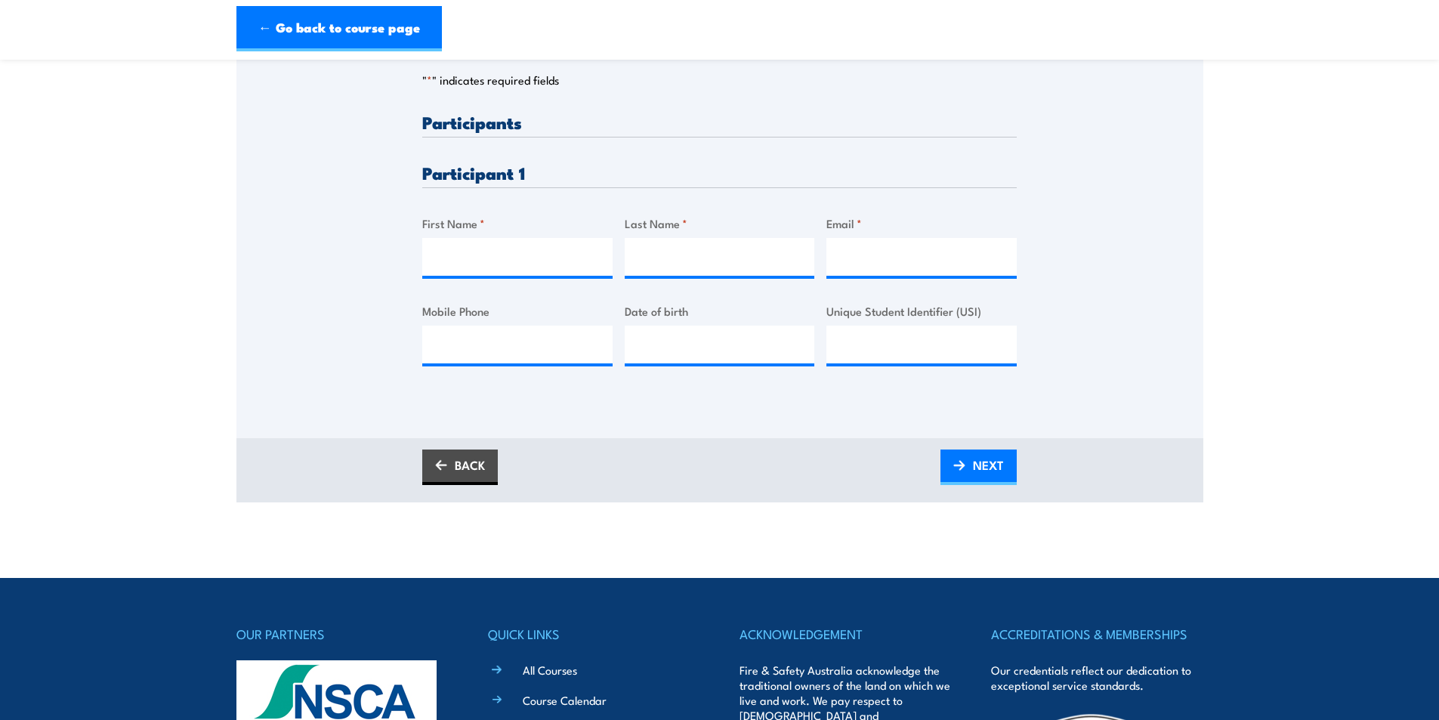
scroll to position [378, 0]
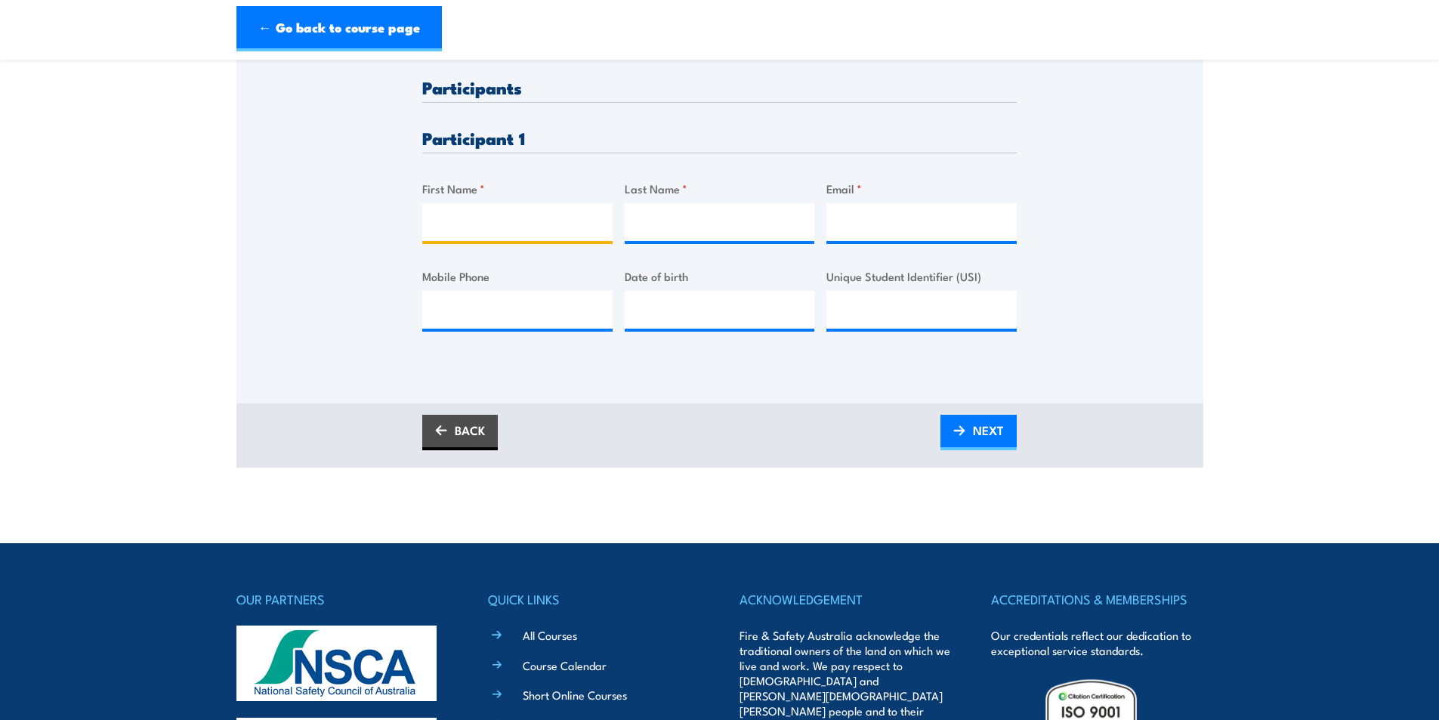
click at [483, 216] on input "First Name *" at bounding box center [517, 222] width 190 height 38
type input "[PERSON_NAME]"
type input "Larter"
click at [892, 227] on input "Email *" at bounding box center [921, 222] width 190 height 38
paste input "[EMAIL_ADDRESS][DOMAIN_NAME]"
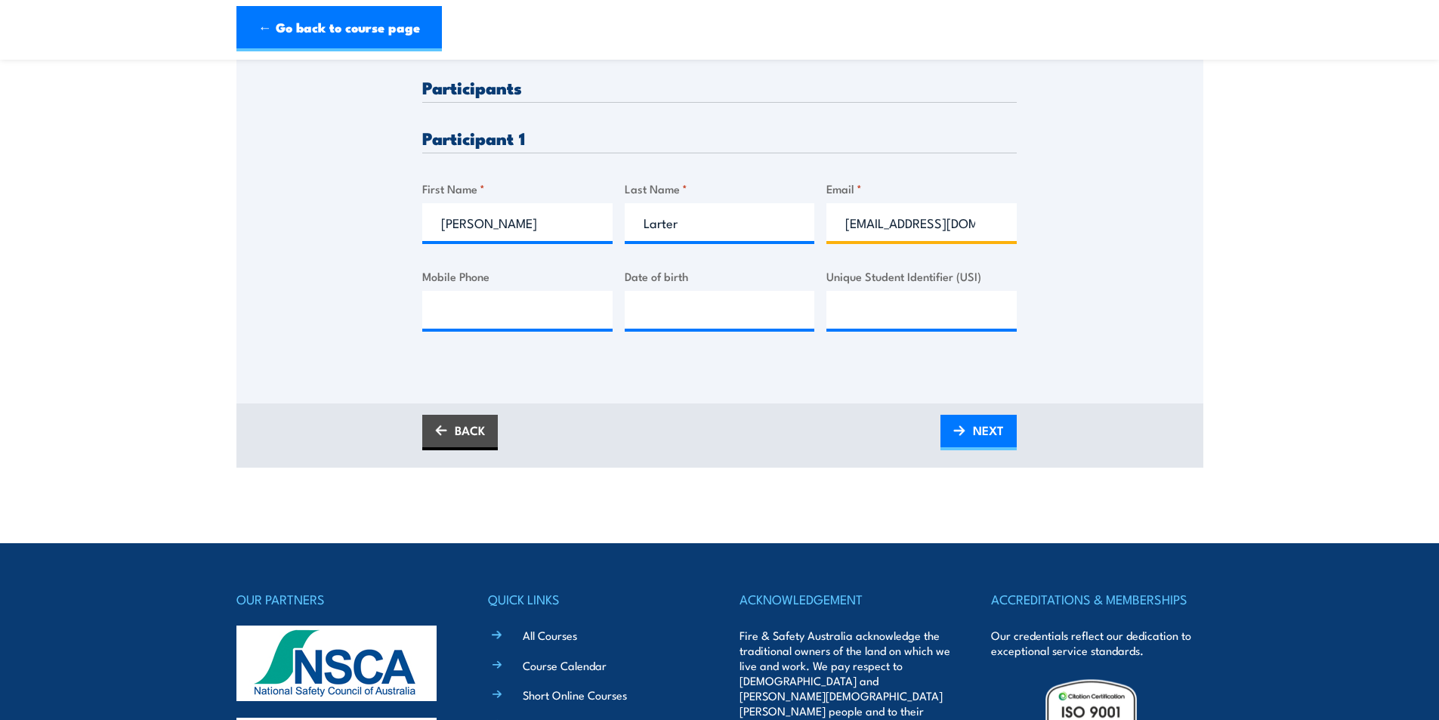
type input "[EMAIL_ADDRESS][DOMAIN_NAME]"
click at [515, 310] on input "Mobile Phone" at bounding box center [517, 310] width 190 height 38
click at [452, 308] on input "Mobile Phone" at bounding box center [517, 310] width 190 height 38
paste input "0417016502"
type input "0417016502"
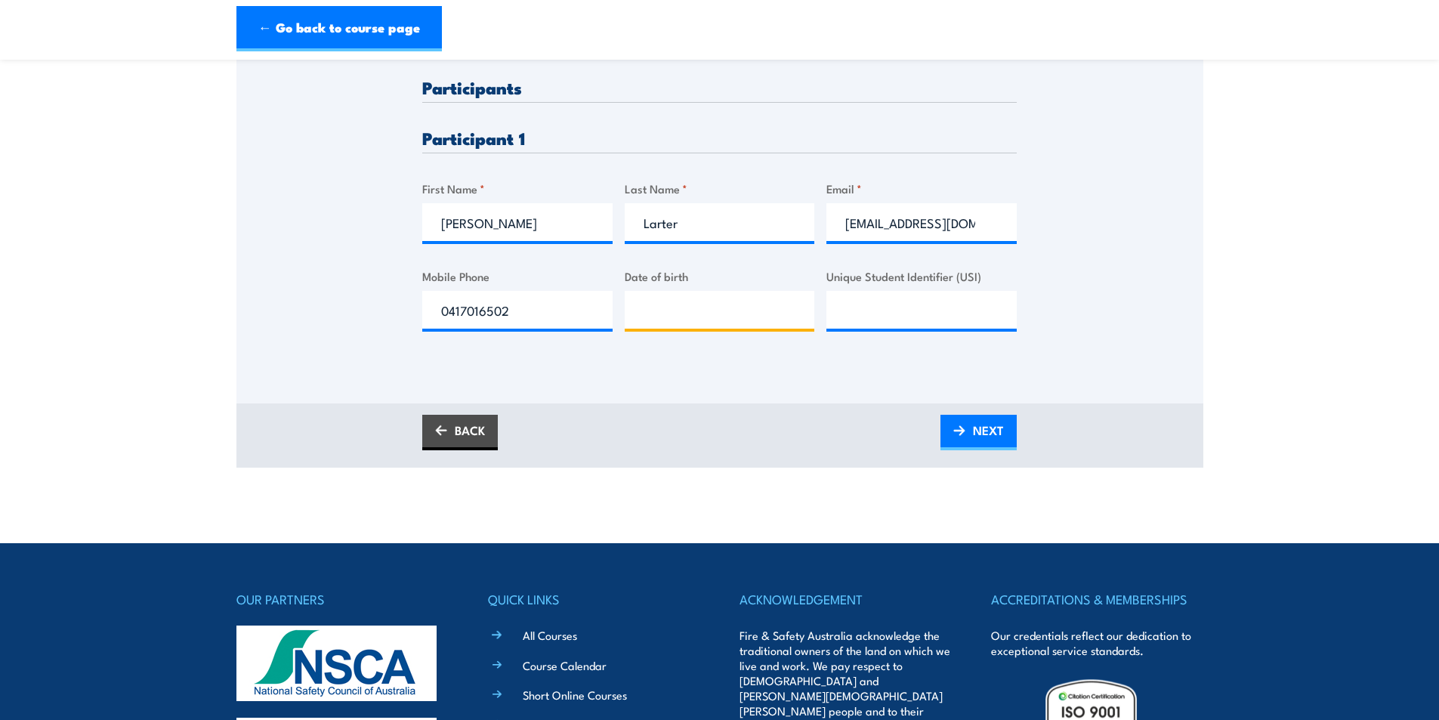
type input "__/__/____"
click at [630, 322] on input "__/__/____" at bounding box center [720, 310] width 190 height 38
type input "[DATE]"
click at [617, 381] on div "Please provide names and contact details for each of the participants below. No…" at bounding box center [719, 139] width 967 height 528
click at [905, 319] on input "Unique Student Identifier (USI)" at bounding box center [921, 310] width 190 height 38
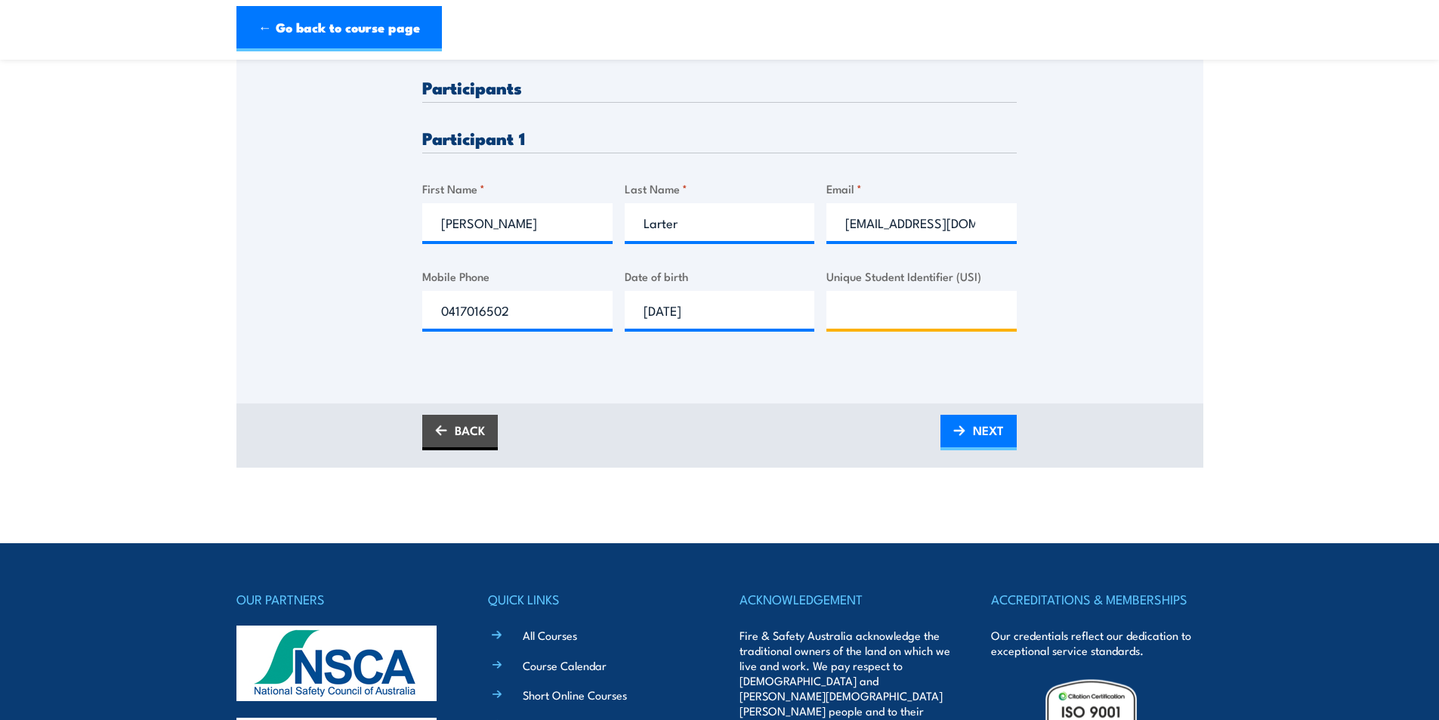
paste input "GWSZPNVFA7"
type input "GWSZPNVFA7"
click at [818, 372] on div "Please provide names and contact details for each of the participants below. No…" at bounding box center [719, 139] width 967 height 528
click at [231, 338] on section "Fire Warden / Chief Fire Warden Training 08:00 1 "" at bounding box center [719, 82] width 1439 height 769
click at [688, 395] on div "Please provide names and contact details for each of the participants below. No…" at bounding box center [719, 139] width 967 height 528
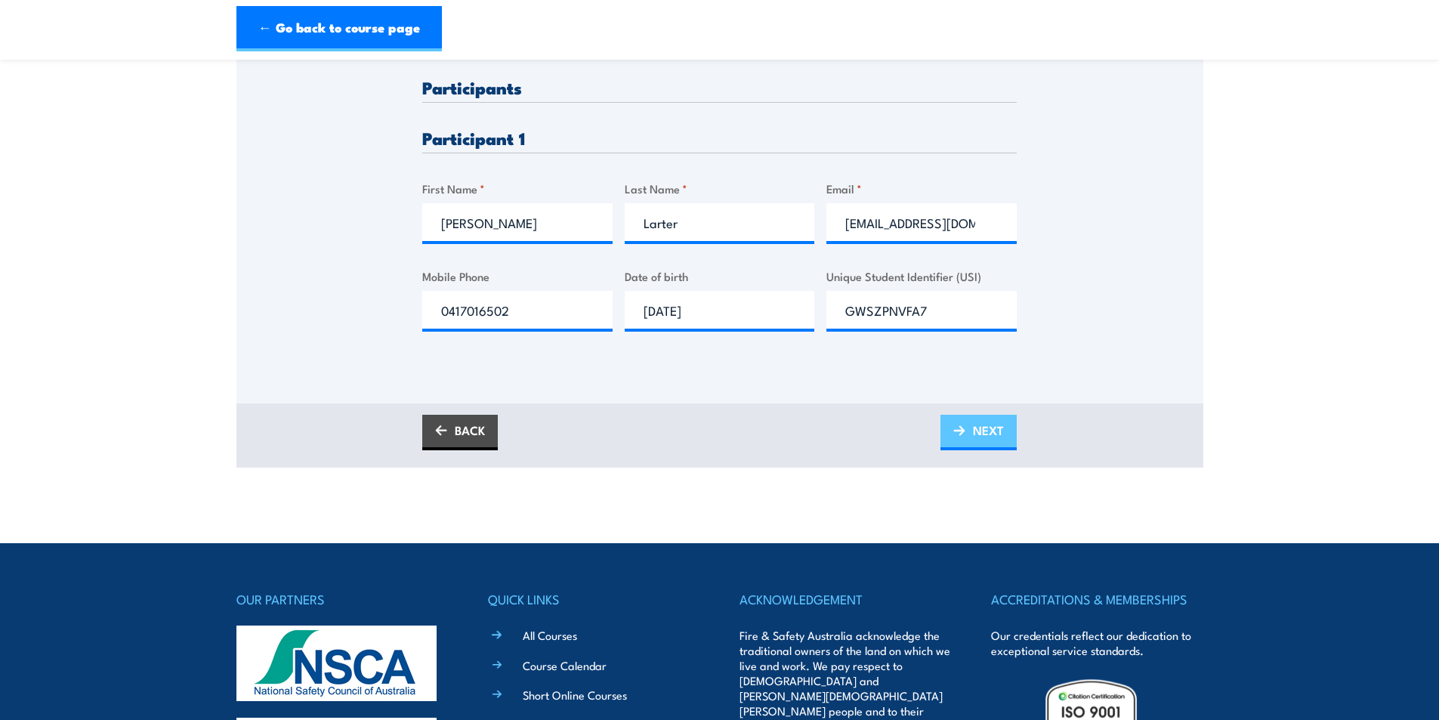
click at [962, 430] on link "NEXT" at bounding box center [978, 432] width 76 height 35
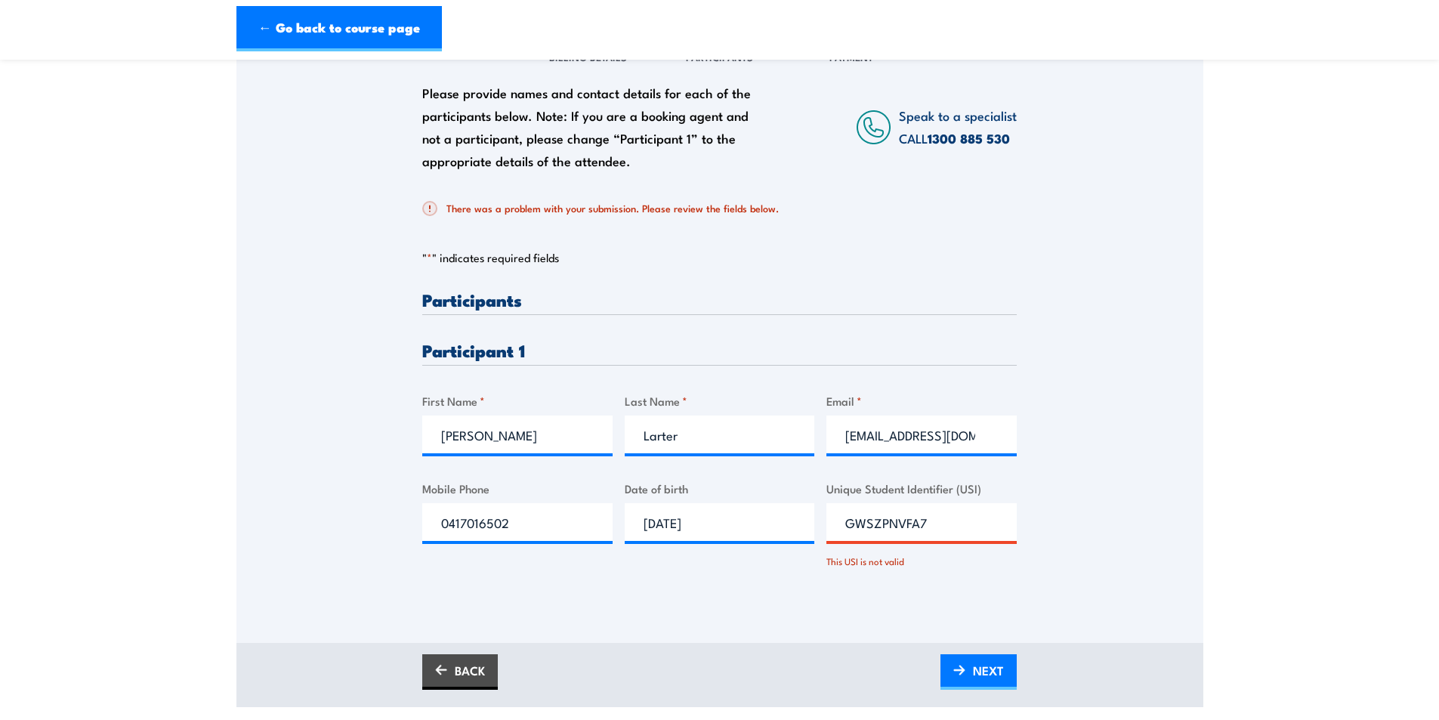
scroll to position [227, 0]
click at [843, 529] on input "GWSZPNVFA7" at bounding box center [921, 520] width 190 height 38
click at [840, 640] on div "Please provide names and contact details for each of the participants below. No…" at bounding box center [719, 333] width 967 height 614
click at [962, 673] on img at bounding box center [959, 667] width 12 height 11
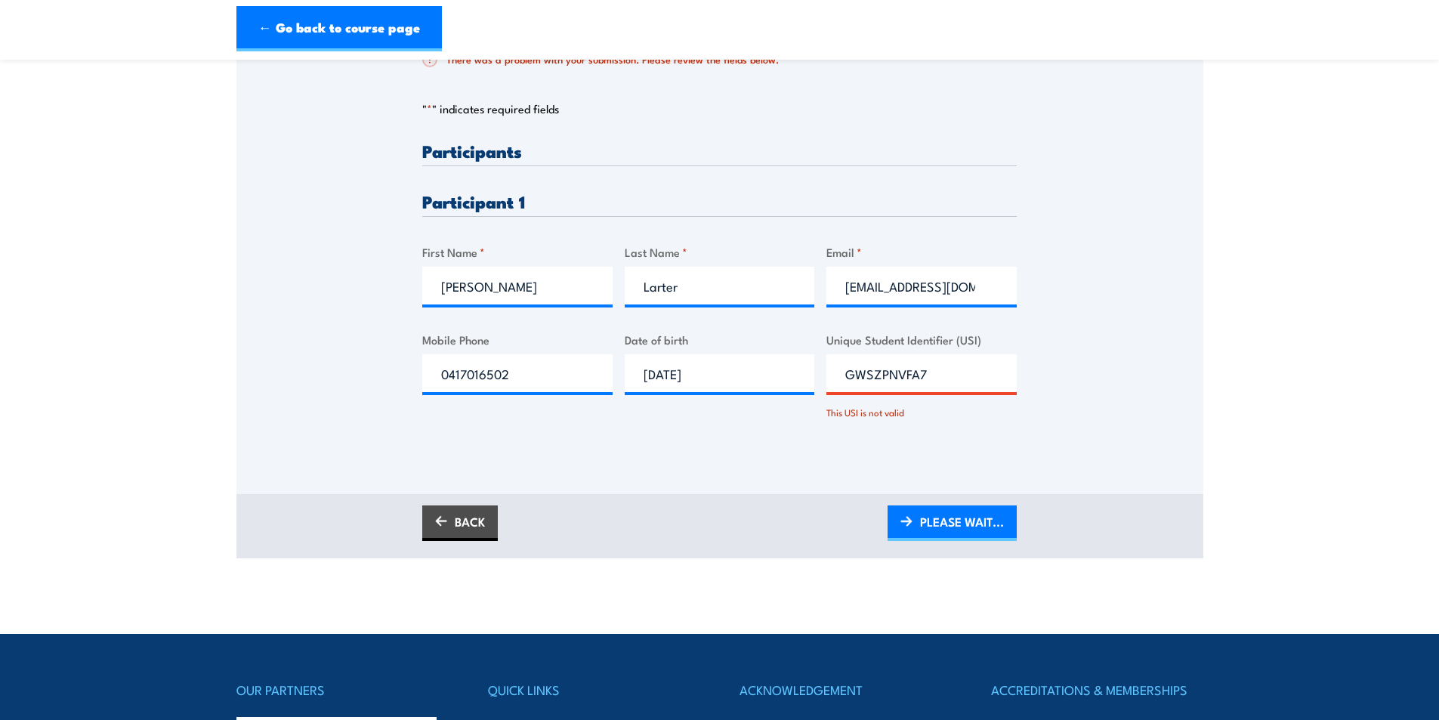
scroll to position [378, 0]
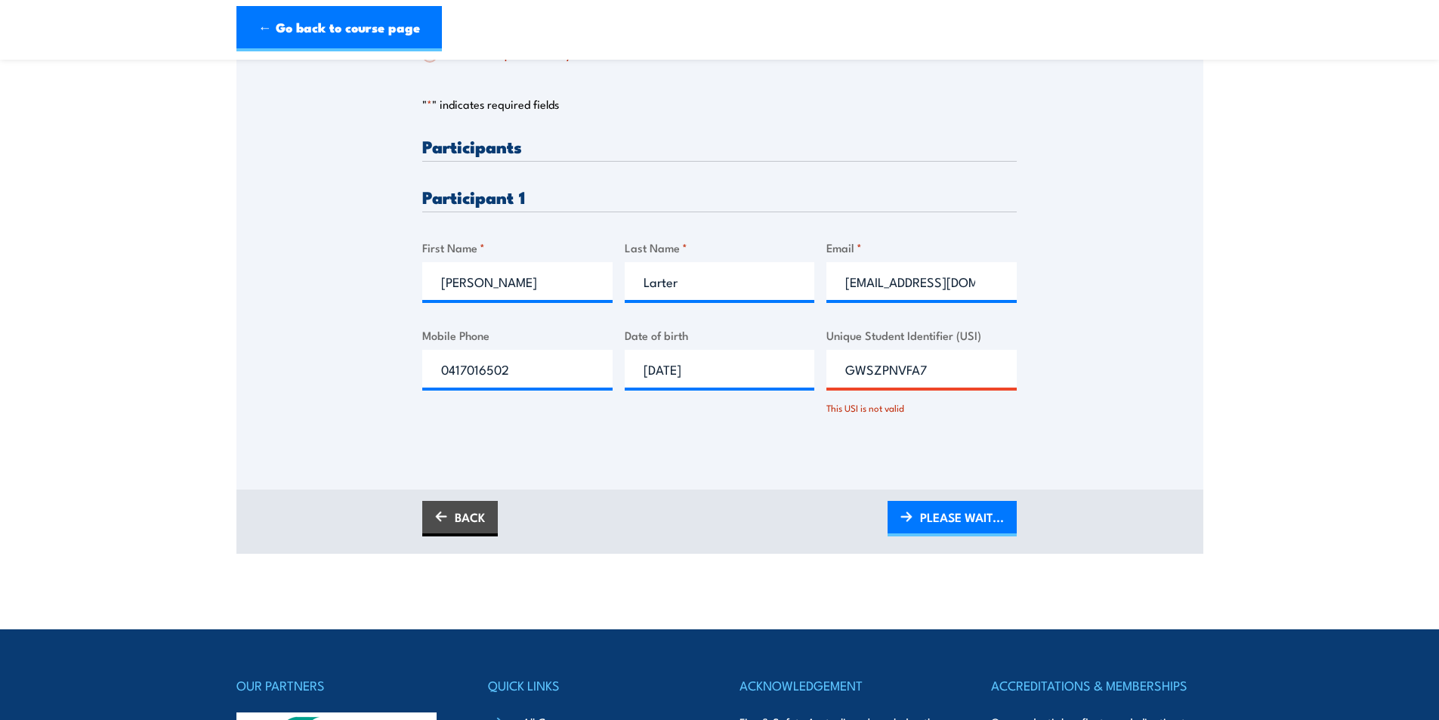
click at [927, 385] on input "GWSZPNVFA7" at bounding box center [921, 369] width 190 height 38
drag, startPoint x: 939, startPoint y: 384, endPoint x: 833, endPoint y: 389, distance: 105.8
click at [833, 387] on input "GWSZPNVFA7" at bounding box center [921, 369] width 190 height 38
type input "GWSZPNVFA7"
click at [889, 469] on div "Please provide names and contact details for each of the participants below. No…" at bounding box center [719, 182] width 967 height 614
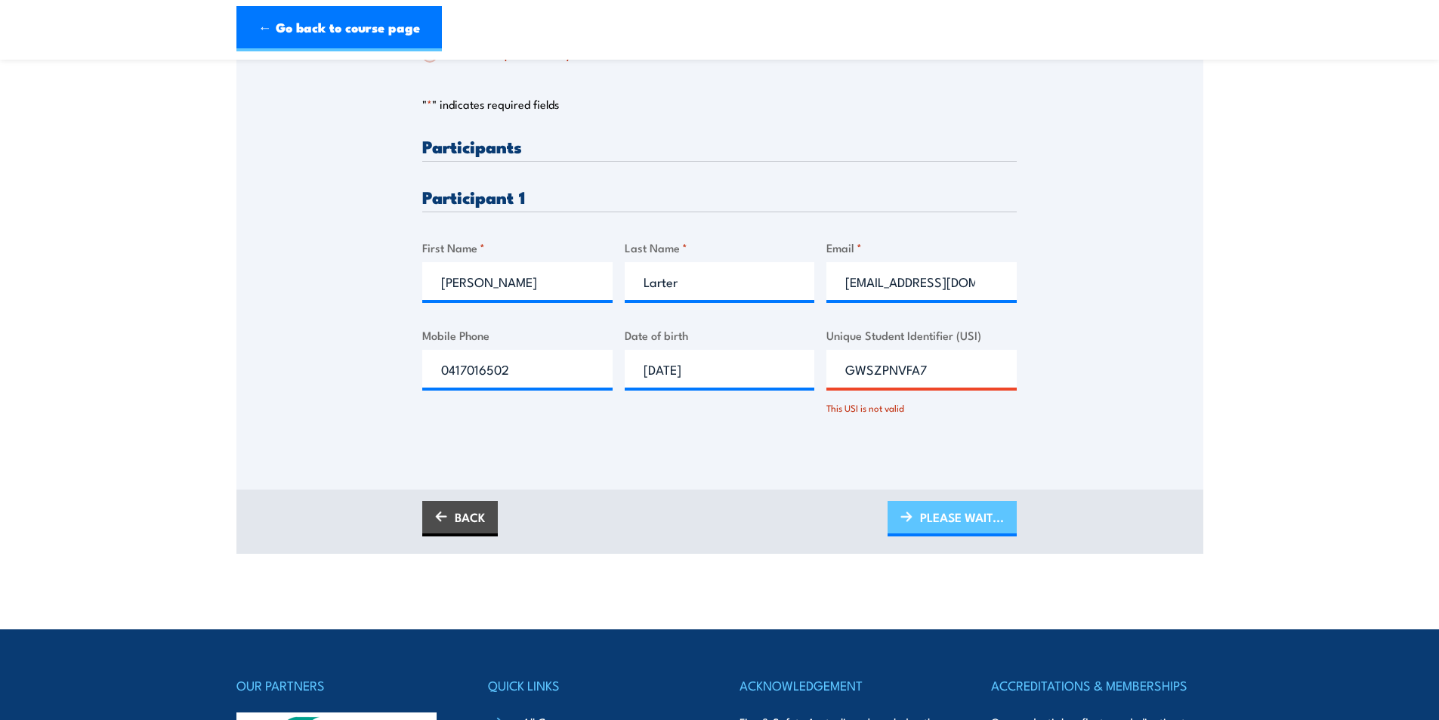
click at [922, 525] on span "PLEASE WAIT..." at bounding box center [962, 517] width 84 height 40
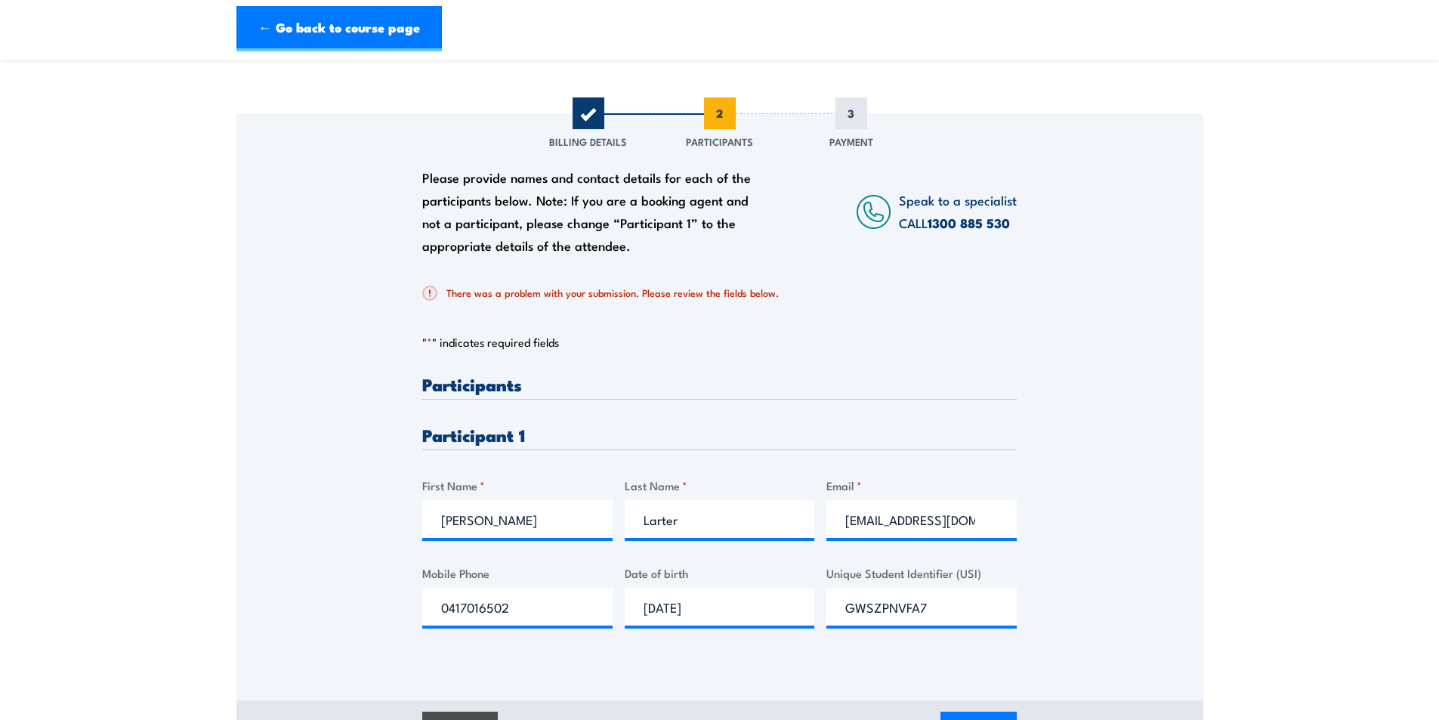
scroll to position [302, 0]
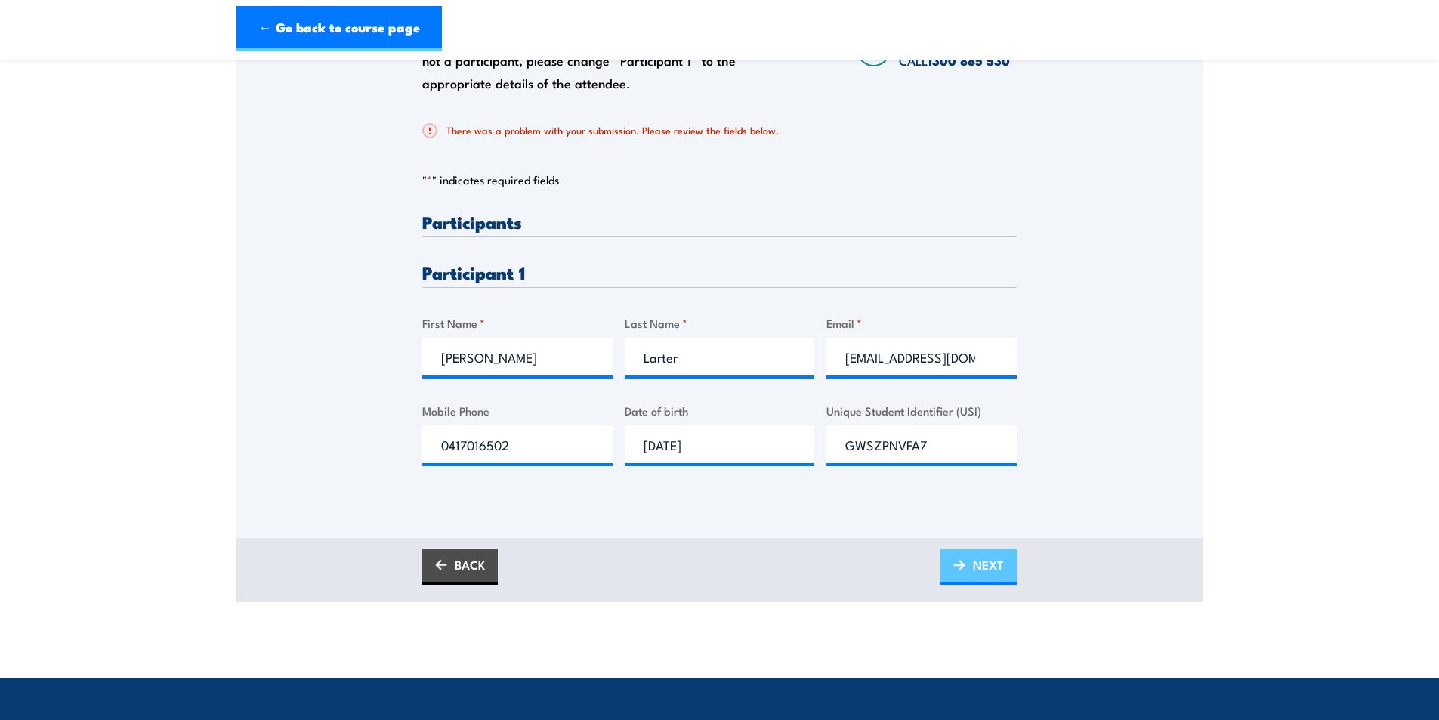
click at [984, 584] on span "NEXT" at bounding box center [988, 564] width 31 height 40
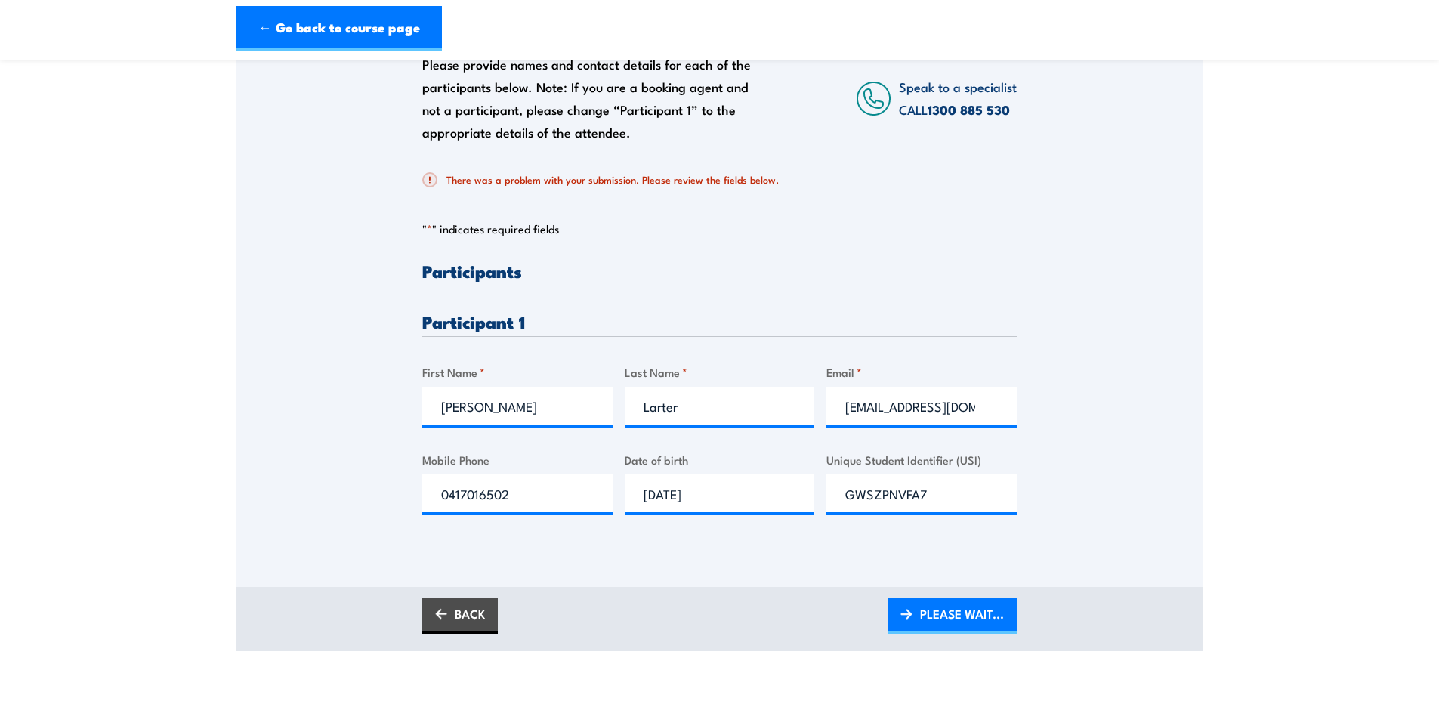
scroll to position [227, 0]
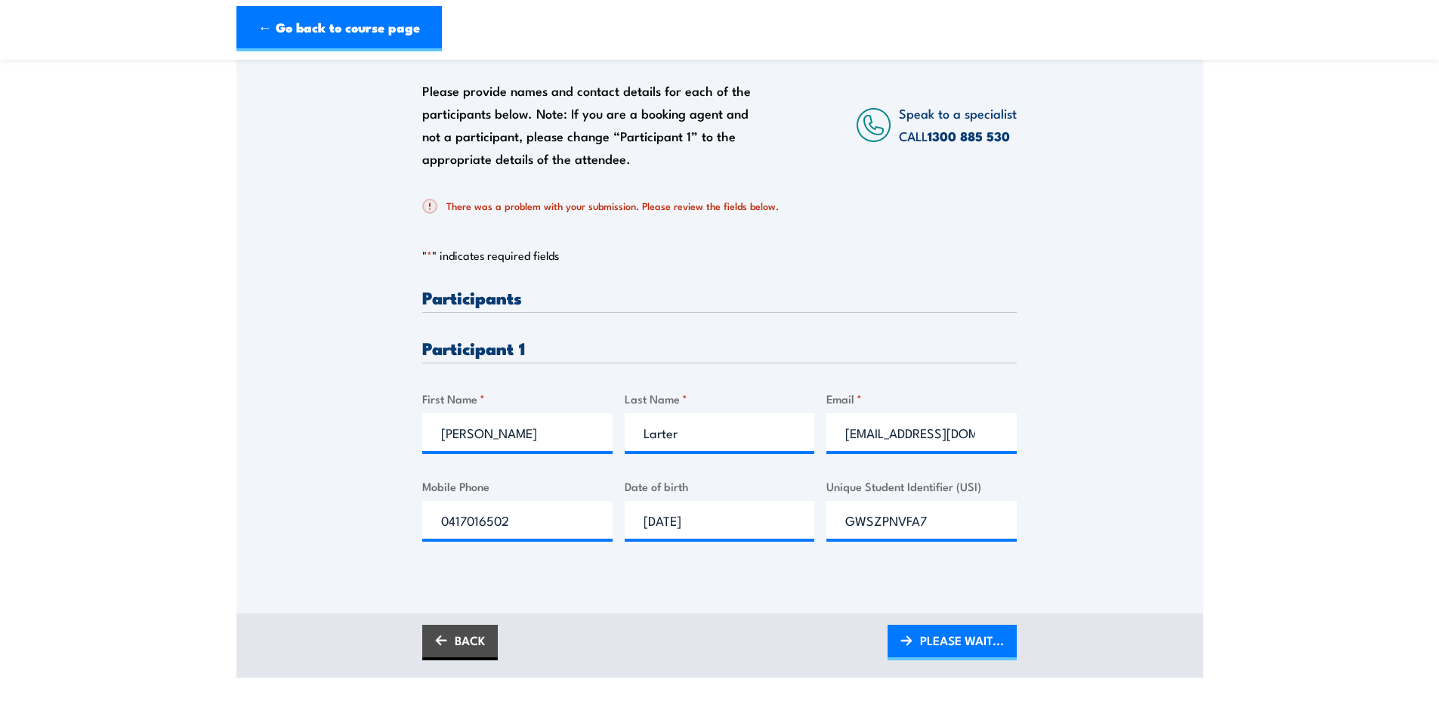
click at [672, 313] on div "Participants" at bounding box center [719, 300] width 594 height 24
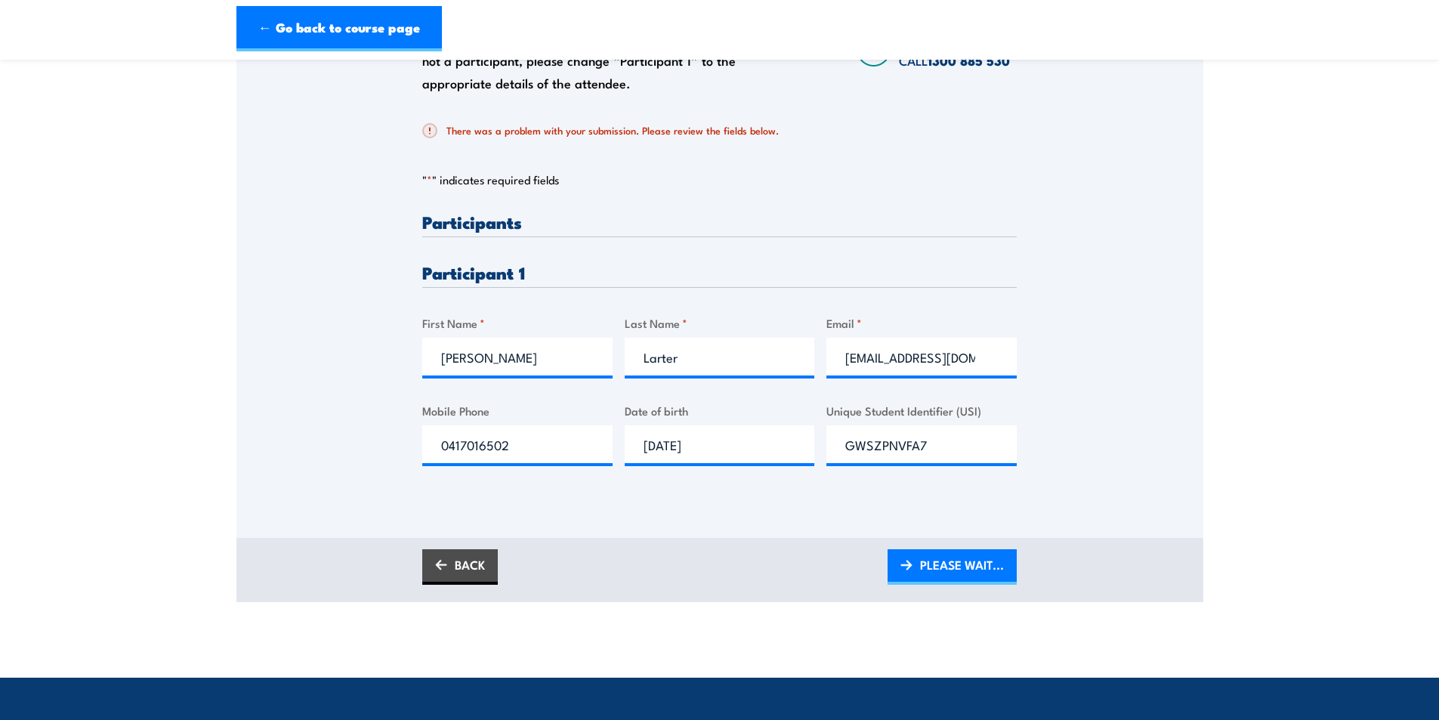
scroll to position [0, 0]
click at [708, 251] on div "Please provide names and contact details for each of the participants below. No…" at bounding box center [719, 351] width 594 height 276
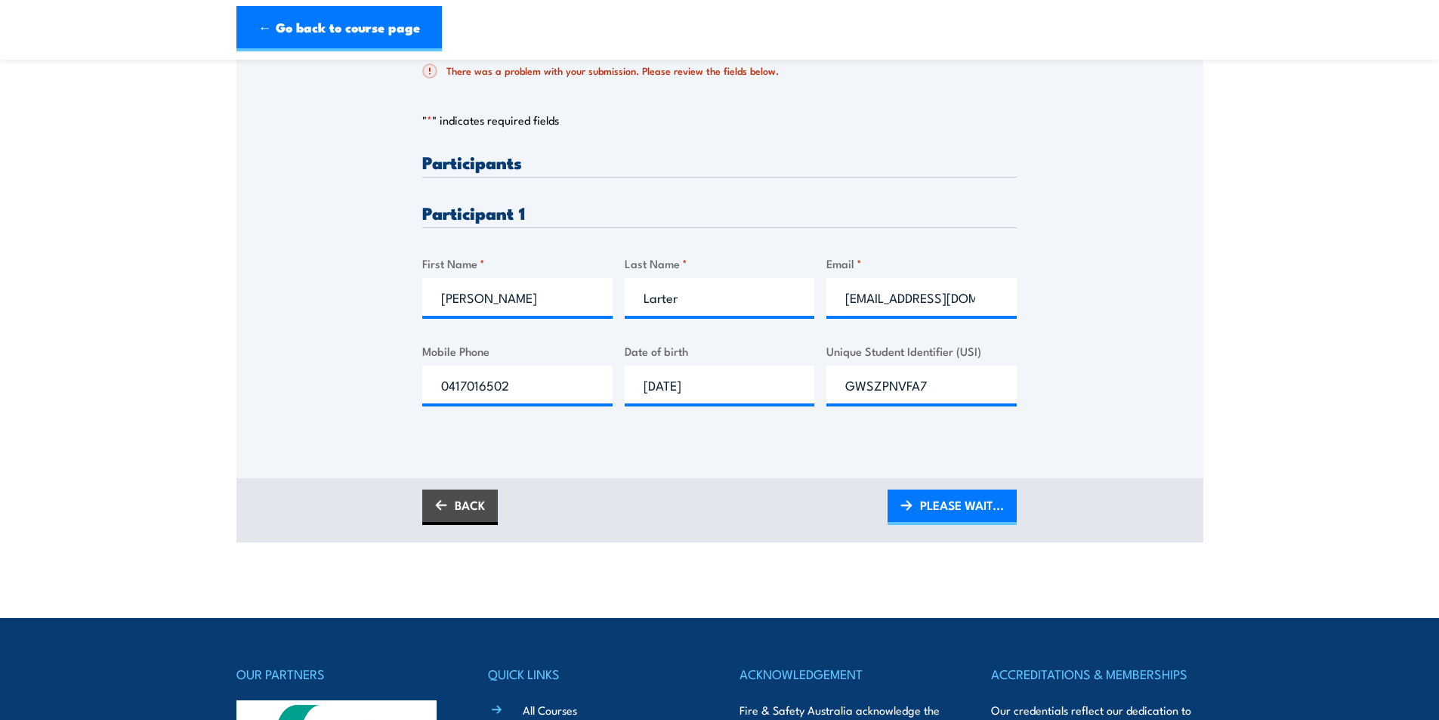
scroll to position [302, 0]
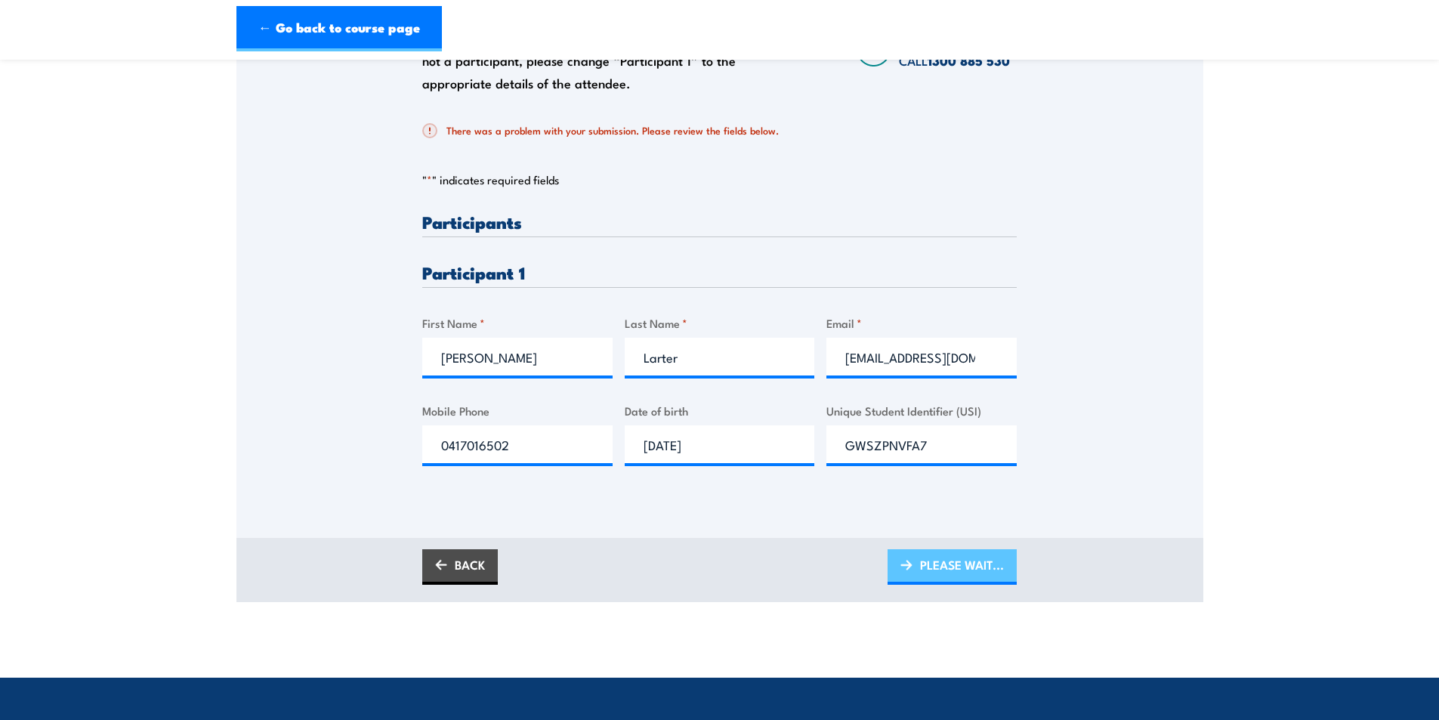
click at [974, 578] on span "PLEASE WAIT..." at bounding box center [962, 564] width 84 height 40
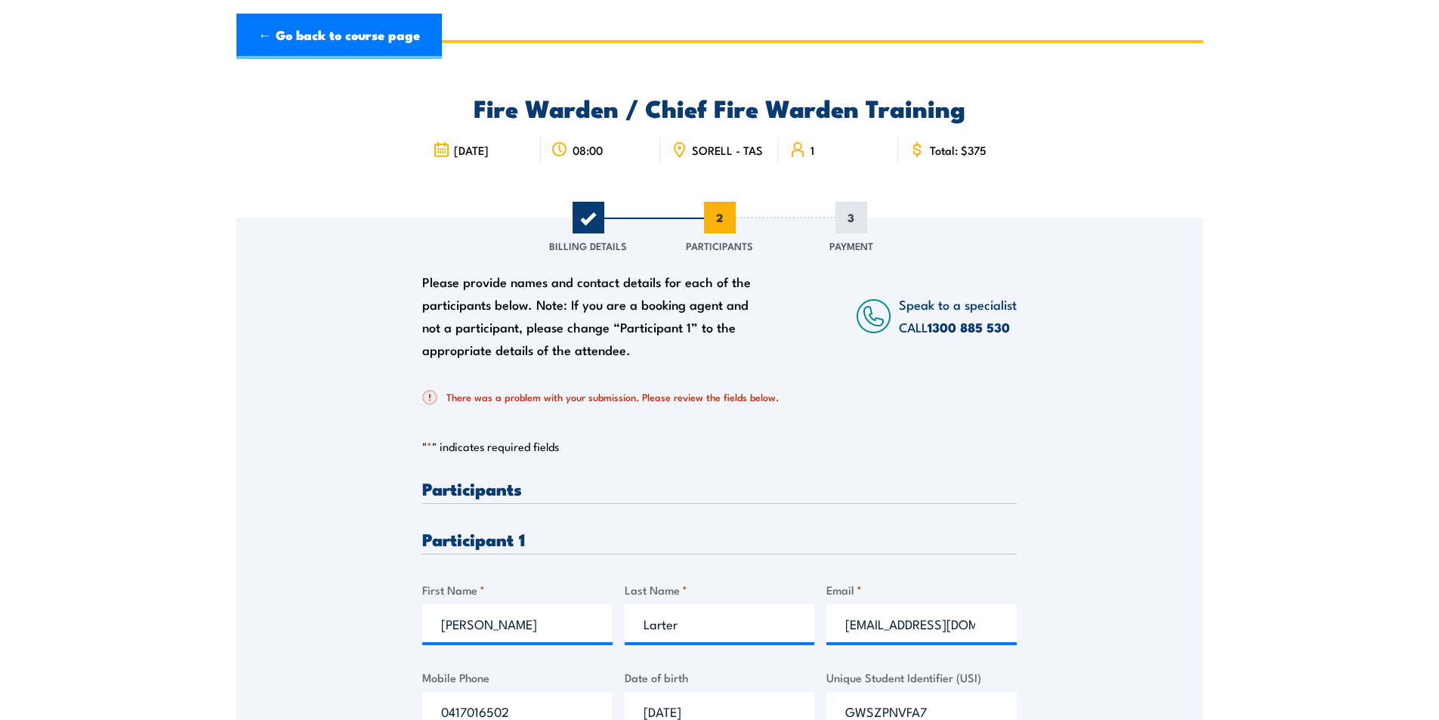
scroll to position [0, 0]
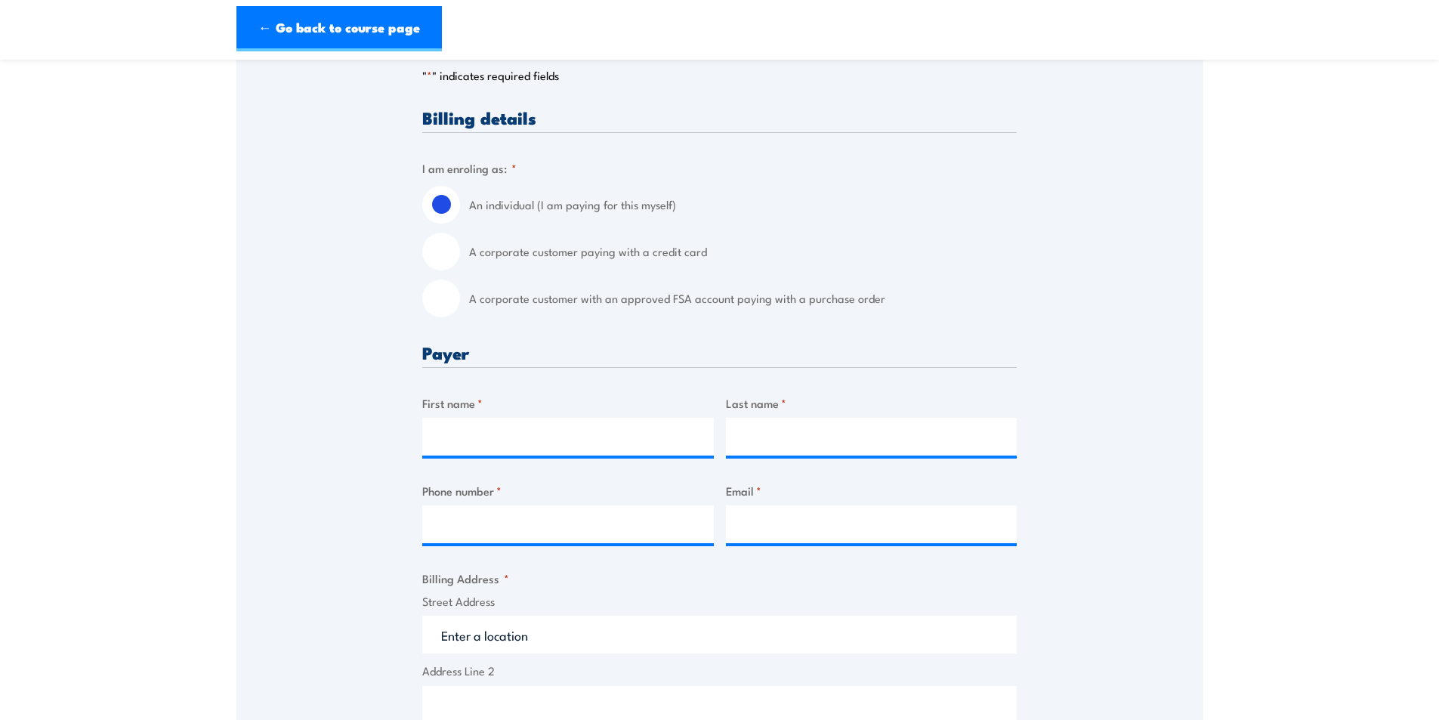
click at [443, 316] on input "A corporate customer with an approved FSA account paying with a purchase order" at bounding box center [441, 298] width 38 height 38
radio input "true"
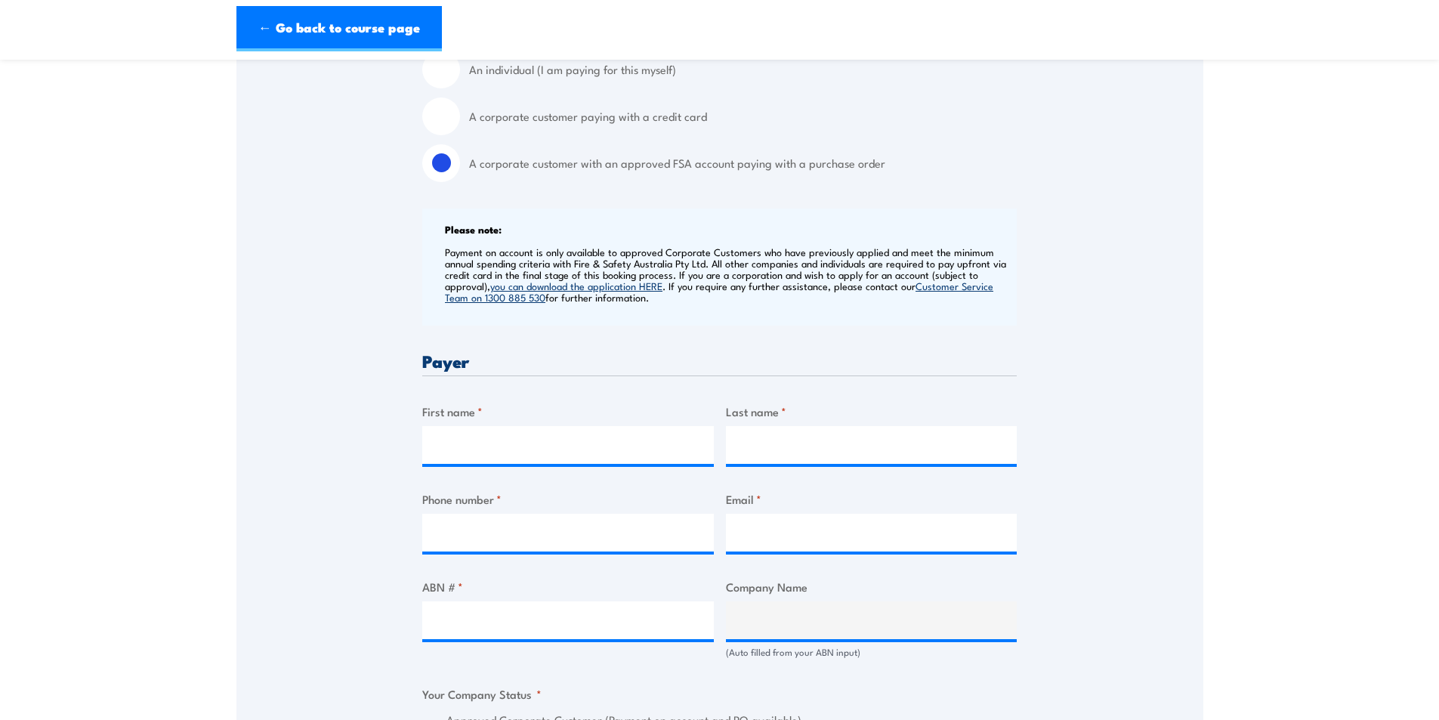
scroll to position [453, 0]
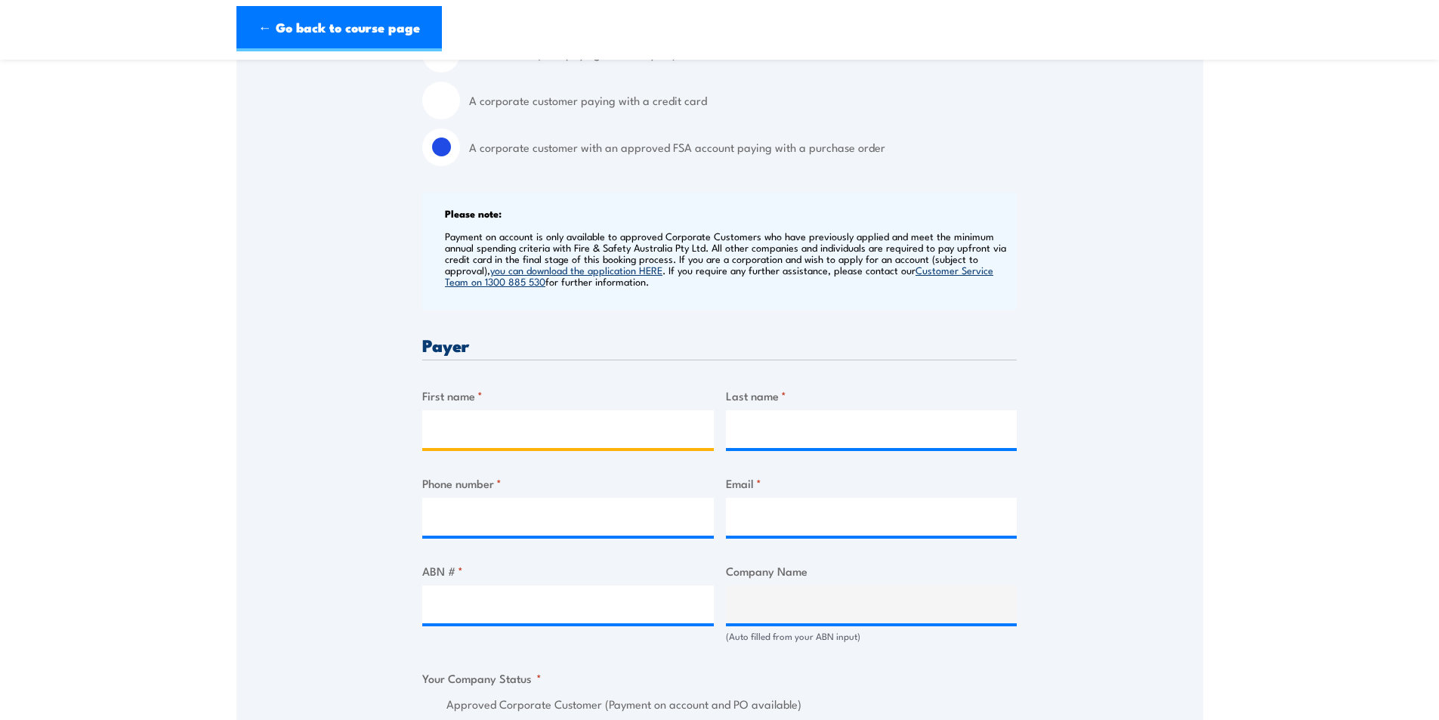
click at [516, 428] on input "First name *" at bounding box center [567, 429] width 291 height 38
type input "[PERSON_NAME]"
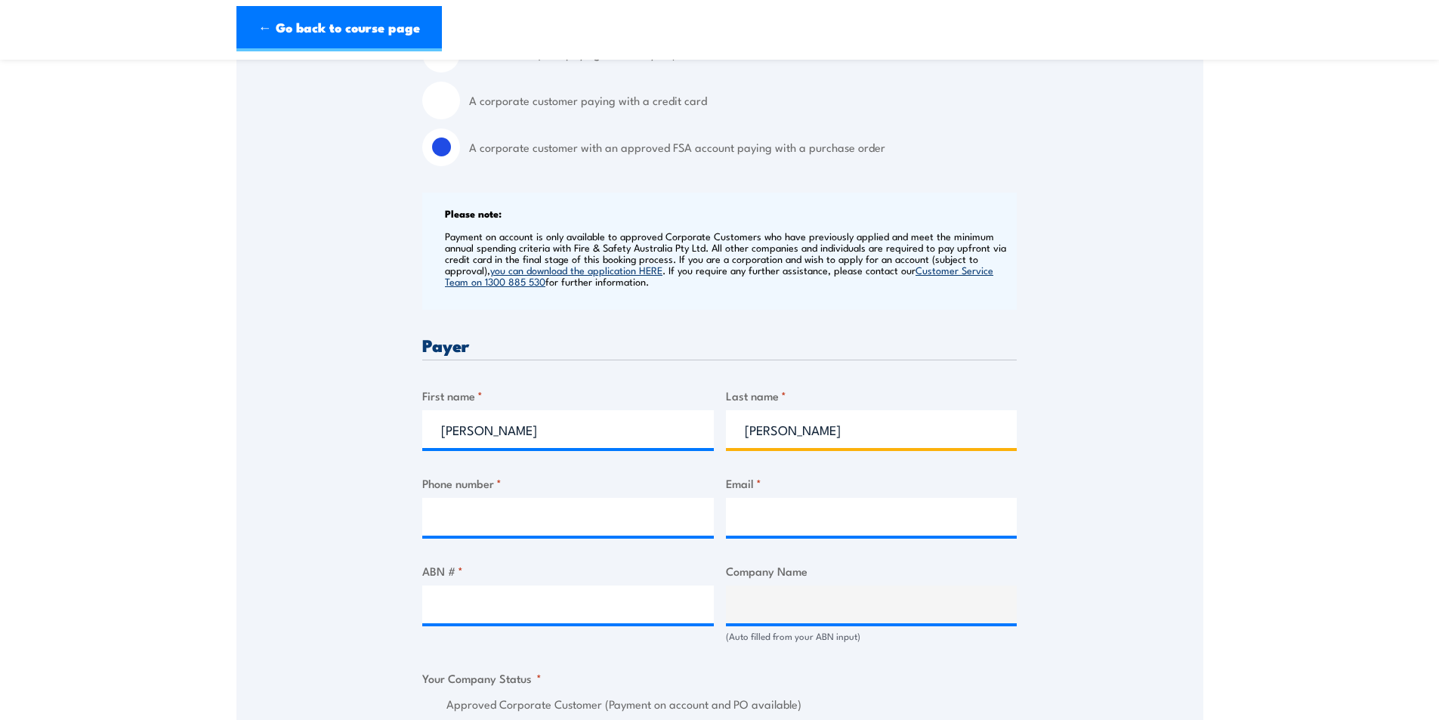
type input "[PERSON_NAME]"
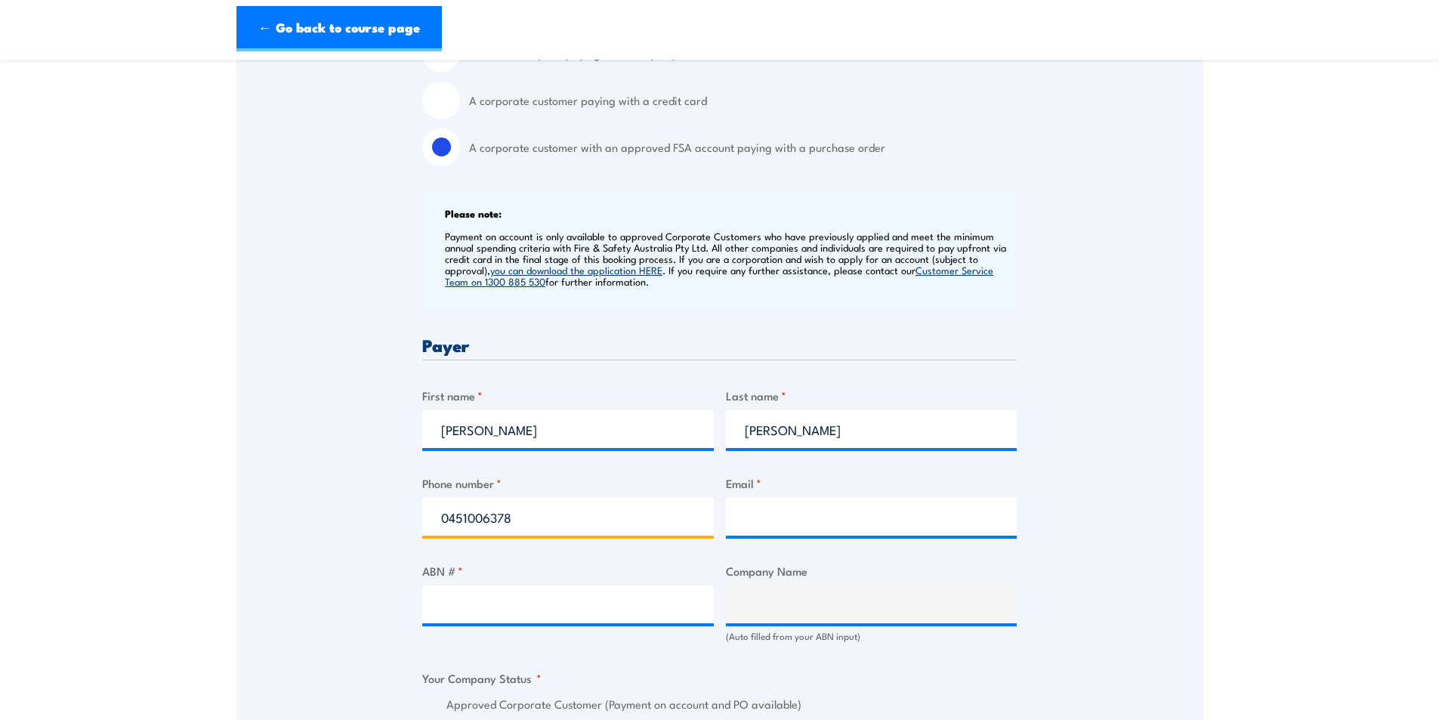
type input "0451006378"
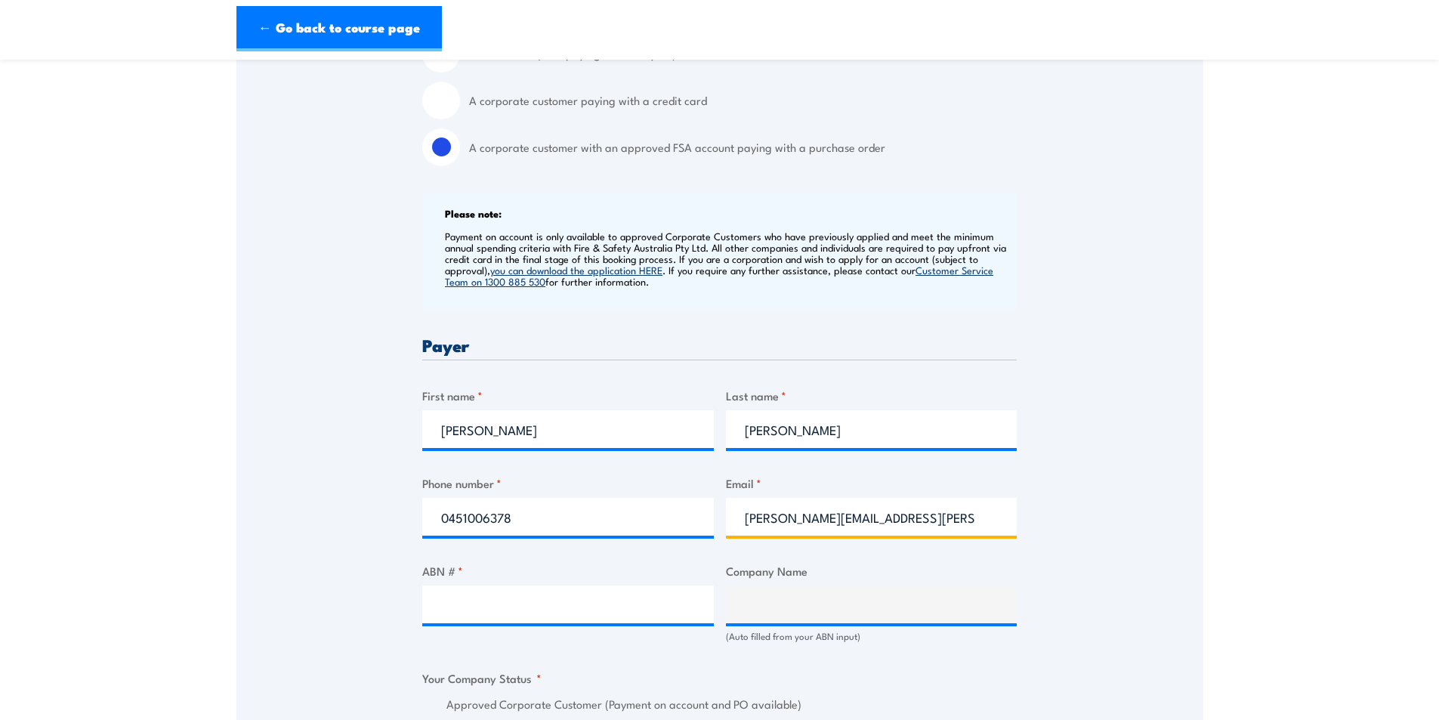
type input "[PERSON_NAME][EMAIL_ADDRESS][PERSON_NAME][DOMAIN_NAME]"
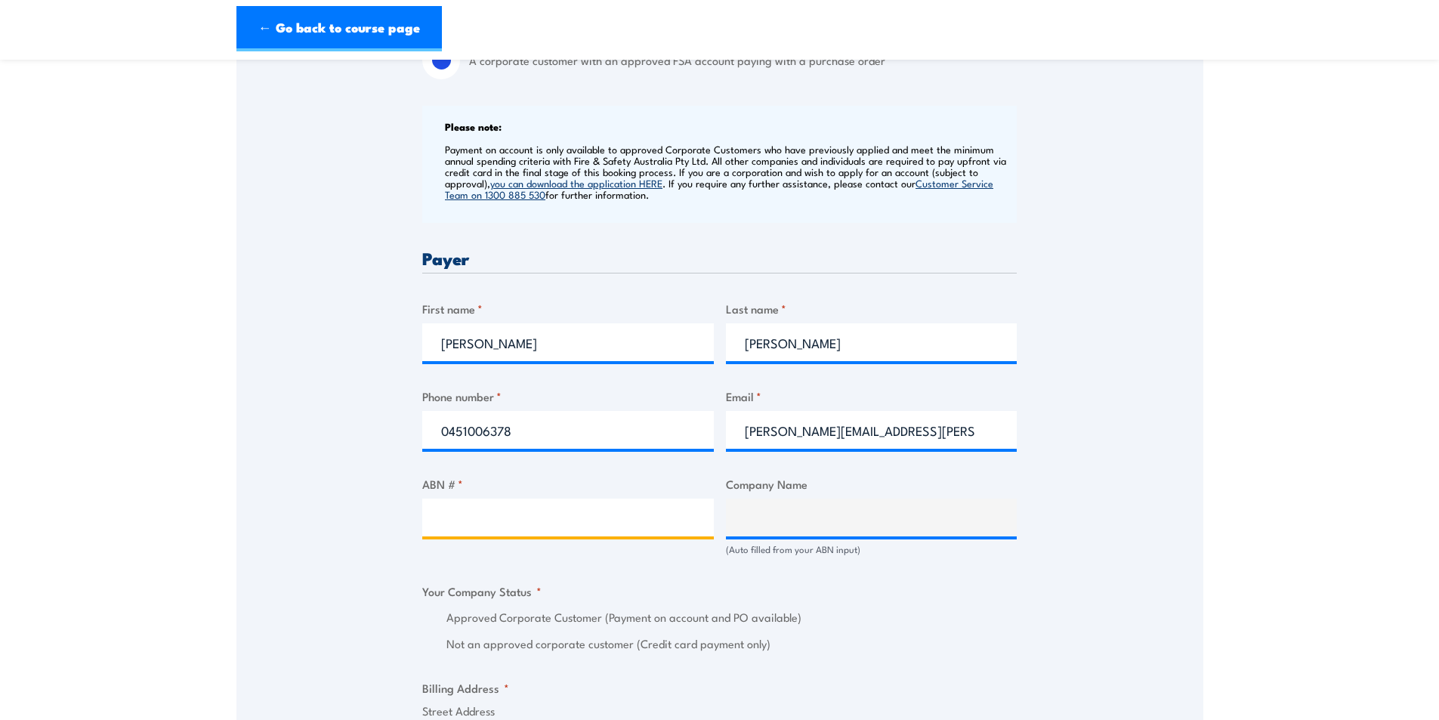
scroll to position [680, 0]
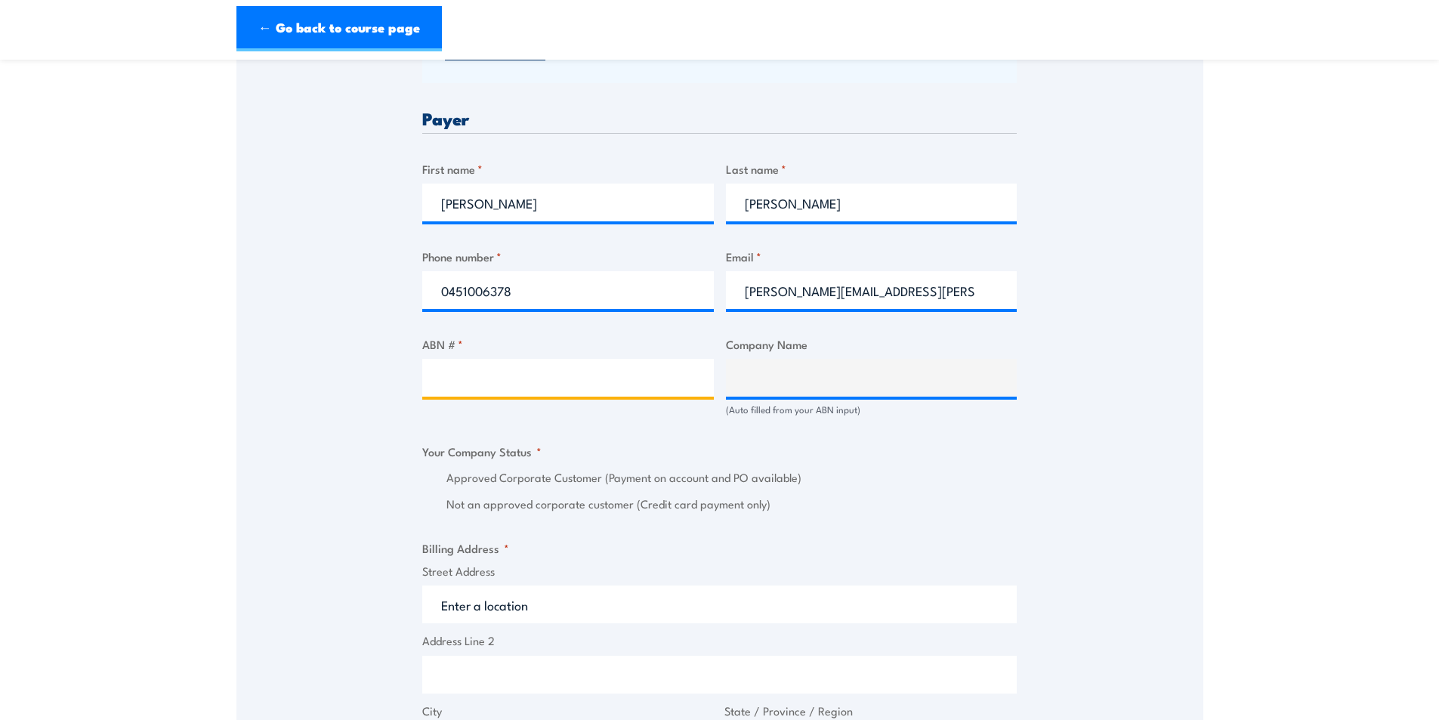
click at [478, 376] on input "ABN # *" at bounding box center [567, 378] width 291 height 38
paste input "94 633 108 700"
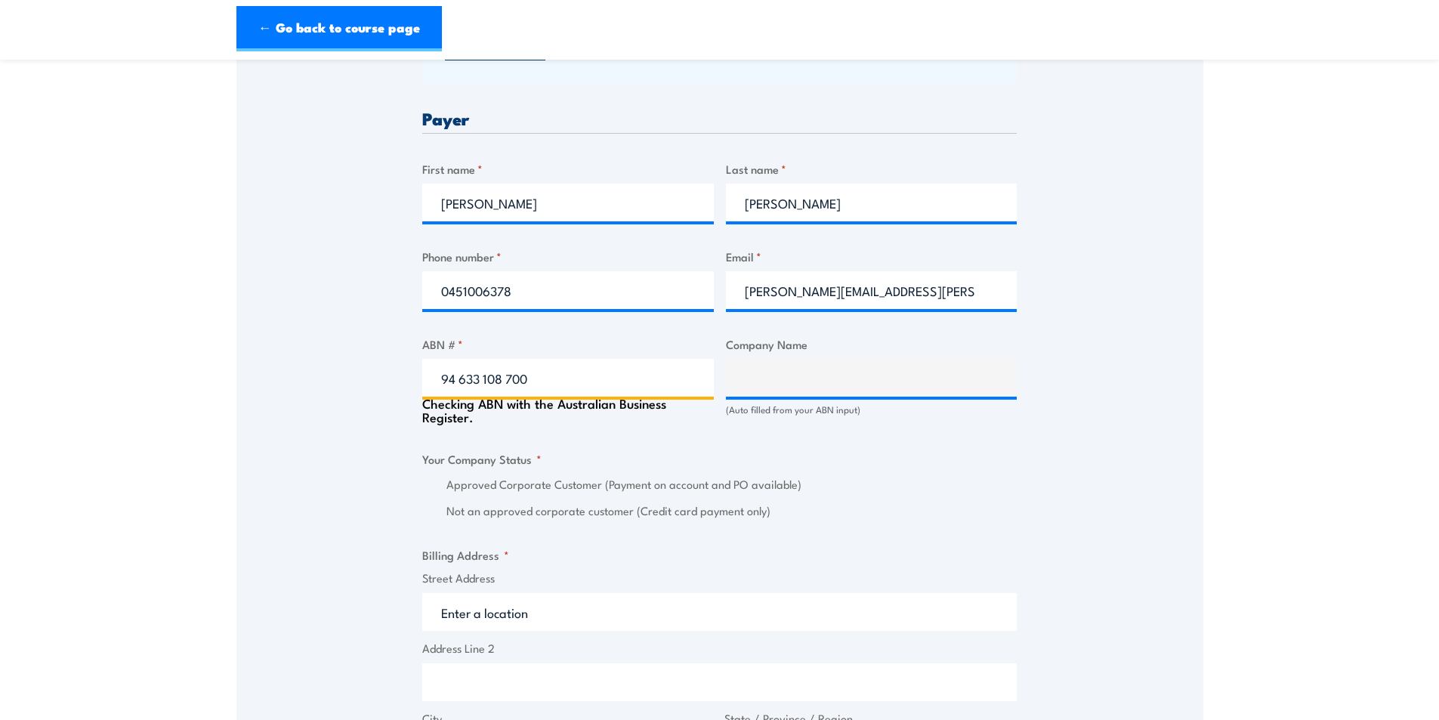
type input "94 633 108 700"
click at [313, 412] on div "Speak to a specialist CALL [PHONE_NUMBER] CALL [PHONE_NUMBER] " * " indicates r…" at bounding box center [719, 443] width 967 height 1740
type input "THE CARE AUTOMOTIVE GROUP PTY LTD"
radio input "true"
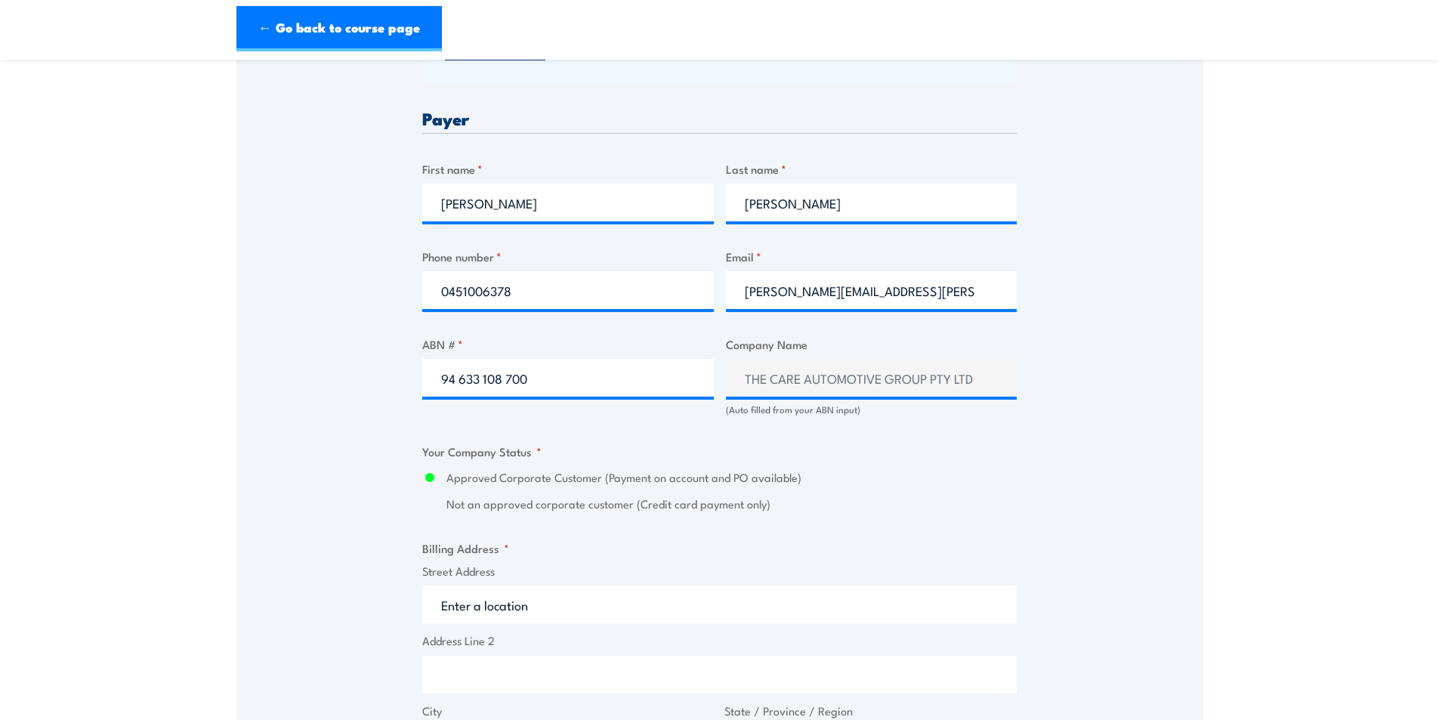
click at [328, 446] on div "Speak to a specialist CALL [PHONE_NUMBER] CALL [PHONE_NUMBER] " * " indicates r…" at bounding box center [719, 439] width 967 height 1733
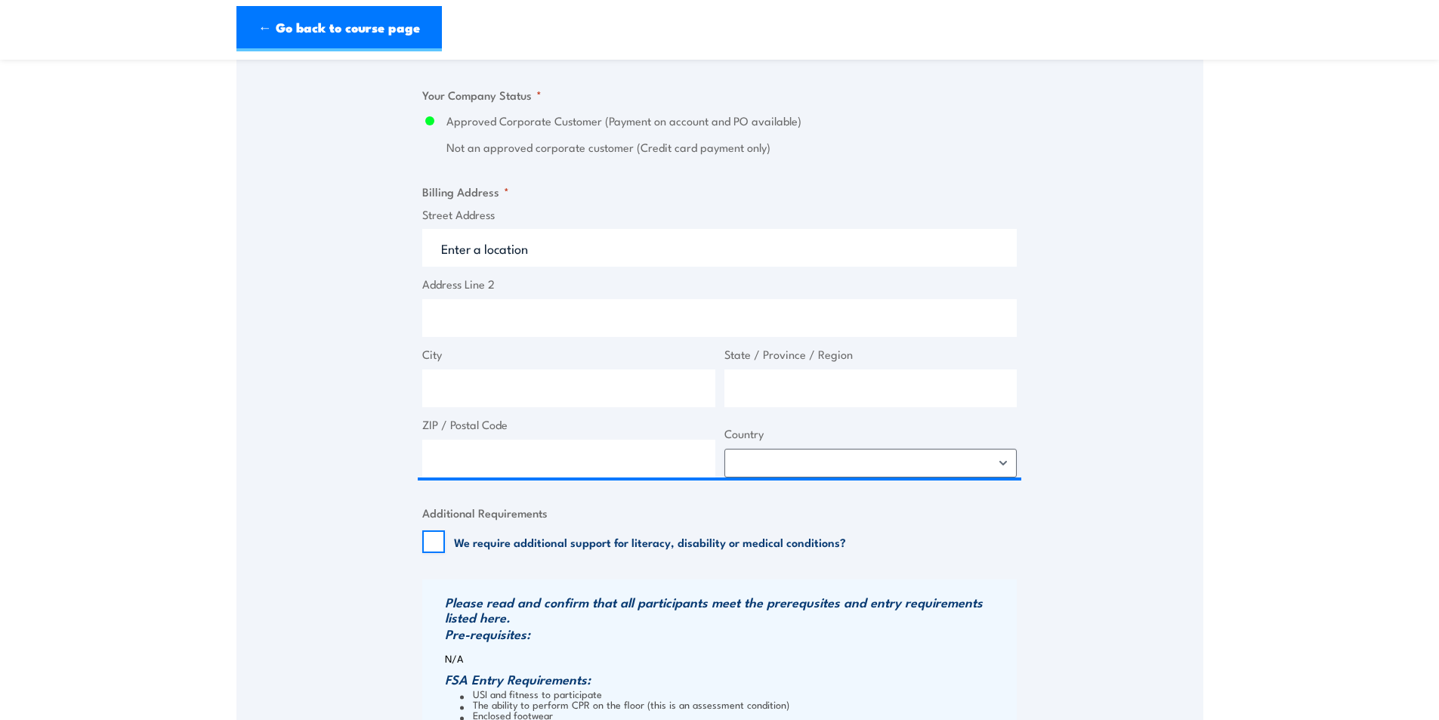
scroll to position [1057, 0]
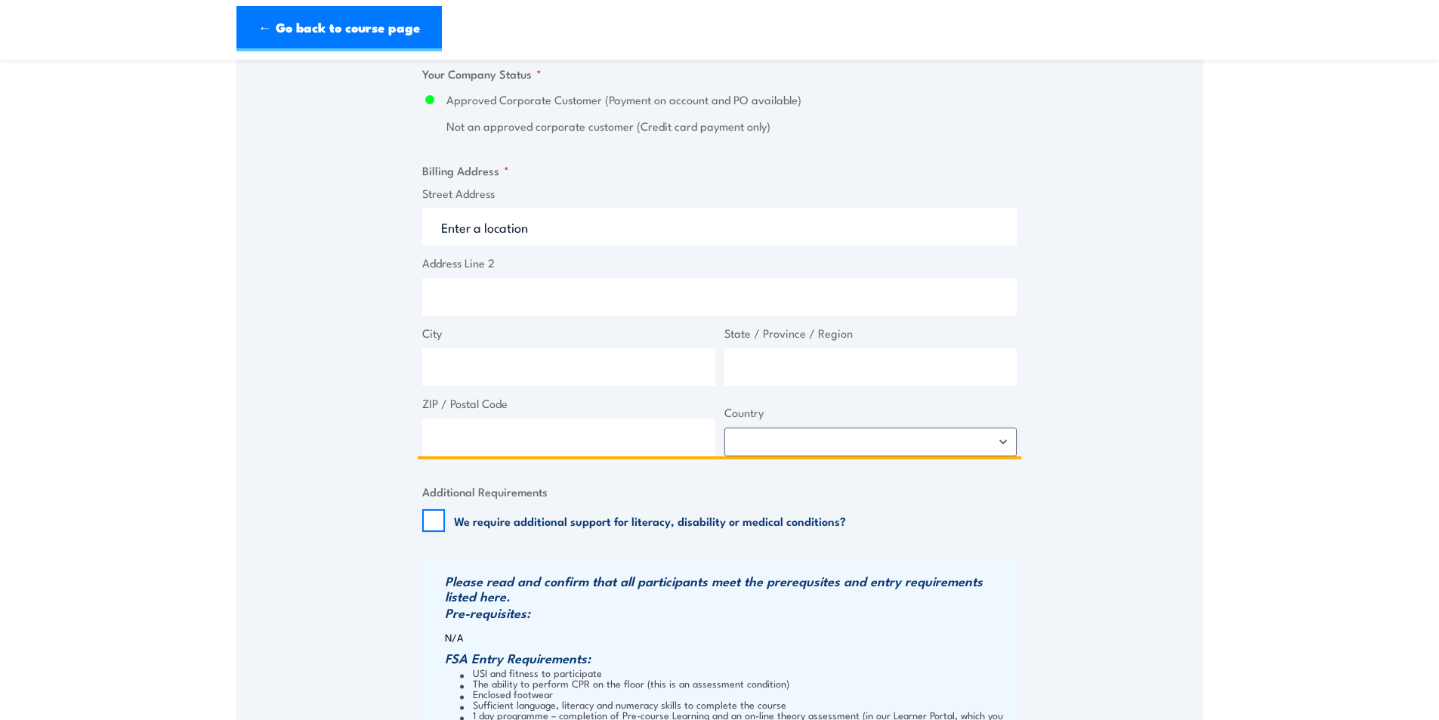
click at [501, 245] on input "Street Address" at bounding box center [719, 227] width 594 height 38
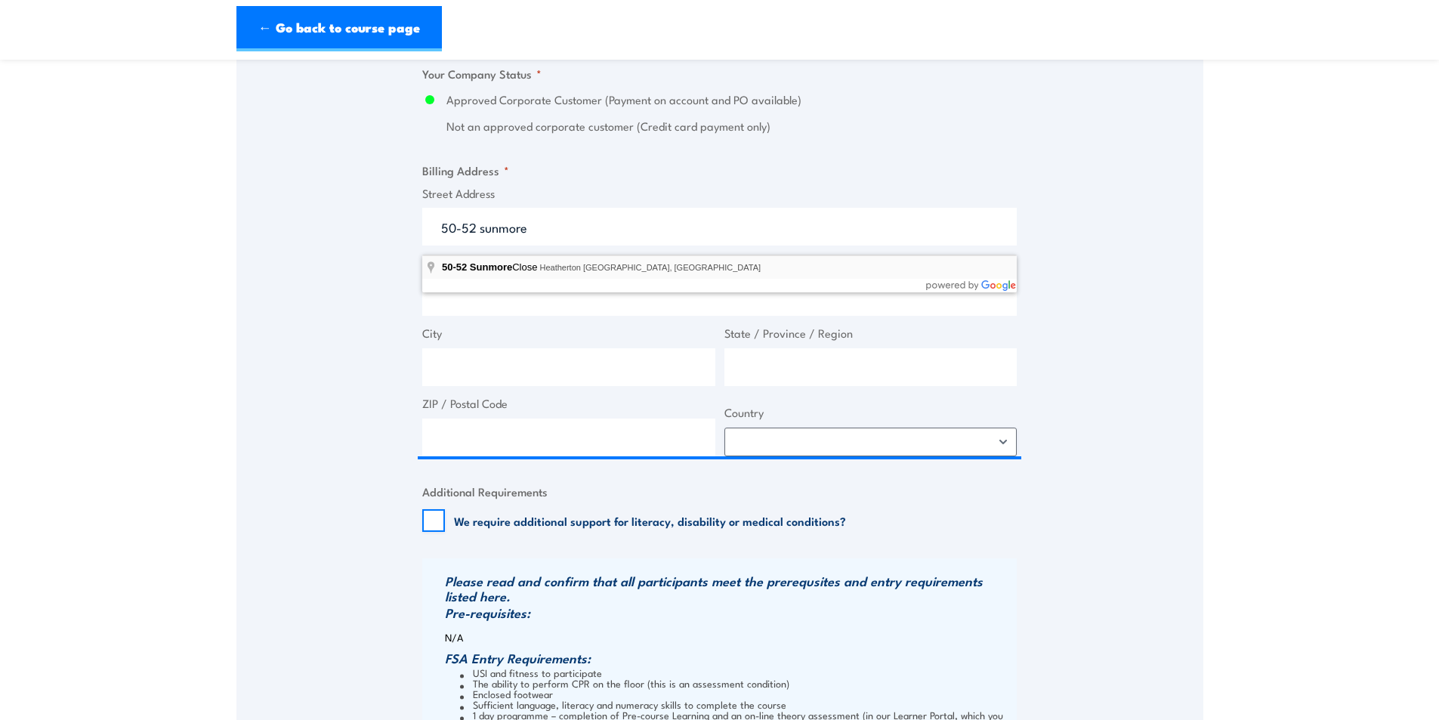
type input "[STREET_ADDRESS]"
type input "50 Sunmore Cl"
type input "Heatherton"
type input "Victoria"
type input "3202"
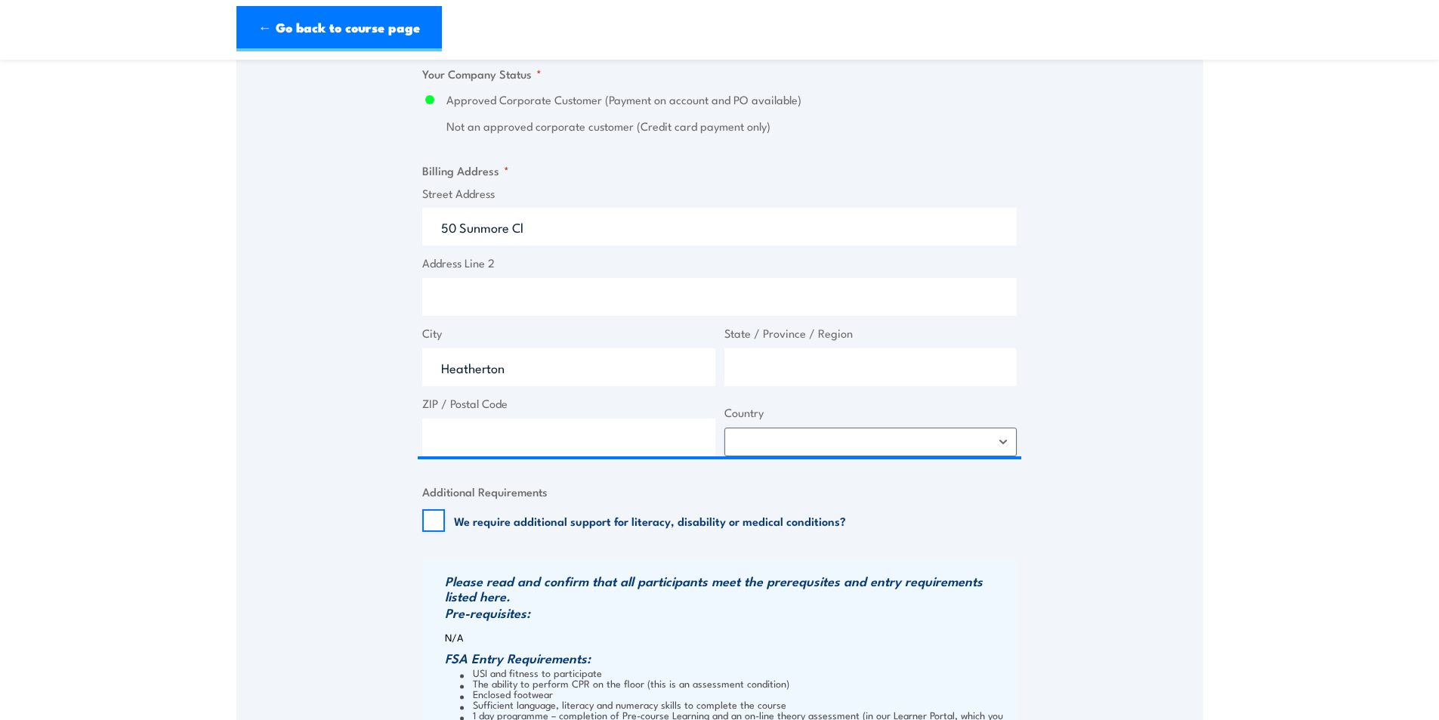
select select "[GEOGRAPHIC_DATA]"
click at [359, 396] on div "Speak to a specialist CALL [PHONE_NUMBER] CALL [PHONE_NUMBER] " * " indicates r…" at bounding box center [719, 62] width 967 height 1733
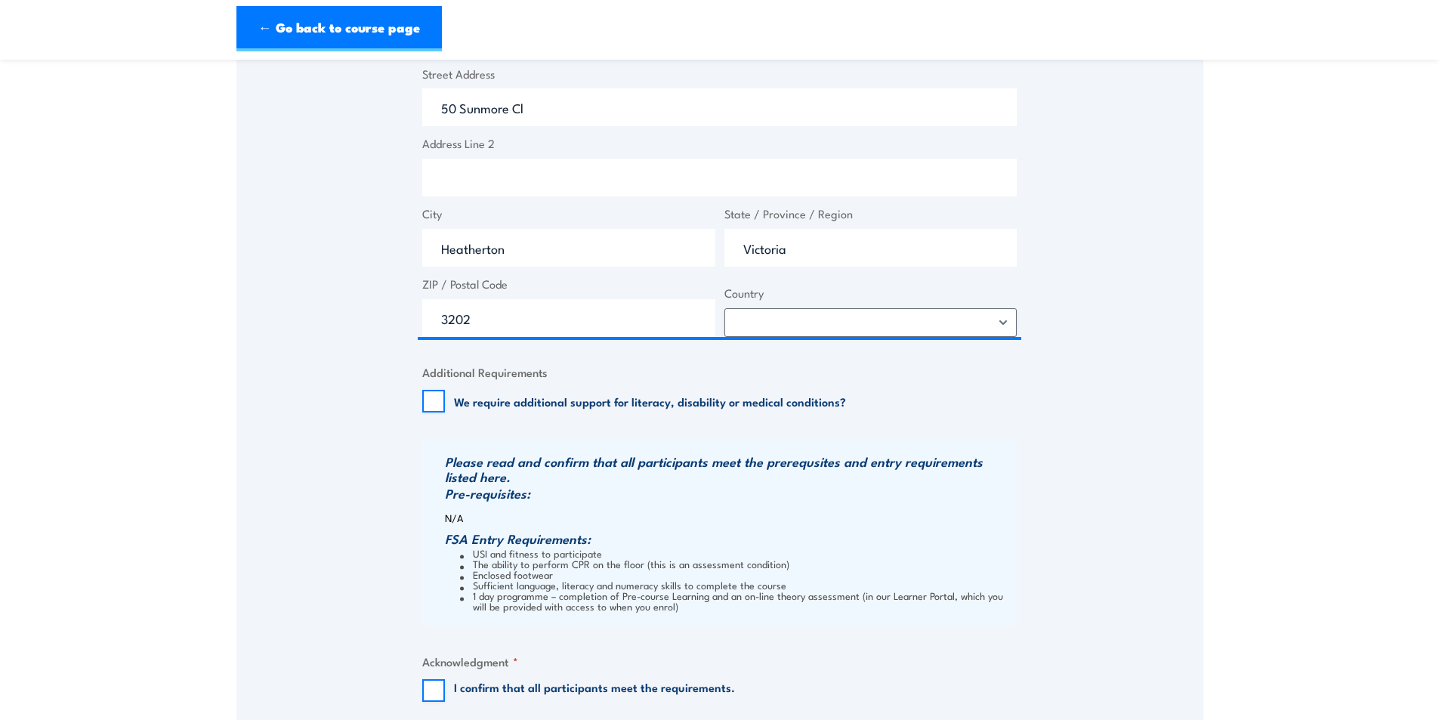
scroll to position [1359, 0]
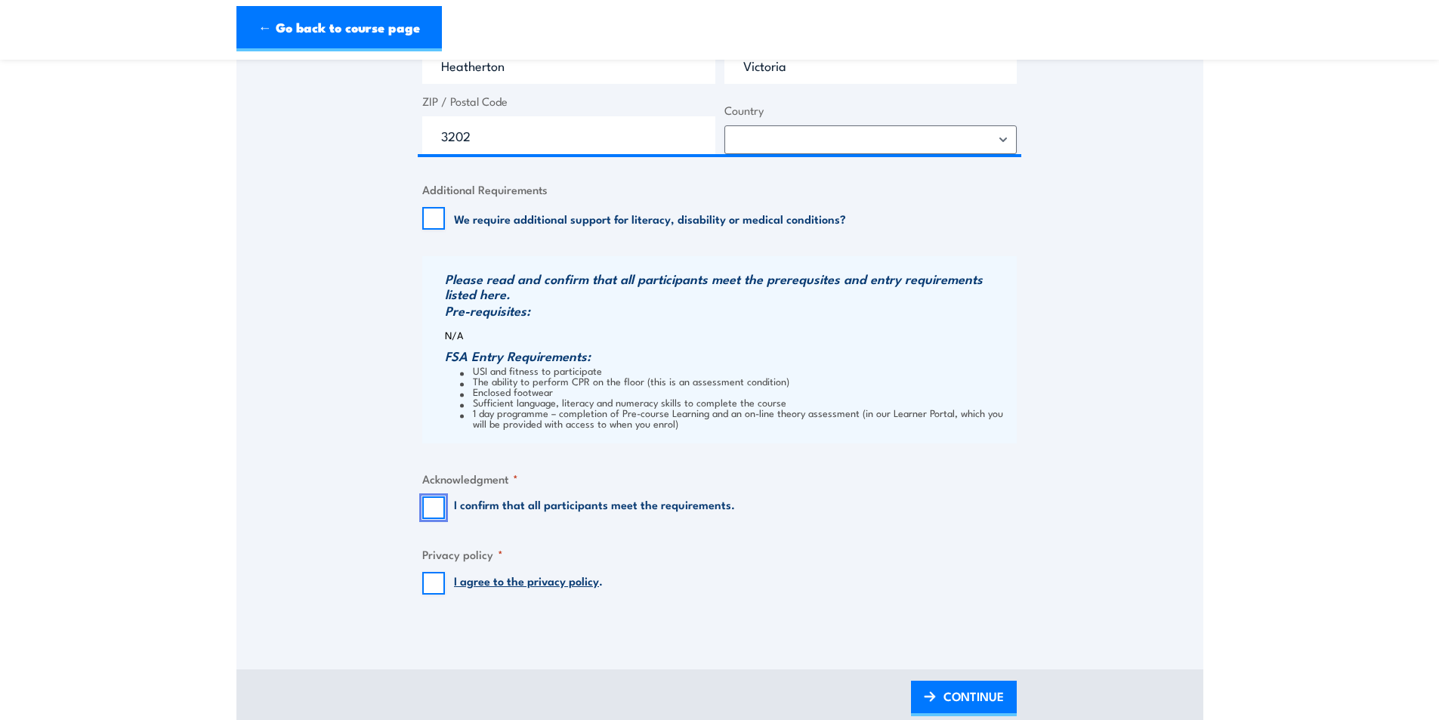
click at [429, 517] on input "I confirm that all participants meet the requirements." at bounding box center [433, 507] width 23 height 23
checkbox input "true"
click at [436, 594] on input "I agree to the privacy policy ." at bounding box center [433, 583] width 23 height 23
checkbox input "true"
click at [959, 705] on span "CONTINUE" at bounding box center [973, 696] width 60 height 40
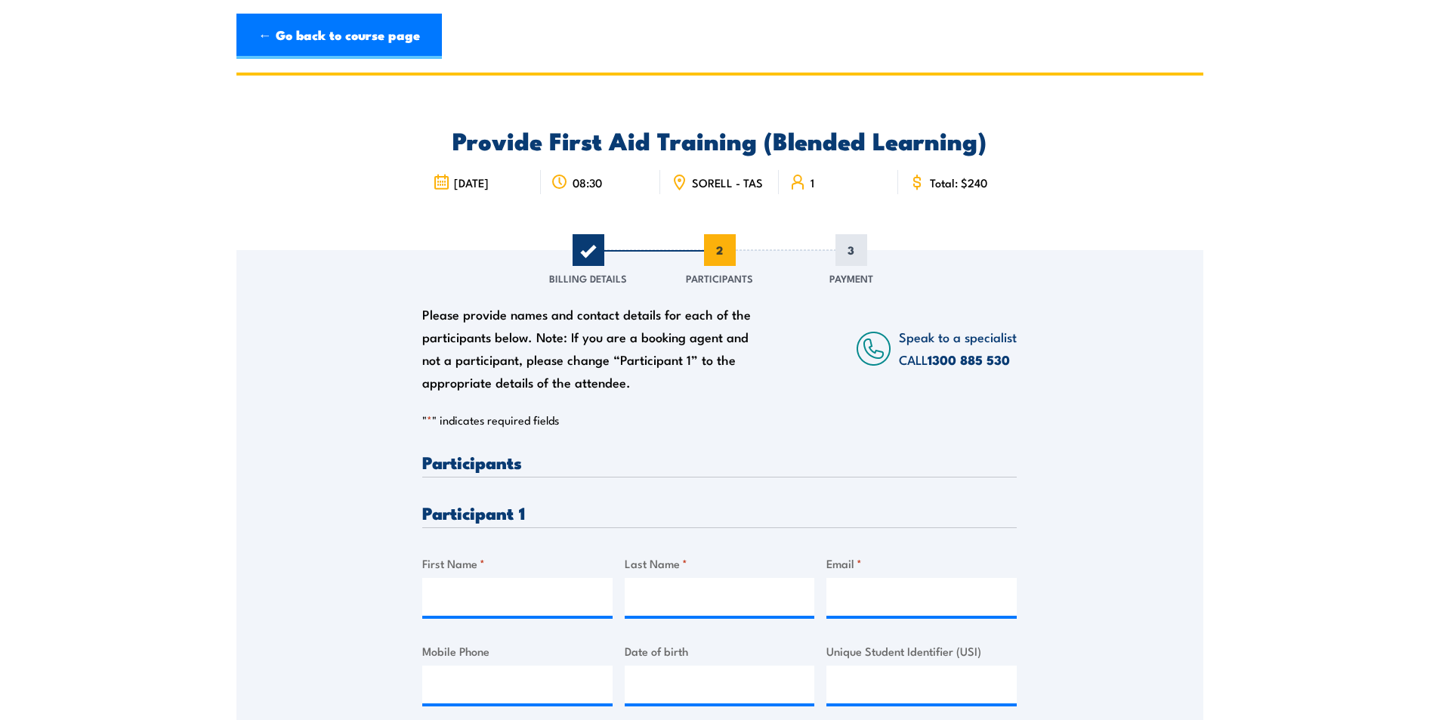
scroll to position [0, 0]
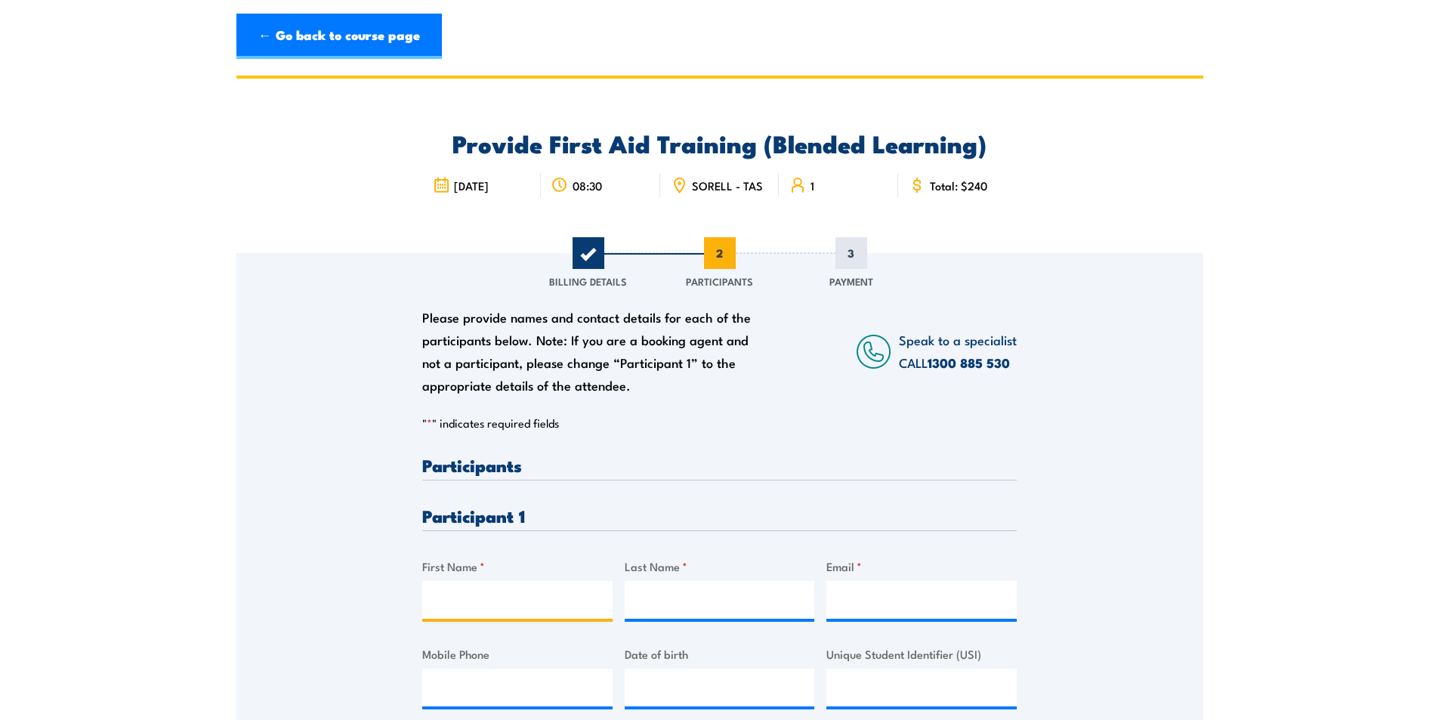
click at [461, 601] on input "First Name *" at bounding box center [517, 600] width 190 height 38
type input "Natalie"
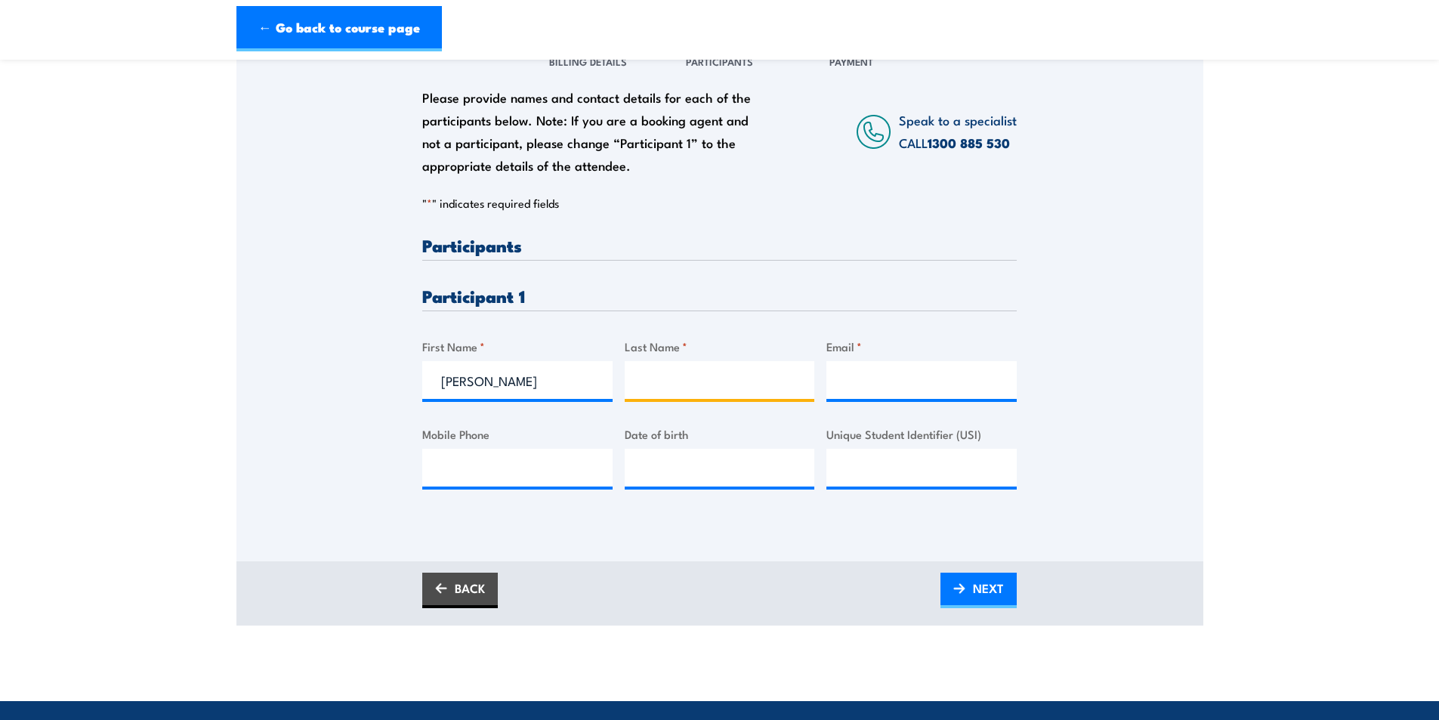
scroll to position [227, 0]
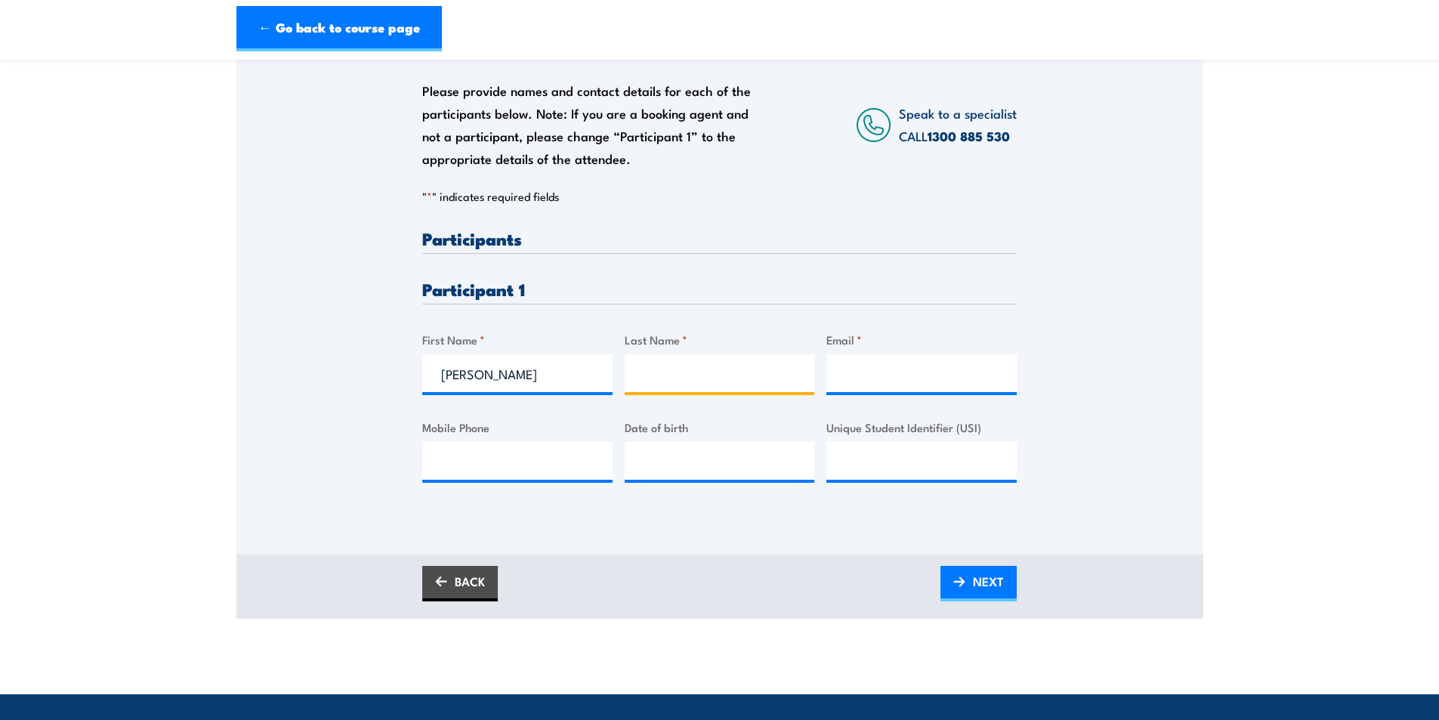
click at [659, 372] on input "Last Name *" at bounding box center [720, 373] width 190 height 38
paste input "Larter"
type input "Larter"
click at [881, 365] on input "Email *" at bounding box center [921, 373] width 190 height 38
click at [861, 379] on input "Email *" at bounding box center [921, 373] width 190 height 38
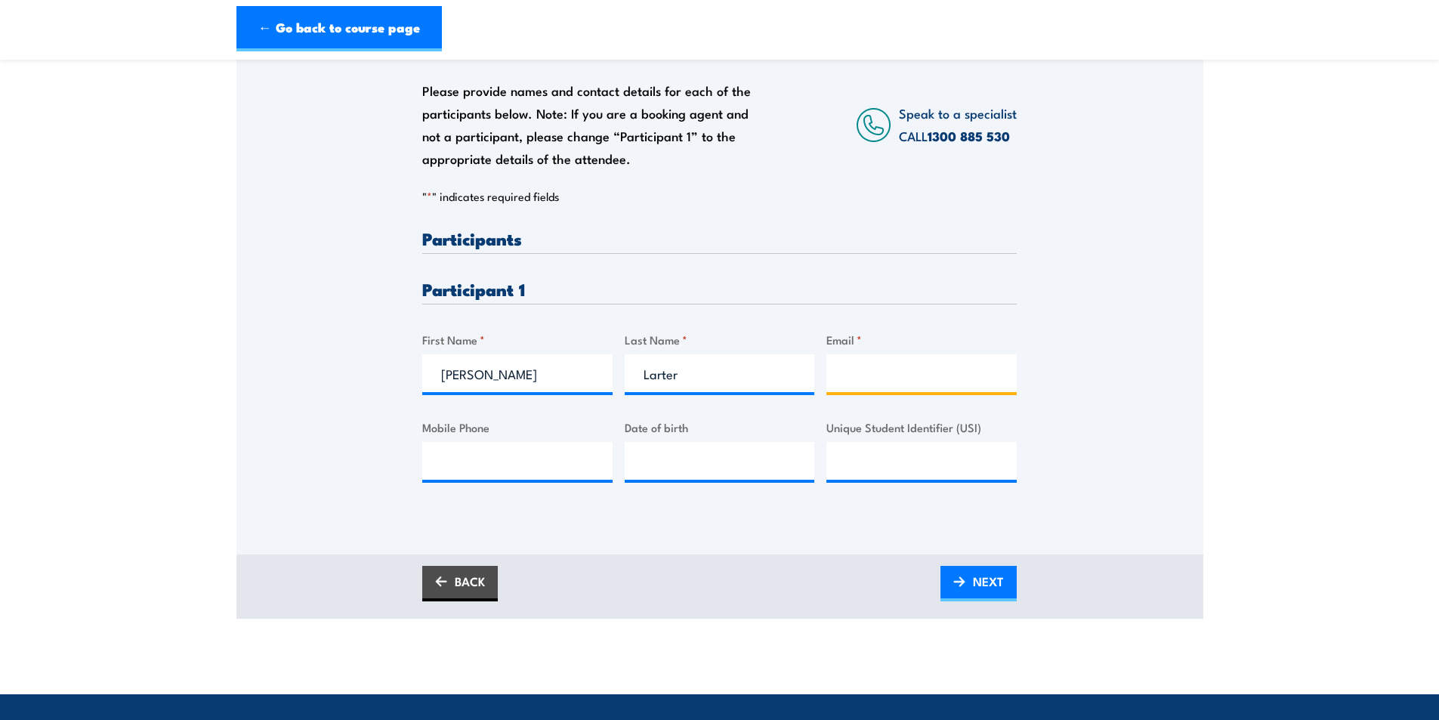
paste input "[EMAIL_ADDRESS][DOMAIN_NAME]"
type input "[EMAIL_ADDRESS][DOMAIN_NAME]"
click at [548, 476] on input "Mobile Phone" at bounding box center [517, 461] width 190 height 38
click at [455, 478] on input "Mobile Phone" at bounding box center [517, 461] width 190 height 38
paste input "0417016502"
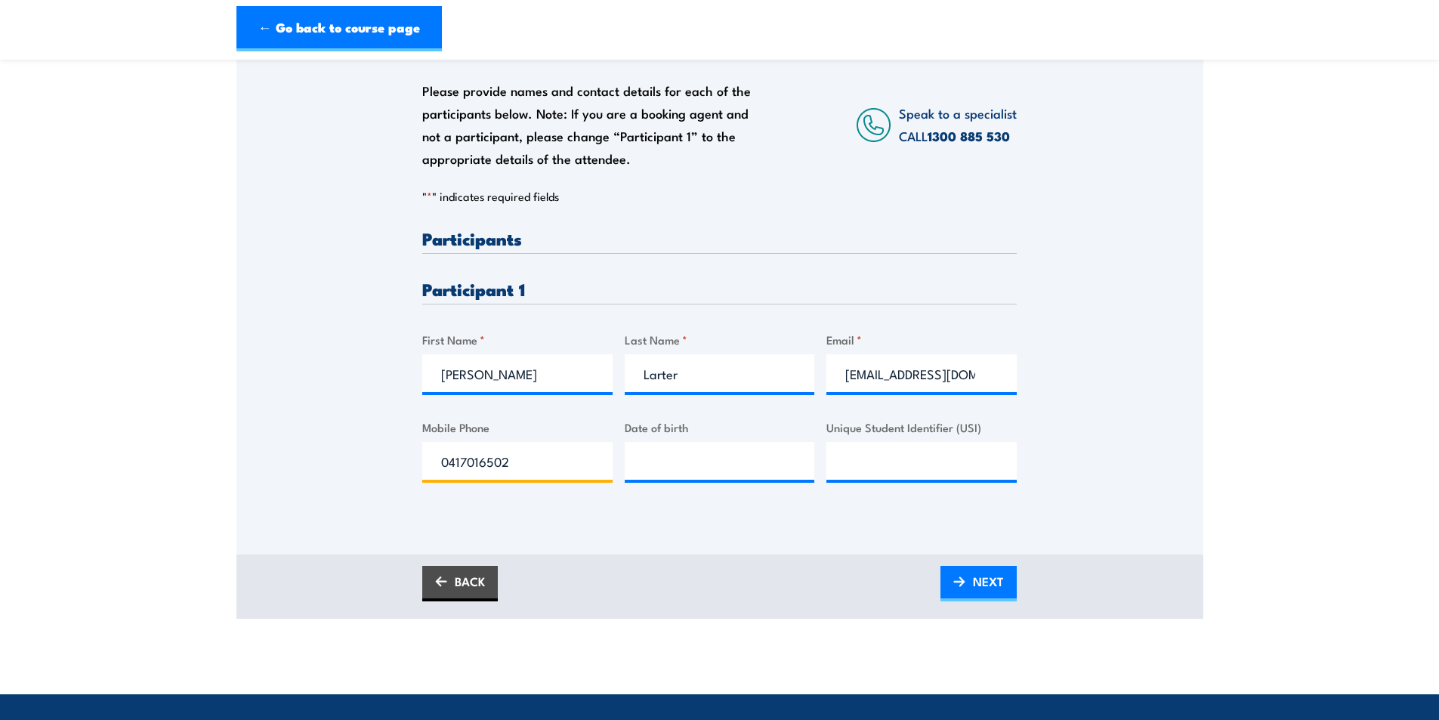
type input "0417016502"
type input "__/__/____"
click at [677, 470] on input "__/__/____" at bounding box center [720, 461] width 190 height 38
type input "17/11/1979"
click at [623, 512] on div "Please provide names and contact details for each of the participants below. No…" at bounding box center [719, 371] width 594 height 282
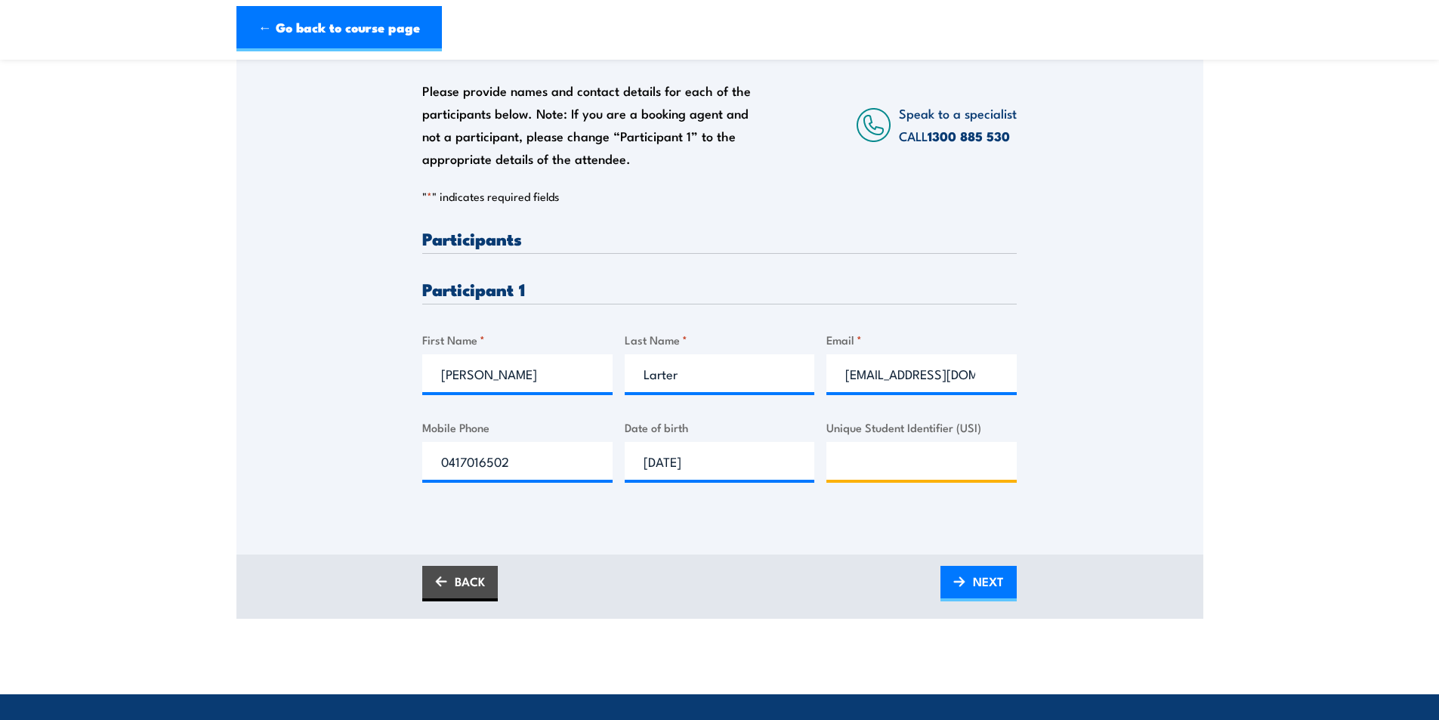
click at [827, 464] on input "Unique Student Identifier (USI)" at bounding box center [921, 461] width 190 height 38
click at [943, 468] on input "Unique Student Identifier (USI)" at bounding box center [921, 461] width 190 height 38
type input "GWSZPNVFA7"
click at [966, 587] on link "NEXT" at bounding box center [978, 583] width 76 height 35
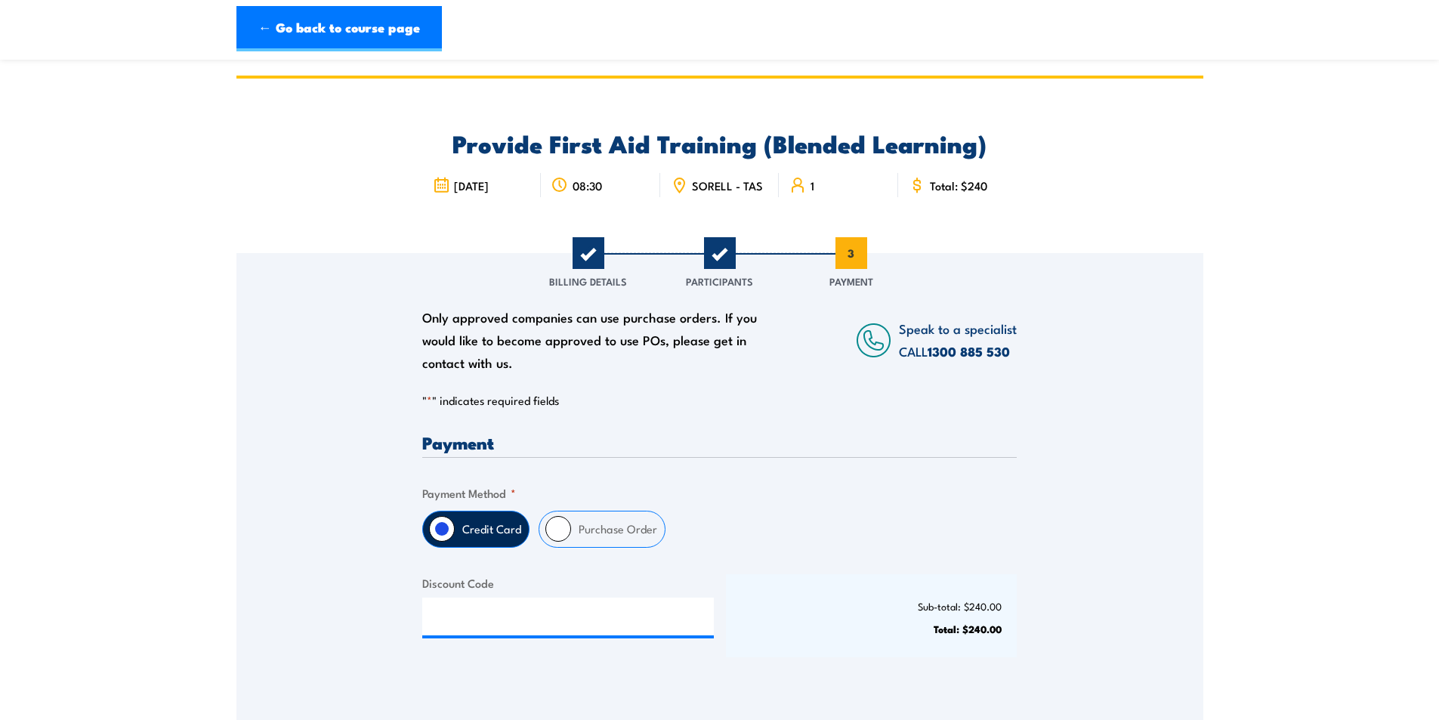
scroll to position [76, 0]
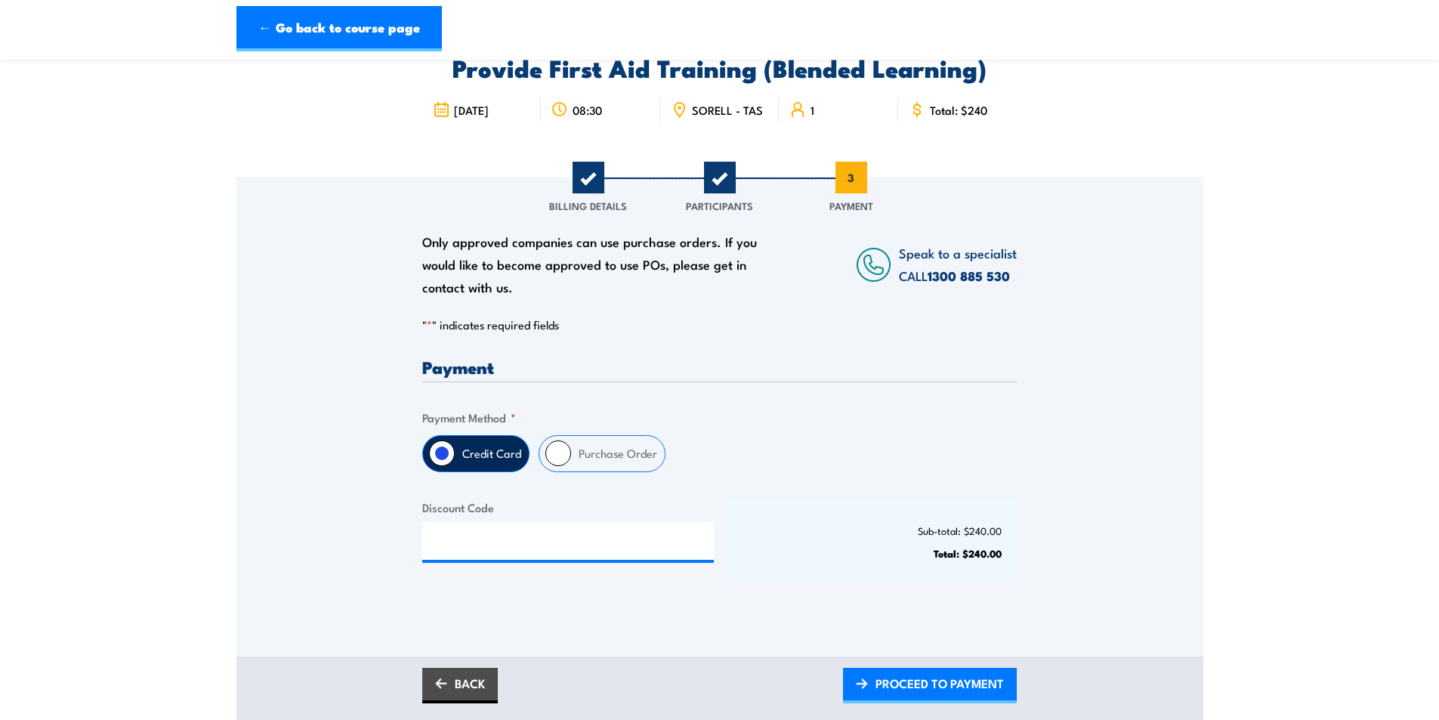
click at [589, 456] on label "Purchase Order" at bounding box center [618, 453] width 94 height 35
click at [571, 456] on input "Purchase Order" at bounding box center [558, 453] width 26 height 26
radio input "true"
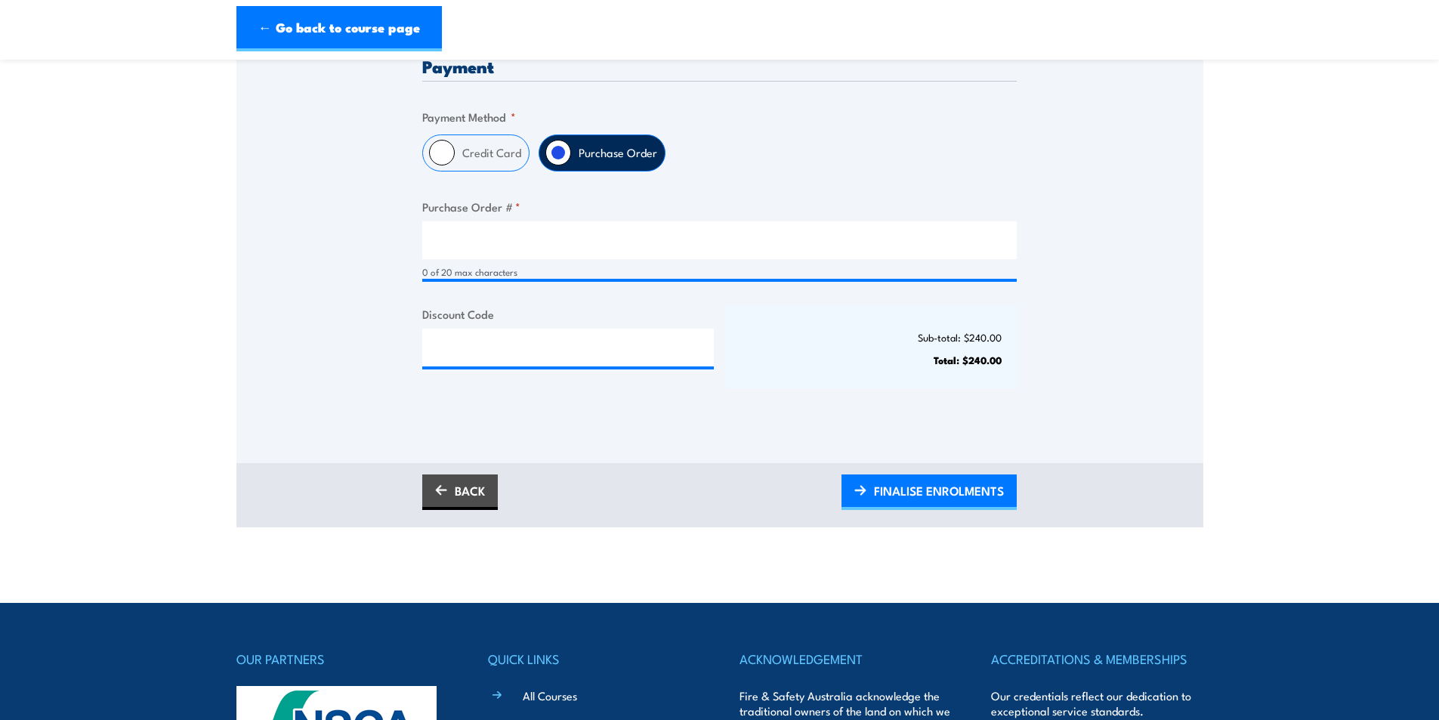
scroll to position [378, 0]
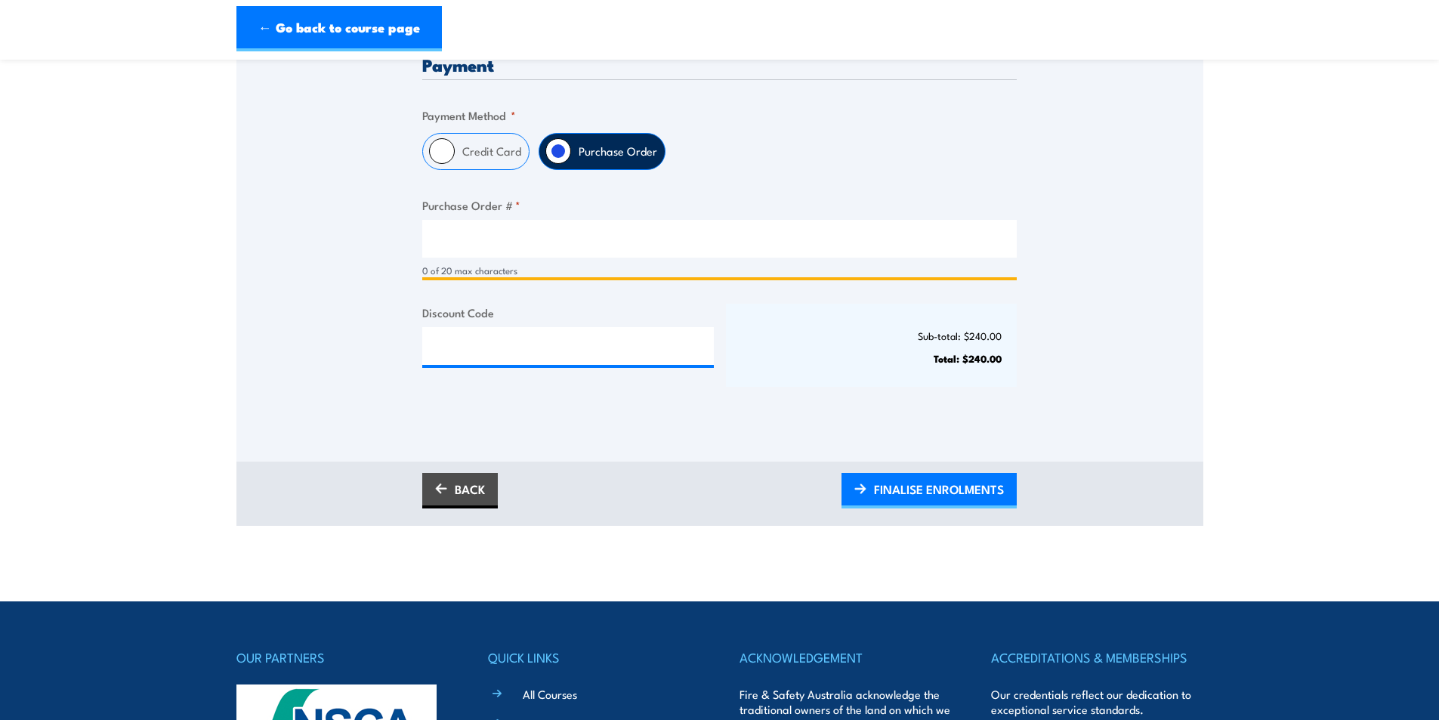
click at [534, 251] on input "Purchase Order # *" at bounding box center [719, 239] width 594 height 38
type input "PO0004"
click at [606, 446] on div "Only approved companies can use purchase orders. If you would like to become ap…" at bounding box center [719, 168] width 967 height 586
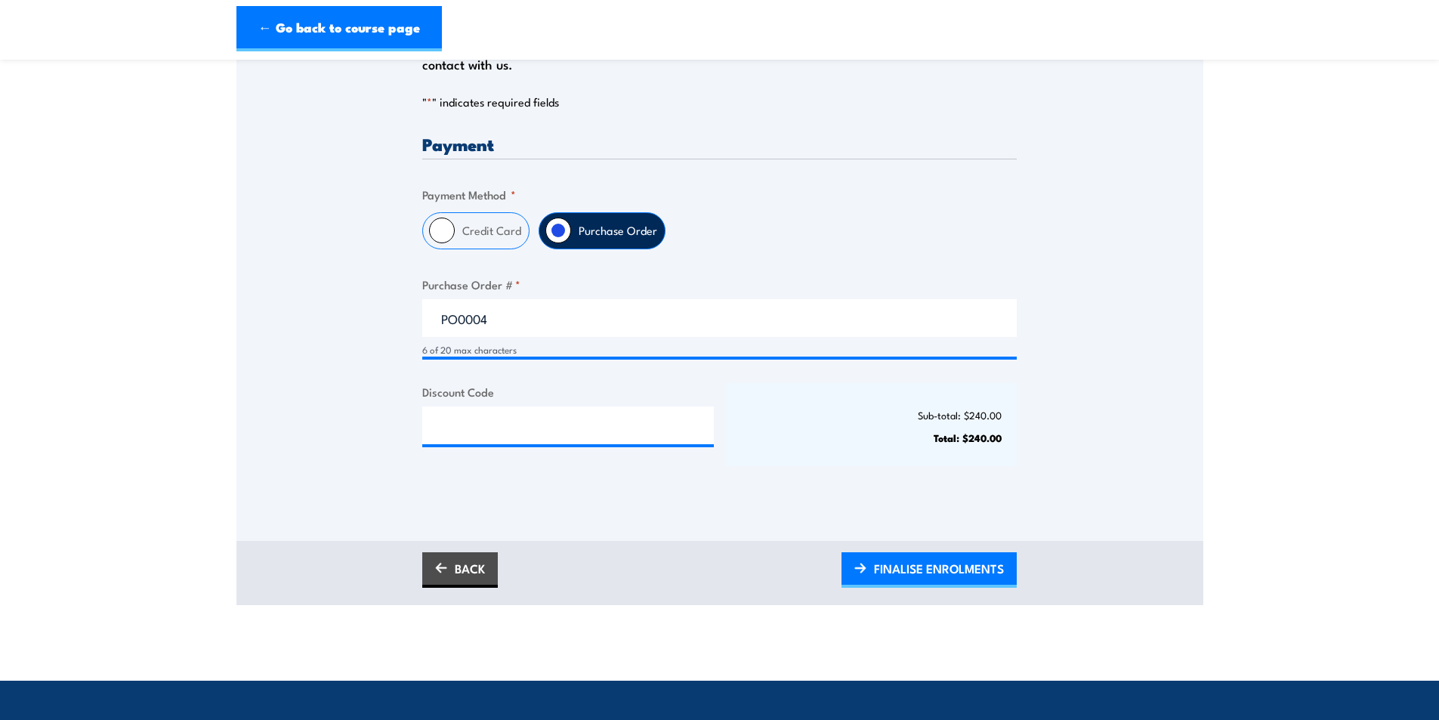
scroll to position [76, 0]
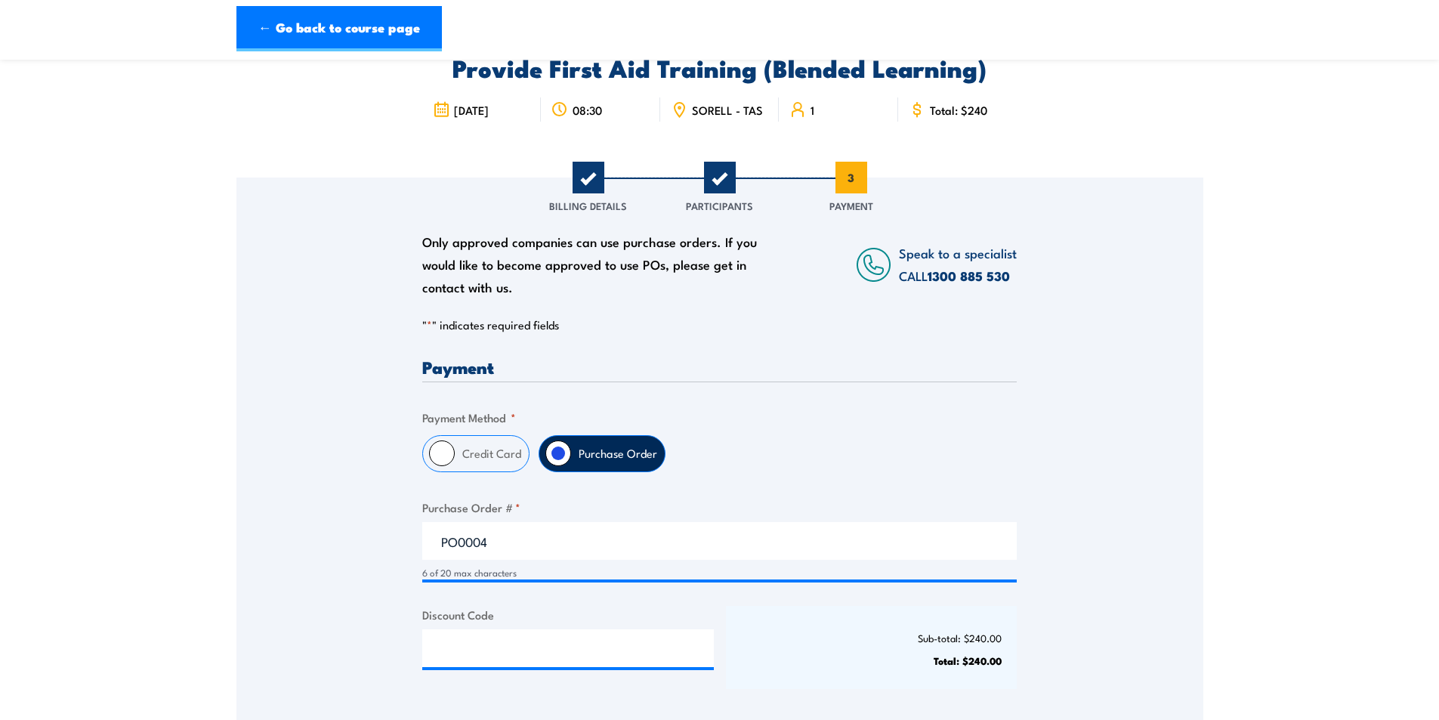
click at [262, 433] on div "Only approved companies can use purchase orders. If you would like to become ap…" at bounding box center [719, 449] width 967 height 544
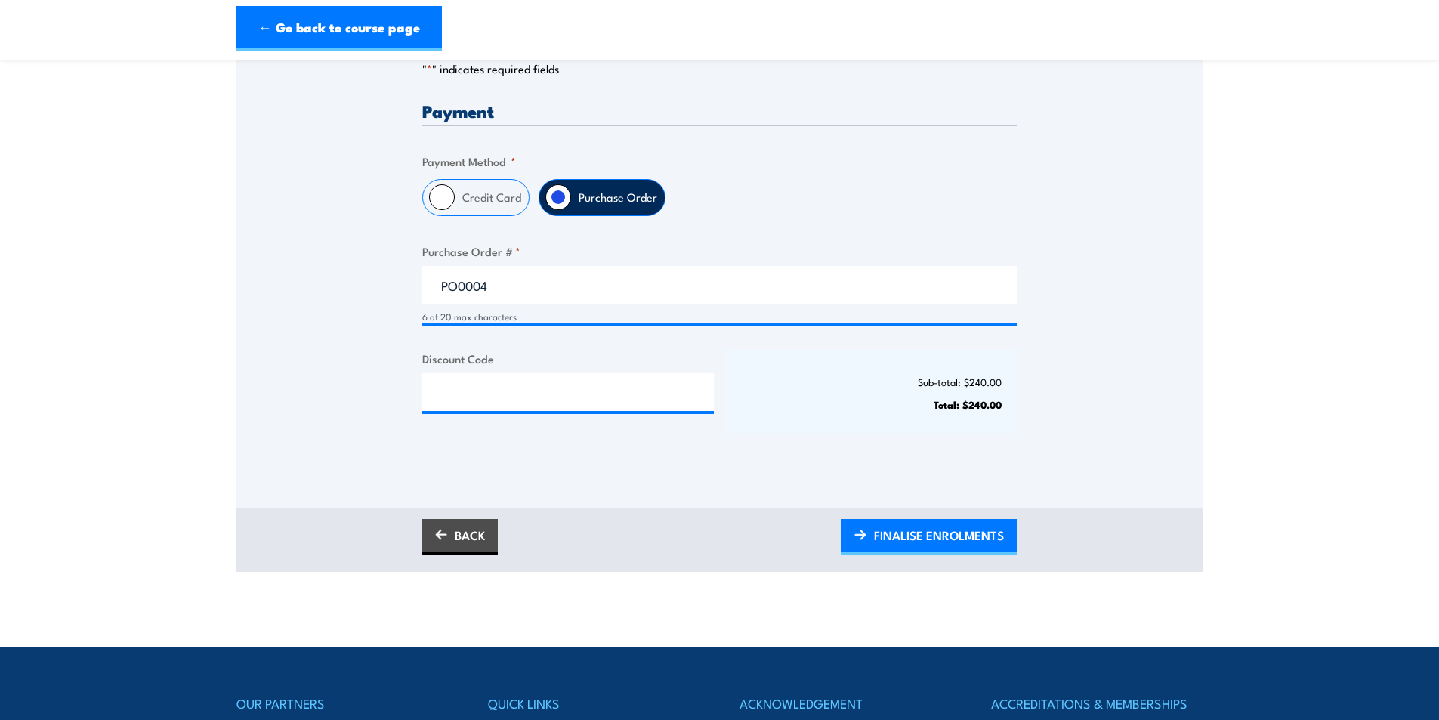
scroll to position [378, 0]
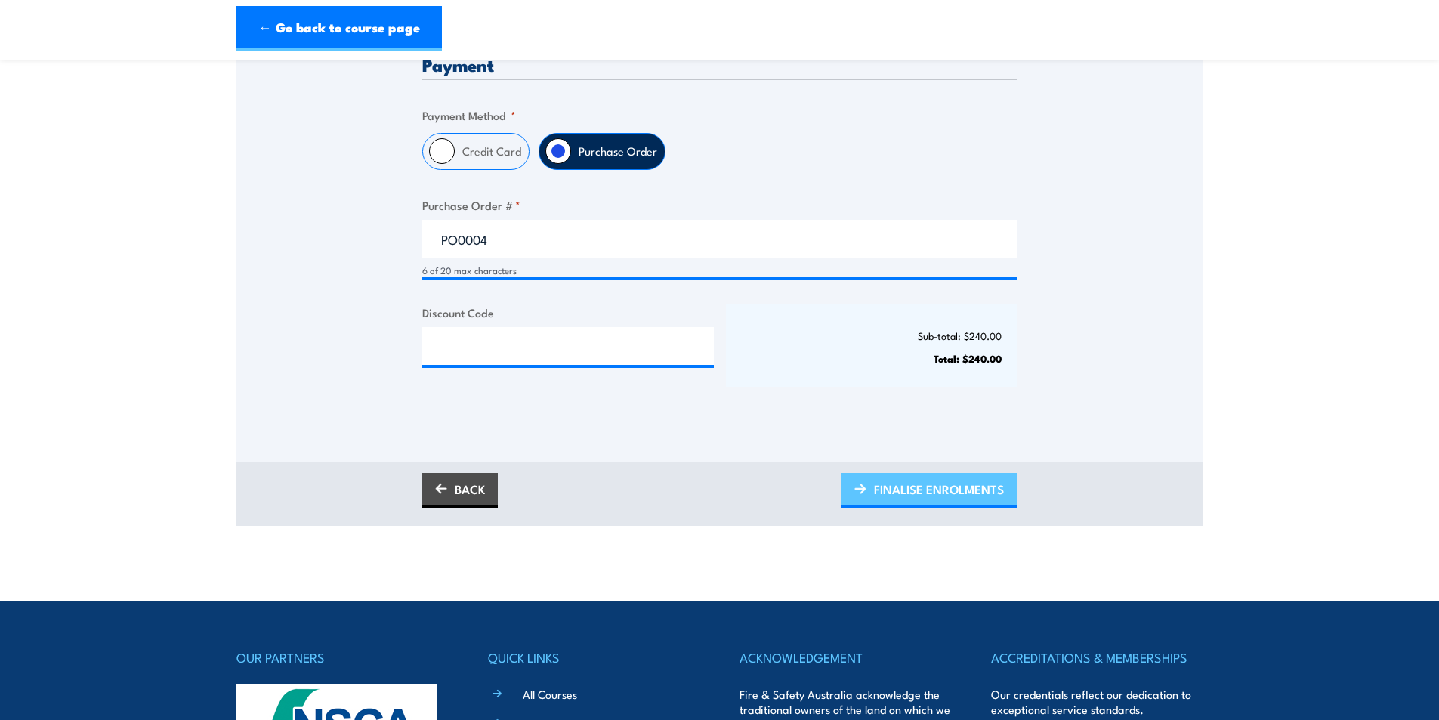
click at [910, 501] on span "FINALISE ENROLMENTS" at bounding box center [939, 489] width 130 height 40
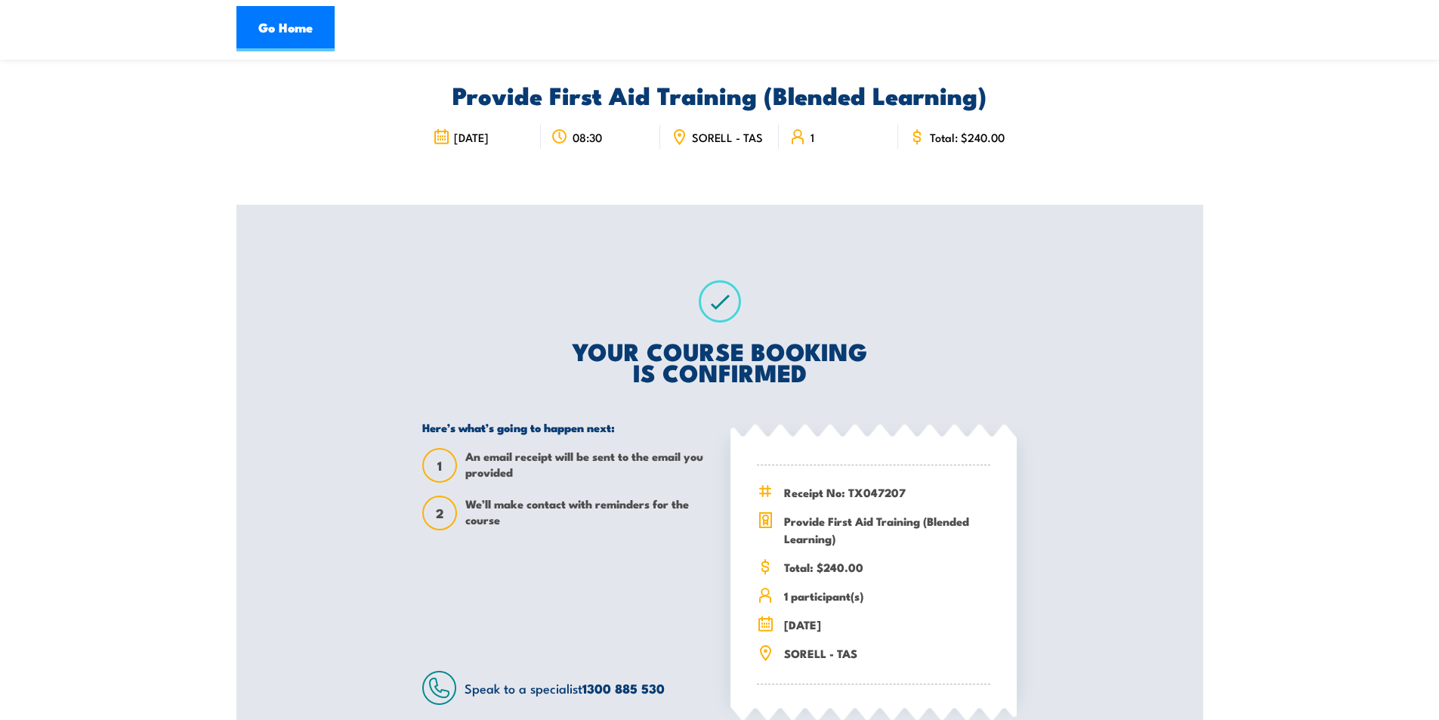
scroll to position [76, 0]
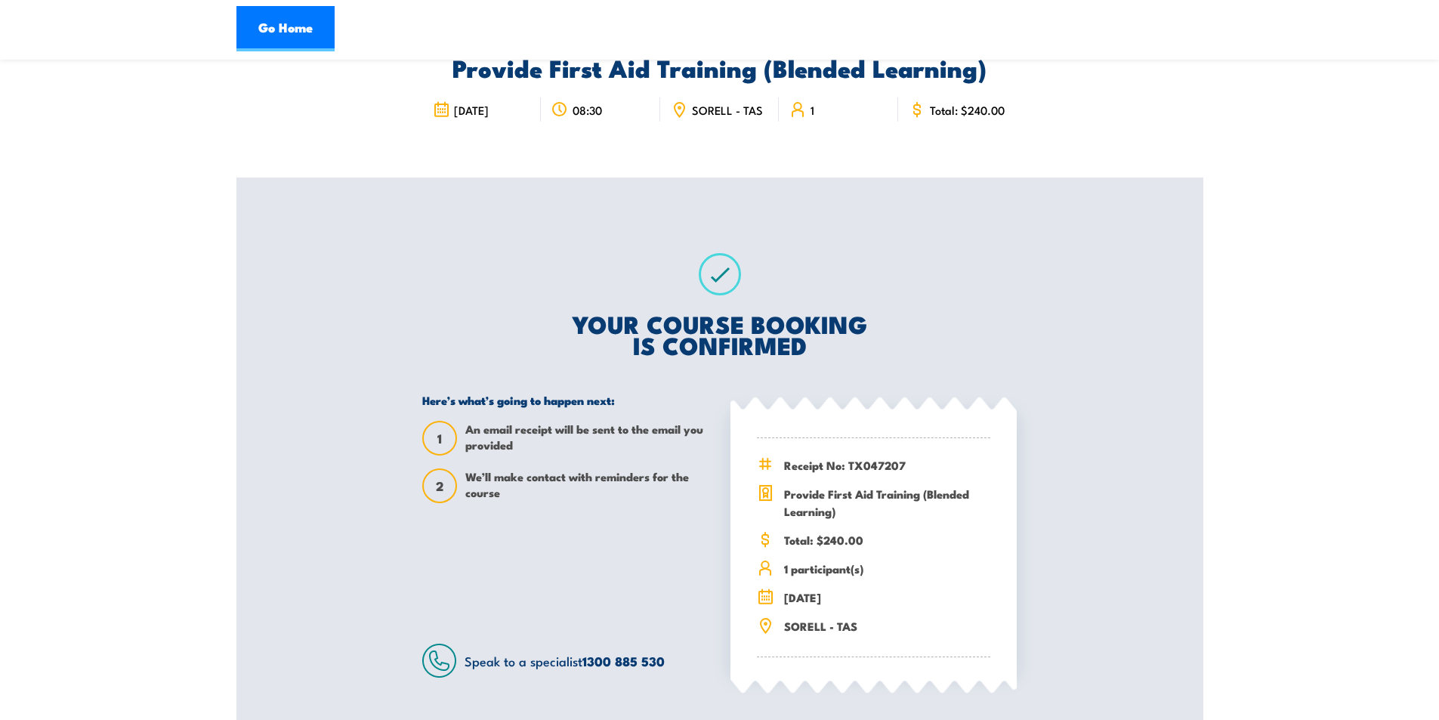
click at [603, 283] on div "YOUR COURSE BOOKING IS CONFIRMED Here’s what’s going to happen next: 1 An email…" at bounding box center [719, 464] width 631 height 575
click at [497, 239] on div "YOUR COURSE BOOKING IS CONFIRMED Here’s what’s going to happen next: 1 An email…" at bounding box center [719, 464] width 631 height 575
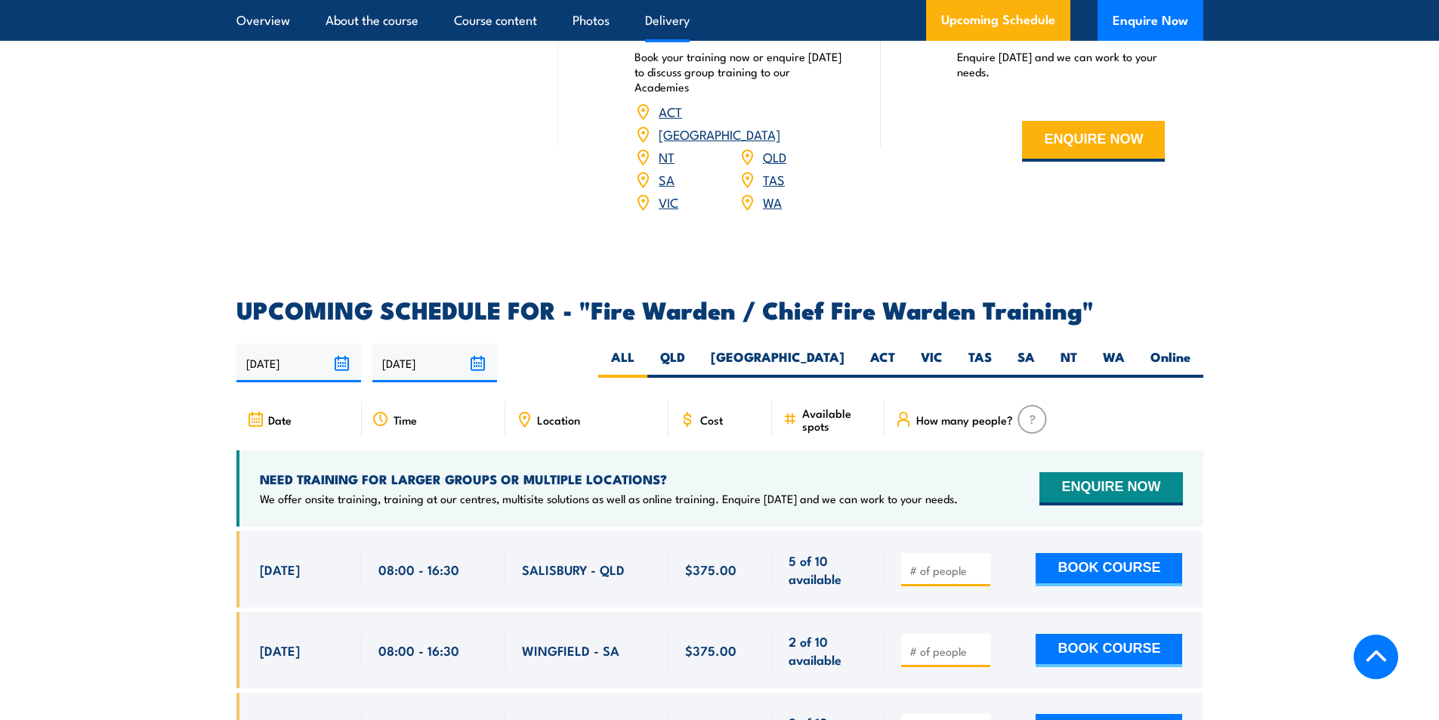
scroll to position [2567, 0]
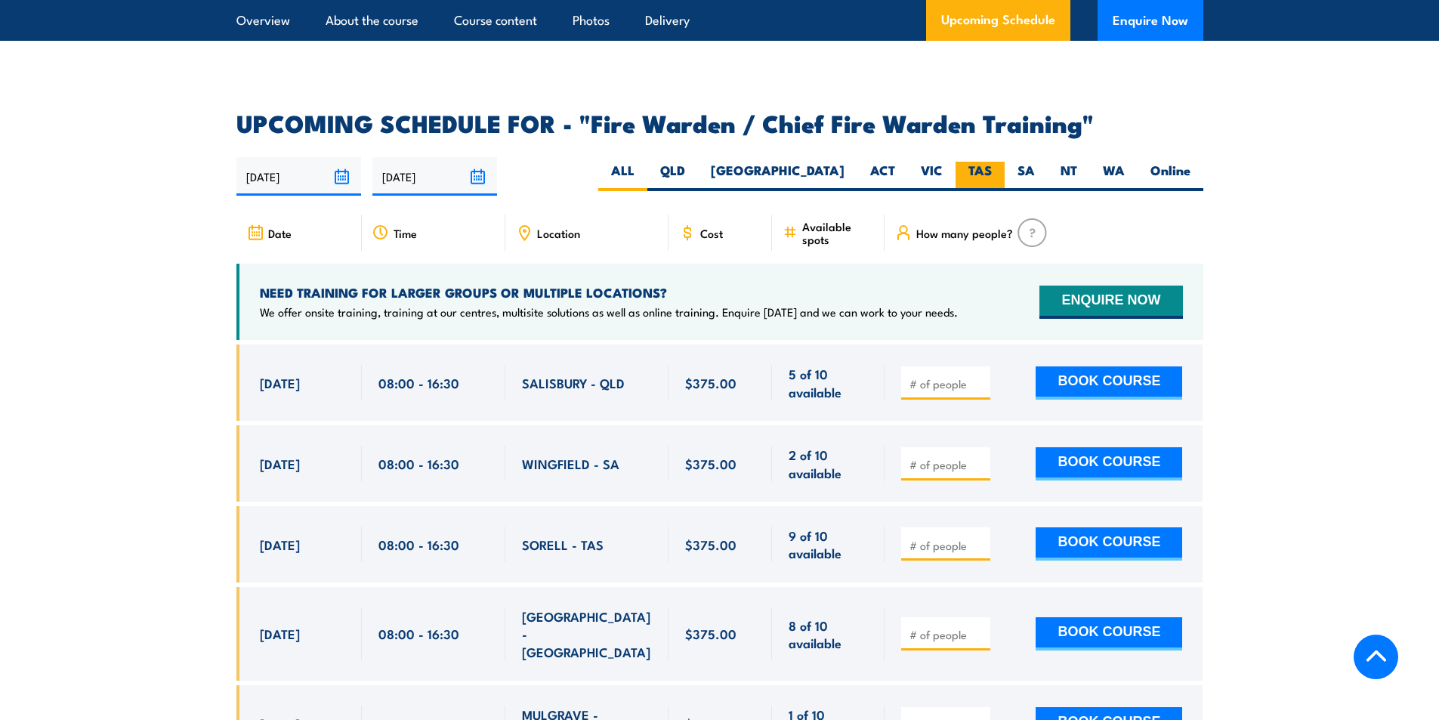
click at [974, 171] on label "TAS" at bounding box center [979, 176] width 49 height 29
click at [992, 171] on input "TAS" at bounding box center [997, 167] width 10 height 10
radio input "true"
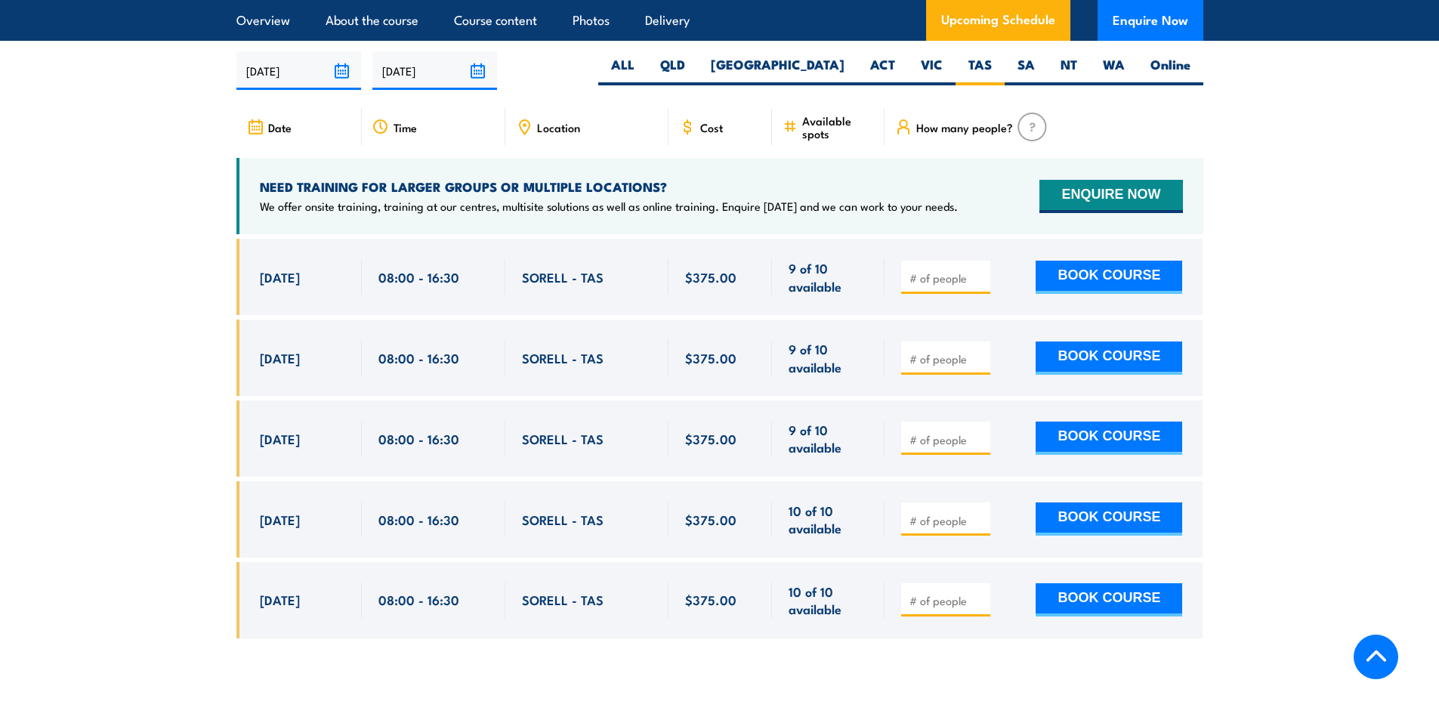
scroll to position [2675, 0]
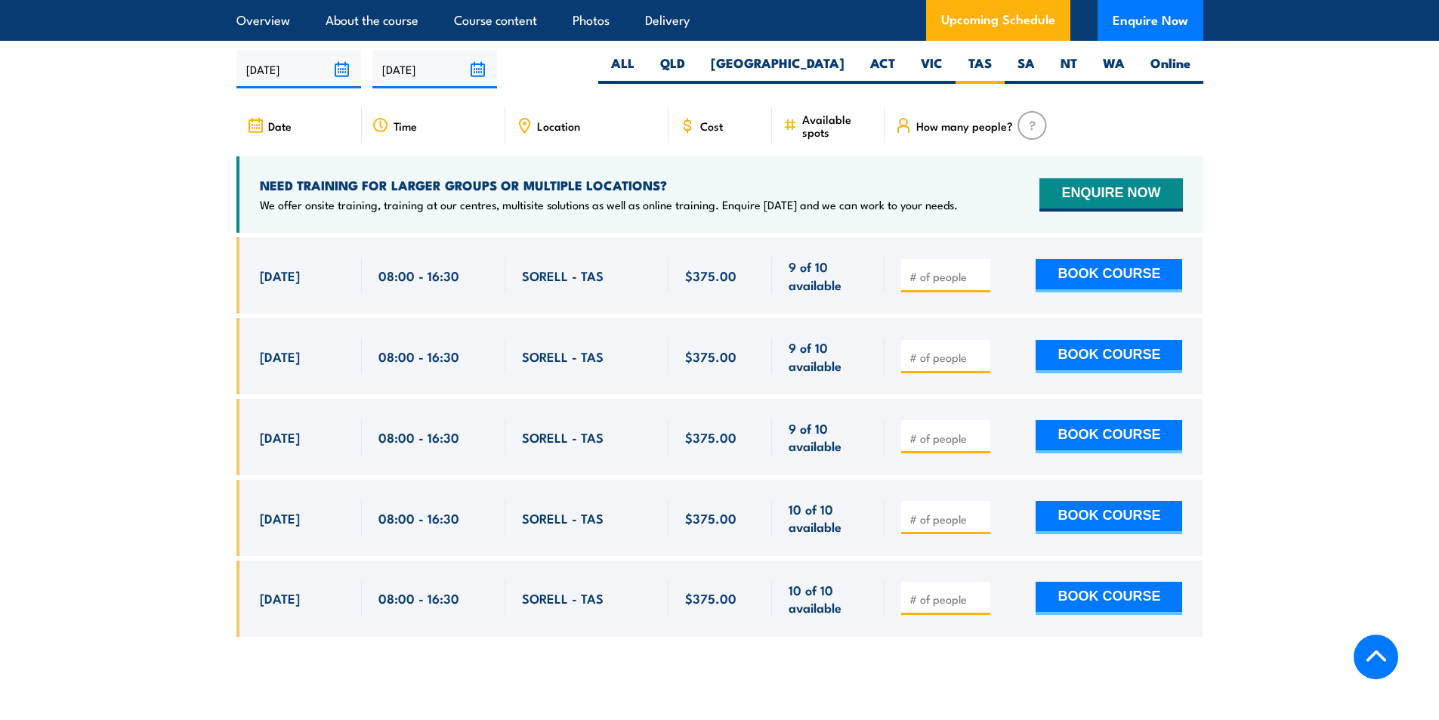
click at [162, 406] on section "UPCOMING SCHEDULE FOR - "Fire Warden / Chief Fire Warden Training" [DATE] [DATE]" at bounding box center [719, 332] width 1439 height 654
click at [967, 356] on input "number" at bounding box center [947, 357] width 76 height 15
type input "1"
click at [1106, 355] on button "BOOK COURSE" at bounding box center [1108, 356] width 146 height 33
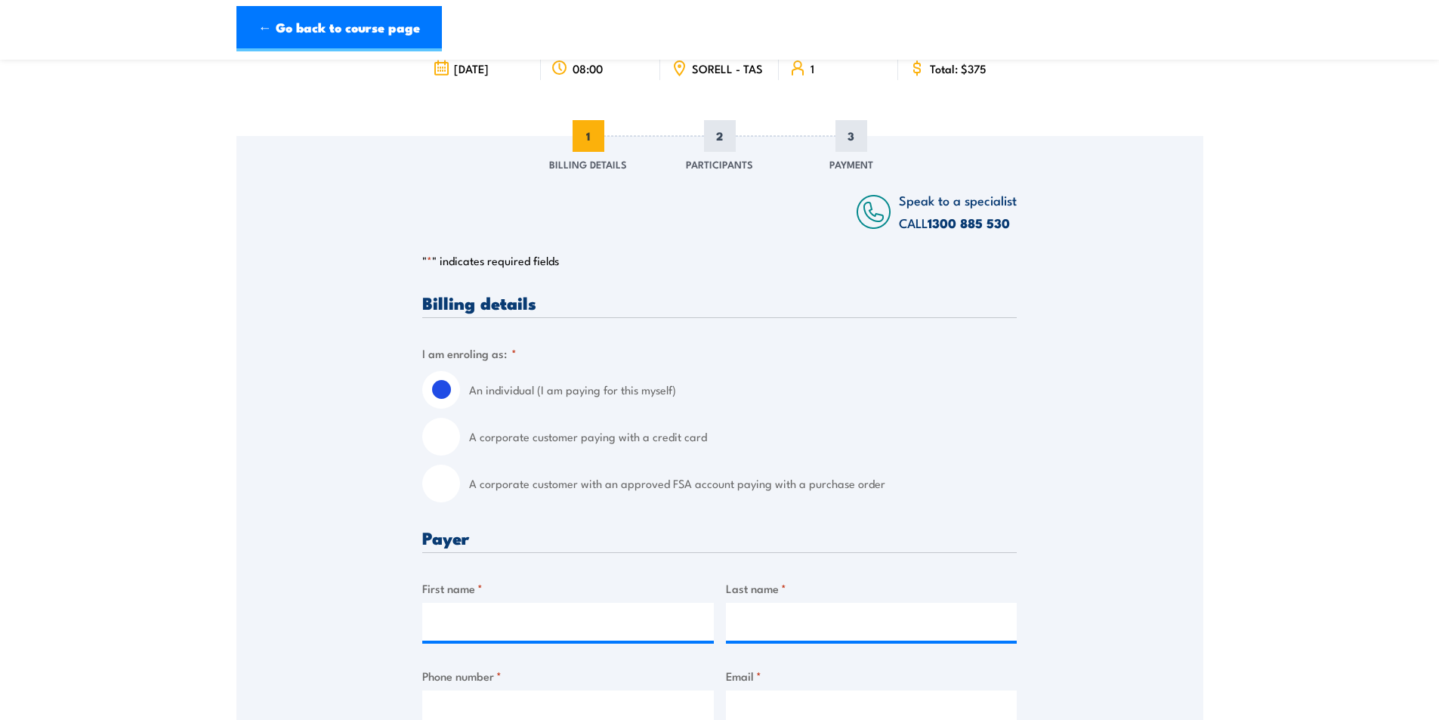
scroll to position [378, 0]
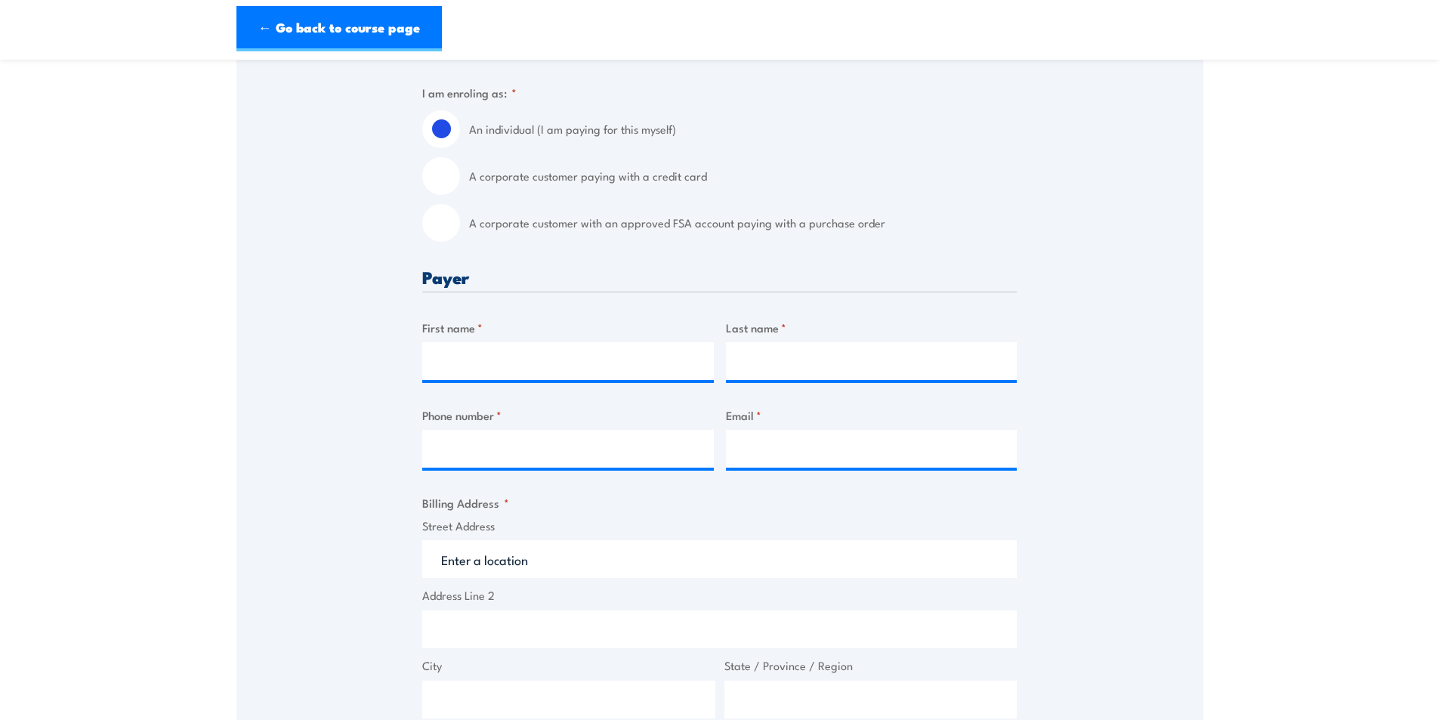
click at [427, 240] on input "A corporate customer with an approved FSA account paying with a purchase order" at bounding box center [441, 223] width 38 height 38
radio input "true"
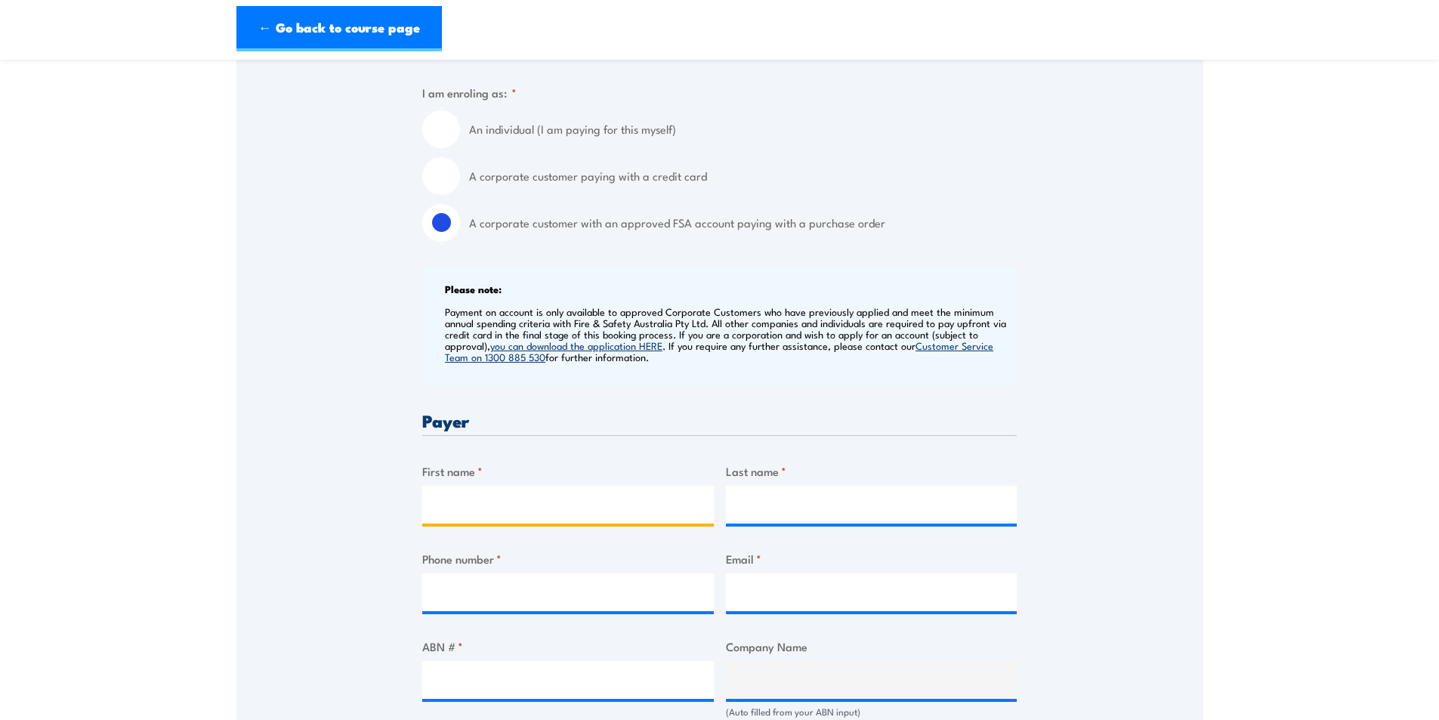
click at [501, 521] on input "First name *" at bounding box center [567, 505] width 291 height 38
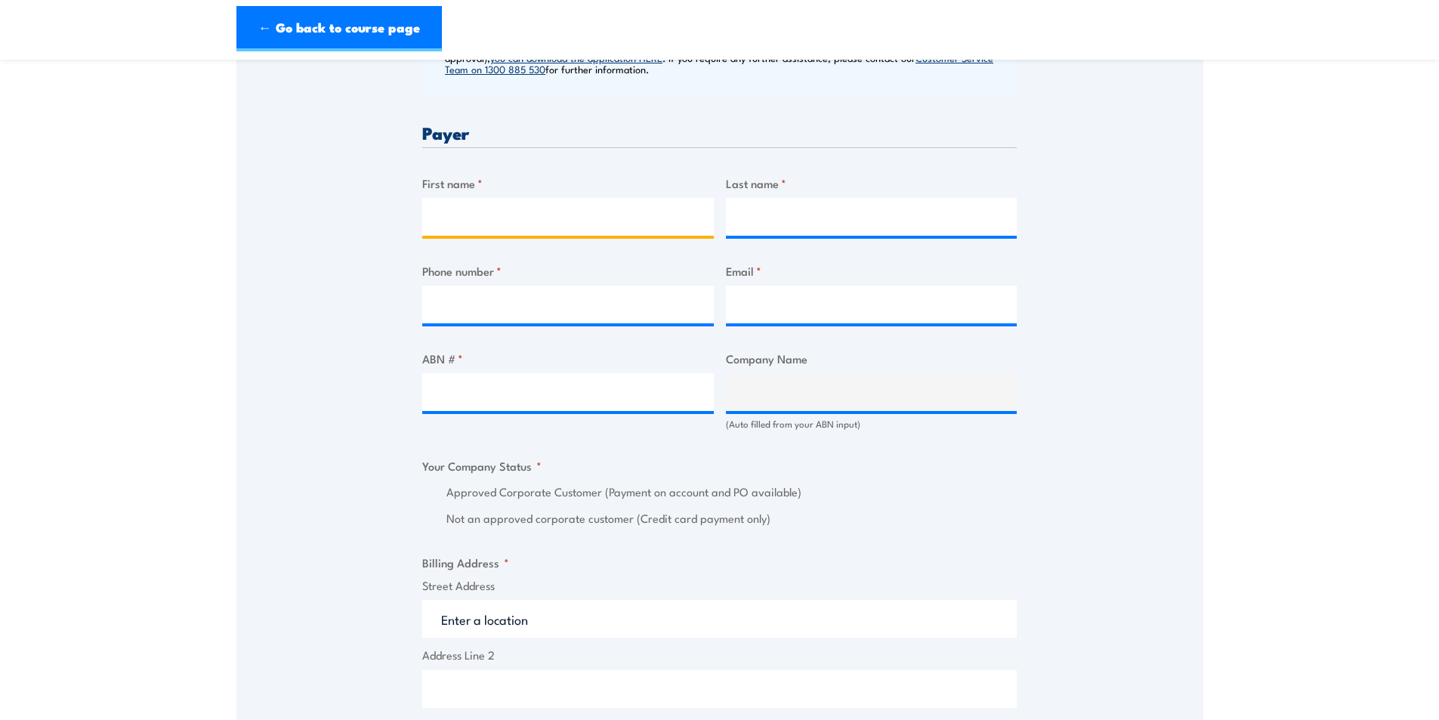
scroll to position [680, 0]
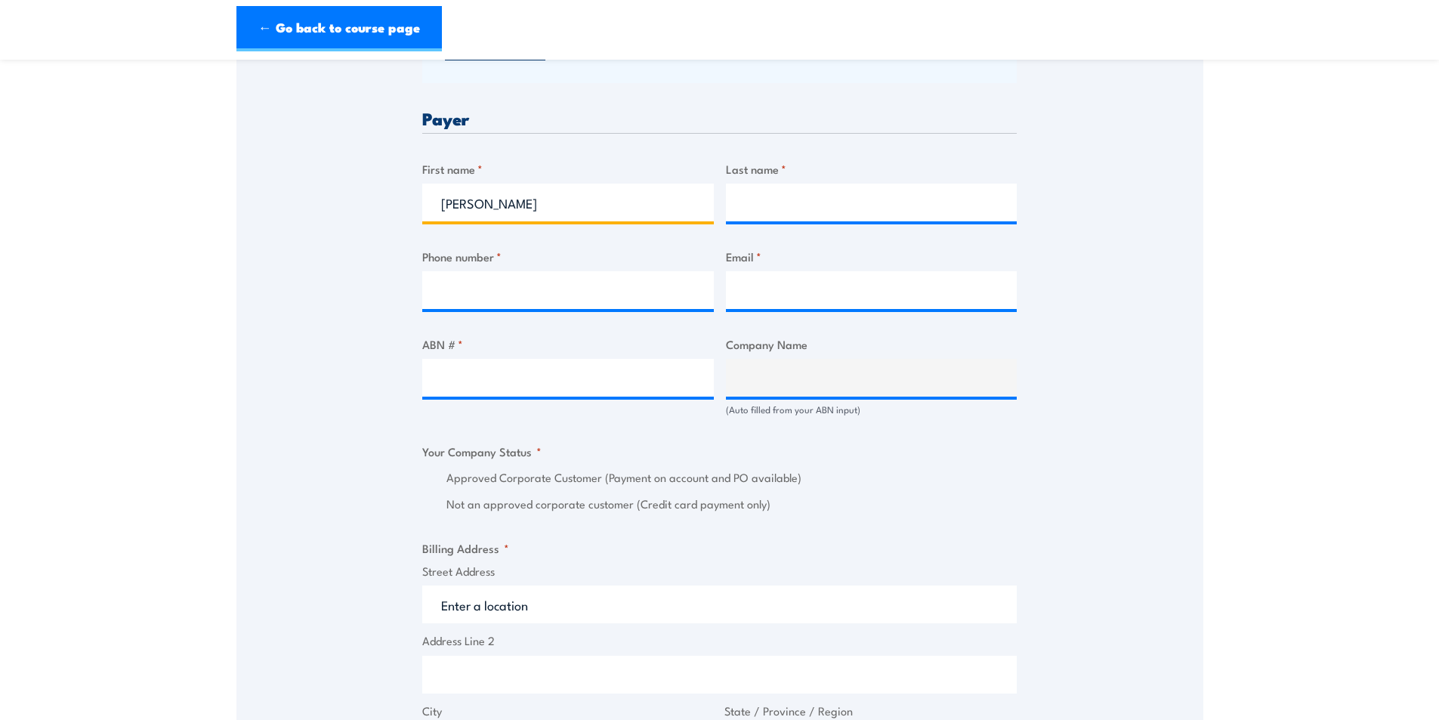
type input "Asmita"
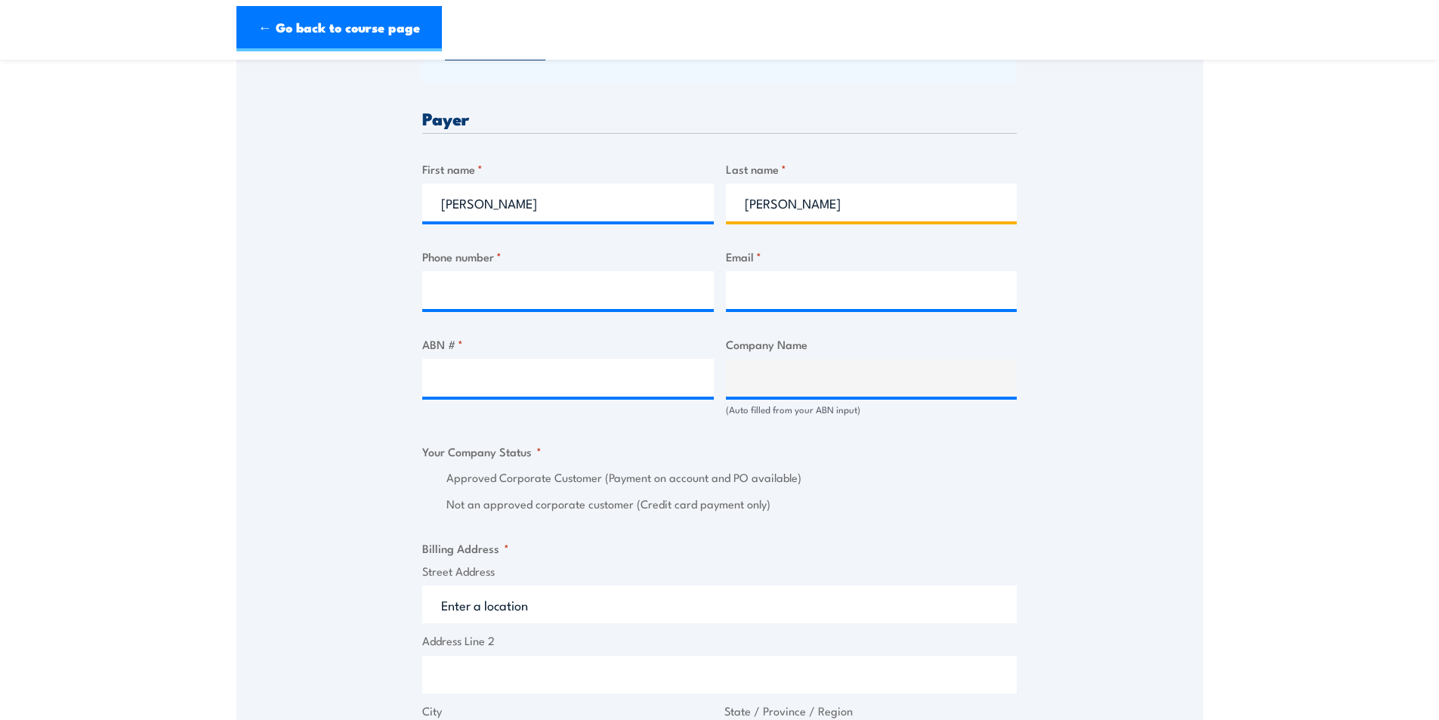
type input "Clark"
type input "0451006378"
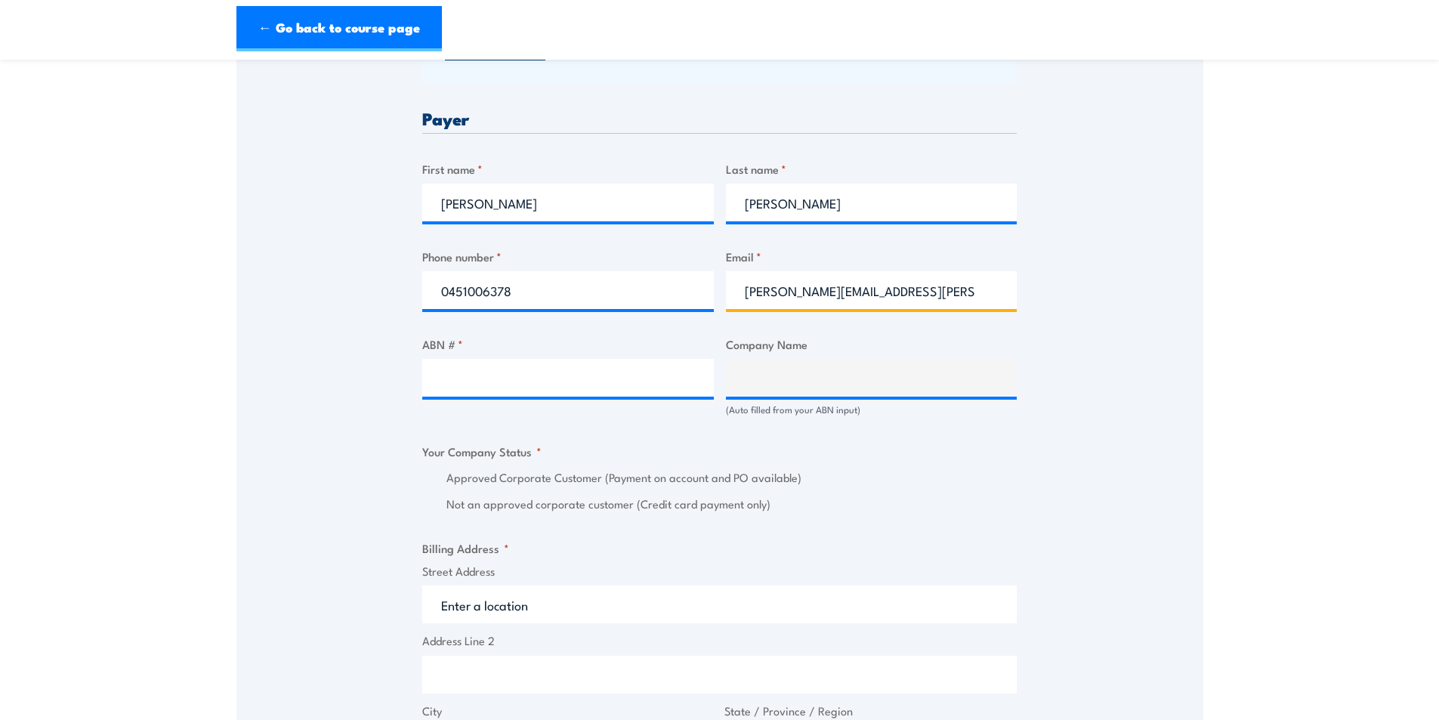
type input "asmita.clark@careauto.com.au"
click at [474, 395] on input "ABN # *" at bounding box center [567, 378] width 291 height 38
paste input "94 633 108 700"
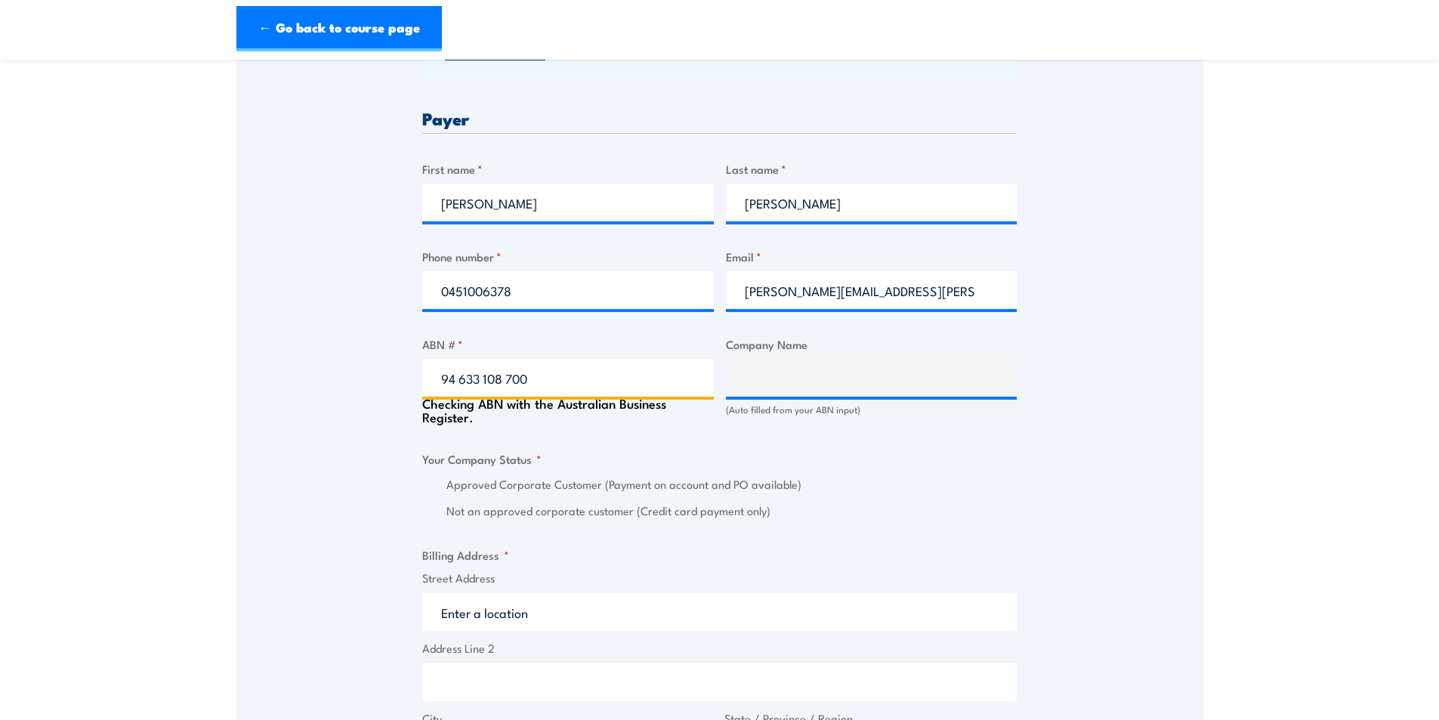
type input "94 633 108 700"
click at [338, 384] on div "Speak to a specialist CALL 1300 885 530 CALL 1300 885 530 " * " indicates requi…" at bounding box center [719, 444] width 967 height 1742
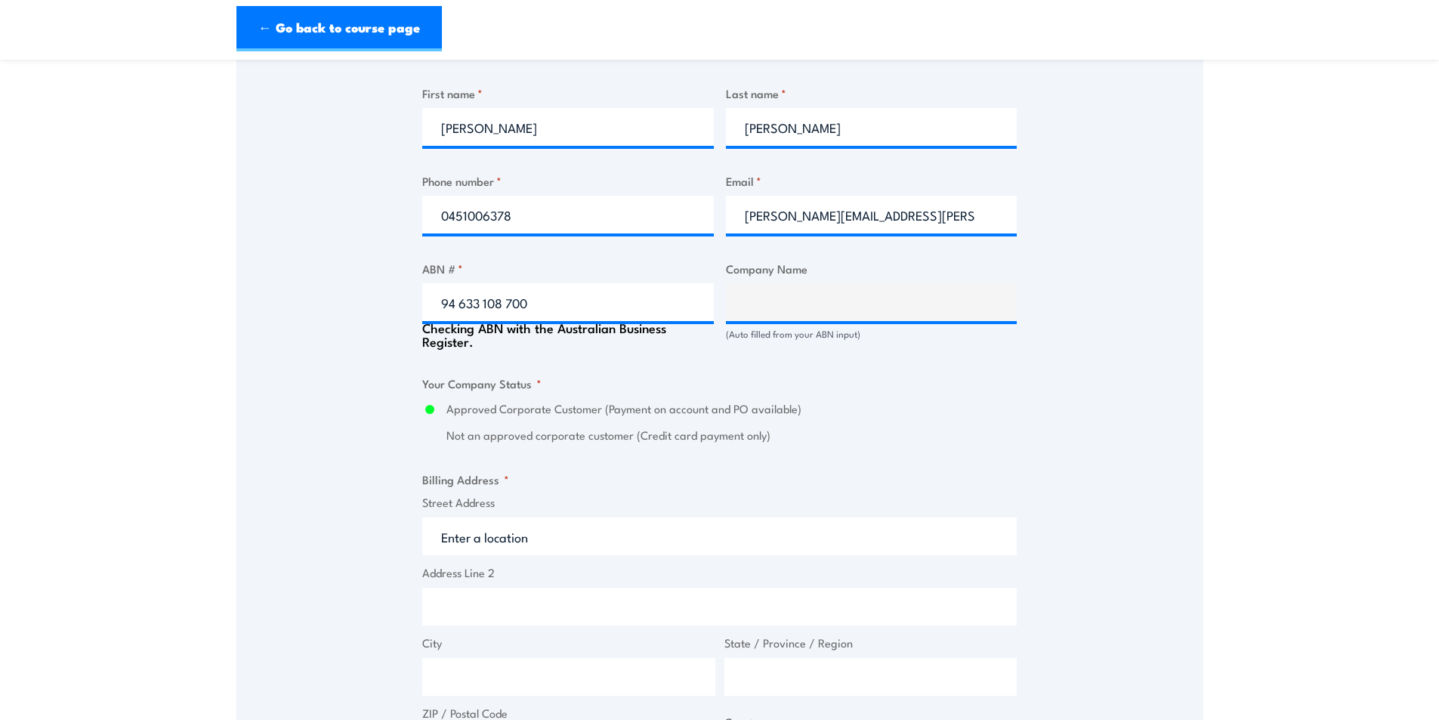
type input "THE CARE AUTOMOTIVE GROUP PTY LTD"
radio input "true"
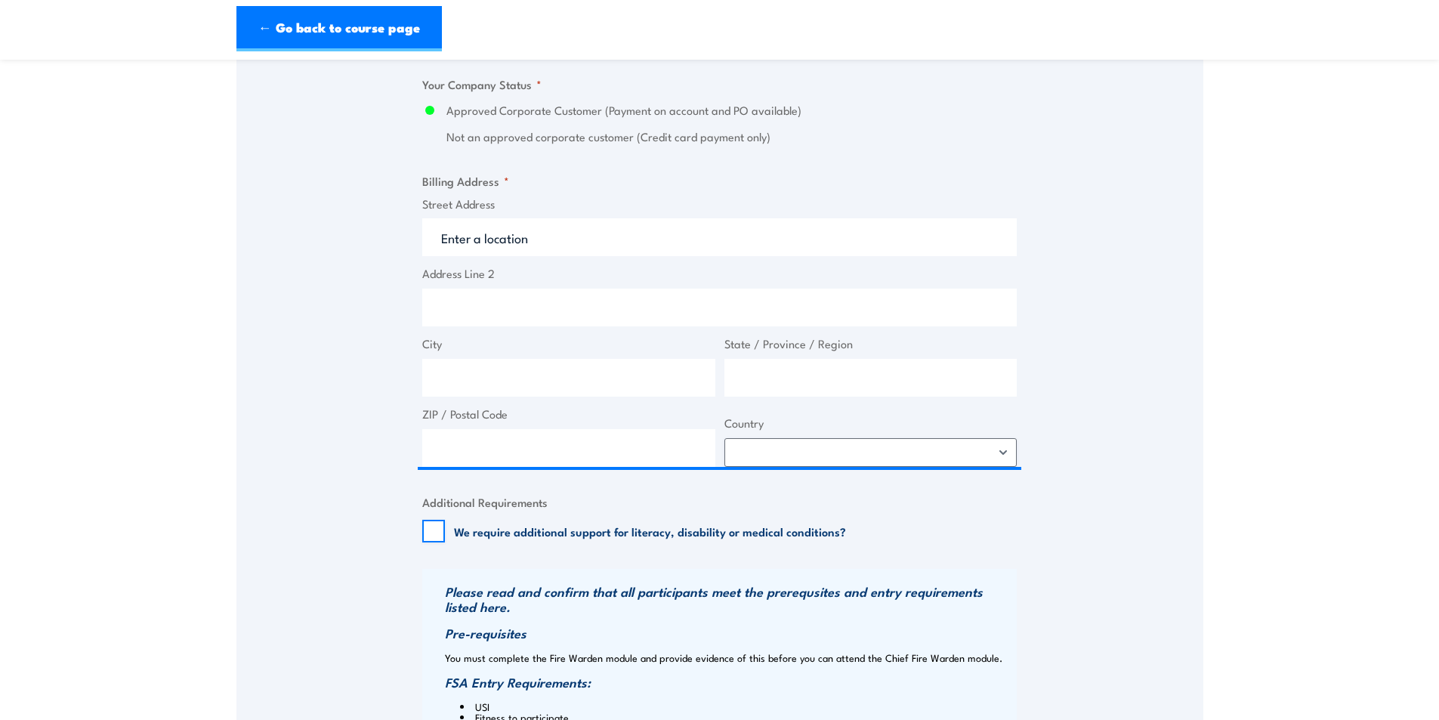
scroll to position [1057, 0]
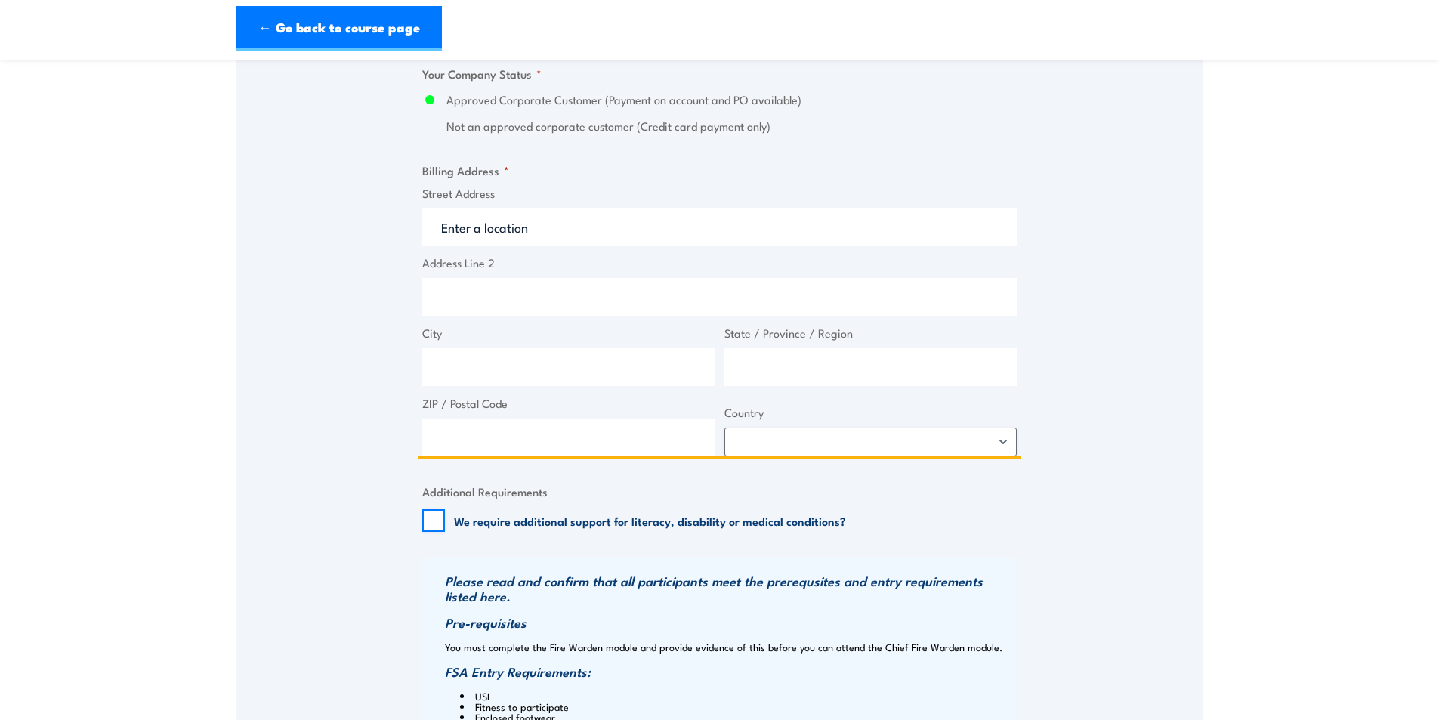
click at [507, 242] on input "Street Address" at bounding box center [719, 227] width 594 height 38
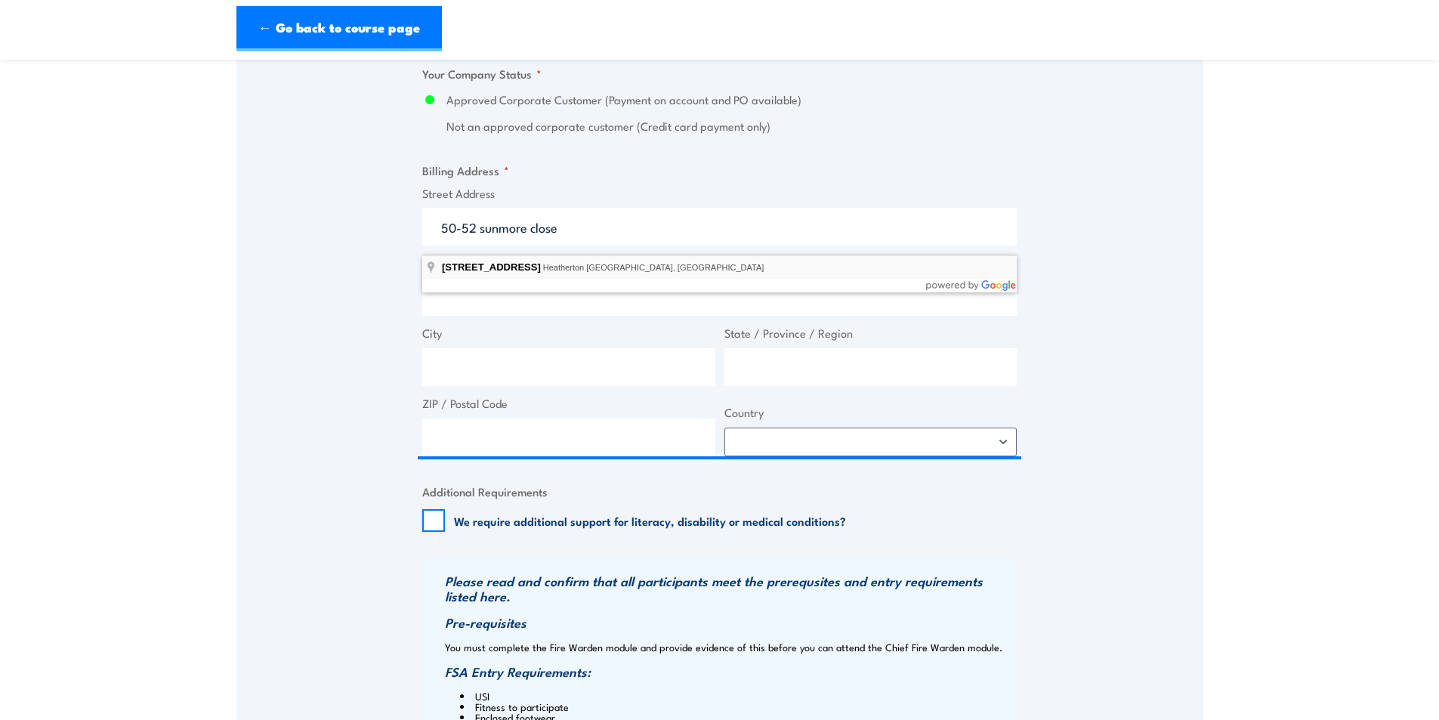
type input "50-52 Sunmore Close, Heatherton VIC, Australia"
type input "50 Sunmore Cl"
type input "Heatherton"
type input "Victoria"
type input "3202"
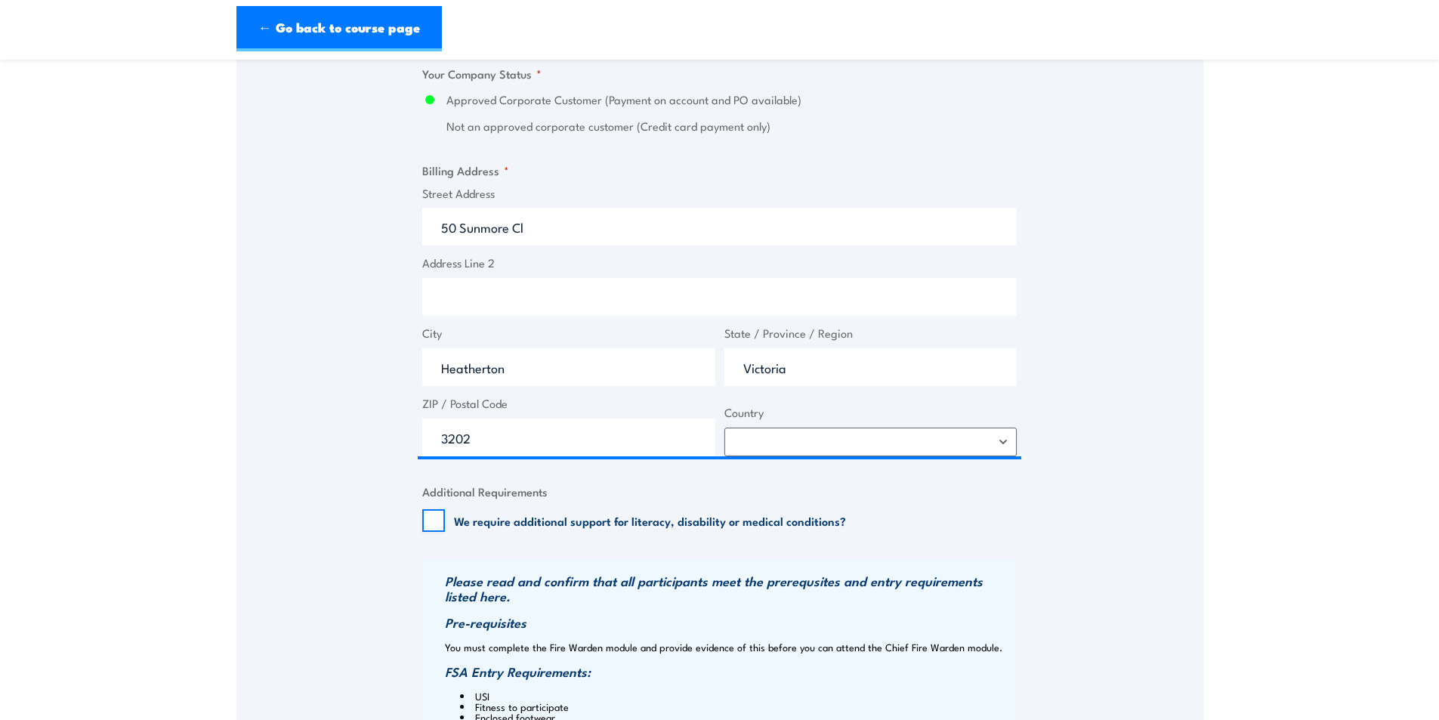
select select "Australia"
click at [262, 353] on div "Speak to a specialist CALL 1300 885 530 CALL 1300 885 530 " * " indicates requi…" at bounding box center [719, 63] width 967 height 1735
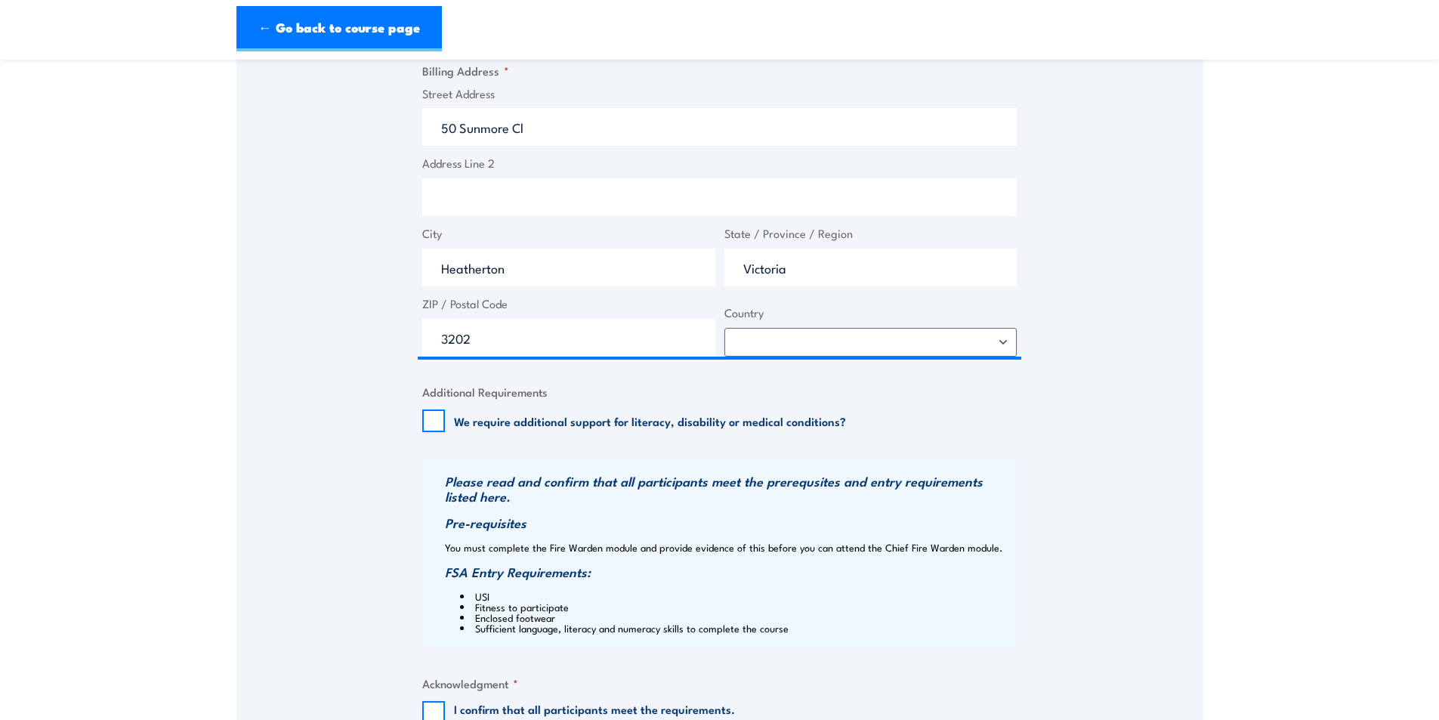
scroll to position [1359, 0]
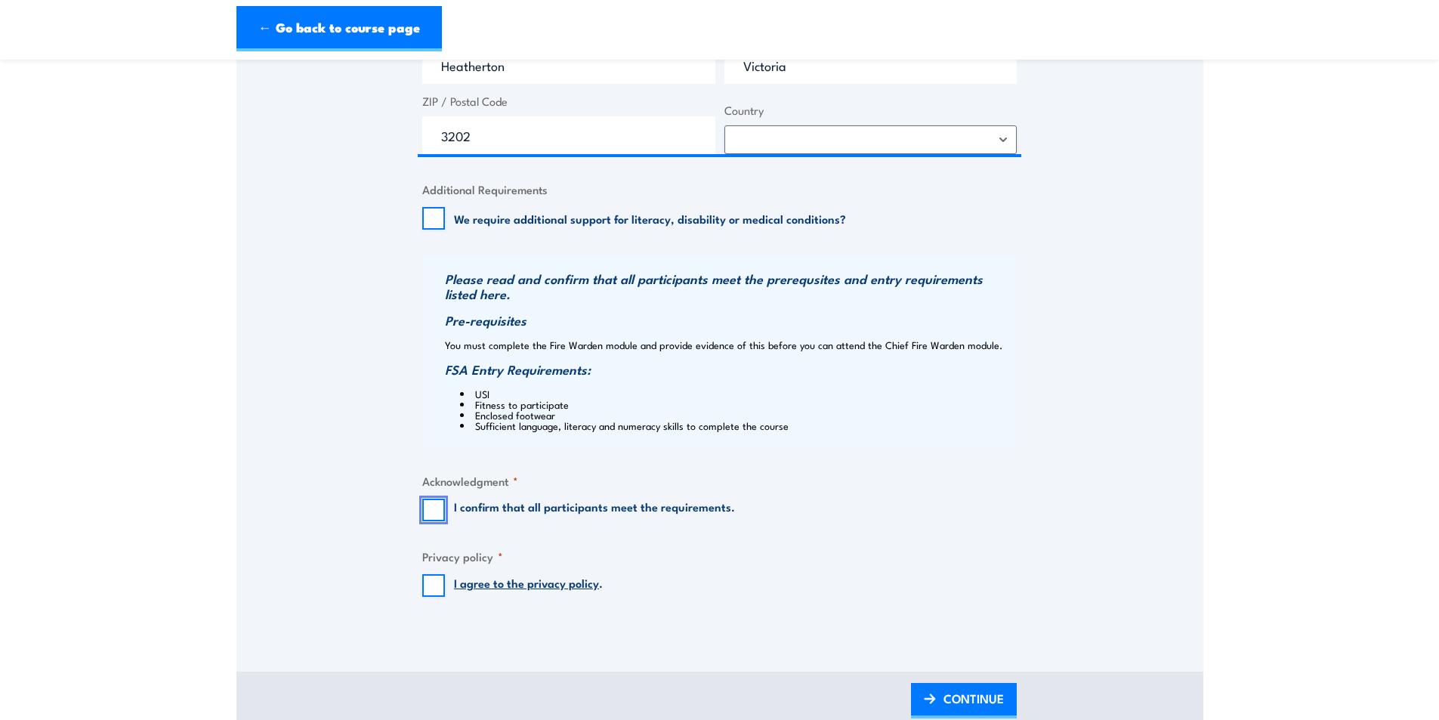
click at [429, 519] on input "I confirm that all participants meet the requirements." at bounding box center [433, 509] width 23 height 23
checkbox input "true"
click at [426, 590] on input "I agree to the privacy policy ." at bounding box center [433, 585] width 23 height 23
checkbox input "true"
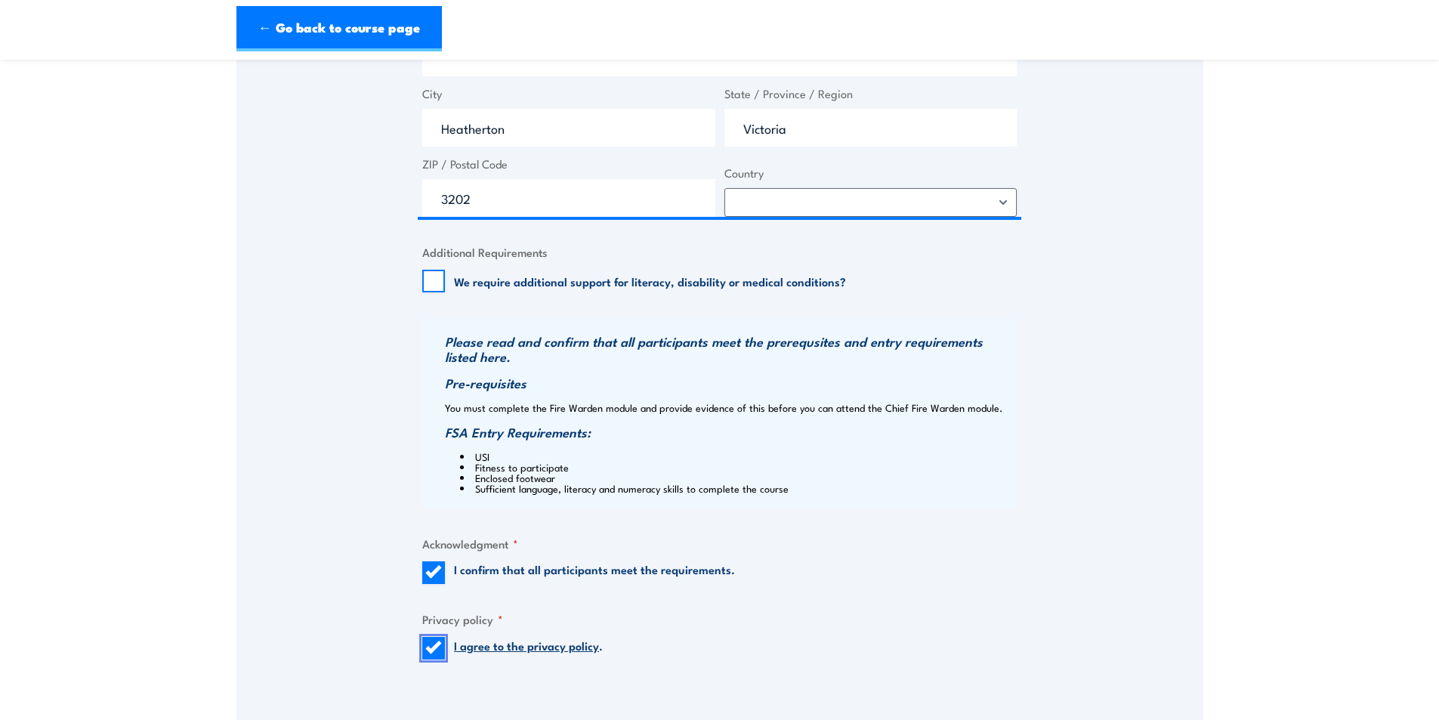
scroll to position [1586, 0]
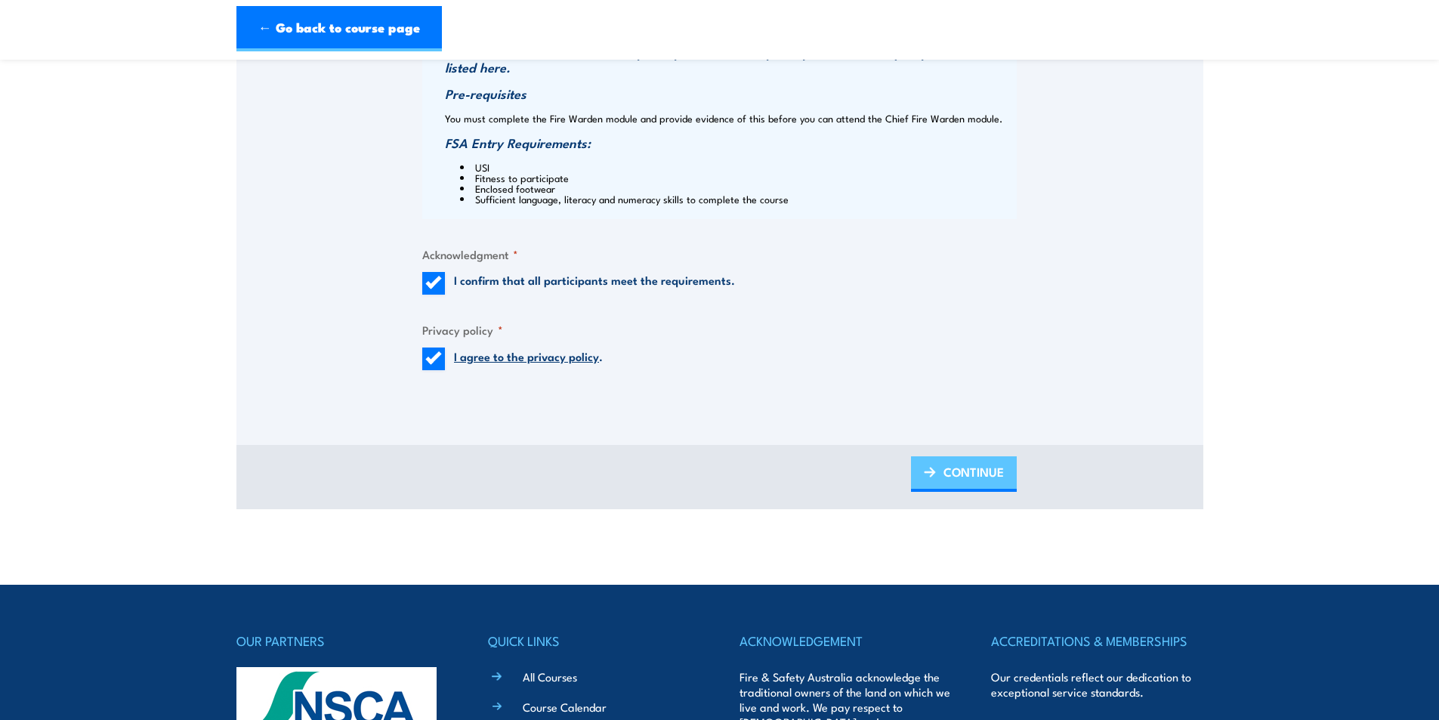
drag, startPoint x: 972, startPoint y: 485, endPoint x: 941, endPoint y: 475, distance: 32.5
click at [972, 484] on span "CONTINUE" at bounding box center [973, 472] width 60 height 40
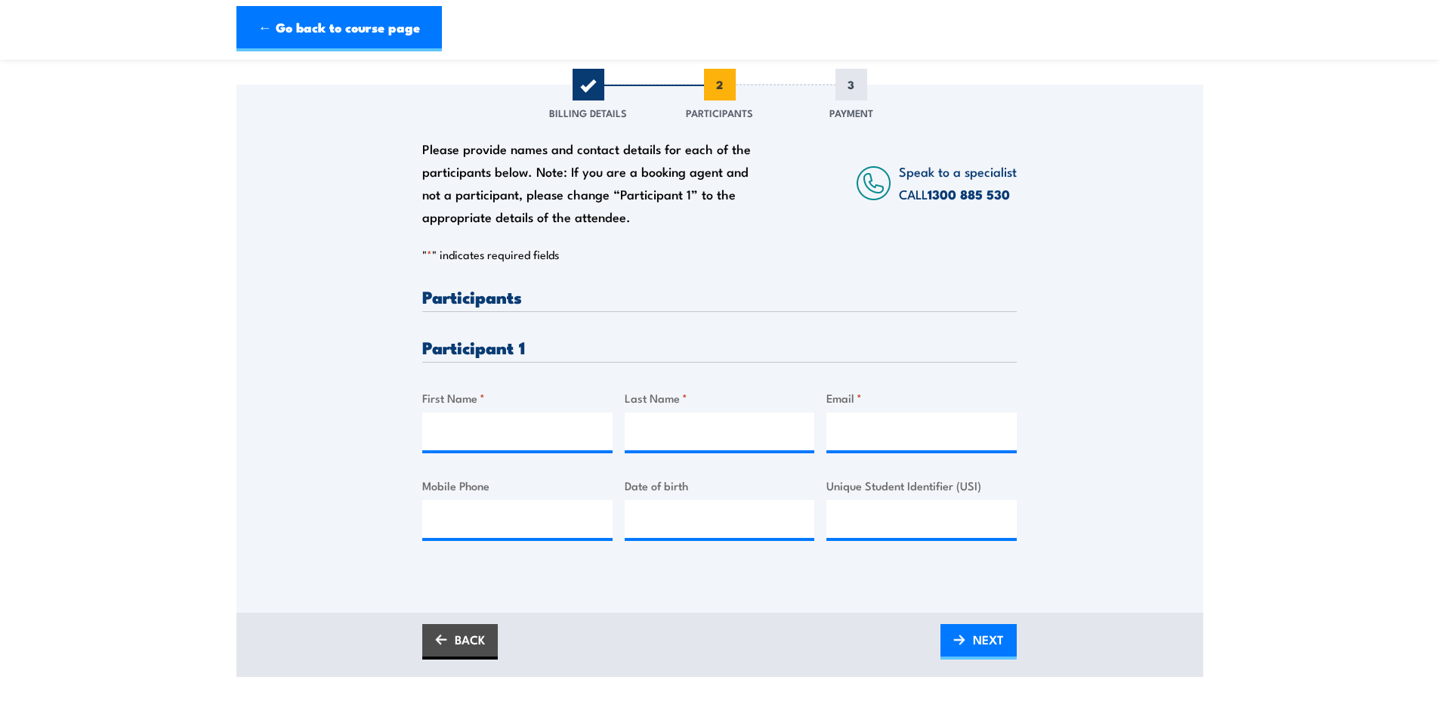
scroll to position [378, 0]
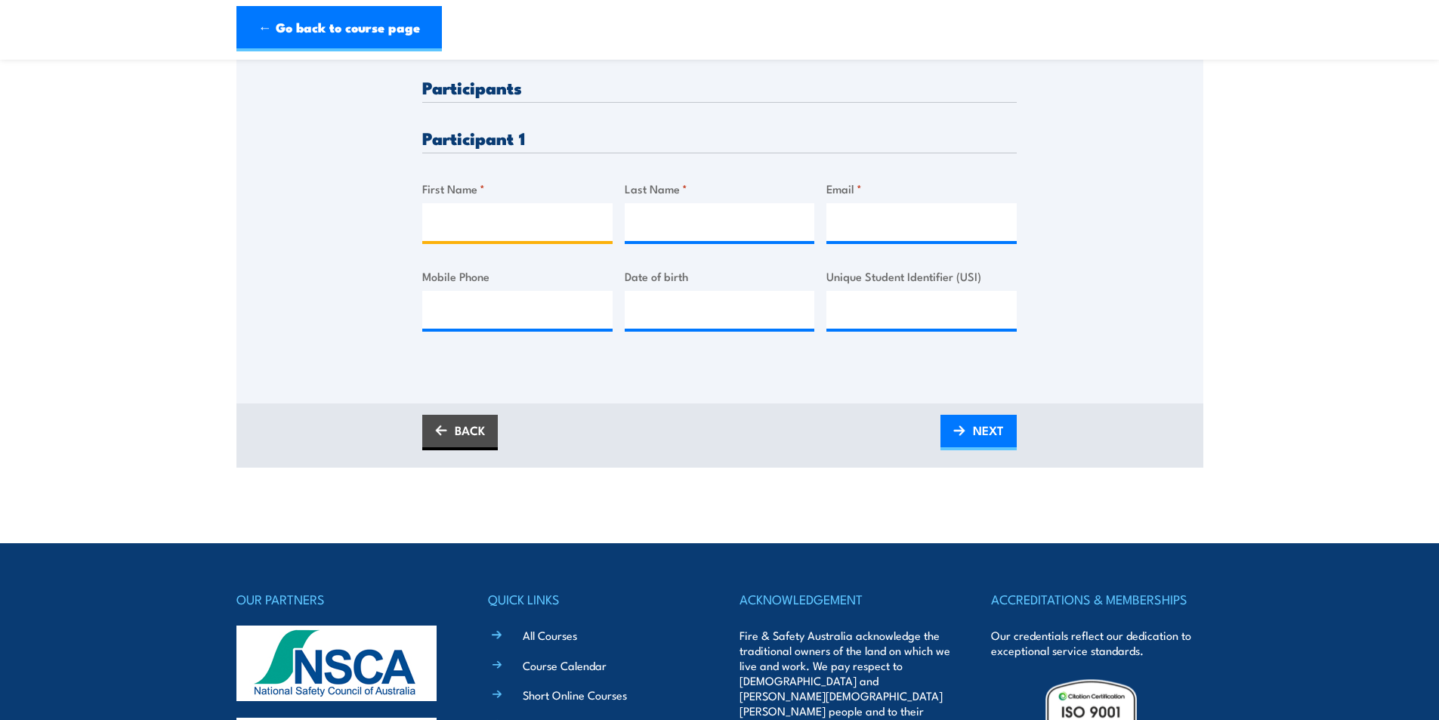
click at [485, 230] on input "First Name *" at bounding box center [517, 222] width 190 height 38
type input "B"
type input "Natalie"
type input "Larter"
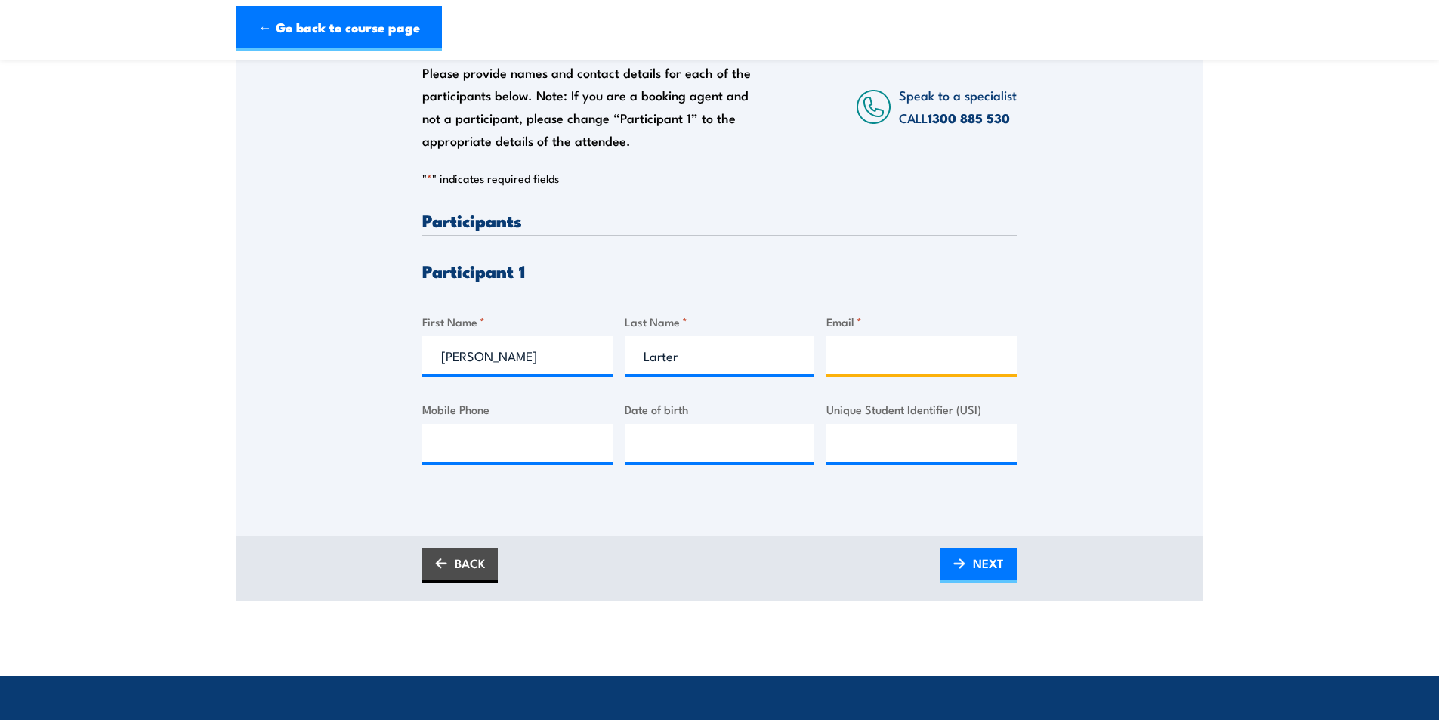
scroll to position [227, 0]
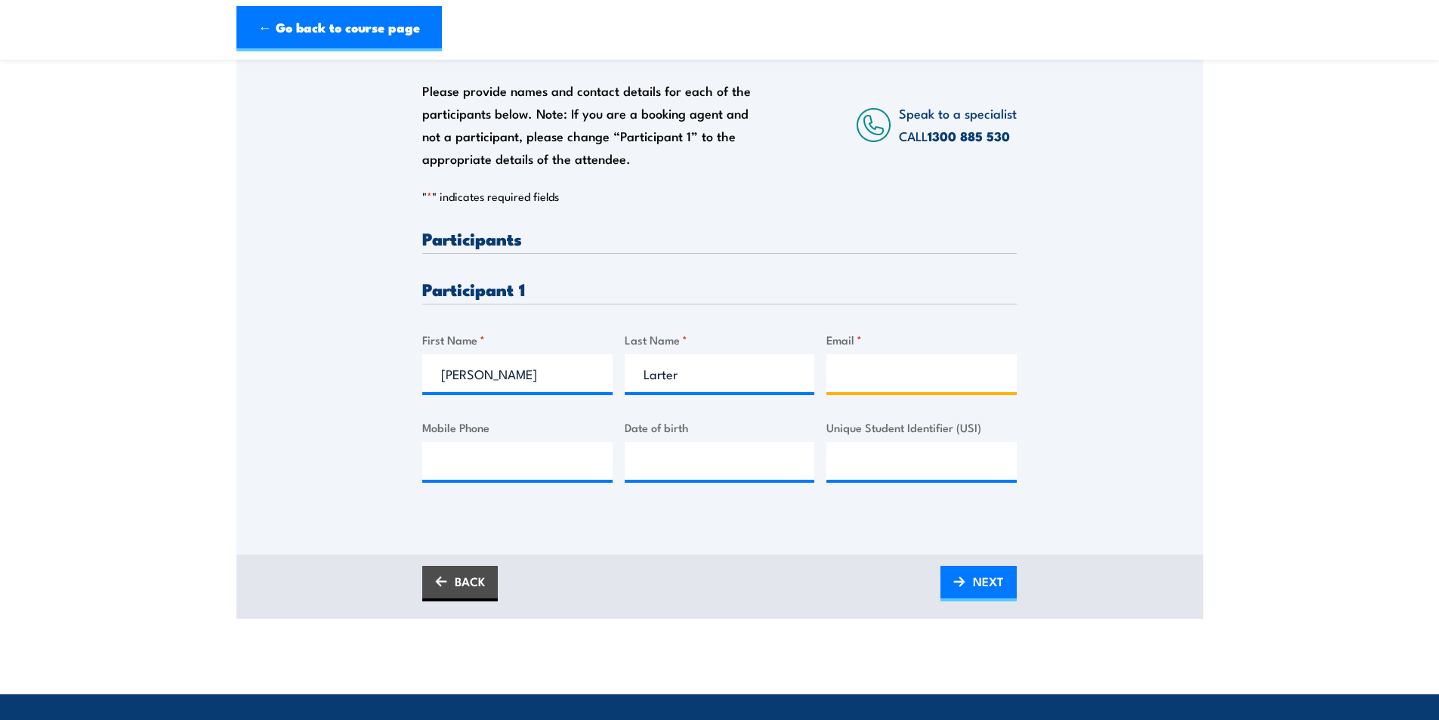
paste input "rudzewiczn@gmail.com"
type input "rudzewiczn@gmail.com"
click at [460, 467] on input "Mobile Phone" at bounding box center [517, 461] width 190 height 38
paste input "0417016502"
type input "0417016502"
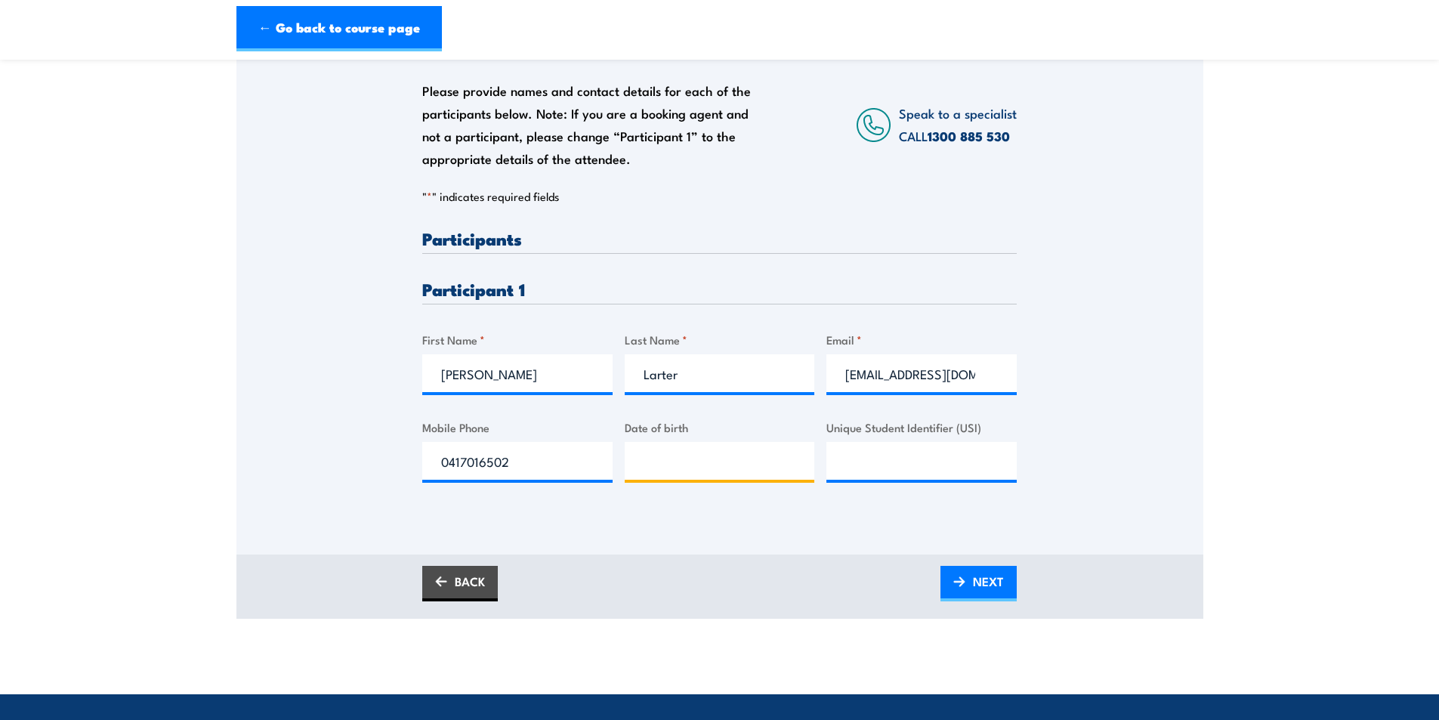
type input "__/__/____"
click at [677, 464] on input "__/__/____" at bounding box center [720, 461] width 190 height 38
type input "17/11/1979"
click at [693, 539] on div "Please provide names and contact details for each of the participants below. No…" at bounding box center [719, 290] width 967 height 528
click at [908, 480] on input "Unique Student Identifier (USI)" at bounding box center [921, 461] width 190 height 38
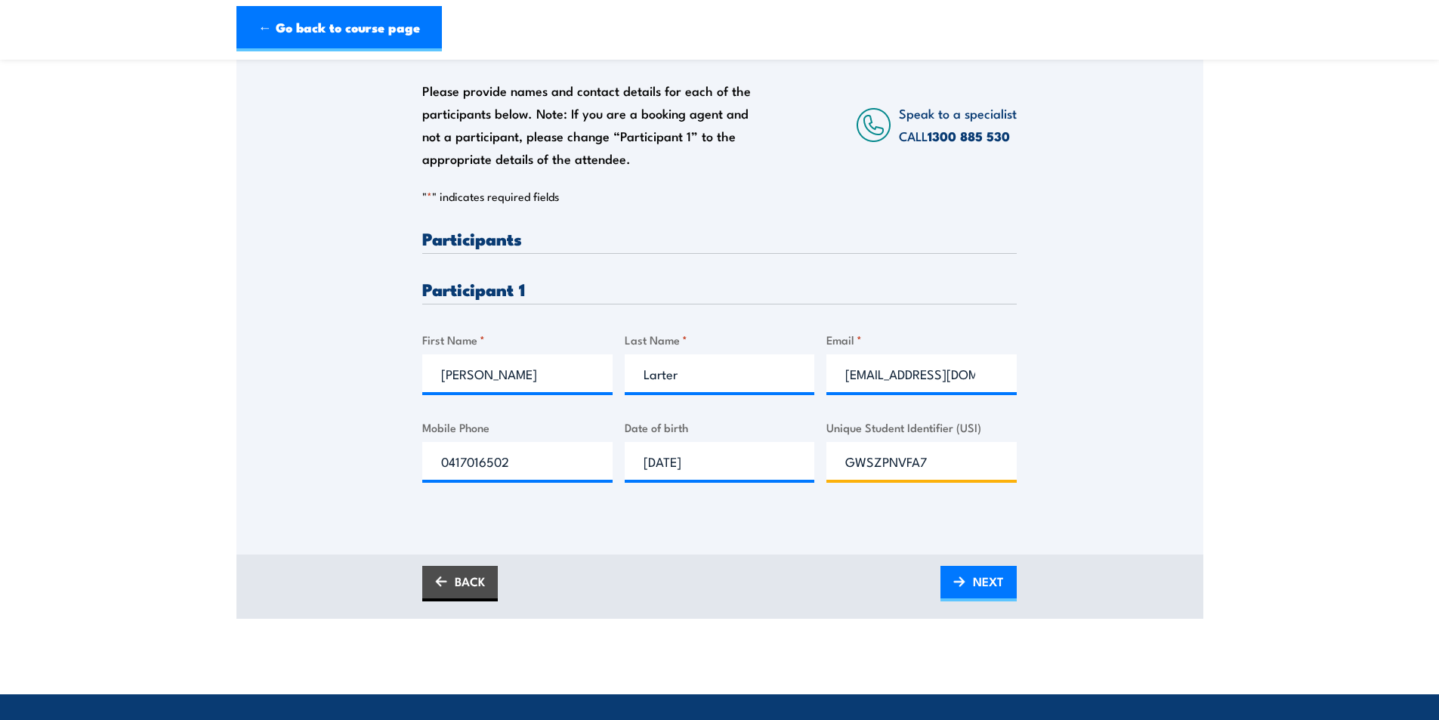
type input "GWSZPNVFA7"
click at [669, 540] on div "Please provide names and contact details for each of the participants below. No…" at bounding box center [719, 290] width 967 height 528
click at [964, 581] on link "NEXT" at bounding box center [978, 583] width 76 height 35
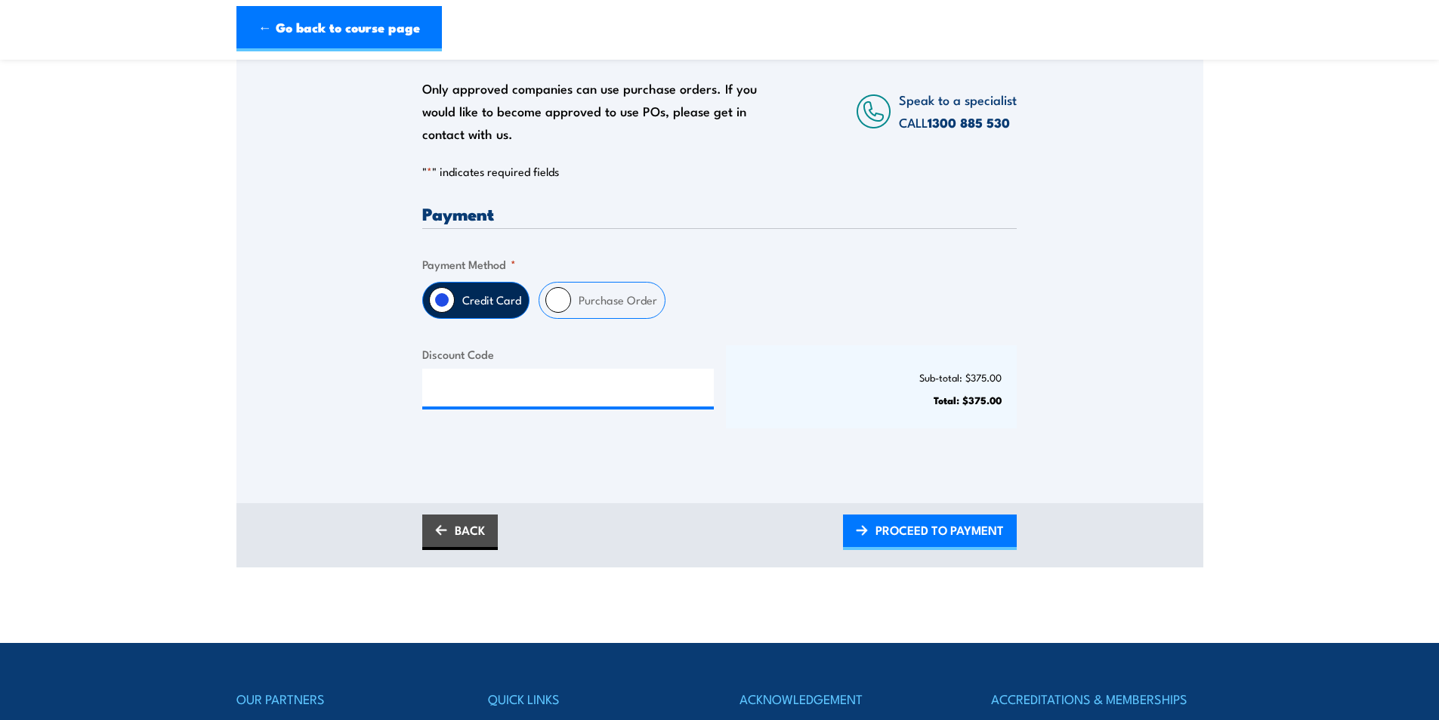
scroll to position [378, 0]
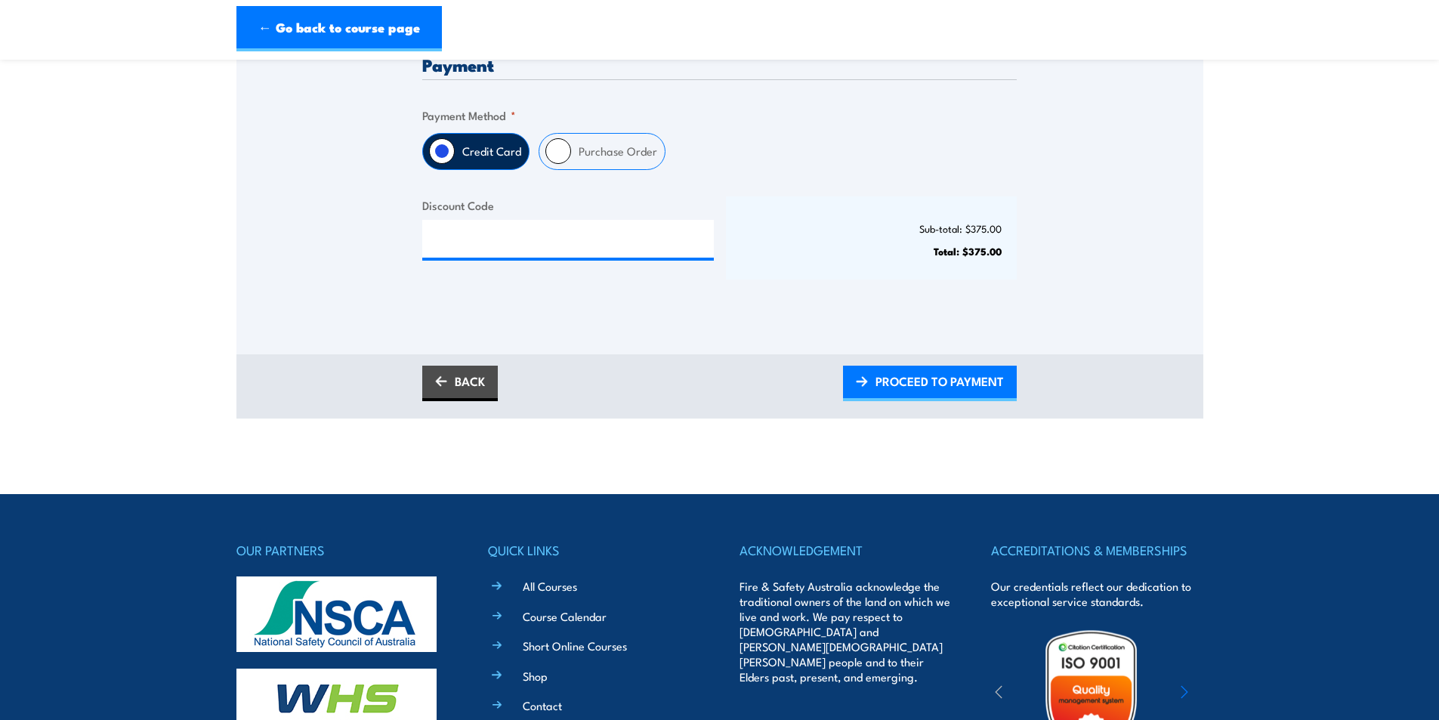
click at [572, 168] on label "Purchase Order" at bounding box center [618, 151] width 94 height 35
click at [571, 164] on input "Purchase Order" at bounding box center [558, 151] width 26 height 26
radio input "true"
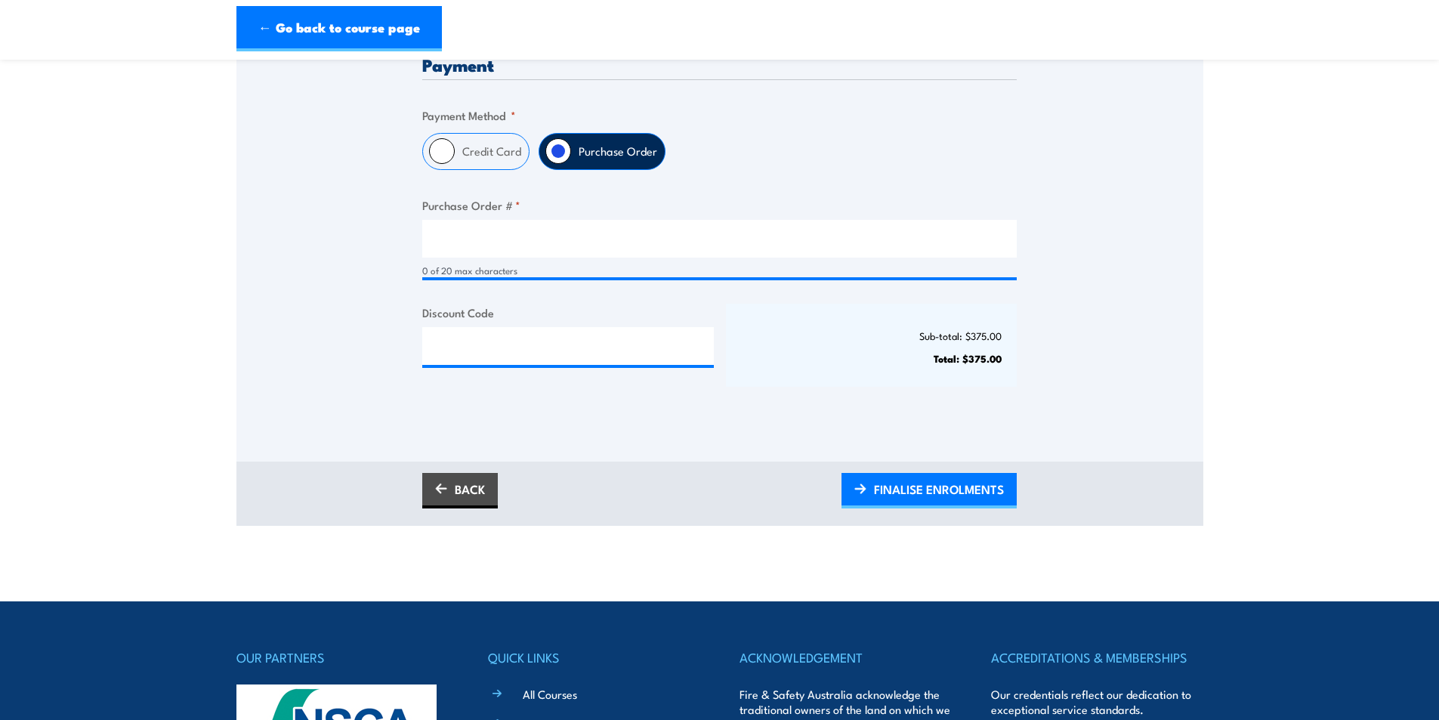
click at [537, 271] on div "0 of 20 max characters" at bounding box center [719, 249] width 594 height 58
click at [535, 249] on input "Purchase Order # *" at bounding box center [719, 239] width 594 height 38
type input "PO0004"
click at [566, 457] on div "Only approved companies can use purchase orders. If you would like to become ap…" at bounding box center [719, 168] width 967 height 586
click at [863, 494] on img at bounding box center [860, 488] width 12 height 11
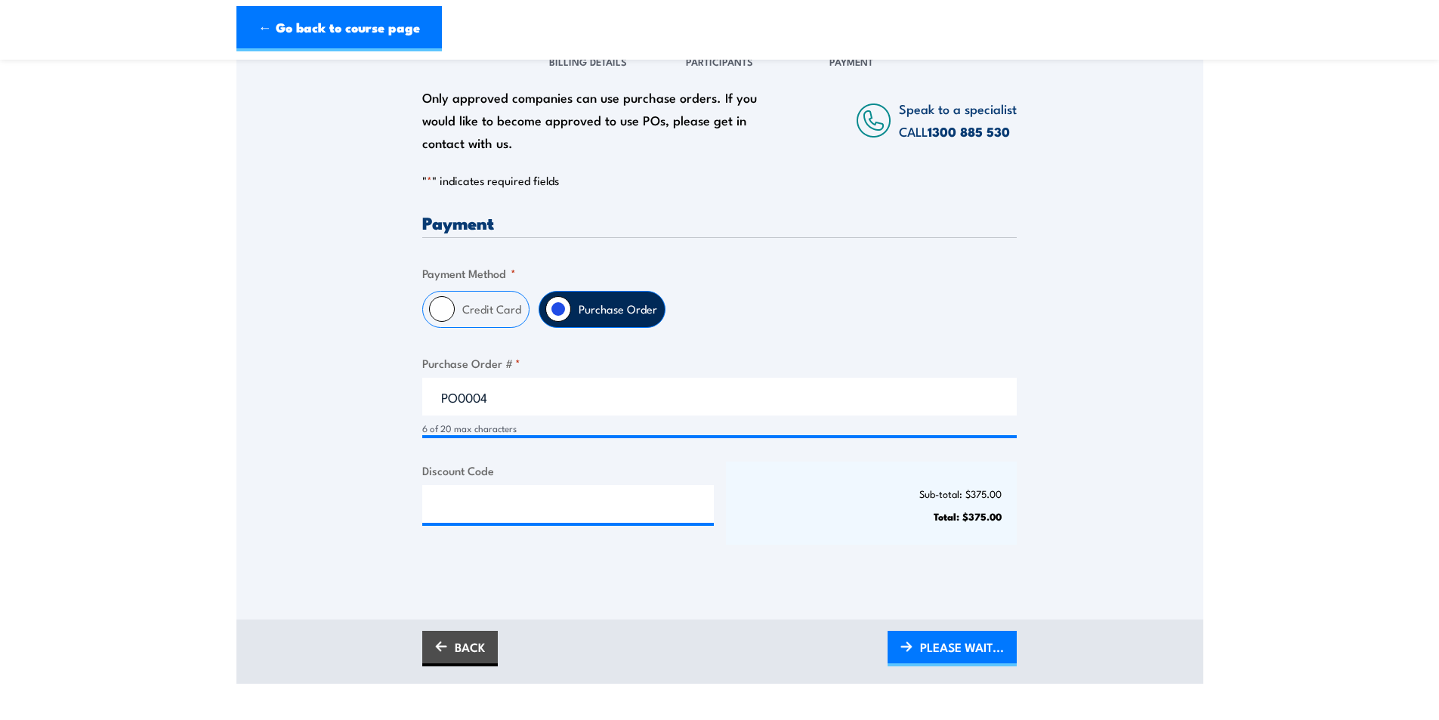
scroll to position [227, 0]
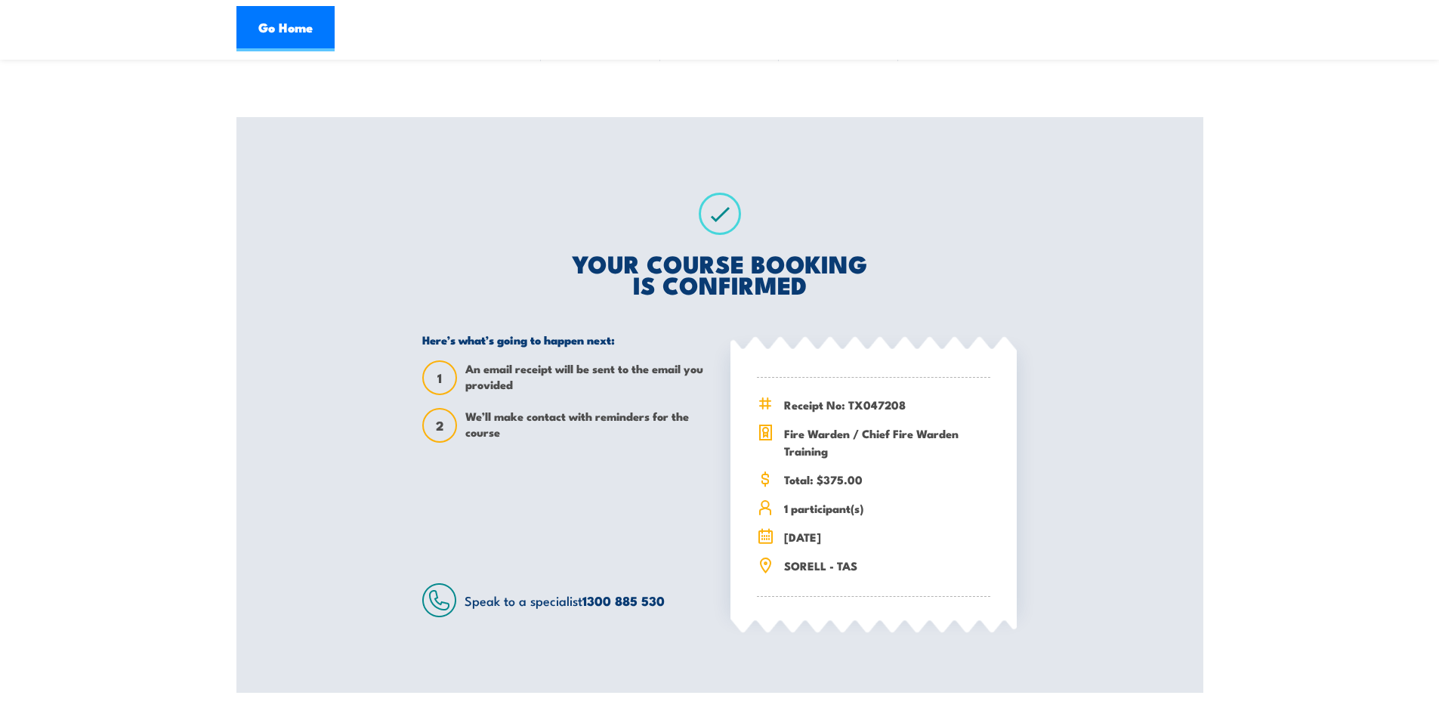
scroll to position [76, 0]
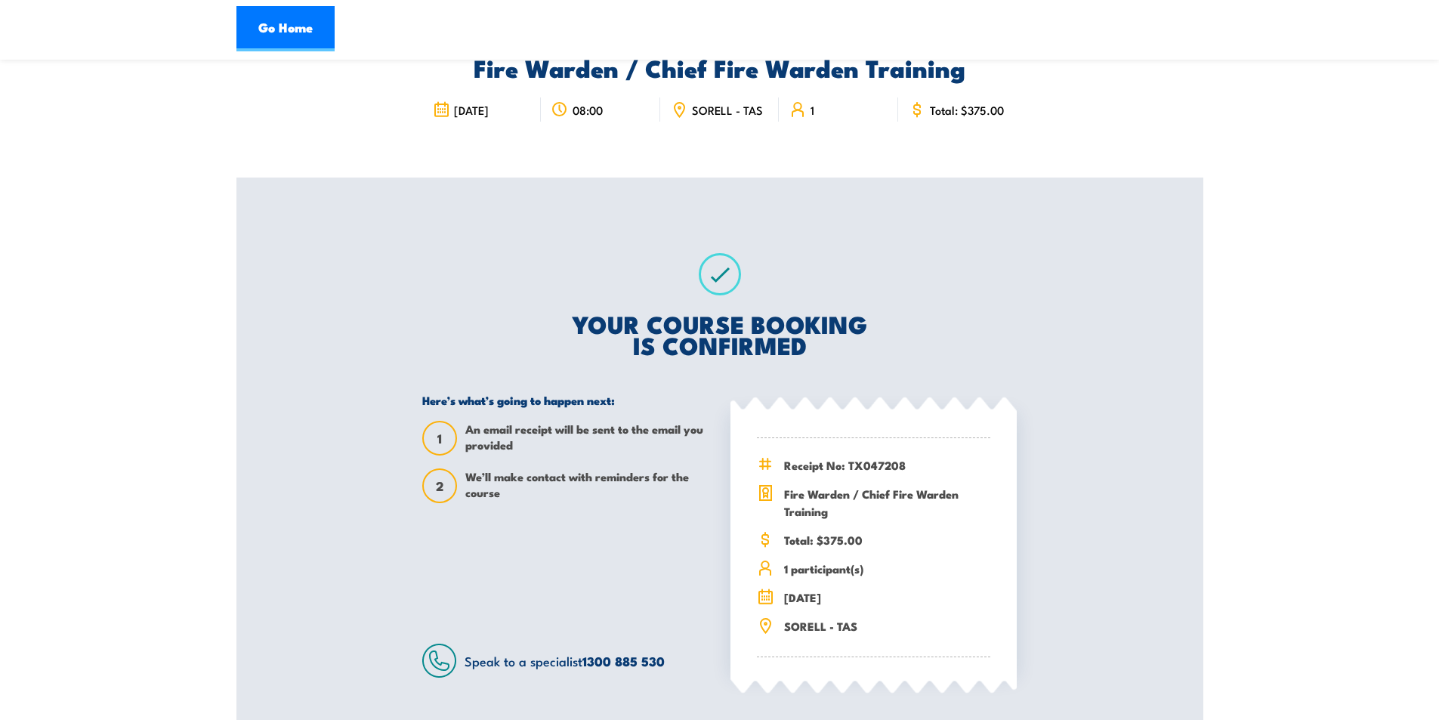
click at [606, 161] on div "Fire Warden / Chief Fire Warden Training [DATE] 08:00 SORELL - TAS 1" at bounding box center [719, 90] width 594 height 174
click at [483, 177] on div "Fire Warden / Chief Fire Warden Training [DATE] 08:00 SORELL - TAS 1" at bounding box center [719, 90] width 594 height 174
